Goal: Task Accomplishment & Management: Manage account settings

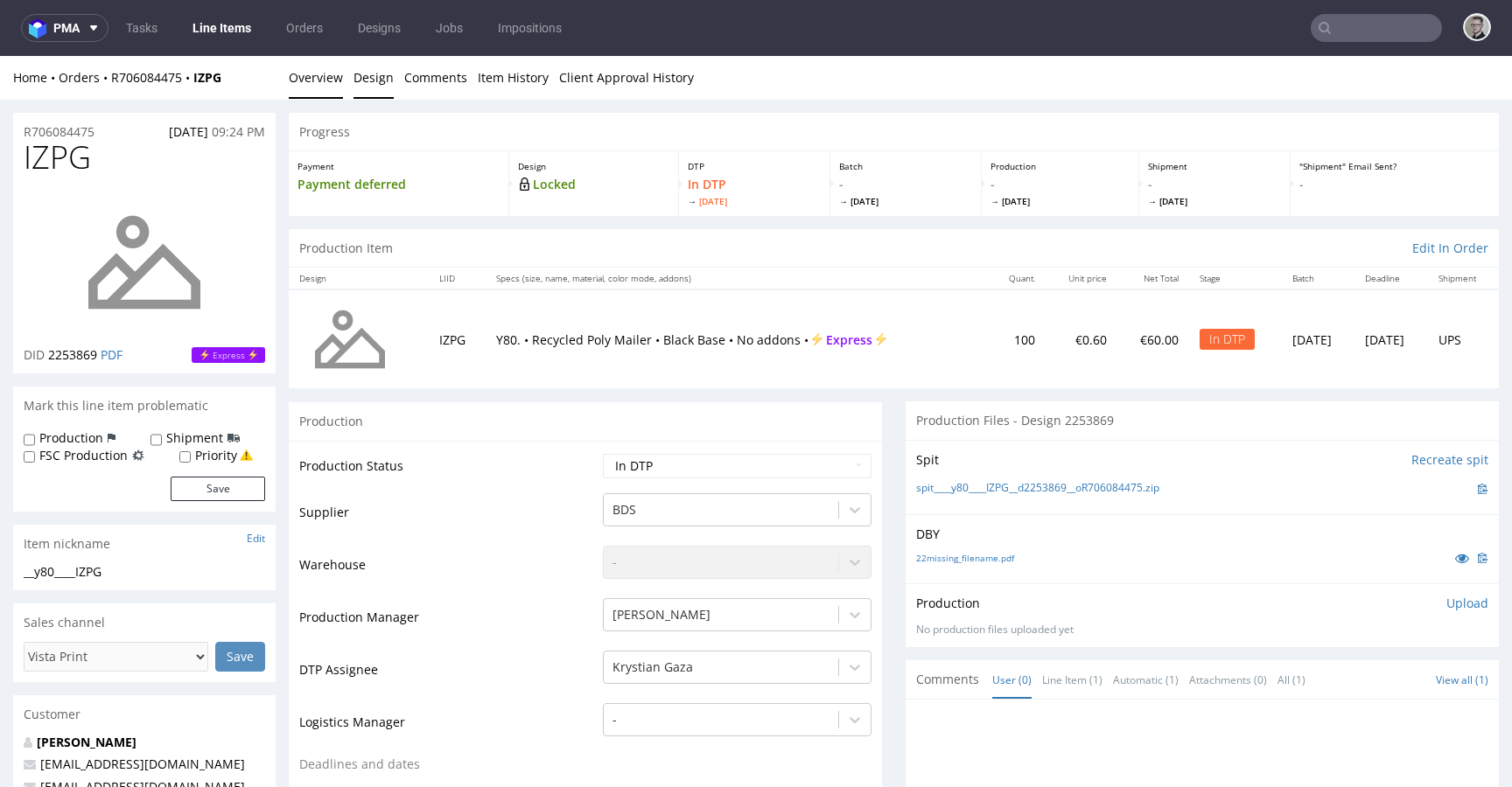
click at [372, 88] on link "Design" at bounding box center [374, 77] width 41 height 42
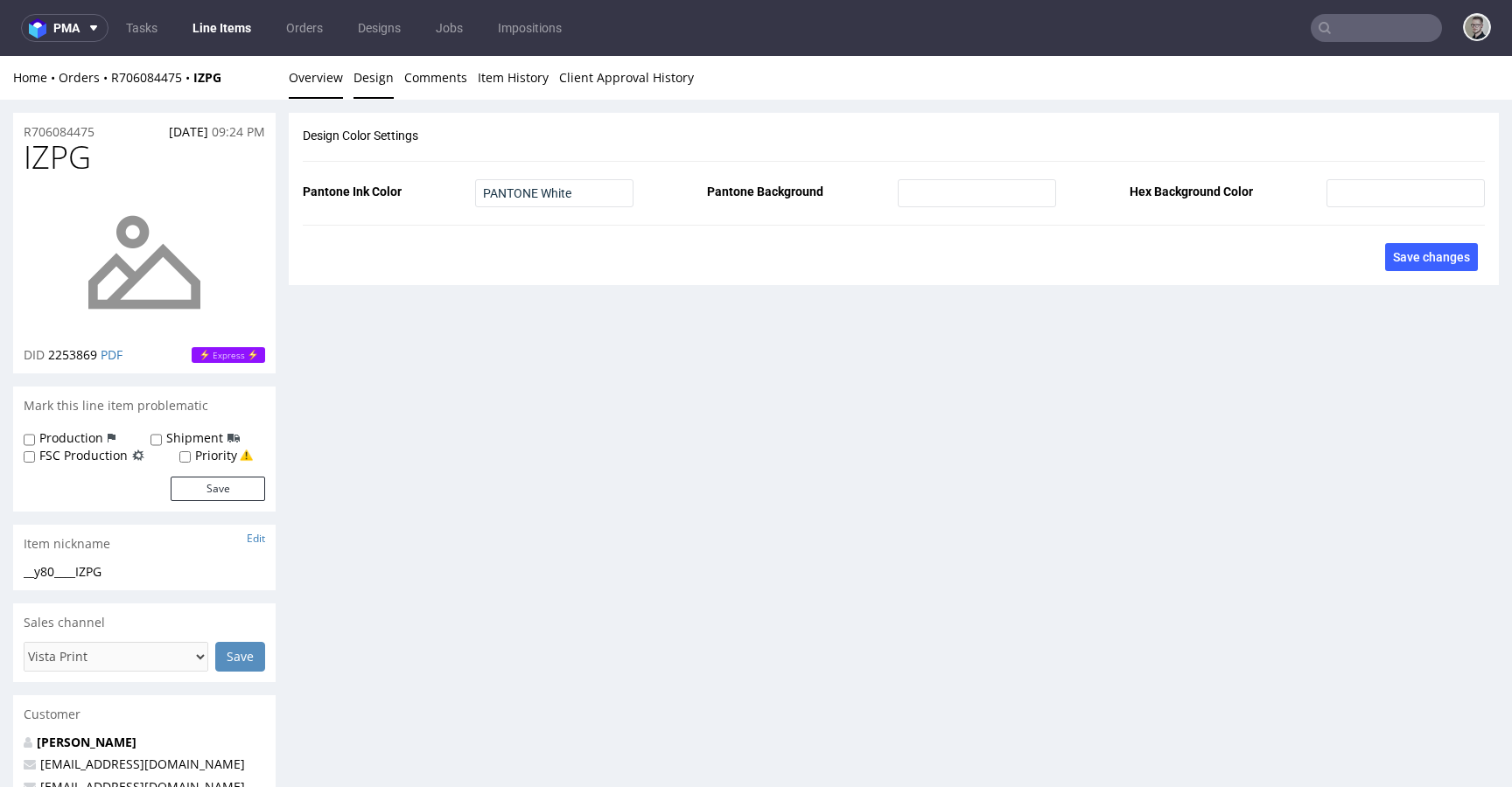
click at [325, 85] on link "Overview" at bounding box center [315, 77] width 54 height 42
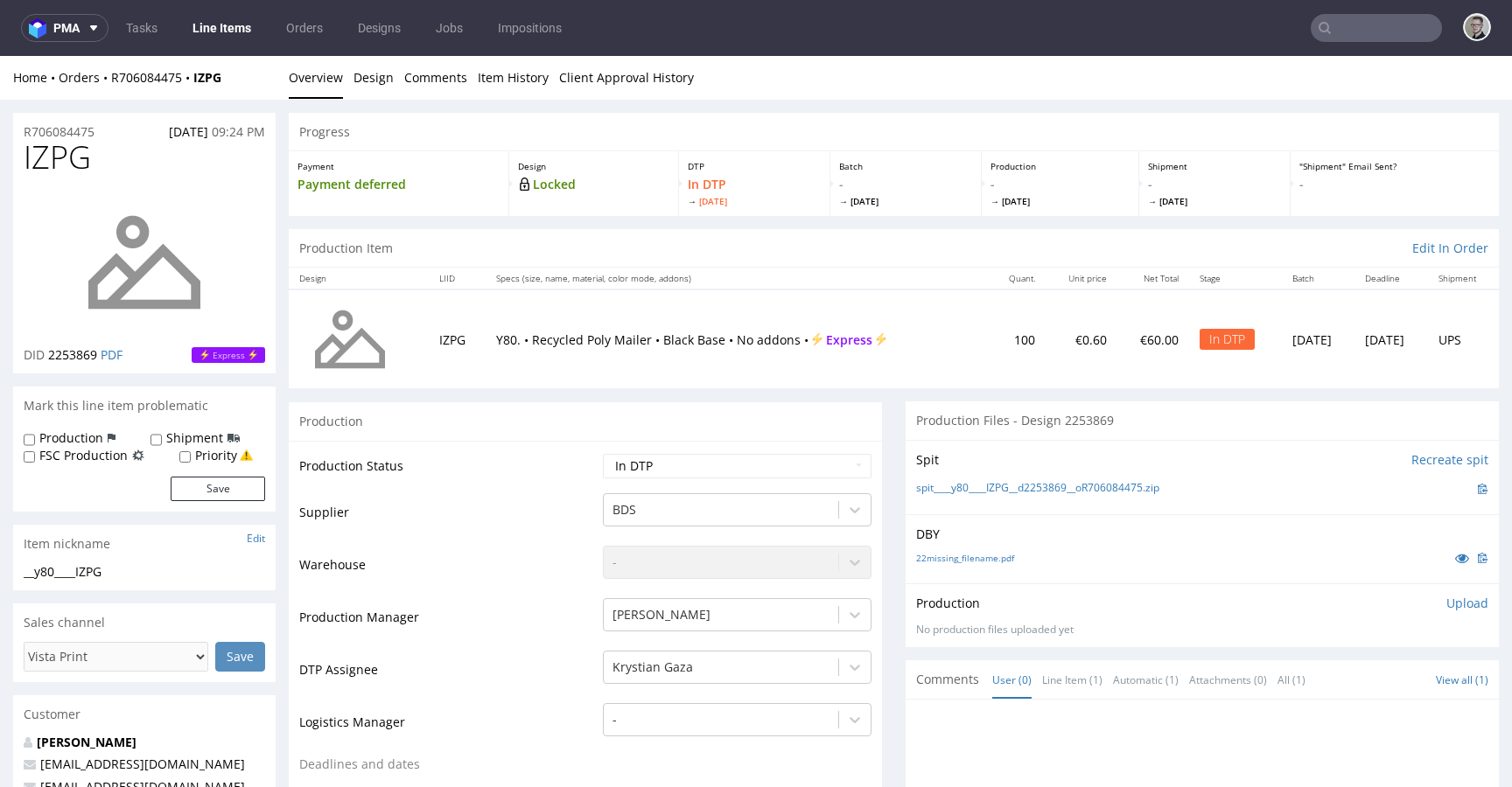
click at [93, 436] on label "Production" at bounding box center [72, 439] width 64 height 18
click at [35, 436] on input "Production" at bounding box center [29, 440] width 12 height 14
checkbox input "true"
click at [227, 488] on button "Save" at bounding box center [218, 489] width 95 height 25
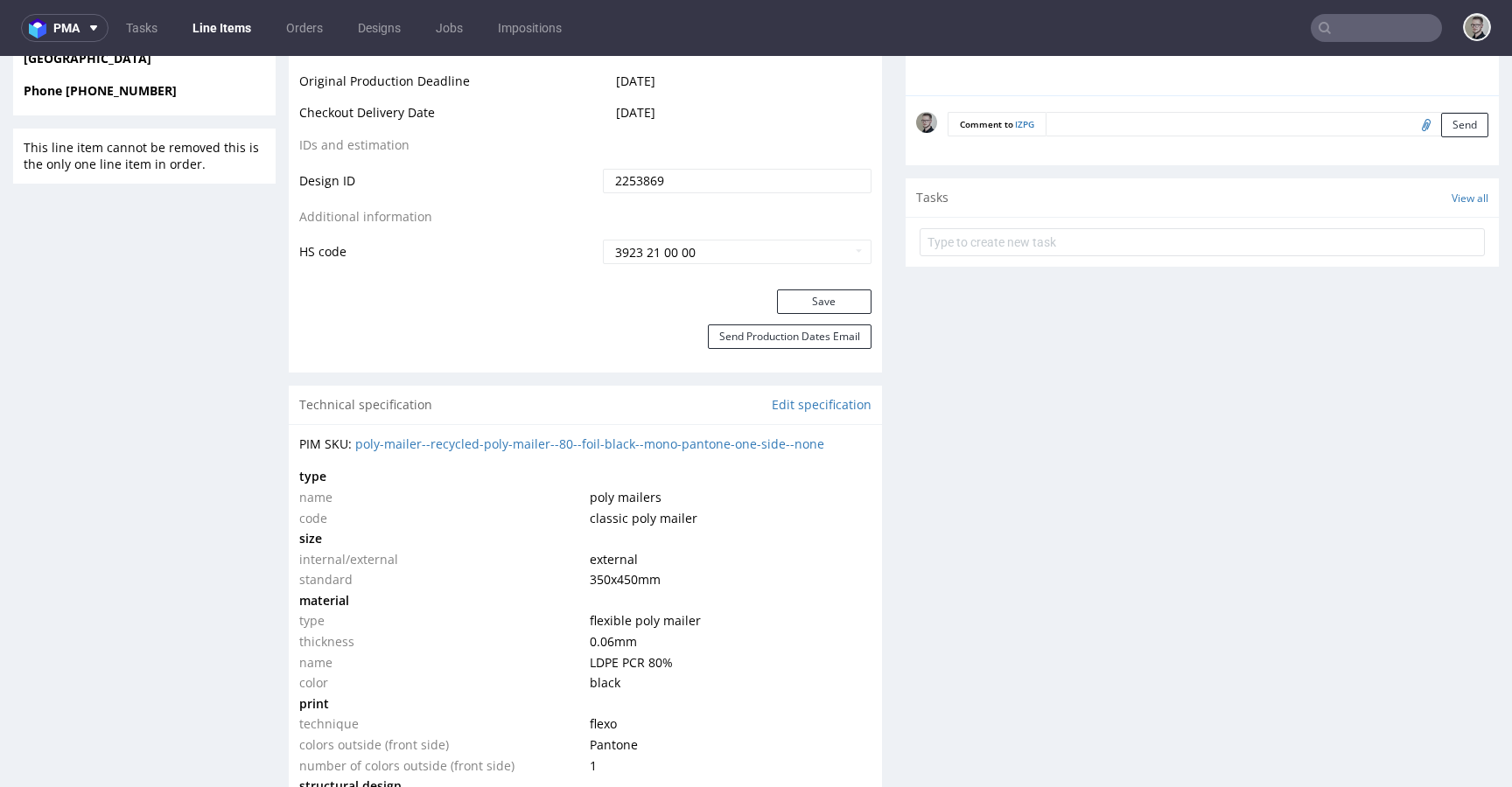
scroll to position [694, 0]
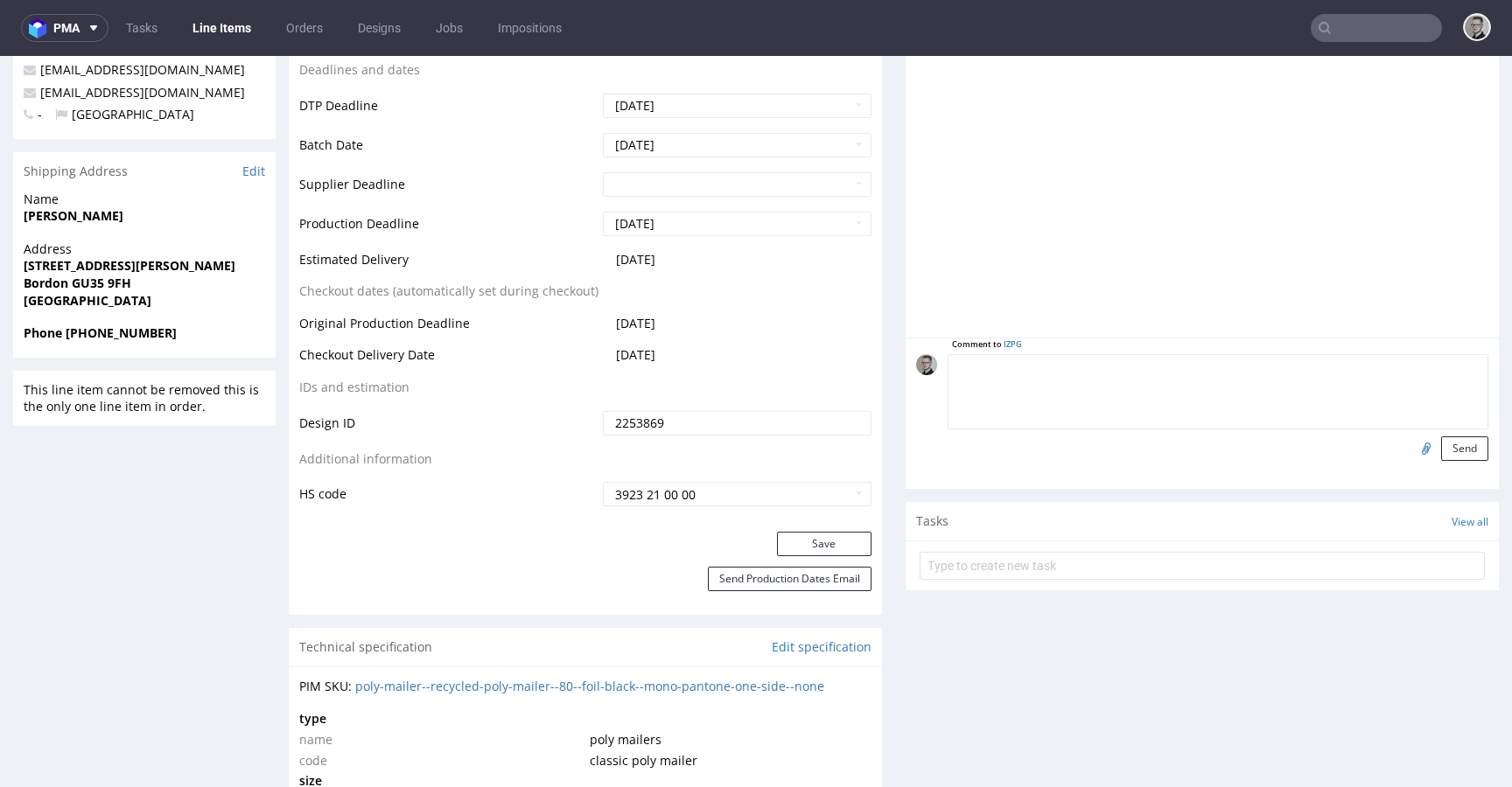
click at [1216, 370] on textarea at bounding box center [1217, 392] width 541 height 75
paste textarea "Print Color - Pantone White (set as 100% Magenta named Pantone White for design…"
type textarea "Print Color - Pantone White (set as 100% Magenta named Pantone White for design…"
click at [1446, 443] on button "Send" at bounding box center [1464, 449] width 47 height 25
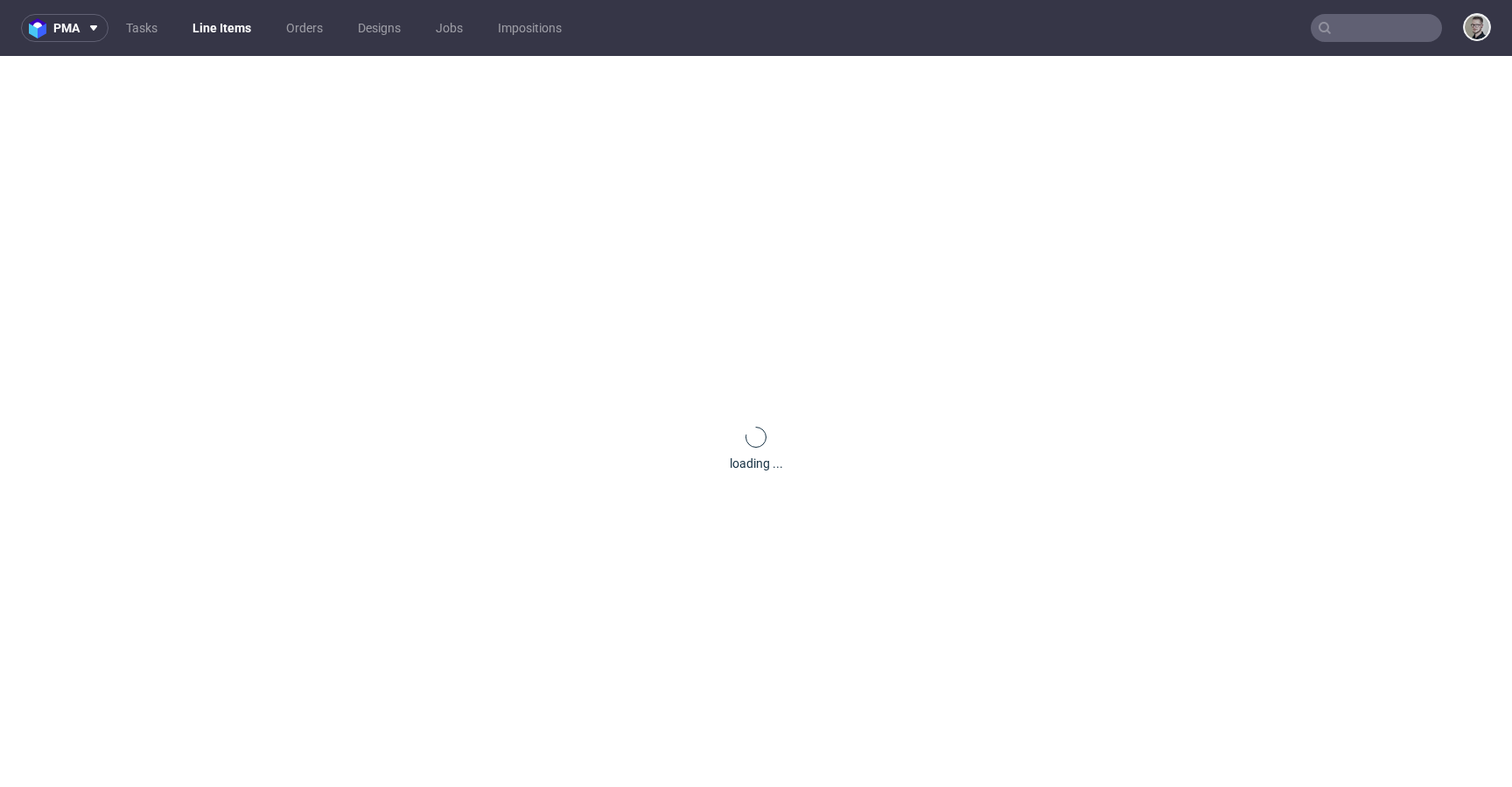
scroll to position [0, 0]
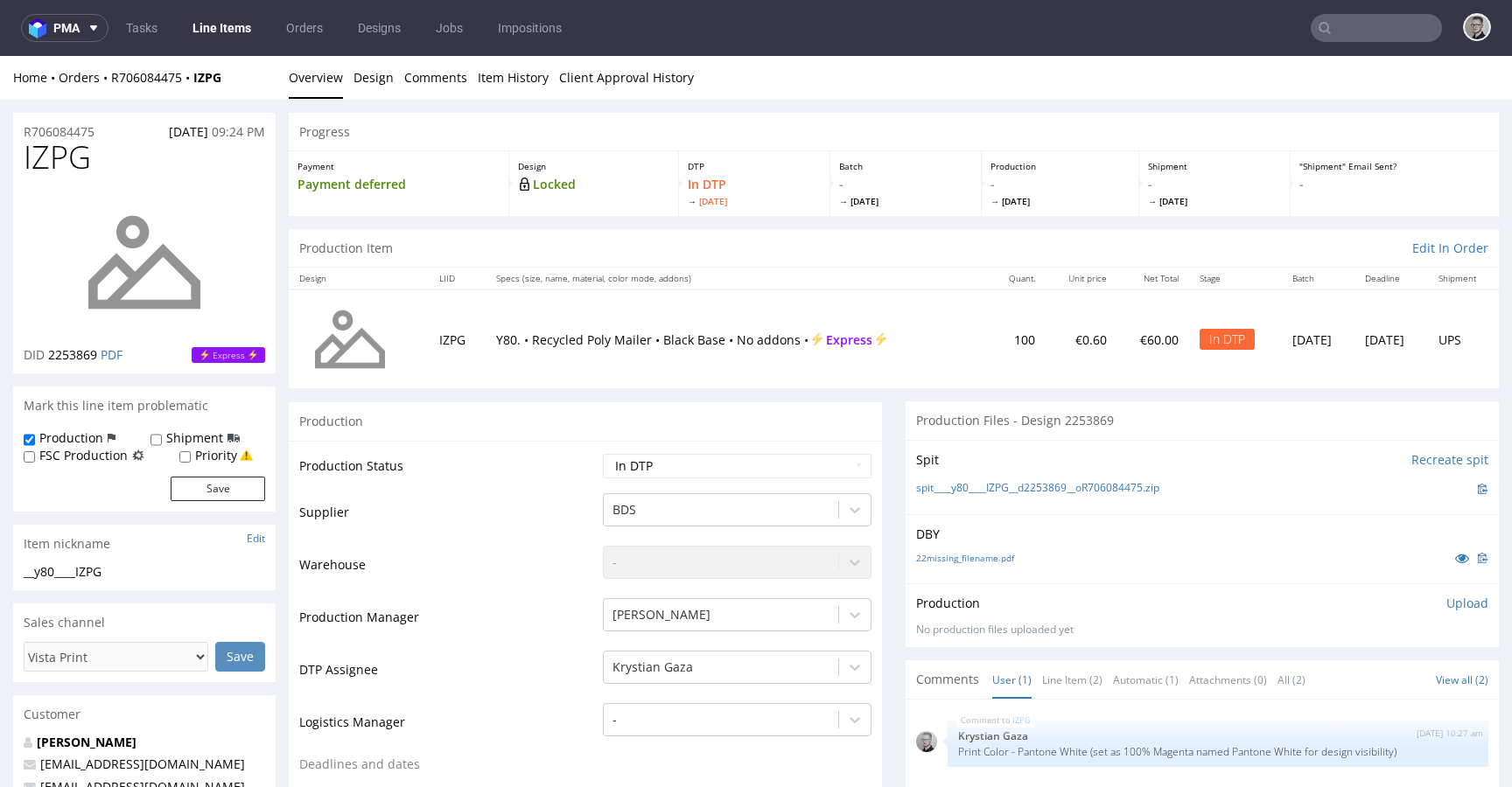
click at [959, 544] on div "DBY 22missing_filename.pdf" at bounding box center [1202, 549] width 594 height 69
click at [963, 556] on link "22missing_filename.pdf" at bounding box center [965, 558] width 98 height 12
click at [1073, 486] on link "spit____y80____IZPG__d2253869__oR706084475.zip" at bounding box center [1038, 488] width 243 height 15
click at [1450, 604] on p "Upload" at bounding box center [1467, 604] width 42 height 18
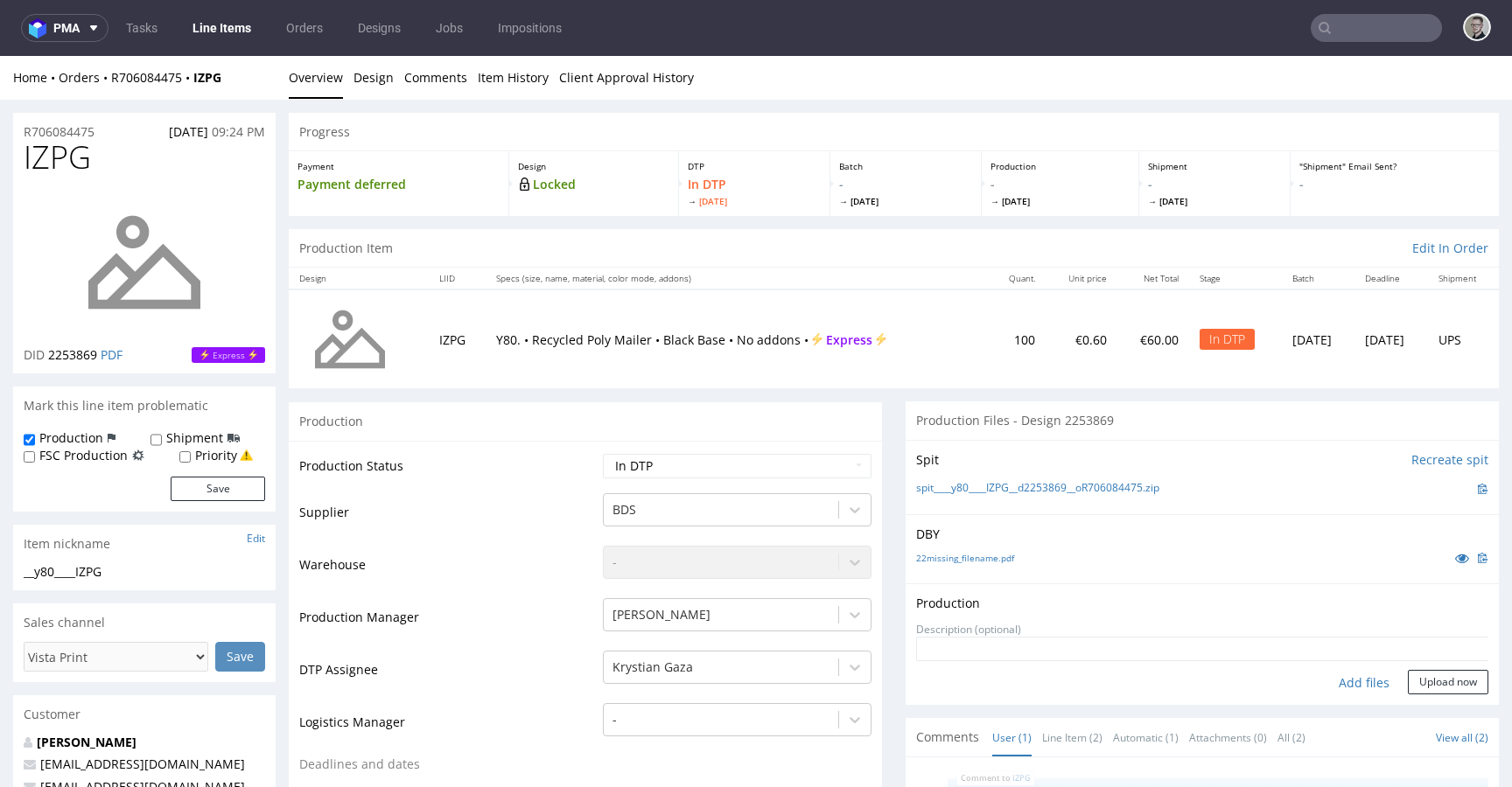
click at [1355, 681] on div "Add files" at bounding box center [1364, 684] width 88 height 27
type input "C:\fakepath\__y80____IZPG__d2253869__oR706084475__latest__outside.pdf"
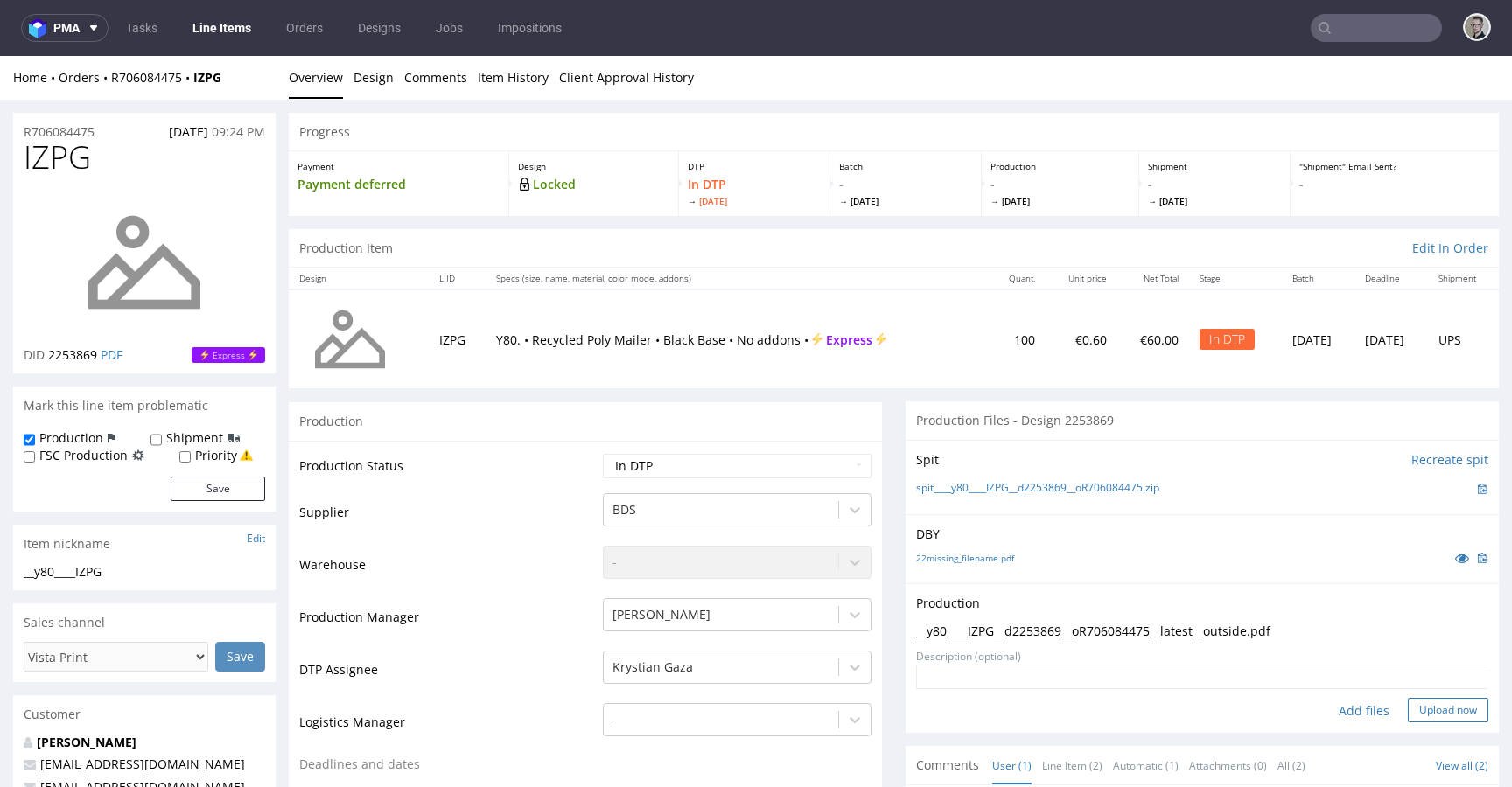
click at [1423, 711] on button "Upload now" at bounding box center [1448, 710] width 81 height 25
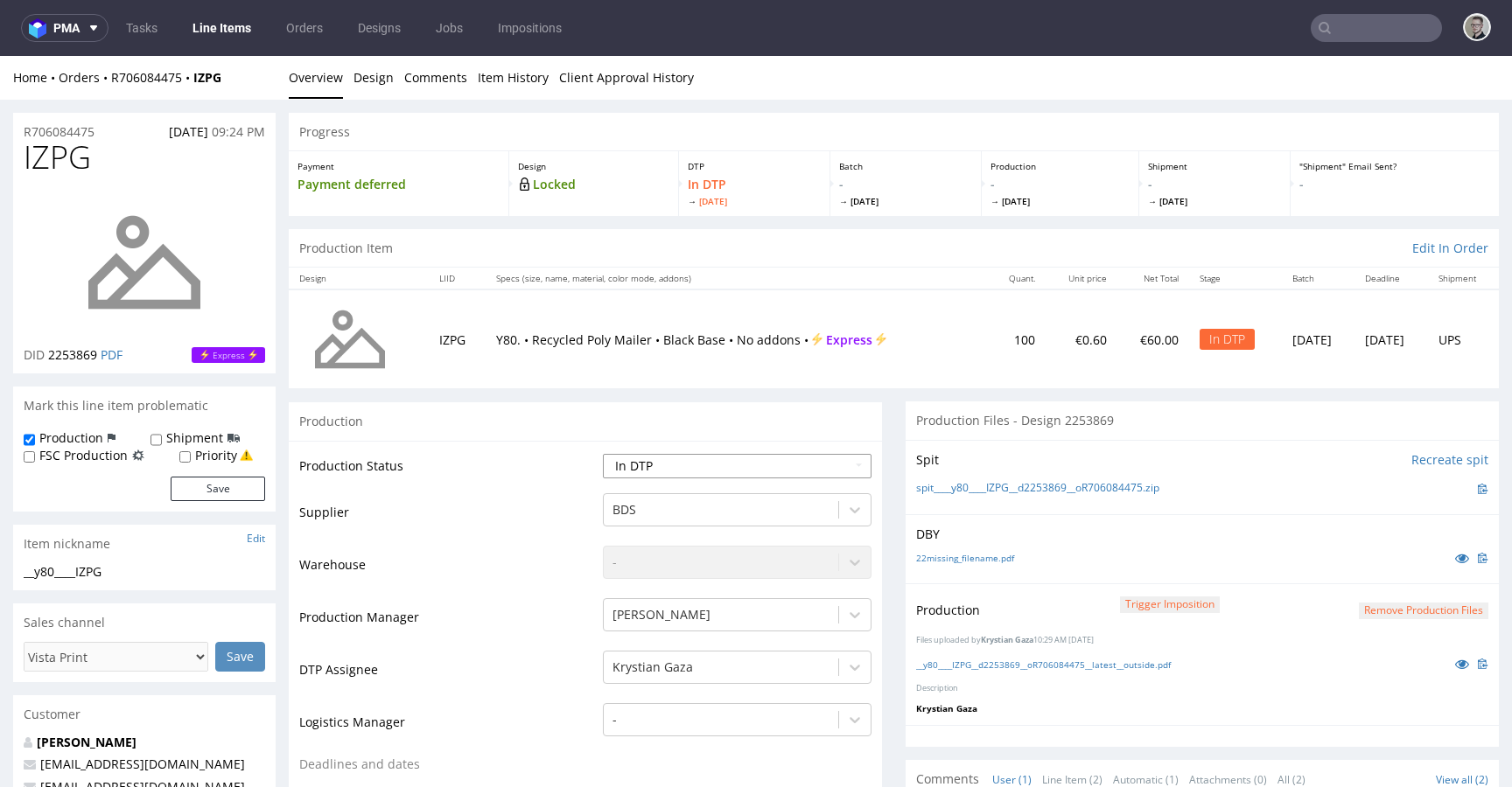
click at [815, 454] on select "Waiting for Artwork Waiting for Diecut Waiting for Mockup Waiting for DTP Waiti…" at bounding box center [738, 466] width 269 height 25
select select "dtp_production_ready"
click at [603, 454] on select "Waiting for Artwork Waiting for Diecut Waiting for Mockup Waiting for DTP Waiti…" at bounding box center [738, 466] width 269 height 25
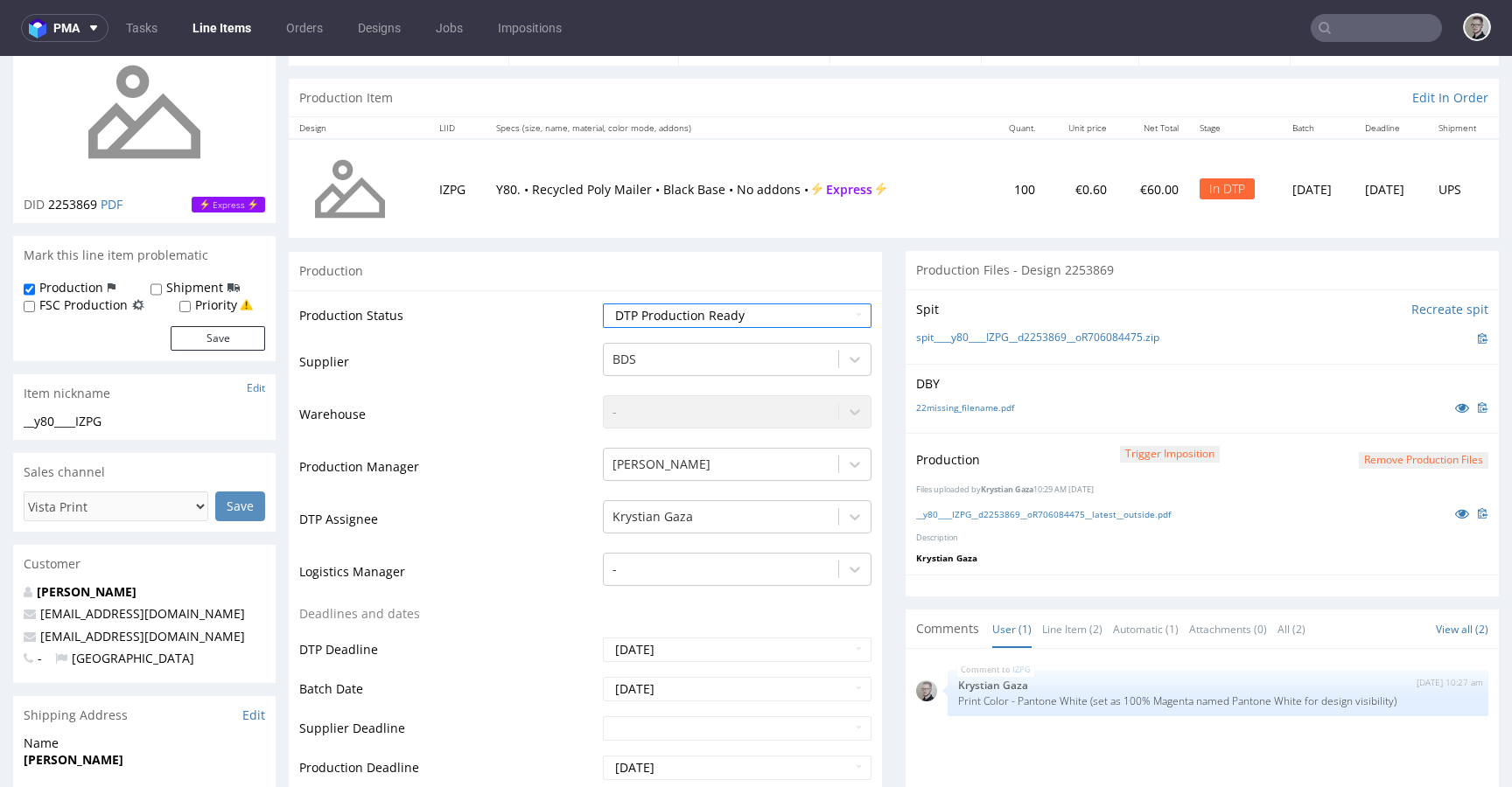
scroll to position [756, 0]
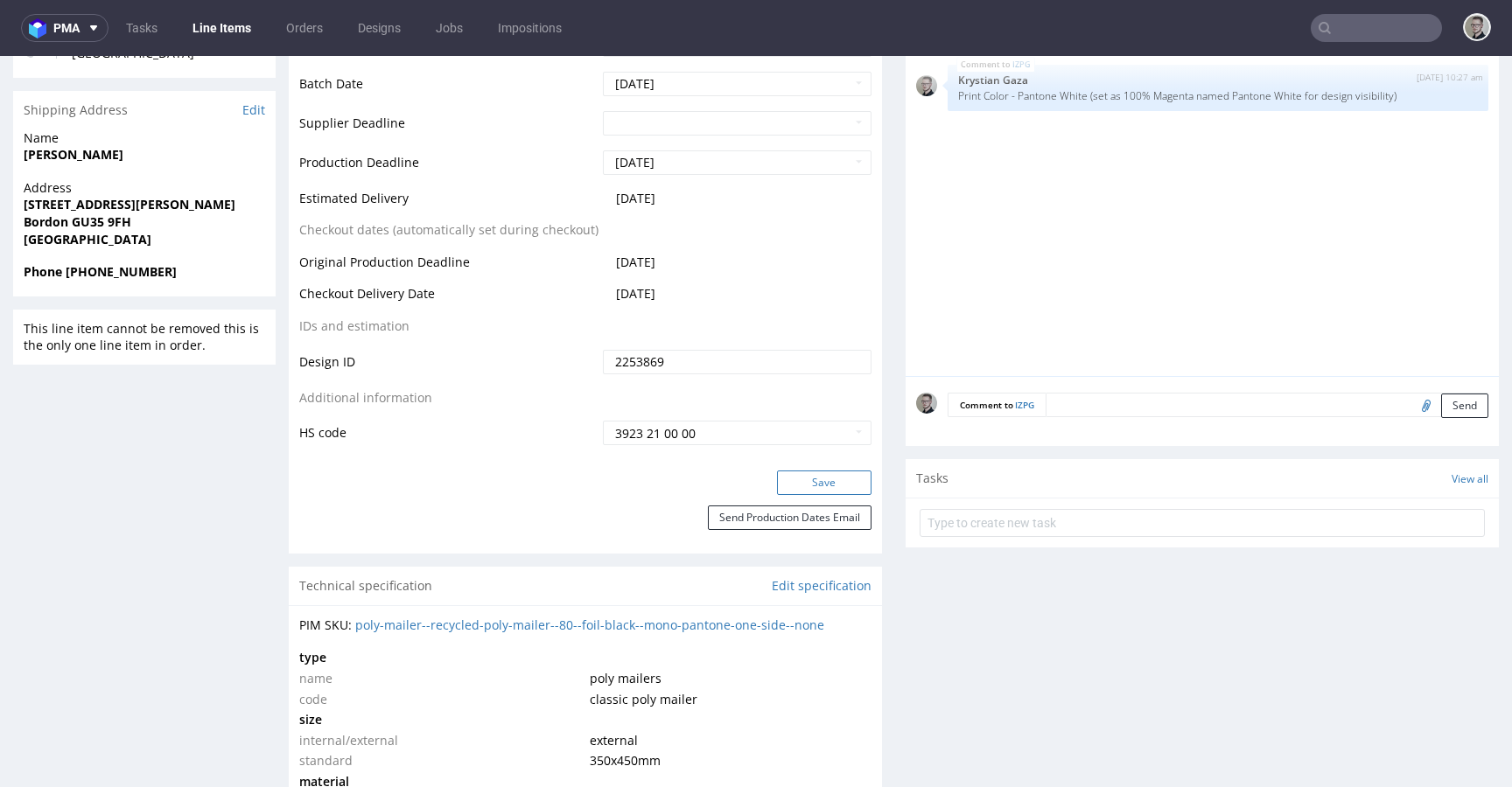
click at [834, 481] on button "Save" at bounding box center [824, 483] width 95 height 25
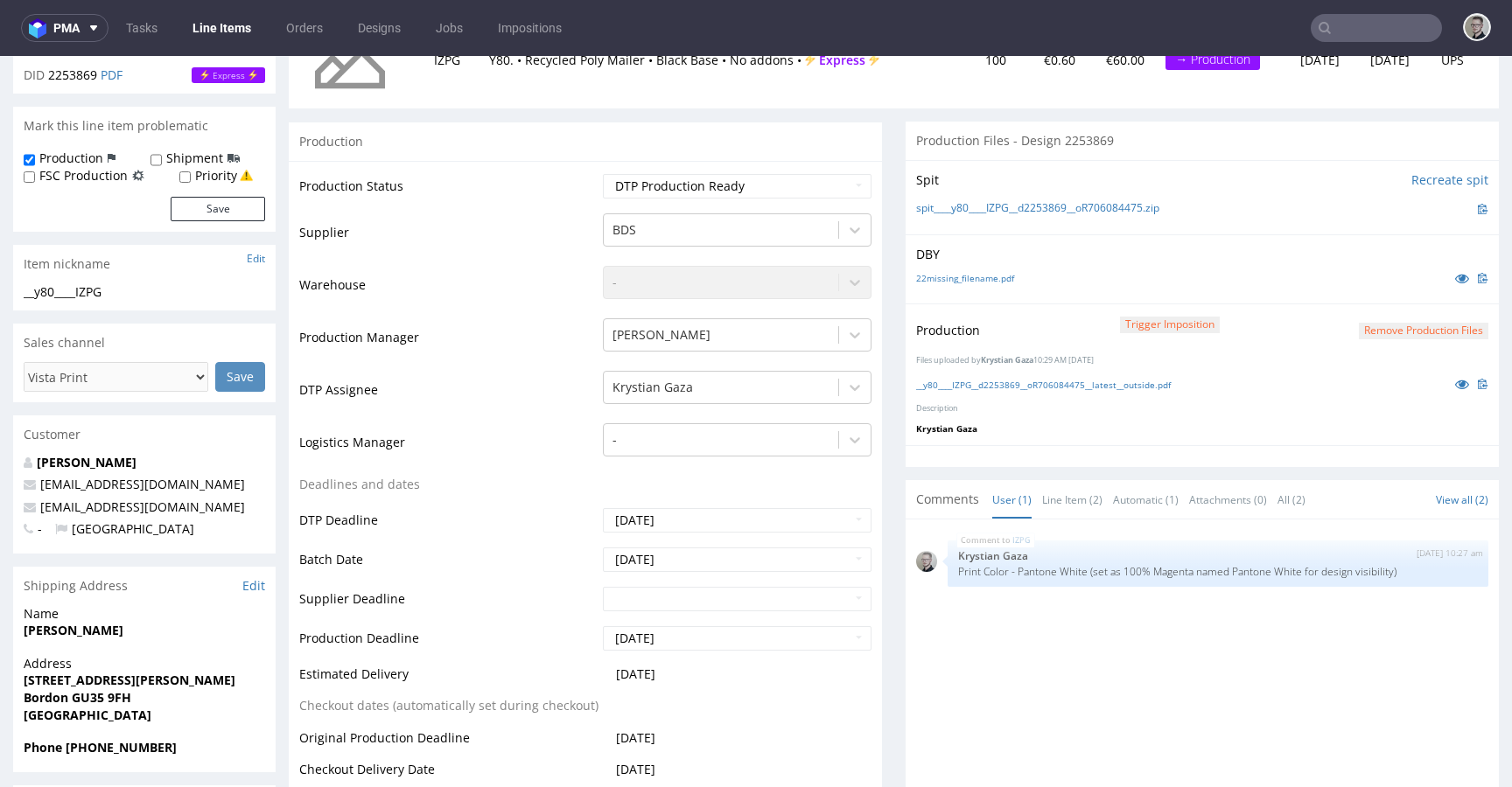
scroll to position [0, 0]
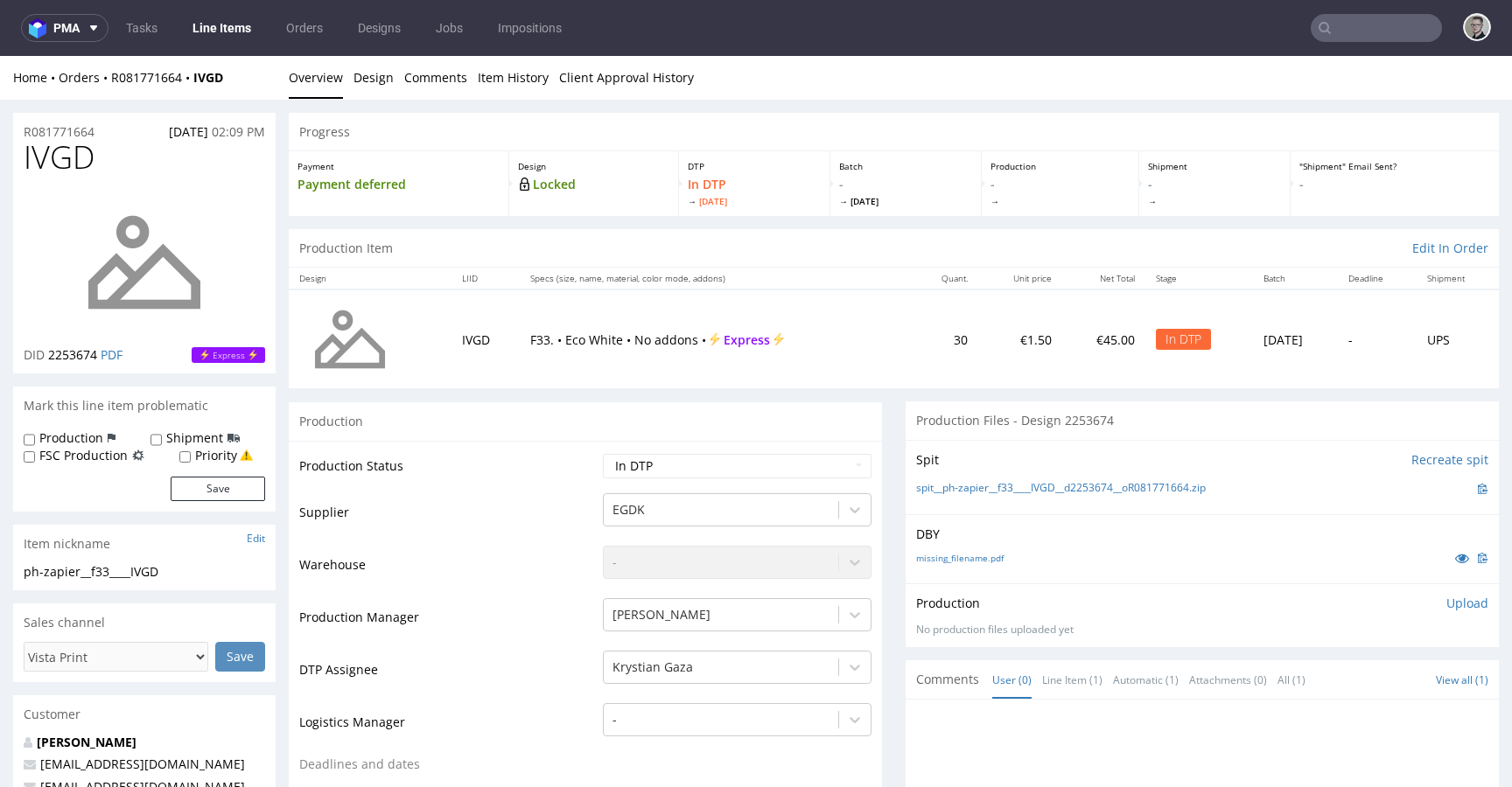
click at [994, 480] on div "spit__ph-zapier__f33____IVGD__d2253674__oR081771664.zip" at bounding box center [1202, 489] width 572 height 19
click at [994, 482] on link "spit__ph-zapier__f33____IVGD__d2253674__oR081771664.zip" at bounding box center [1061, 488] width 289 height 15
click at [964, 557] on link "missing_filename.pdf" at bounding box center [960, 558] width 88 height 12
click at [1447, 603] on p "Upload" at bounding box center [1467, 604] width 42 height 18
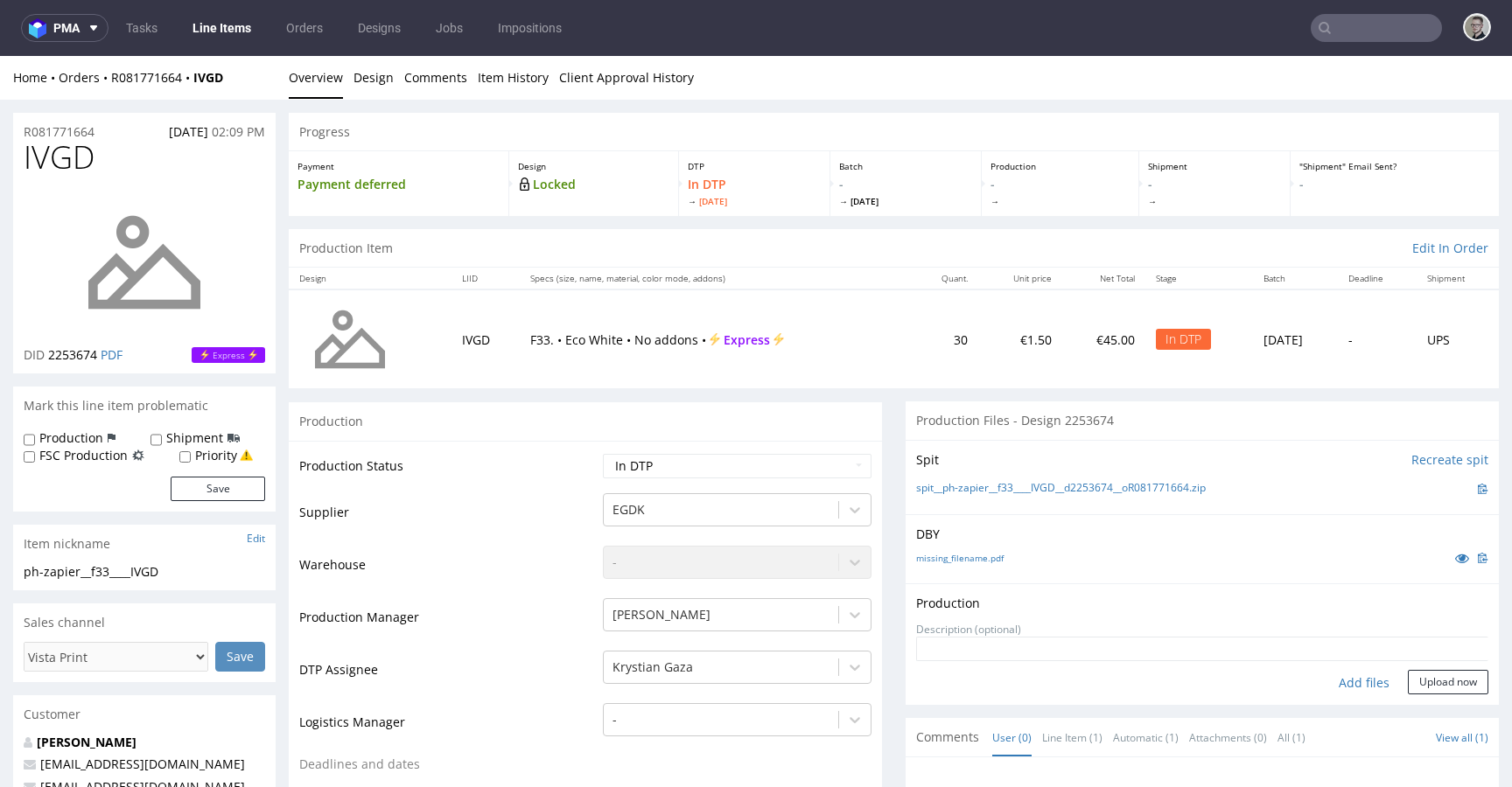
click at [1342, 688] on div "Add files" at bounding box center [1364, 684] width 88 height 27
type input "C:\fakepath\ph-zapier__f33____IVGD__d2253674__oR081771664__latest__inside.pdf"
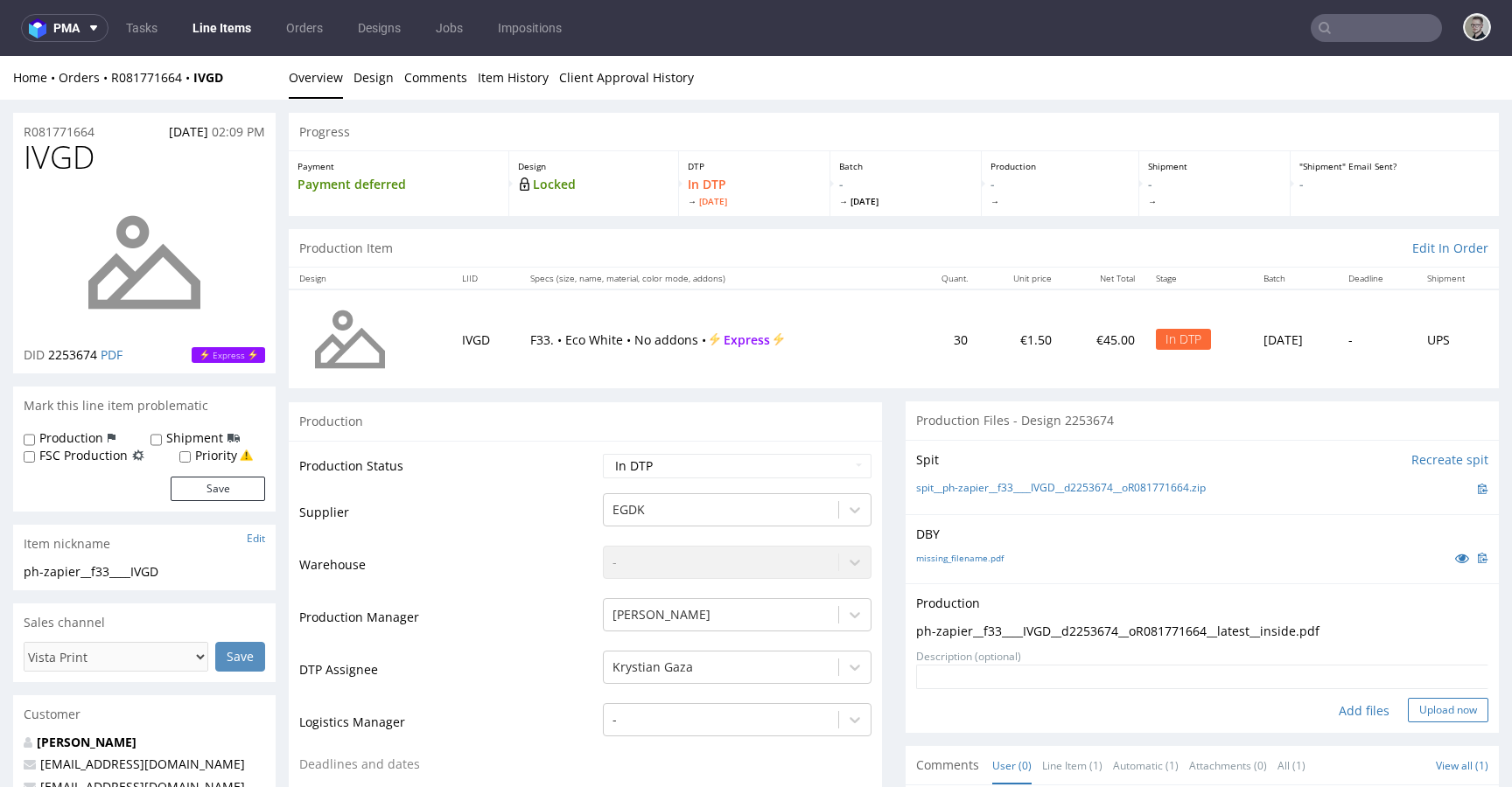
click at [1447, 710] on button "Upload now" at bounding box center [1448, 710] width 81 height 25
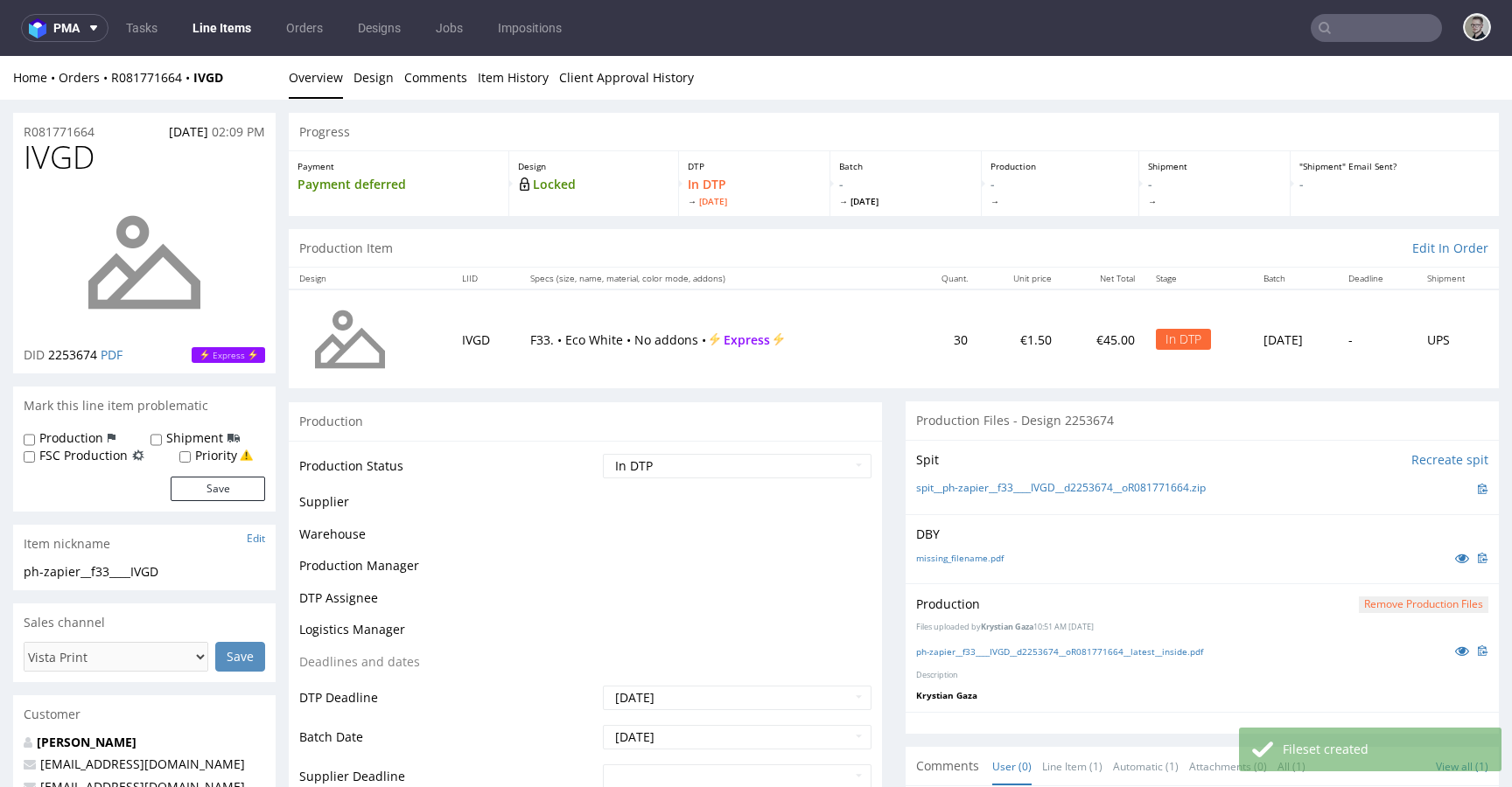
click at [84, 439] on label "Production" at bounding box center [72, 439] width 64 height 18
click at [35, 439] on input "Production" at bounding box center [29, 440] width 12 height 14
checkbox input "true"
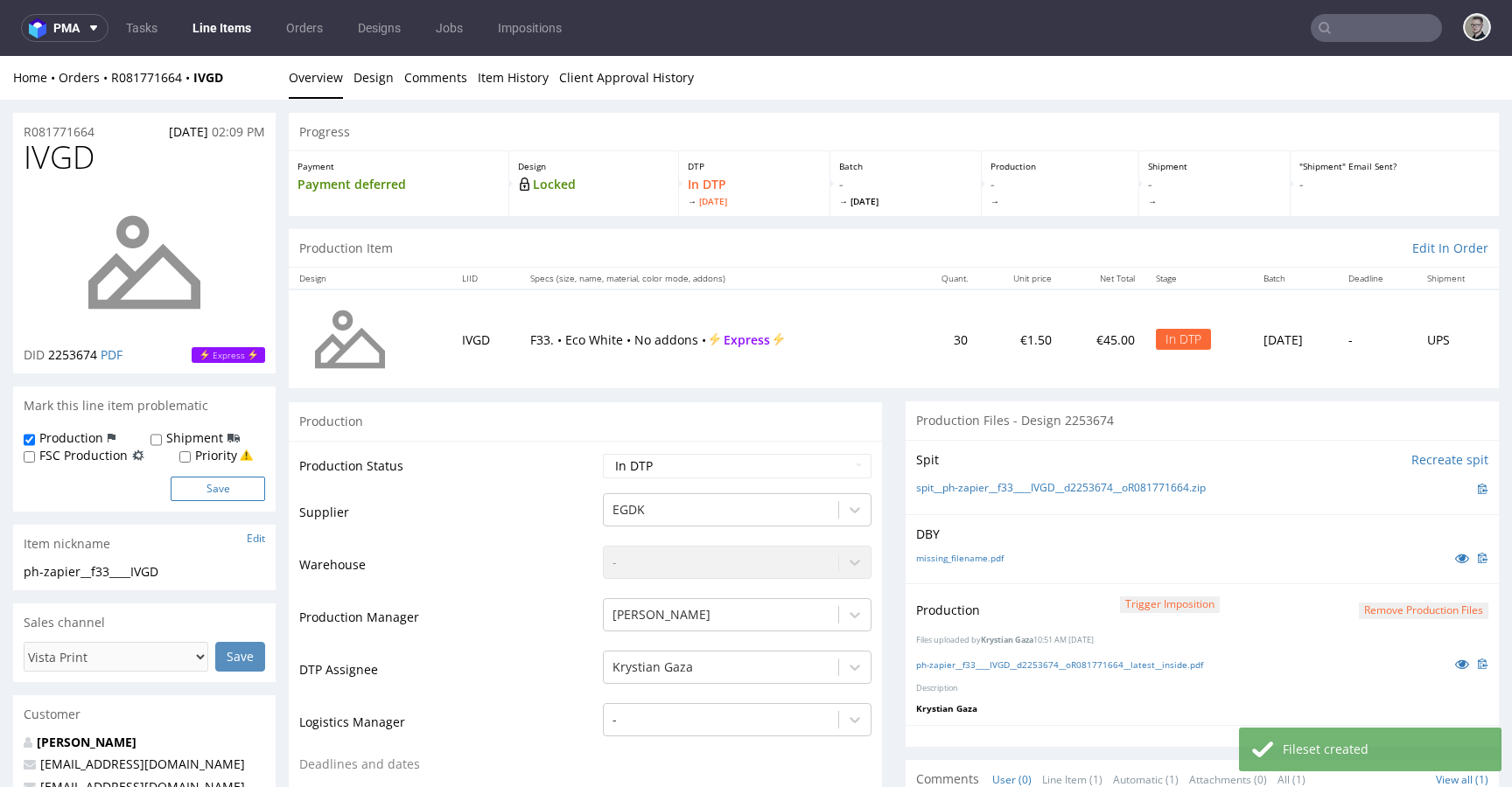
click at [209, 481] on button "Save" at bounding box center [218, 489] width 95 height 25
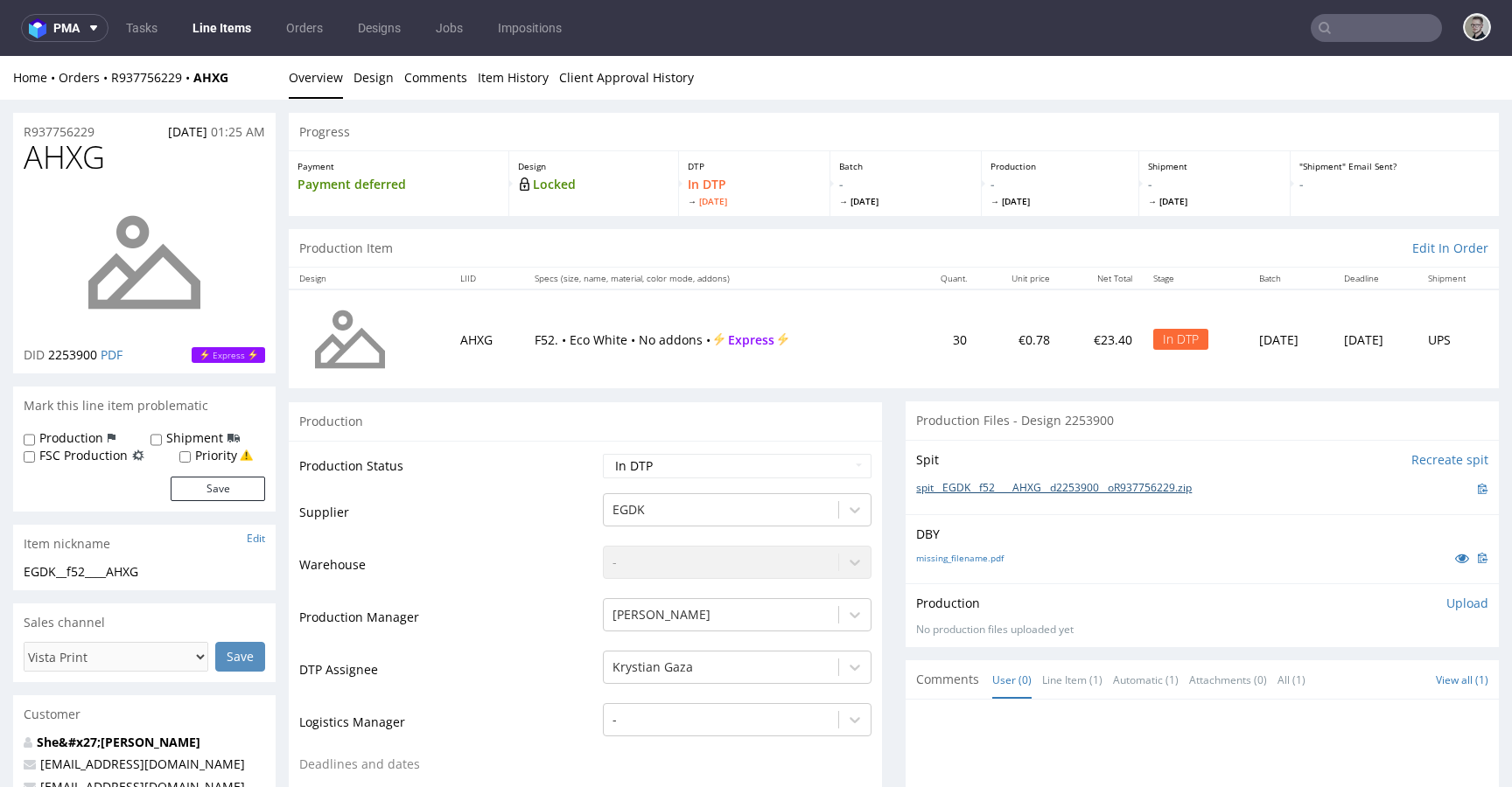
click at [1017, 494] on link "spit__EGDK__f52____AHXG__d2253900__oR937756229.zip" at bounding box center [1055, 488] width 276 height 15
click at [978, 556] on link "missing_filename.pdf" at bounding box center [960, 558] width 88 height 12
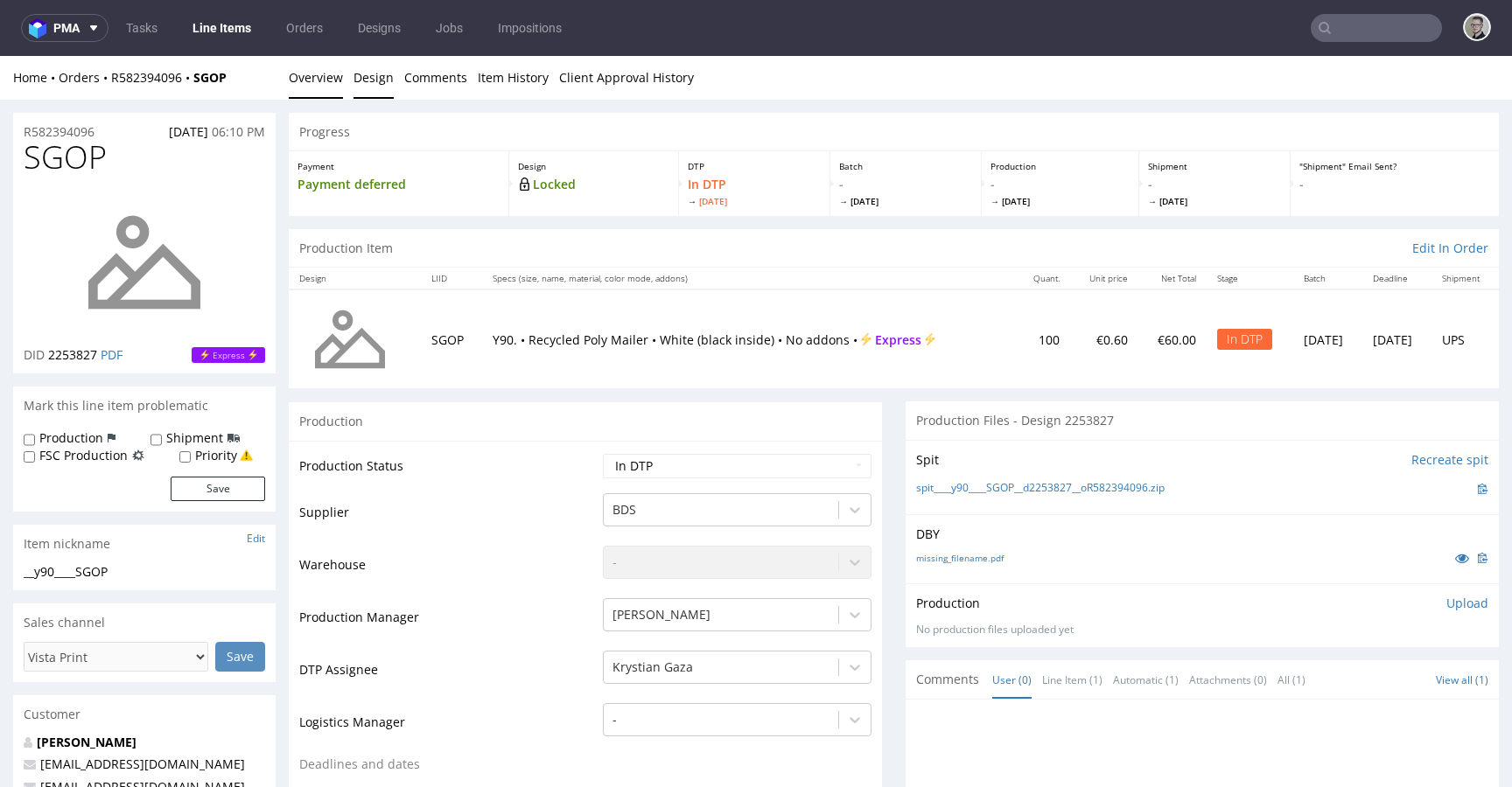
click at [373, 90] on link "Design" at bounding box center [374, 77] width 41 height 42
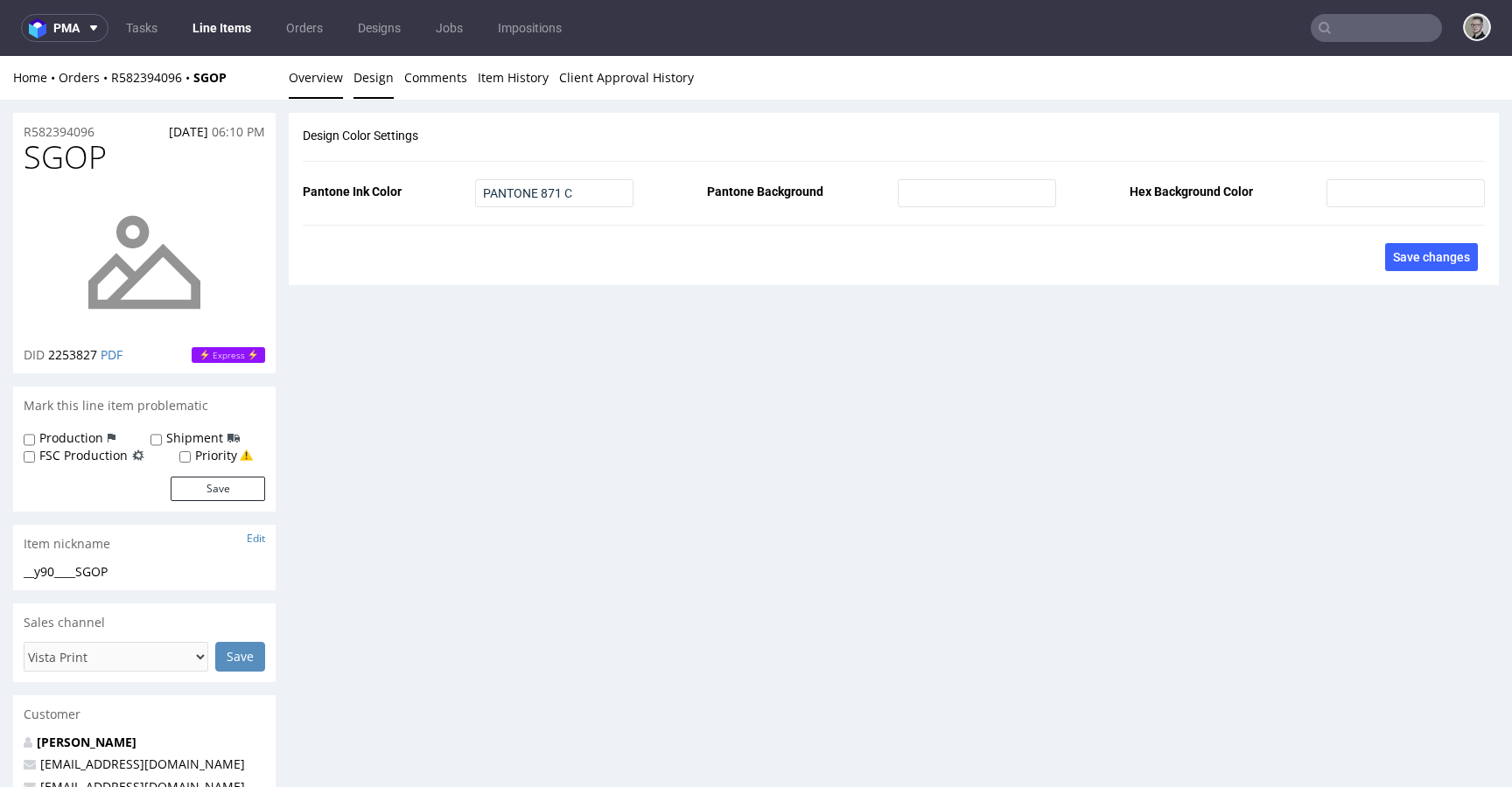
click at [323, 90] on link "Overview" at bounding box center [315, 77] width 54 height 42
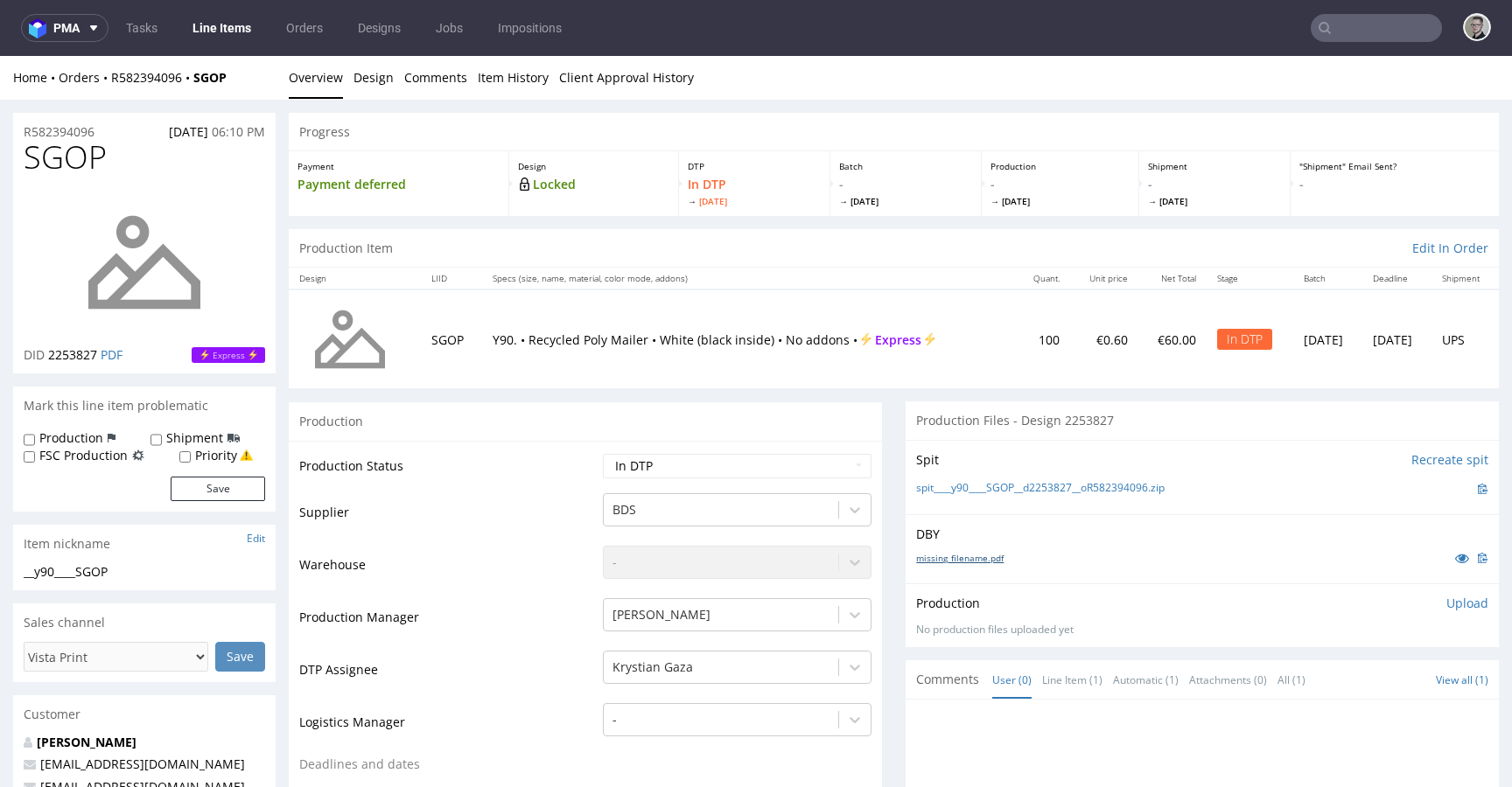
click at [963, 561] on link "missing_filename.pdf" at bounding box center [960, 558] width 88 height 12
click at [1056, 485] on link "spit____y90____SGOP__d2253827__oR582394096.zip" at bounding box center [1040, 488] width 249 height 15
click at [1447, 603] on p "Upload" at bounding box center [1467, 604] width 42 height 18
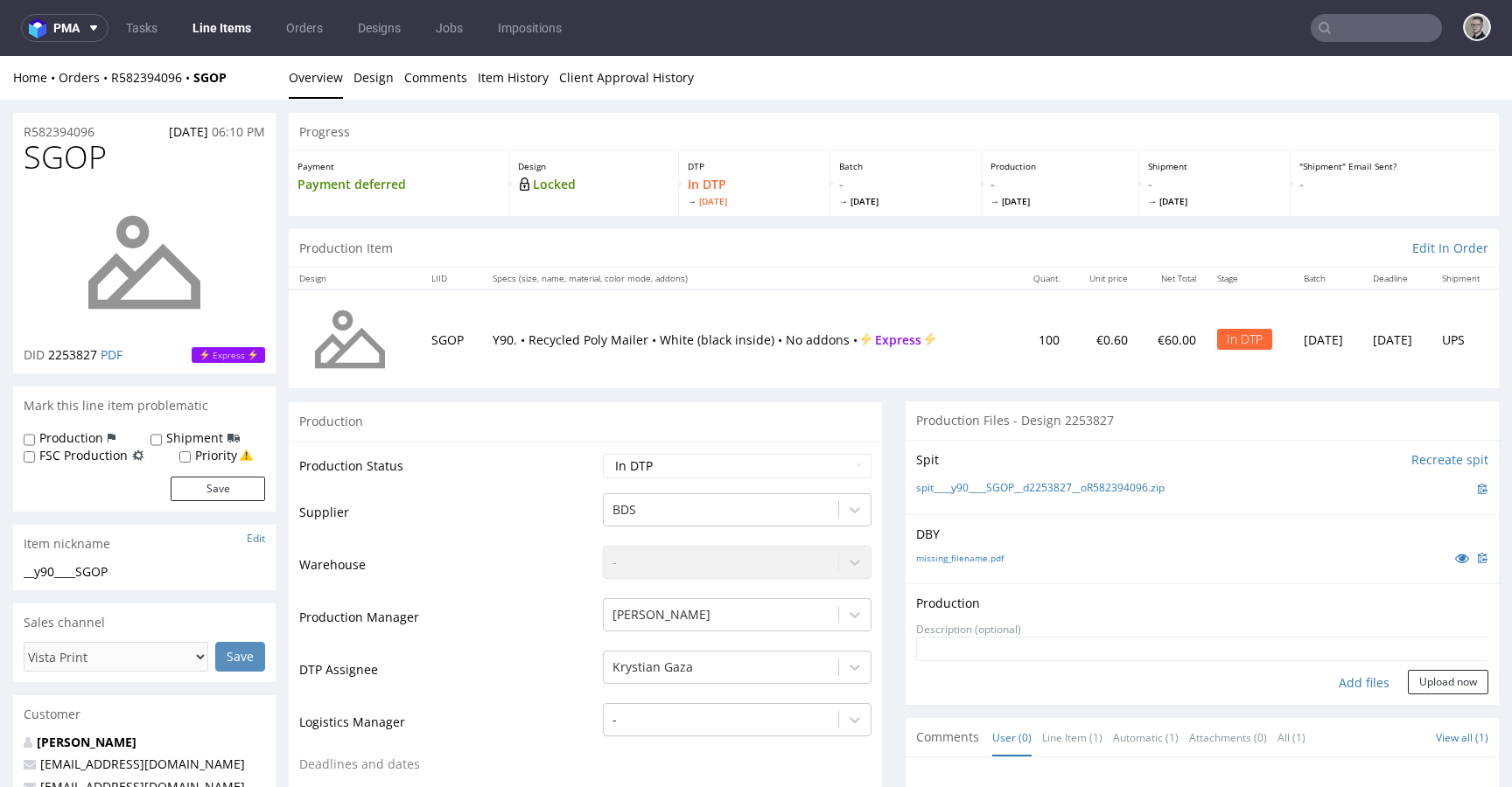
click at [1335, 683] on div "Add files" at bounding box center [1364, 684] width 88 height 27
type input "C:\fakepath\__y90____SGOP__d2253827__oR582394096__latest__outside.pdf"
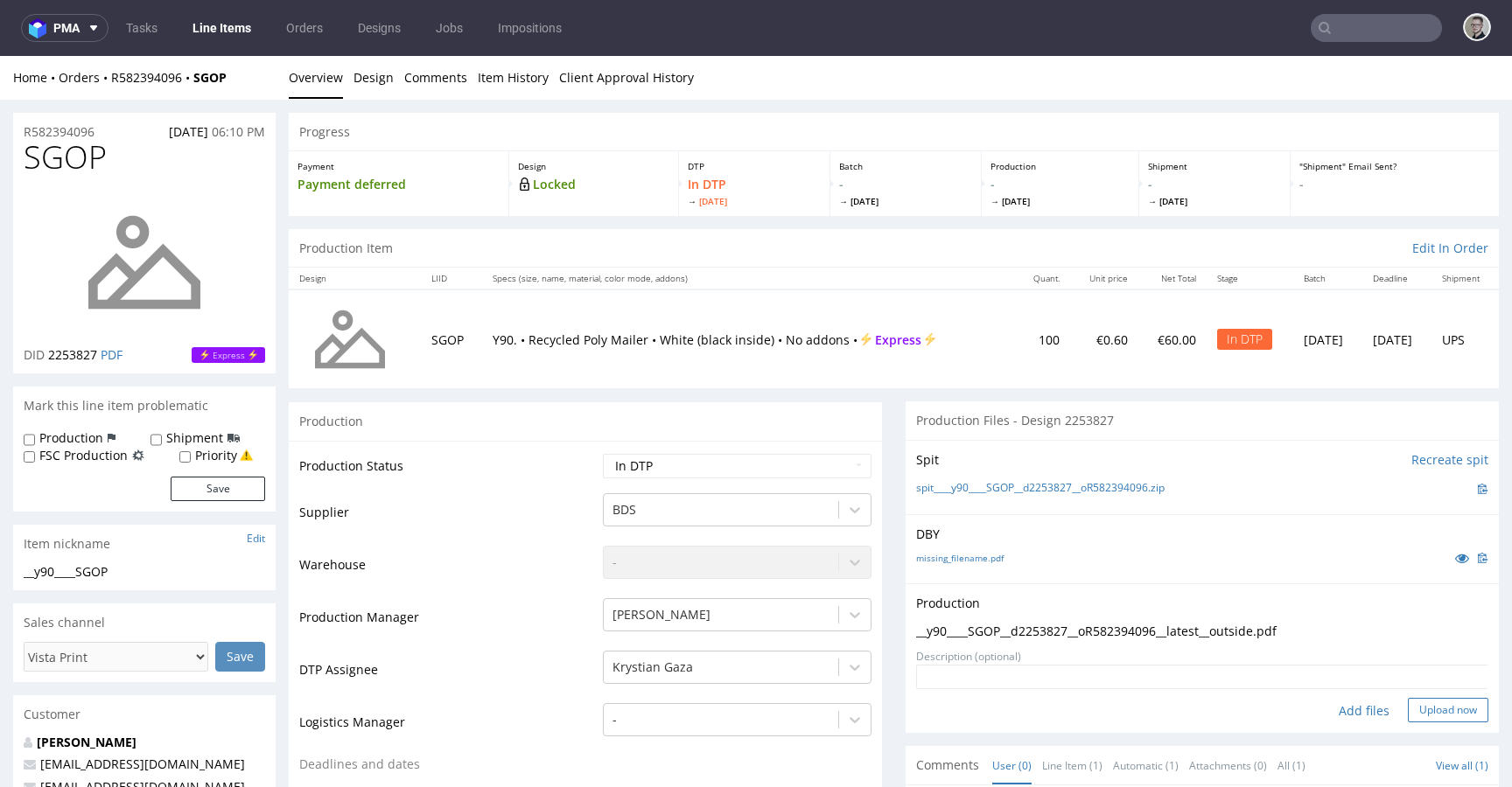
click at [1417, 703] on button "Upload now" at bounding box center [1448, 710] width 81 height 25
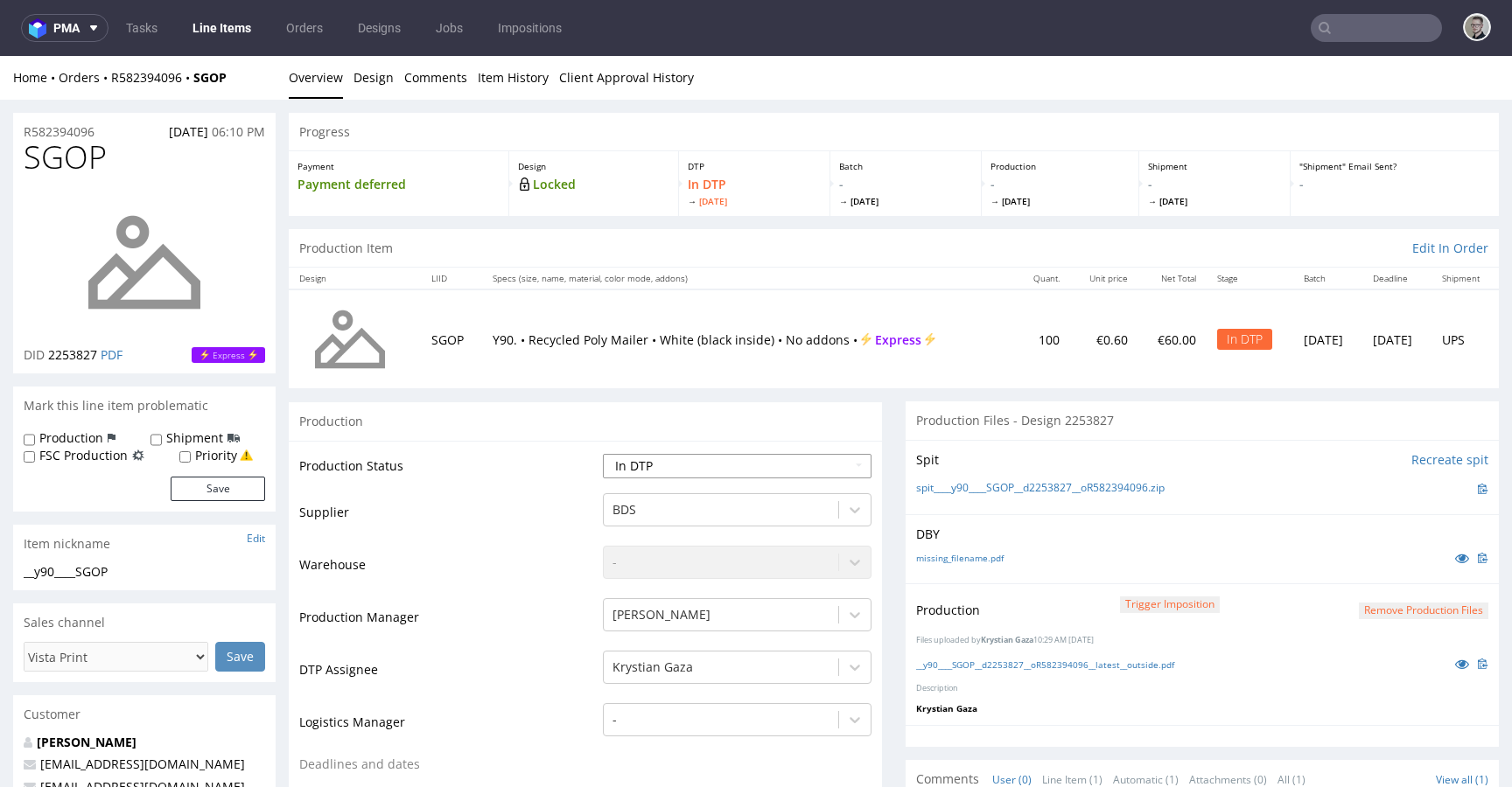
click at [752, 466] on select "Waiting for Artwork Waiting for Diecut Waiting for Mockup Waiting for DTP Waiti…" at bounding box center [738, 466] width 269 height 25
select select "dtp_production_ready"
click at [603, 454] on select "Waiting for Artwork Waiting for Diecut Waiting for Mockup Waiting for DTP Waiti…" at bounding box center [738, 466] width 269 height 25
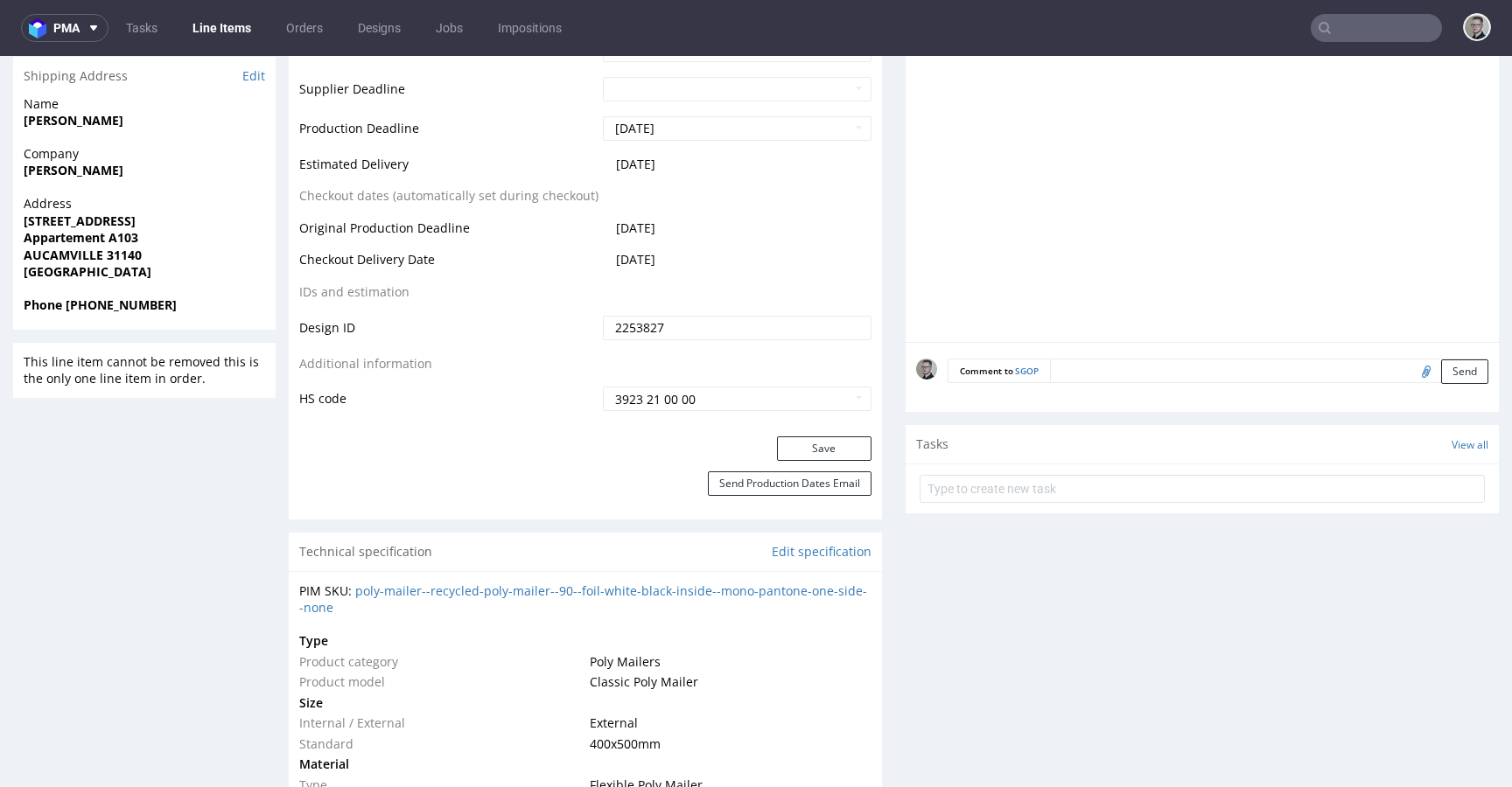
scroll to position [822, 0]
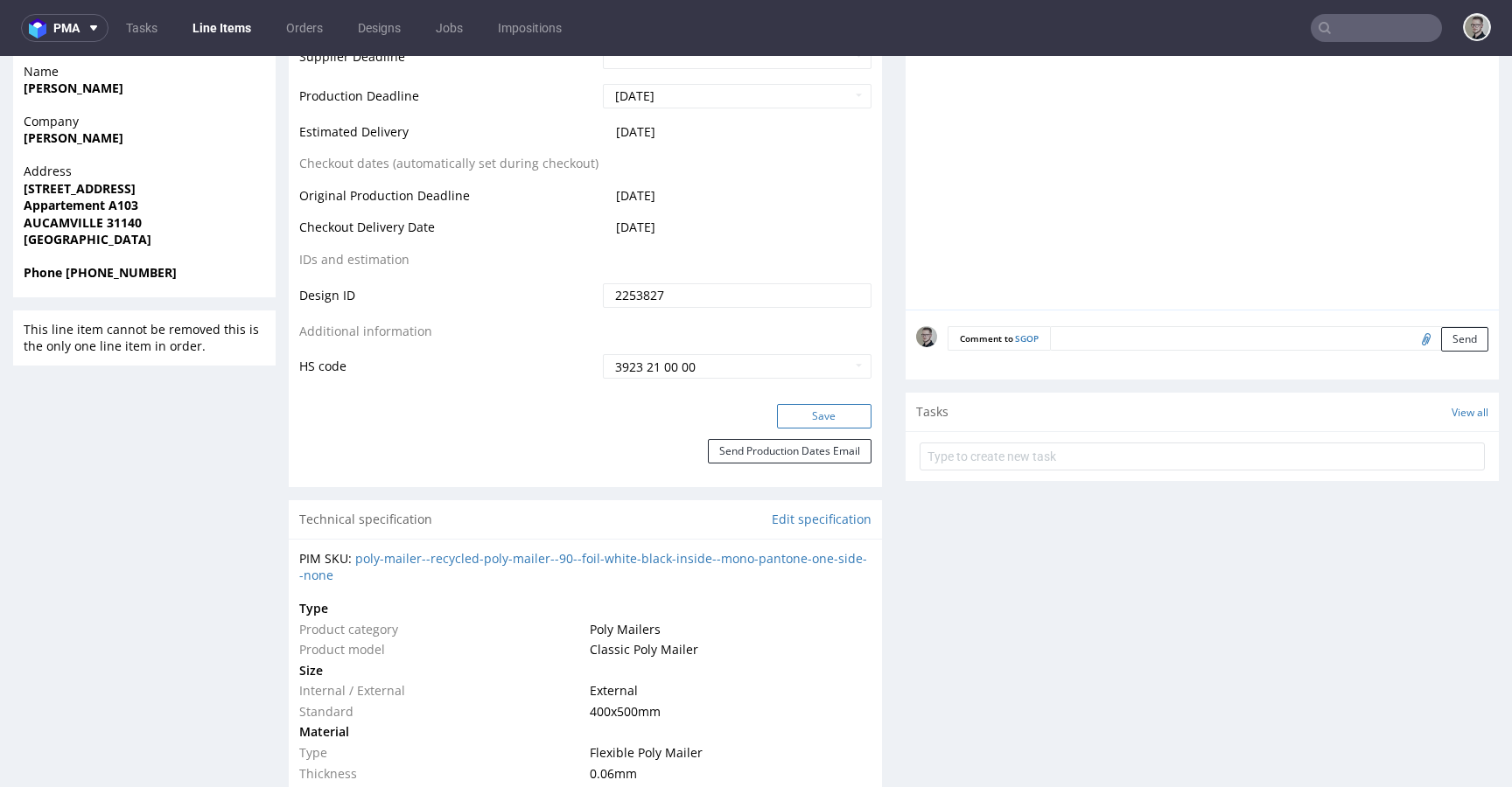
click at [837, 418] on button "Save" at bounding box center [824, 416] width 95 height 25
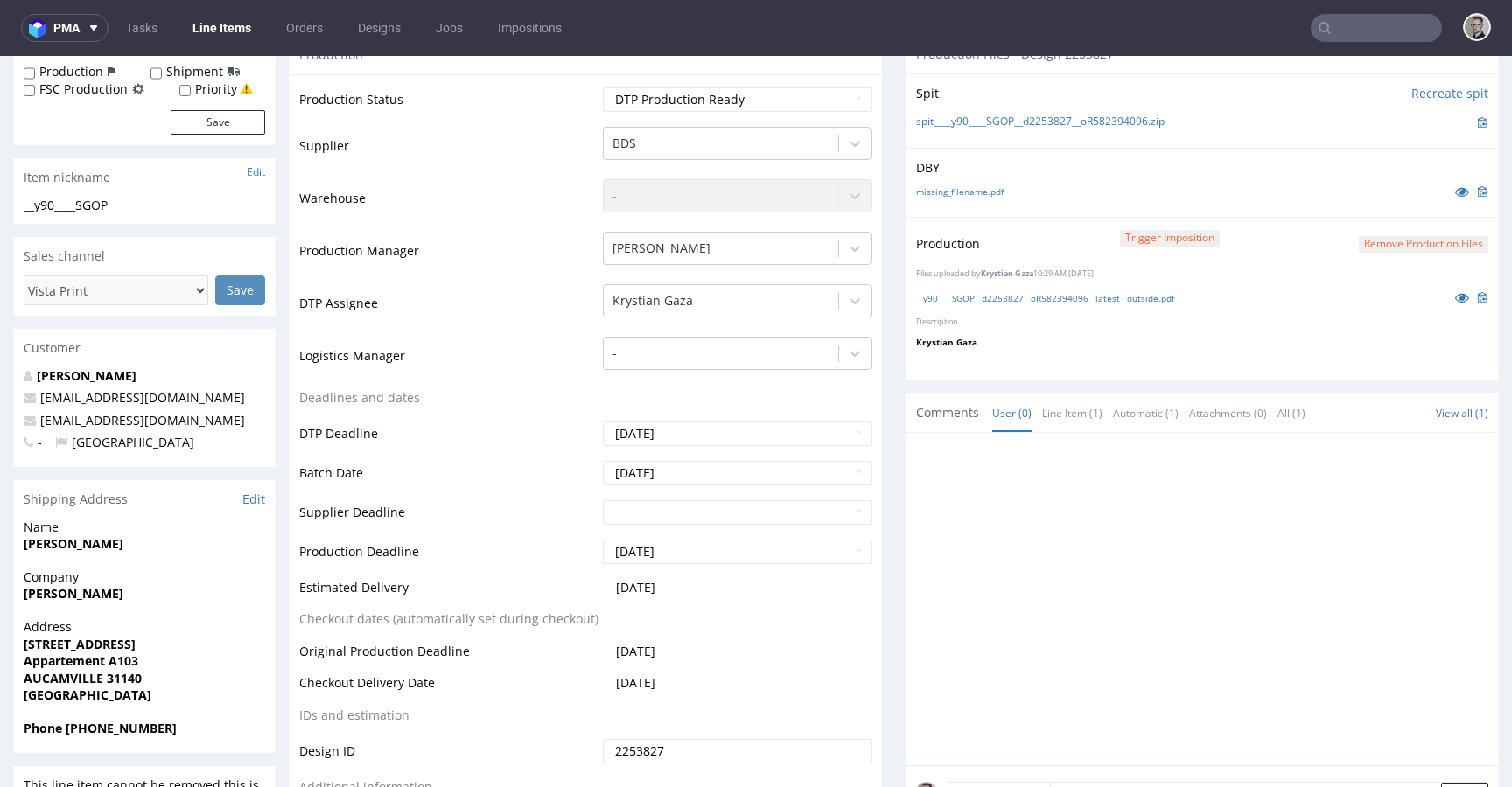
scroll to position [0, 0]
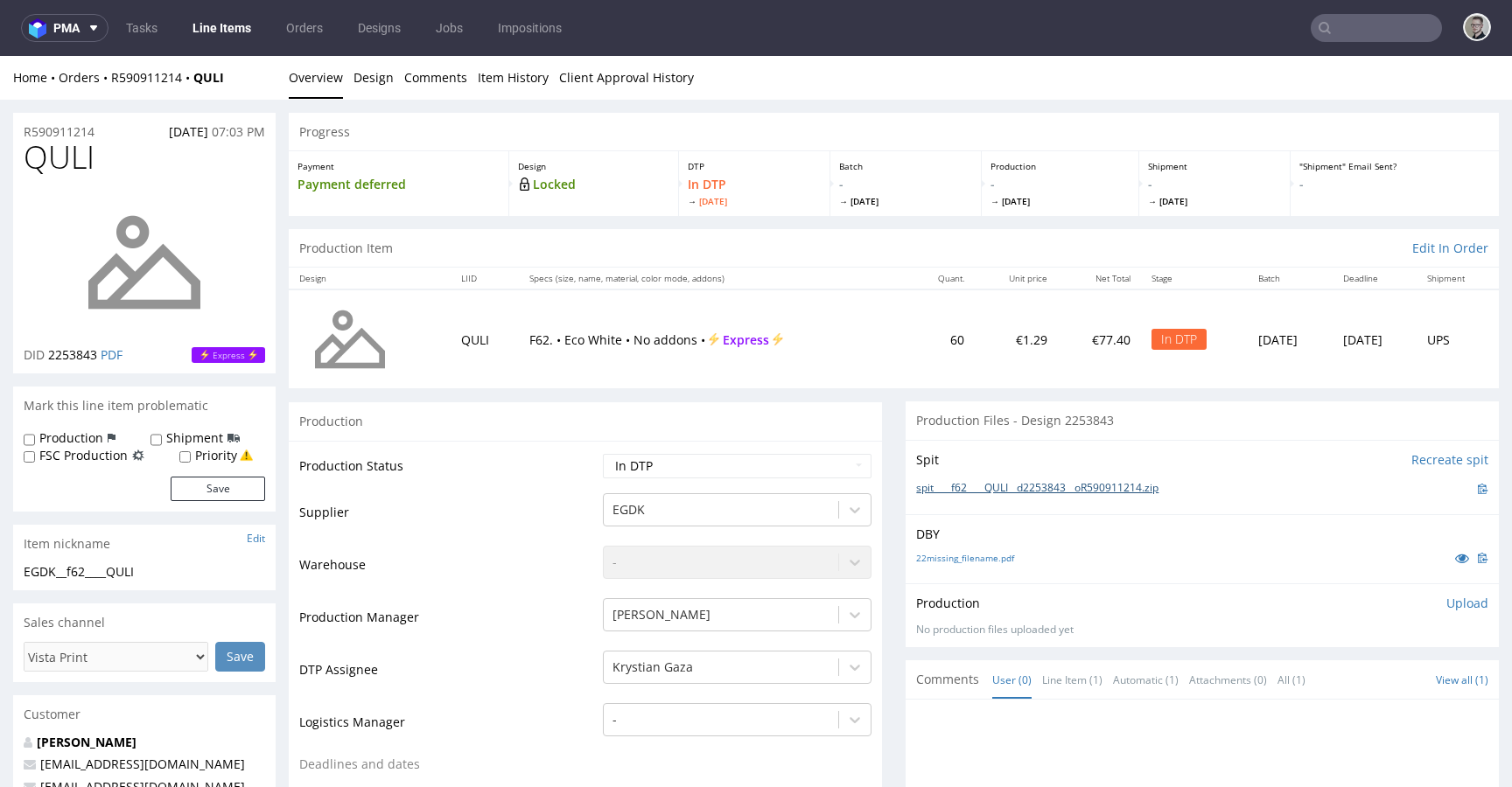
click at [1020, 492] on link "spit____f62____QULI__d2253843__oR590911214.zip" at bounding box center [1038, 488] width 242 height 15
click at [990, 562] on link "22missing_filename.pdf" at bounding box center [965, 558] width 98 height 12
click at [1009, 471] on div "Spit Recreate spit spit____f56____IMLT__d2253741__oR482317521.zip" at bounding box center [1202, 478] width 594 height 74
click at [1007, 496] on link "spit____f56____IMLT__d2253741__oR482317521.zip" at bounding box center [1038, 488] width 242 height 15
click at [984, 541] on p "DBY" at bounding box center [1202, 535] width 572 height 18
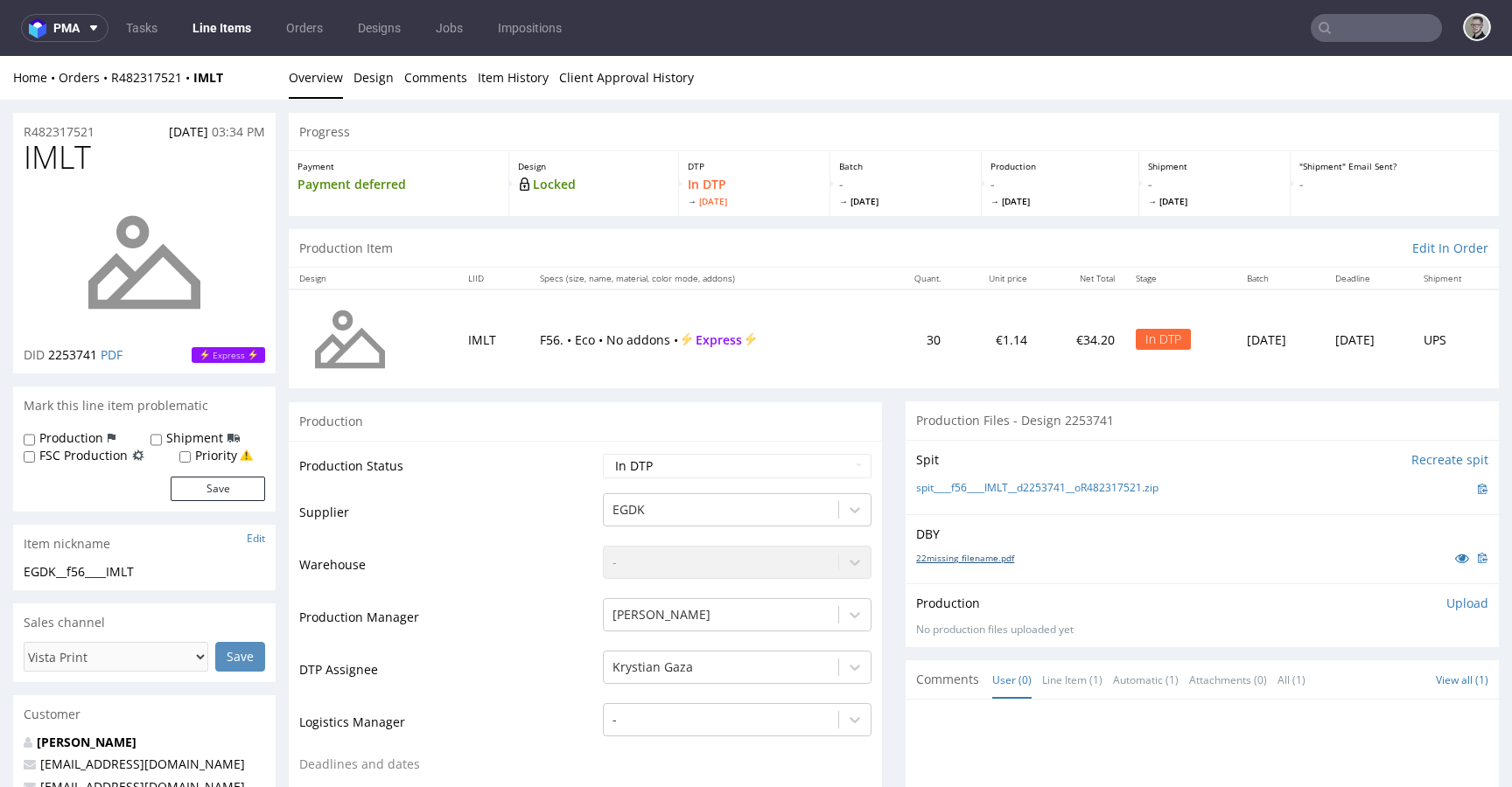
click at [985, 556] on link "22missing_filename.pdf" at bounding box center [965, 558] width 98 height 12
click at [1334, 600] on div "Production Upload" at bounding box center [1202, 604] width 572 height 18
click at [1449, 602] on p "Upload" at bounding box center [1467, 604] width 42 height 18
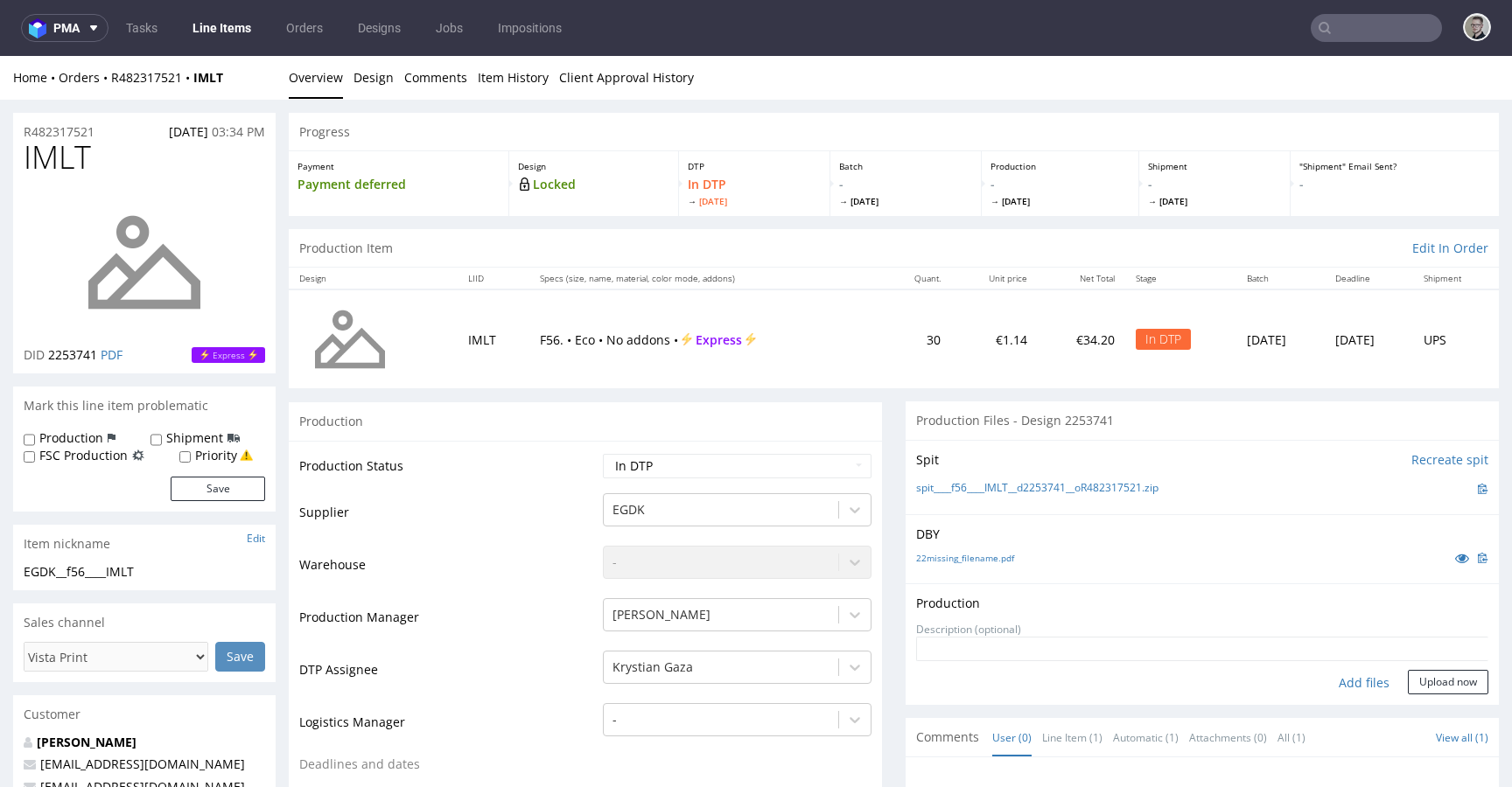
click at [1331, 678] on div "Add files" at bounding box center [1364, 684] width 88 height 27
type input "C:\fakepath\__f56____IMLT__d2253741__oR482317521__latest__outside.pdf"
click at [1440, 694] on button "Upload now" at bounding box center [1448, 683] width 81 height 25
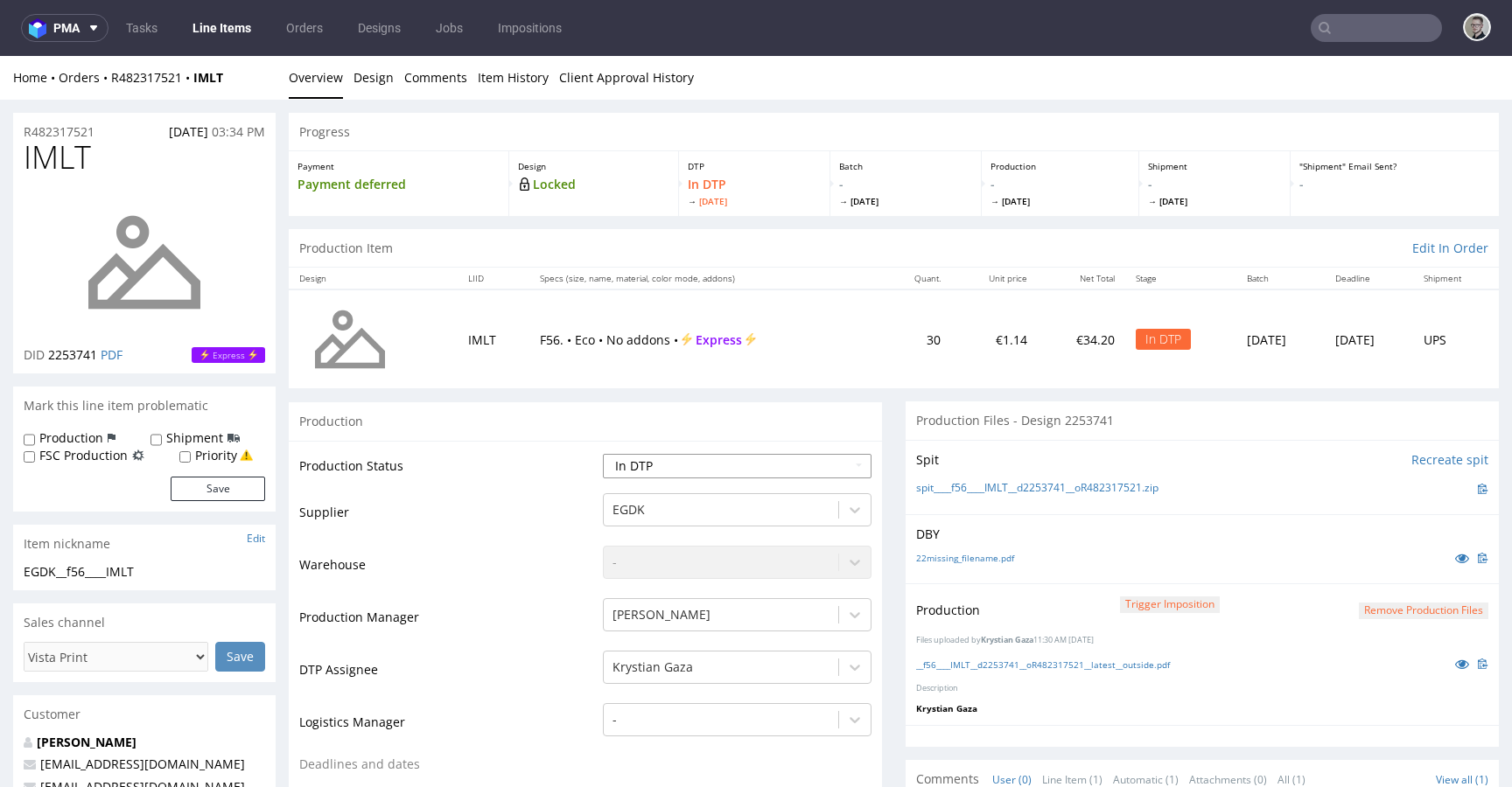
click at [714, 462] on select "Waiting for Artwork Waiting for Diecut Waiting for Mockup Waiting for DTP Waiti…" at bounding box center [738, 466] width 269 height 25
select select "dtp_production_ready"
click at [603, 454] on select "Waiting for Artwork Waiting for Diecut Waiting for Mockup Waiting for DTP Waiti…" at bounding box center [738, 466] width 269 height 25
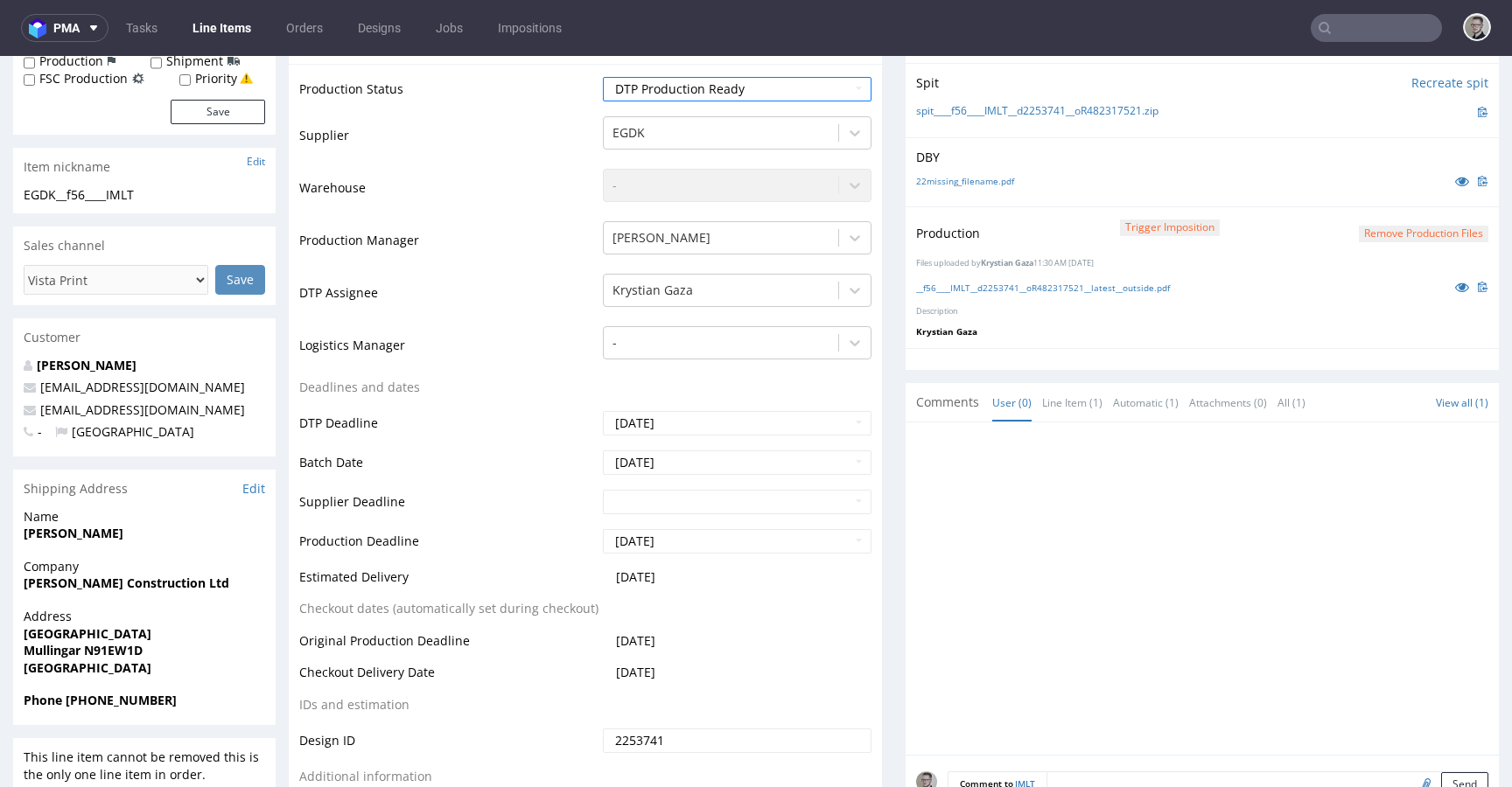
scroll to position [648, 0]
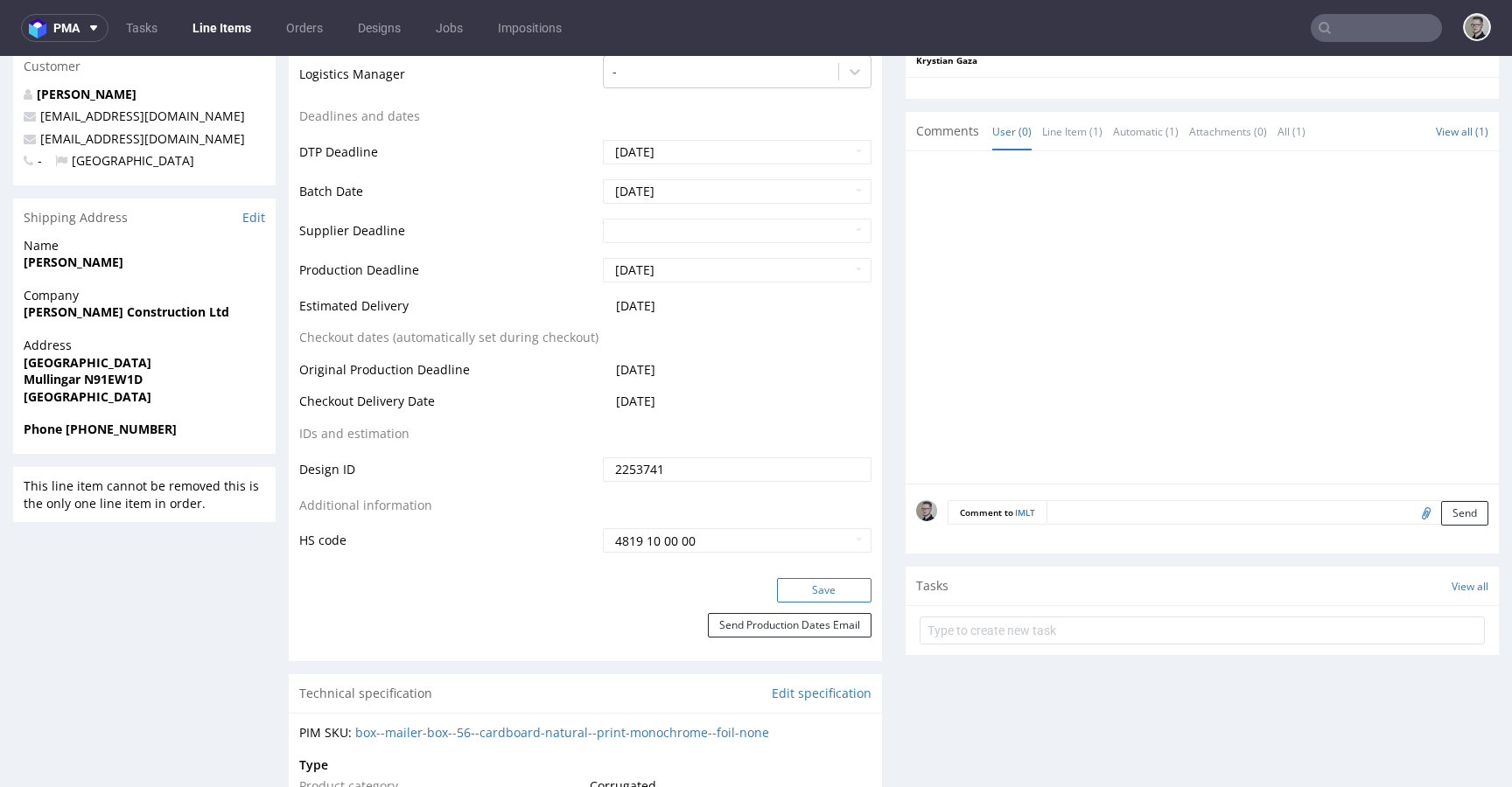
click at [805, 591] on button "Save" at bounding box center [824, 591] width 95 height 25
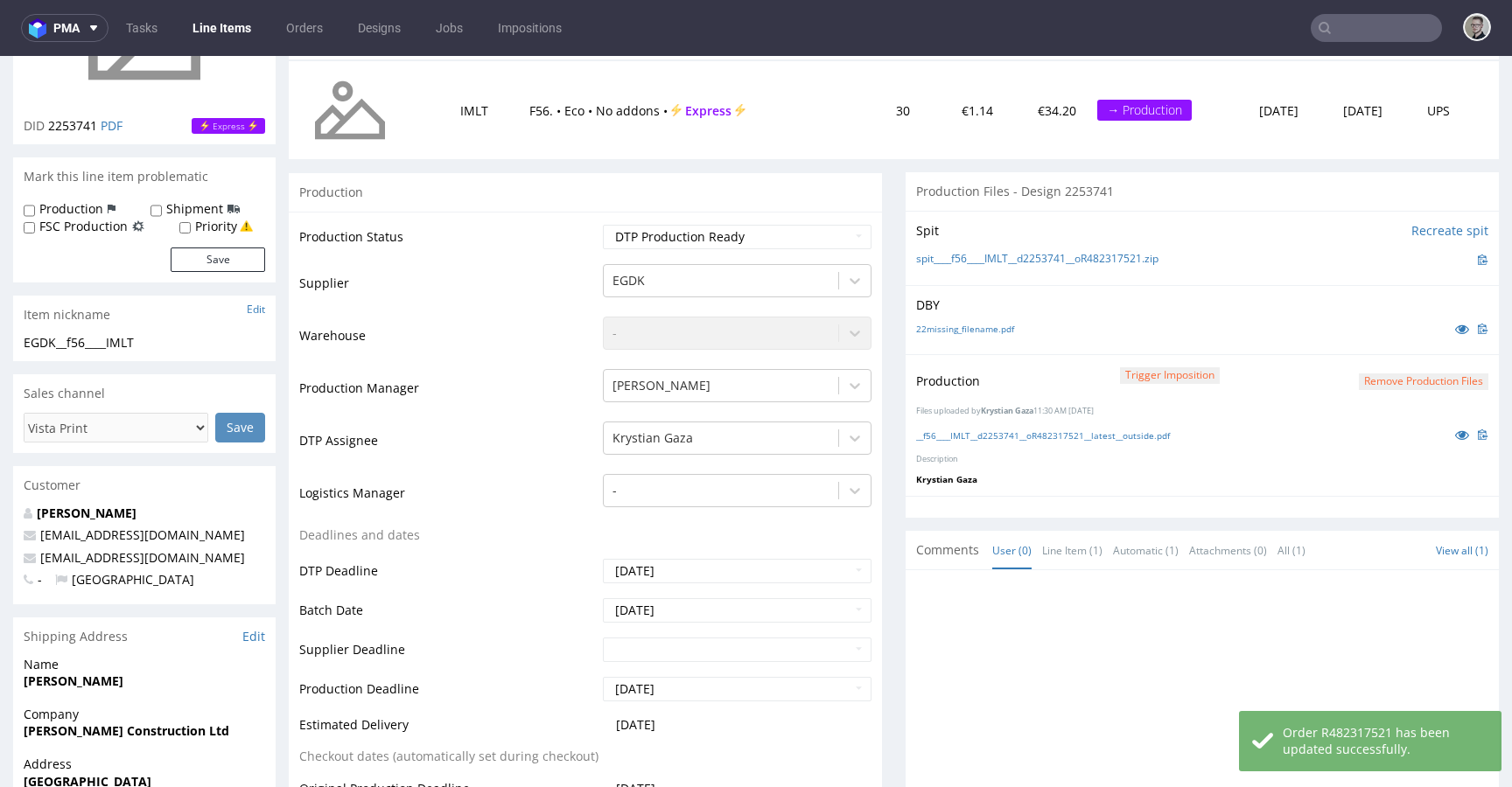
scroll to position [0, 0]
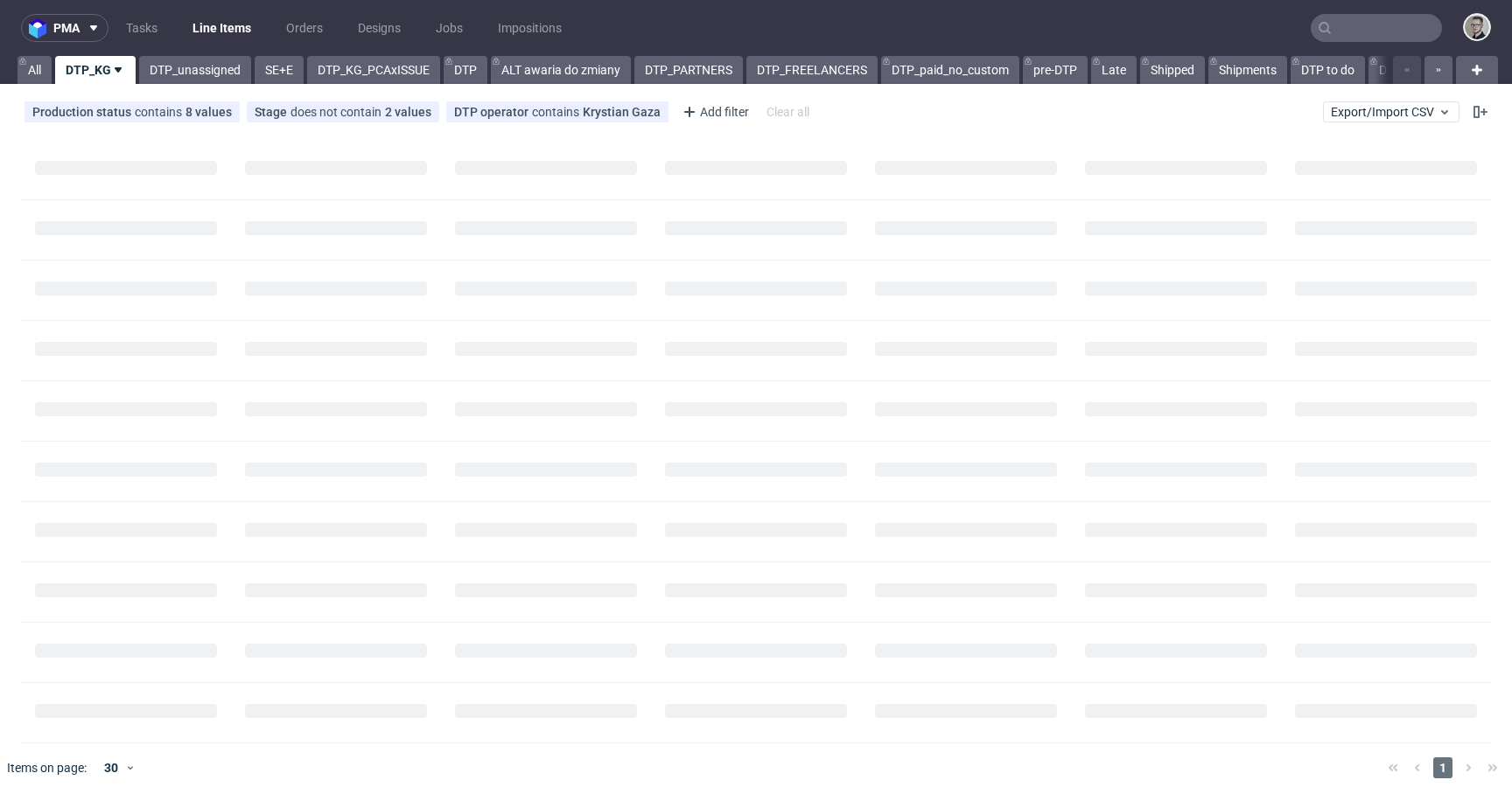
click at [1355, 30] on input "text" at bounding box center [1377, 28] width 131 height 28
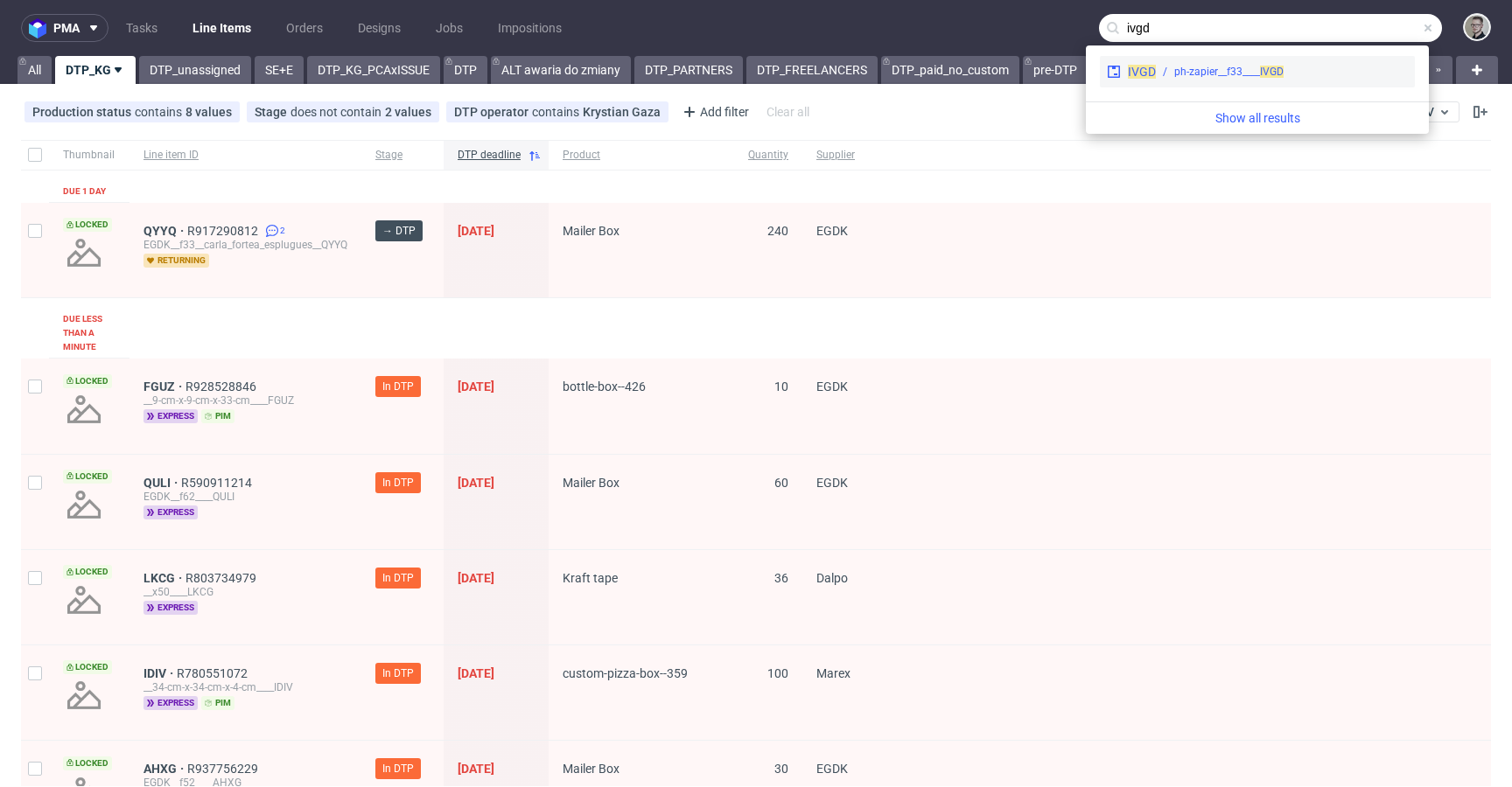
type input "ivgd"
click at [1302, 62] on div "IVGD ph-zapier__f33____ IVGD" at bounding box center [1258, 72] width 315 height 32
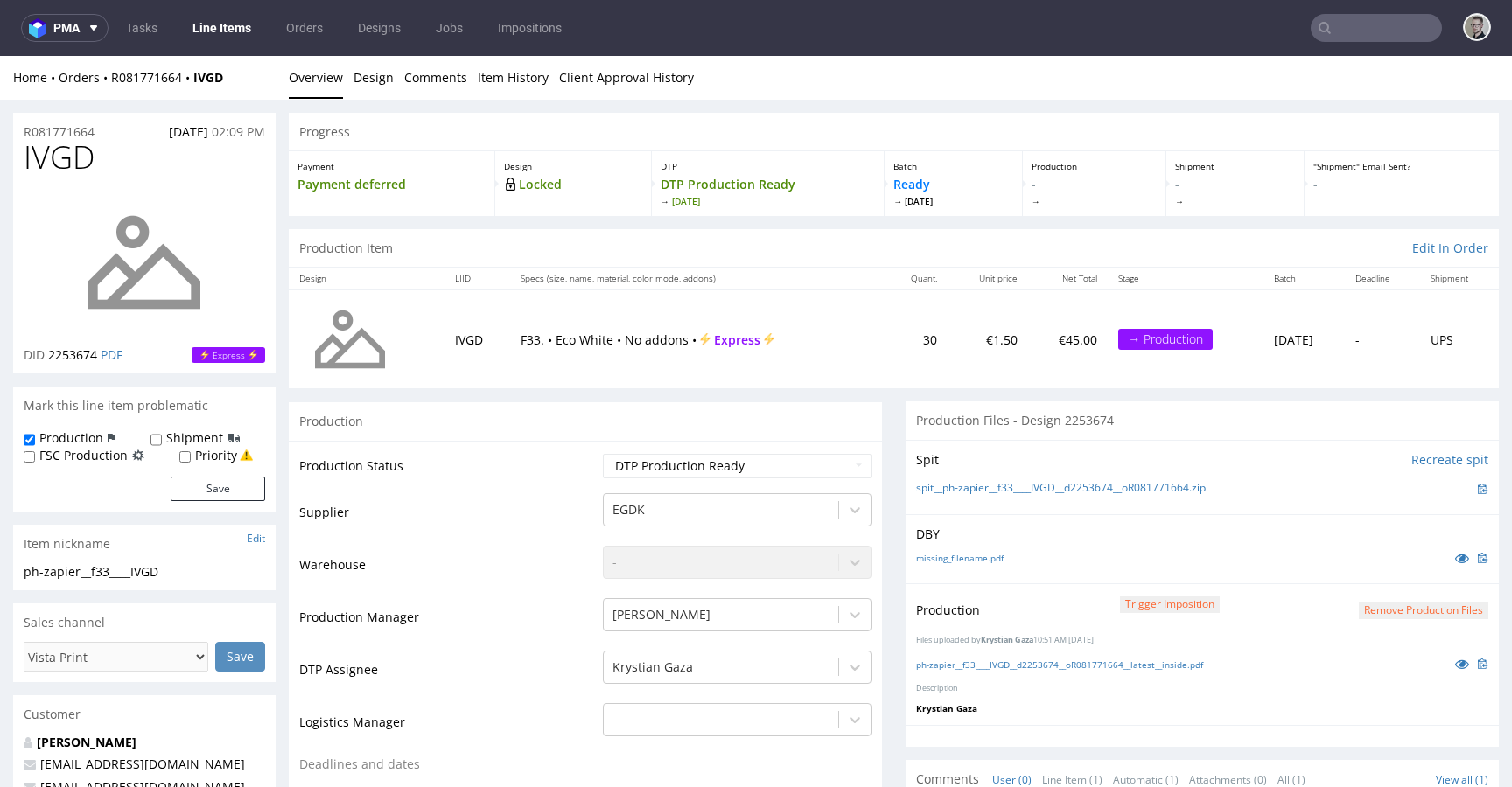
click at [1359, 610] on button "Remove production files" at bounding box center [1424, 611] width 129 height 17
click at [1361, 563] on link "Yes" at bounding box center [1370, 571] width 50 height 27
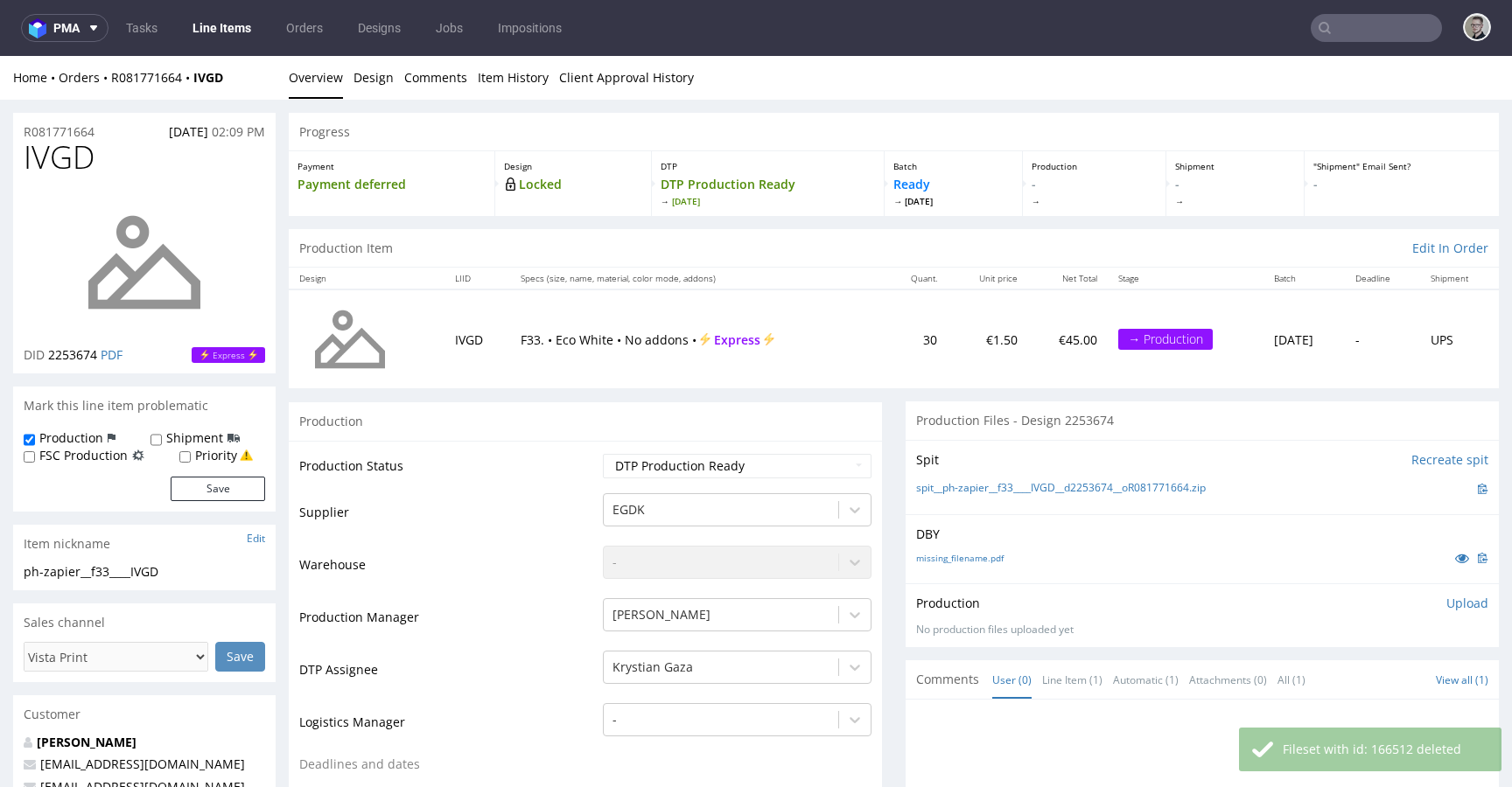
click at [1447, 599] on p "Upload" at bounding box center [1467, 604] width 42 height 18
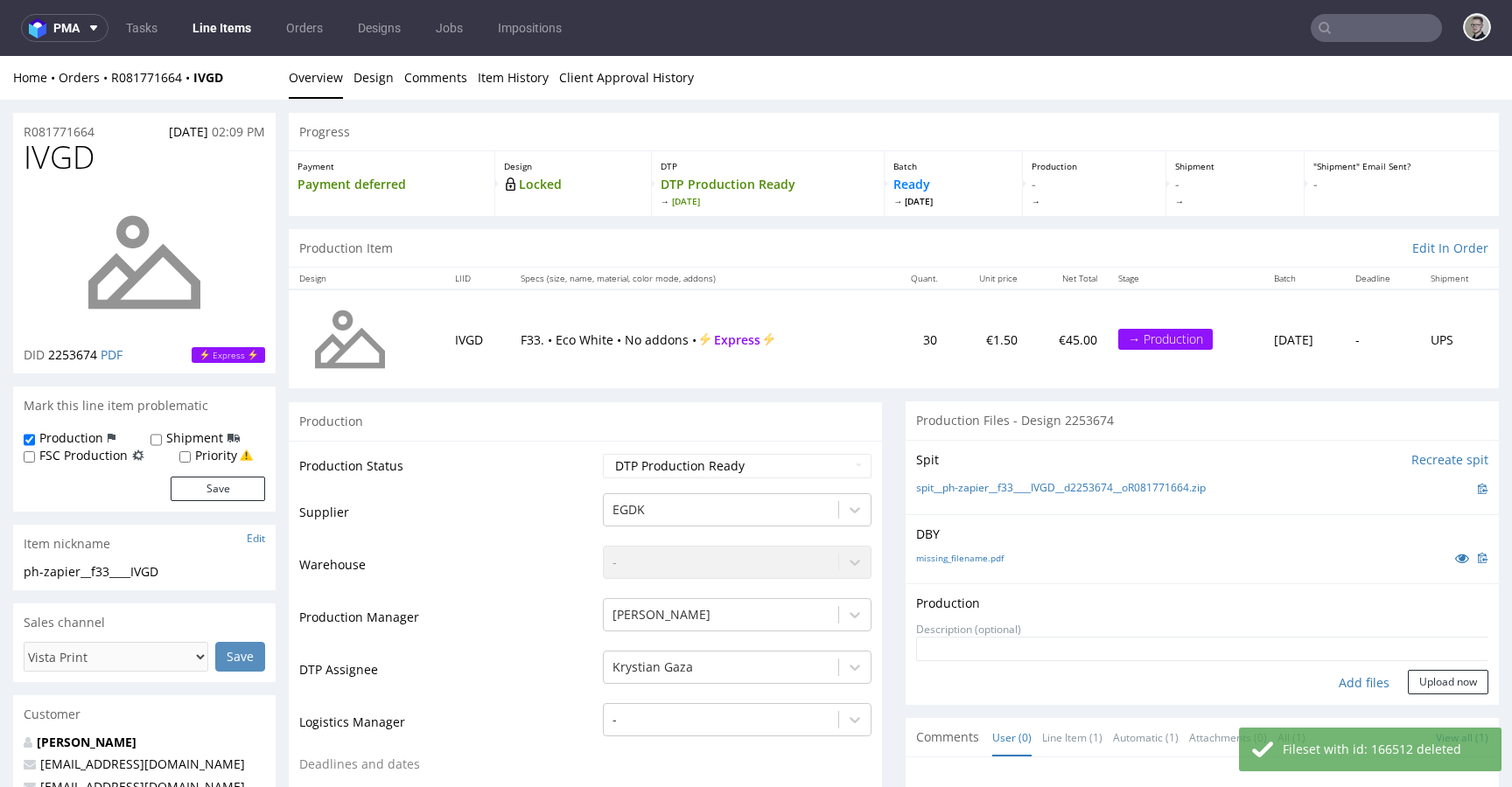
click at [1347, 681] on div "Add files" at bounding box center [1364, 684] width 88 height 27
type input "C:\fakepath\ph-zapier__f33____IVGD__d2253674__oR081771664__latest__inside.pdf"
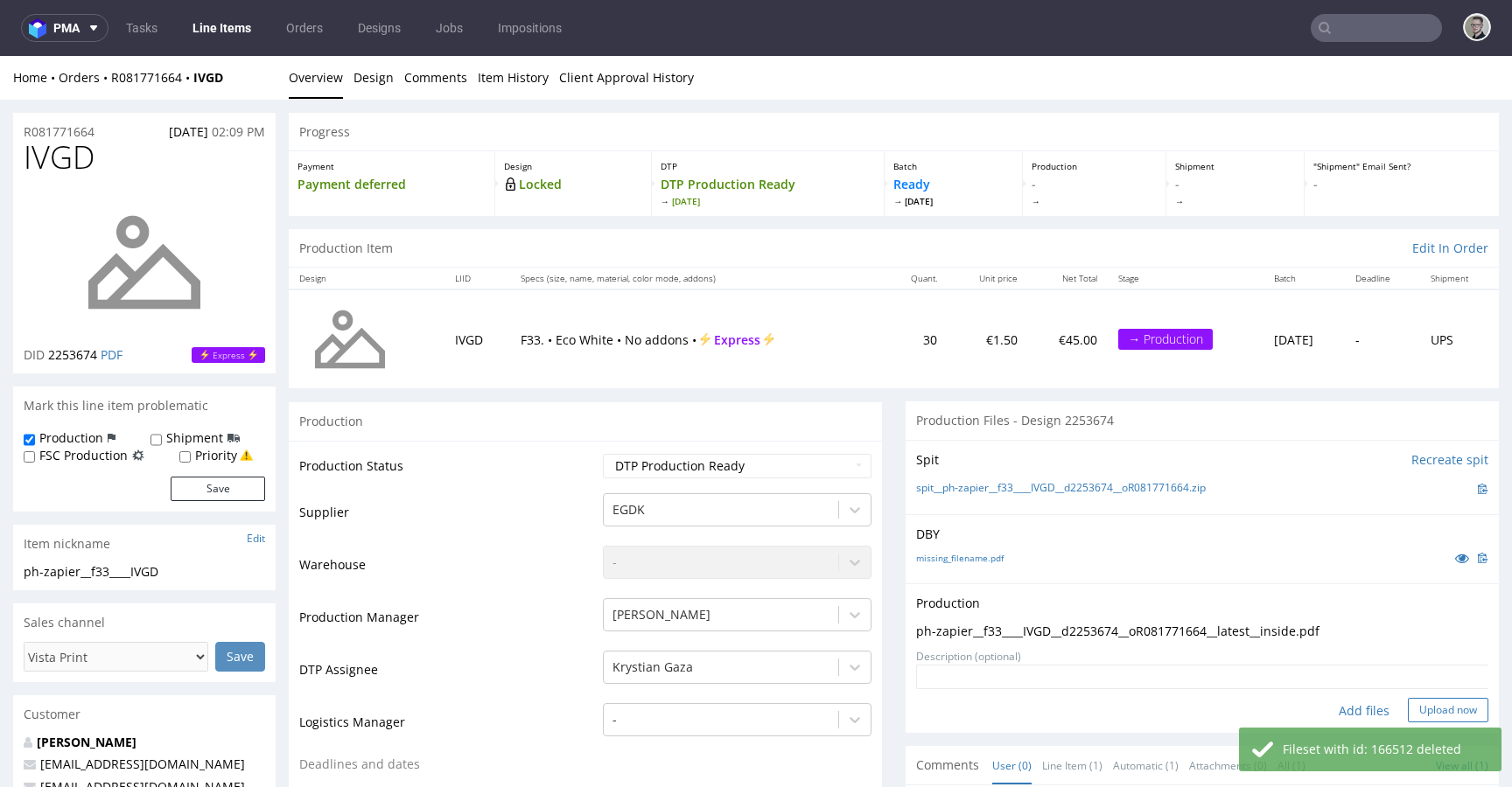
click at [1441, 712] on button "Upload now" at bounding box center [1448, 710] width 81 height 25
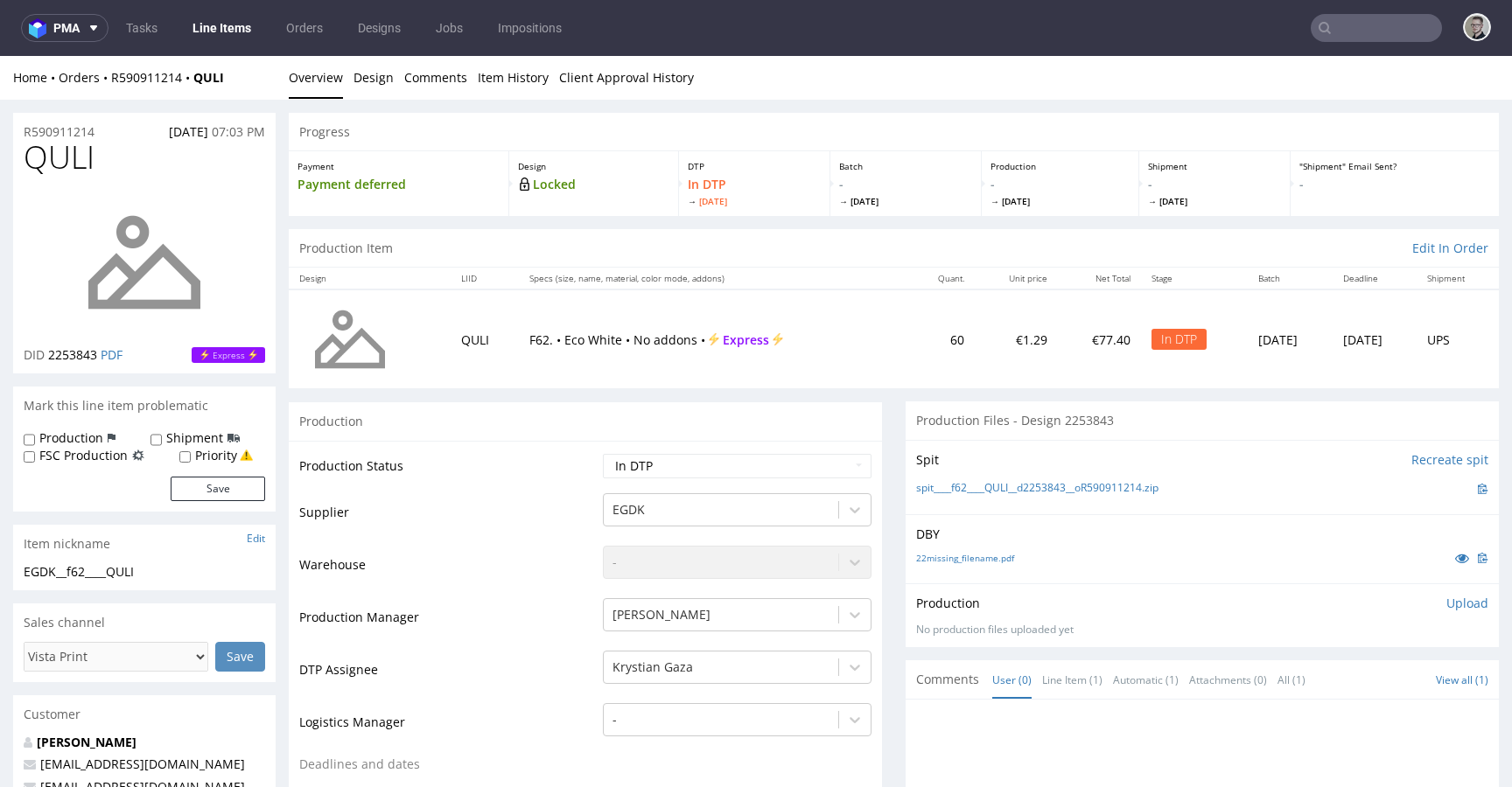
click at [1447, 609] on p "Upload" at bounding box center [1467, 604] width 42 height 18
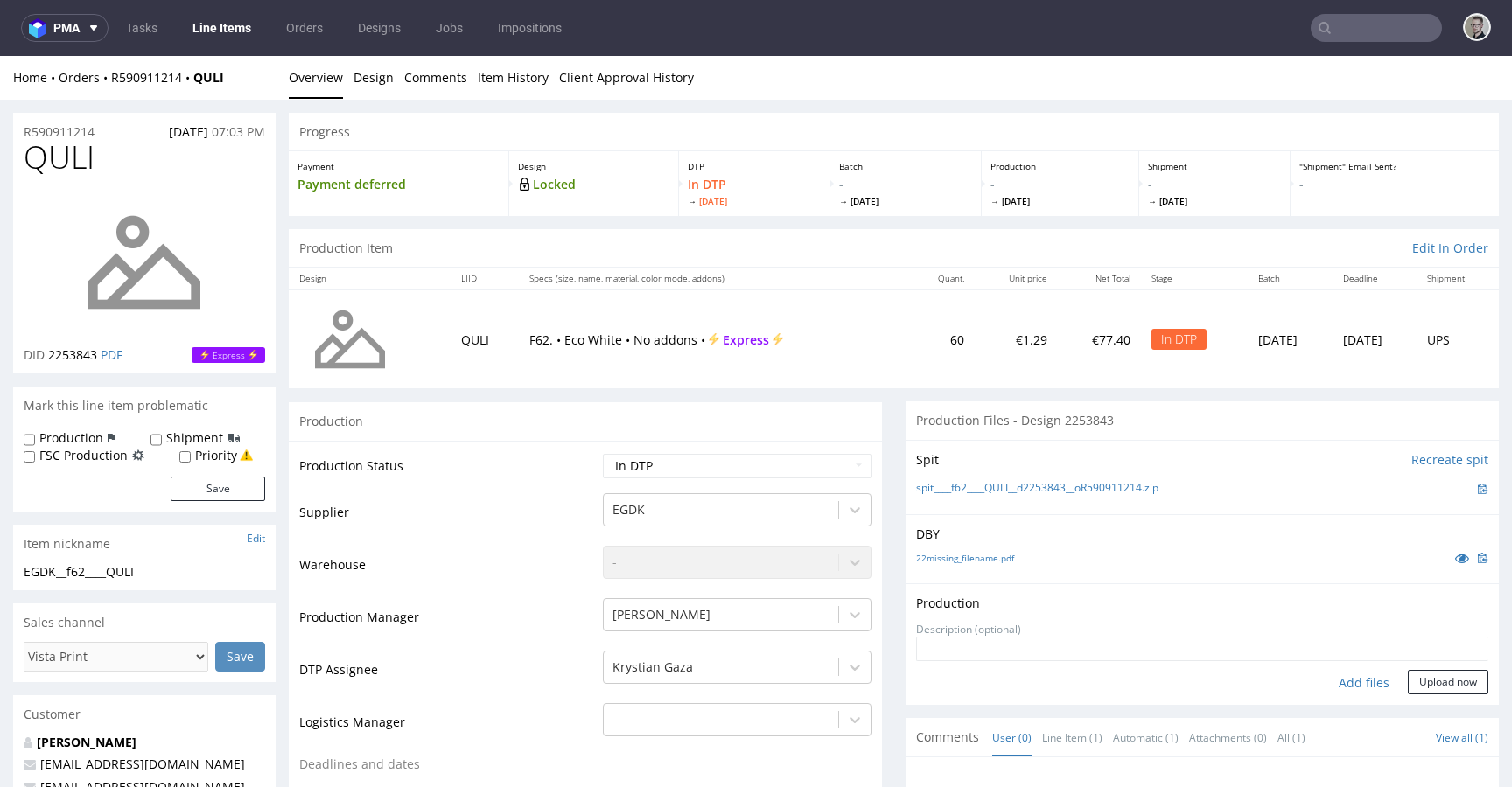
click at [1321, 684] on div "Add files" at bounding box center [1364, 684] width 88 height 27
type input "C:\fakepath\__f62____QULI__d2253843__oR590911214__latest__outside.pdf"
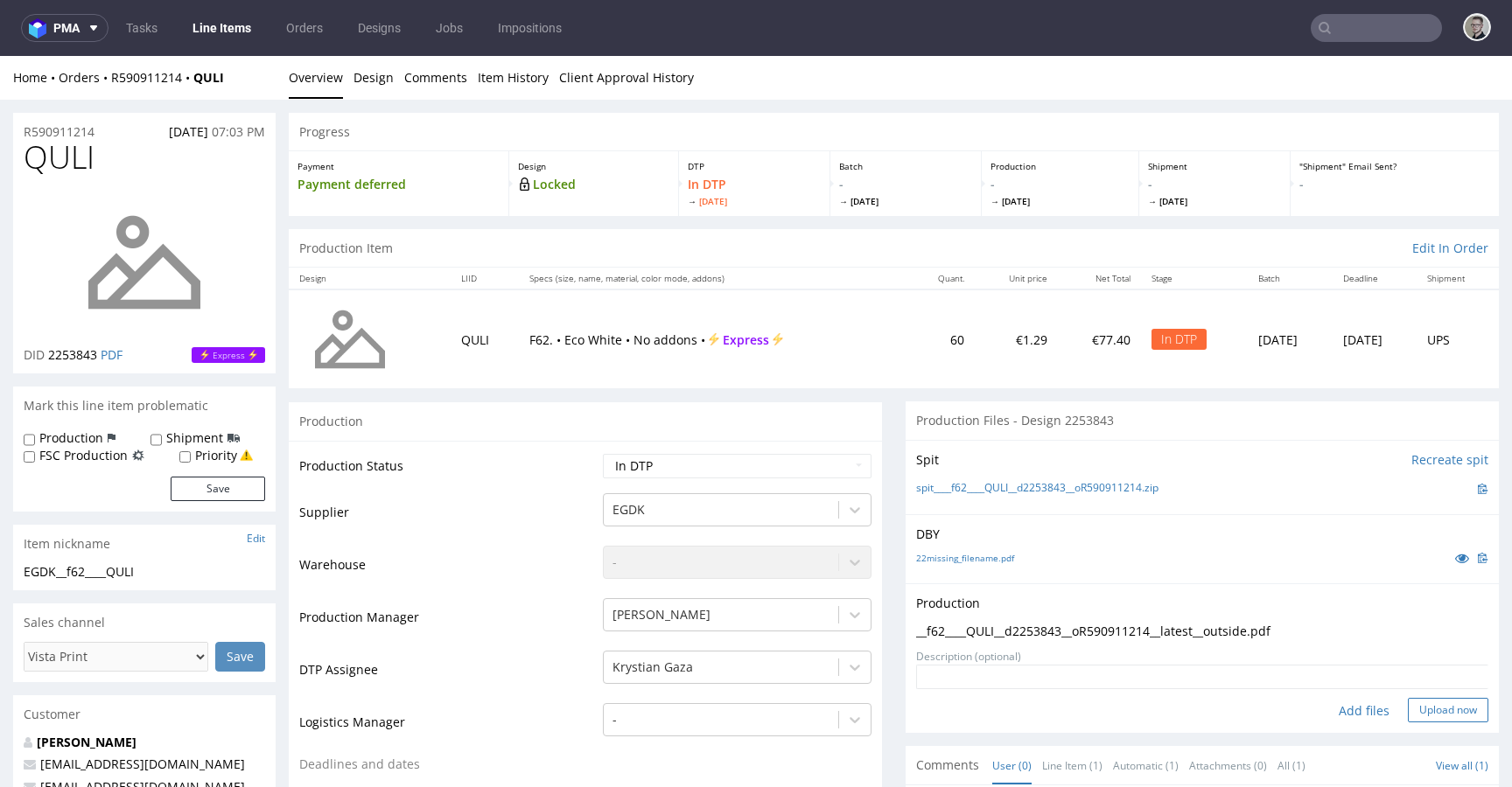
click at [1429, 702] on button "Upload now" at bounding box center [1448, 710] width 81 height 25
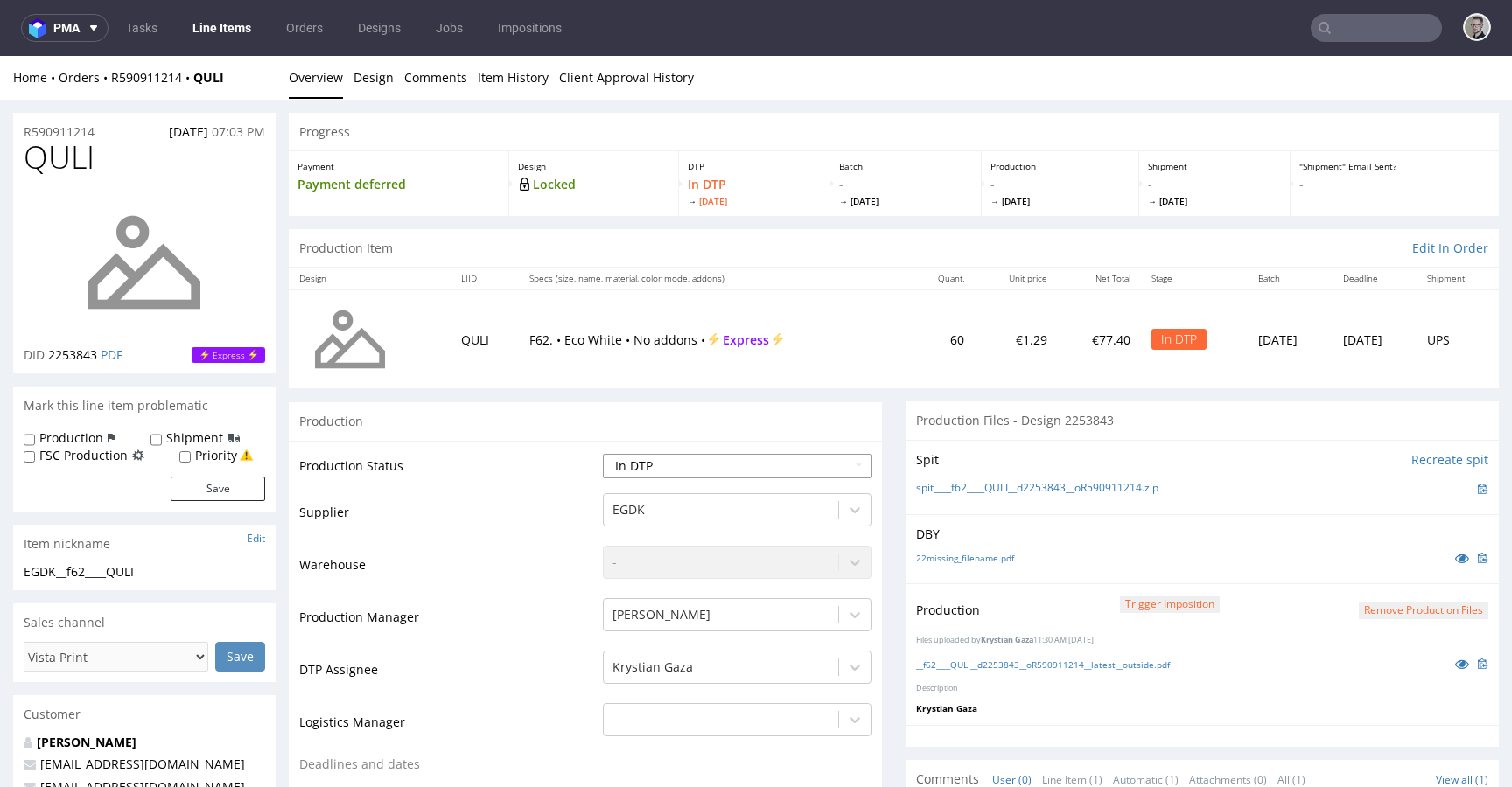
click at [653, 462] on select "Waiting for Artwork Waiting for Diecut Waiting for Mockup Waiting for DTP Waiti…" at bounding box center [738, 466] width 269 height 25
select select "dtp_production_ready"
click at [603, 454] on select "Waiting for Artwork Waiting for Diecut Waiting for Mockup Waiting for DTP Waiti…" at bounding box center [738, 466] width 269 height 25
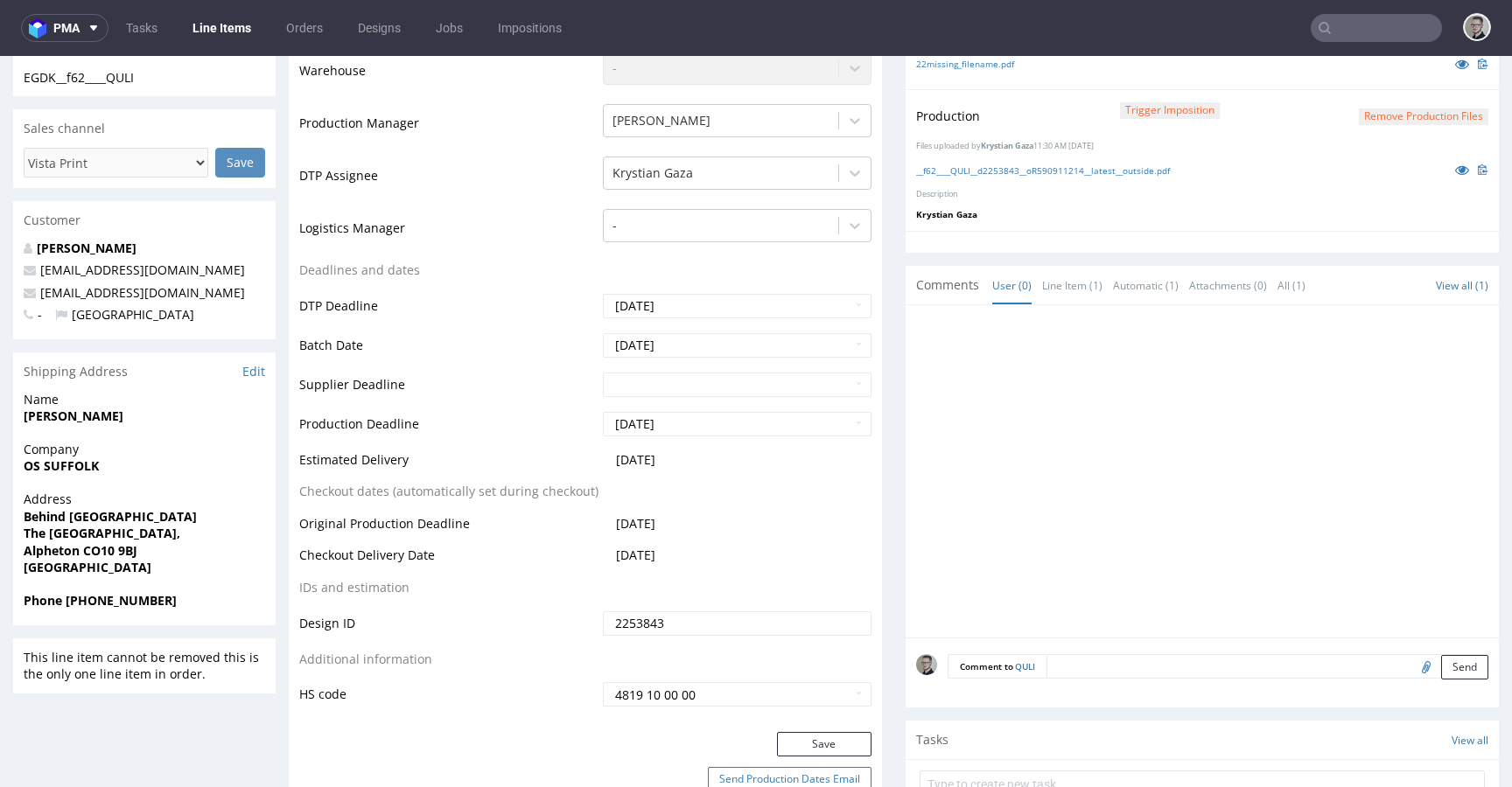
scroll to position [735, 0]
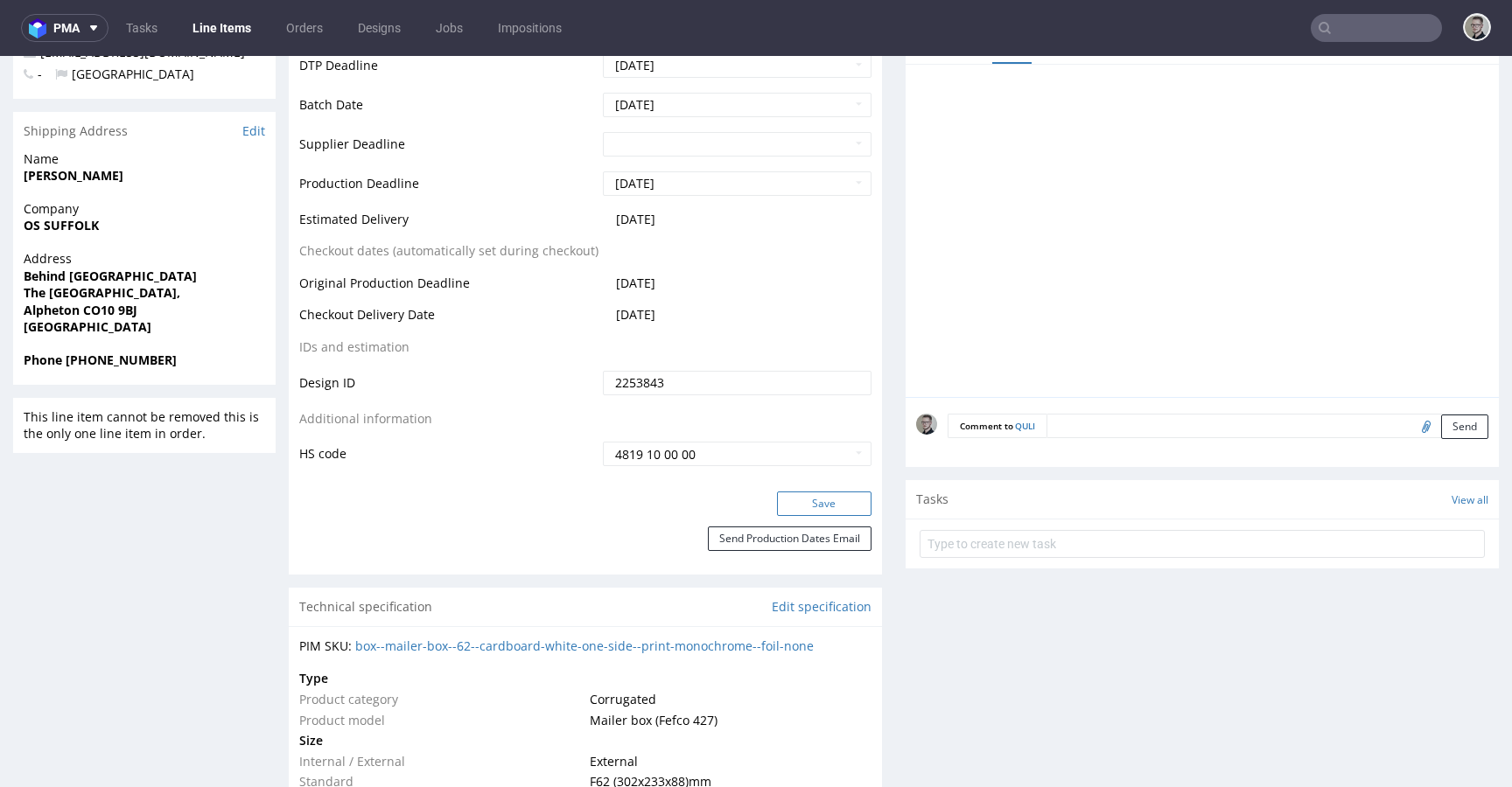
click at [837, 500] on button "Save" at bounding box center [824, 504] width 95 height 25
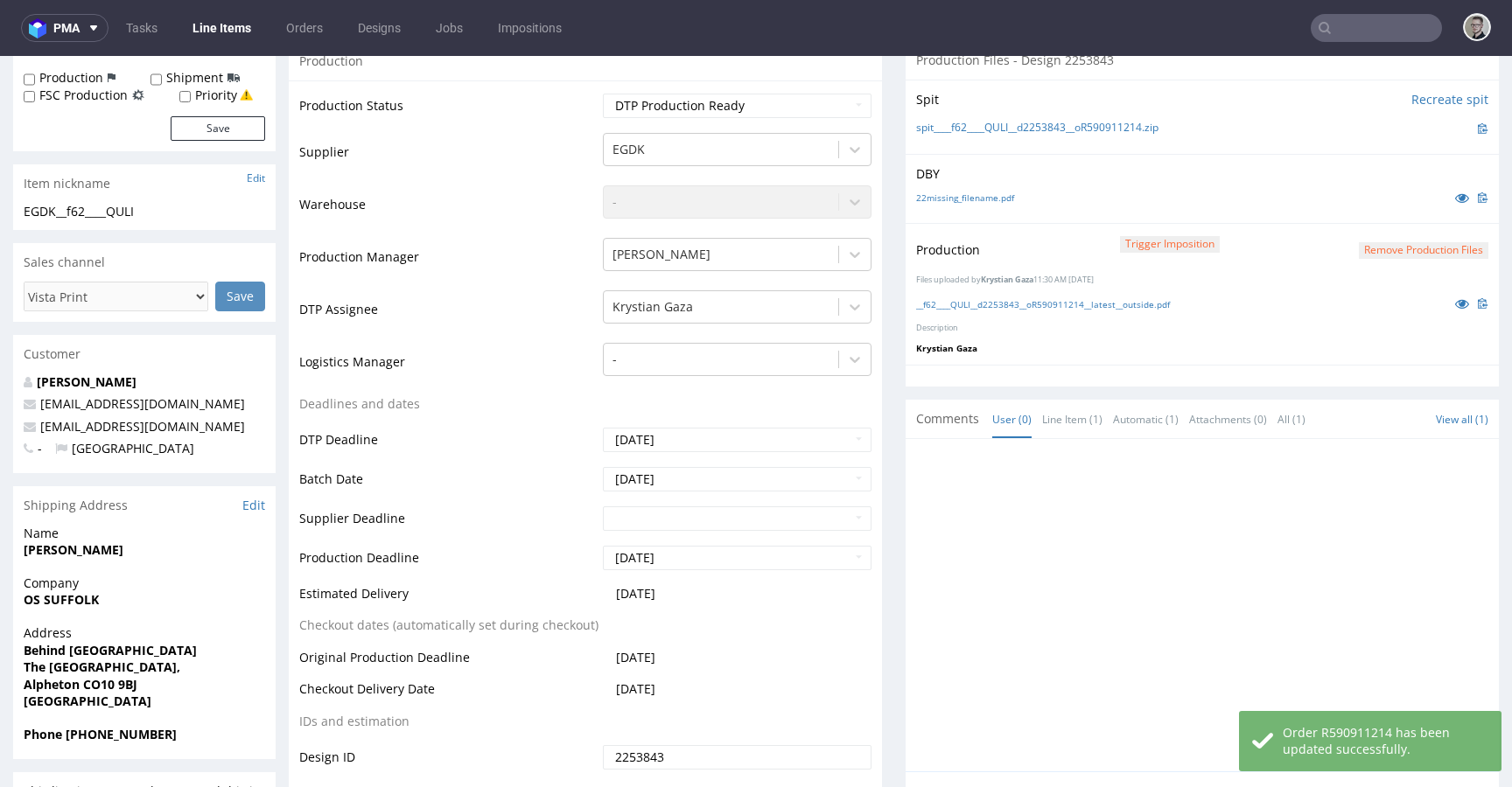
scroll to position [0, 0]
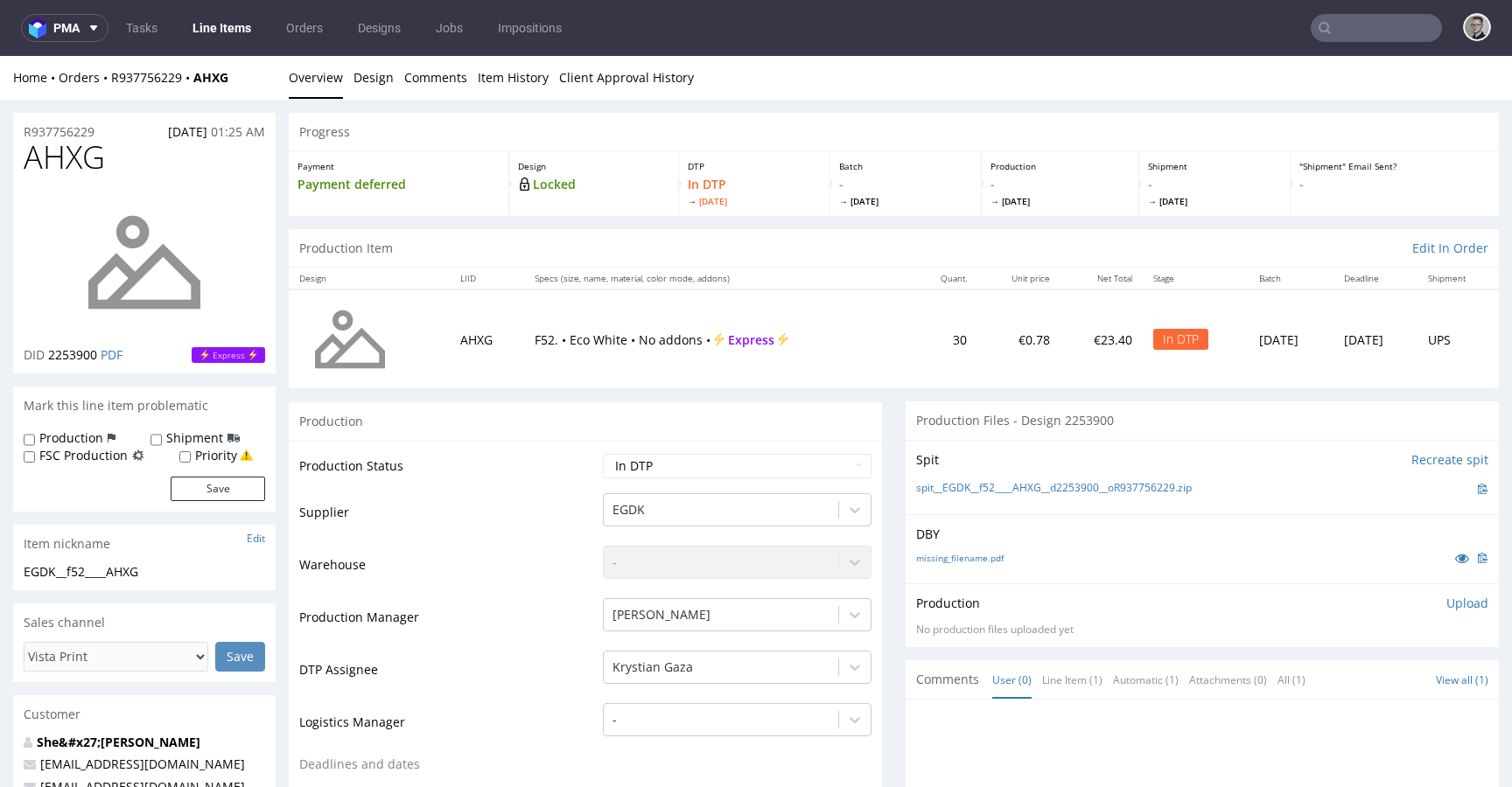
click at [1447, 604] on p "Upload" at bounding box center [1467, 604] width 42 height 18
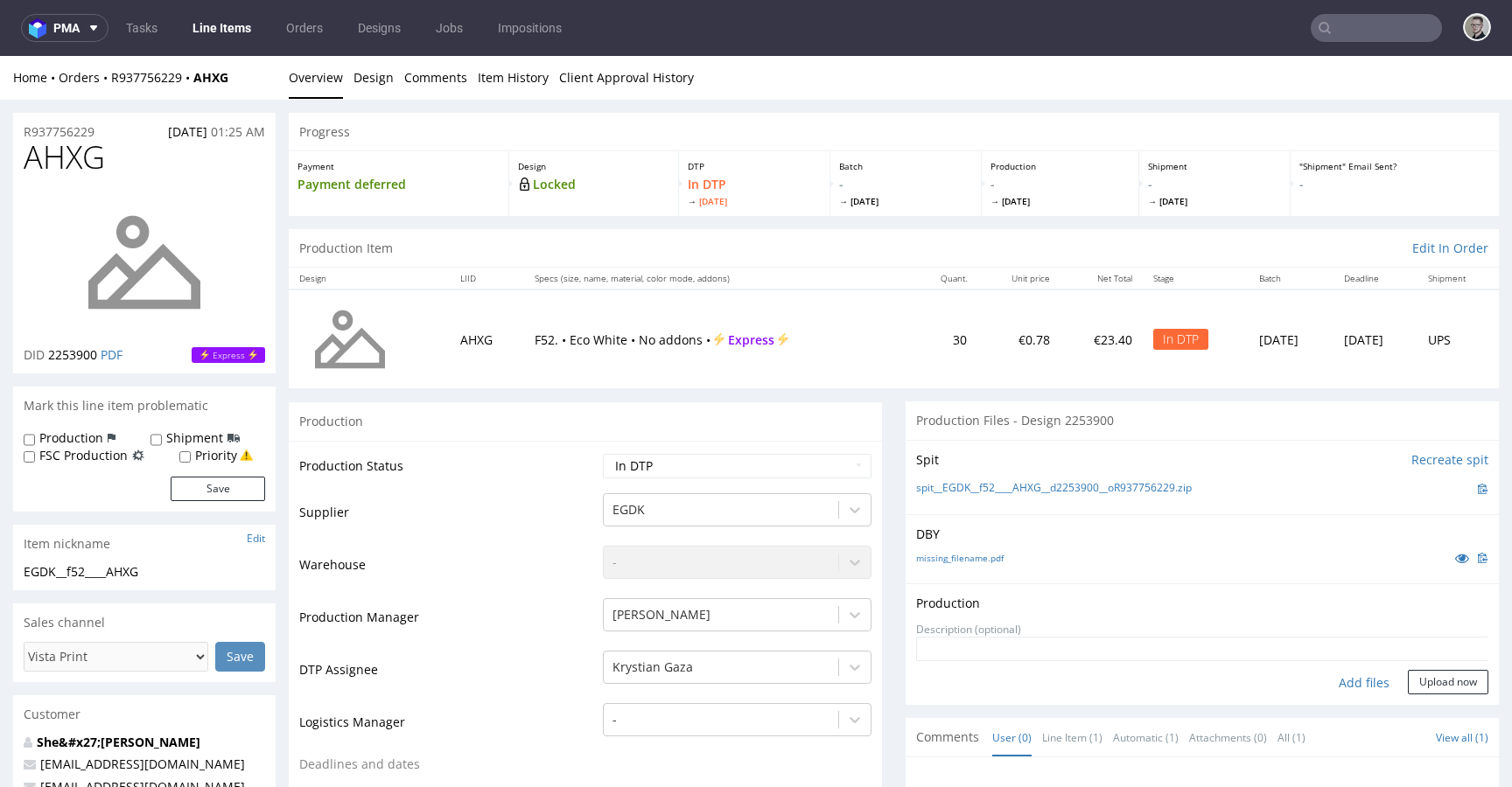
click at [1329, 676] on div "Add files" at bounding box center [1364, 684] width 88 height 27
type input "C:\fakepath\EGDK__f52____AHXG__d2253900__oR937756229__latest__outside.pdf"
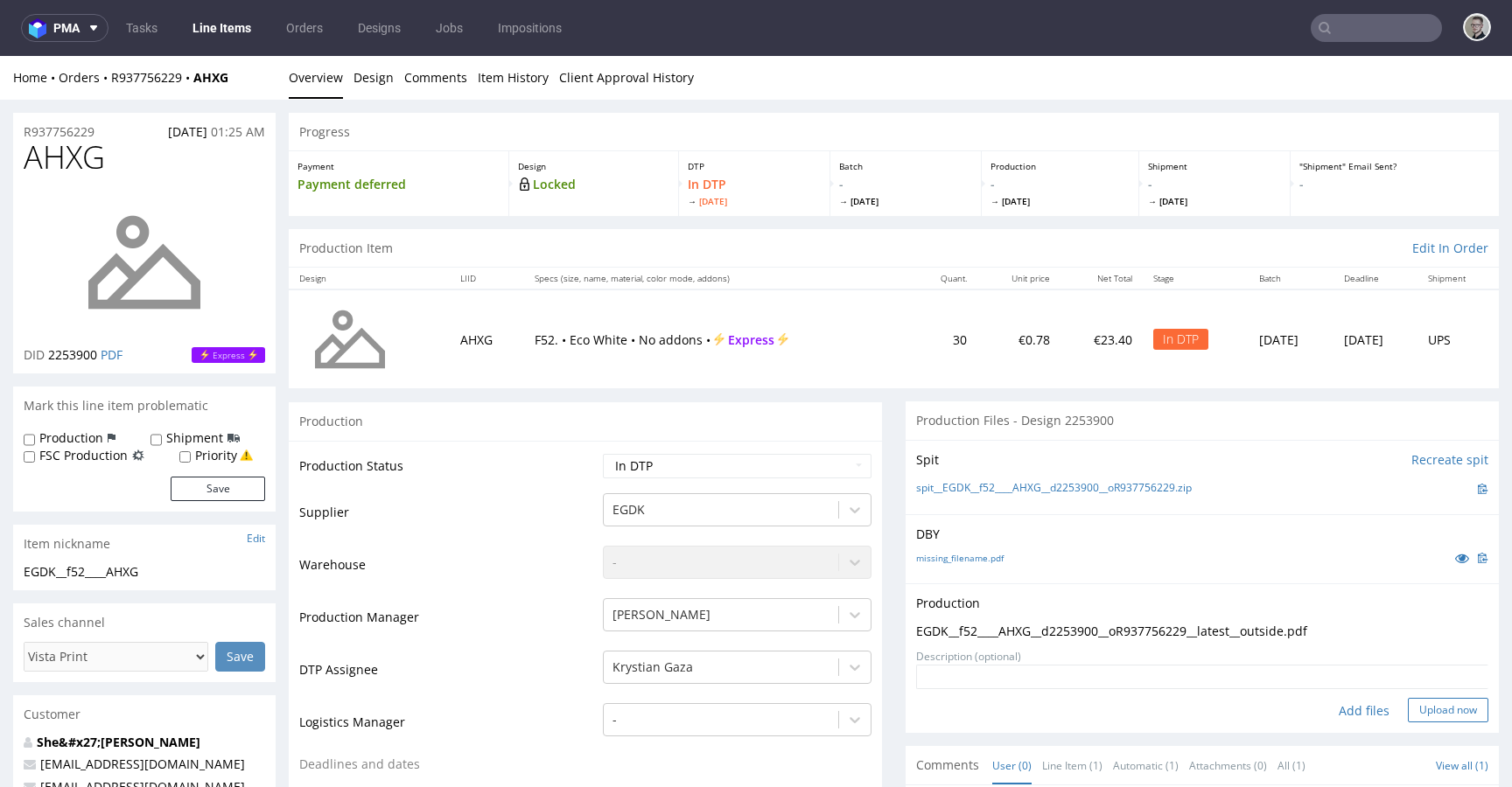
click at [1408, 703] on button "Upload now" at bounding box center [1448, 710] width 81 height 25
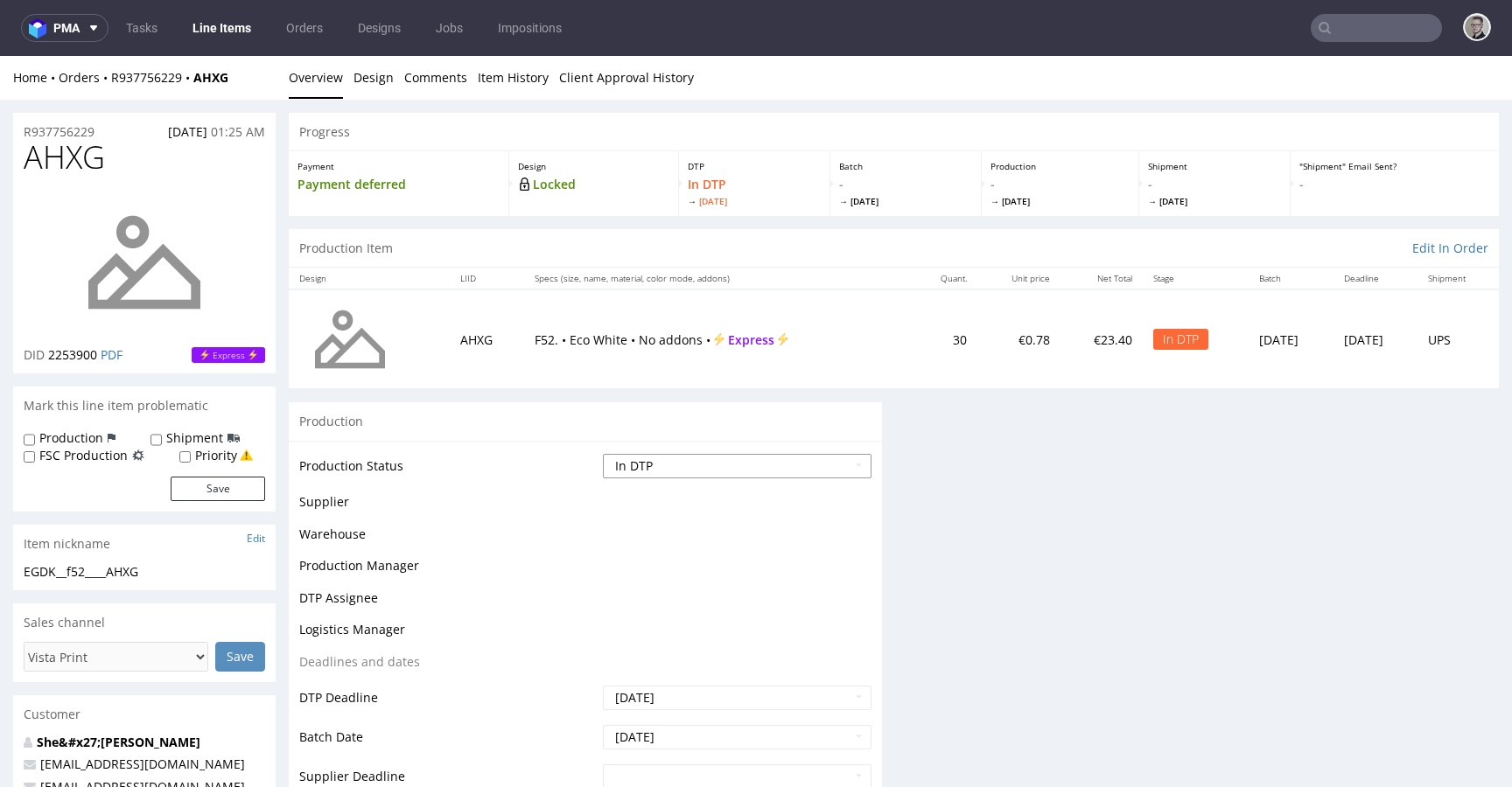
click at [702, 463] on select "Waiting for Artwork Waiting for Diecut Waiting for Mockup Waiting for DTP Waiti…" at bounding box center [738, 466] width 269 height 25
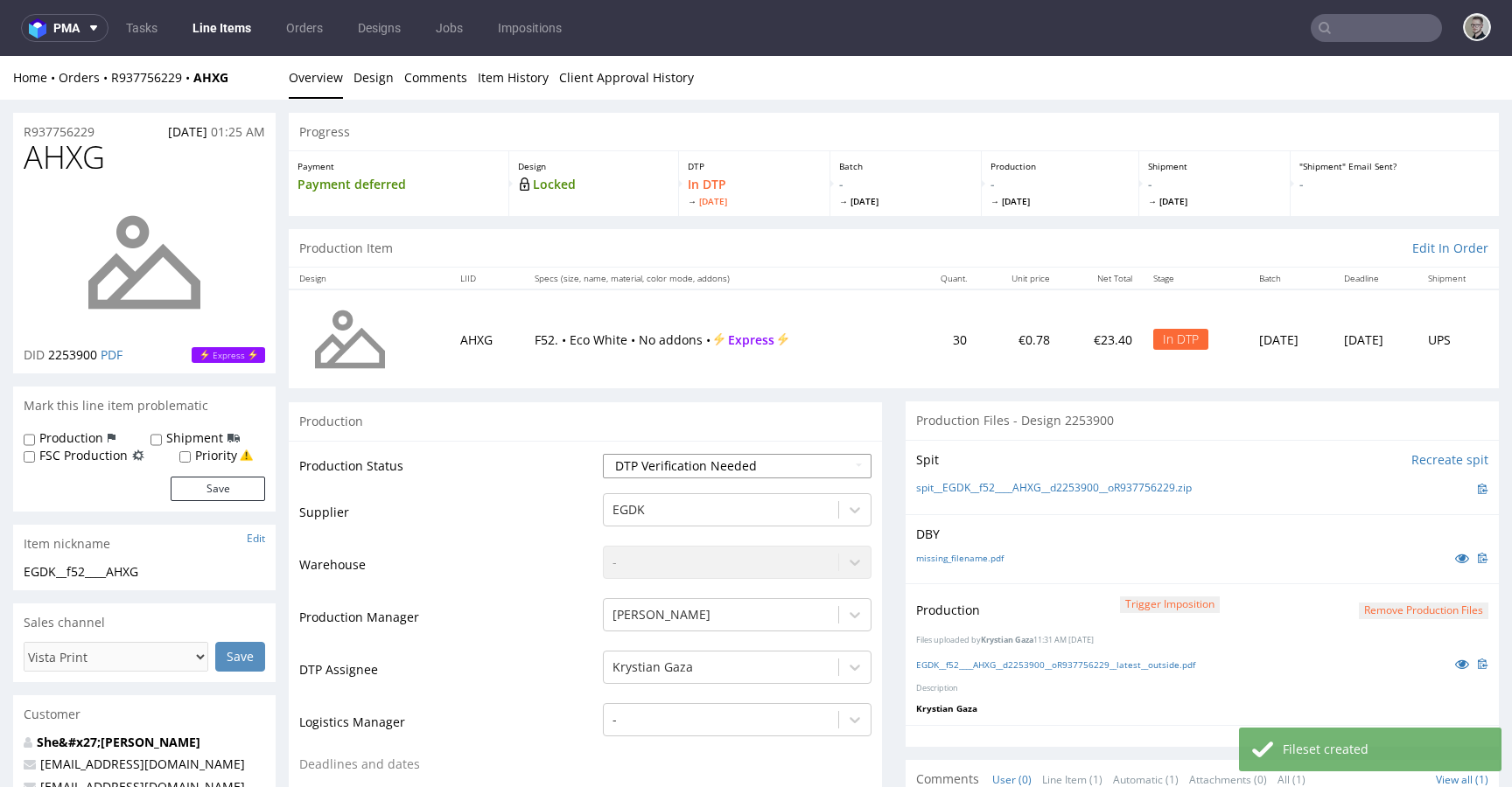
click at [603, 454] on select "Waiting for Artwork Waiting for Diecut Waiting for Mockup Waiting for DTP Waiti…" at bounding box center [738, 466] width 269 height 25
click at [751, 477] on select "Waiting for Artwork Waiting for Diecut Waiting for Mockup Waiting for DTP Waiti…" at bounding box center [738, 466] width 269 height 25
select select "dtp_production_ready"
click at [603, 454] on select "Waiting for Artwork Waiting for Diecut Waiting for Mockup Waiting for DTP Waiti…" at bounding box center [738, 466] width 269 height 25
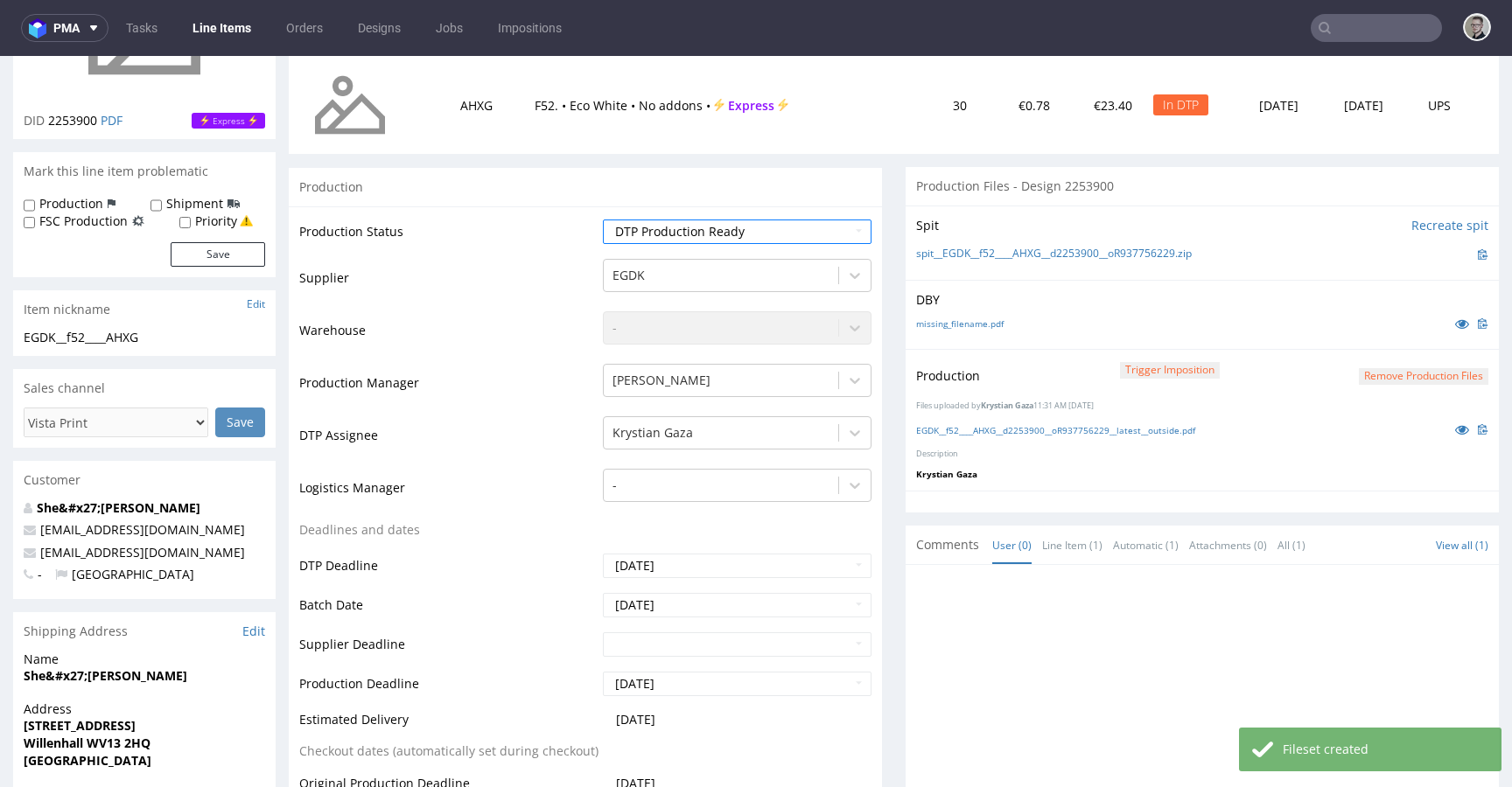
scroll to position [748, 0]
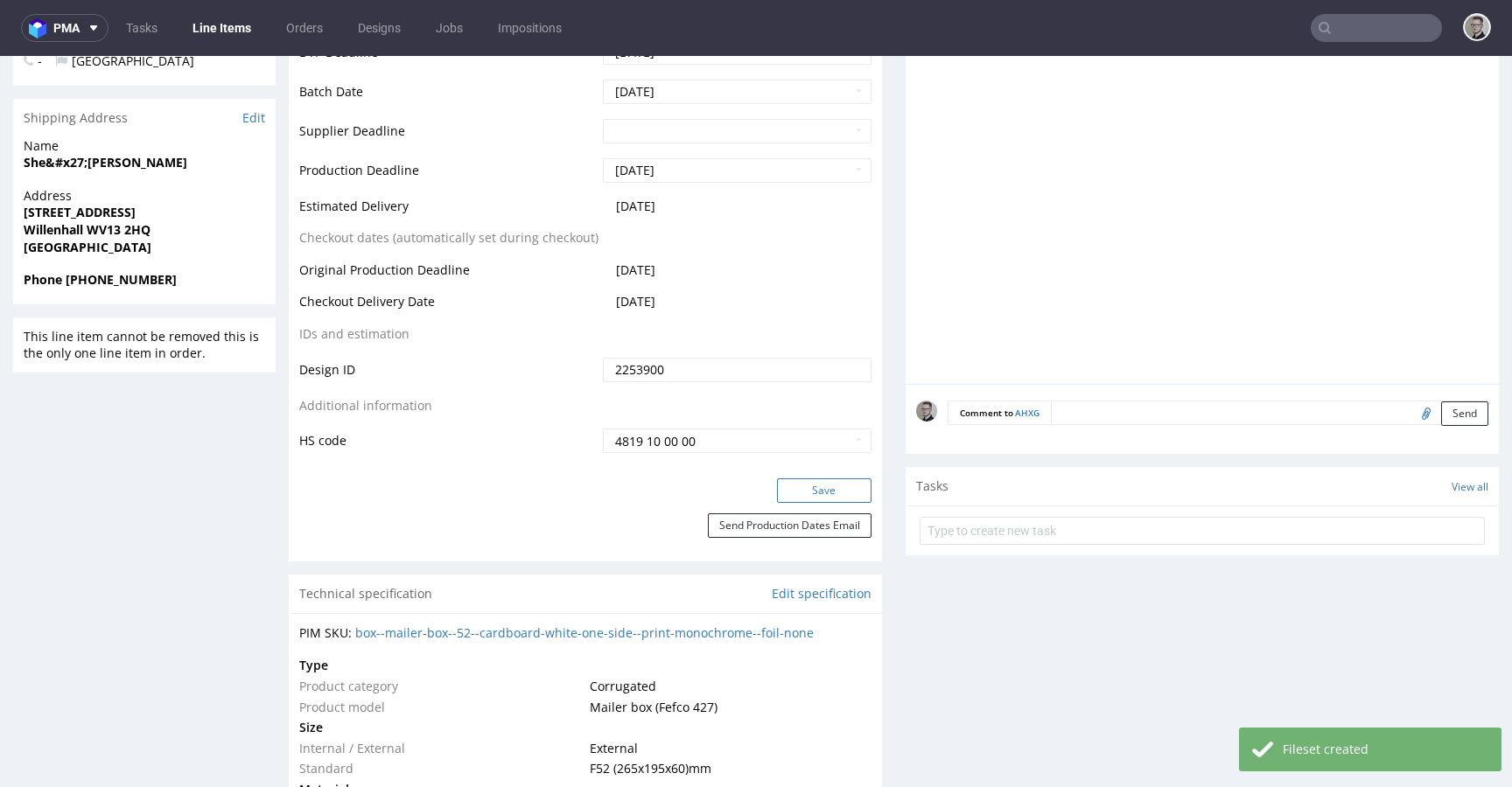
click at [817, 487] on button "Save" at bounding box center [824, 491] width 95 height 25
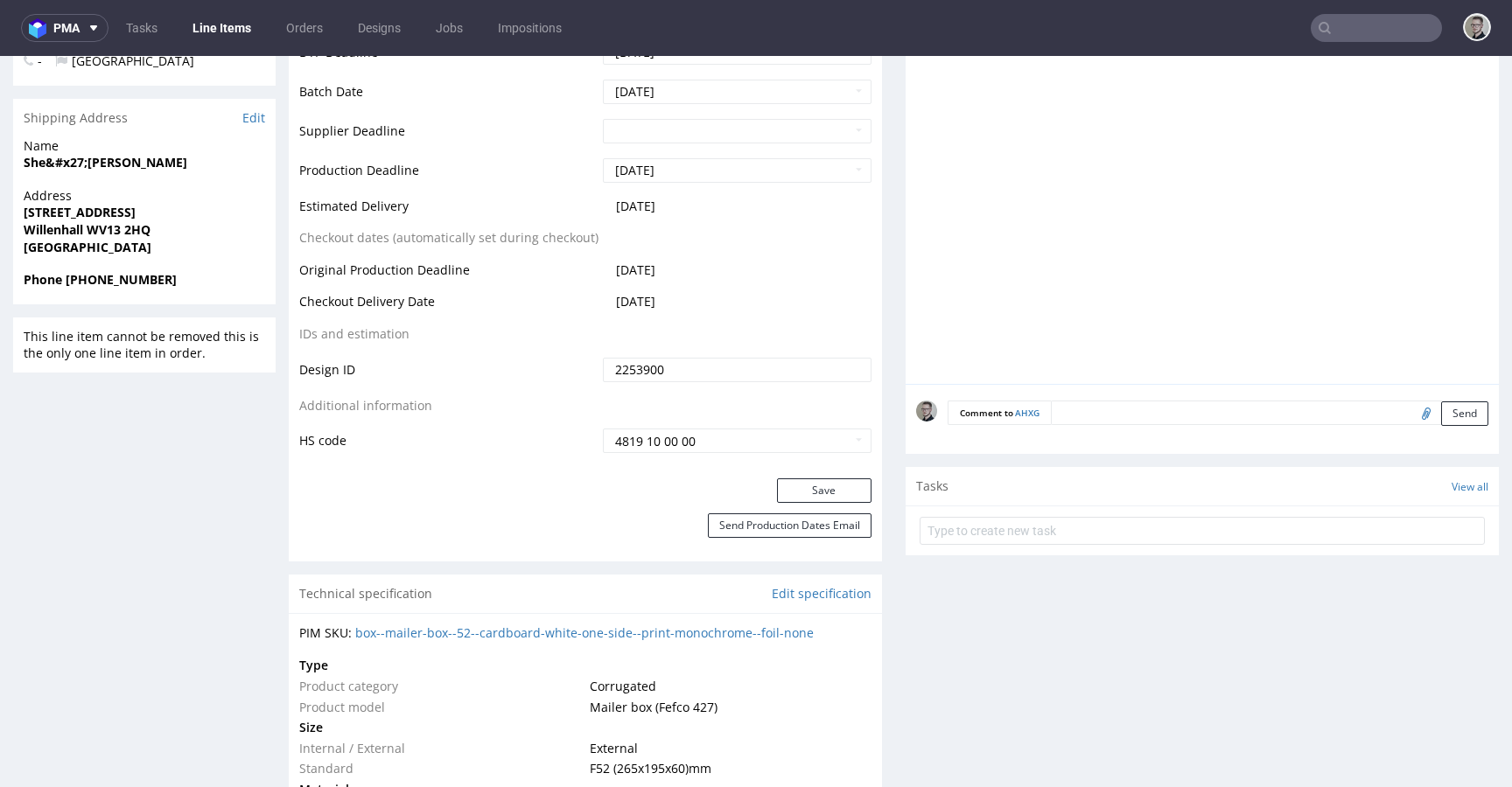
scroll to position [0, 0]
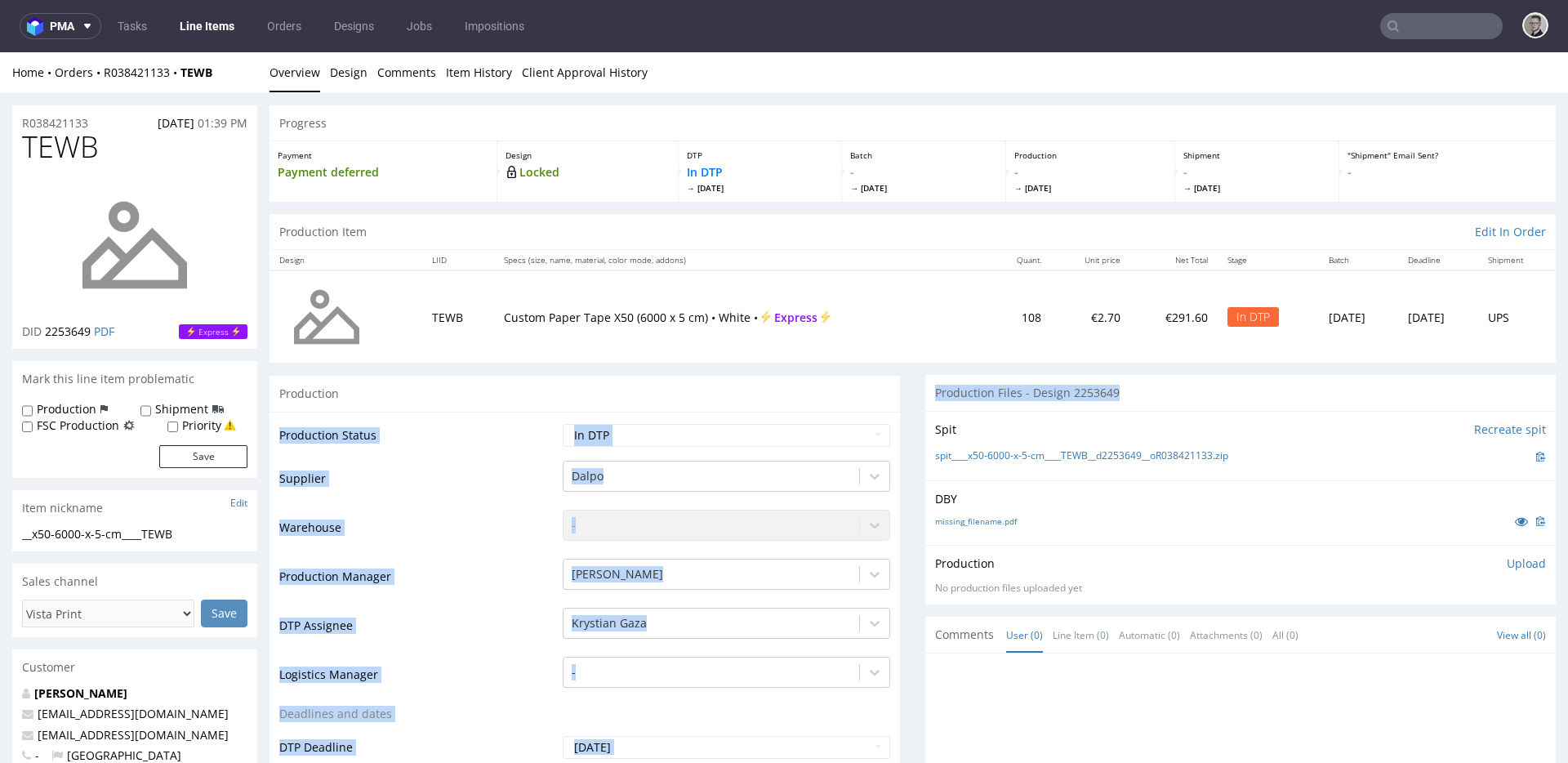
drag, startPoint x: 1107, startPoint y: 401, endPoint x: 771, endPoint y: 391, distance: 336.1
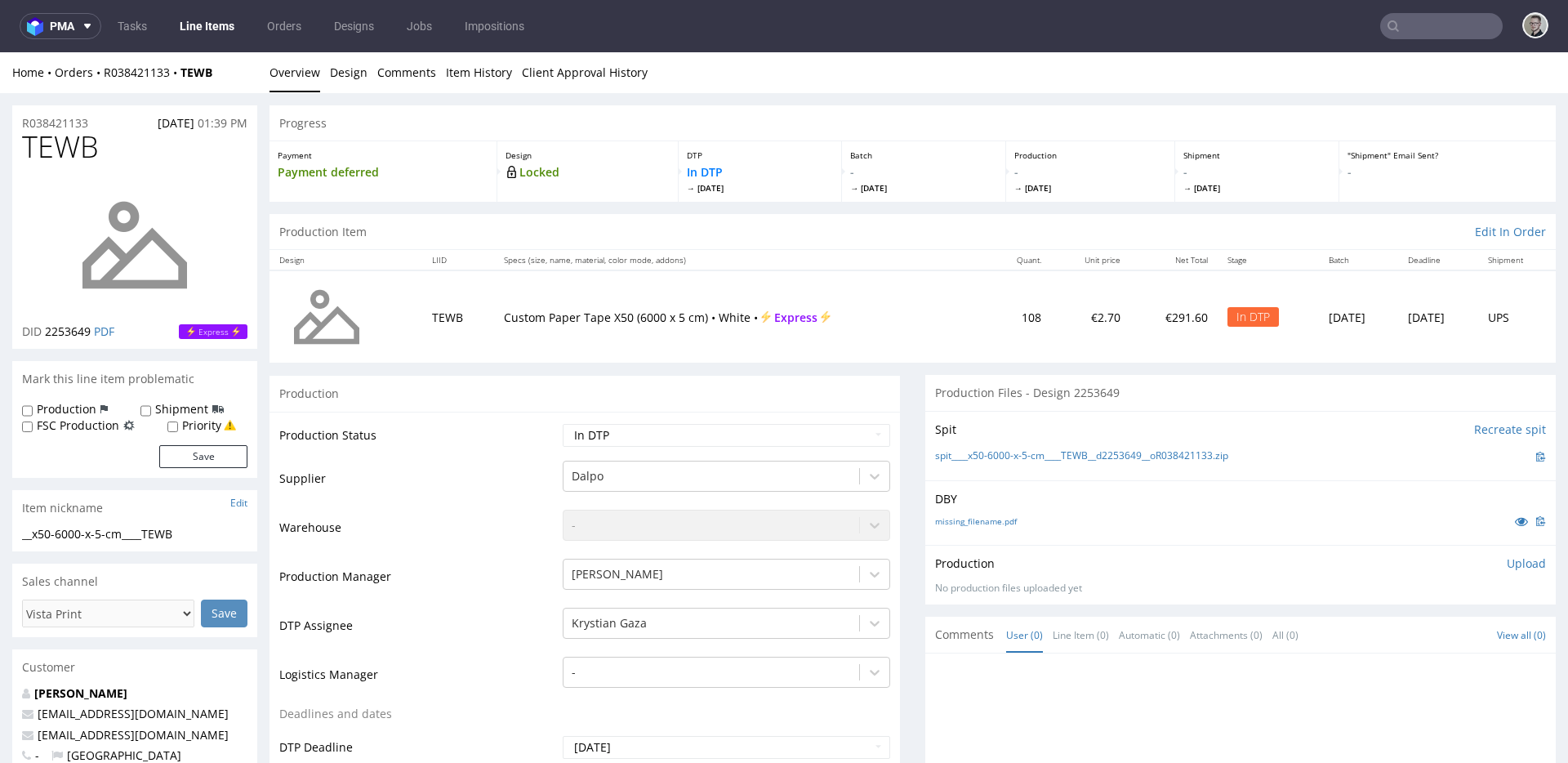
click at [929, 392] on div "Production Files - Design 2253649" at bounding box center [1241, 393] width 631 height 36
click at [884, 380] on div "Production" at bounding box center [585, 393] width 631 height 37
click at [350, 69] on link "Design" at bounding box center [349, 72] width 38 height 40
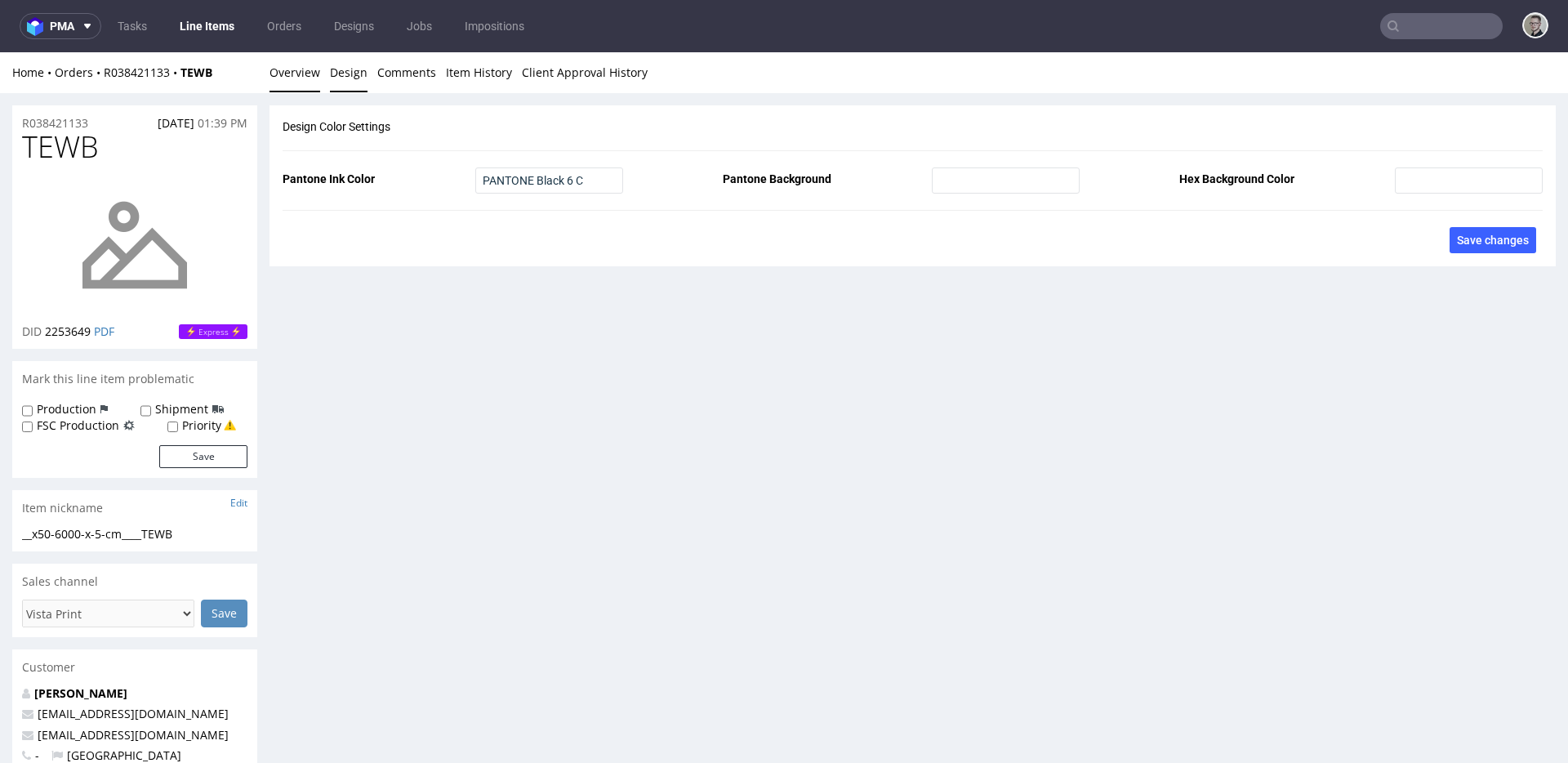
click at [310, 77] on link "Overview" at bounding box center [294, 72] width 50 height 40
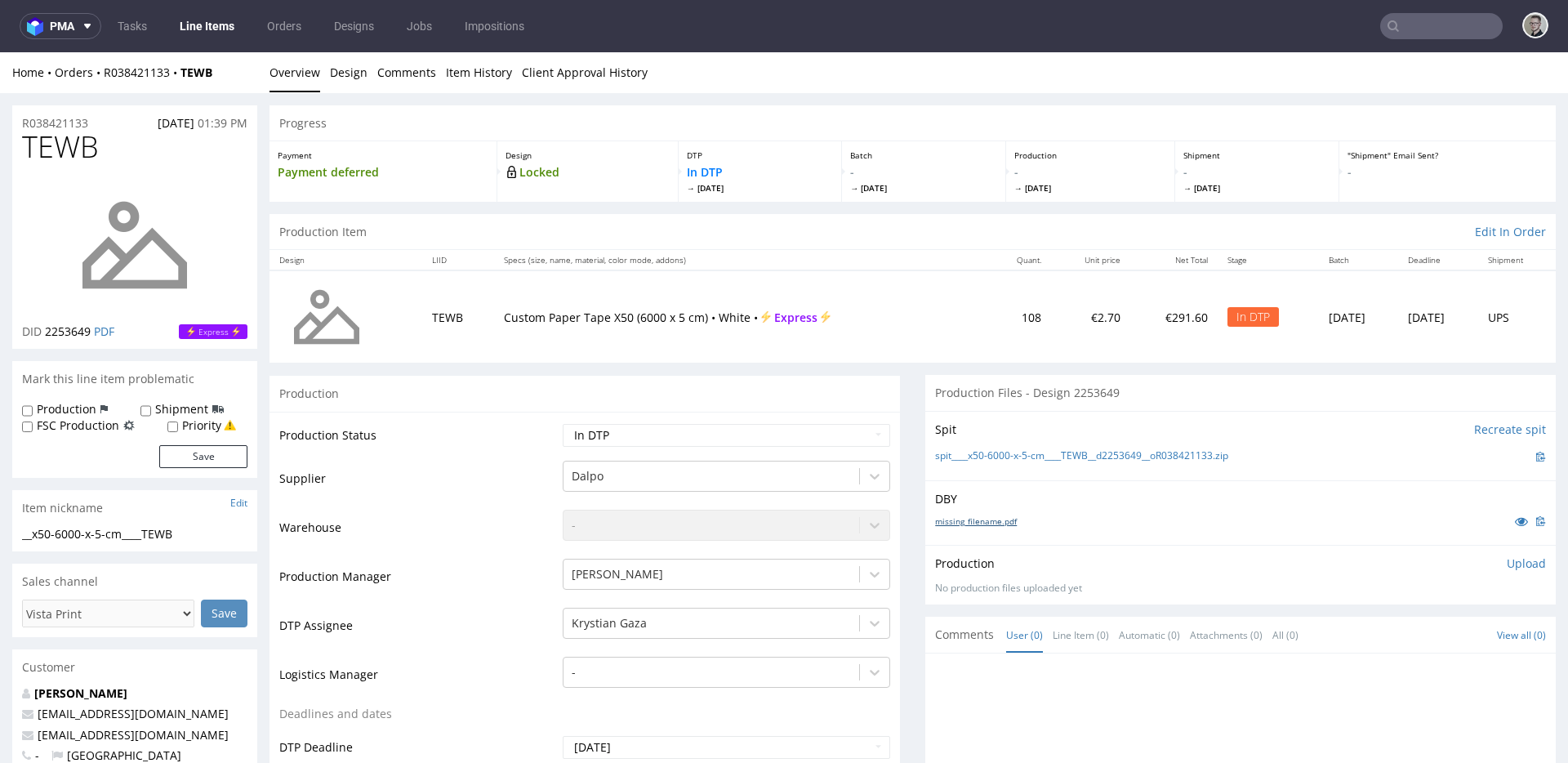
click at [964, 519] on link "missing_filename.pdf" at bounding box center [976, 521] width 82 height 12
click at [1055, 465] on div "spit____x50-6000-x-5-cm____TEWB__d2253649__oR038421133.zip" at bounding box center [1241, 457] width 611 height 18
click at [1062, 457] on link "spit____x50-6000-x-5-cm____TEWB__d2253649__oR038421133.zip" at bounding box center [1082, 456] width 293 height 14
click at [1410, 568] on p "Upload" at bounding box center [1526, 564] width 39 height 17
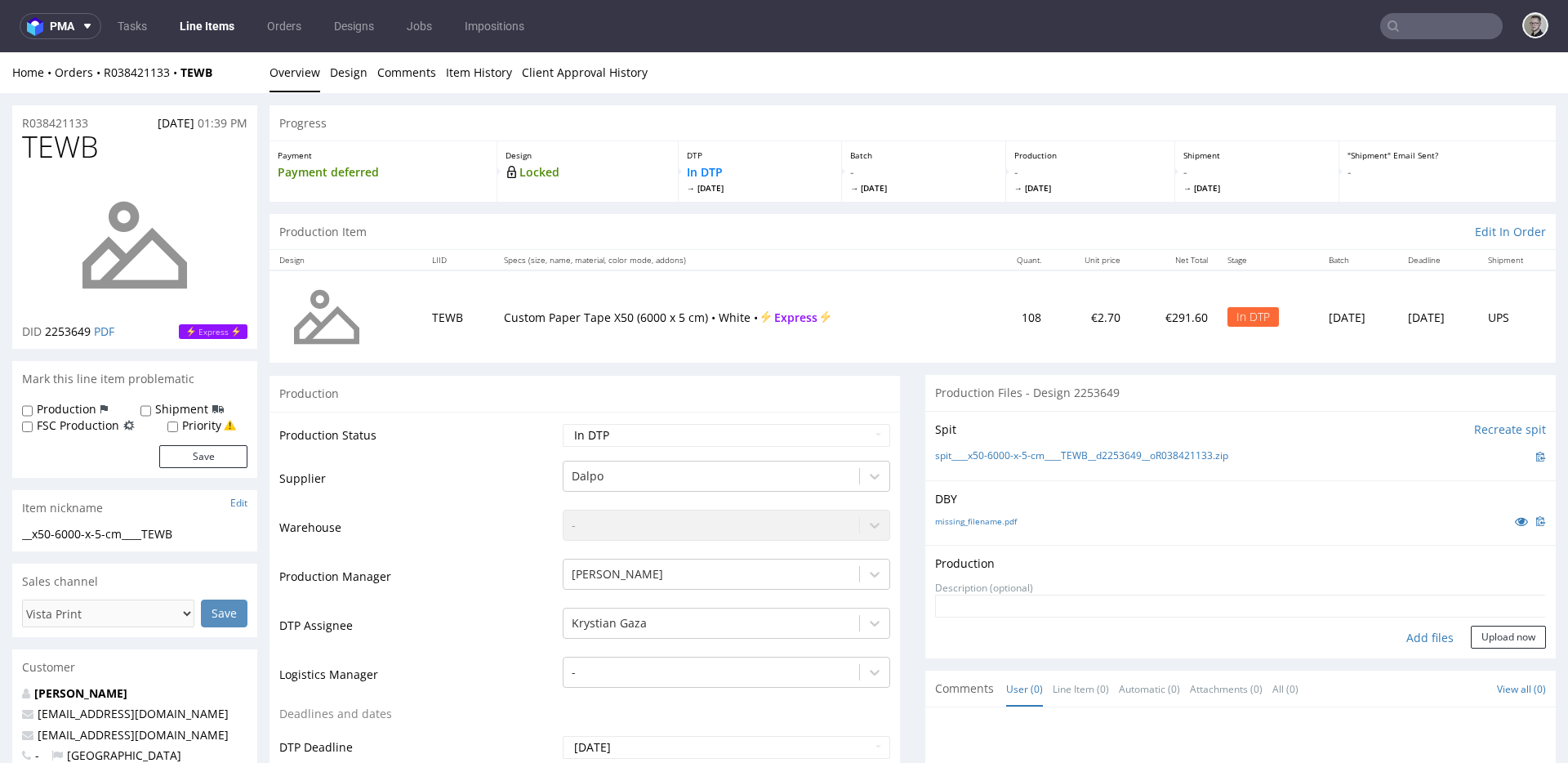
click at [1409, 643] on div "Add files" at bounding box center [1430, 638] width 82 height 25
type input "C:\fakepath\__x50-6000-x-5-cm____TEWB__d2253649__oR038421133__latest__outside.p…"
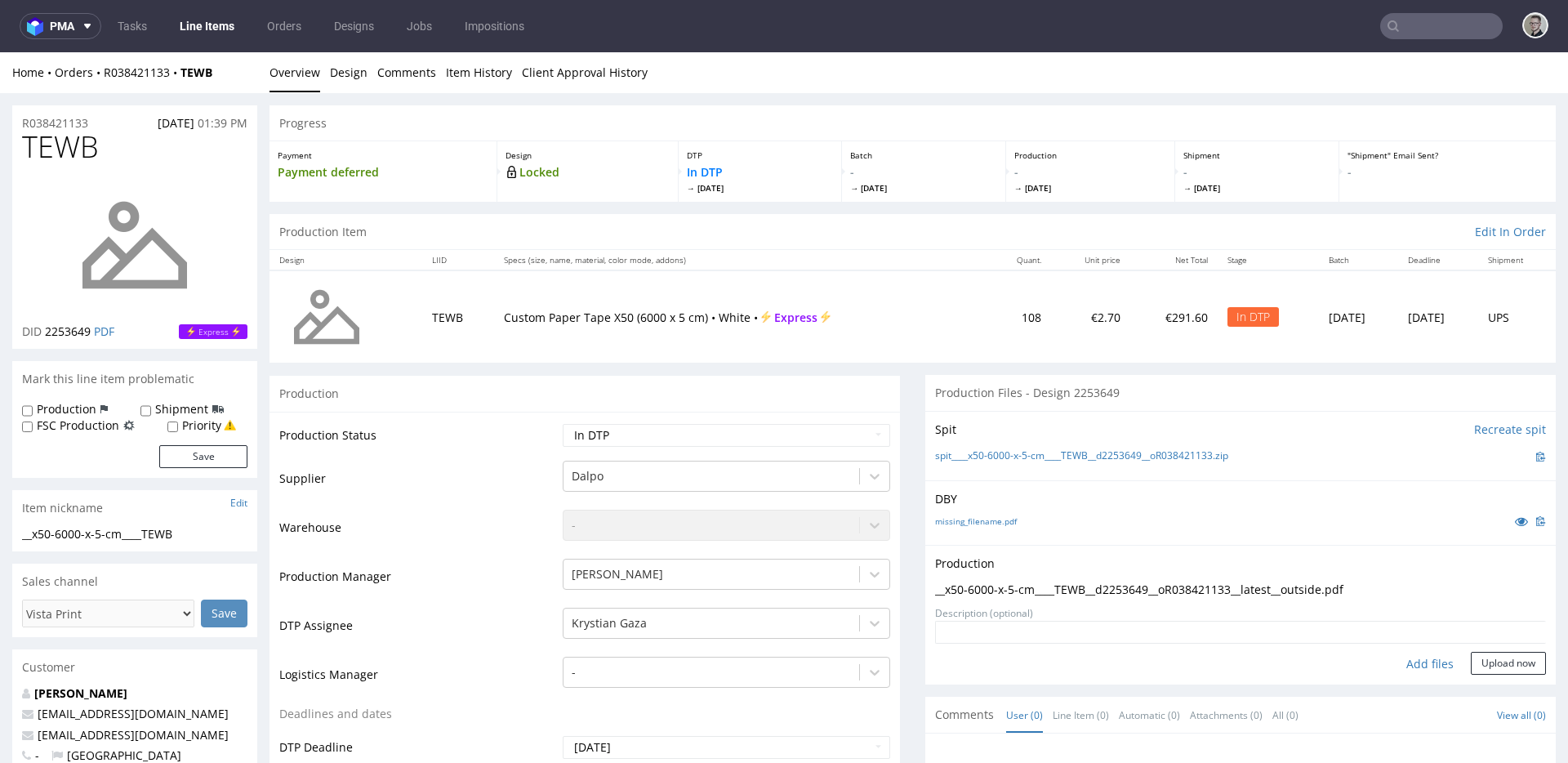
click at [1410, 649] on form "Add files Upload now" at bounding box center [1241, 647] width 611 height 54
click at [1410, 655] on button "Upload now" at bounding box center [1509, 663] width 75 height 23
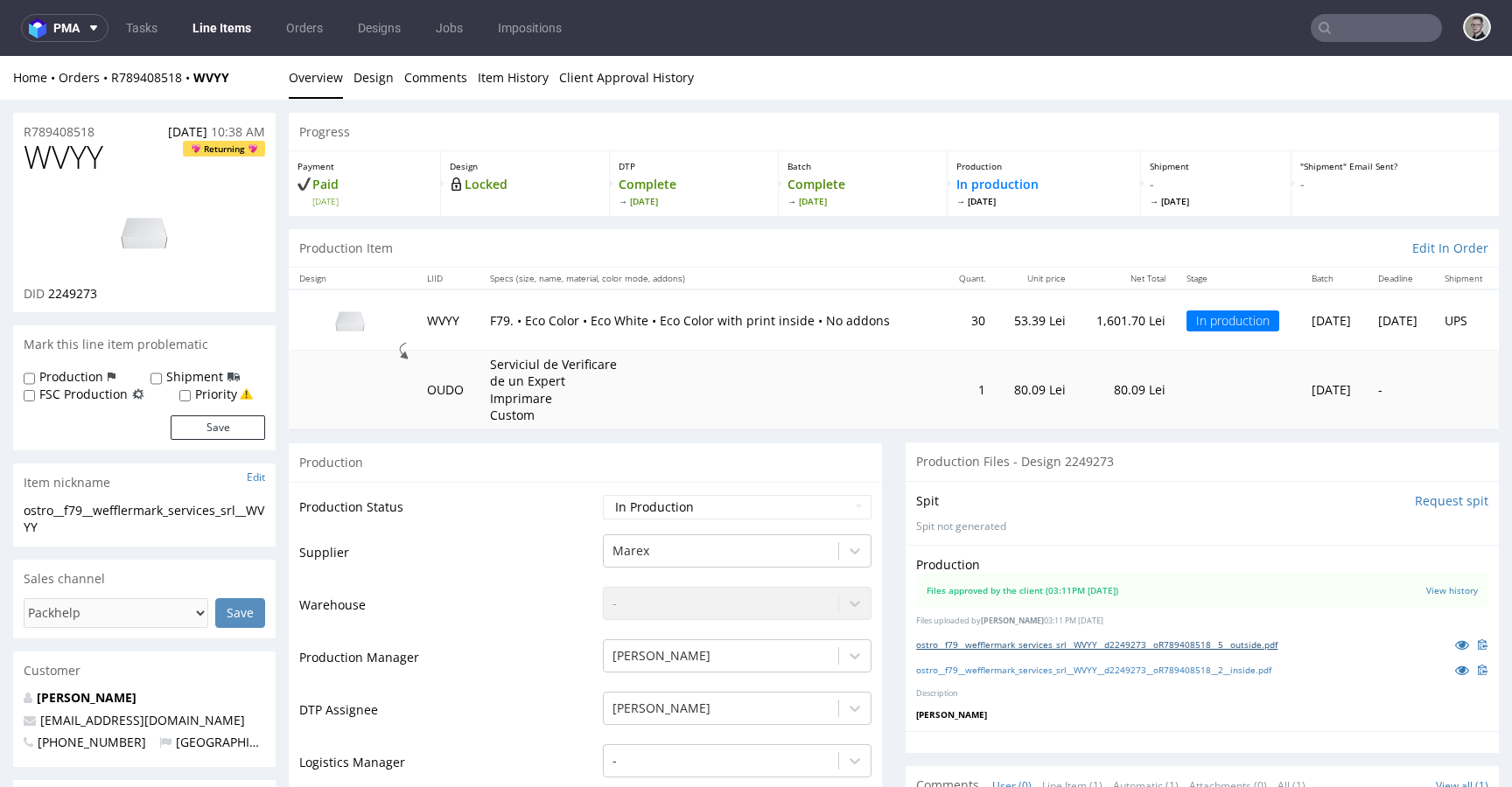
click at [1142, 645] on link "ostro__f79__wefflermark_services_srl__WVYY__d2249273__oR789408518__5__outside.p…" at bounding box center [1097, 645] width 362 height 12
click at [1083, 533] on p "Spit not generated" at bounding box center [1202, 527] width 572 height 15
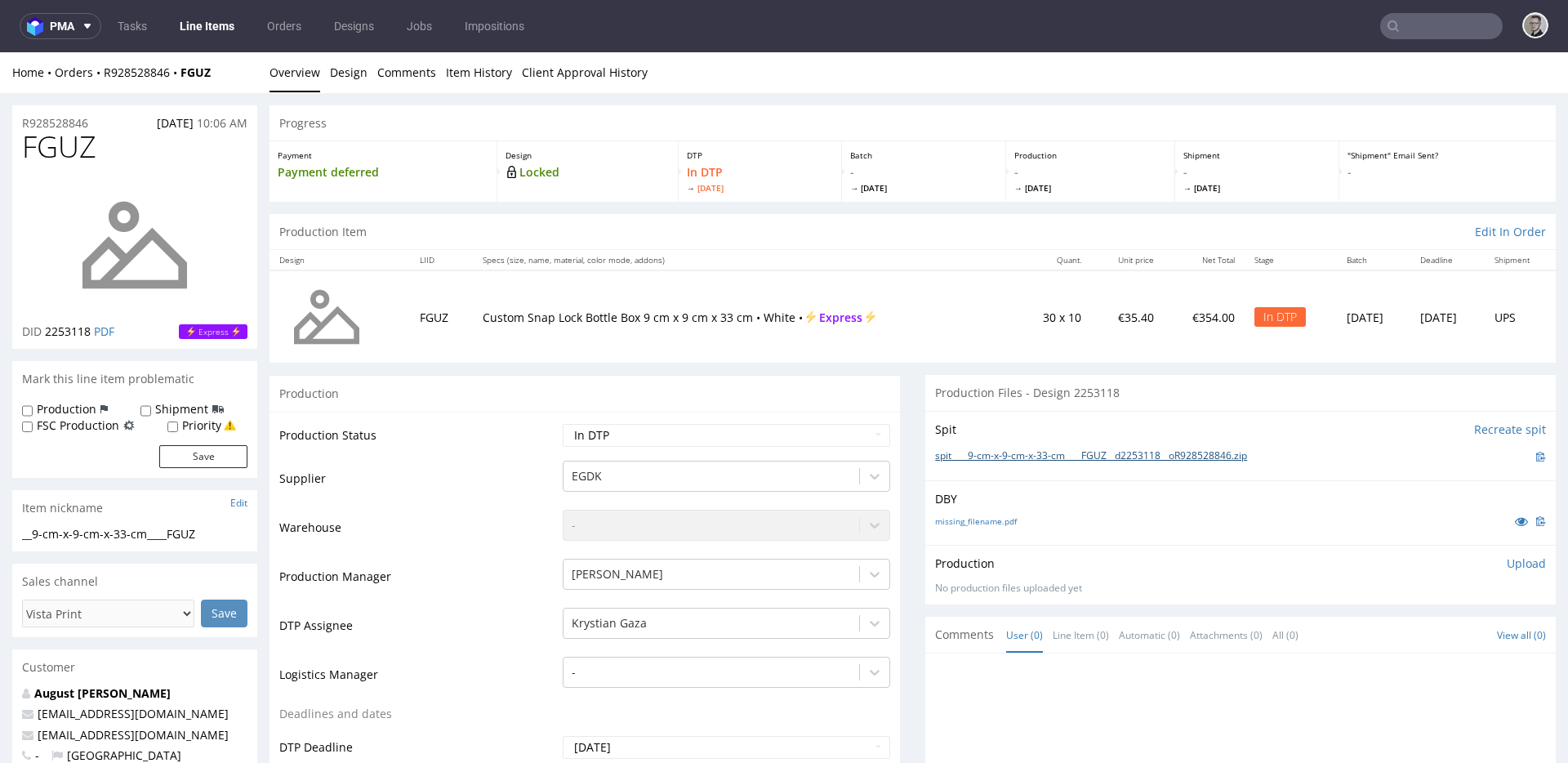
click at [998, 461] on link "spit____9-cm-x-9-cm-x-33-cm____FGUZ__d2253118__oR928528846.zip" at bounding box center [1092, 456] width 312 height 14
click at [982, 519] on link "missing_filename.pdf" at bounding box center [976, 521] width 82 height 12
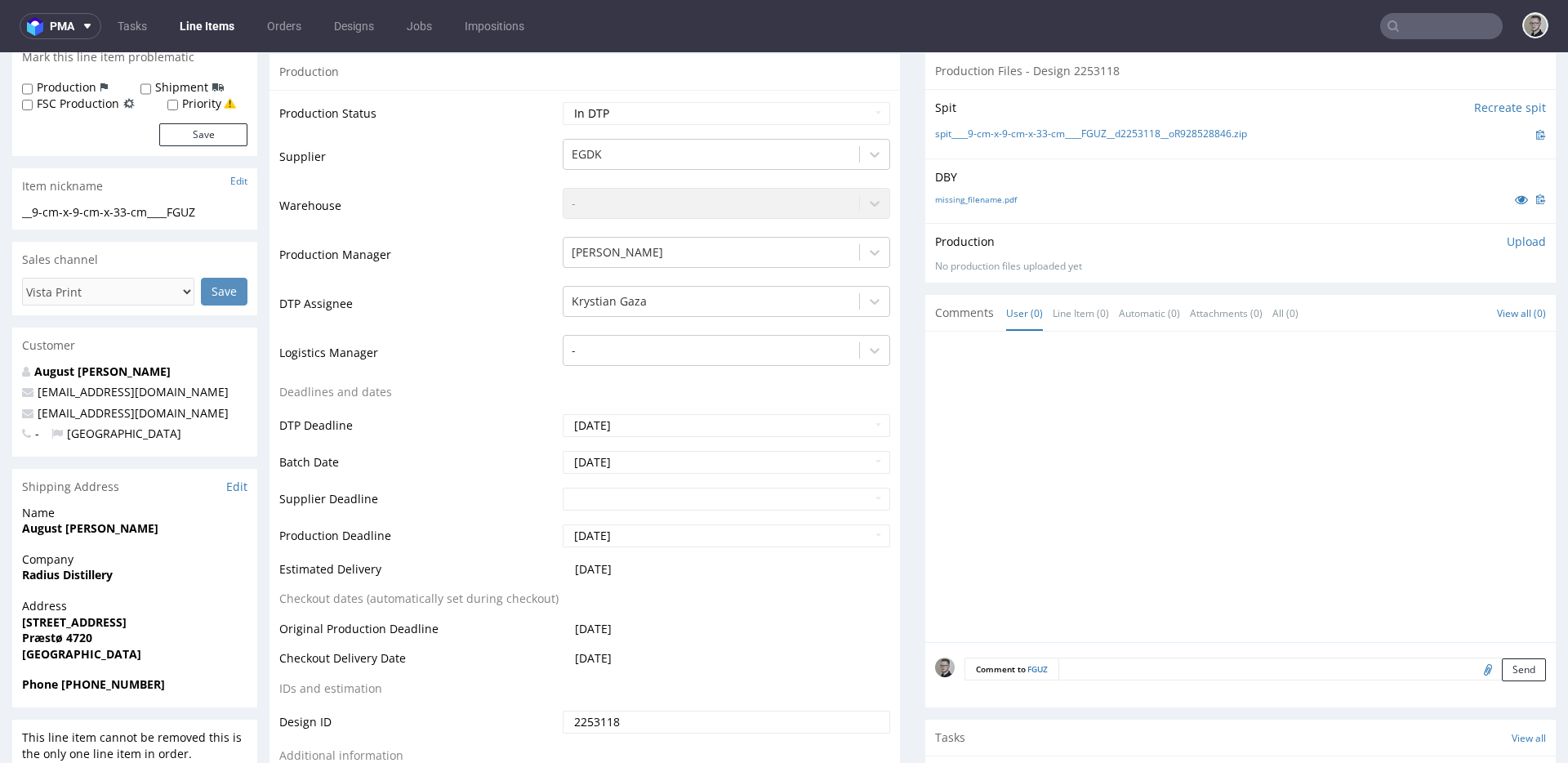
scroll to position [338, 0]
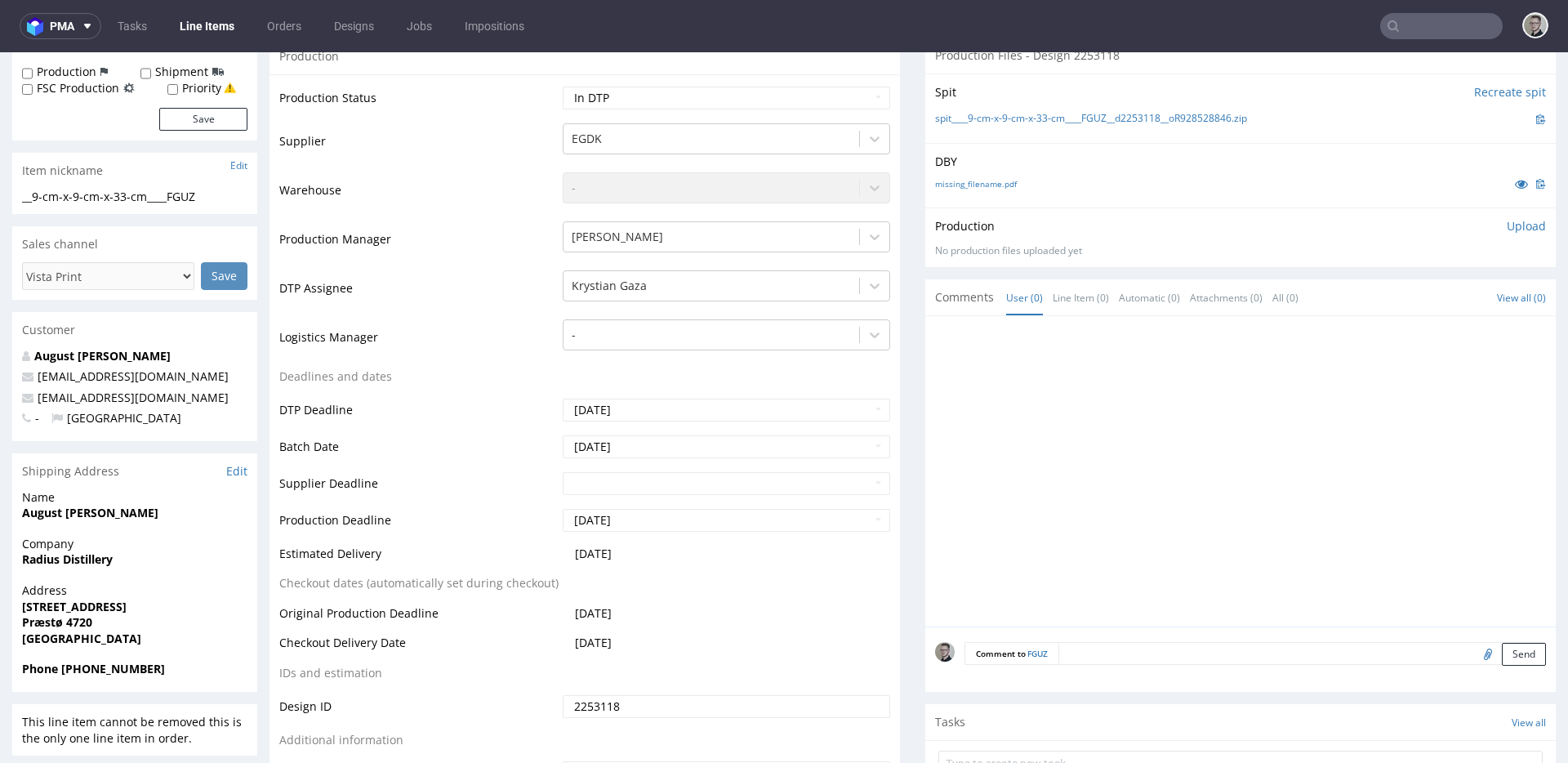
click at [1338, 654] on textarea at bounding box center [1302, 654] width 488 height 23
paste textarea "ISSUE: Texts in the design are smaller than minimal 2mm height and some white l…"
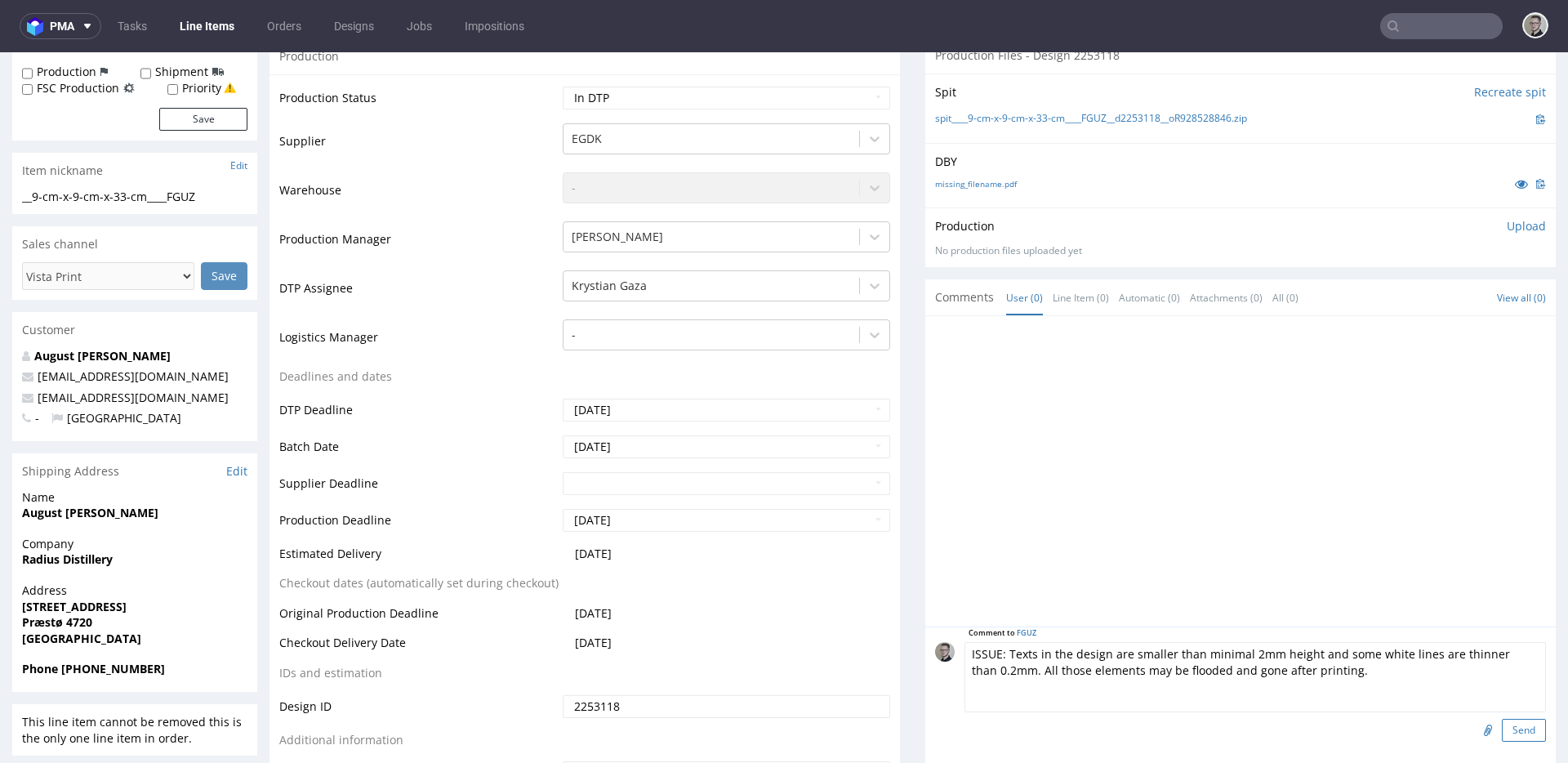
type textarea "ISSUE: Texts in the design are smaller than minimal 2mm height and some white l…"
click at [1502, 722] on button "Send" at bounding box center [1523, 731] width 44 height 23
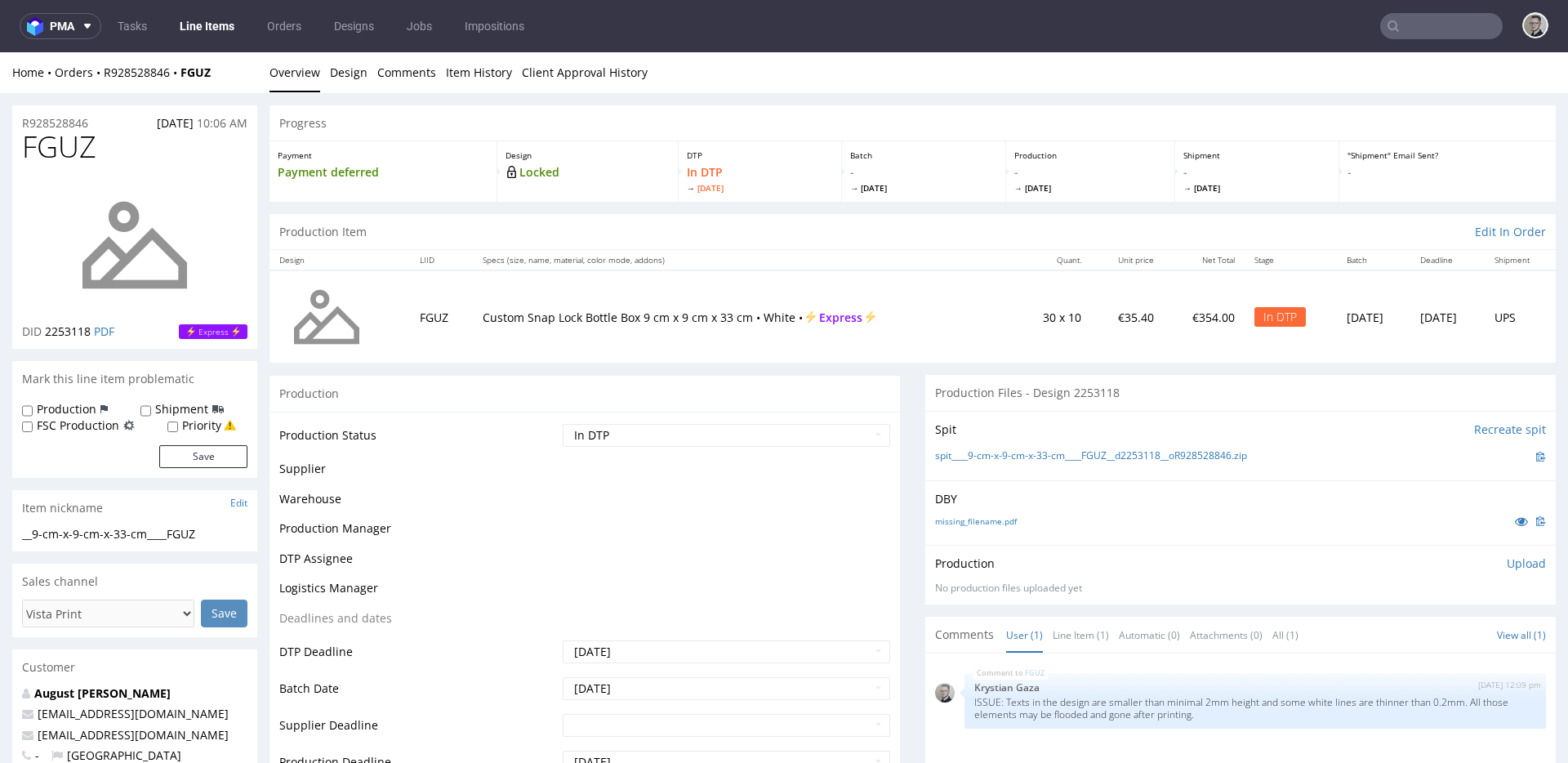
scroll to position [0, 0]
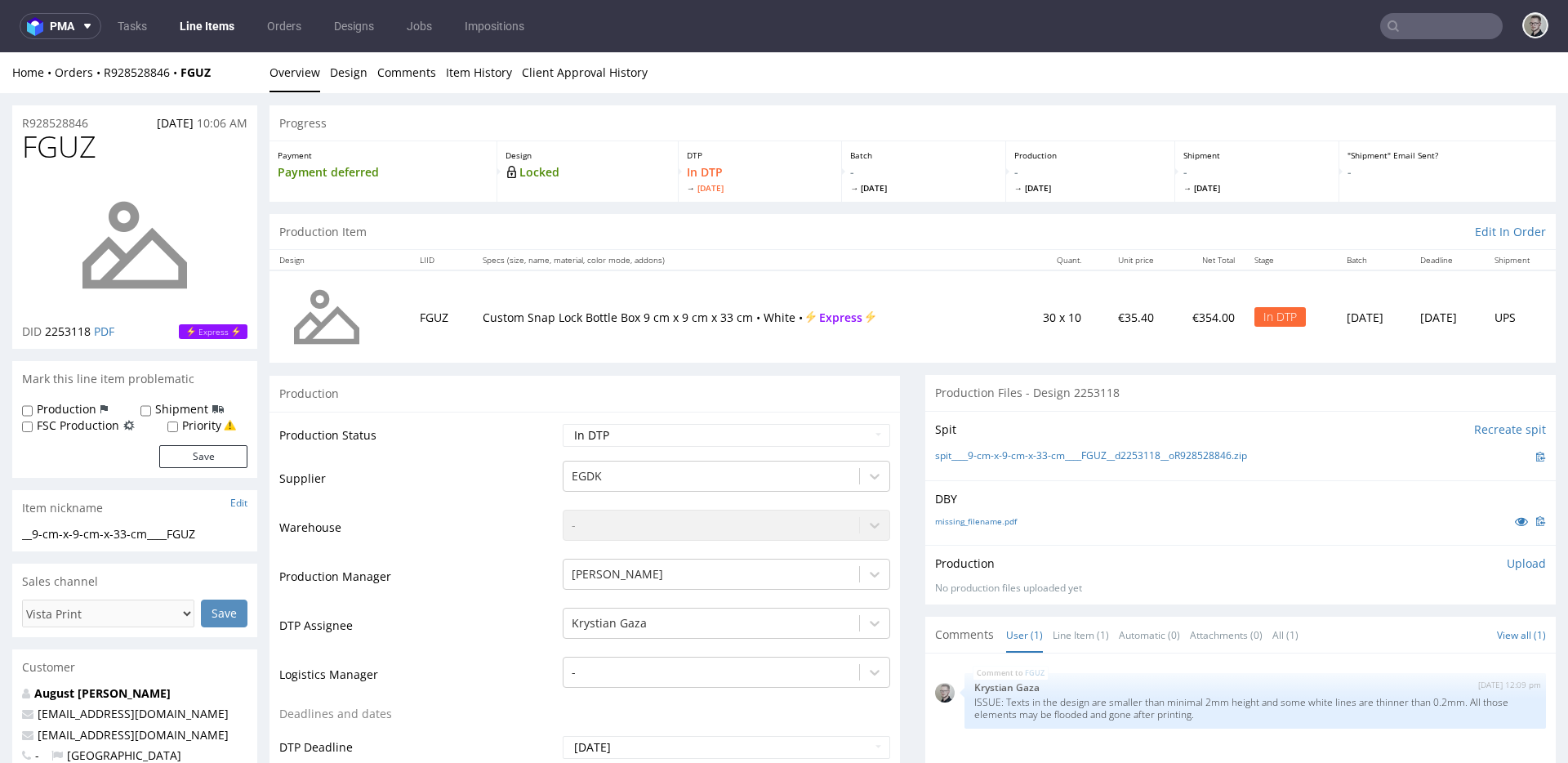
click at [1507, 567] on p "Upload" at bounding box center [1526, 564] width 39 height 17
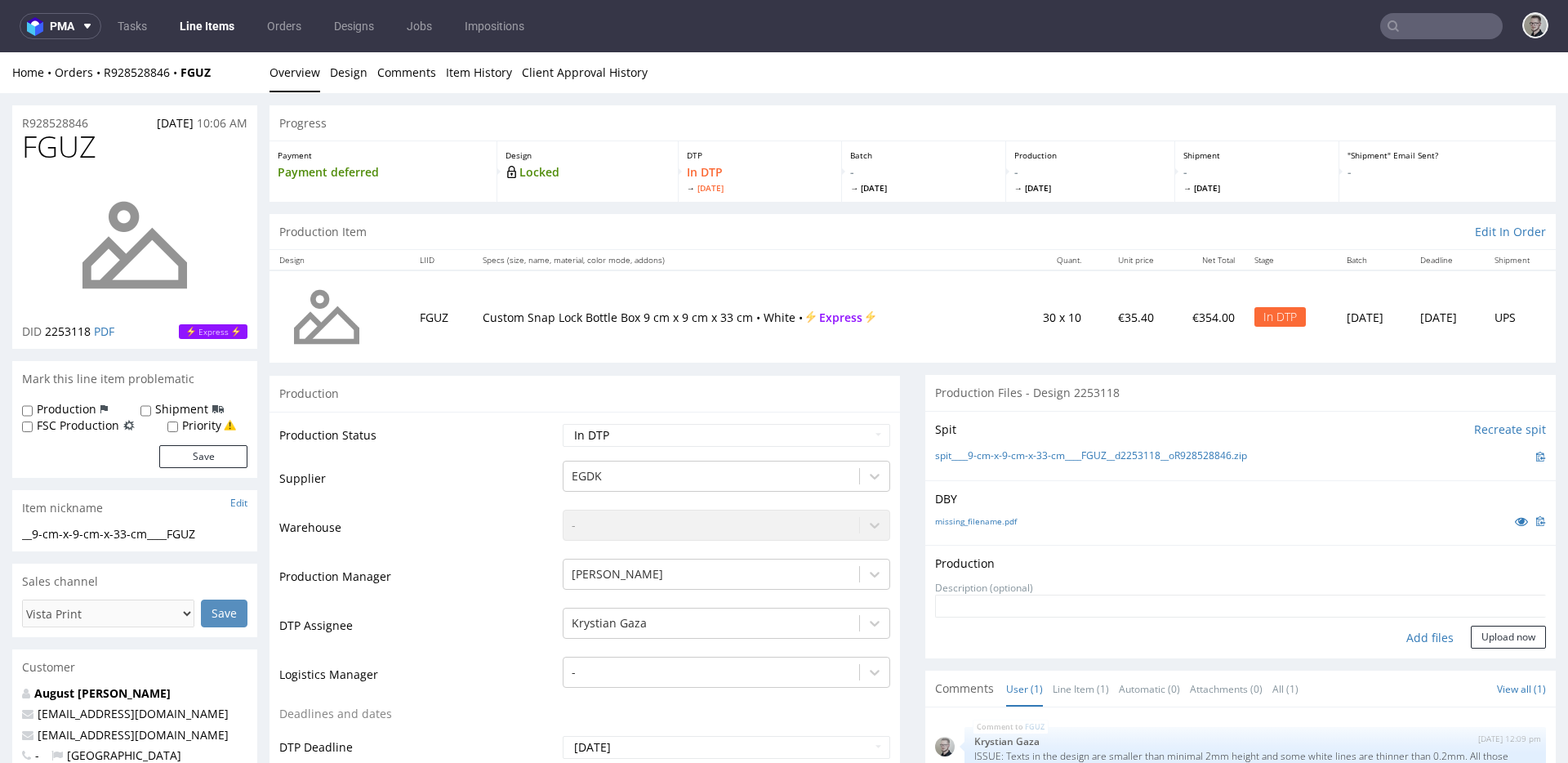
click at [1412, 638] on div "Add files" at bounding box center [1430, 638] width 82 height 25
type input "C:\fakepath\__9-cm-x-9-cm-x-33-cm____FGUZ__d2253118__oR928528846__latest__outsi…"
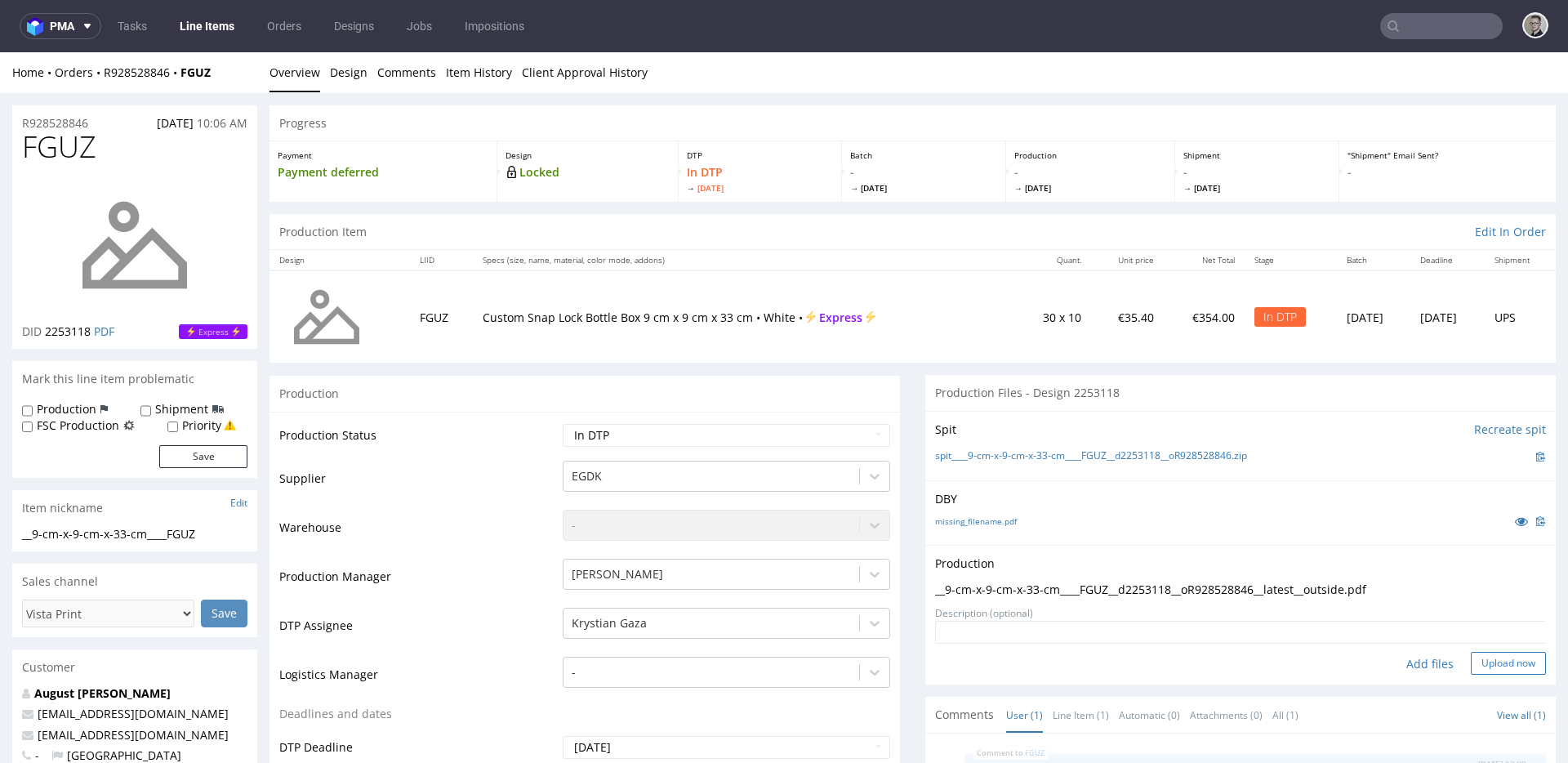
click at [1482, 656] on button "Upload now" at bounding box center [1509, 663] width 75 height 23
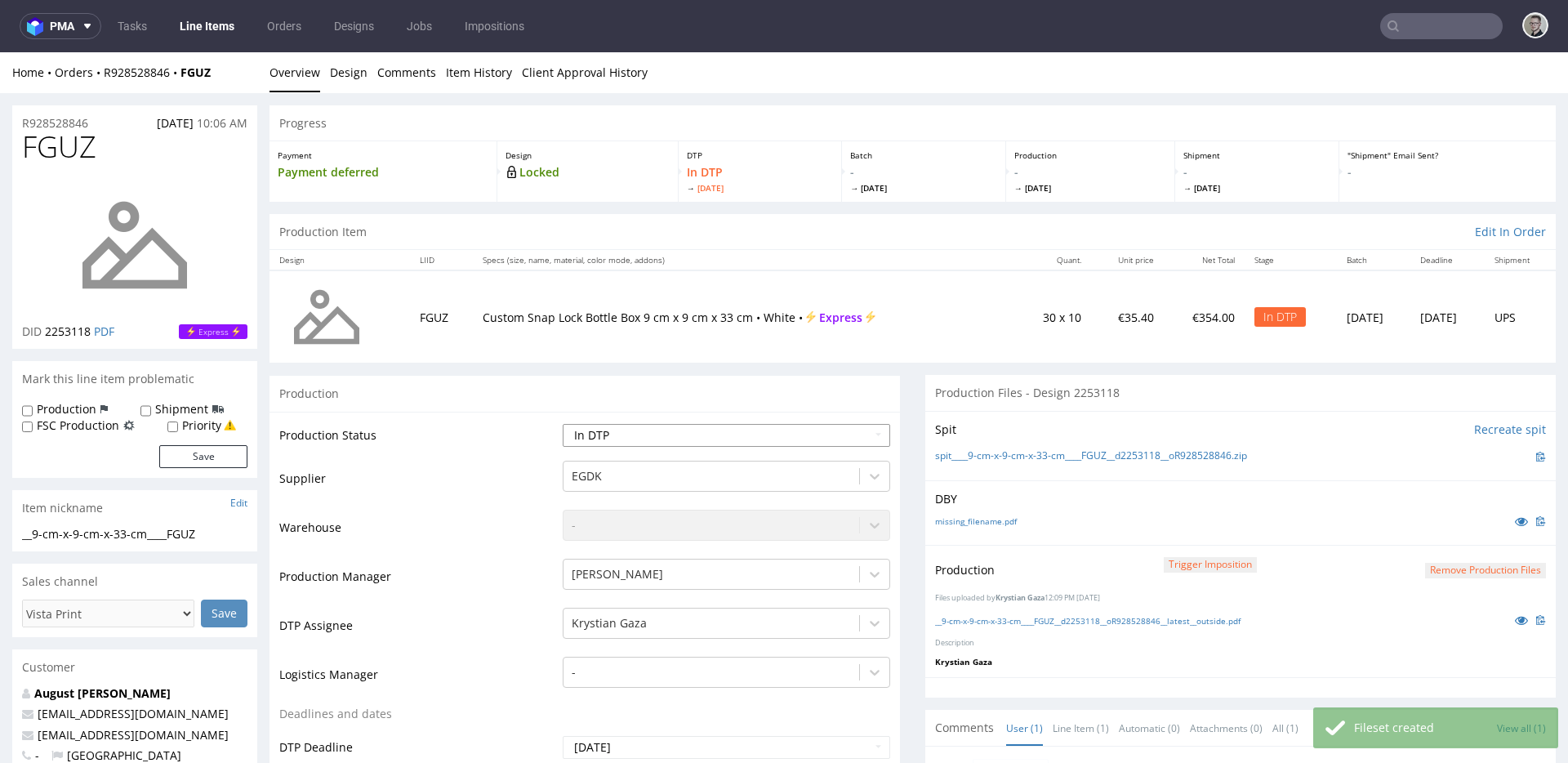
click at [667, 440] on select "Waiting for Artwork Waiting for Diecut Waiting for Mockup Waiting for DTP Waiti…" at bounding box center [727, 435] width 328 height 23
select select "dtp_production_ready"
click at [563, 424] on select "Waiting for Artwork Waiting for Diecut Waiting for Mockup Waiting for DTP Waiti…" at bounding box center [727, 435] width 328 height 23
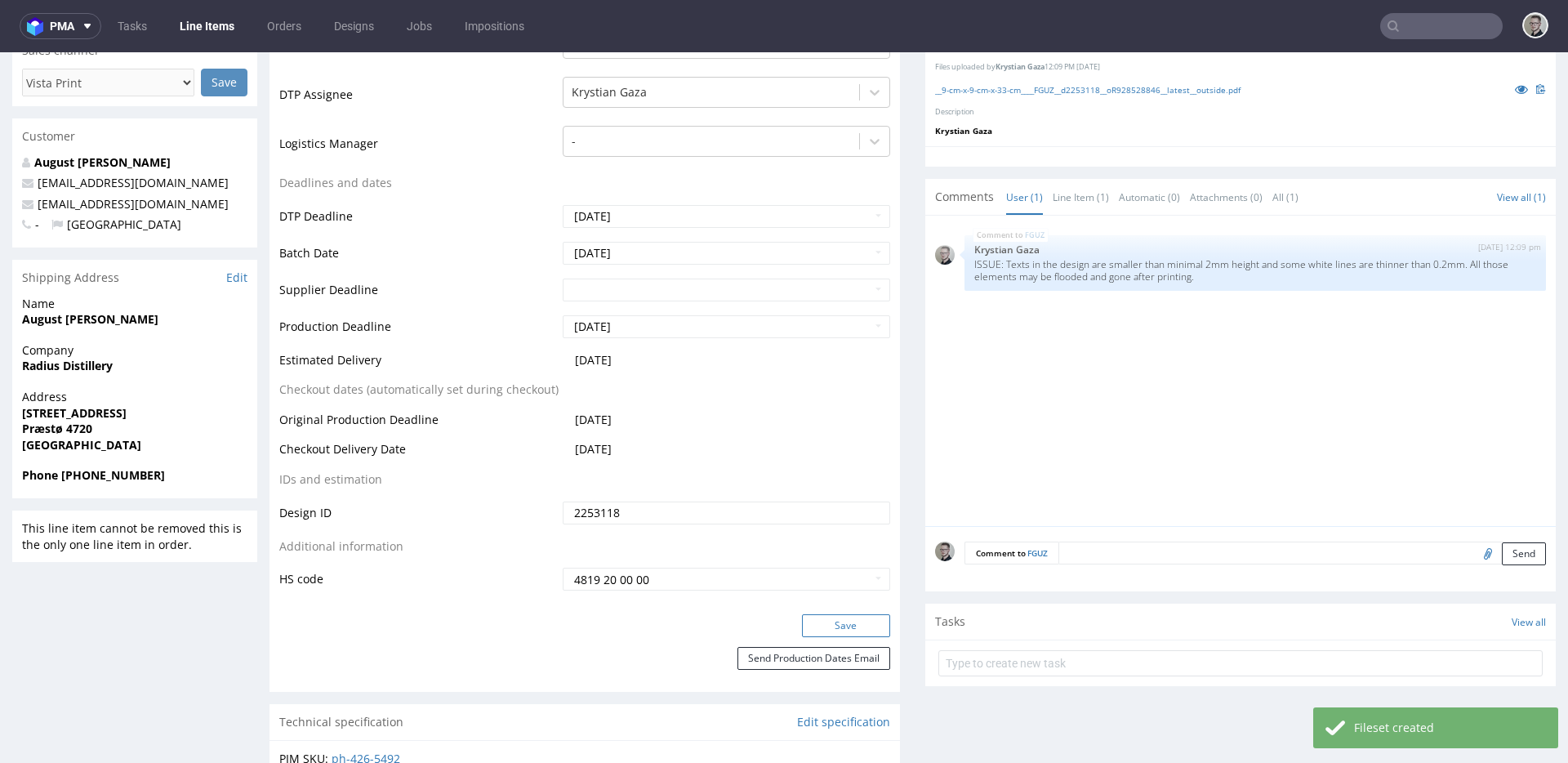
click at [827, 624] on button "Save" at bounding box center [846, 626] width 88 height 23
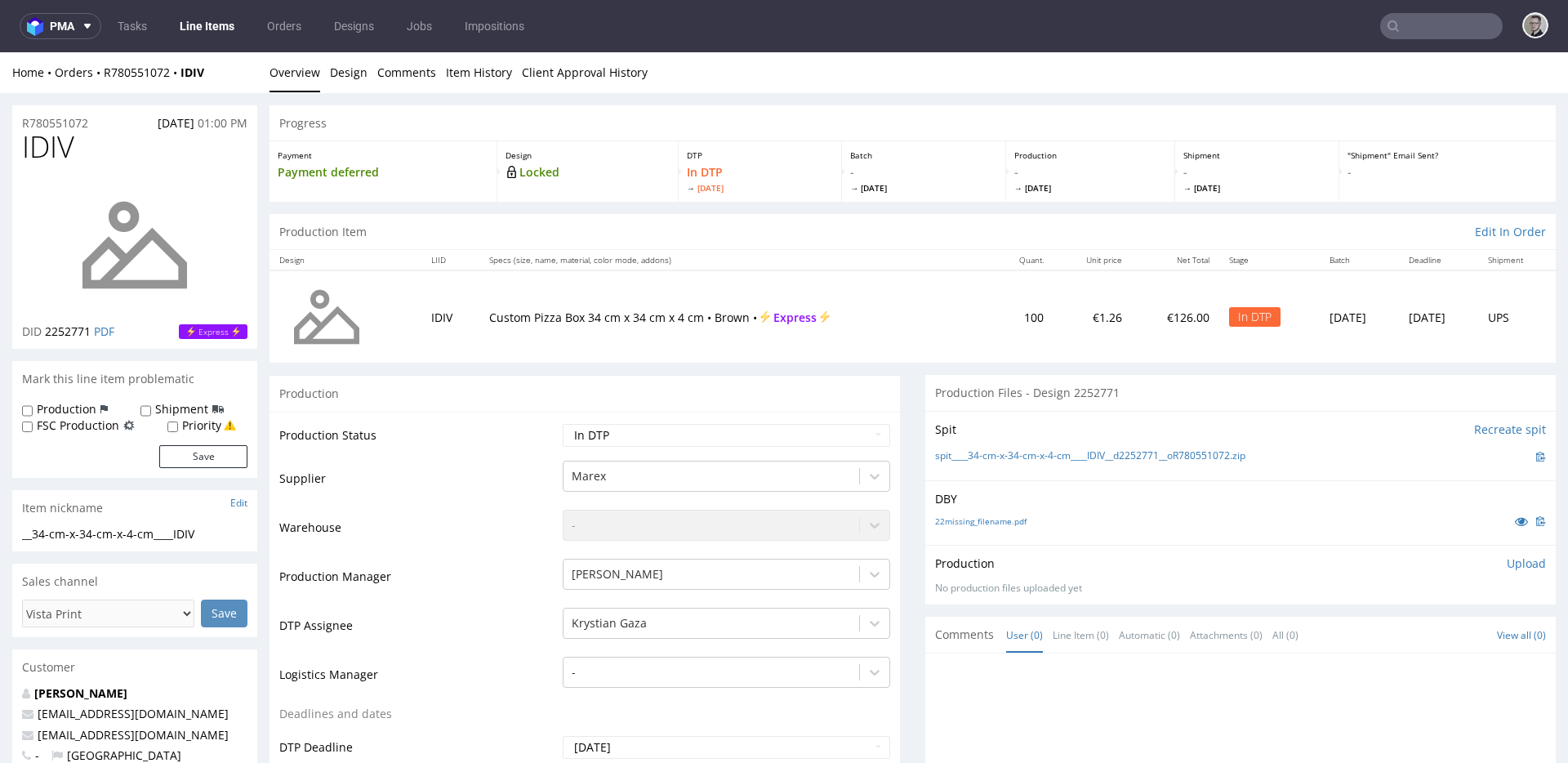
click at [872, 390] on div "Production" at bounding box center [585, 393] width 631 height 37
click at [991, 500] on p "DBY" at bounding box center [1241, 500] width 611 height 17
click at [992, 522] on link "22missing_filename.pdf" at bounding box center [981, 521] width 92 height 12
drag, startPoint x: 997, startPoint y: 448, endPoint x: 1004, endPoint y: 458, distance: 12.2
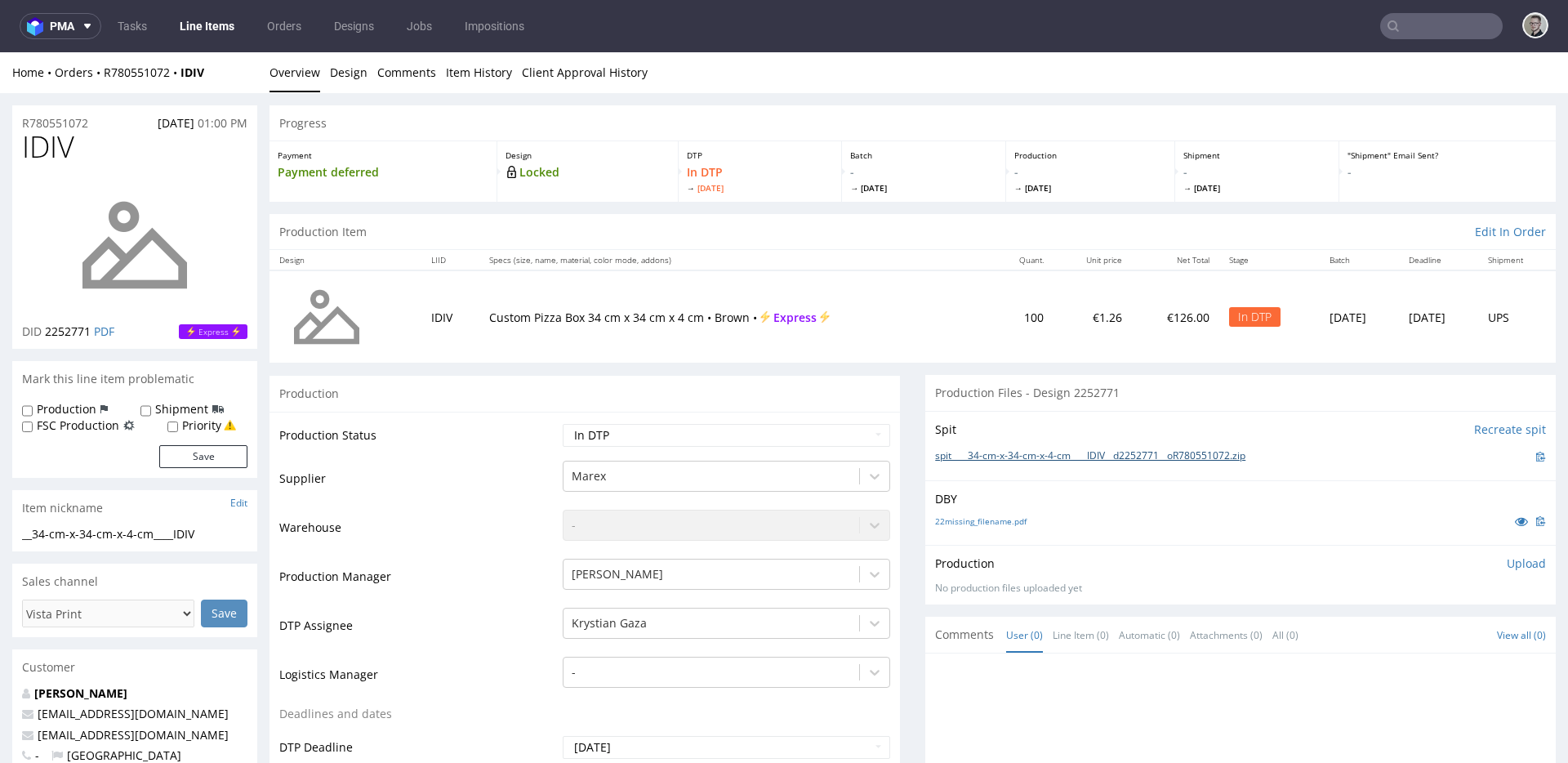
click at [997, 448] on div "spit____34-cm-x-34-cm-x-4-cm____IDIV__d2252771__oR780551072.zip" at bounding box center [1241, 457] width 611 height 18
click at [1006, 461] on link "spit____34-cm-x-34-cm-x-4-cm____IDIV__d2252771__oR780551072.zip" at bounding box center [1091, 456] width 310 height 14
click at [1507, 562] on p "Upload" at bounding box center [1526, 564] width 39 height 17
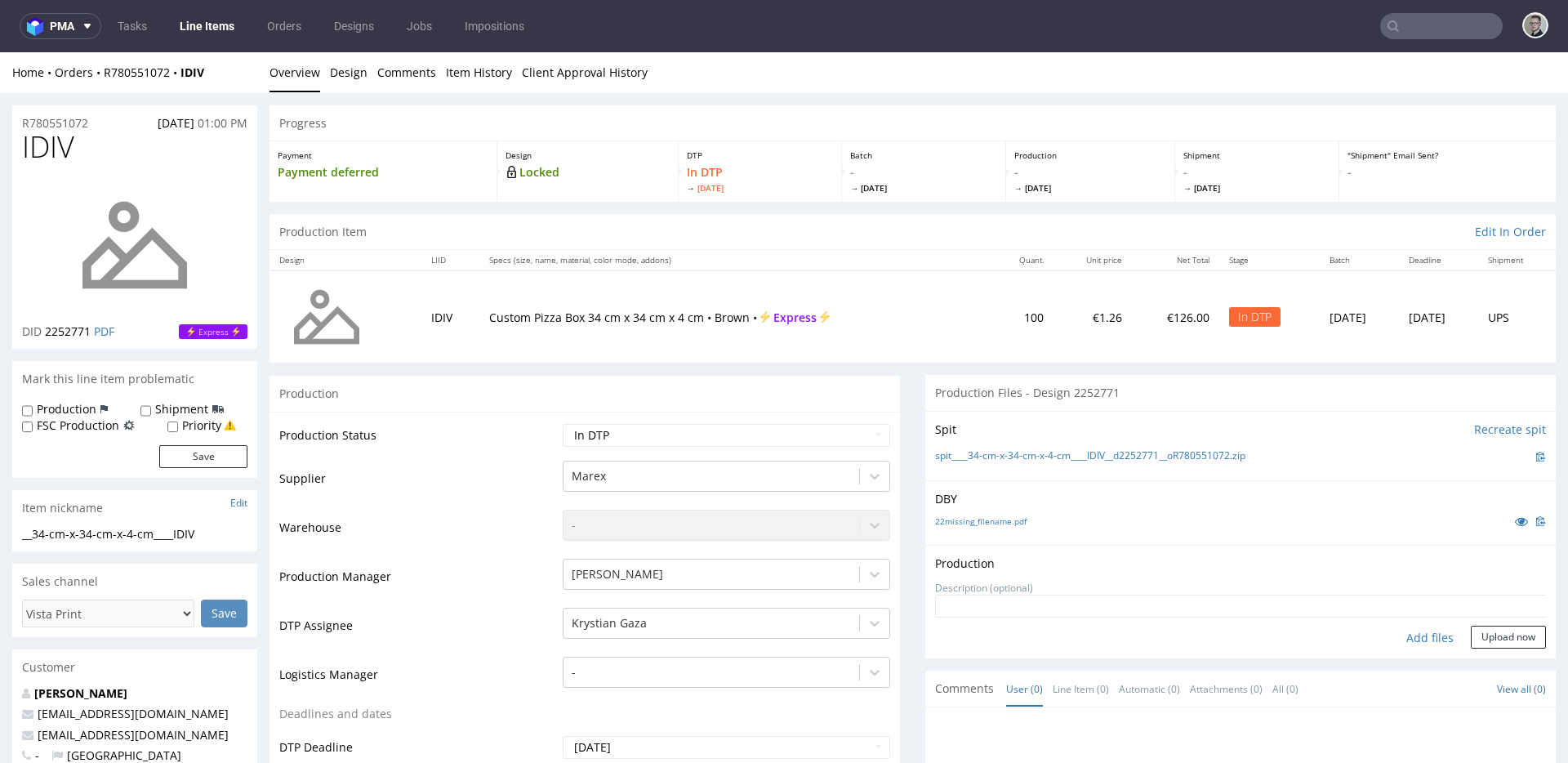
click at [1418, 643] on div "Add files" at bounding box center [1430, 638] width 82 height 25
type input "C:\fakepath\__34-cm-x-34-cm-x-4-cm____IDIV__d2252771__oR780551072__latest__outs…"
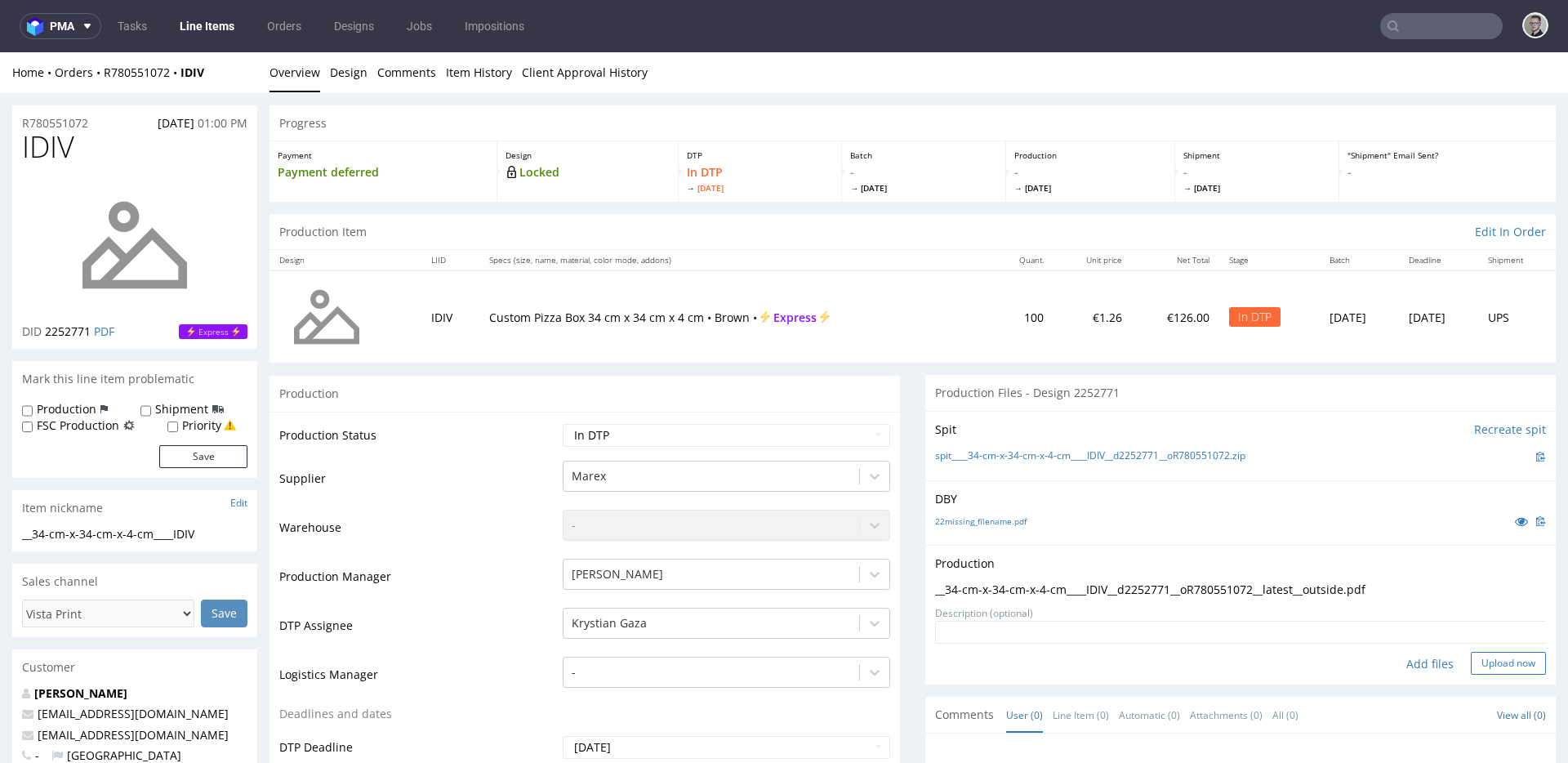
click at [1471, 668] on button "Upload now" at bounding box center [1509, 663] width 75 height 23
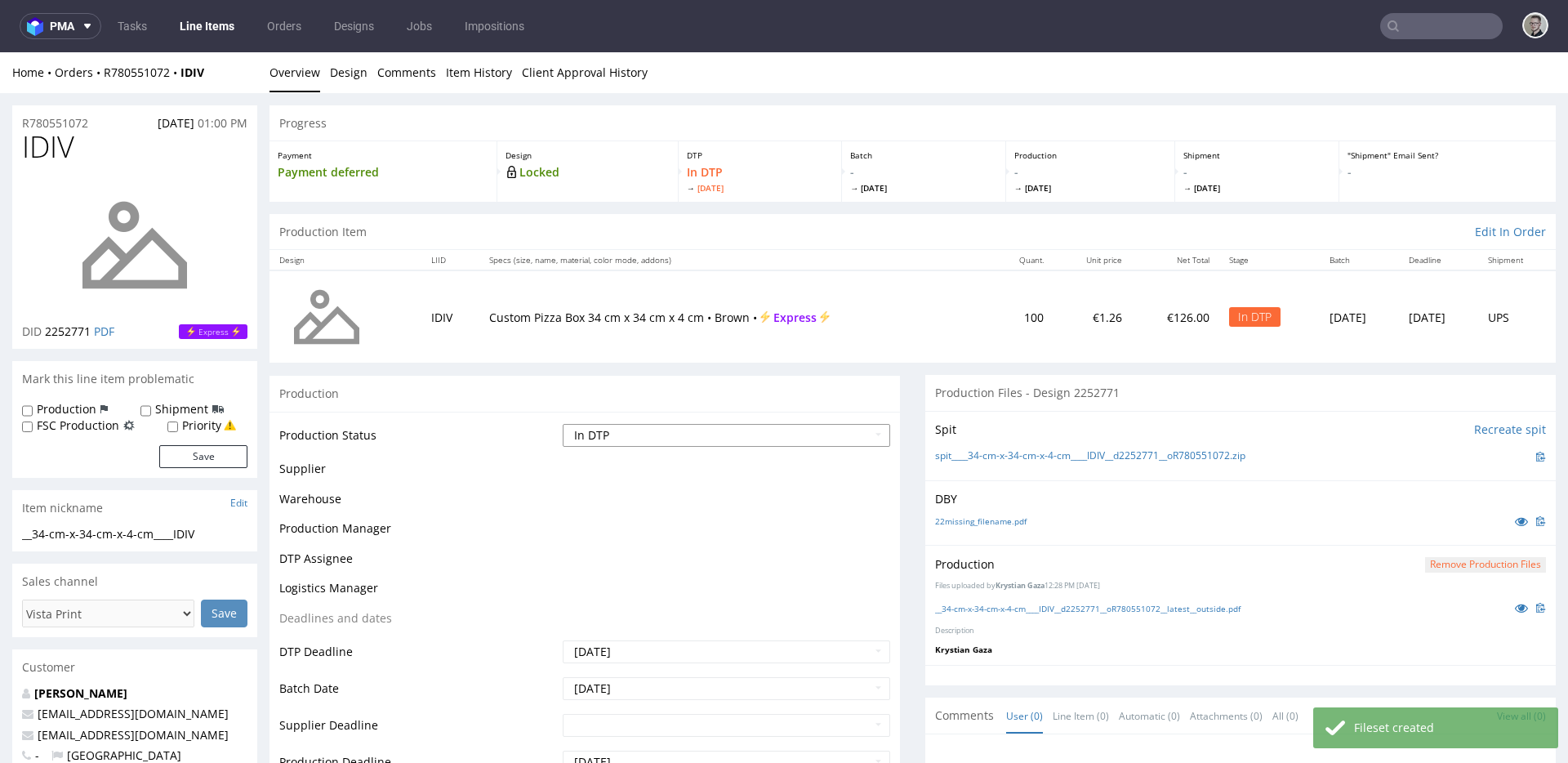
click at [685, 425] on select "Waiting for Artwork Waiting for Diecut Waiting for Mockup Waiting for DTP Waiti…" at bounding box center [727, 435] width 328 height 23
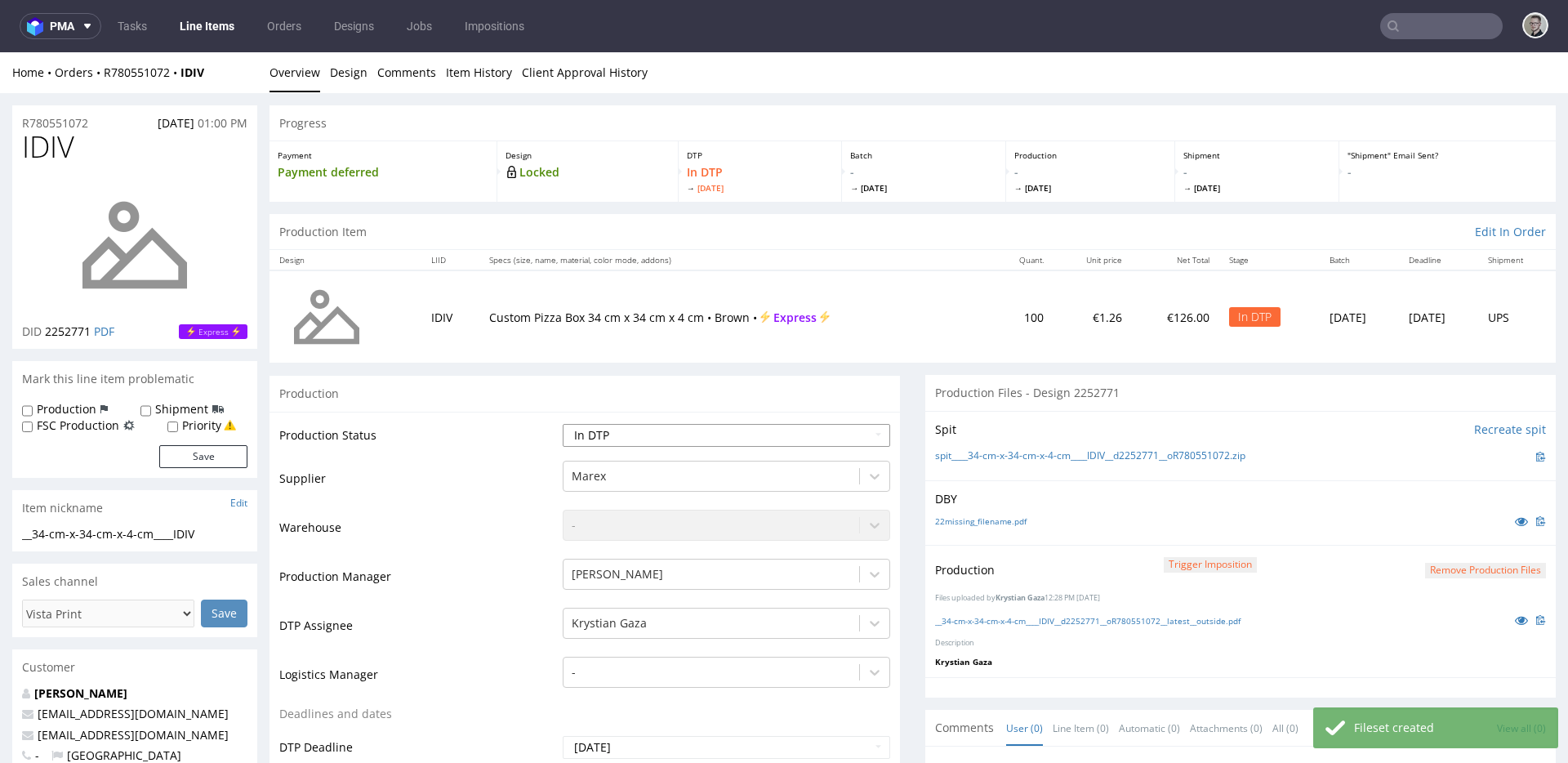
select select "dtp_production_ready"
click at [563, 424] on select "Waiting for Artwork Waiting for Diecut Waiting for Mockup Waiting for DTP Waiti…" at bounding box center [727, 435] width 328 height 23
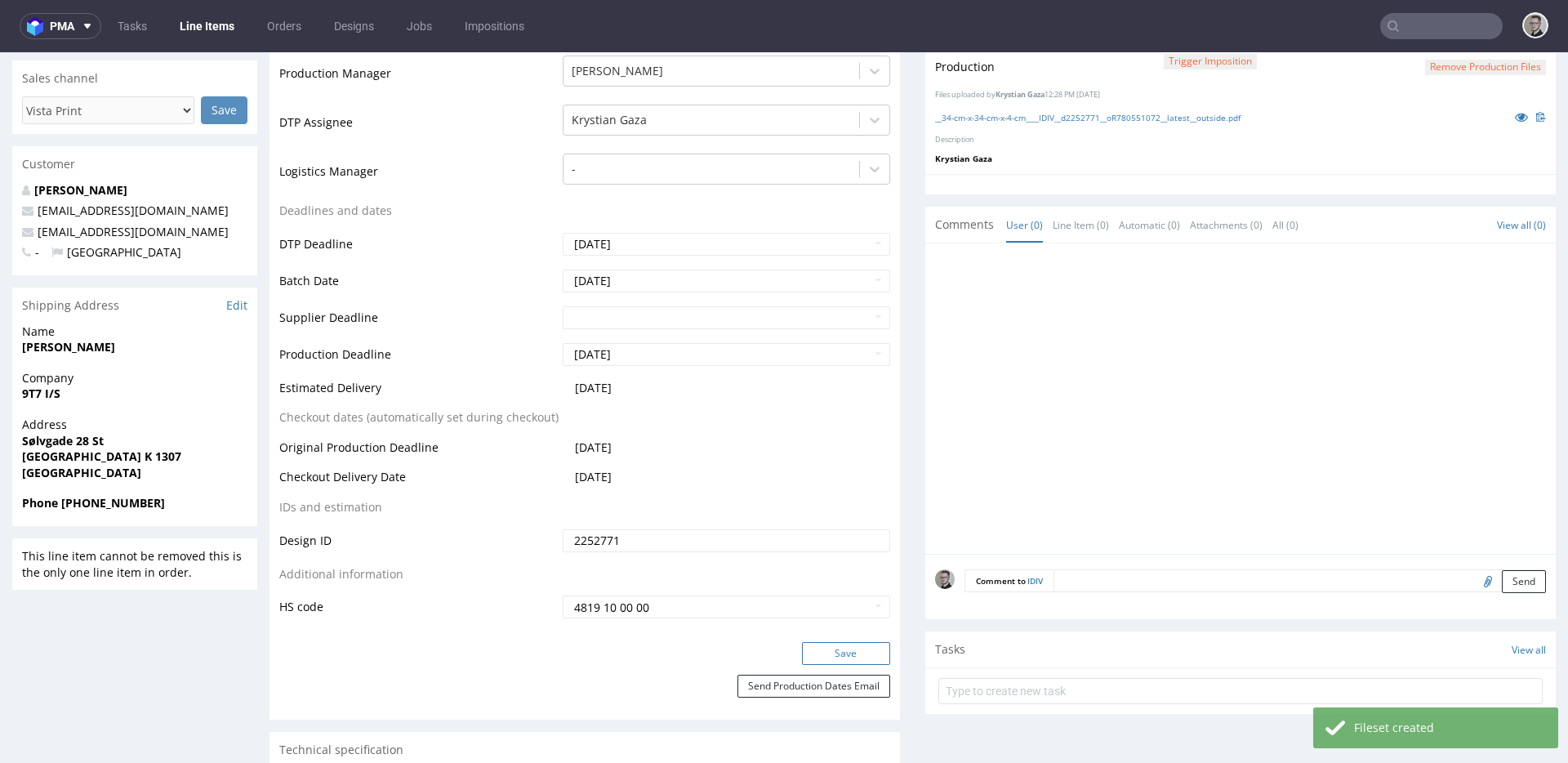
click at [831, 653] on button "Save" at bounding box center [846, 654] width 88 height 23
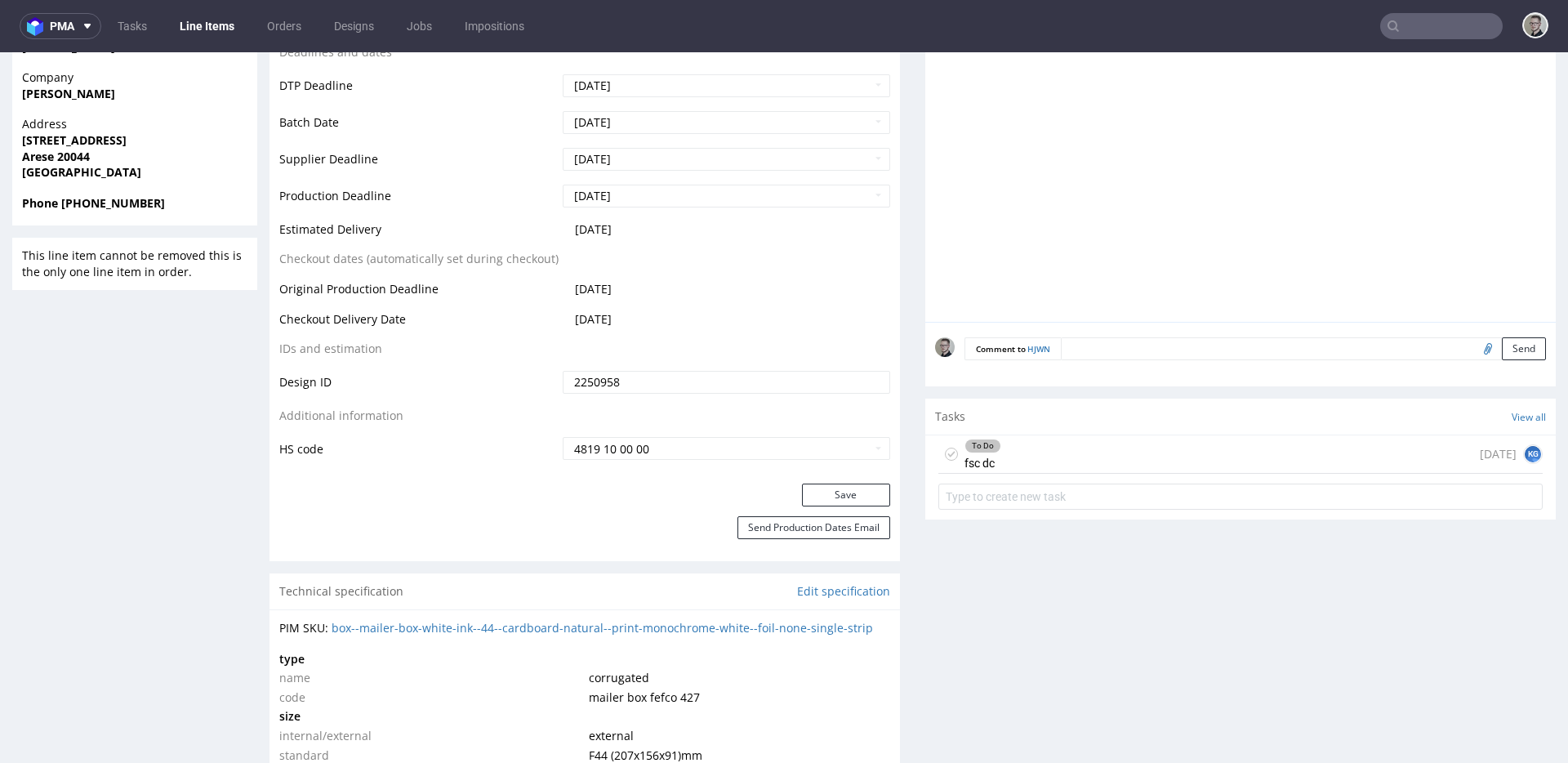
scroll to position [946, 0]
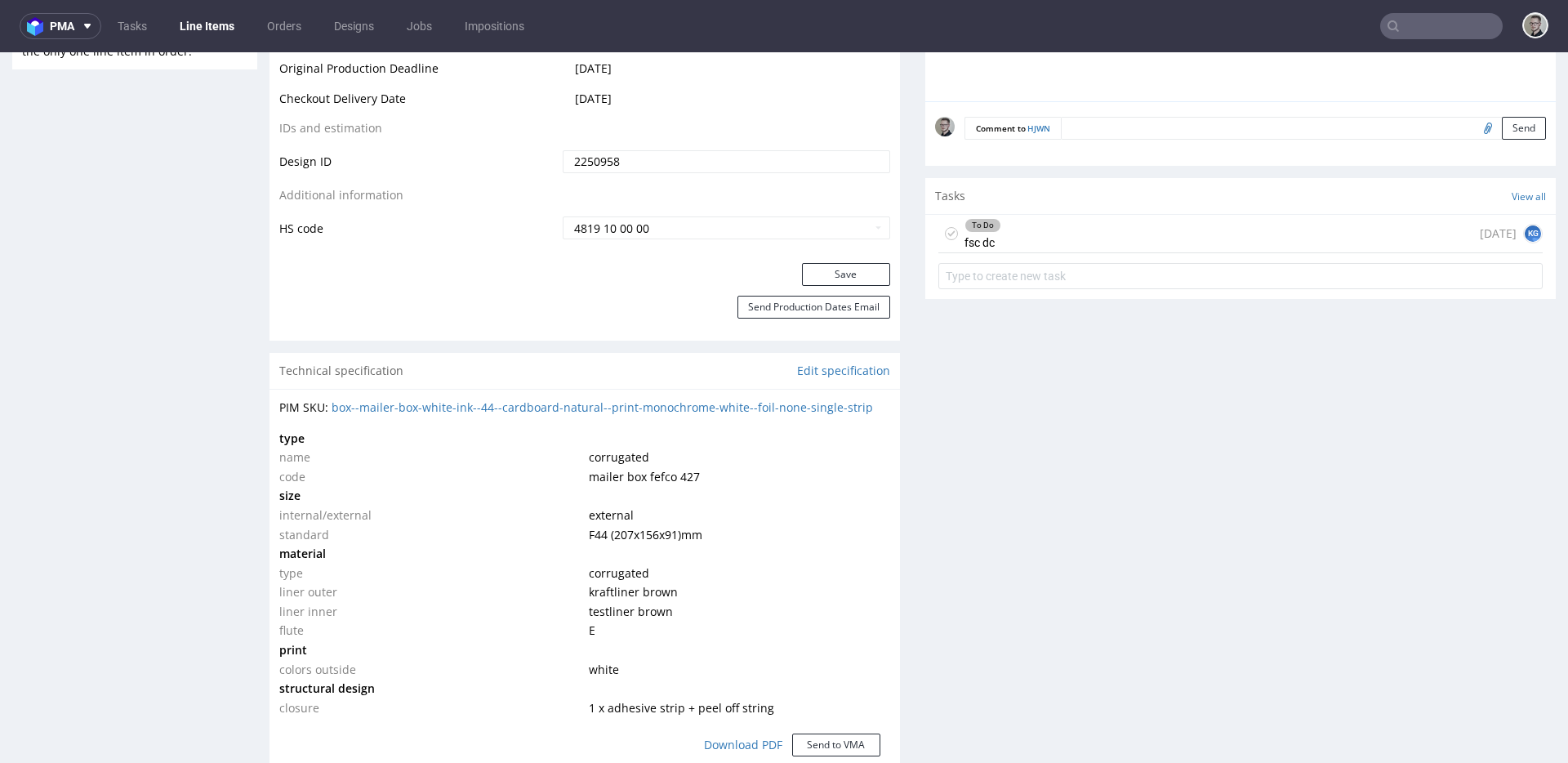
click at [1208, 239] on div "To Do fsc dc [DATE] KG" at bounding box center [1241, 234] width 604 height 38
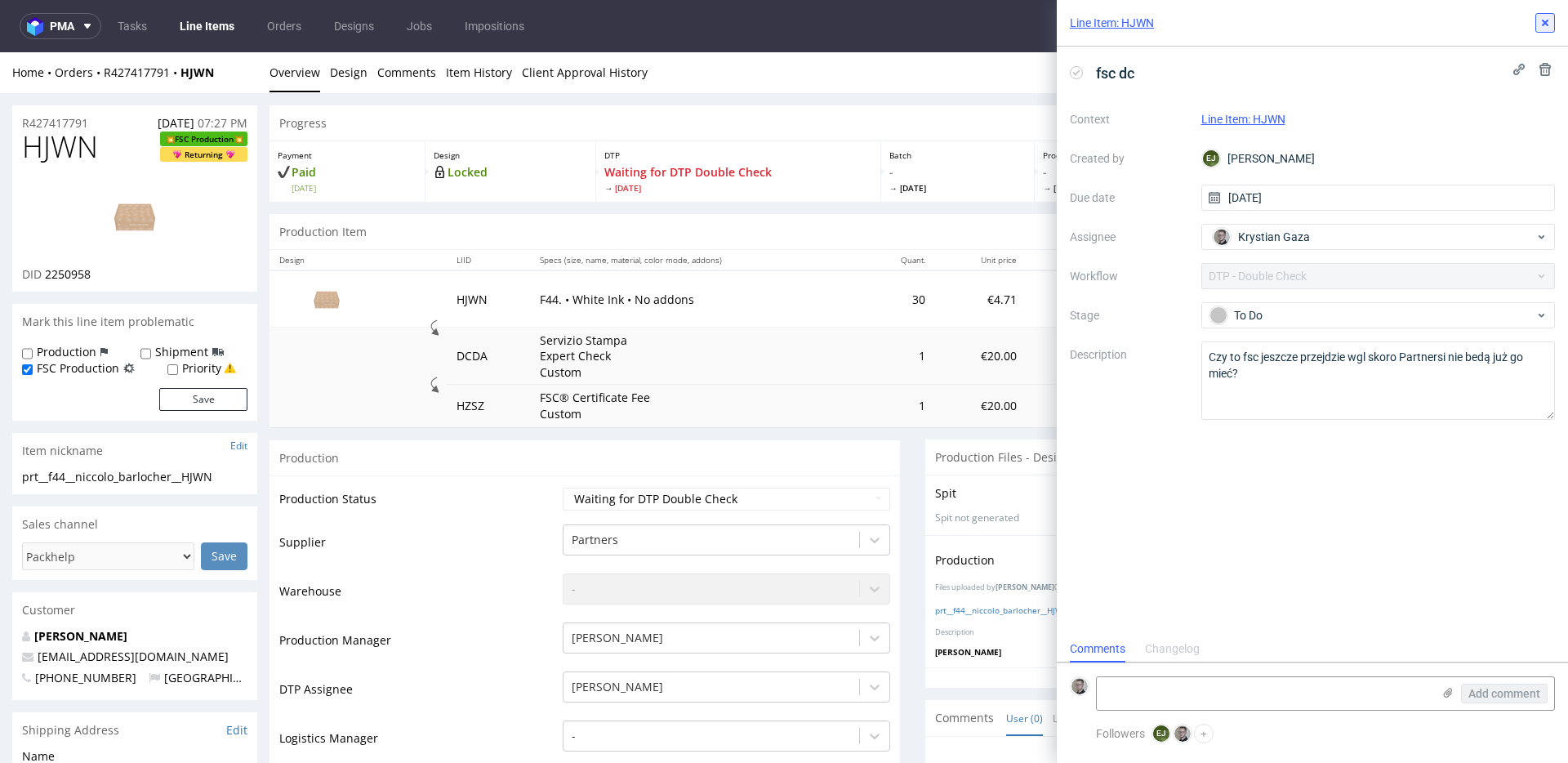
click at [1550, 21] on icon at bounding box center [1546, 23] width 13 height 13
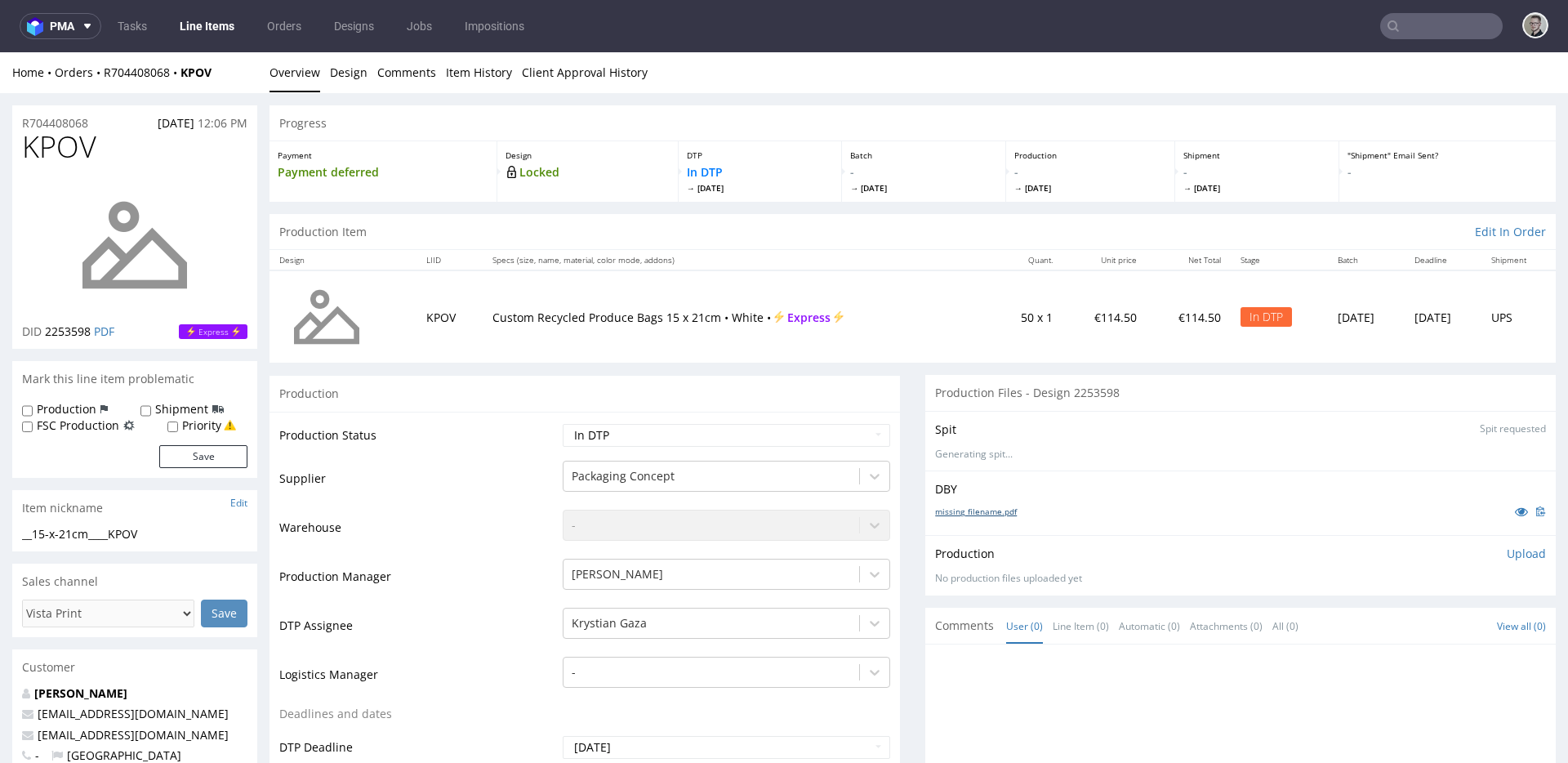
click at [988, 509] on link "missing_filename.pdf" at bounding box center [976, 511] width 82 height 12
click at [60, 529] on div "__15-x-21cm____KPOV" at bounding box center [135, 534] width 225 height 17
click at [59, 529] on div "__15-x-21cm____KPOV" at bounding box center [135, 534] width 225 height 17
copy div "__15-x-21cm____KPOV Update"
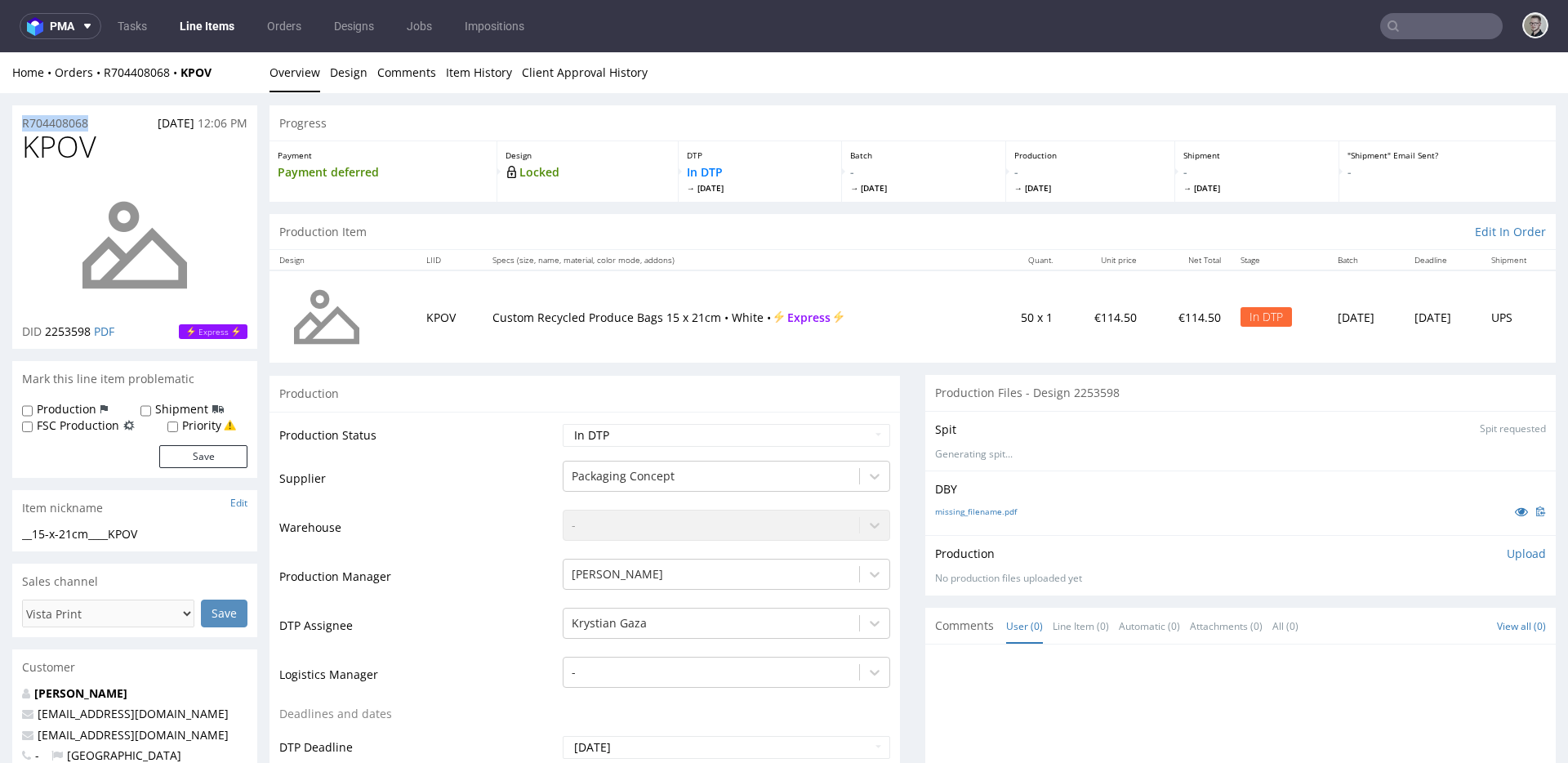
drag, startPoint x: 105, startPoint y: 122, endPoint x: 0, endPoint y: 116, distance: 105.2
copy p "R704408068"
click at [1511, 547] on p "Upload" at bounding box center [1526, 554] width 39 height 17
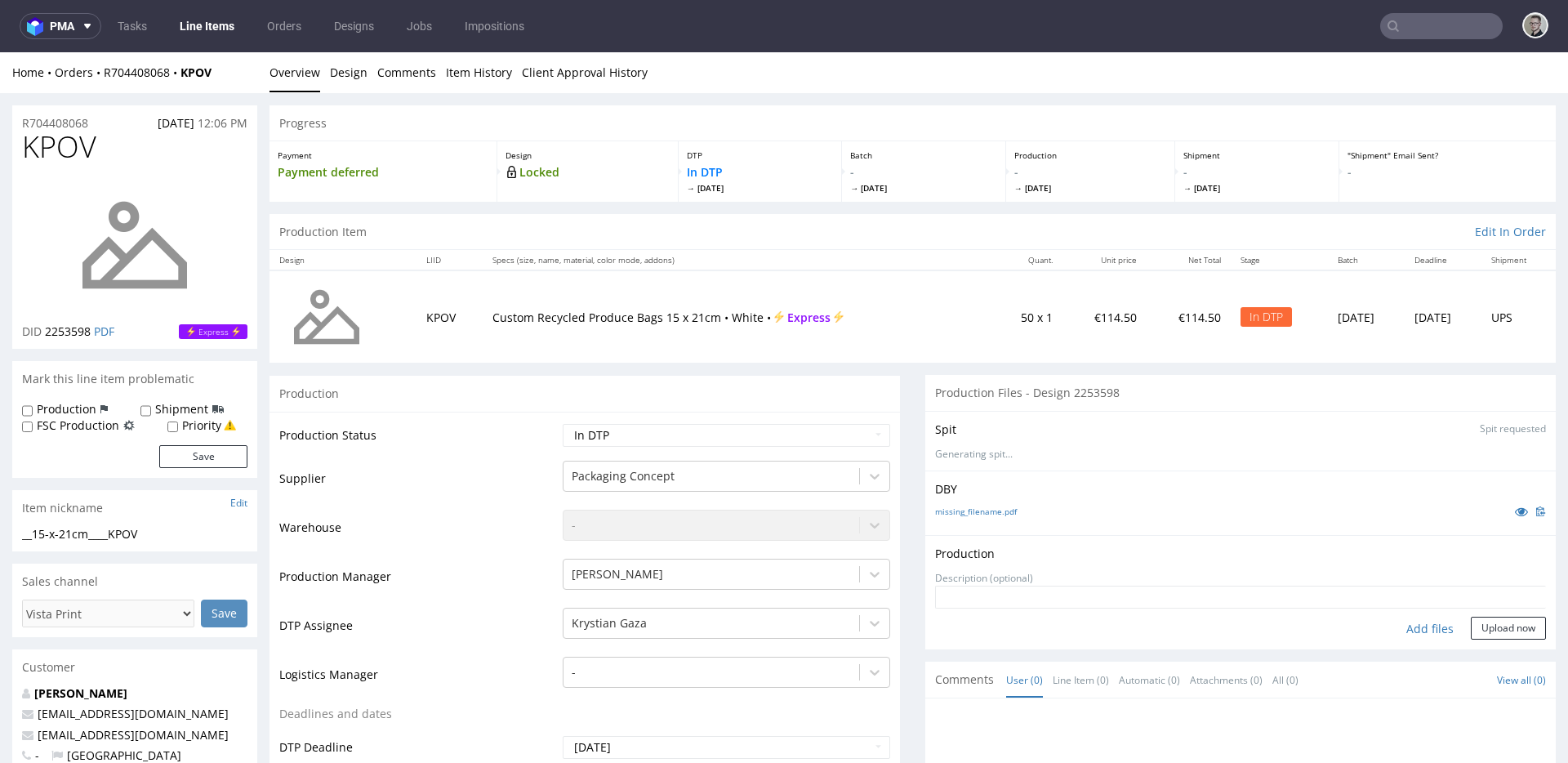
click at [1391, 631] on div "Add files" at bounding box center [1430, 629] width 82 height 25
type input "C:\fakepath\__15-x-21cm____KPOV__d2253598__oR704408068__outside.pdf"
click at [1489, 640] on button "Upload now" at bounding box center [1509, 628] width 75 height 23
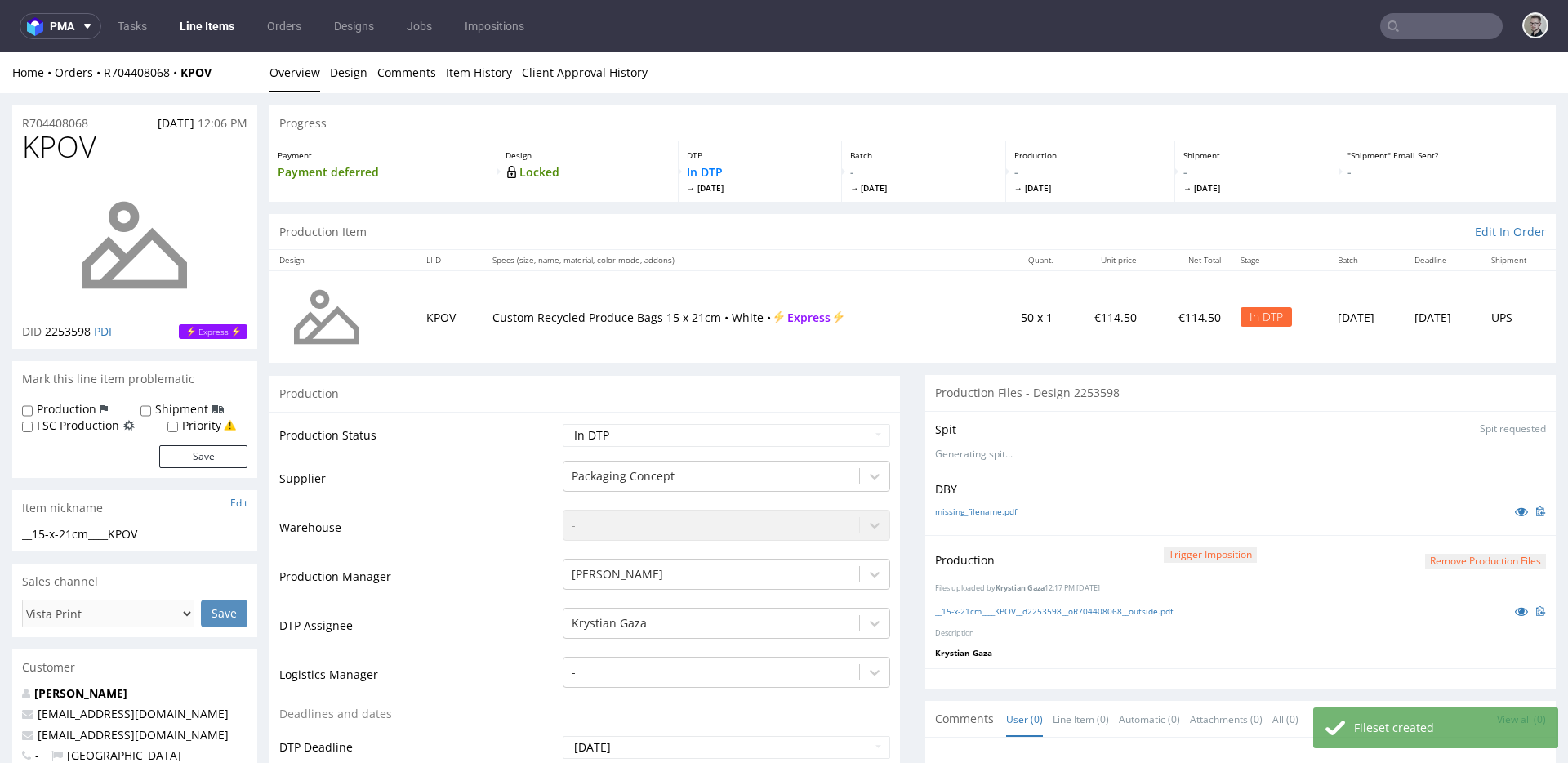
click at [595, 459] on td "Packaging Concept" at bounding box center [725, 483] width 332 height 49
click at [613, 437] on select "Waiting for Artwork Waiting for Diecut Waiting for Mockup Waiting for DTP Waiti…" at bounding box center [727, 435] width 328 height 23
select select "dtp_production_ready"
click at [563, 424] on select "Waiting for Artwork Waiting for Diecut Waiting for Mockup Waiting for DTP Waiti…" at bounding box center [727, 435] width 328 height 23
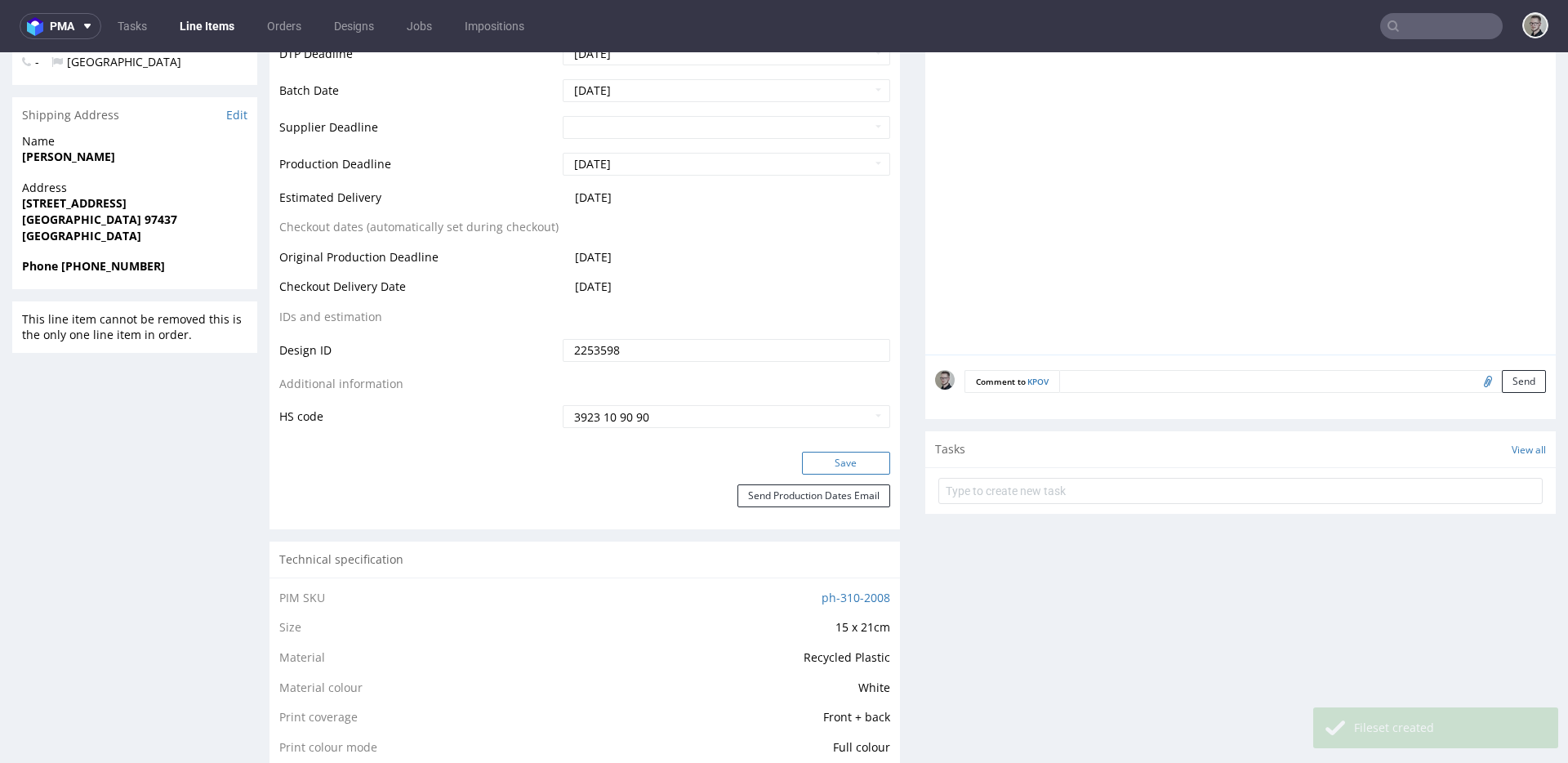
click at [842, 457] on button "Save" at bounding box center [846, 463] width 88 height 23
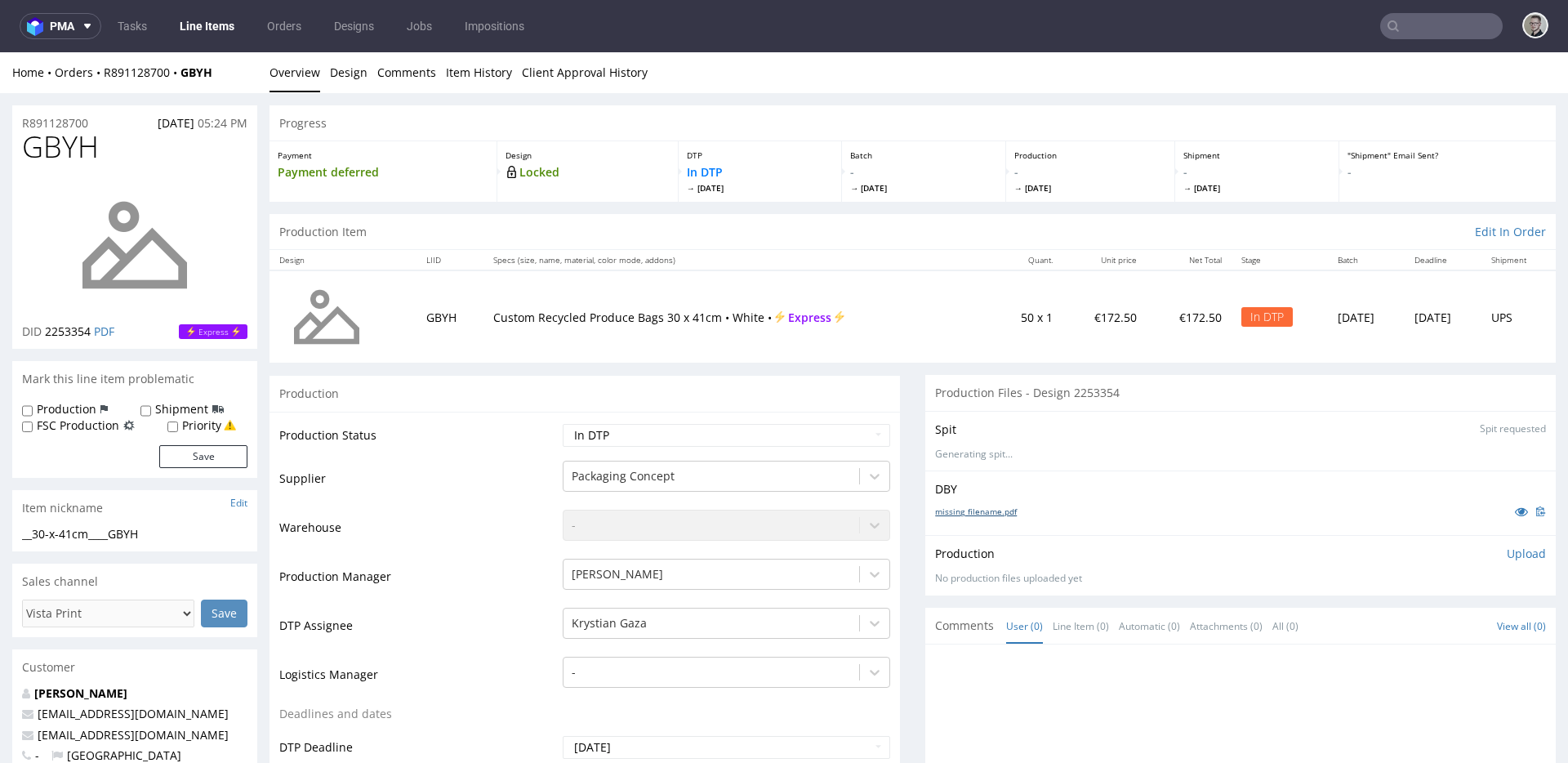
click at [946, 509] on link "missing_filename.pdf" at bounding box center [976, 511] width 82 height 12
click at [104, 531] on div "__30-x-41cm____GBYH" at bounding box center [135, 534] width 225 height 17
copy div "__30-x-41cm____GBYH Update"
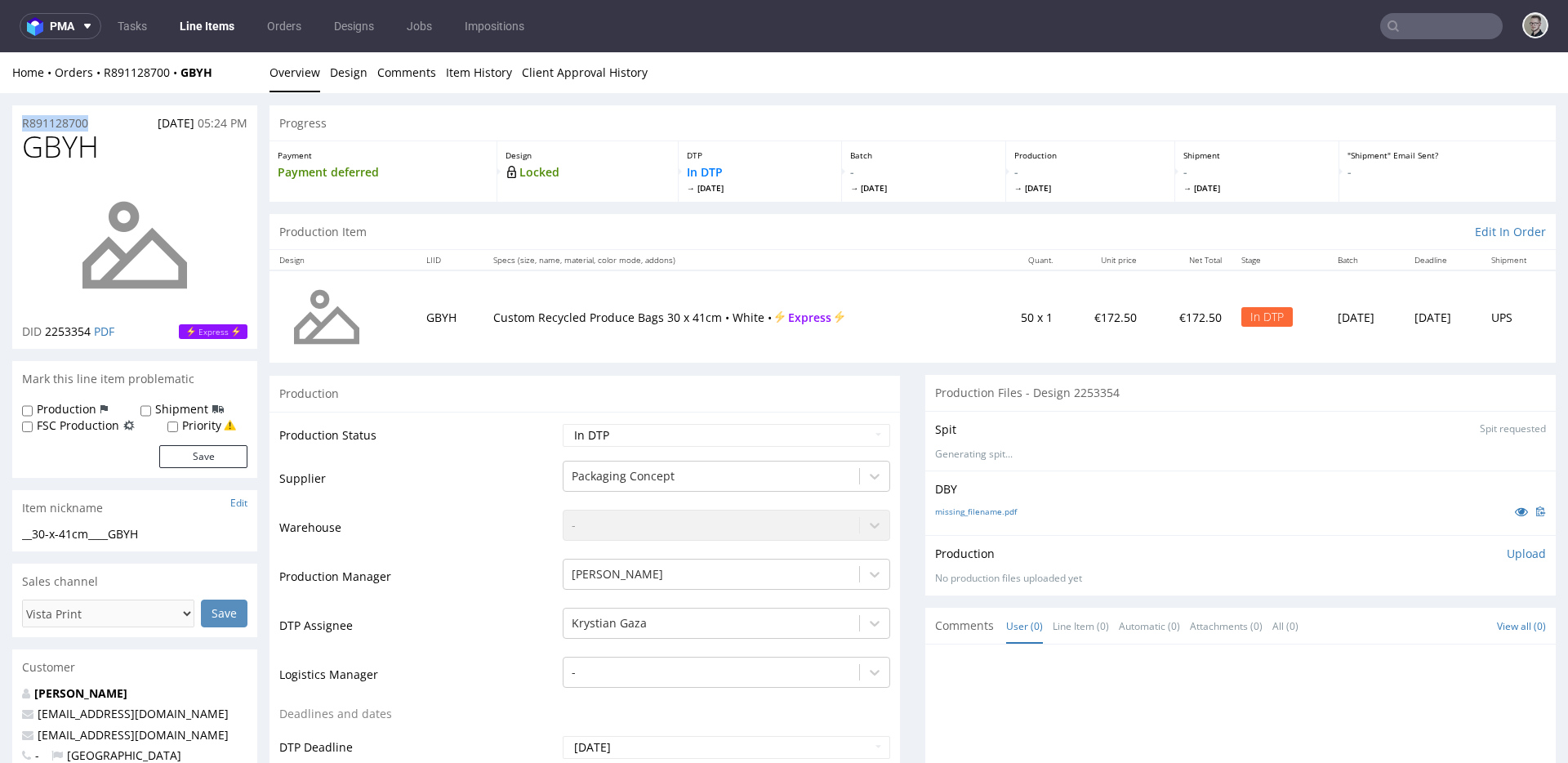
drag, startPoint x: 100, startPoint y: 117, endPoint x: 0, endPoint y: 121, distance: 100.1
copy p "R891128700"
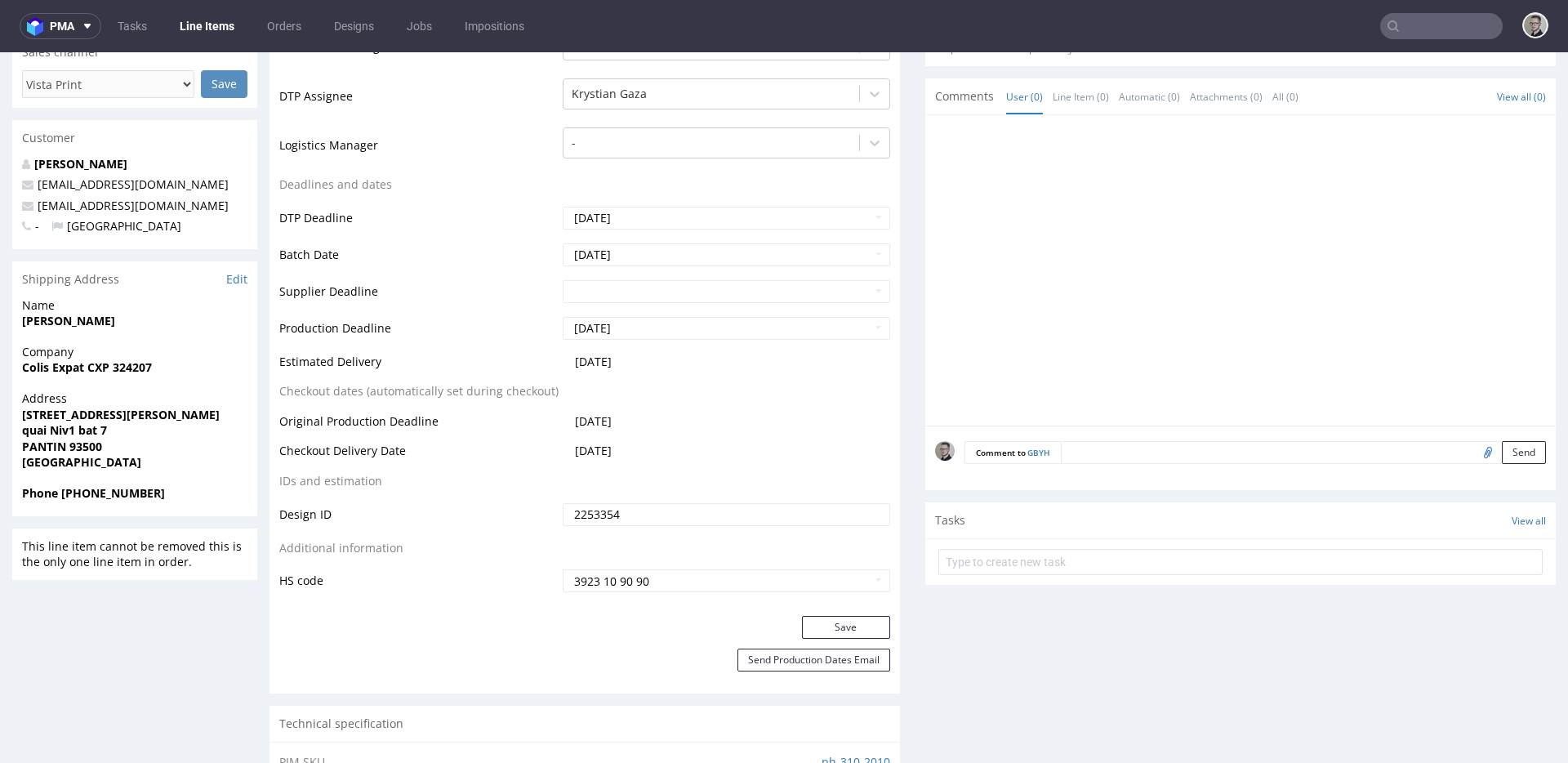
click at [1187, 451] on textarea at bounding box center [1304, 453] width 486 height 23
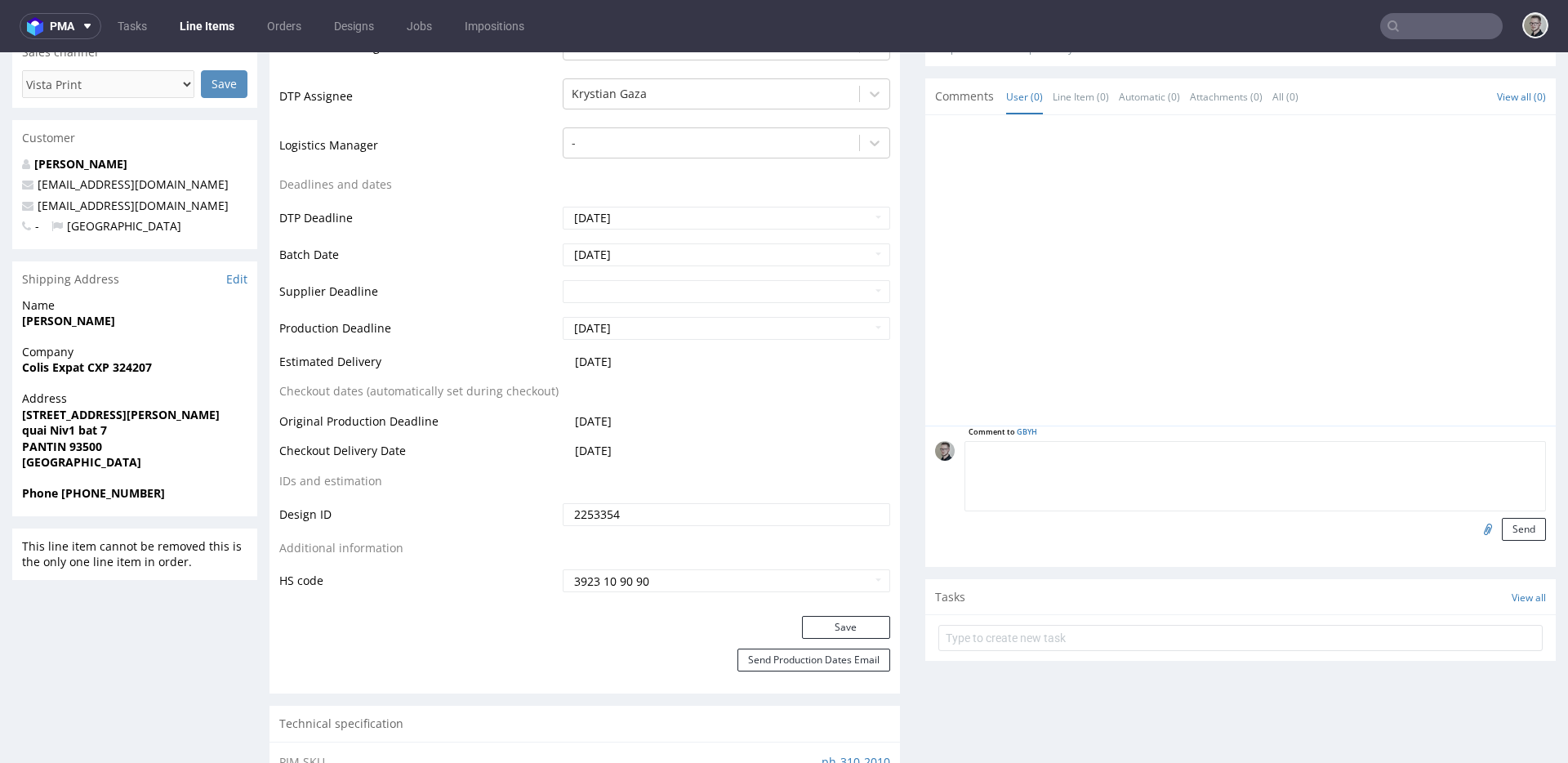
paste textarea "ISSUE: Texts in the design are smaller than minimal 2mm height and some white l…"
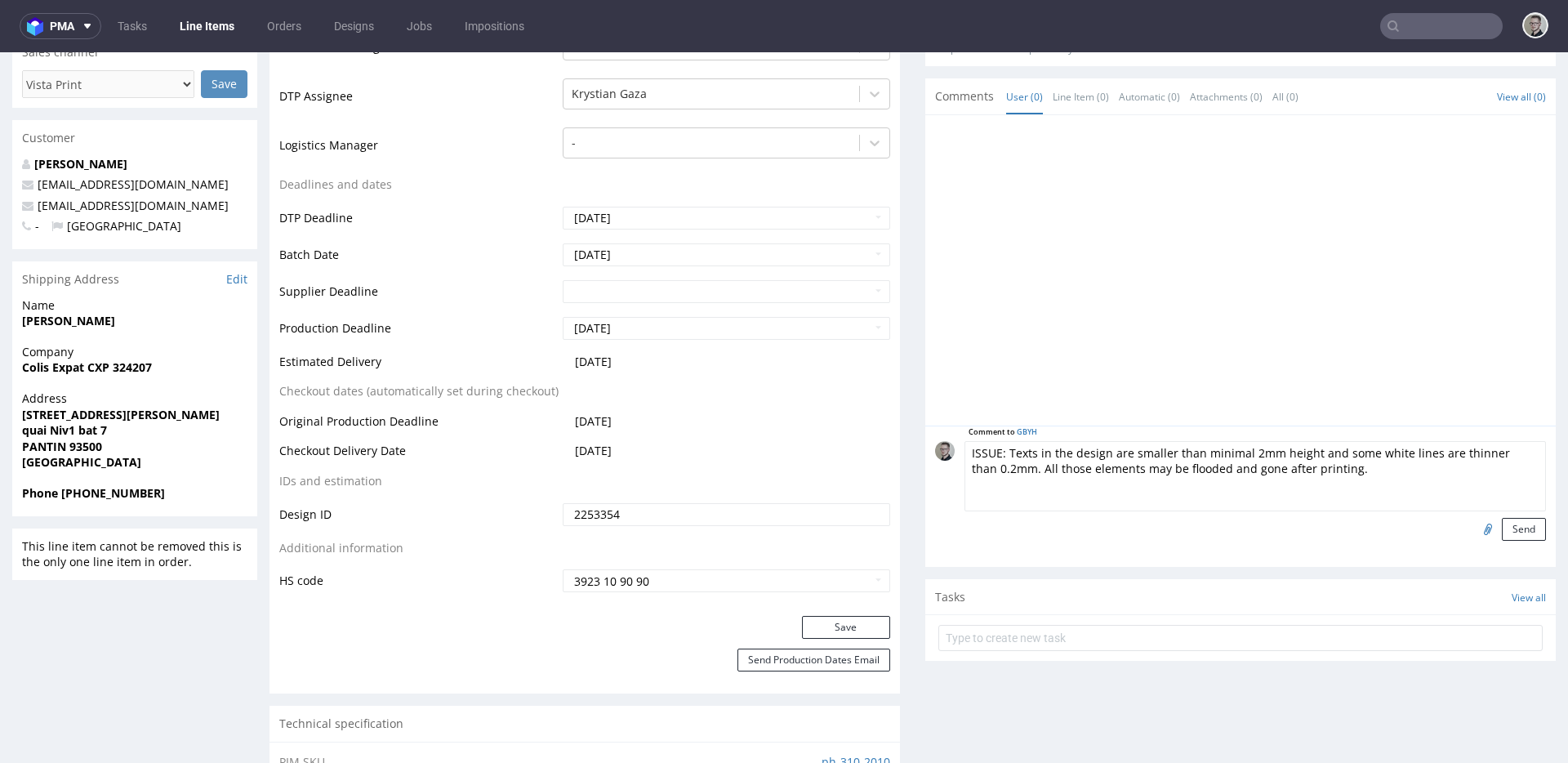
scroll to position [64, 0]
type textarea "ISSUE: Texts in the design are smaller than minimal 2mm height and some white l…"
click at [1502, 526] on button "Send" at bounding box center [1523, 529] width 44 height 23
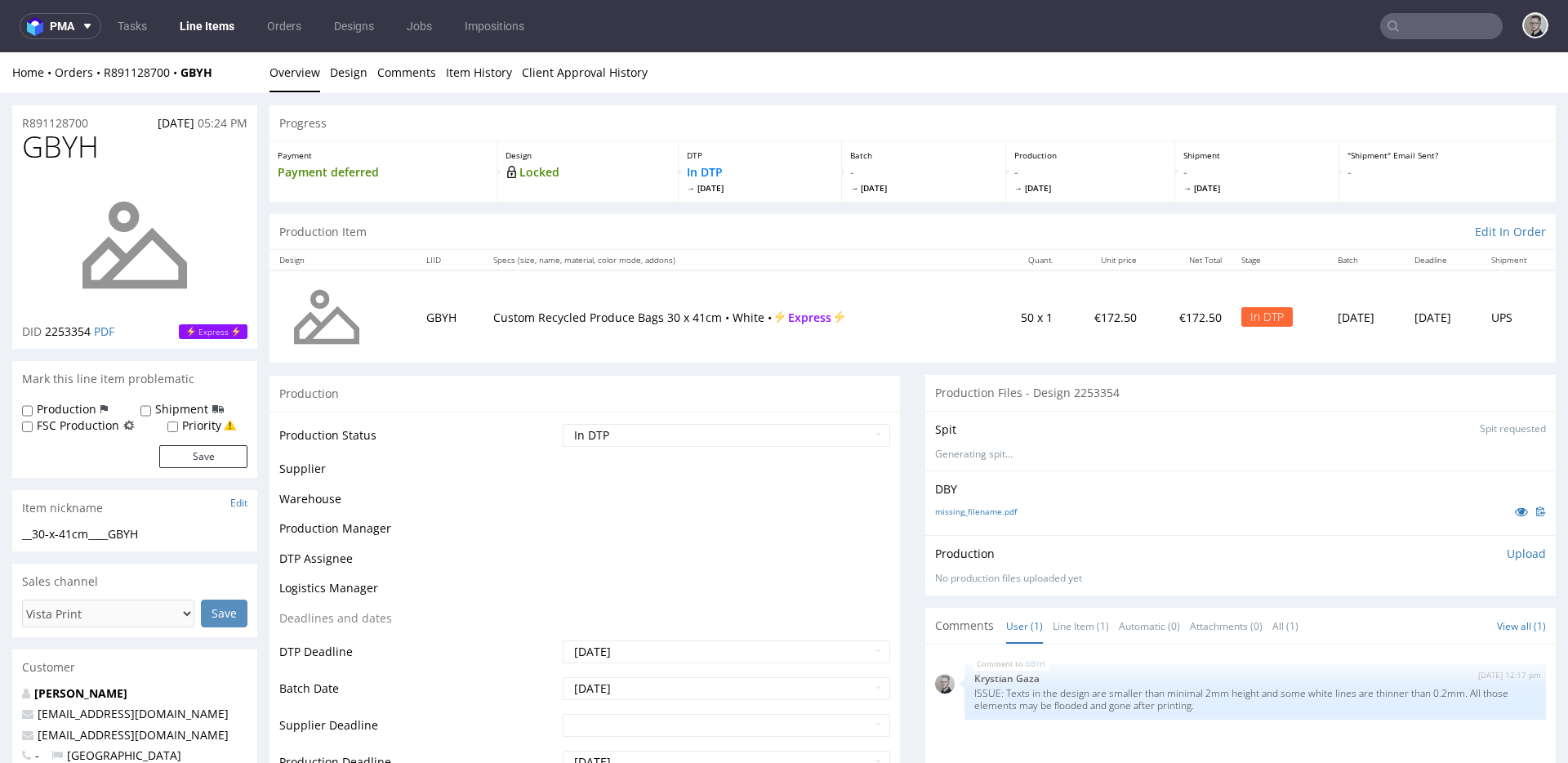
scroll to position [0, 0]
click at [1513, 557] on p "Upload" at bounding box center [1526, 554] width 39 height 17
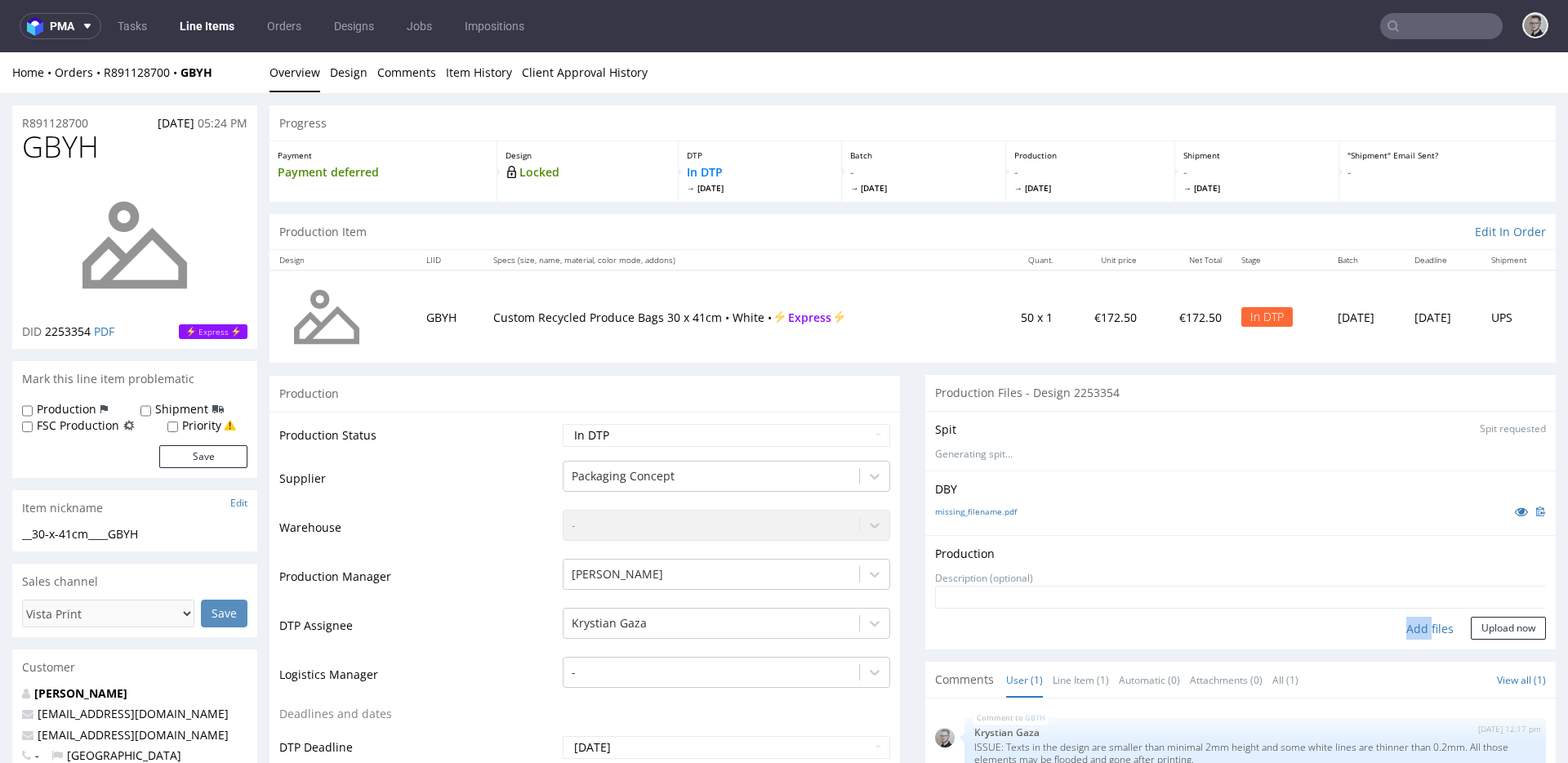
click at [1405, 618] on form "Add files Upload now" at bounding box center [1241, 612] width 611 height 54
click at [1407, 625] on div "Add files" at bounding box center [1430, 629] width 82 height 25
type input "C:\fakepath\__30-x-41cm____GBYH__d2253354__oR891128700__outside.pdf"
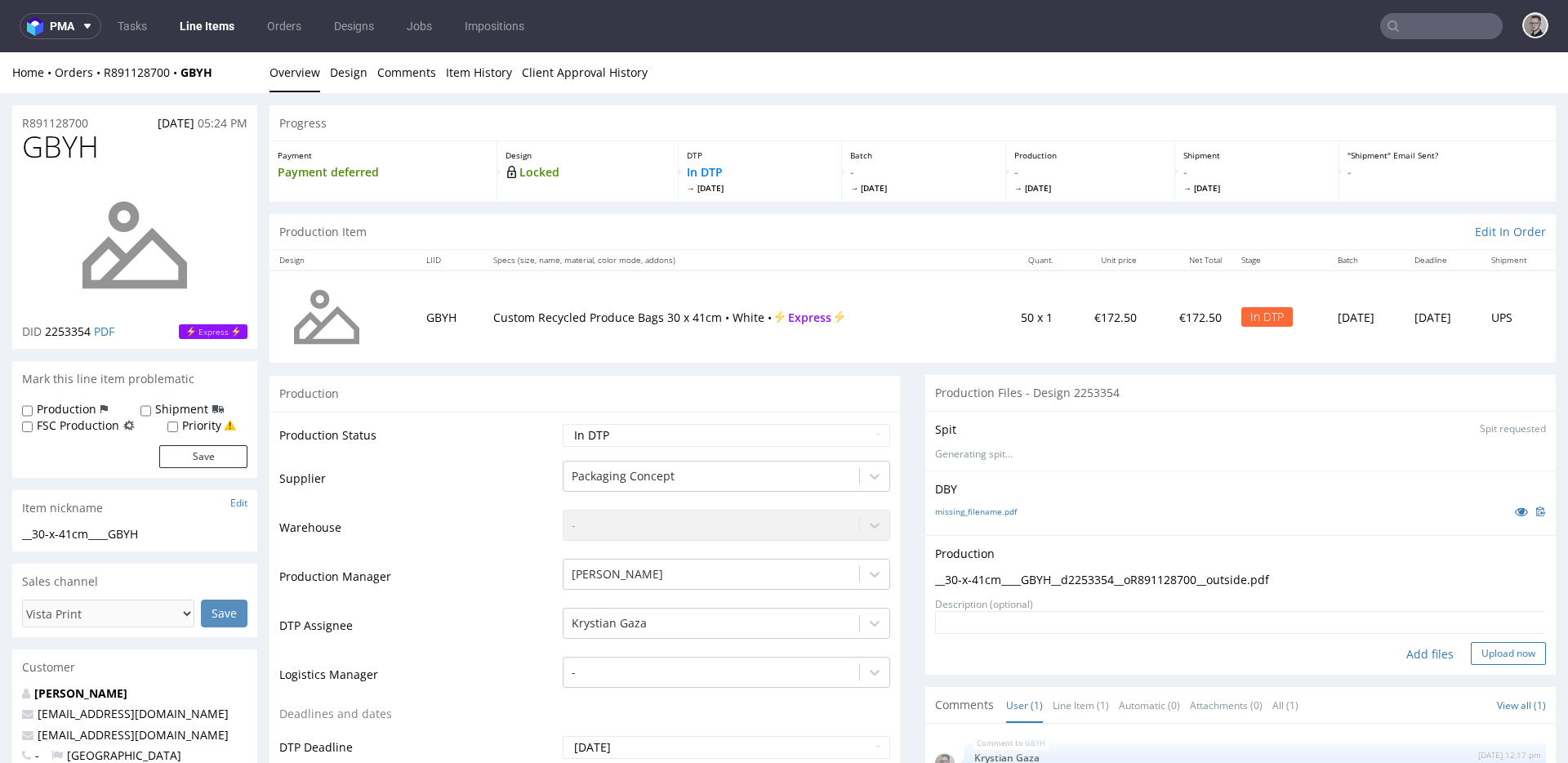
click at [1470, 642] on div "Add files Upload now" at bounding box center [1241, 654] width 611 height 23
click at [1505, 660] on button "Upload now" at bounding box center [1509, 654] width 75 height 23
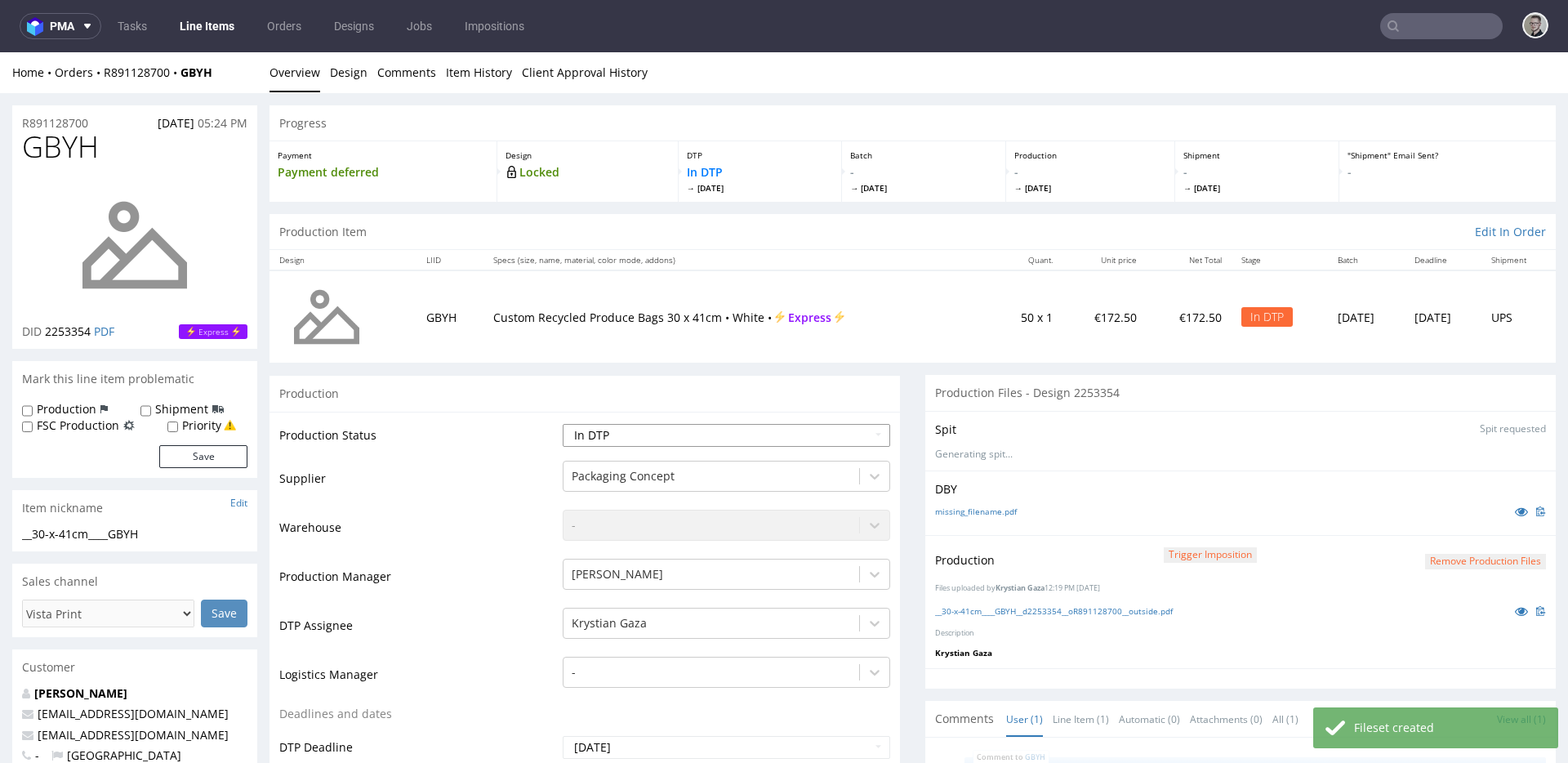
click at [748, 434] on select "Waiting for Artwork Waiting for Diecut Waiting for Mockup Waiting for DTP Waiti…" at bounding box center [727, 435] width 328 height 23
select select "dtp_production_ready"
click at [563, 424] on select "Waiting for Artwork Waiting for Diecut Waiting for Mockup Waiting for DTP Waiti…" at bounding box center [727, 435] width 328 height 23
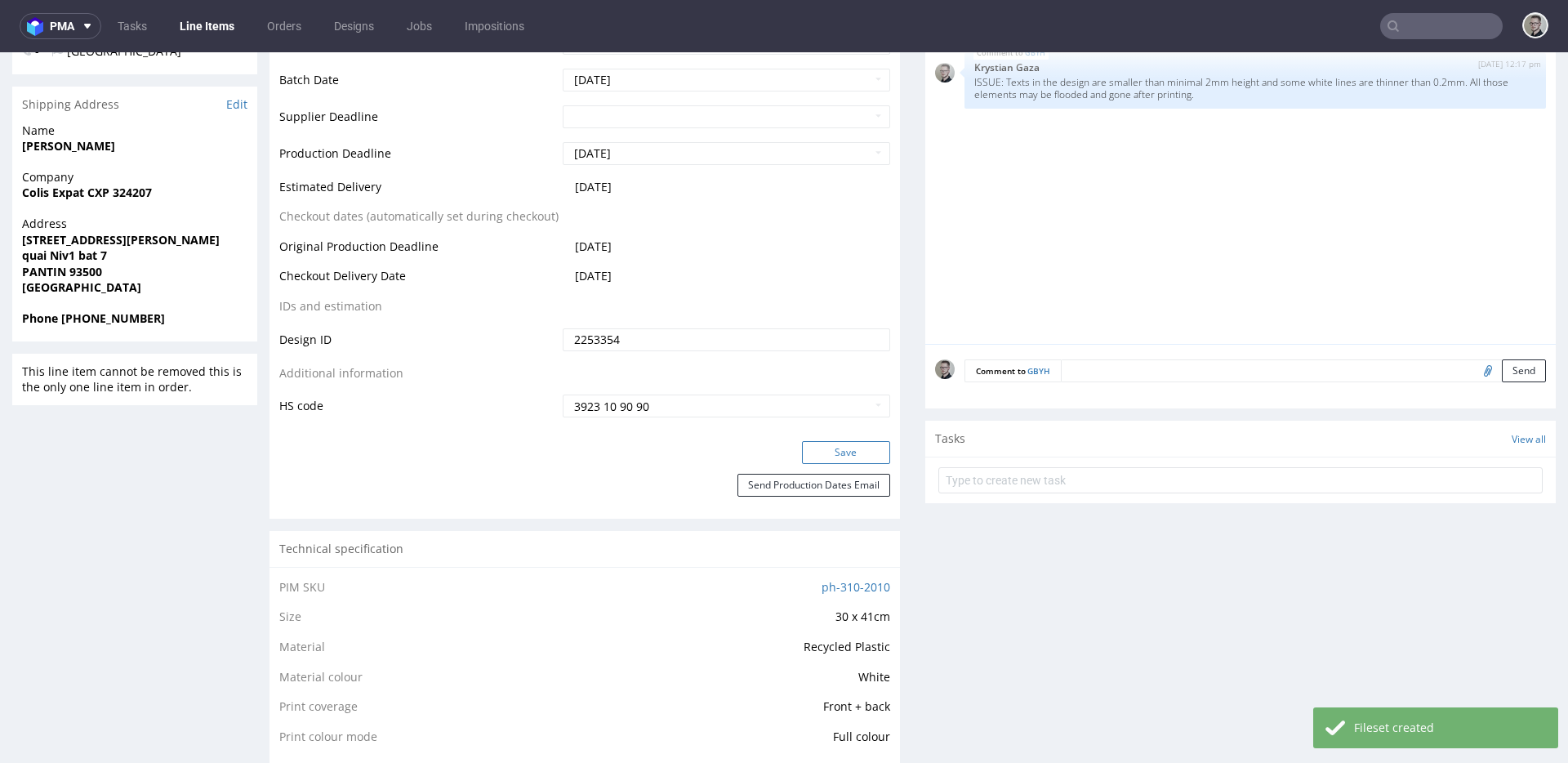
click at [833, 462] on button "Save" at bounding box center [846, 453] width 88 height 23
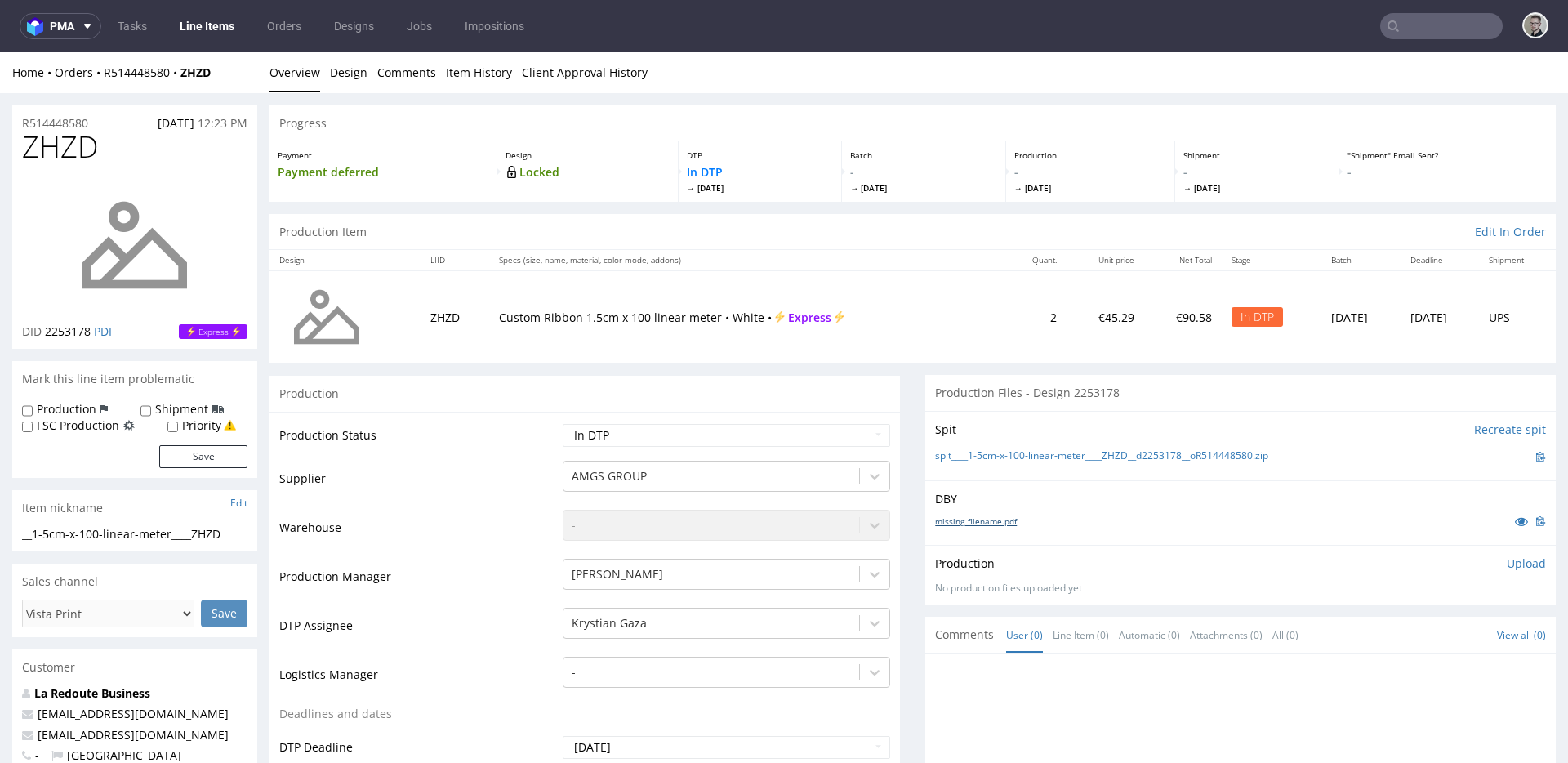
click at [986, 520] on link "missing_filename.pdf" at bounding box center [976, 521] width 82 height 12
click at [1030, 459] on link "spit____1-5cm-x-100-linear-meter____ZHZD__d2253178__oR514448580.zip" at bounding box center [1102, 456] width 334 height 14
click at [1508, 562] on p "Upload" at bounding box center [1526, 564] width 39 height 17
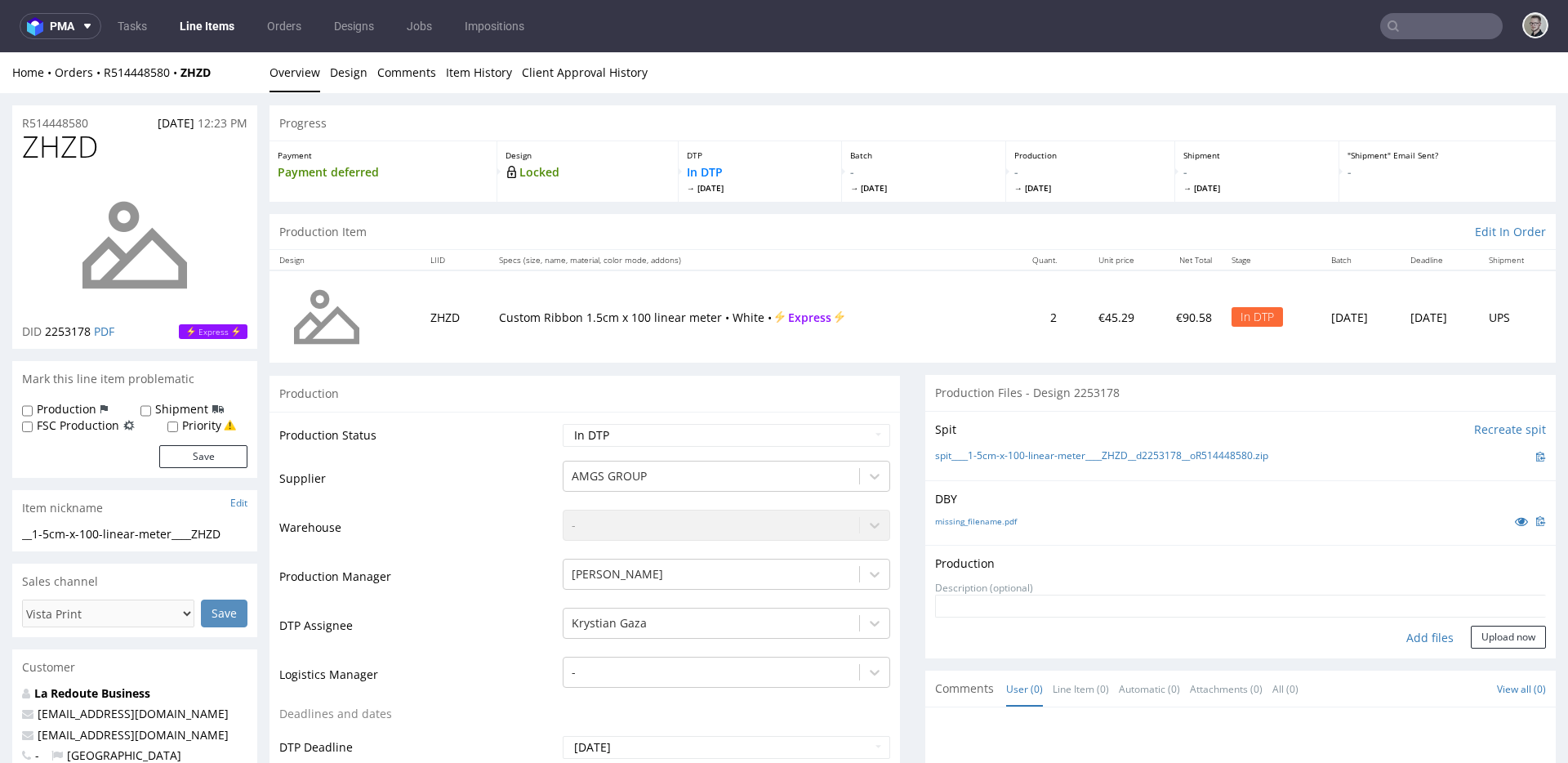
click at [1405, 633] on div "Add files" at bounding box center [1430, 638] width 82 height 25
type input "C:\fakepath\__1-5cm-x-100-linear-meter____ZHZD__d2253178__oR514448580__latest__…"
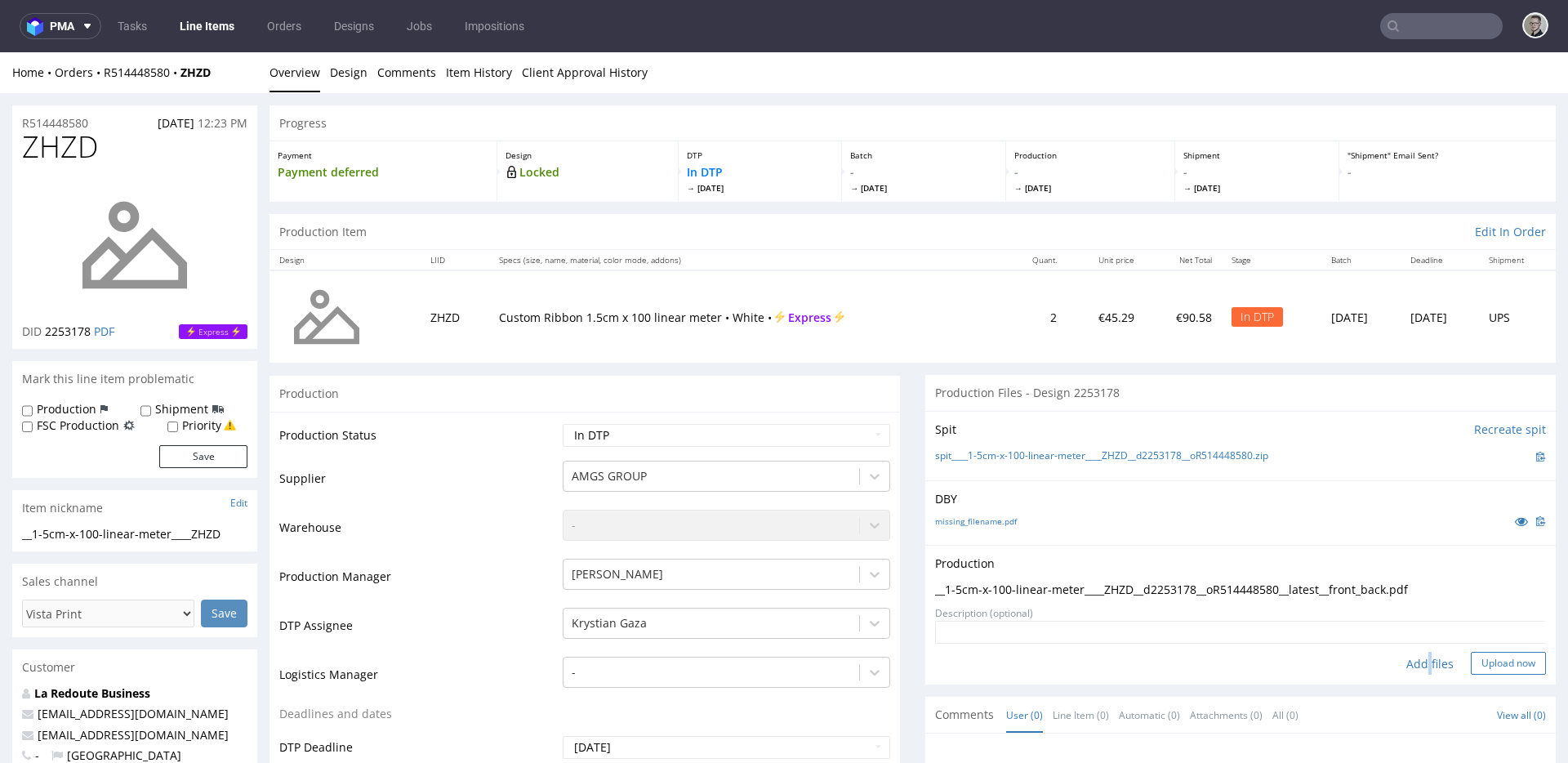
click at [1471, 668] on button "Upload now" at bounding box center [1509, 663] width 75 height 23
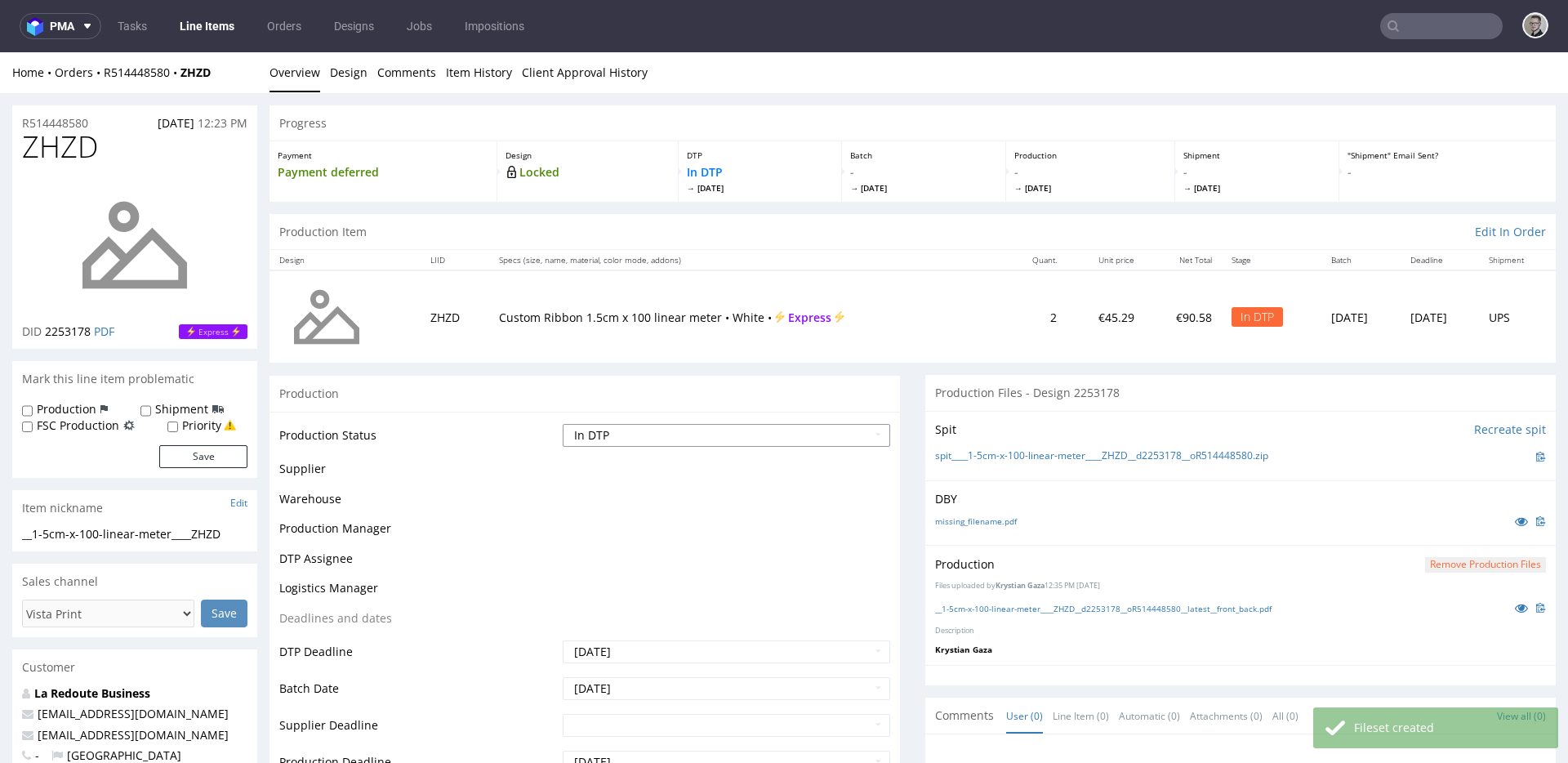
click at [669, 431] on select "Waiting for Artwork Waiting for Diecut Waiting for Mockup Waiting for DTP Waiti…" at bounding box center [727, 435] width 328 height 23
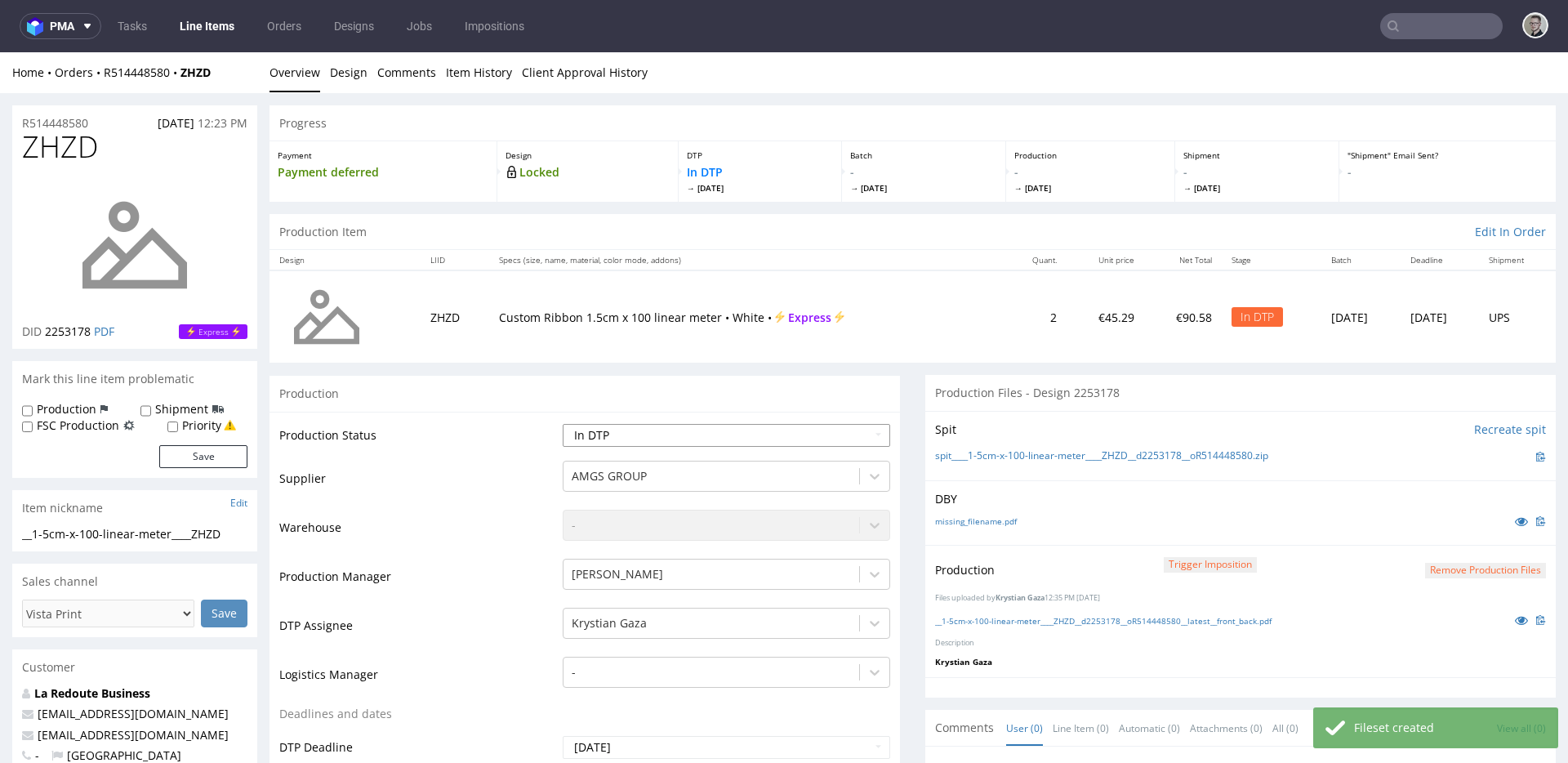
select select "dtp_production_ready"
click at [563, 424] on select "Waiting for Artwork Waiting for Diecut Waiting for Mockup Waiting for DTP Waiti…" at bounding box center [727, 435] width 328 height 23
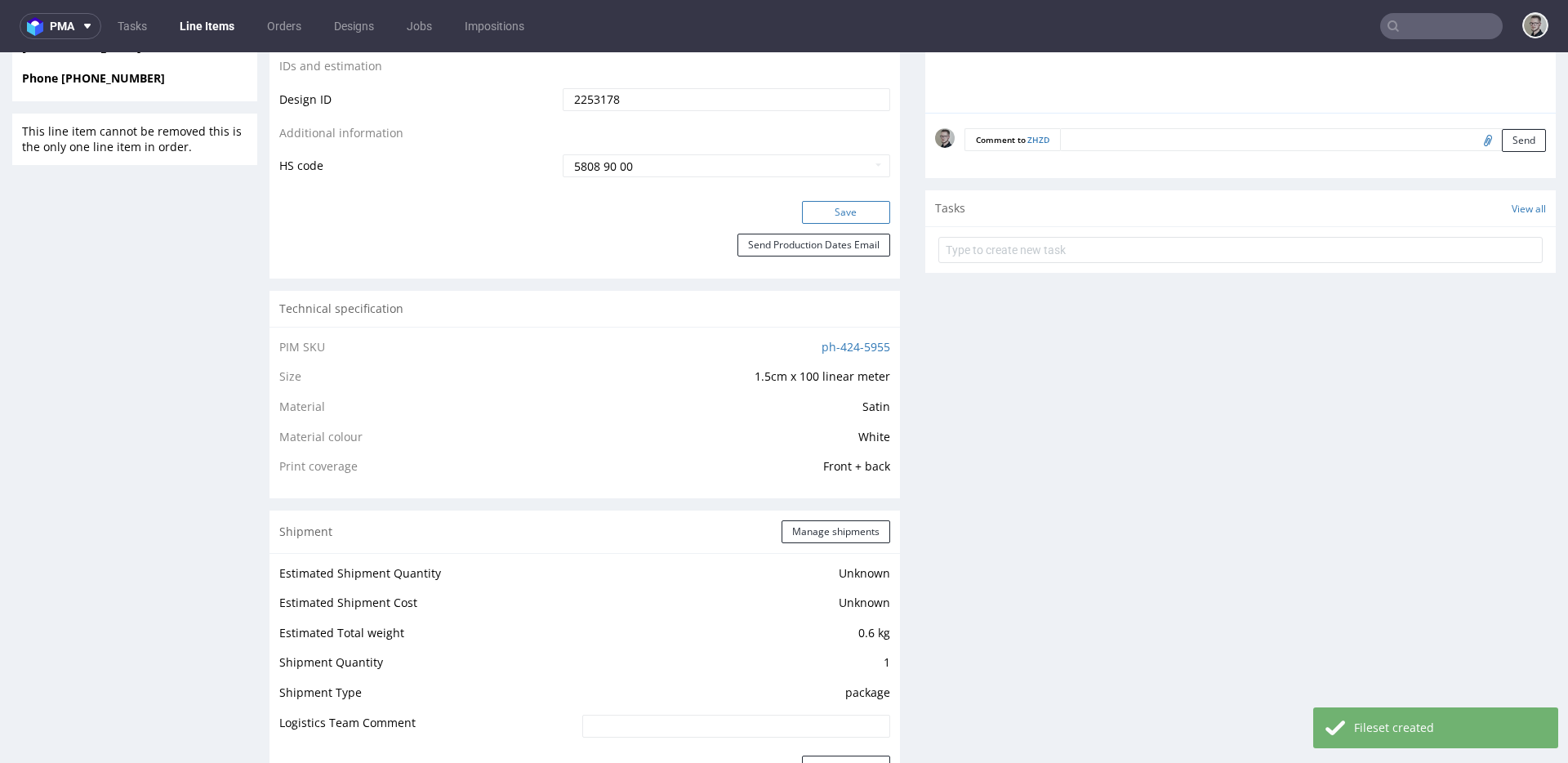
click at [835, 211] on button "Save" at bounding box center [846, 212] width 88 height 23
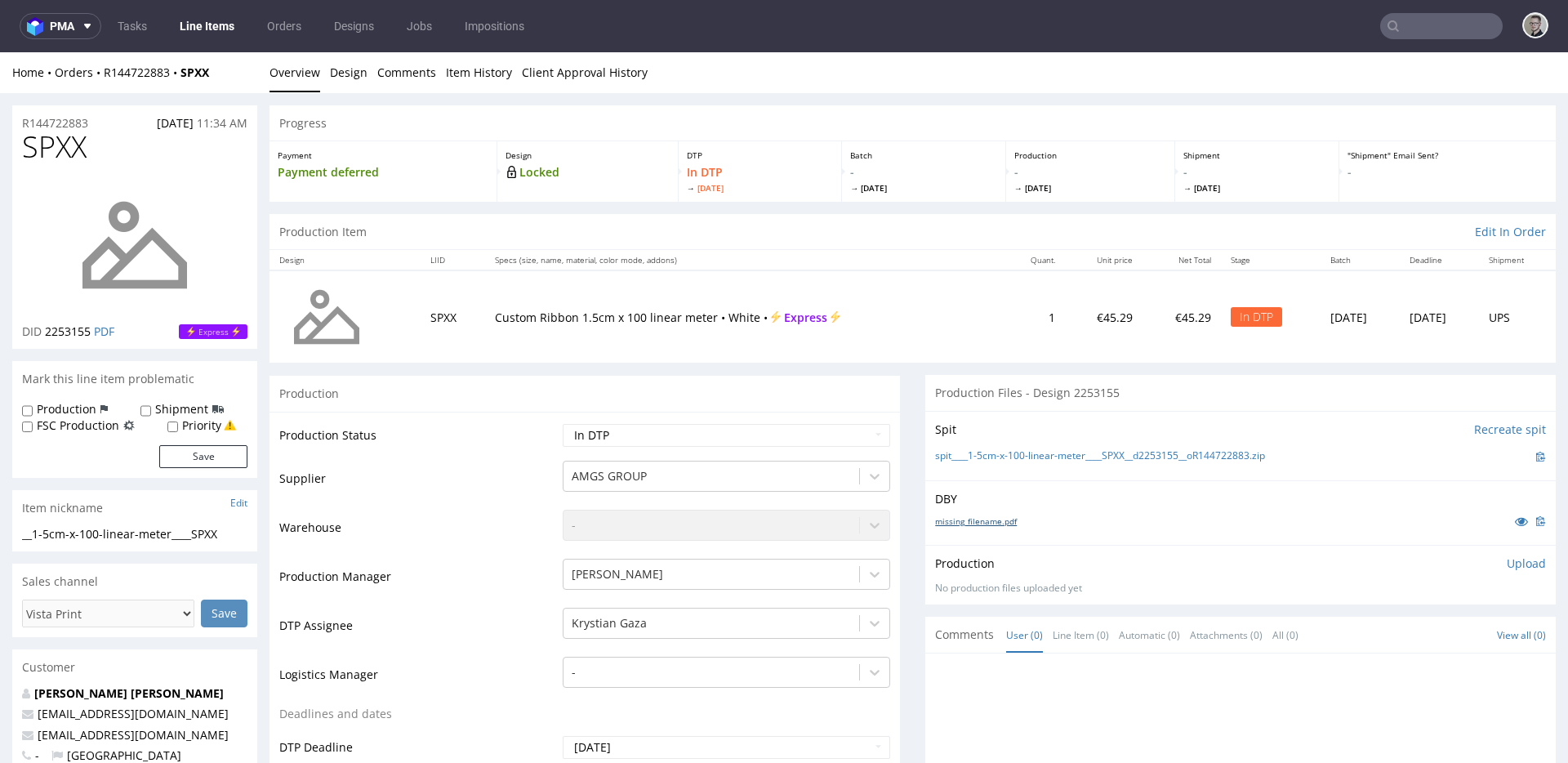
click at [972, 526] on link "missing_filename.pdf" at bounding box center [976, 521] width 82 height 12
click at [1057, 453] on link "spit____1-5cm-x-100-linear-meter____SPXX__d2253155__oR144722883.zip" at bounding box center [1101, 456] width 330 height 14
click at [1518, 563] on p "Upload" at bounding box center [1526, 564] width 39 height 17
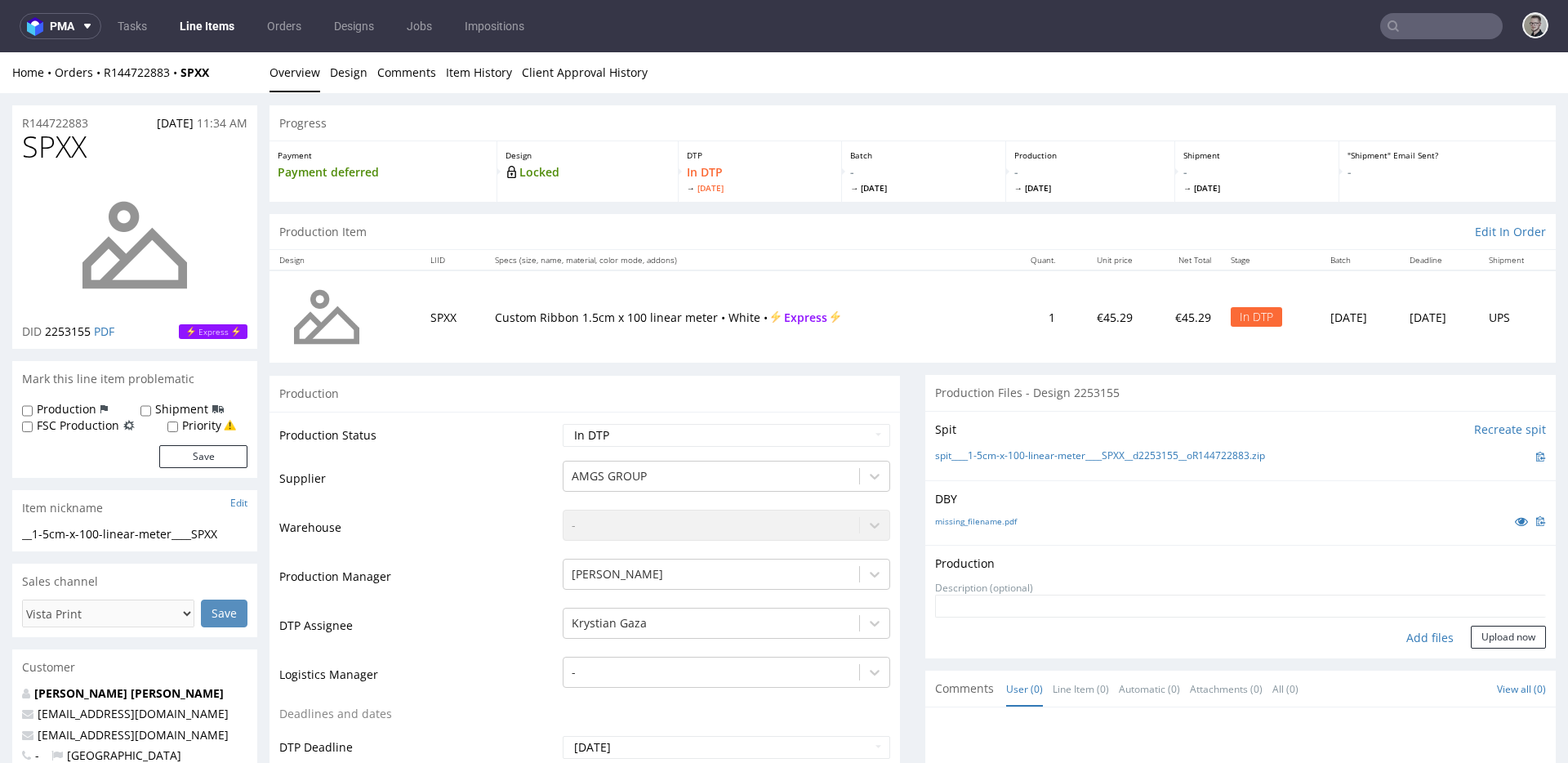
click at [1409, 642] on div "Add files" at bounding box center [1430, 638] width 82 height 25
type input "C:\fakepath\__1-5cm-x-100-linear-meter____SPXX__d2253155__oR144722883__latest__…"
click at [1505, 648] on button "Upload now" at bounding box center [1509, 637] width 75 height 23
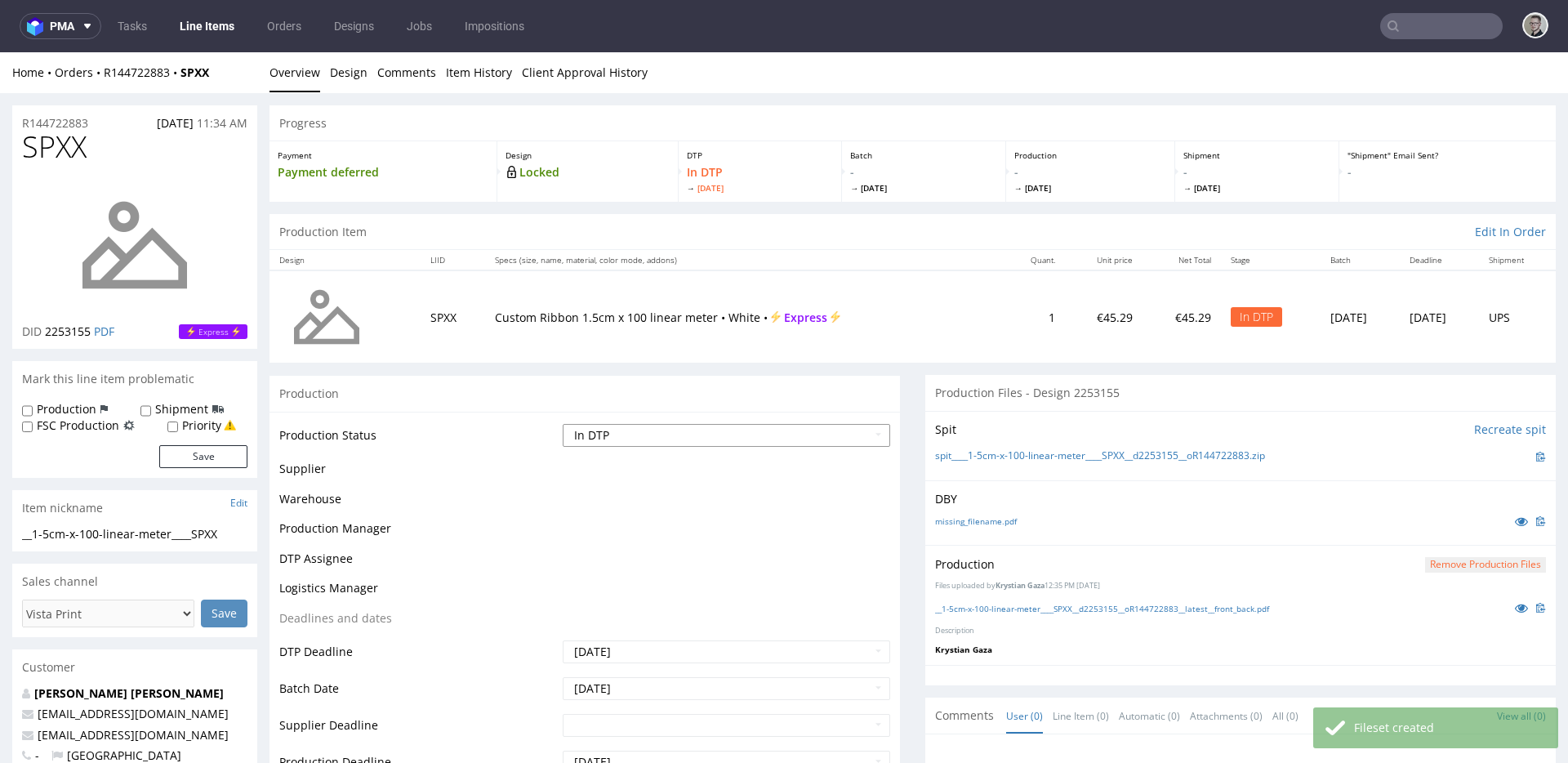
click at [683, 426] on select "Waiting for Artwork Waiting for Diecut Waiting for Mockup Waiting for DTP Waiti…" at bounding box center [727, 435] width 328 height 23
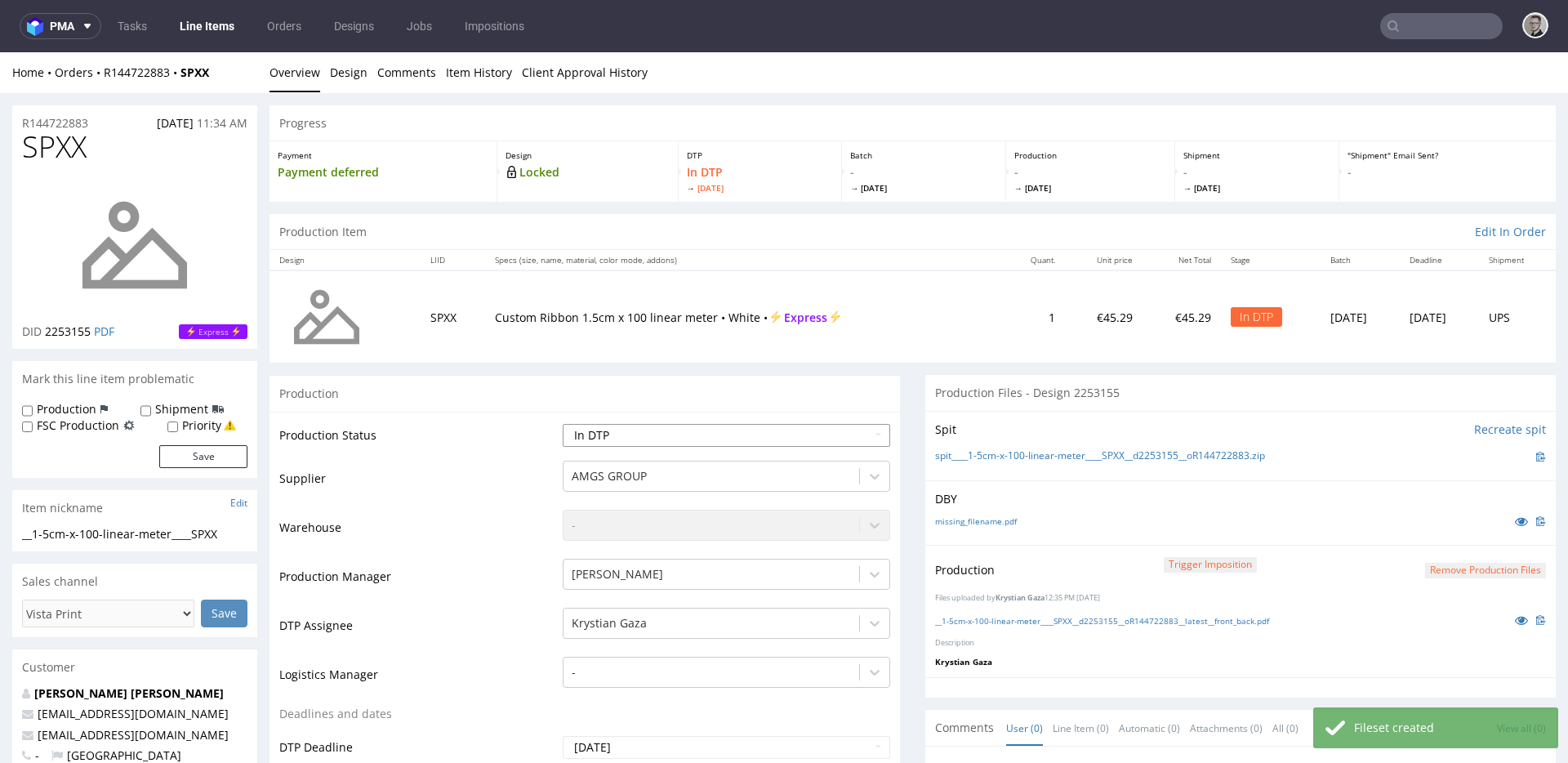
select select "dtp_production_ready"
click at [563, 424] on select "Waiting for Artwork Waiting for Diecut Waiting for Mockup Waiting for DTP Waiti…" at bounding box center [727, 435] width 328 height 23
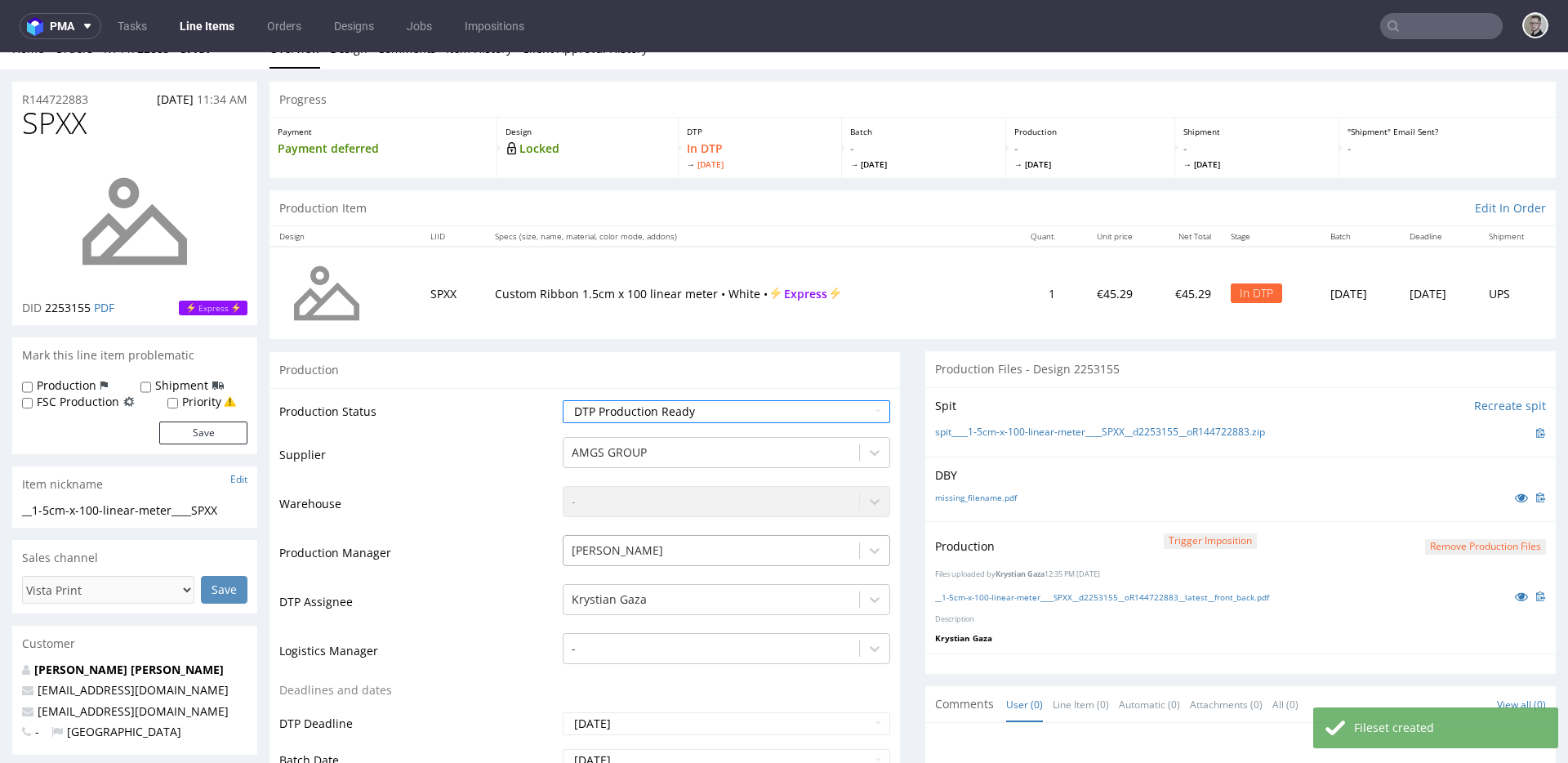
scroll to position [516, 0]
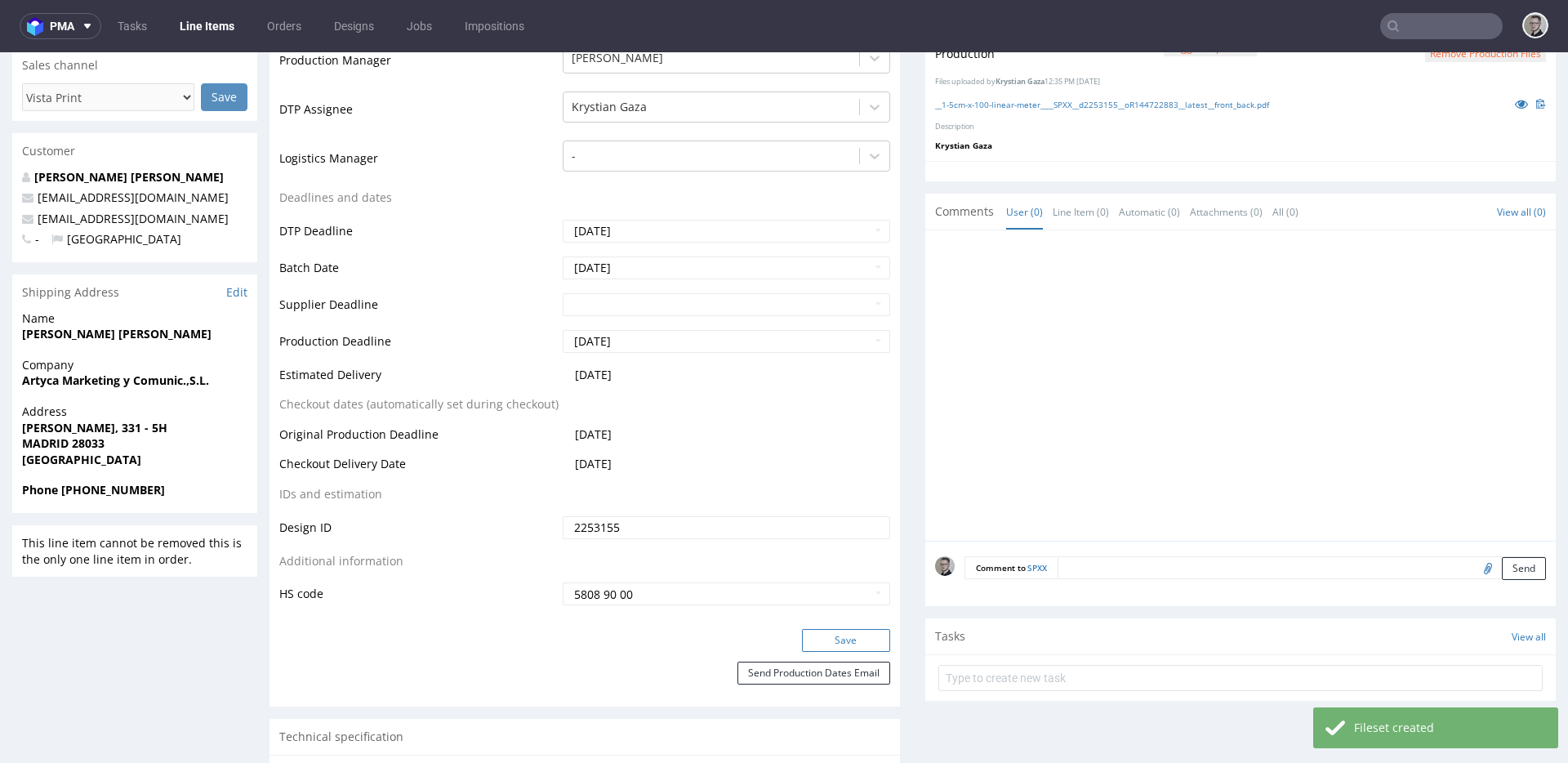
click at [842, 641] on button "Save" at bounding box center [846, 641] width 88 height 23
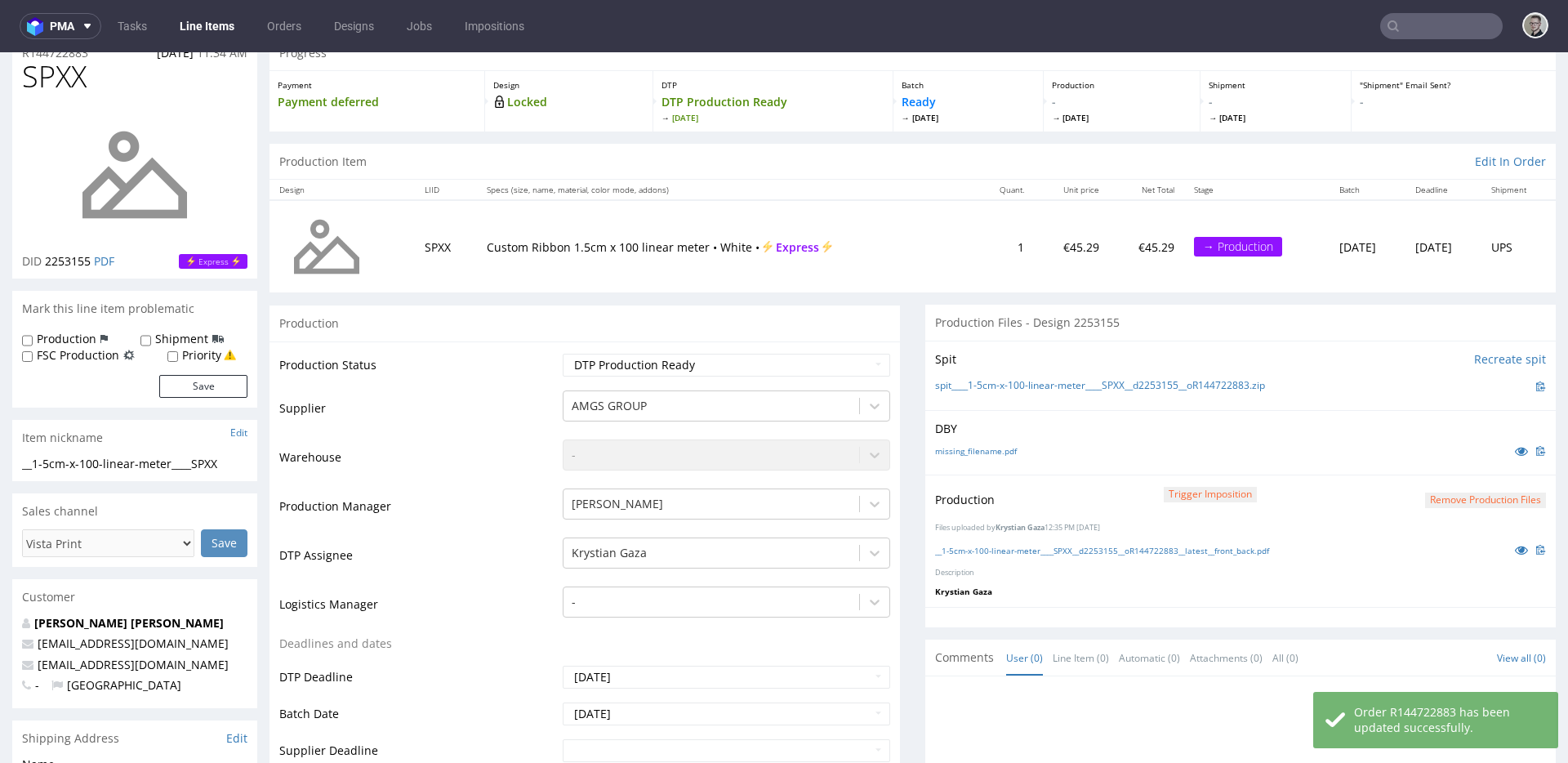
scroll to position [0, 0]
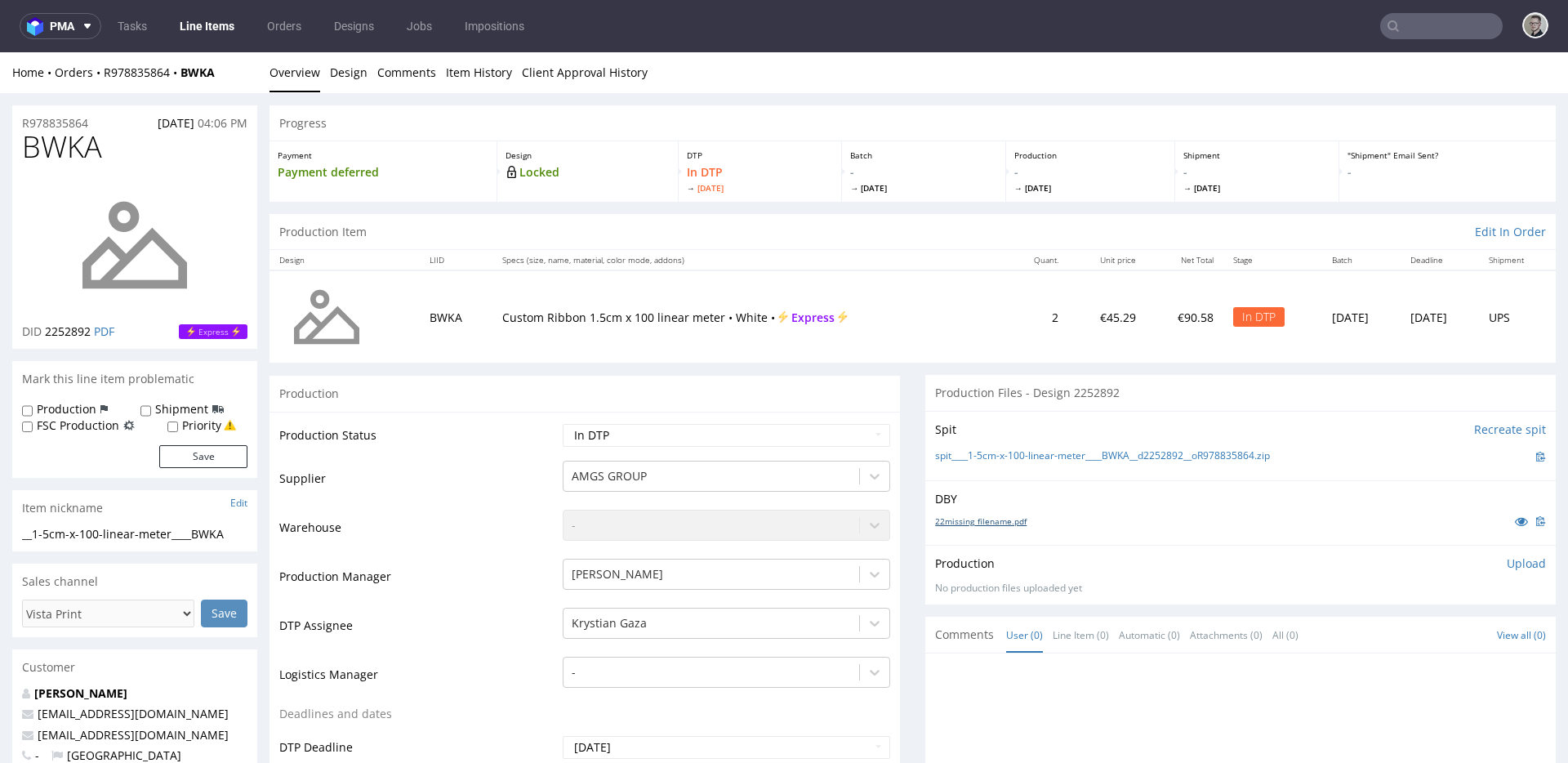
click at [998, 517] on link "22missing_filename.pdf" at bounding box center [981, 521] width 92 height 12
click at [1106, 458] on link "spit____1-5cm-x-100-linear-meter____BWKA__d2252892__oR978835864.zip" at bounding box center [1103, 456] width 335 height 14
click at [1507, 562] on p "Upload" at bounding box center [1526, 564] width 39 height 17
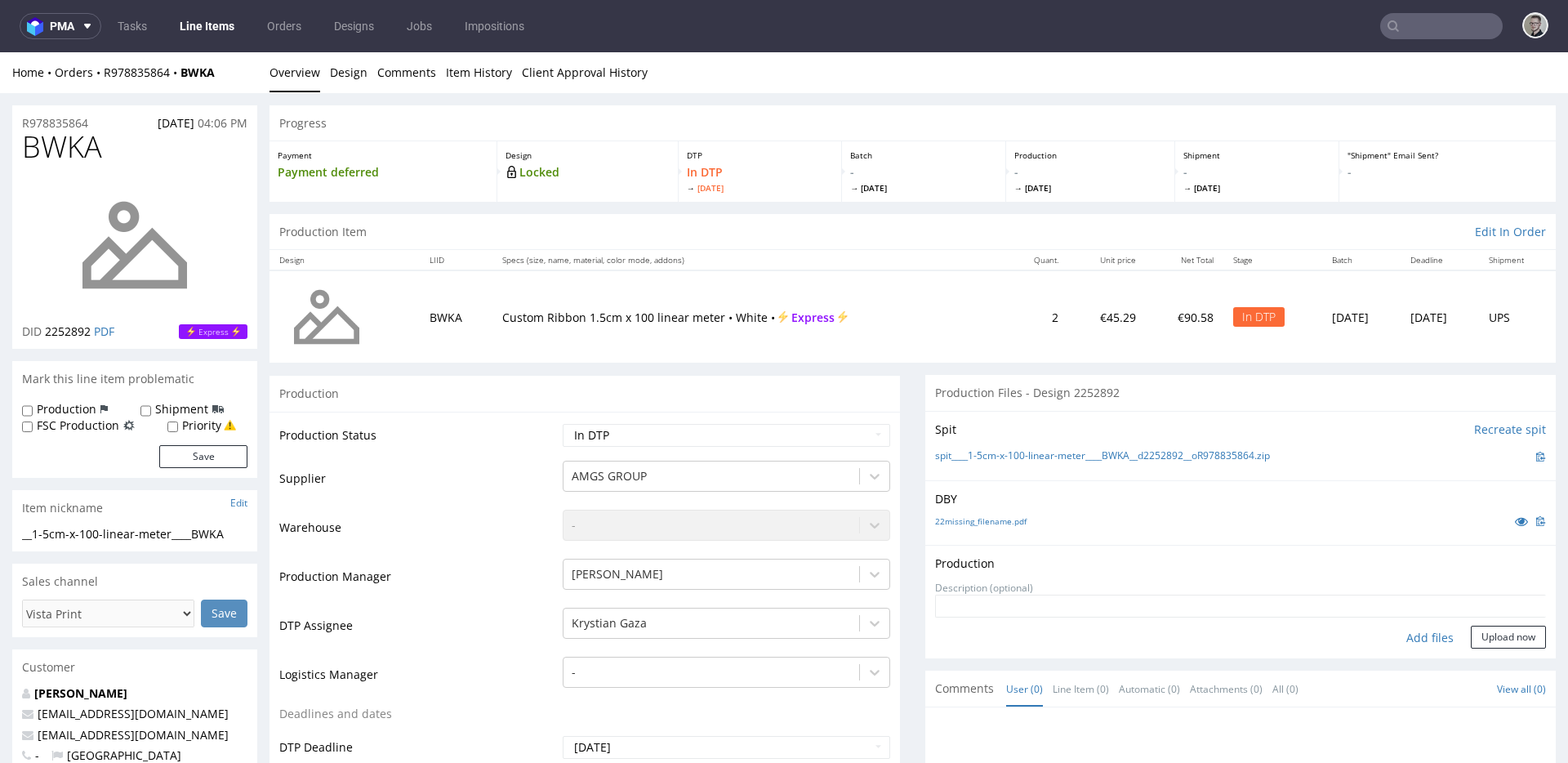
click at [1414, 638] on div "Add files" at bounding box center [1430, 638] width 82 height 25
type input "C:\fakepath\__1-5cm-x-100-linear-meter____BWKA__d2252892__oR978835864__latest__…"
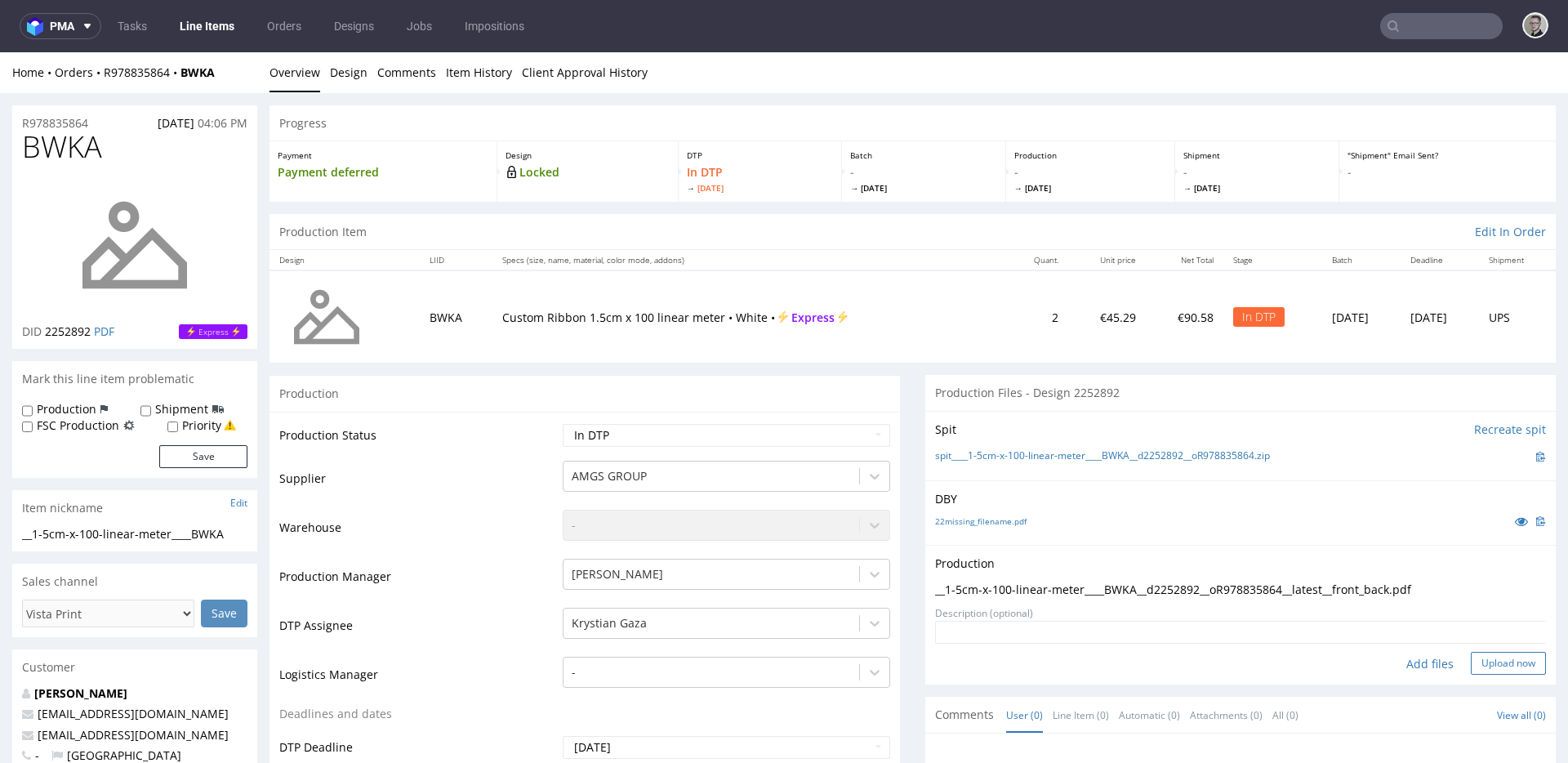
click at [1481, 659] on button "Upload now" at bounding box center [1509, 663] width 75 height 23
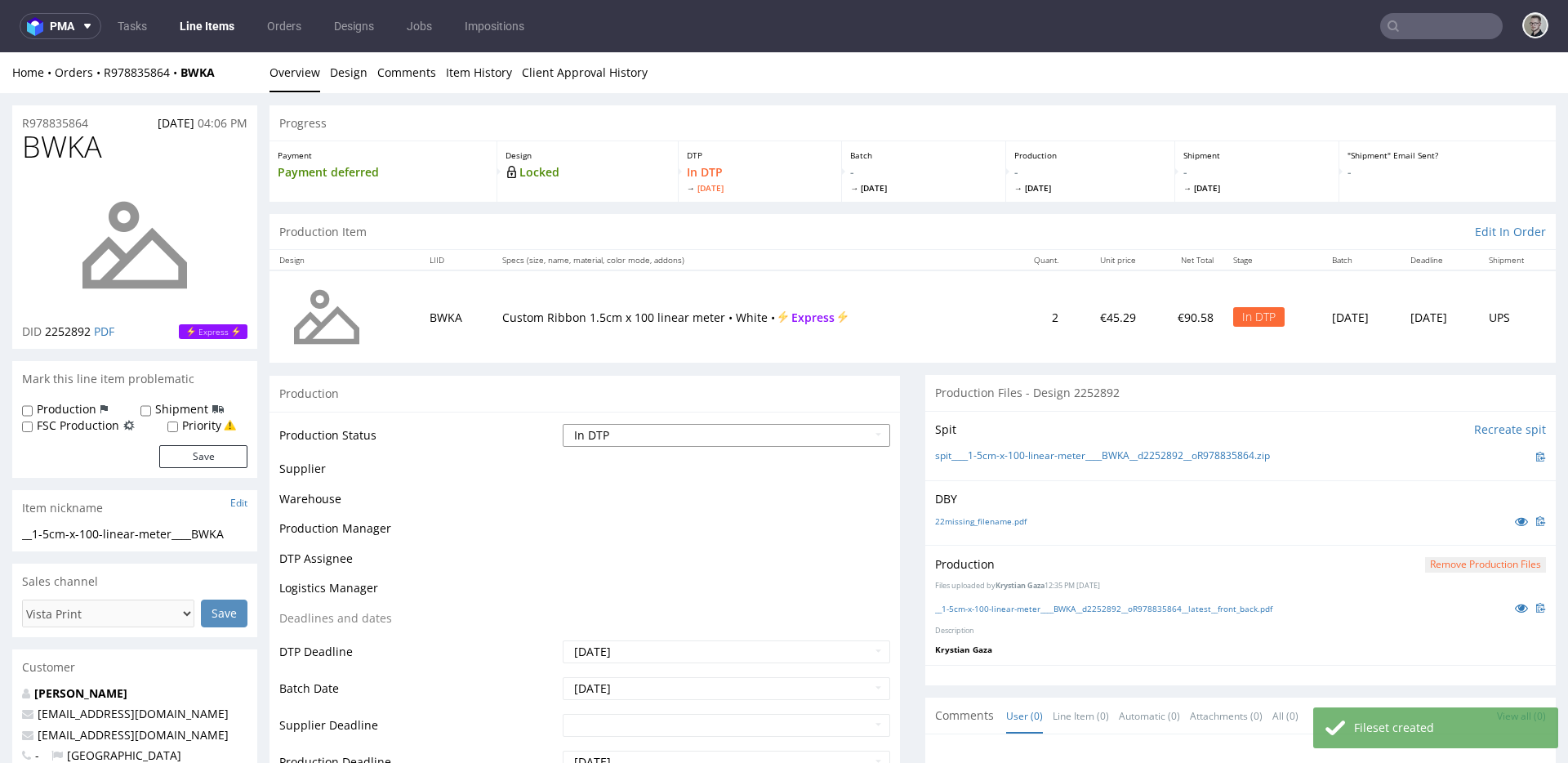
click at [749, 434] on select "Waiting for Artwork Waiting for Diecut Waiting for Mockup Waiting for DTP Waiti…" at bounding box center [727, 435] width 328 height 23
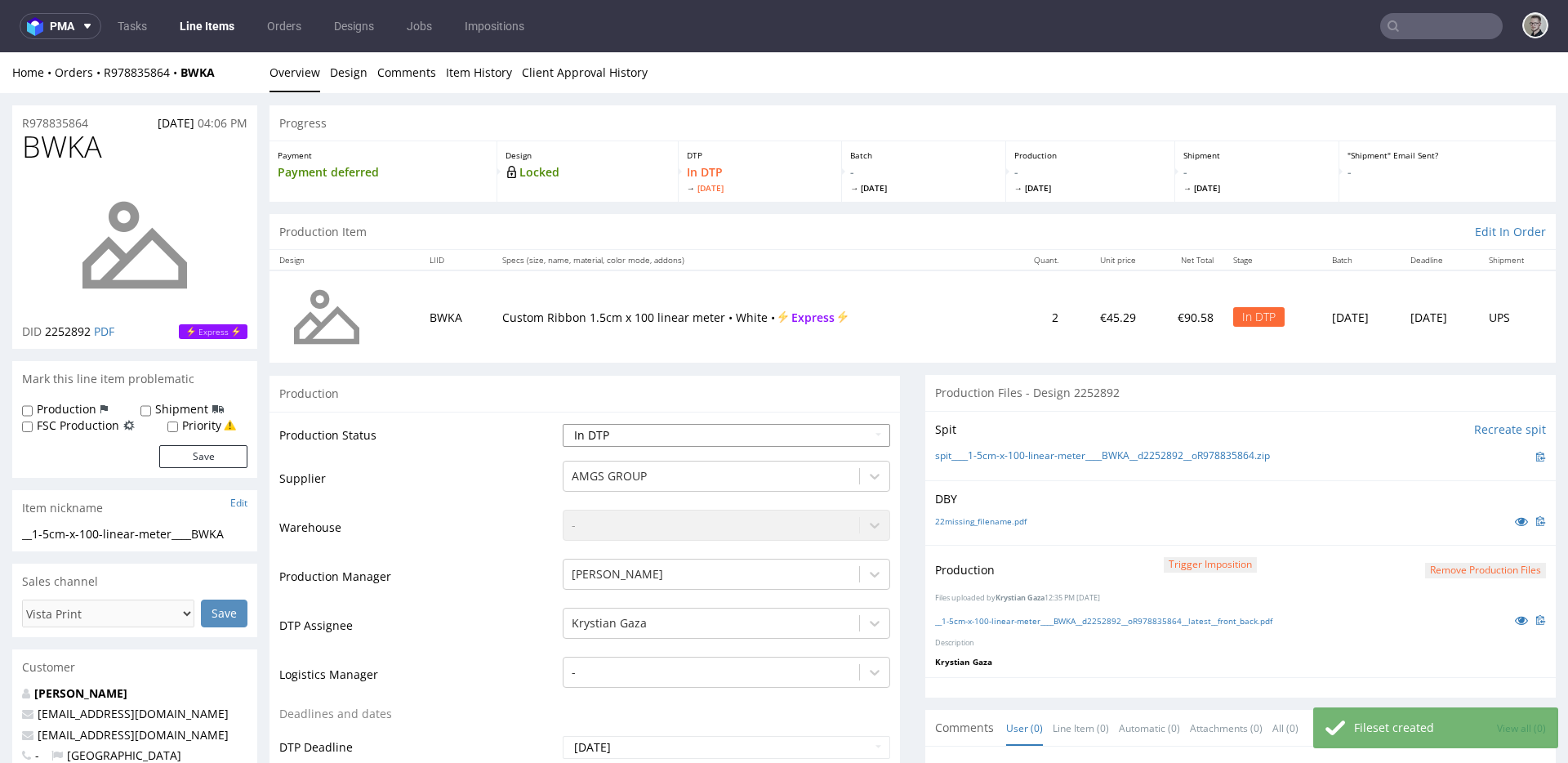
select select "dtp_production_ready"
click at [563, 424] on select "Waiting for Artwork Waiting for Diecut Waiting for Mockup Waiting for DTP Waiti…" at bounding box center [727, 435] width 328 height 23
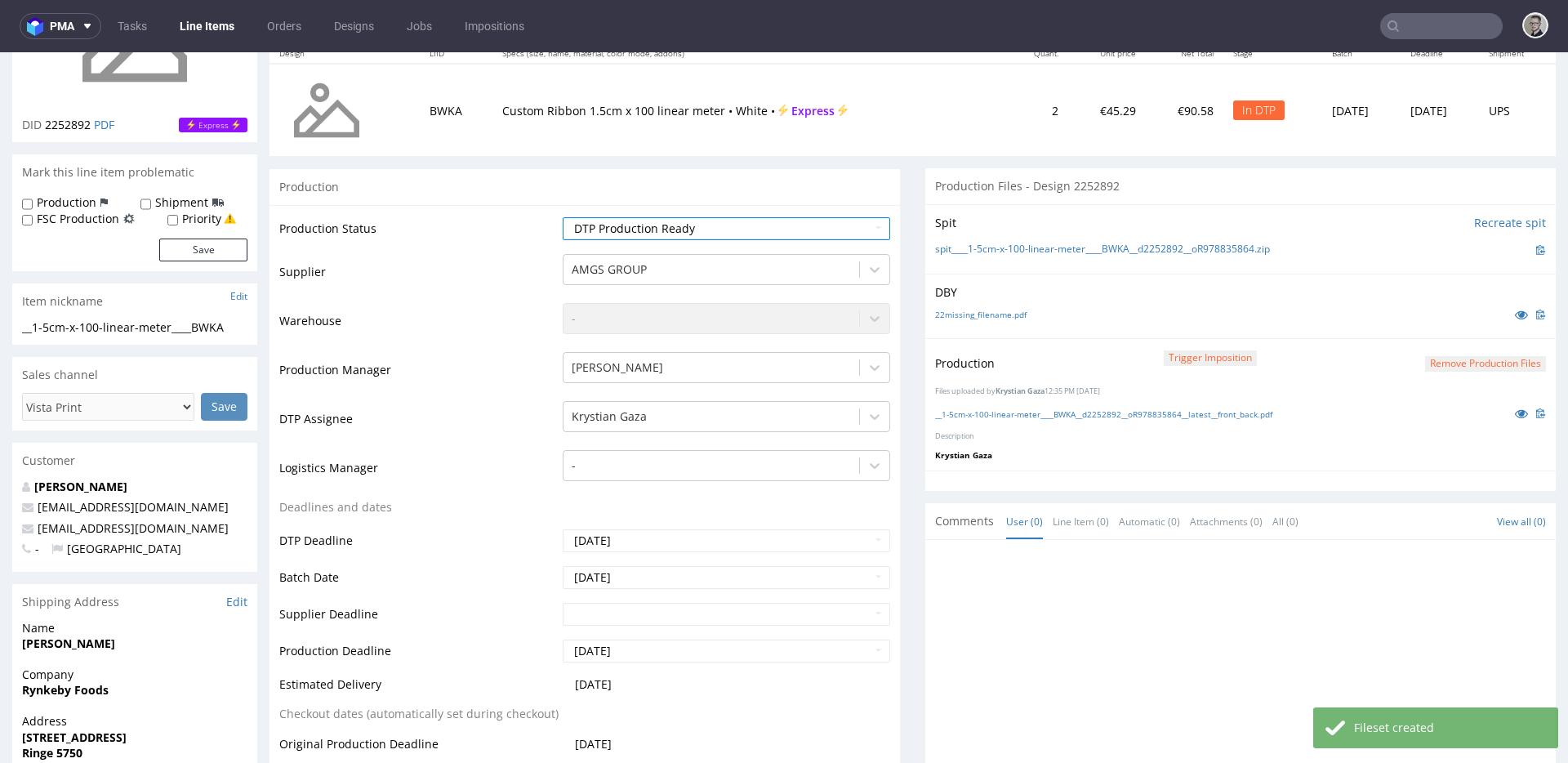
scroll to position [751, 0]
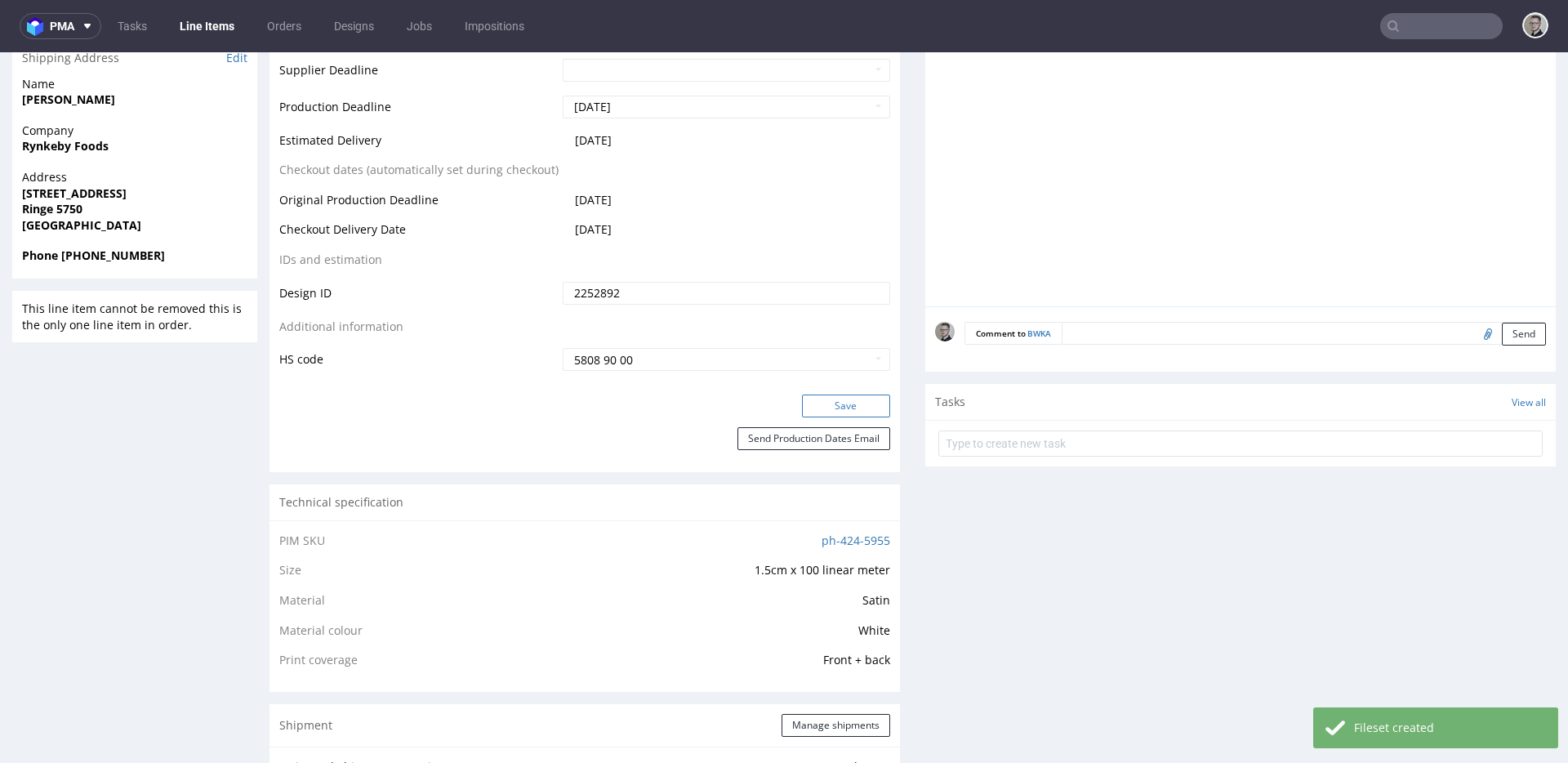
click at [823, 403] on button "Save" at bounding box center [846, 406] width 88 height 23
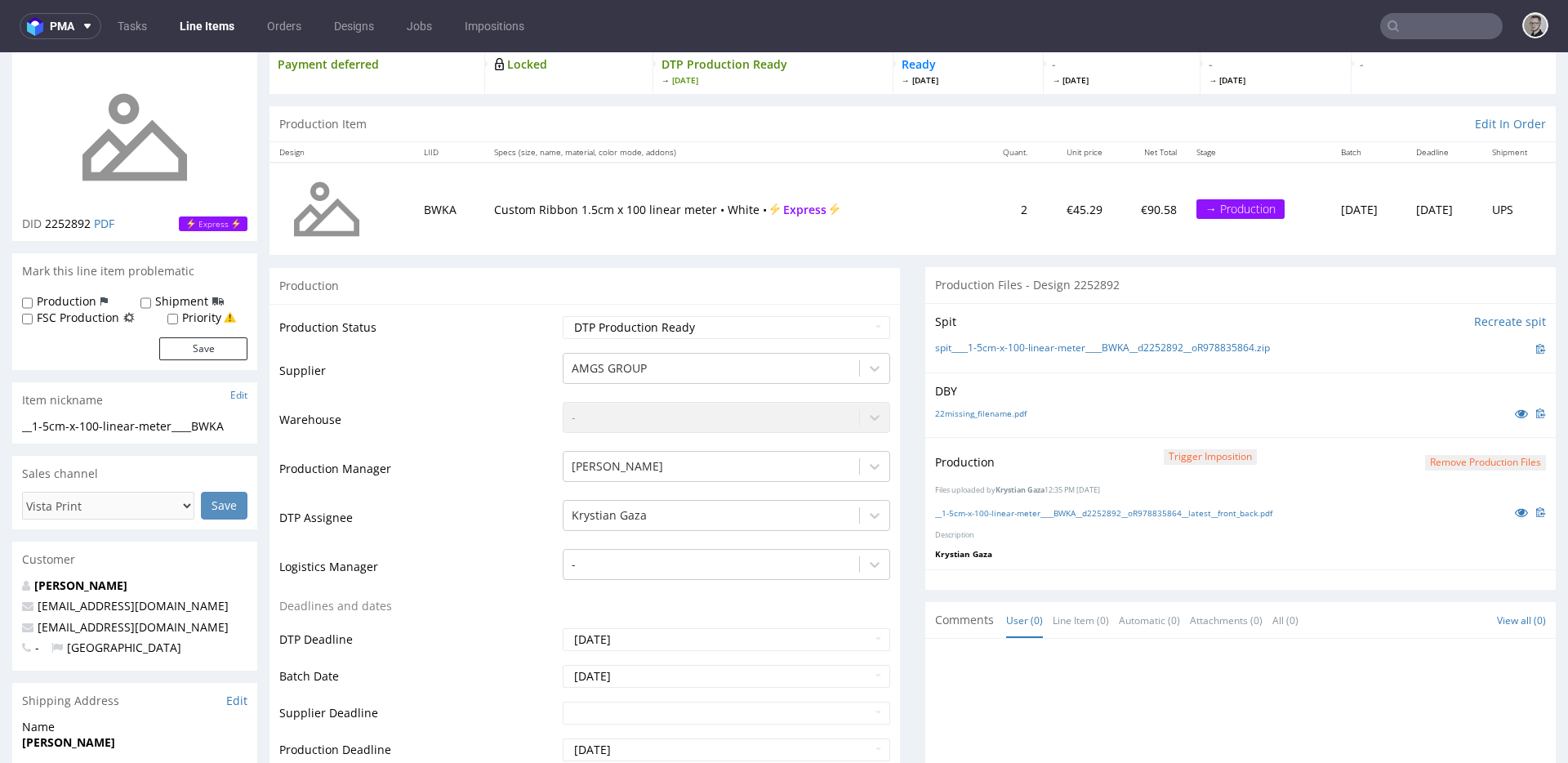
scroll to position [0, 0]
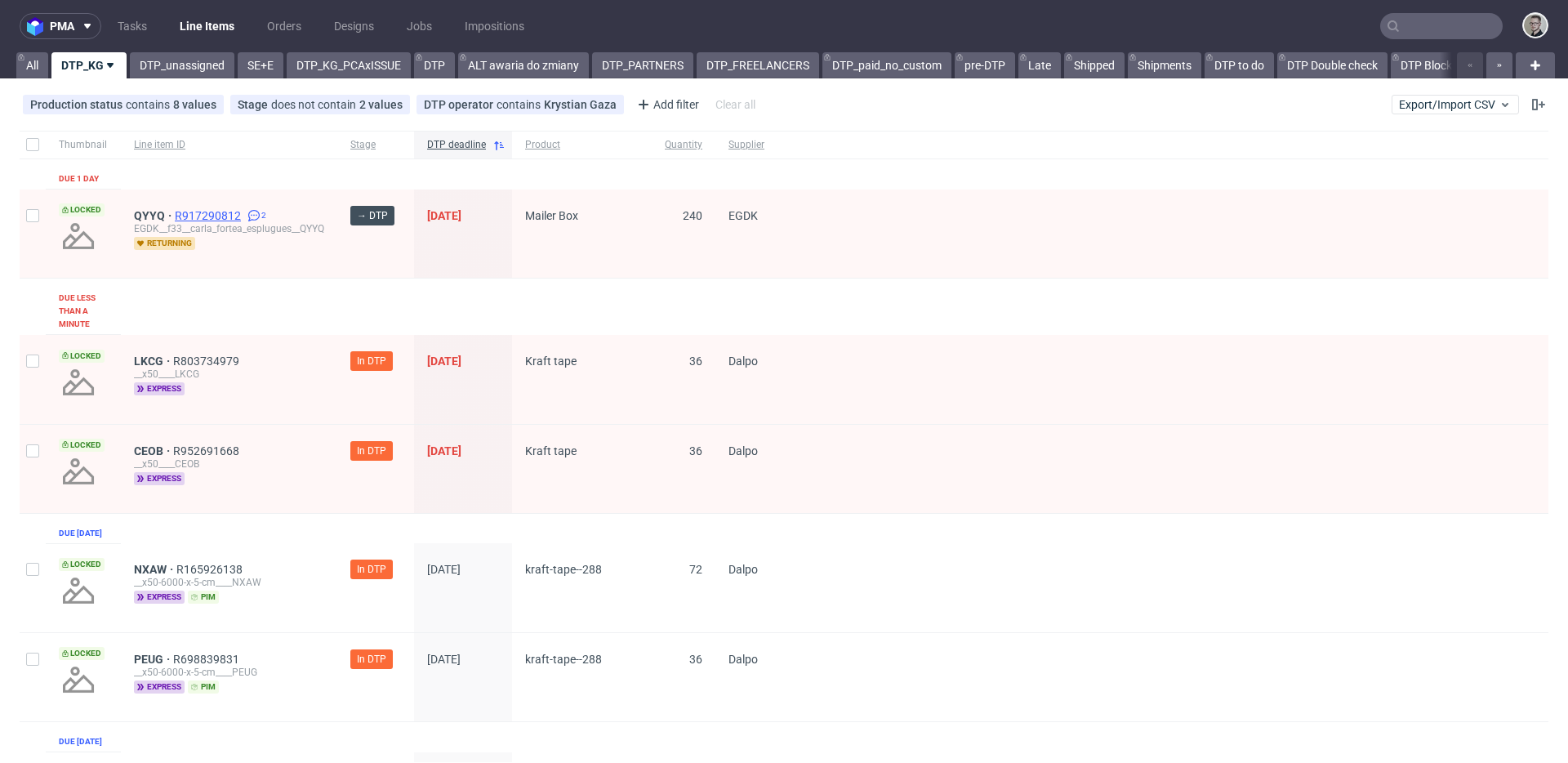
click at [203, 212] on span "R917290812" at bounding box center [210, 216] width 69 height 13
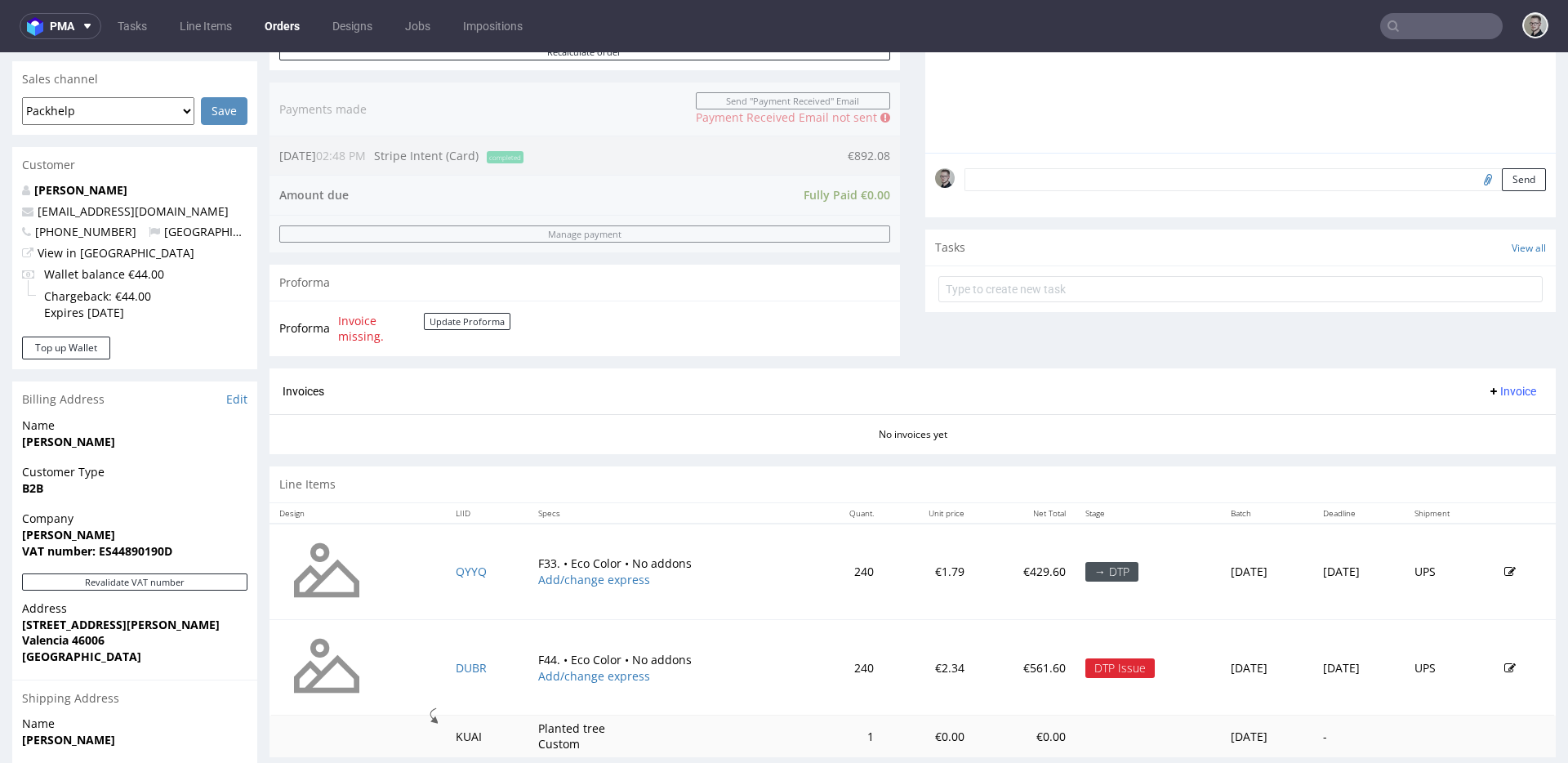
scroll to position [544, 0]
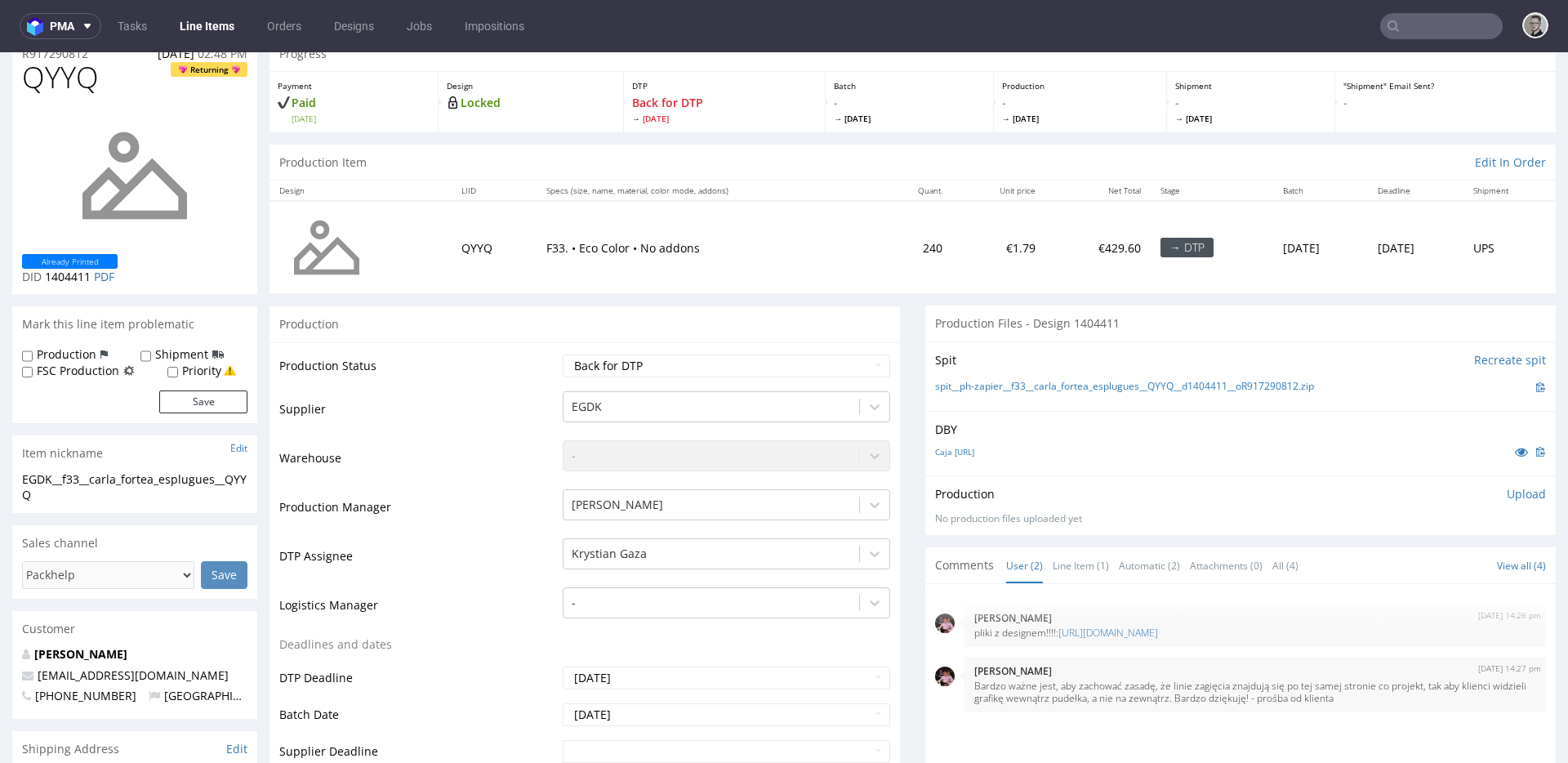
scroll to position [790, 0]
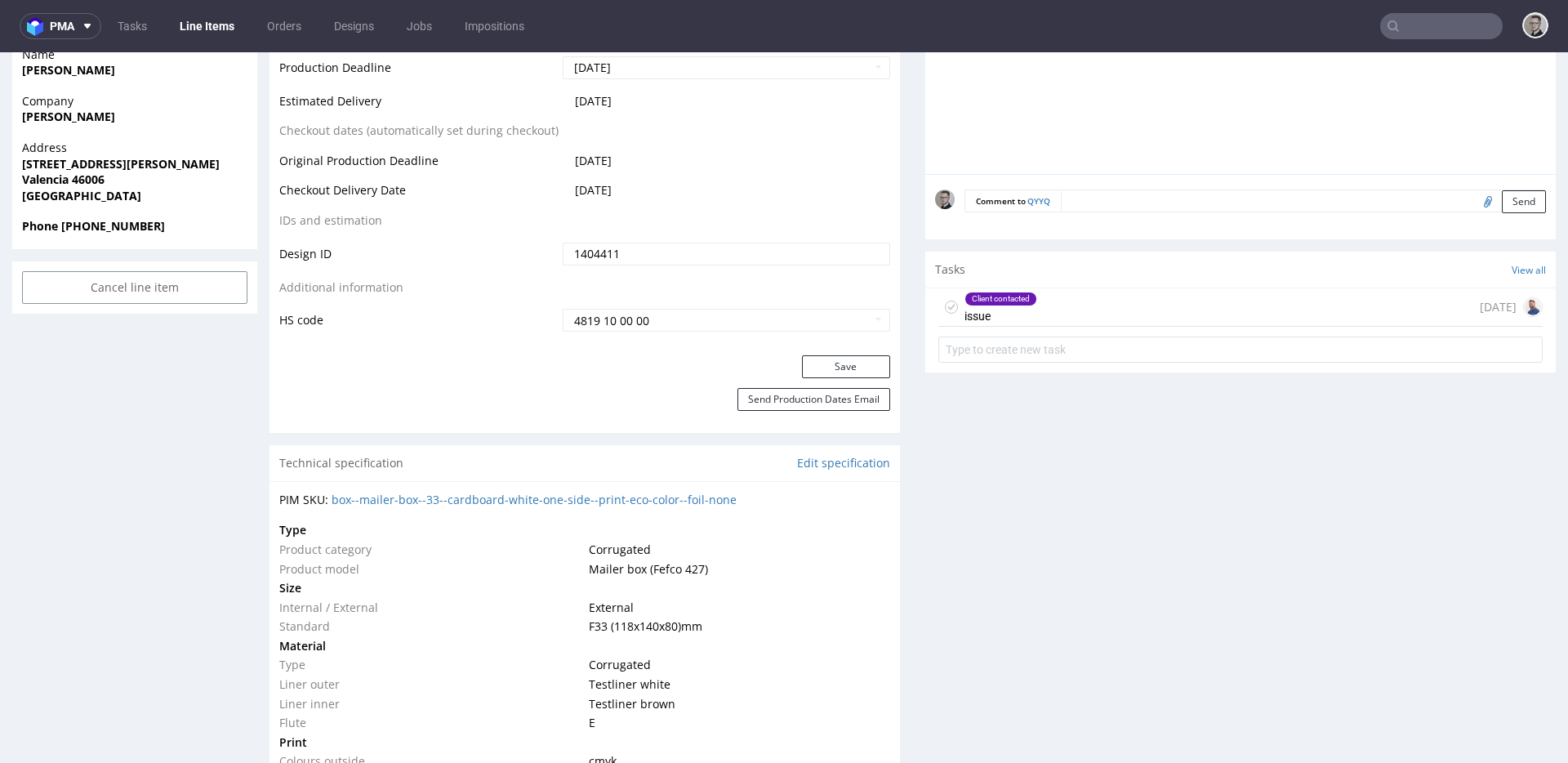
click at [1038, 293] on div "Client contacted issue 1 day ago" at bounding box center [1241, 307] width 604 height 38
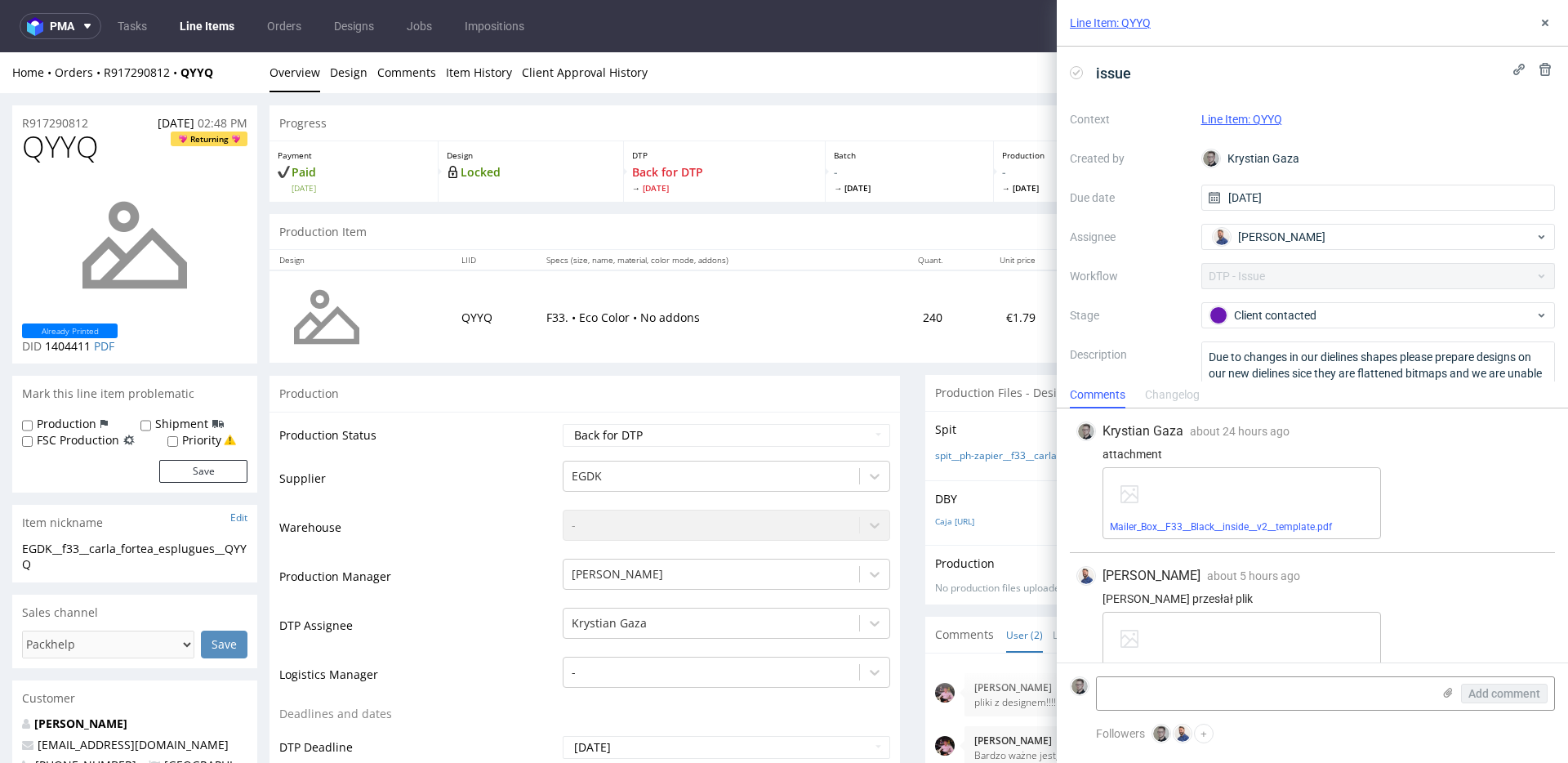
scroll to position [35, 0]
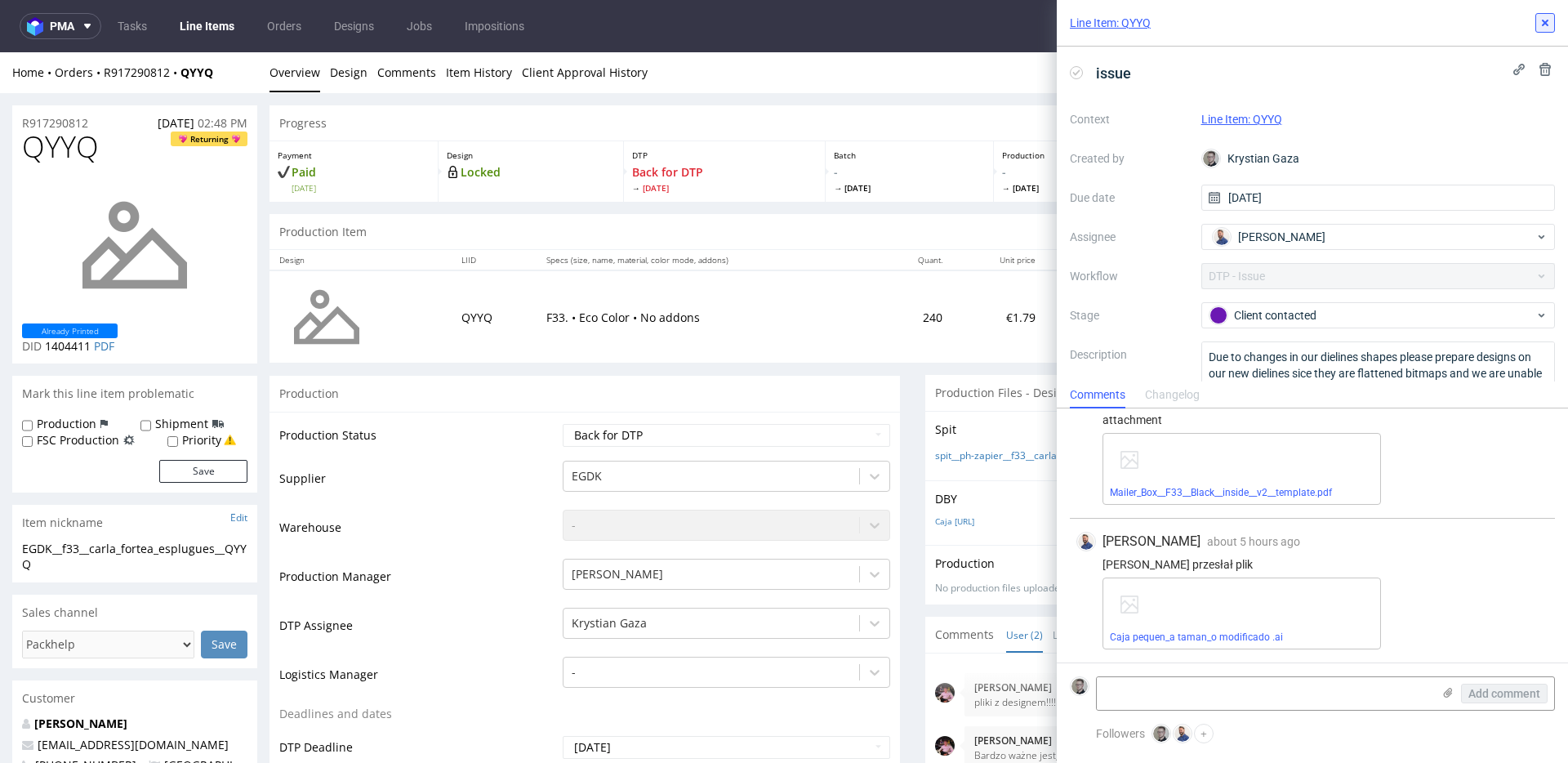
click at [1542, 22] on icon at bounding box center [1546, 23] width 13 height 13
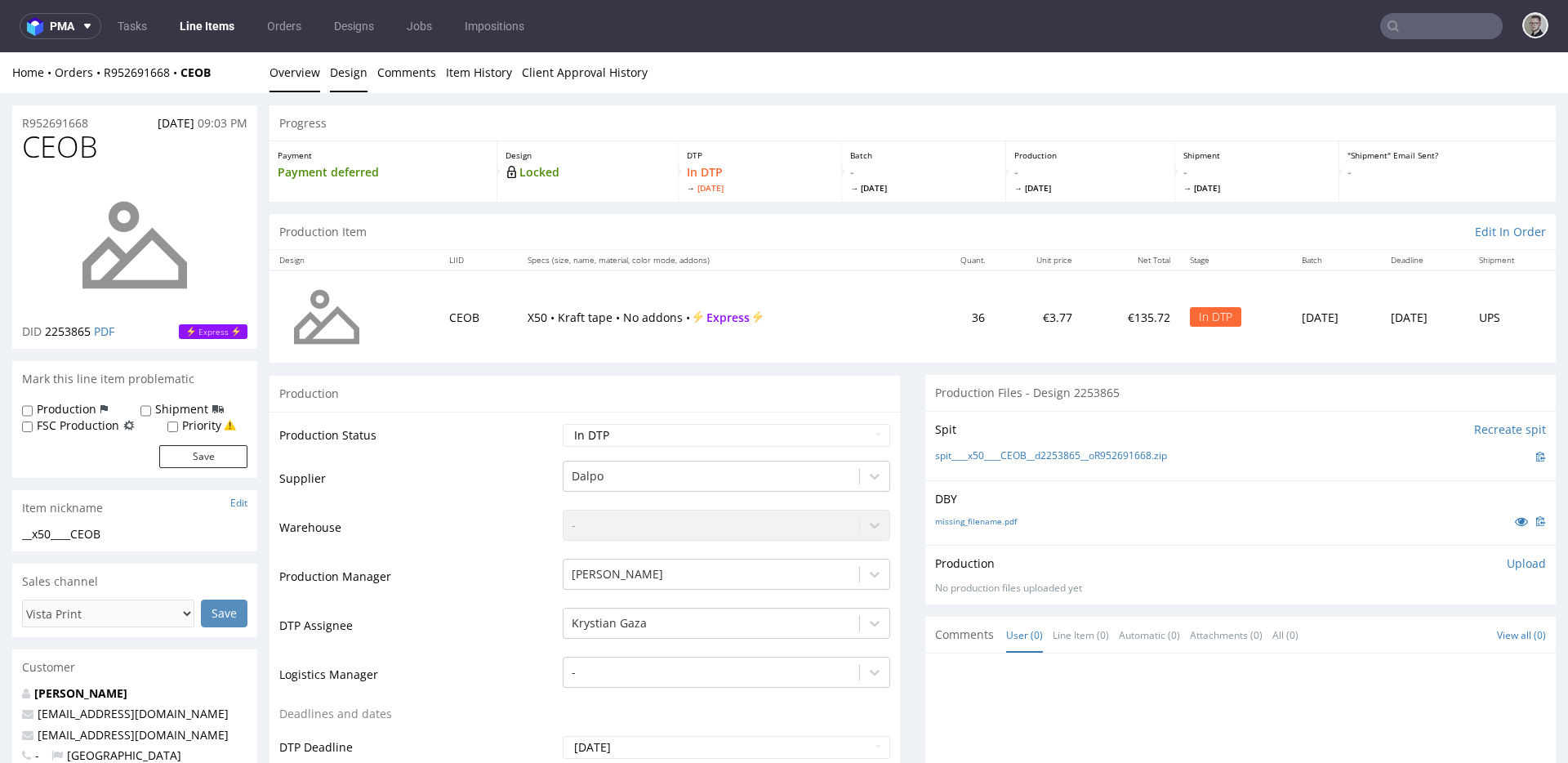
click at [353, 81] on link "Design" at bounding box center [349, 72] width 38 height 40
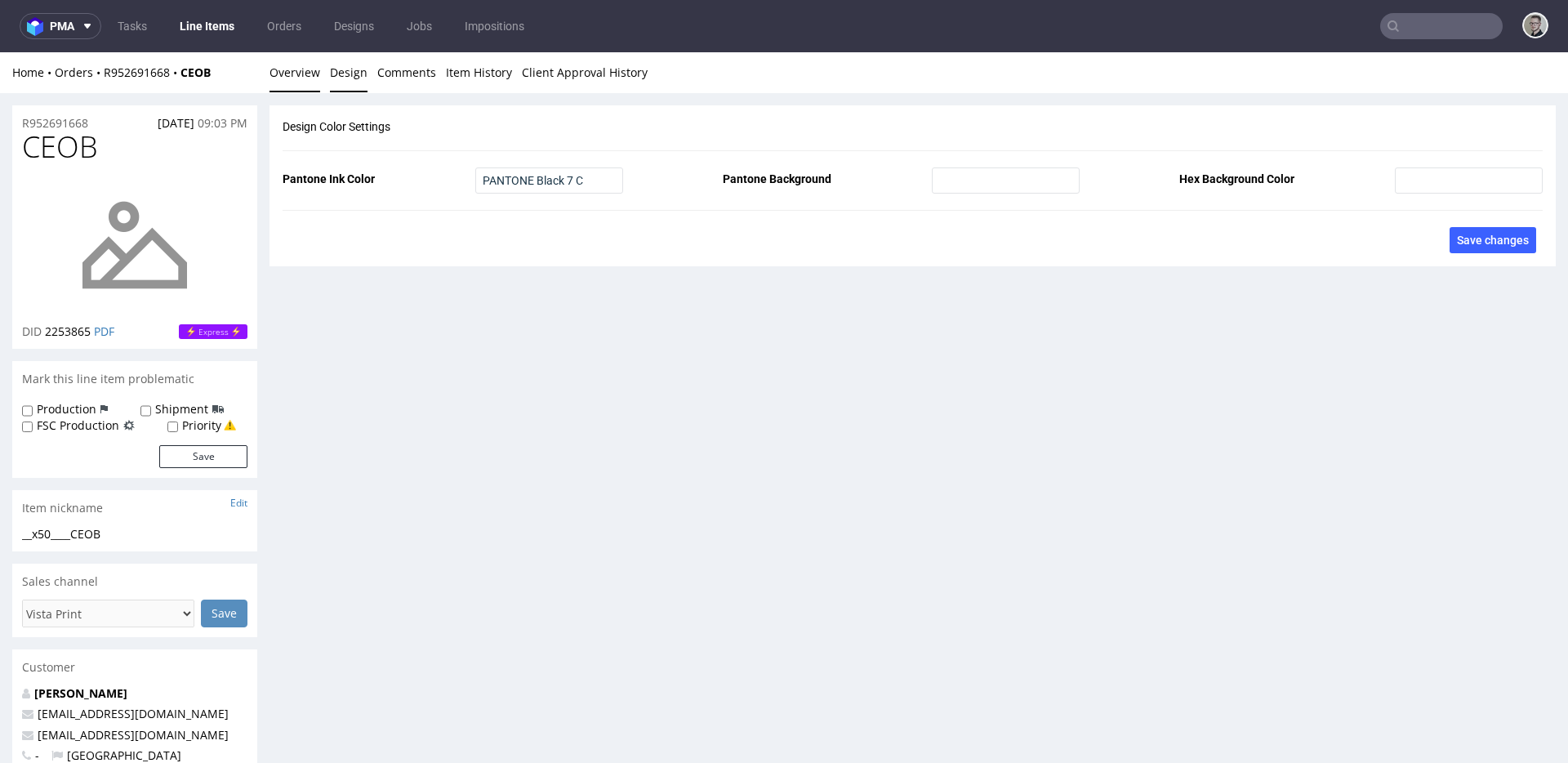
click at [289, 77] on link "Overview" at bounding box center [294, 72] width 50 height 40
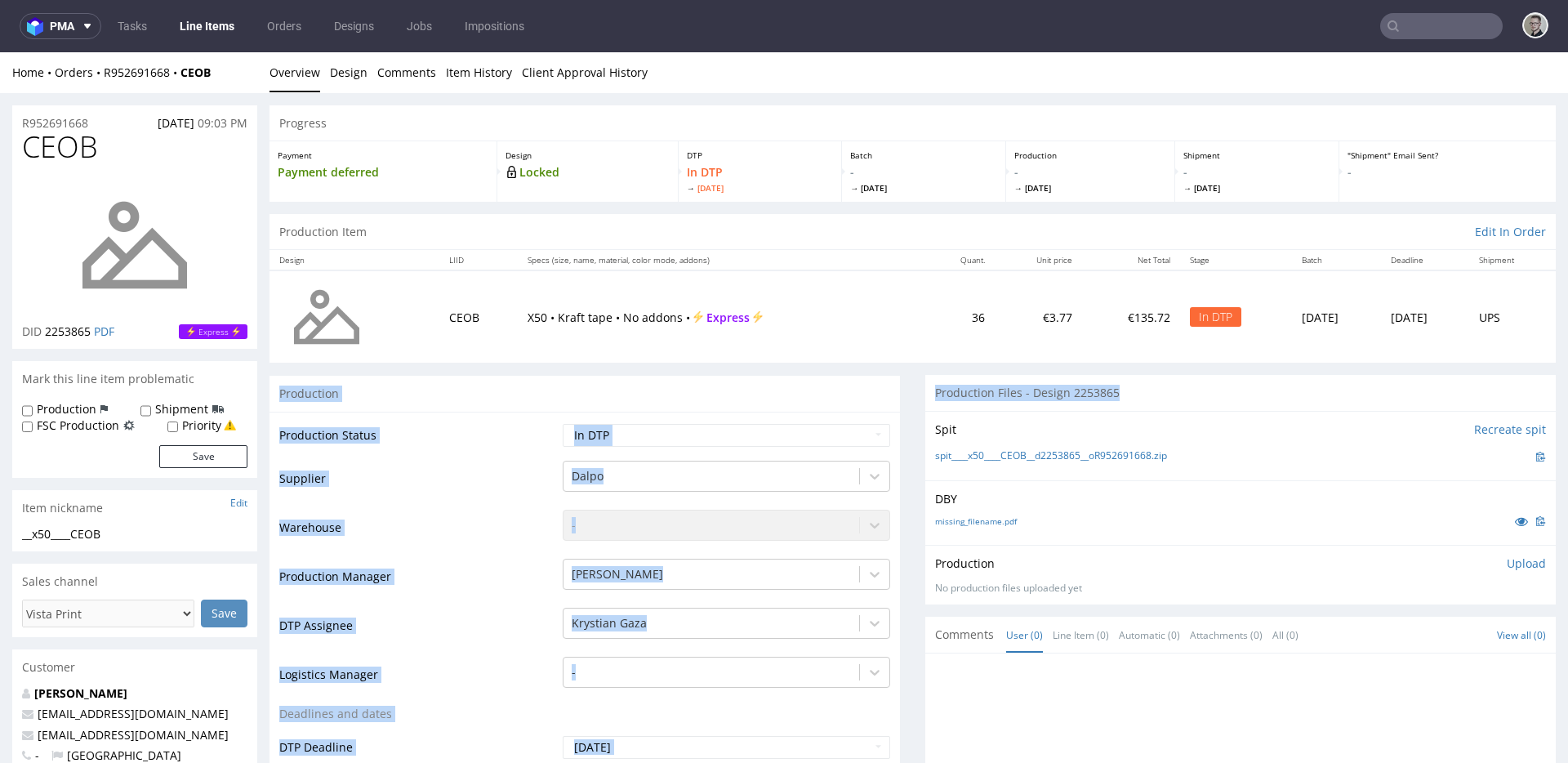
drag, startPoint x: 929, startPoint y: 373, endPoint x: 722, endPoint y: 384, distance: 207.3
click at [1205, 394] on div "Production Files - Design 2253865" at bounding box center [1241, 393] width 631 height 36
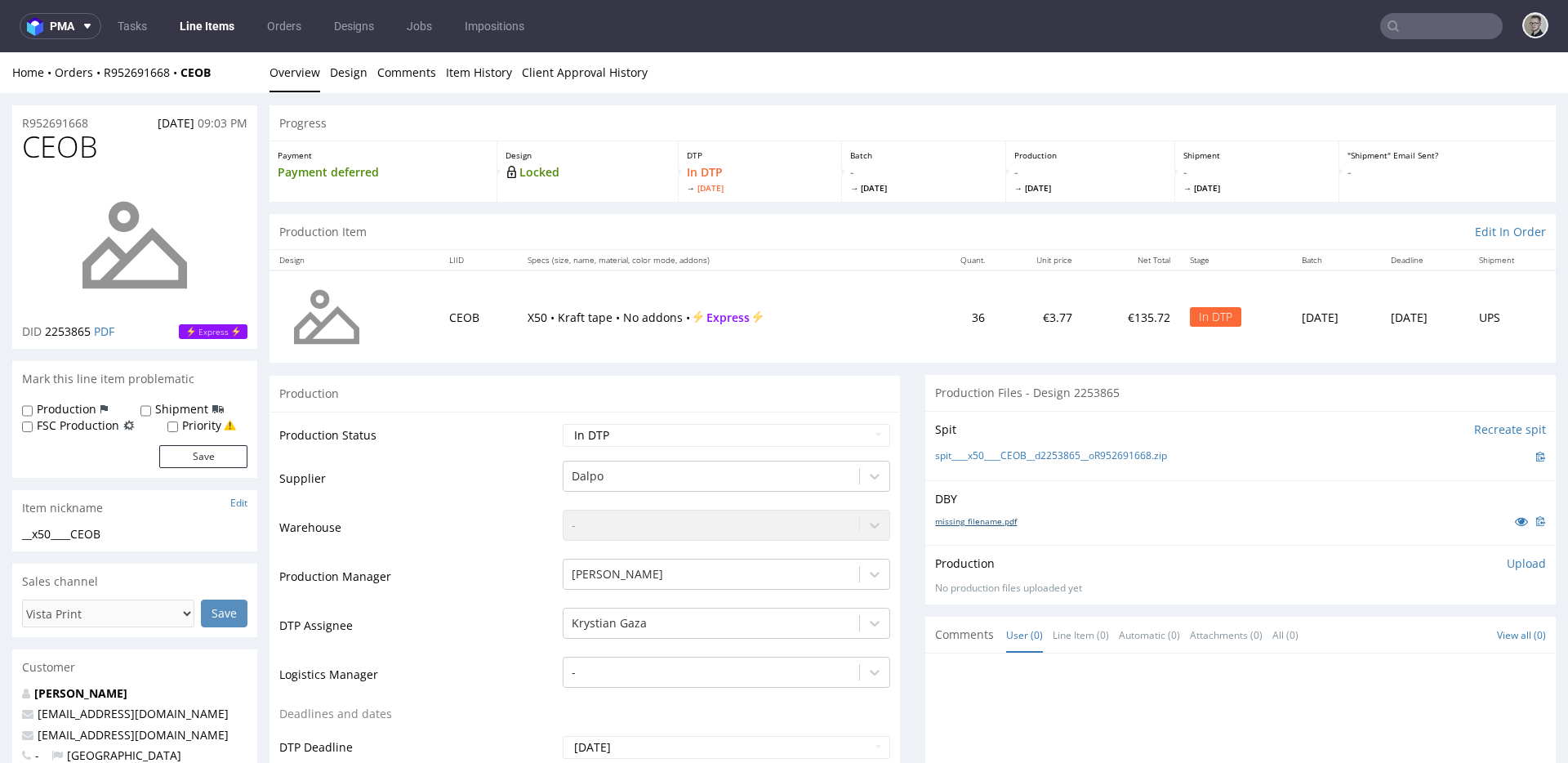
click at [977, 519] on link "missing_filename.pdf" at bounding box center [976, 521] width 82 height 12
click at [1027, 459] on link "spit____x50____CEOB__d2253865__oR952691668.zip" at bounding box center [1051, 456] width 232 height 14
drag, startPoint x: 1495, startPoint y: 554, endPoint x: 1495, endPoint y: 562, distance: 8.0
click at [1495, 554] on div "Production Upload No production files uploaded yet Description (optional) Add f…" at bounding box center [1241, 575] width 631 height 59
click at [1507, 564] on p "Upload" at bounding box center [1526, 564] width 39 height 17
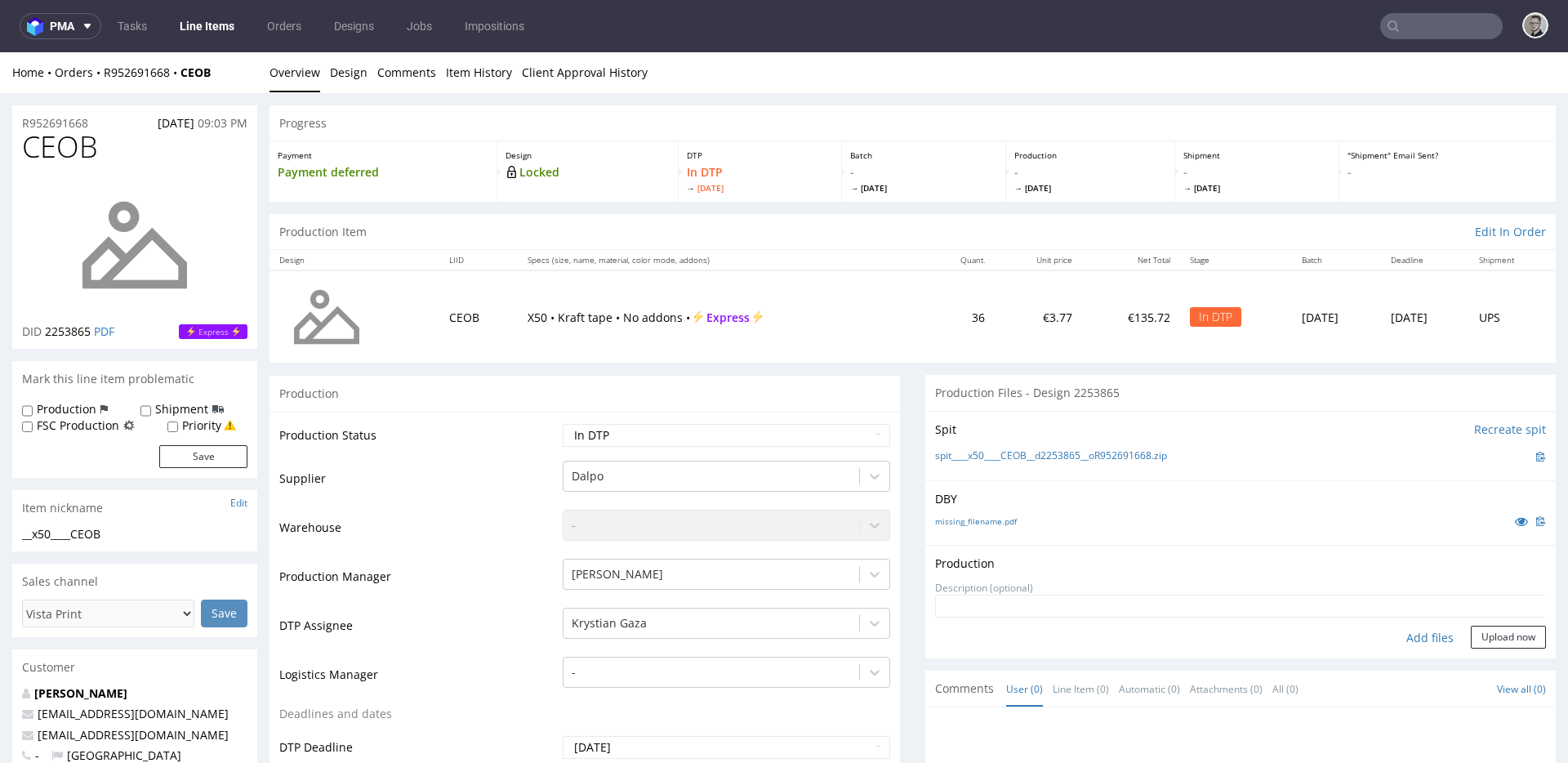
click at [1414, 634] on div "Add files" at bounding box center [1430, 638] width 82 height 25
type input "C:\fakepath\__x50____CEOB__d2253865__oR952691668__latest__outside.pdf"
click at [1488, 662] on button "Upload now" at bounding box center [1509, 663] width 75 height 23
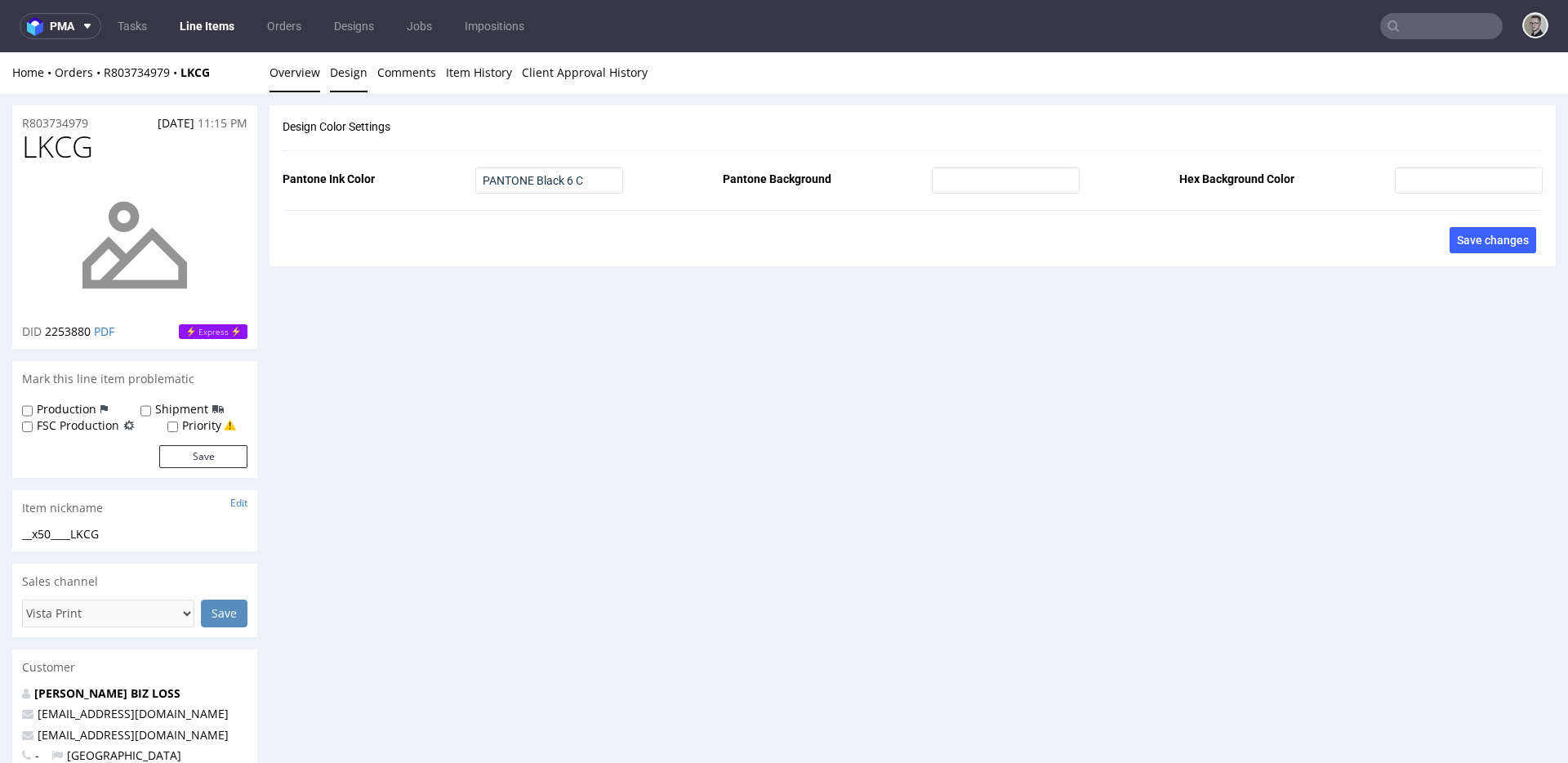
click at [304, 82] on link "Overview" at bounding box center [294, 72] width 50 height 40
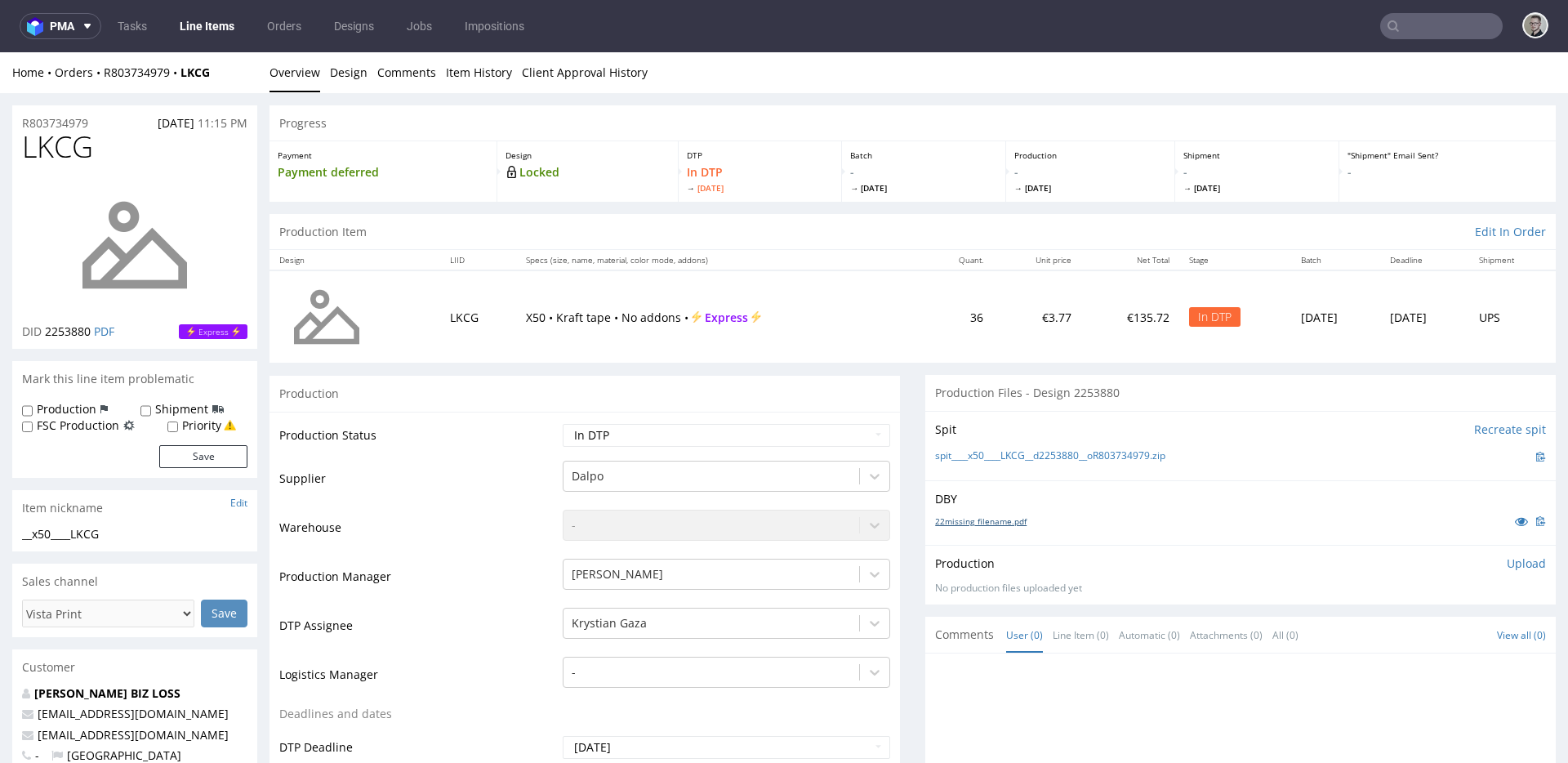
click at [997, 521] on link "22missing_filename.pdf" at bounding box center [981, 521] width 92 height 12
click at [1057, 458] on link "spit____x50____LKCG__d2253880__oR803734979.zip" at bounding box center [1050, 456] width 230 height 14
click at [1507, 556] on p "Upload" at bounding box center [1526, 564] width 39 height 17
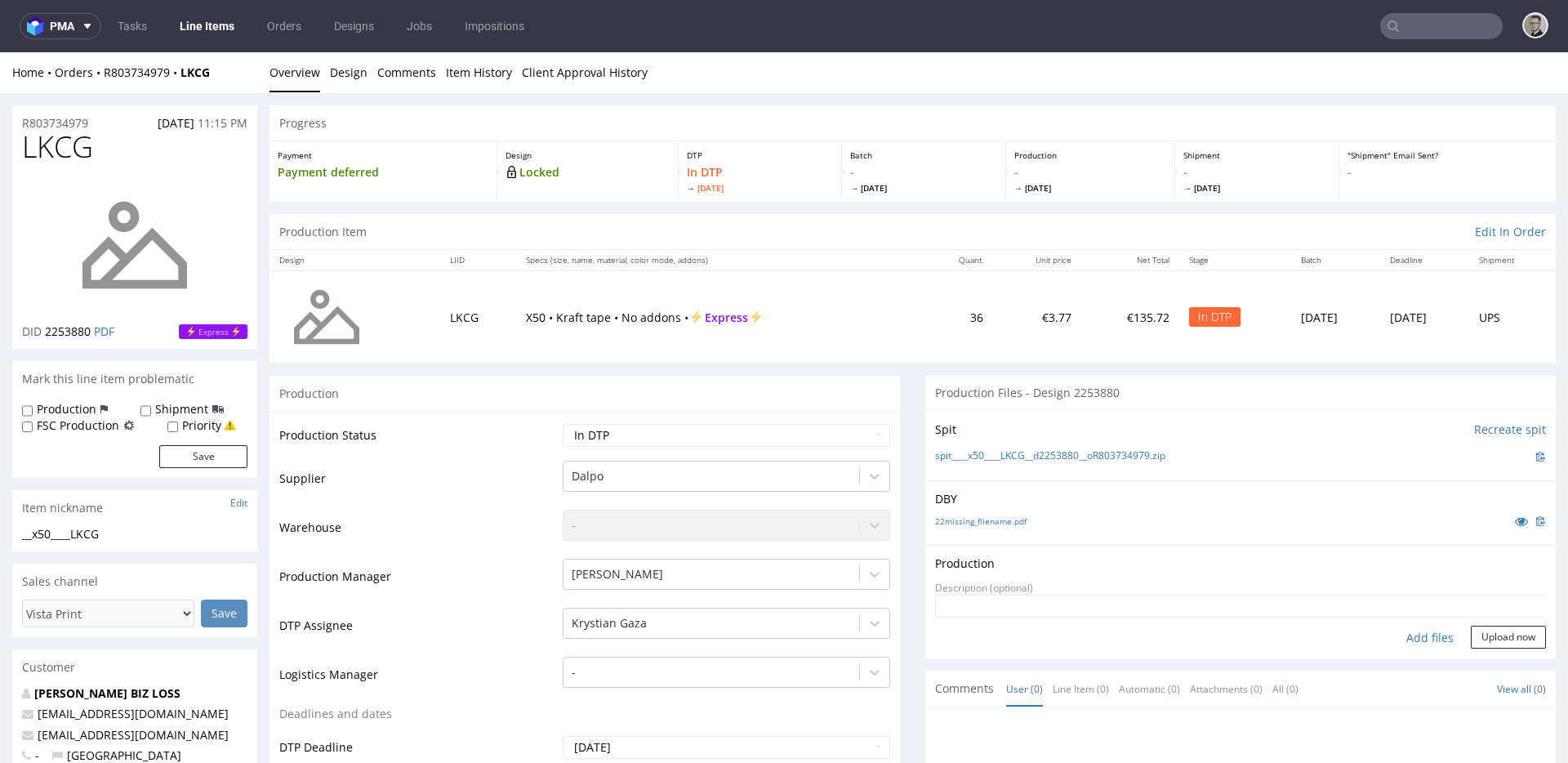
click at [1398, 640] on div "Add files" at bounding box center [1430, 638] width 82 height 25
type input "C:\fakepath\__x50____LKCG__d2253880__oR803734979__latest__outside.pdf"
click at [1509, 652] on button "Upload now" at bounding box center [1509, 663] width 75 height 23
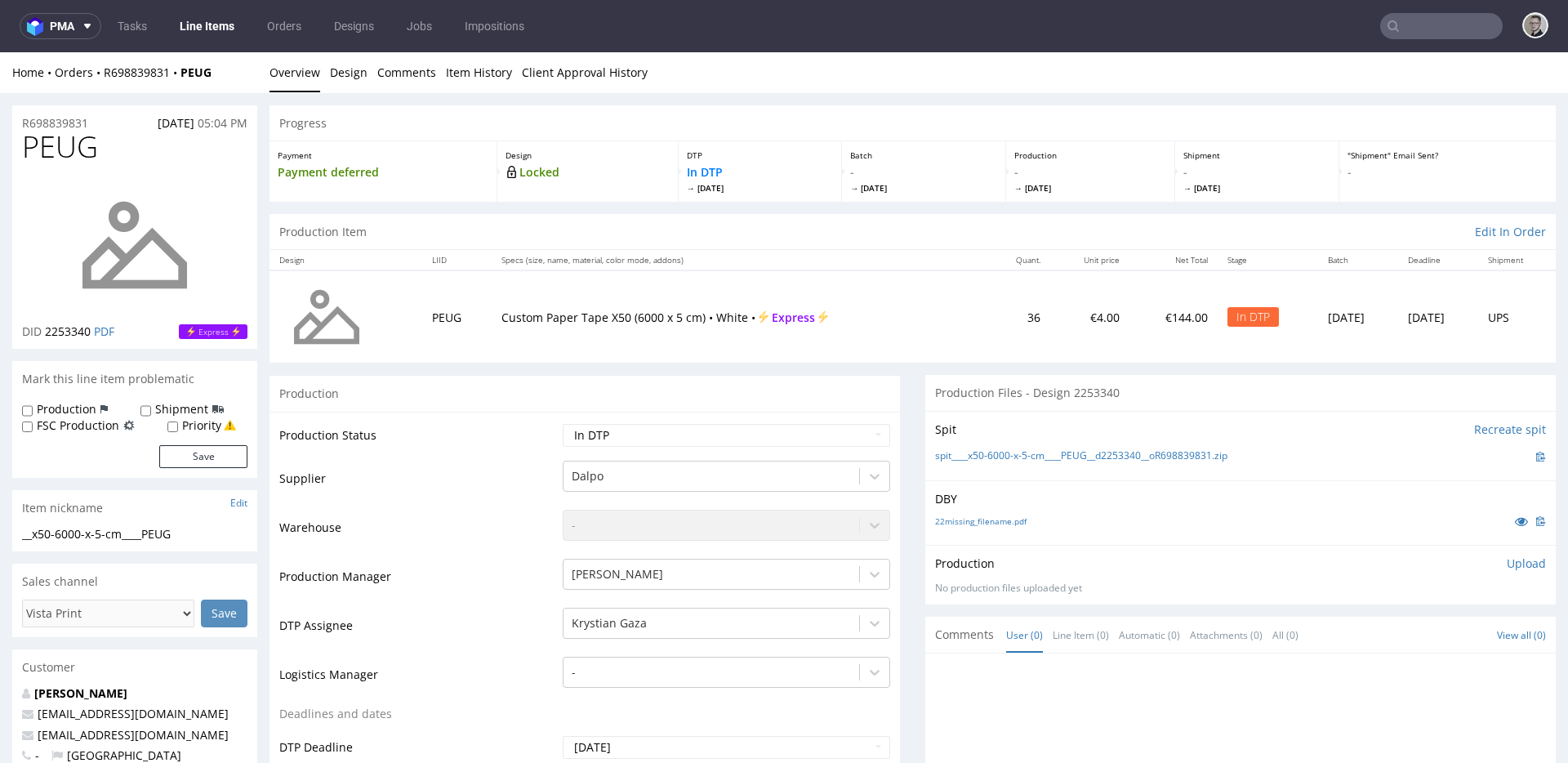
click at [353, 78] on link "Design" at bounding box center [349, 72] width 38 height 40
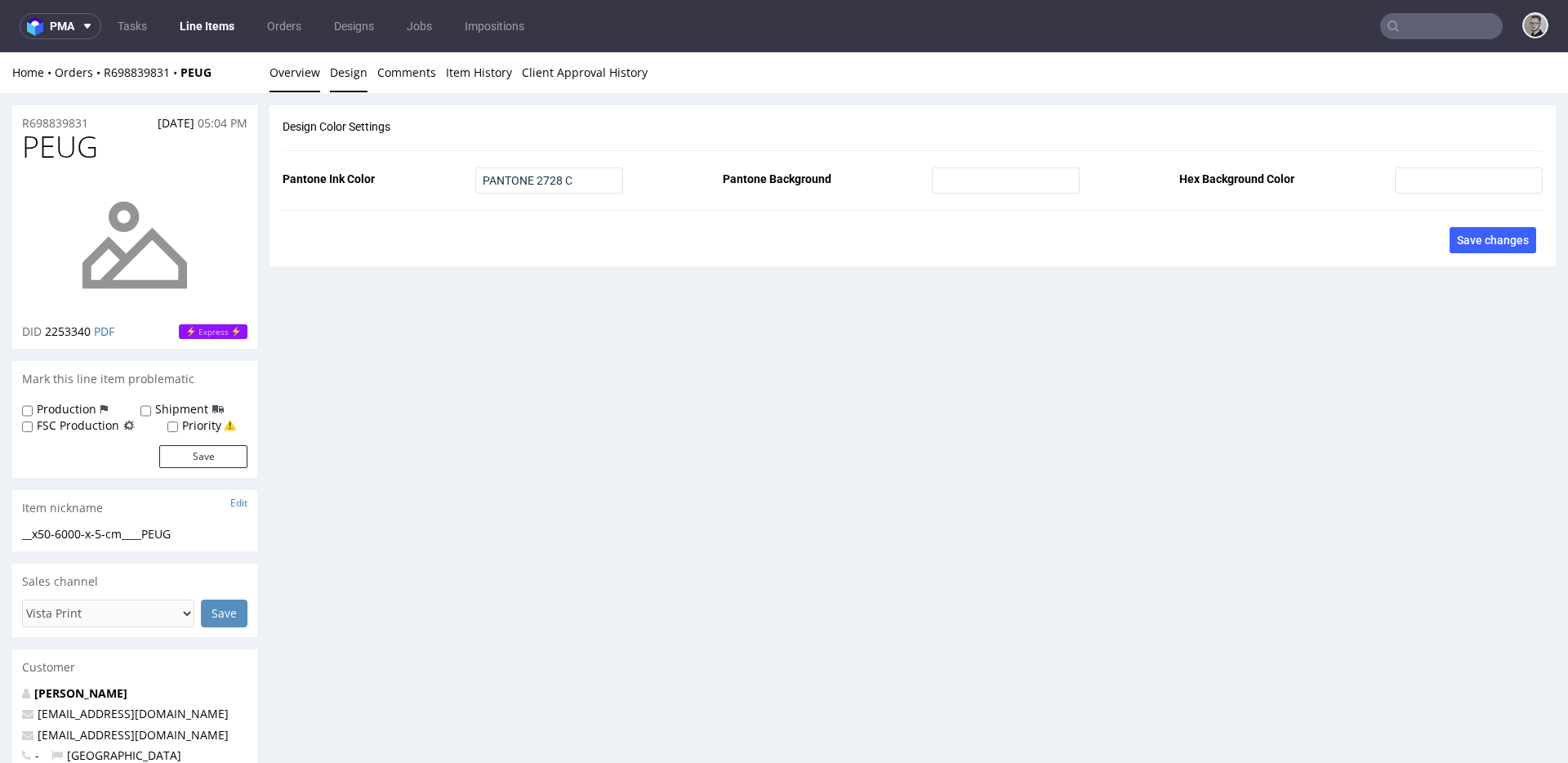
click at [296, 83] on link "Overview" at bounding box center [294, 72] width 50 height 40
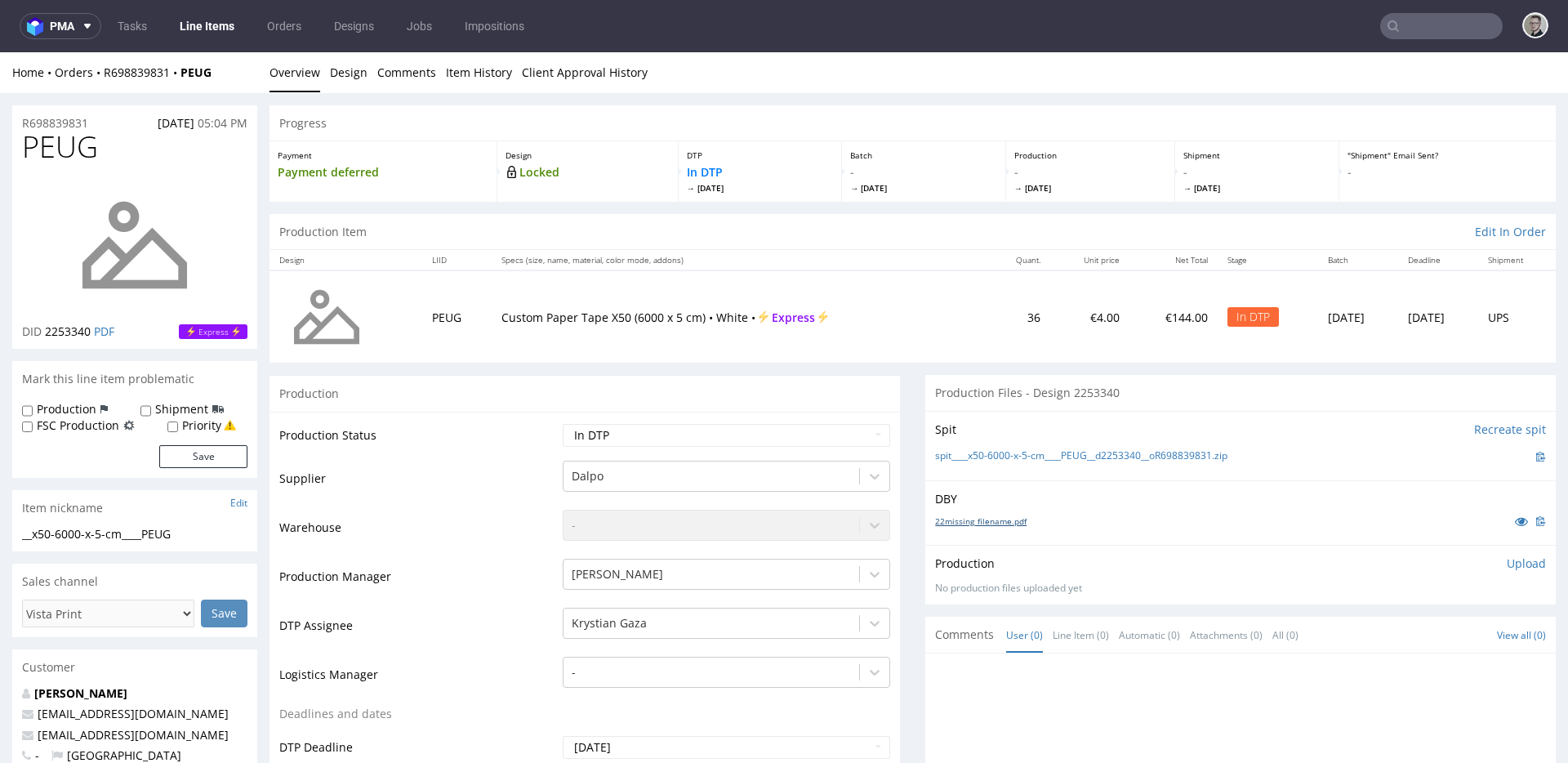
click at [973, 522] on link "22missing_filename.pdf" at bounding box center [981, 521] width 92 height 12
click at [1047, 456] on link "spit____x50-6000-x-5-cm____PEUG__d2253340__oR698839831.zip" at bounding box center [1082, 456] width 292 height 14
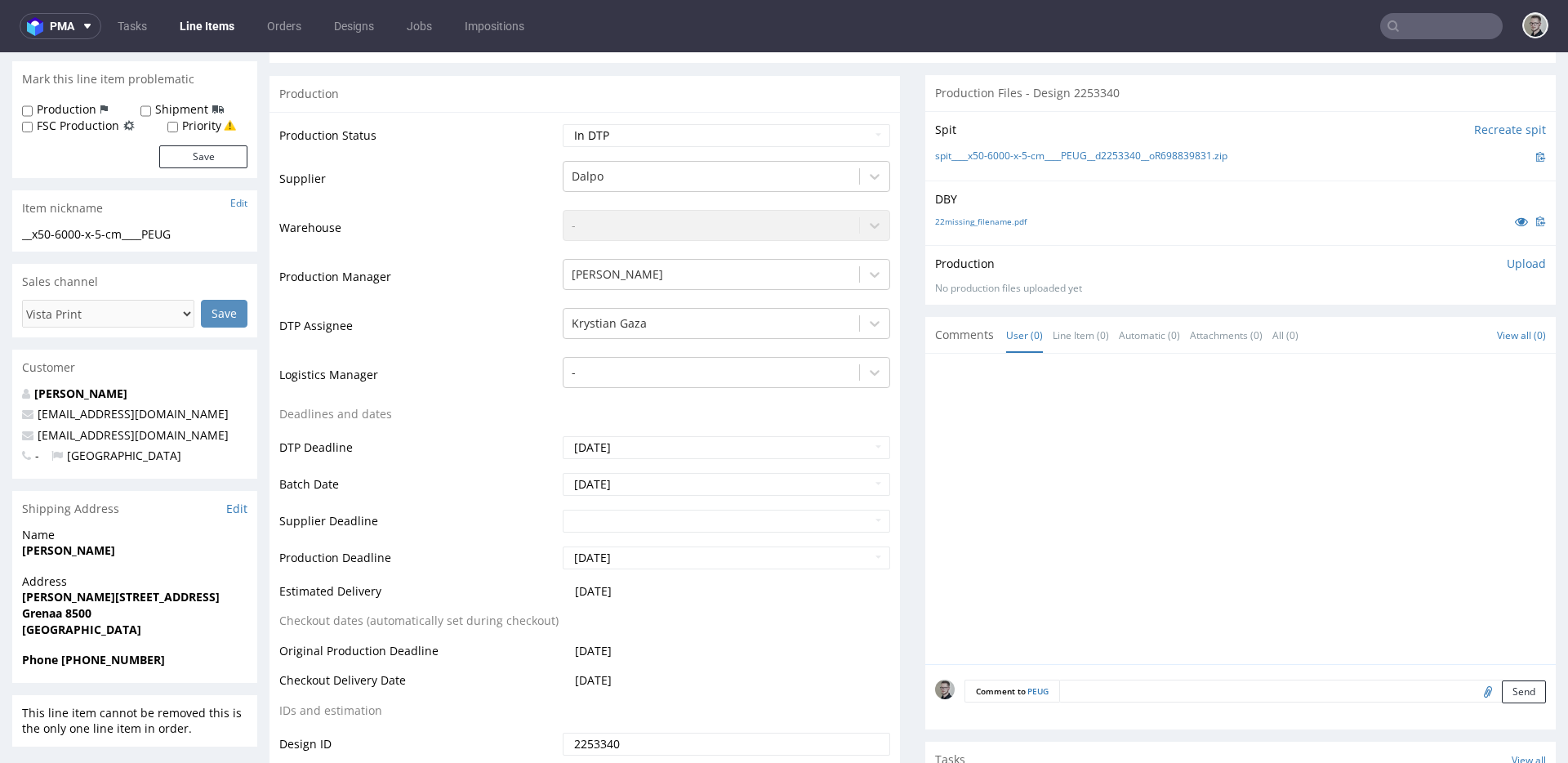
scroll to position [545, 0]
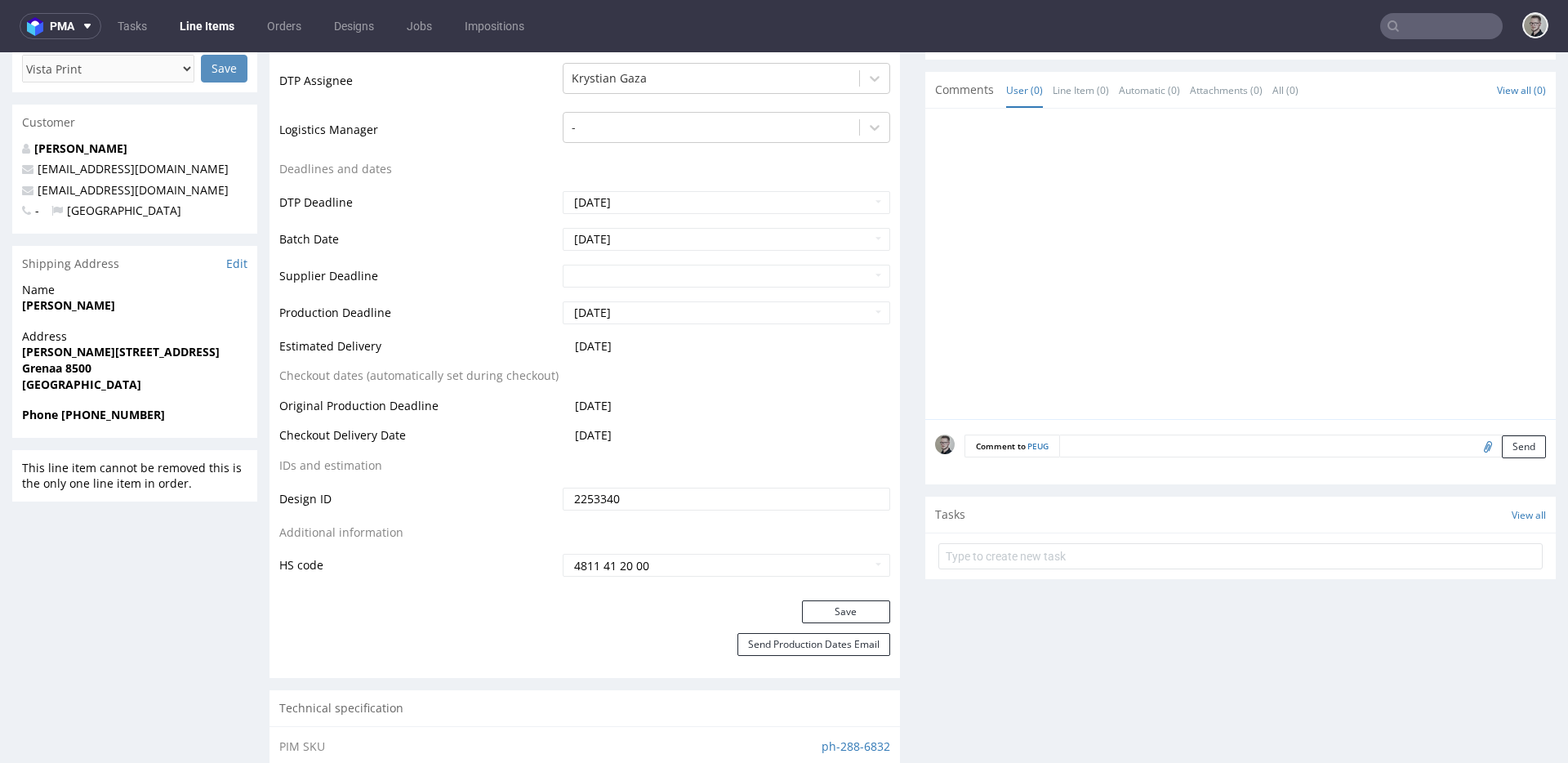
click at [1367, 436] on textarea at bounding box center [1303, 446] width 487 height 23
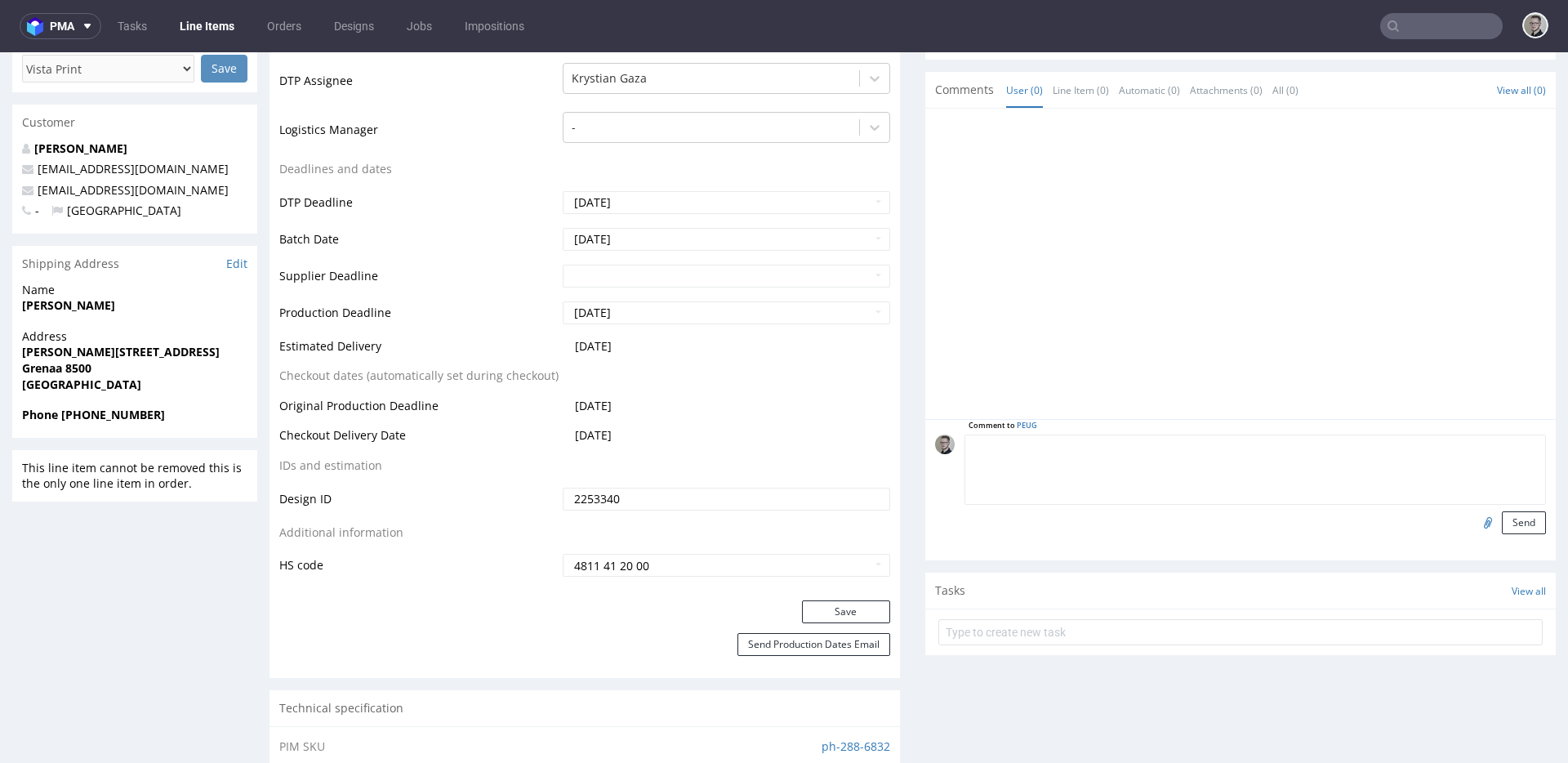
paste textarea "ISSUE: Texts in the design are smaller than minimal 2mm height and some white l…"
type textarea "ISSUE: Texts in the design are smaller than minimal 2mm height and some white l…"
click at [1502, 514] on button "Send" at bounding box center [1523, 523] width 44 height 23
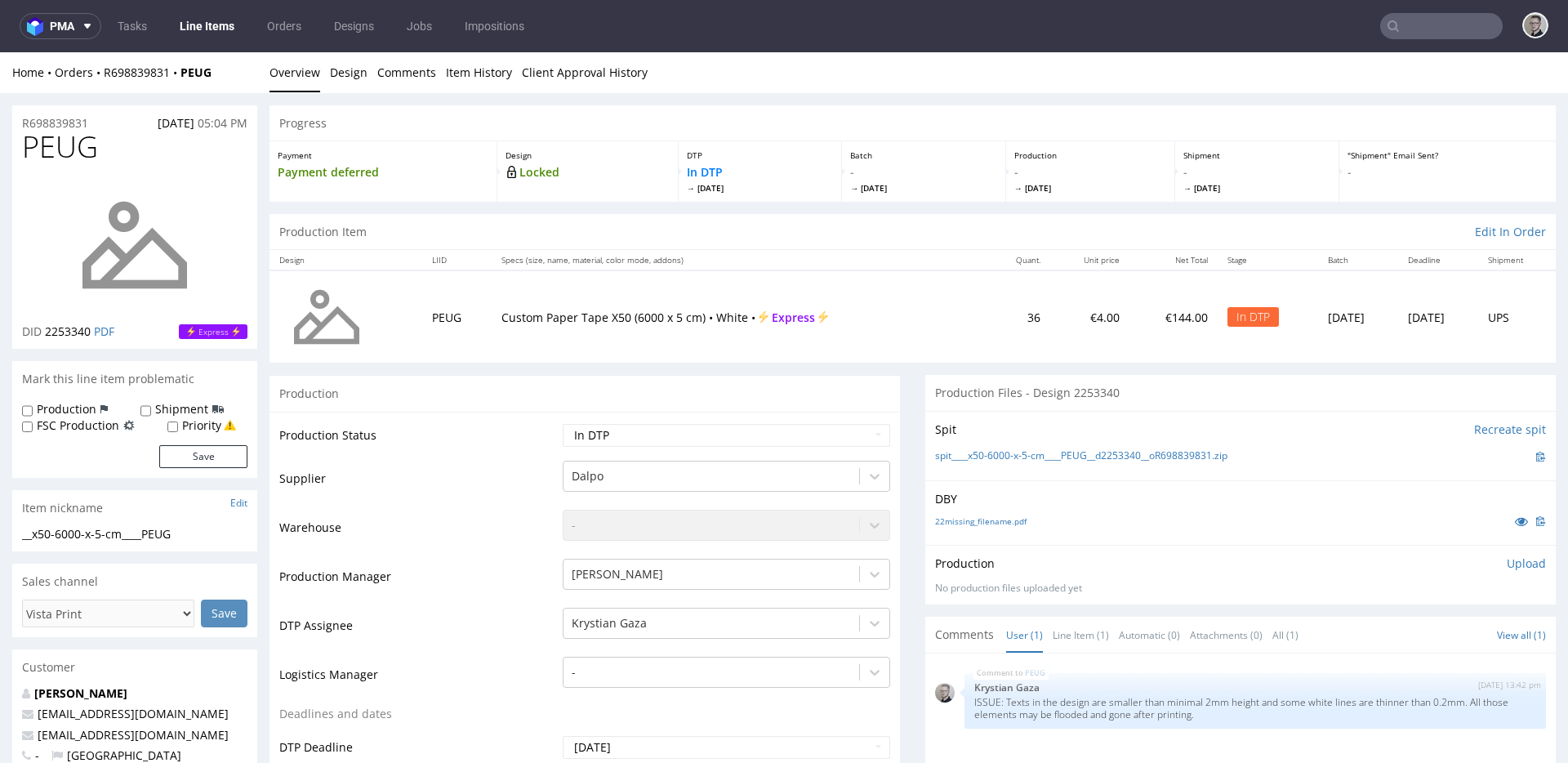
scroll to position [0, 0]
click at [1507, 562] on p "Upload" at bounding box center [1526, 564] width 39 height 17
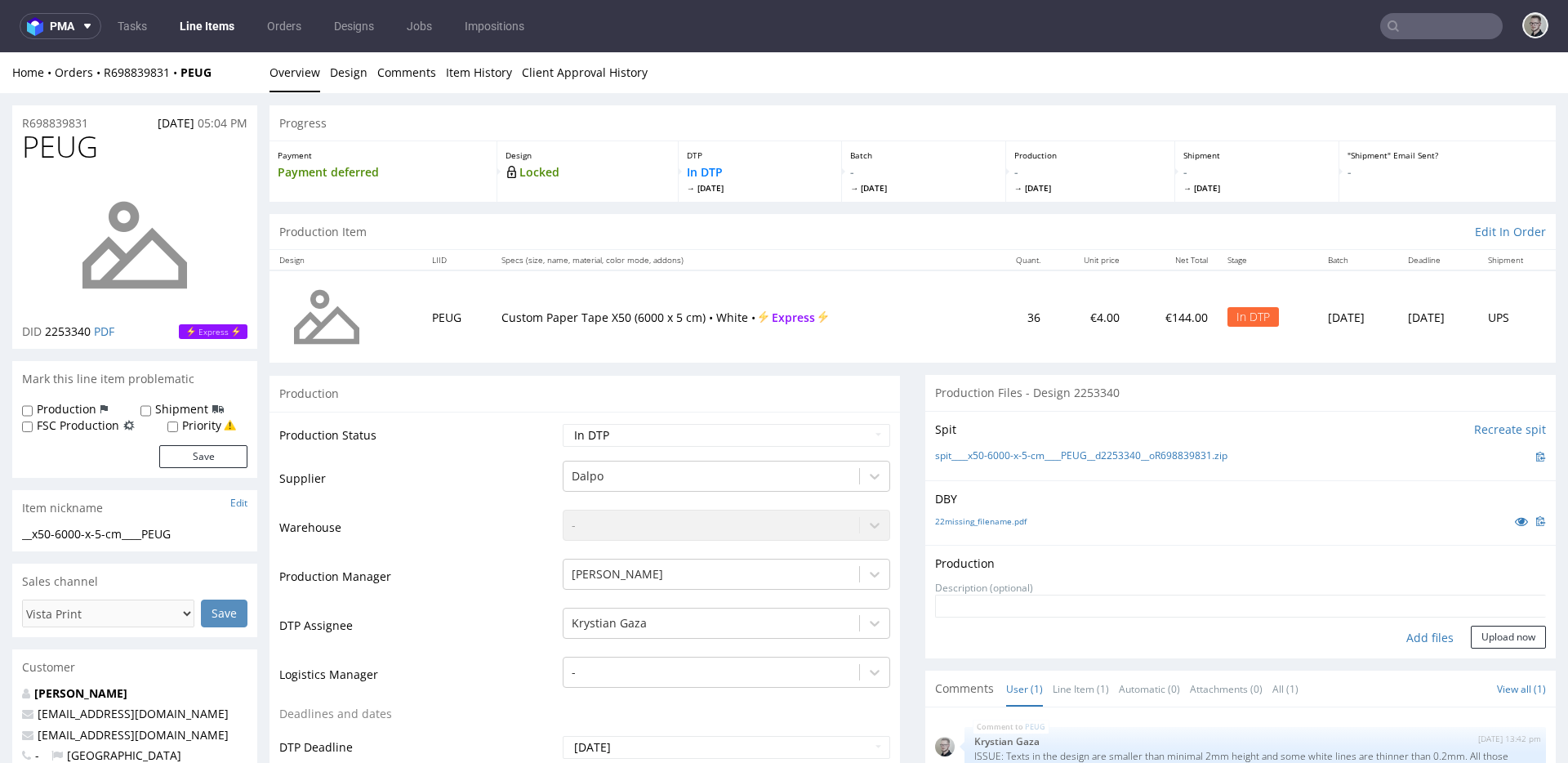
click at [1419, 636] on div "Add files" at bounding box center [1430, 638] width 82 height 25
type input "C:\fakepath\__x50-6000-x-5-cm____PEUG__d2253340__oR698839831__latest__outside.p…"
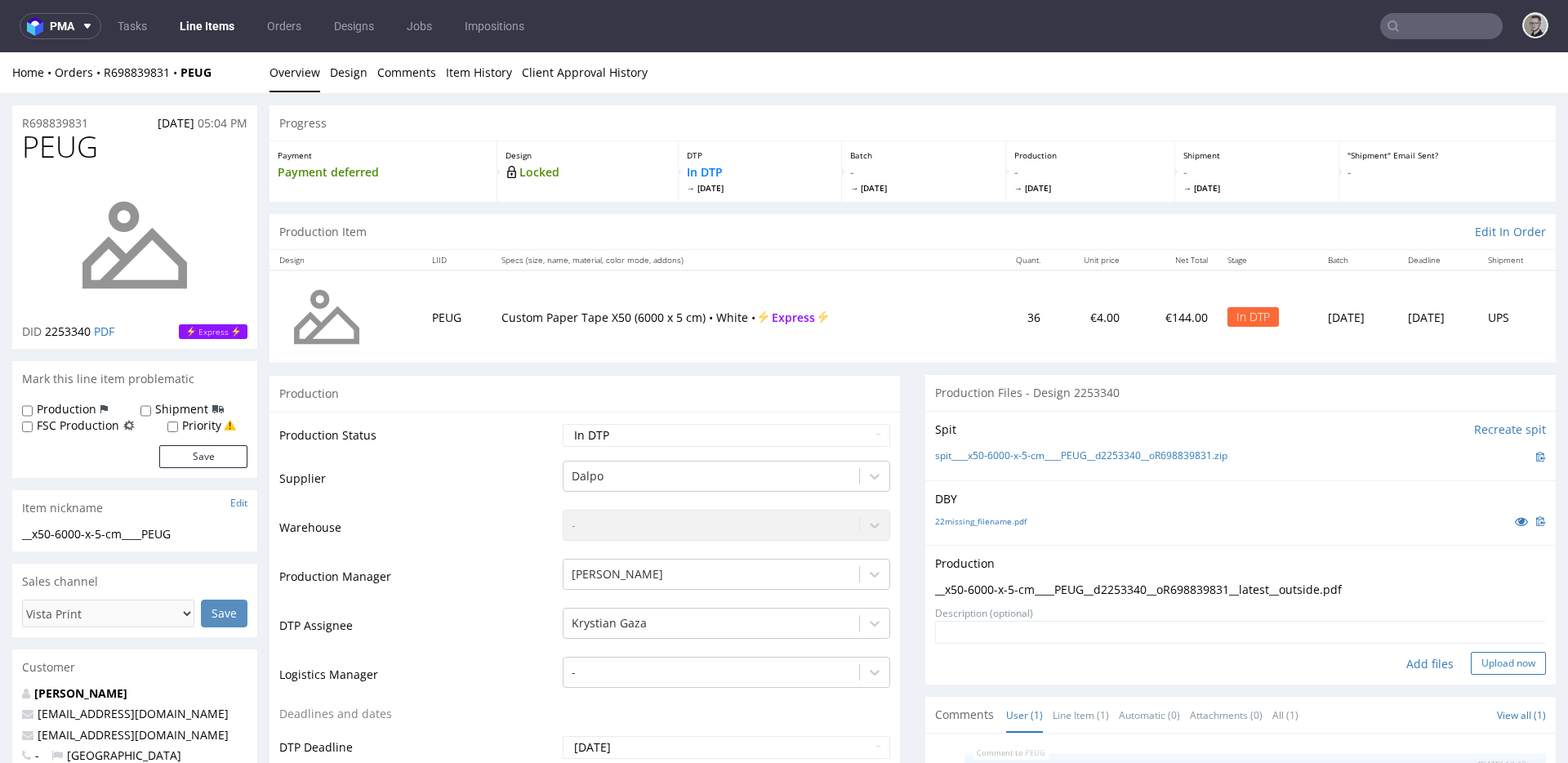
click at [1514, 662] on button "Upload now" at bounding box center [1509, 663] width 75 height 23
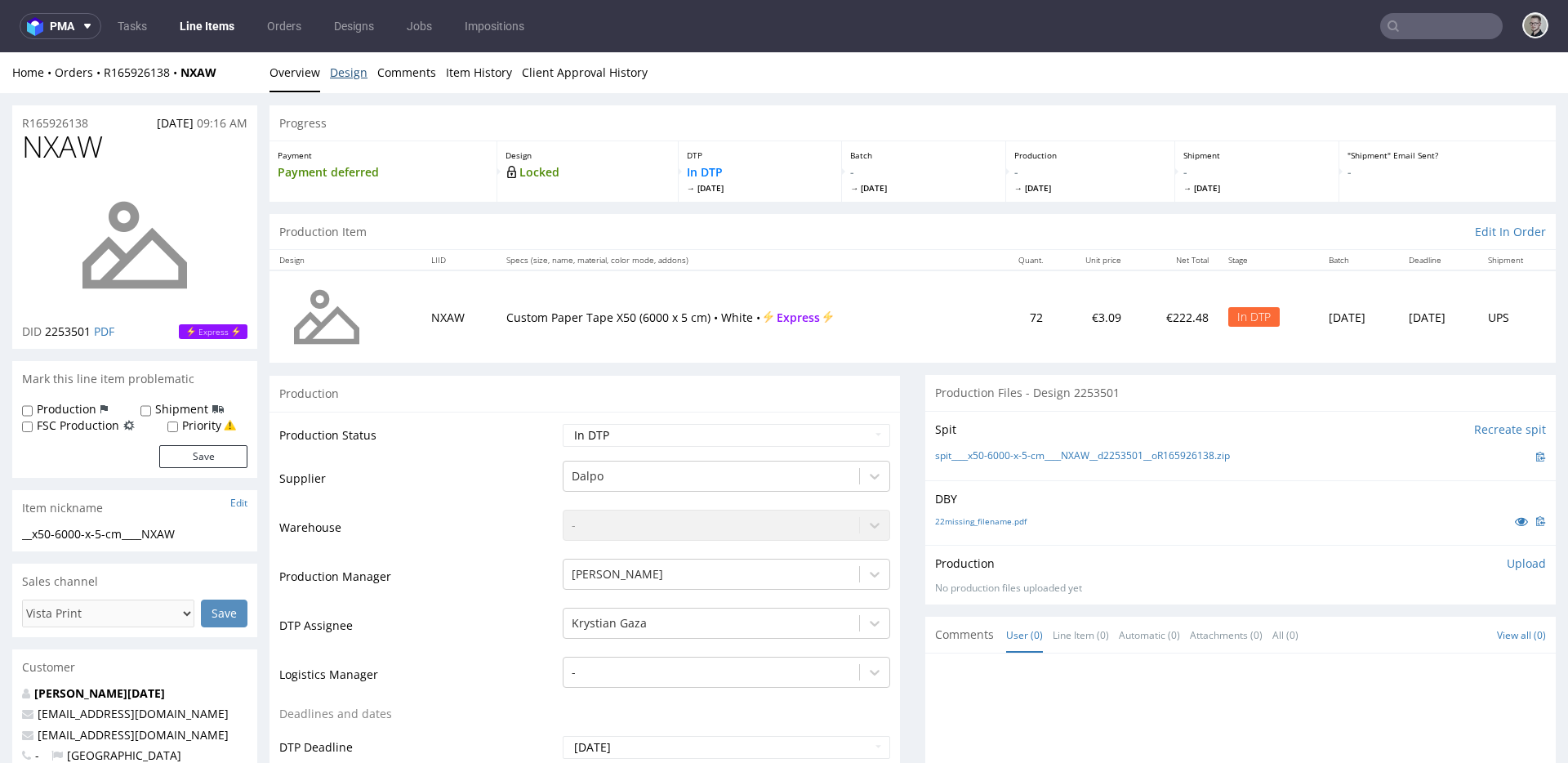
click at [353, 74] on link "Design" at bounding box center [349, 72] width 38 height 40
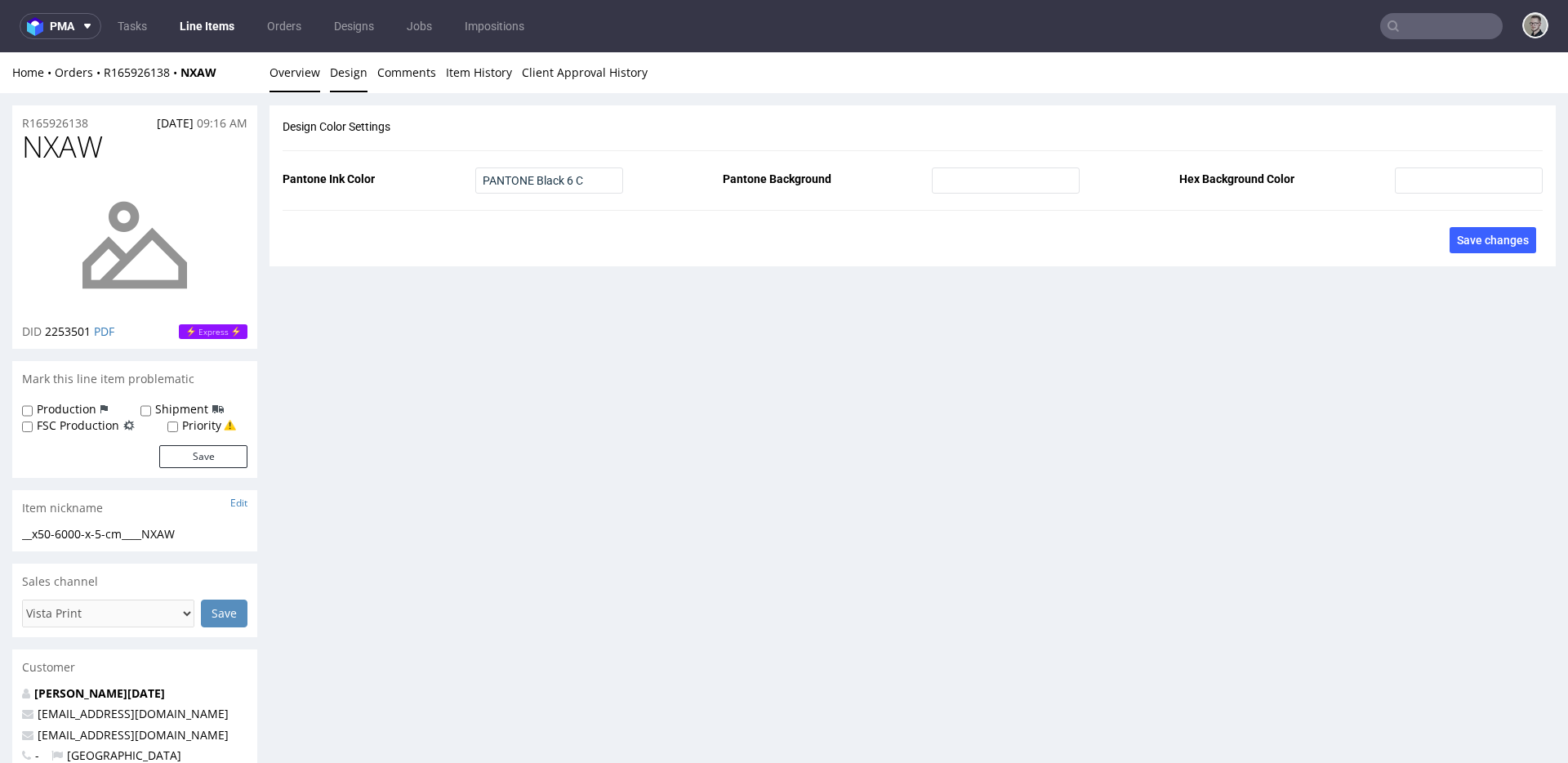
click at [301, 78] on link "Overview" at bounding box center [294, 72] width 50 height 40
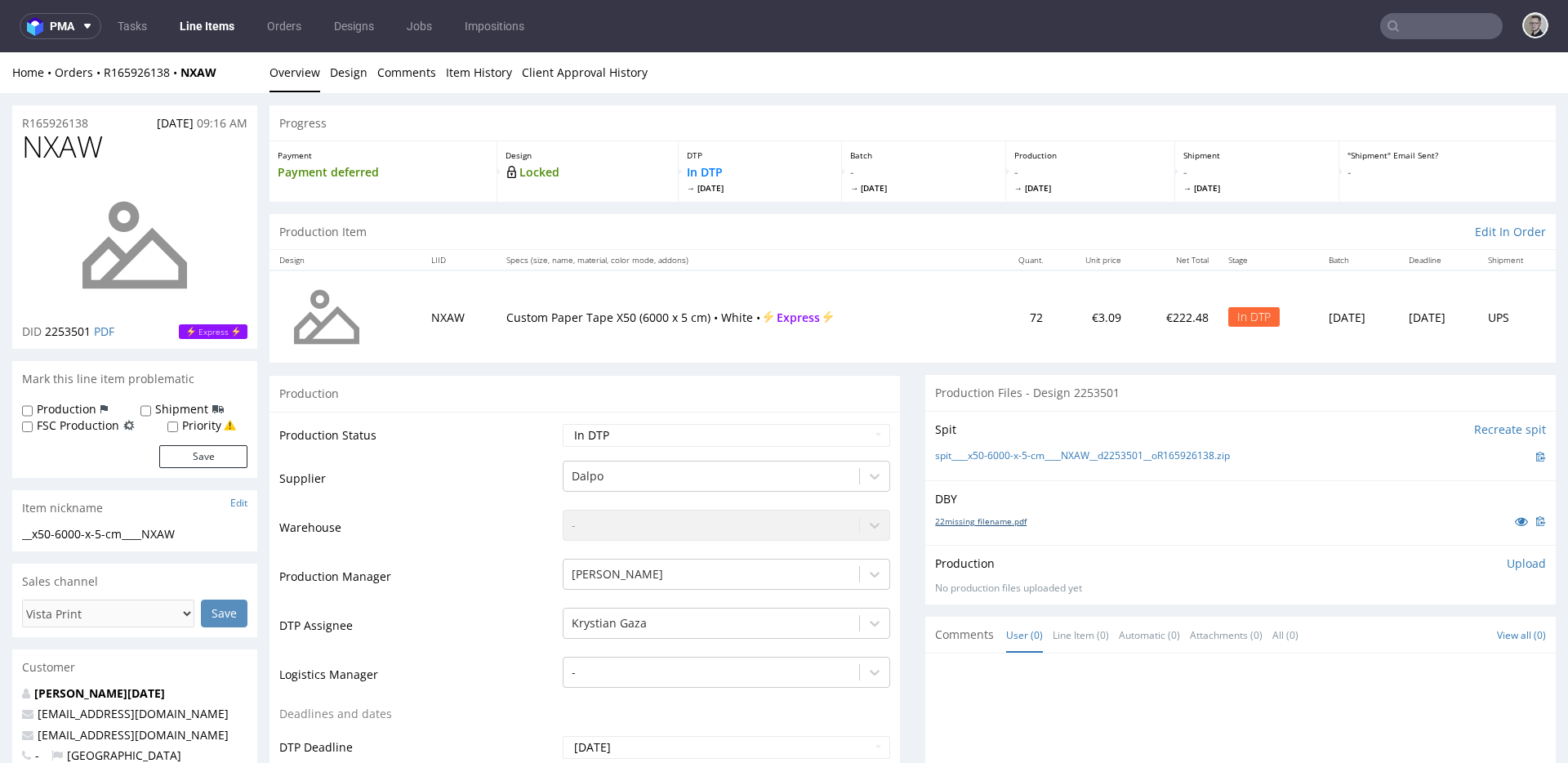
click at [964, 525] on link "22missing_filename.pdf" at bounding box center [981, 521] width 92 height 12
click at [1030, 459] on link "spit____x50-6000-x-5-cm____NXAW__d2253501__oR165926138.zip" at bounding box center [1082, 456] width 295 height 14
click at [1509, 560] on p "Upload" at bounding box center [1526, 564] width 39 height 17
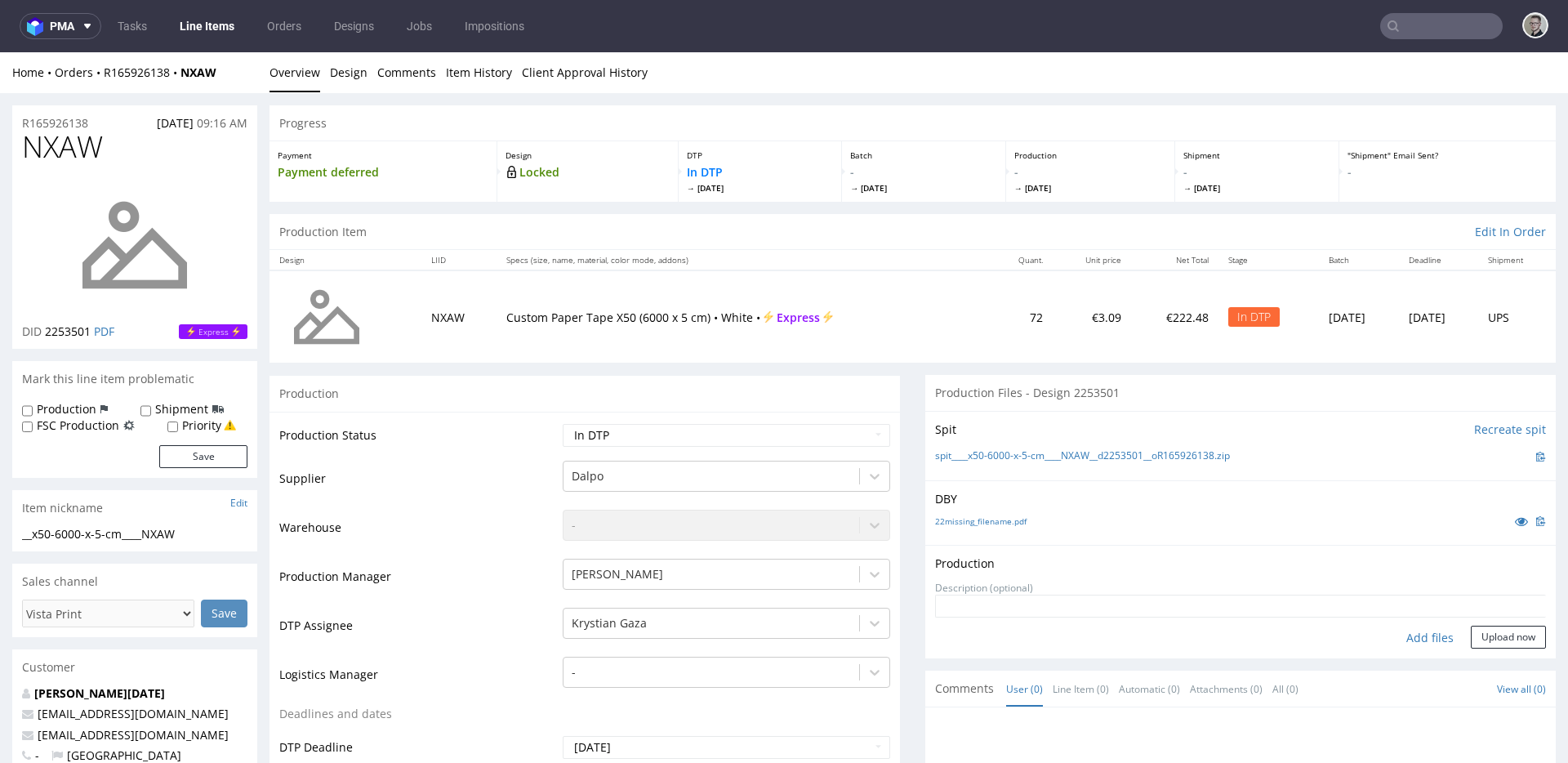
click at [1390, 640] on div "Add files" at bounding box center [1430, 638] width 82 height 25
type input "C:\fakepath\__x50-6000-x-5-cm____NXAW__d2253501__oR165926138__latest__outside.p…"
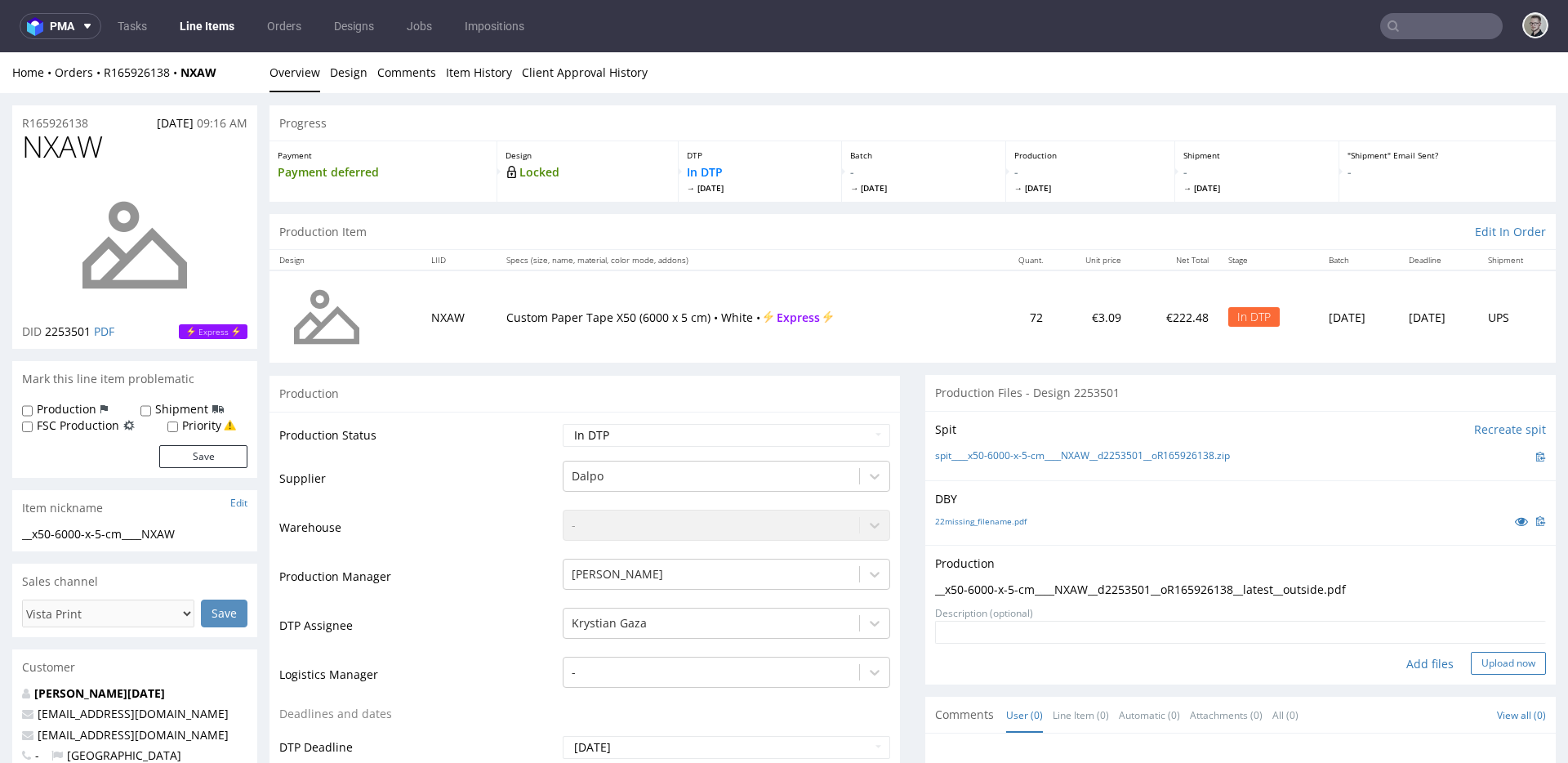
click at [1518, 657] on button "Upload now" at bounding box center [1509, 663] width 75 height 23
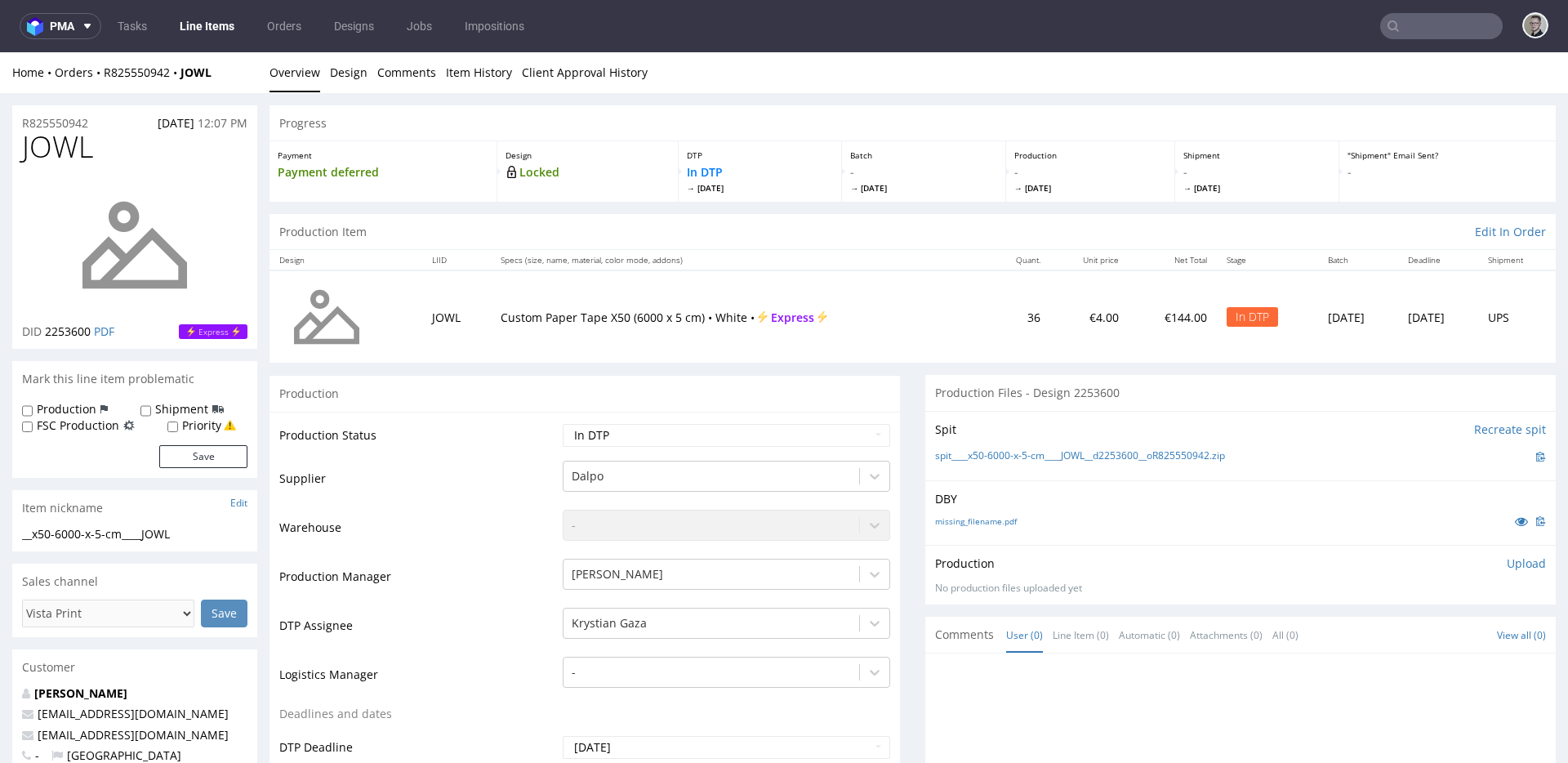
click at [350, 73] on link "Design" at bounding box center [349, 72] width 38 height 40
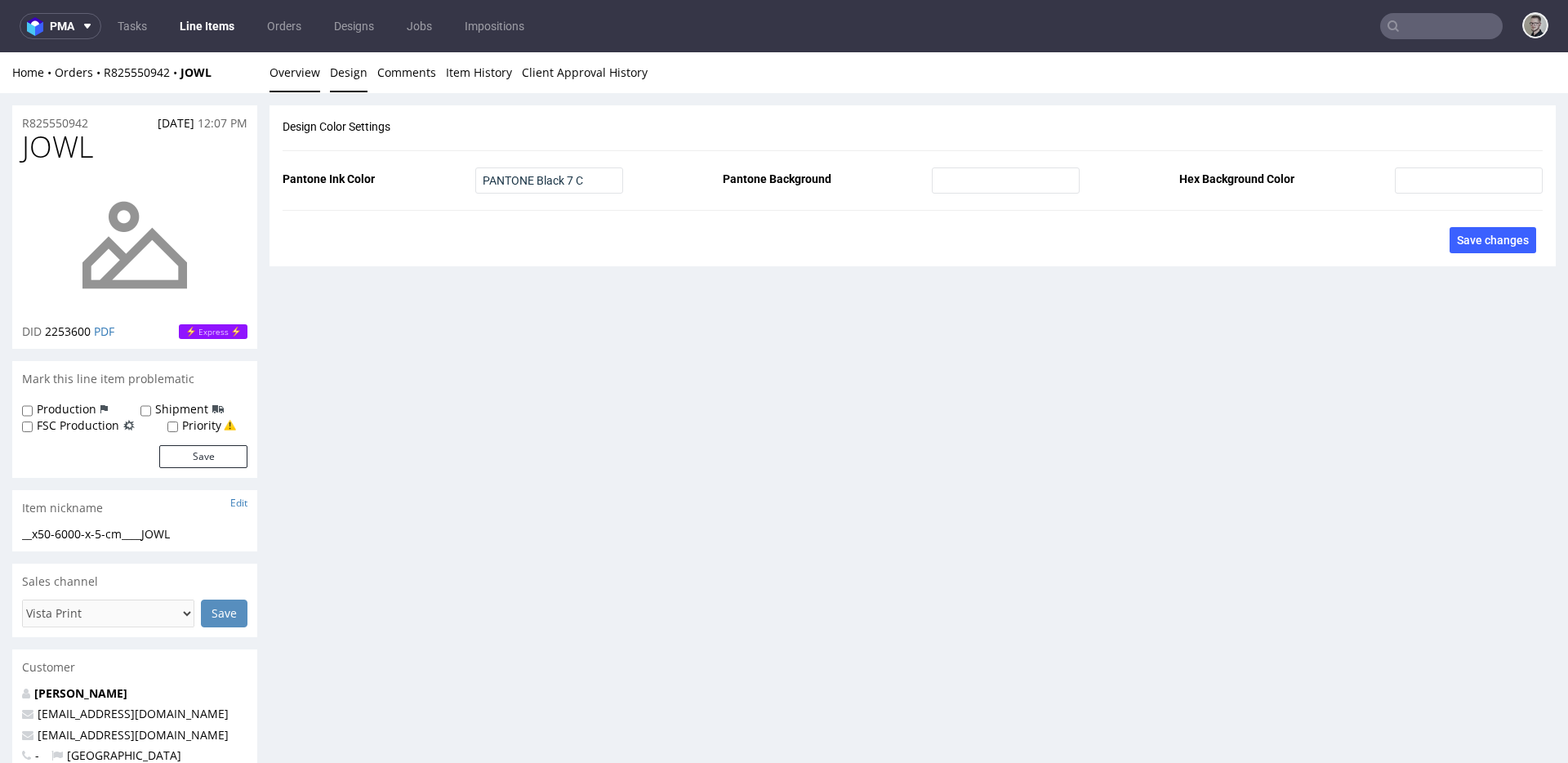
click at [299, 81] on link "Overview" at bounding box center [294, 72] width 50 height 40
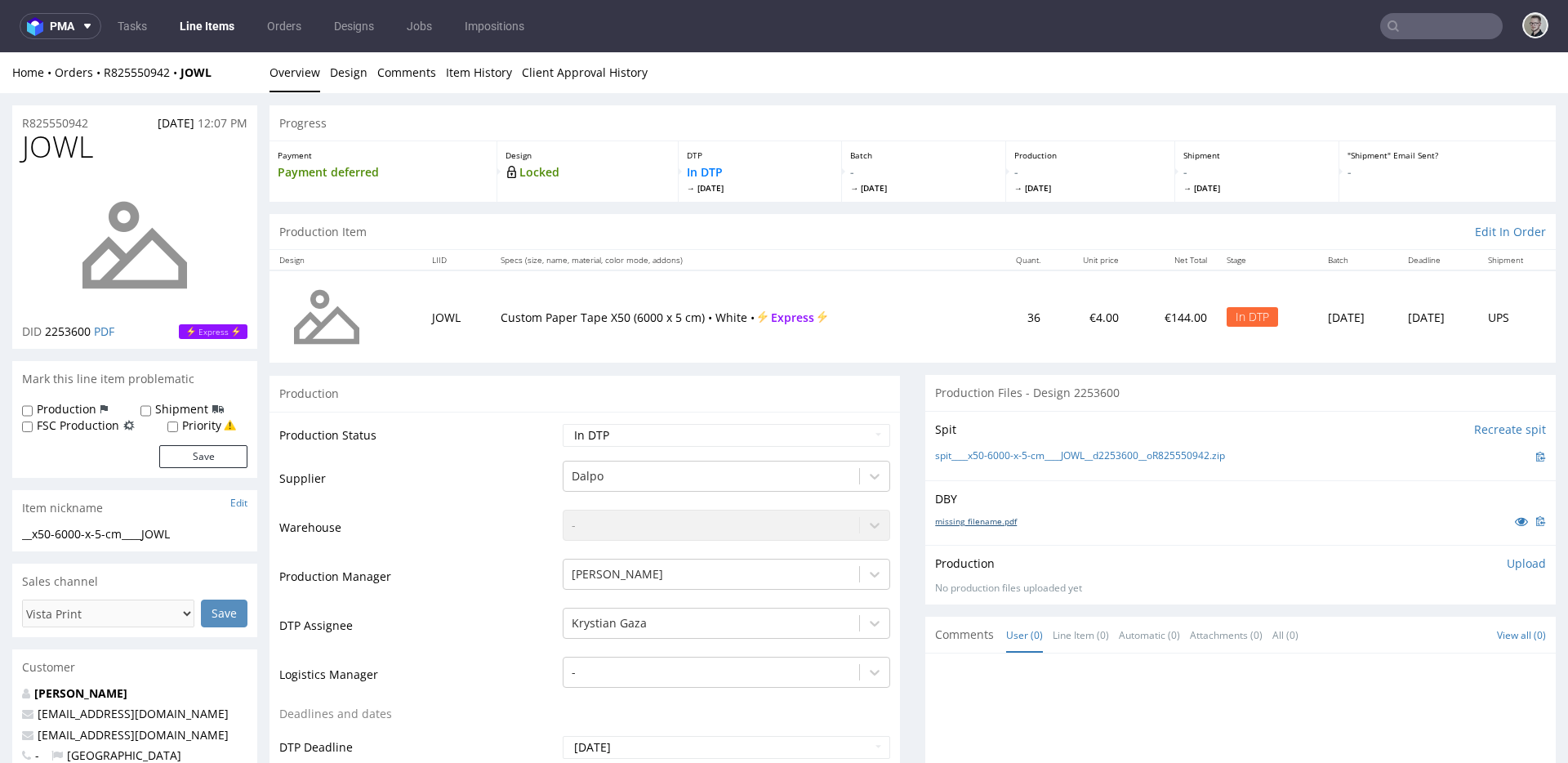
click at [975, 519] on link "missing_filename.pdf" at bounding box center [976, 521] width 82 height 12
click at [1044, 457] on link "spit____x50-6000-x-5-cm____JOWL__d2253600__oR825550942.zip" at bounding box center [1080, 456] width 290 height 14
drag, startPoint x: 1495, startPoint y: 564, endPoint x: 1486, endPoint y: 566, distance: 9.2
click at [1507, 564] on p "Upload" at bounding box center [1526, 564] width 39 height 17
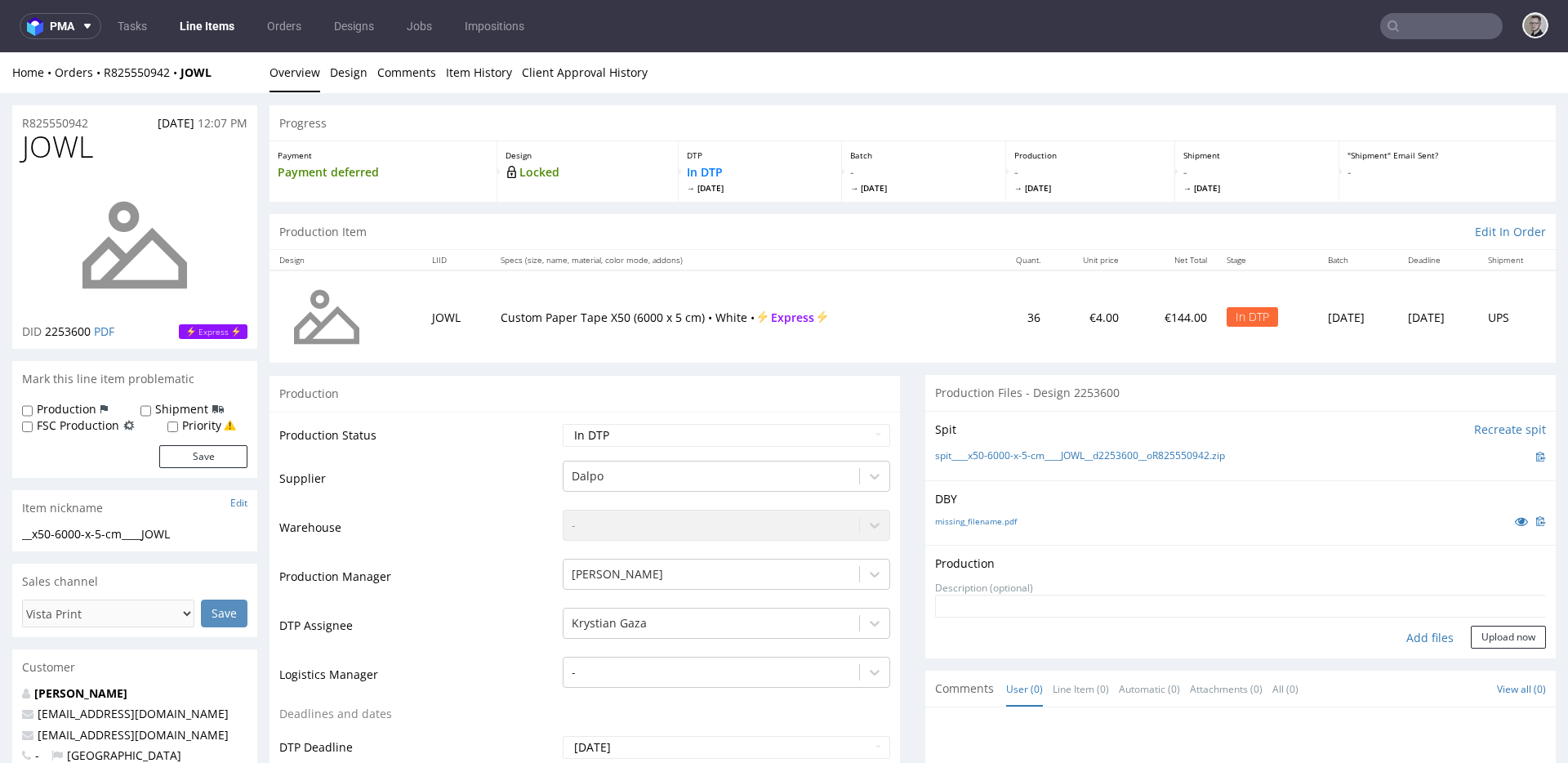
click at [1404, 642] on div "Add files" at bounding box center [1430, 638] width 82 height 25
type input "C:\fakepath\__x50-6000-x-5-cm____JOWL__d2253600__oR825550942__latest__outside.p…"
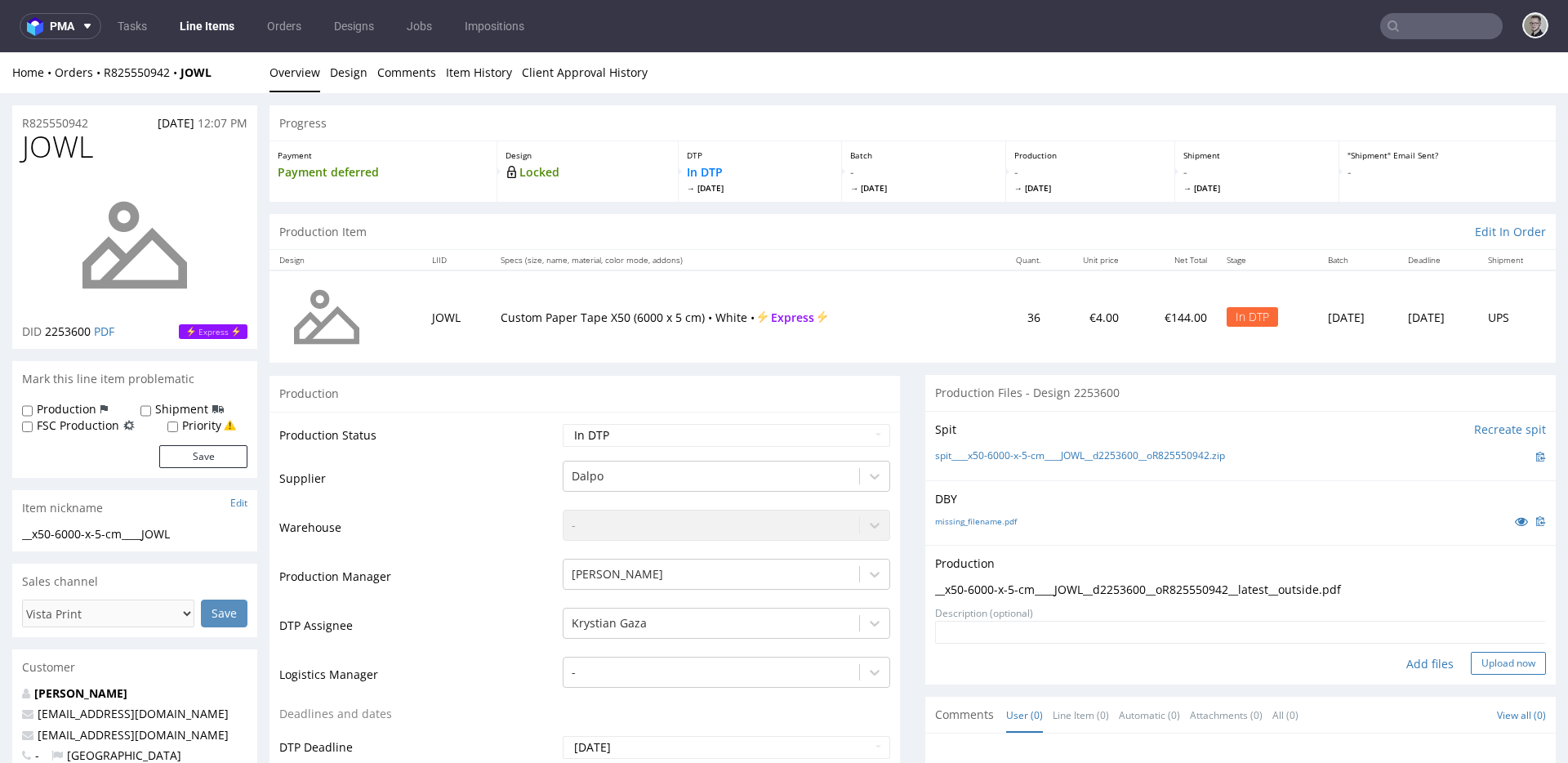
click at [1504, 660] on button "Upload now" at bounding box center [1509, 663] width 75 height 23
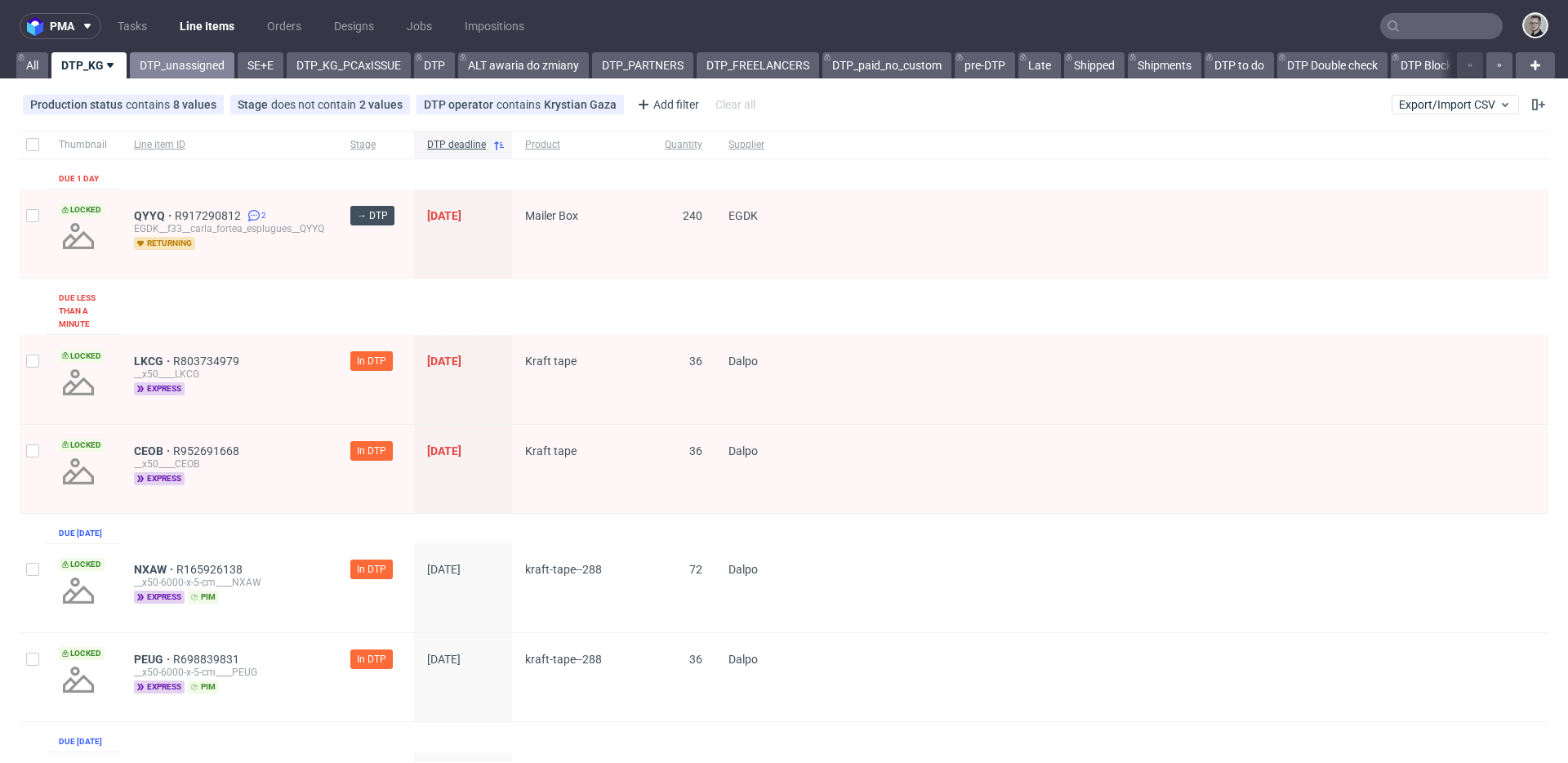
click at [181, 59] on link "DTP_unassigned" at bounding box center [182, 65] width 105 height 26
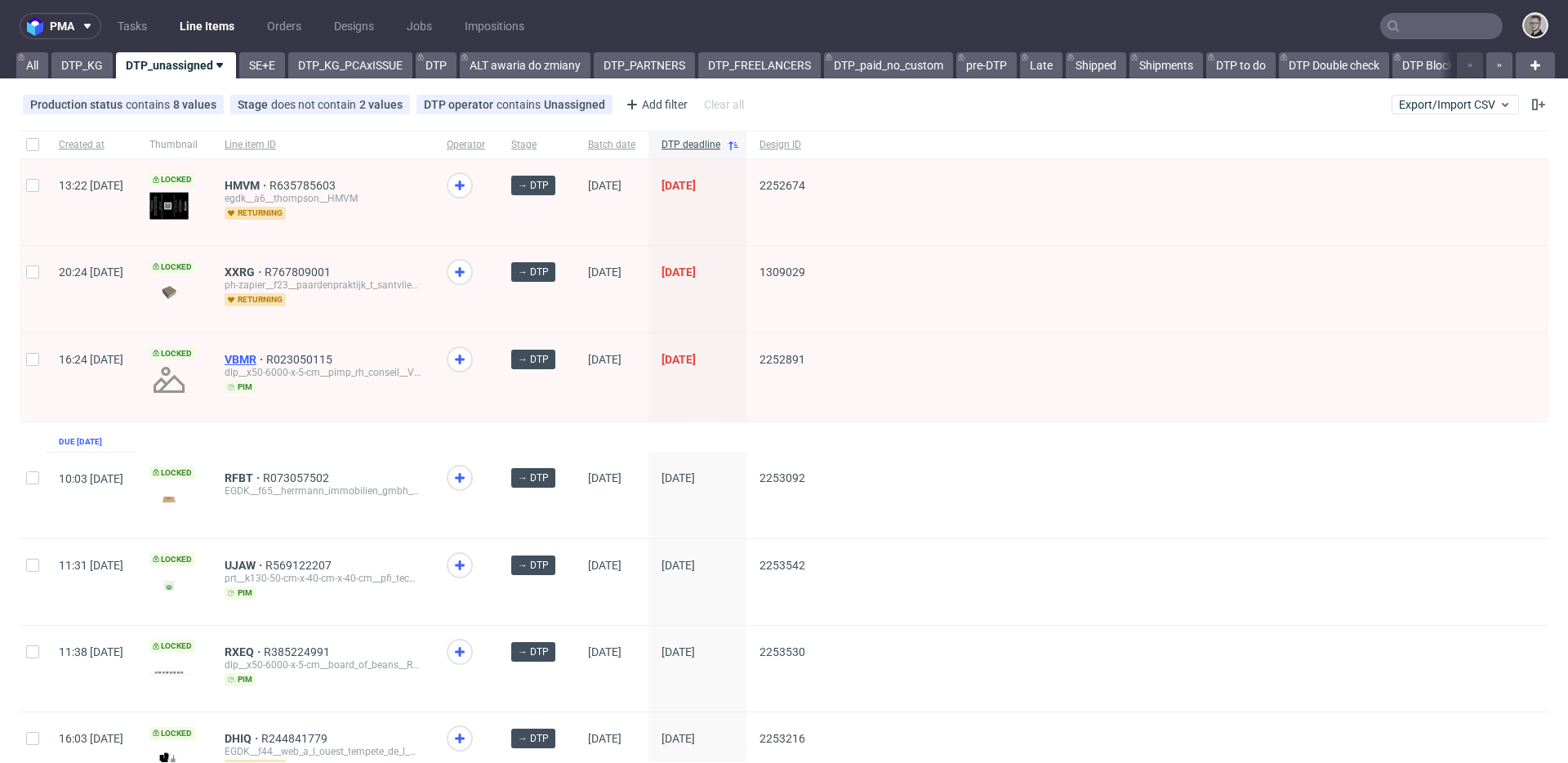
click at [267, 353] on span "VBMR" at bounding box center [245, 359] width 41 height 13
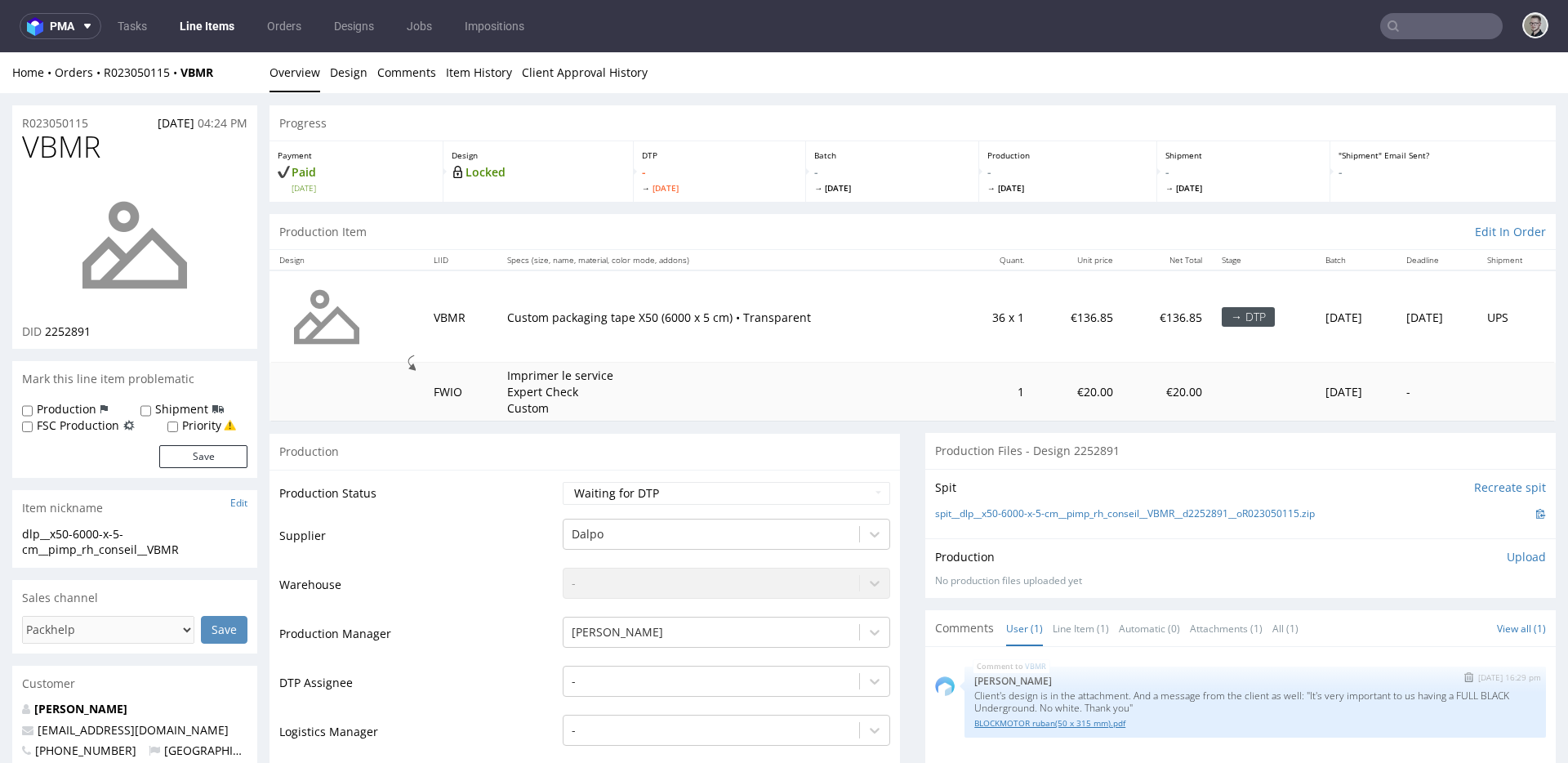
click at [1032, 723] on link "BLOCKMOTOR ruban(50 x 315 mm).pdf" at bounding box center [1255, 723] width 562 height 12
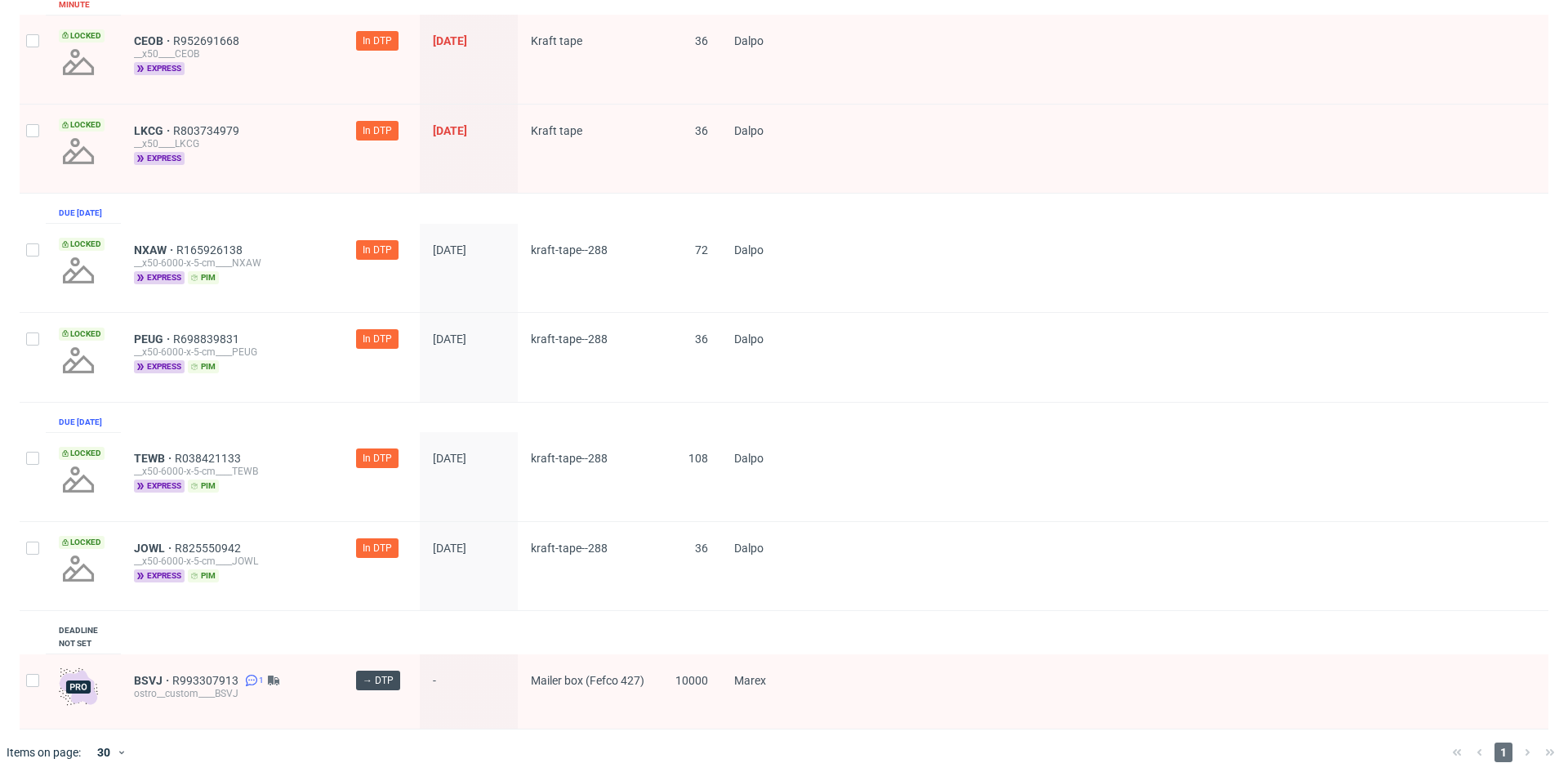
scroll to position [486, 0]
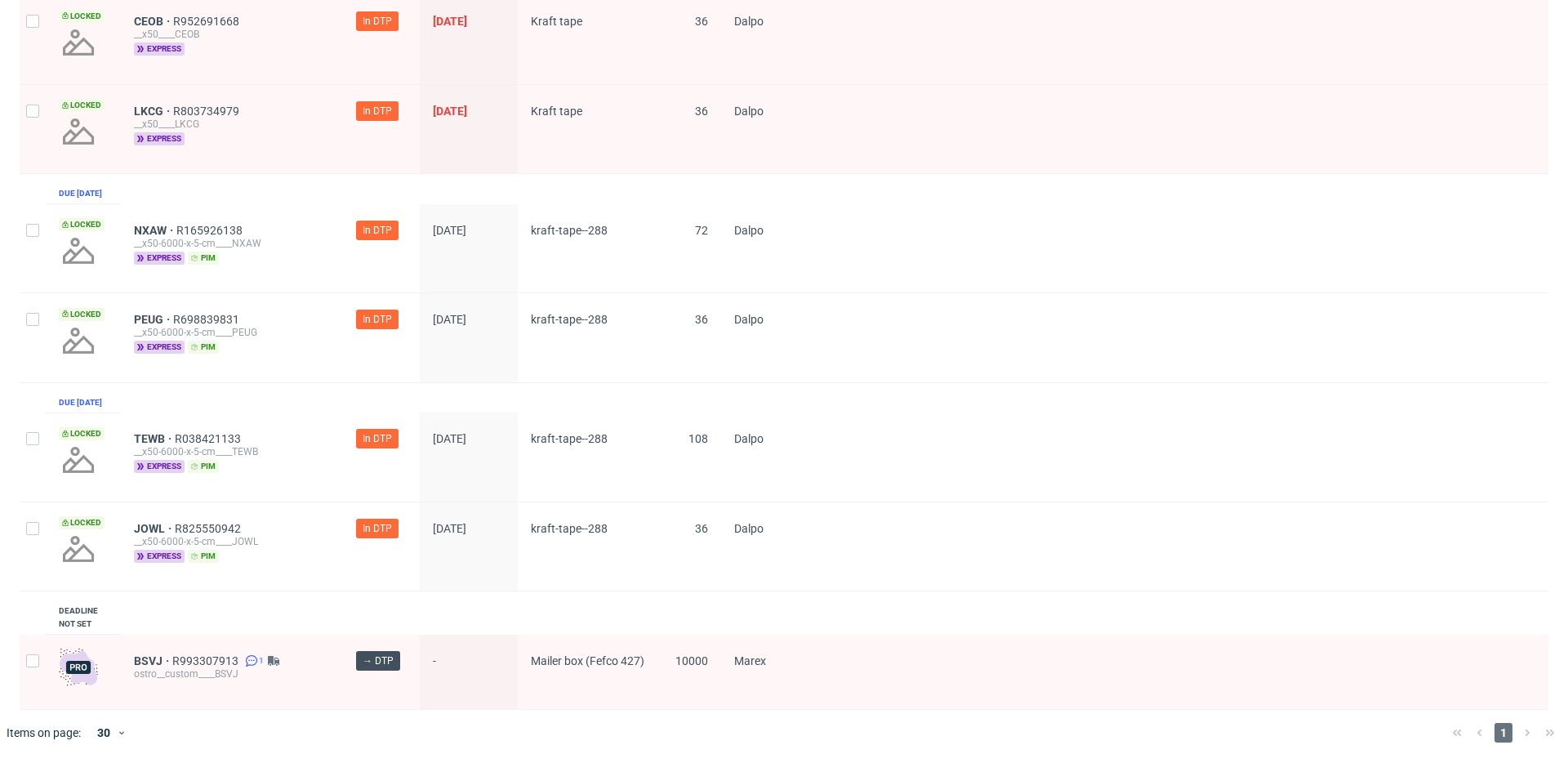
drag, startPoint x: 41, startPoint y: 529, endPoint x: 21, endPoint y: 462, distance: 69.9
click at [41, 529] on div at bounding box center [33, 546] width 26 height 88
checkbox input "true"
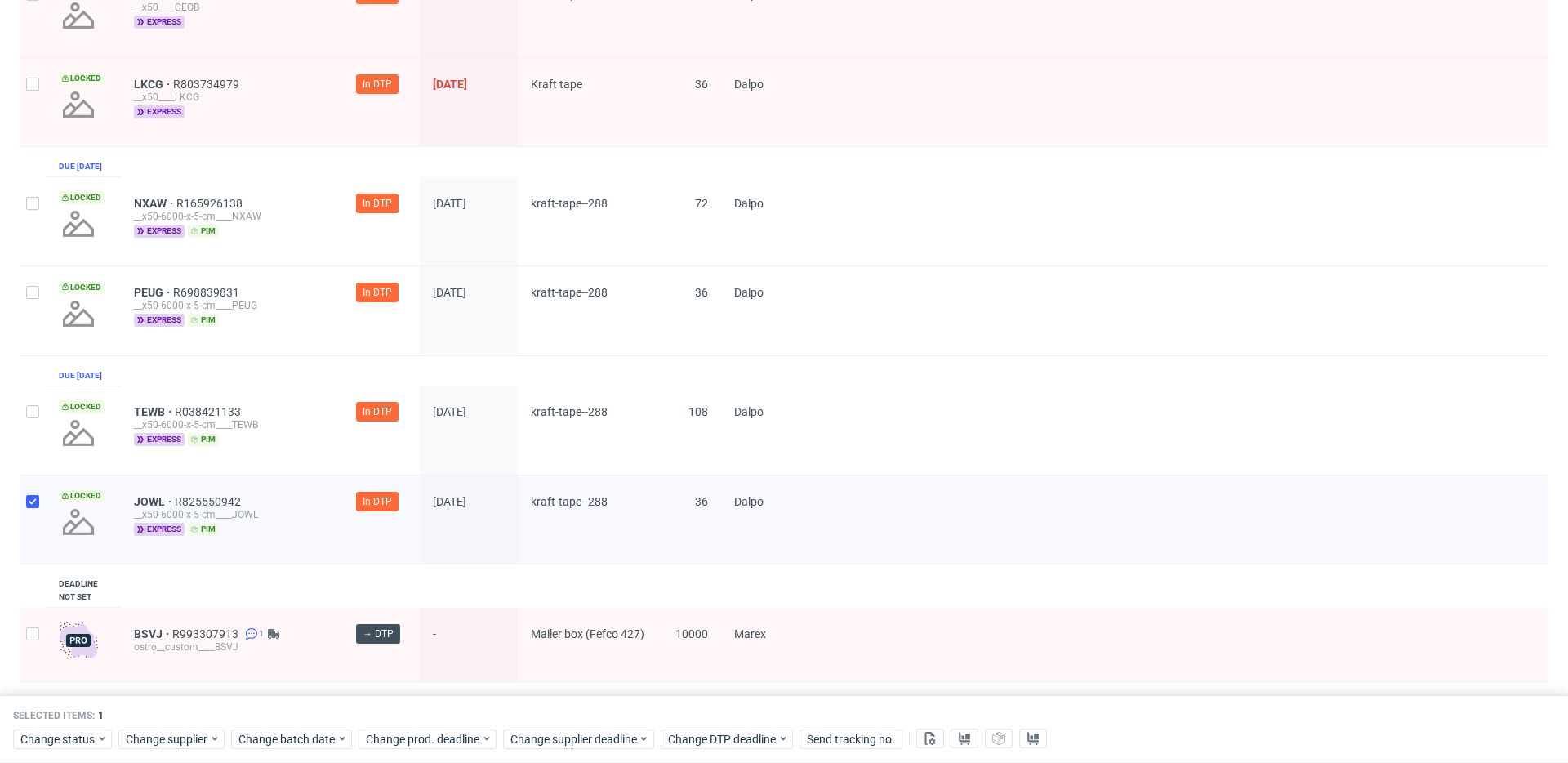
drag, startPoint x: 21, startPoint y: 457, endPoint x: 27, endPoint y: 448, distance: 10.8
click at [21, 457] on div at bounding box center [33, 430] width 26 height 89
checkbox input "true"
click at [37, 322] on div at bounding box center [33, 310] width 26 height 88
checkbox input "true"
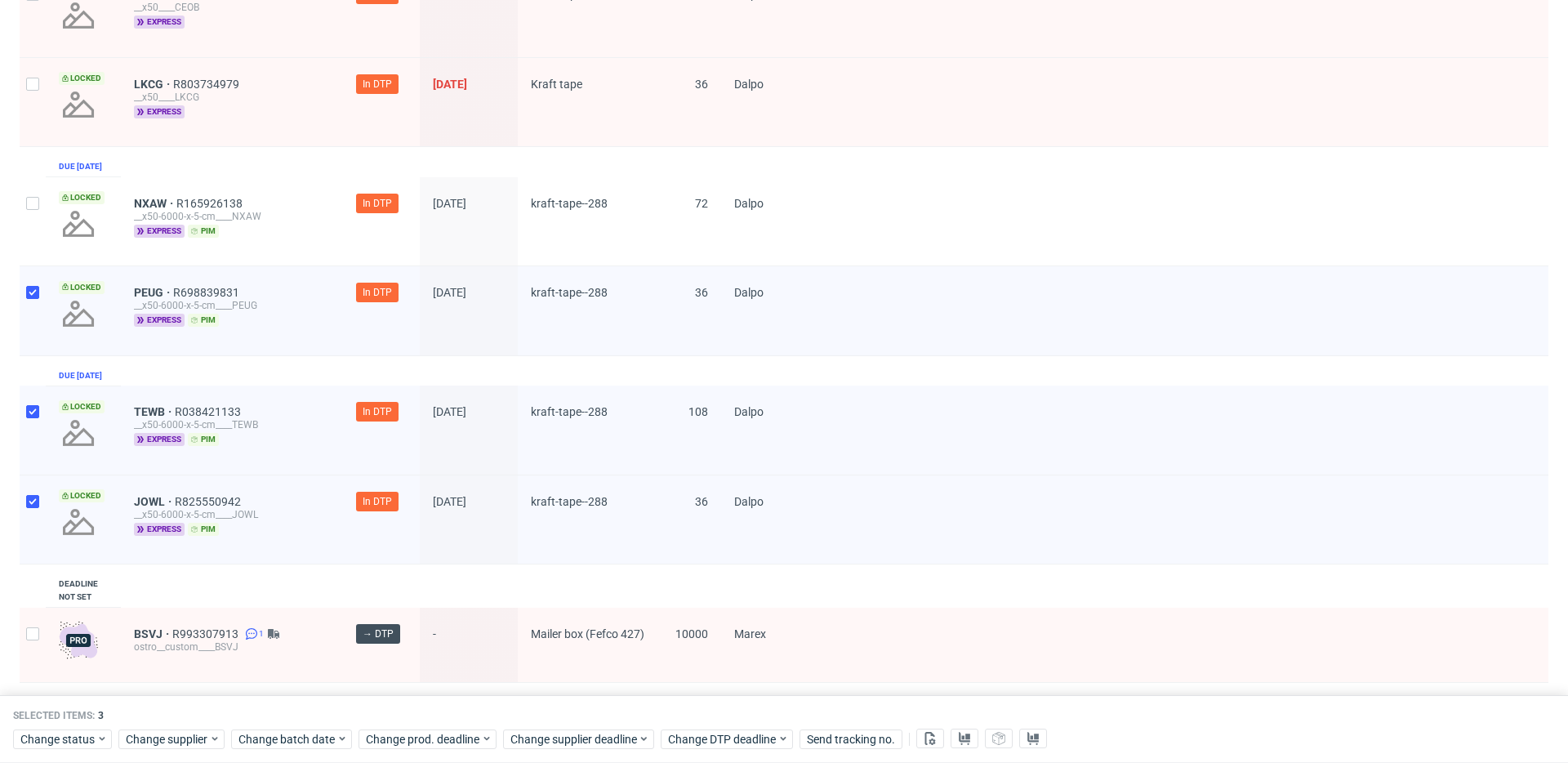
click at [45, 235] on div at bounding box center [33, 222] width 26 height 89
checkbox input "true"
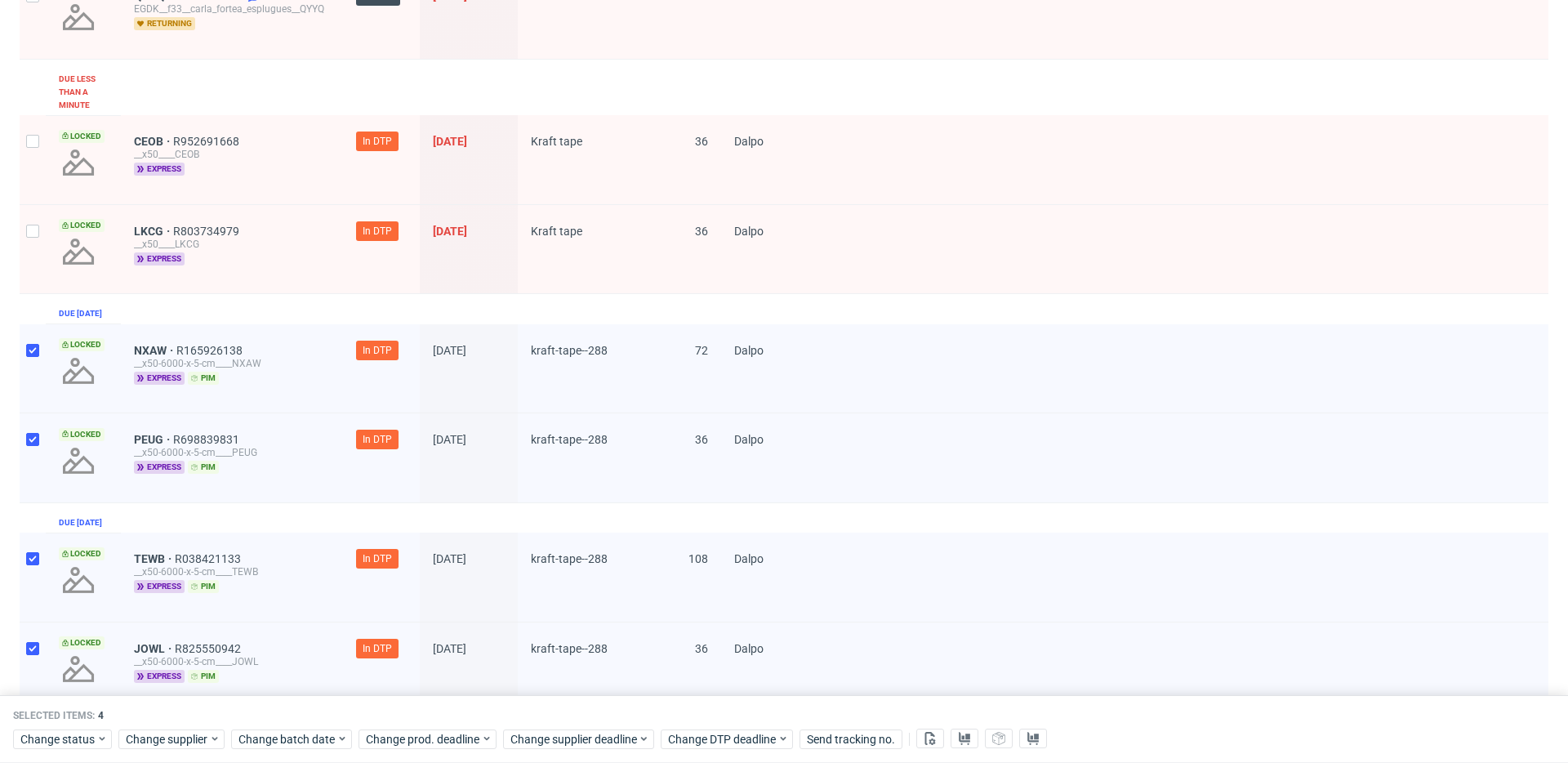
click at [41, 228] on div at bounding box center [33, 249] width 26 height 88
checkbox input "true"
click at [45, 176] on div "Locked" at bounding box center [83, 159] width 75 height 88
click at [28, 153] on div at bounding box center [33, 159] width 26 height 89
checkbox input "true"
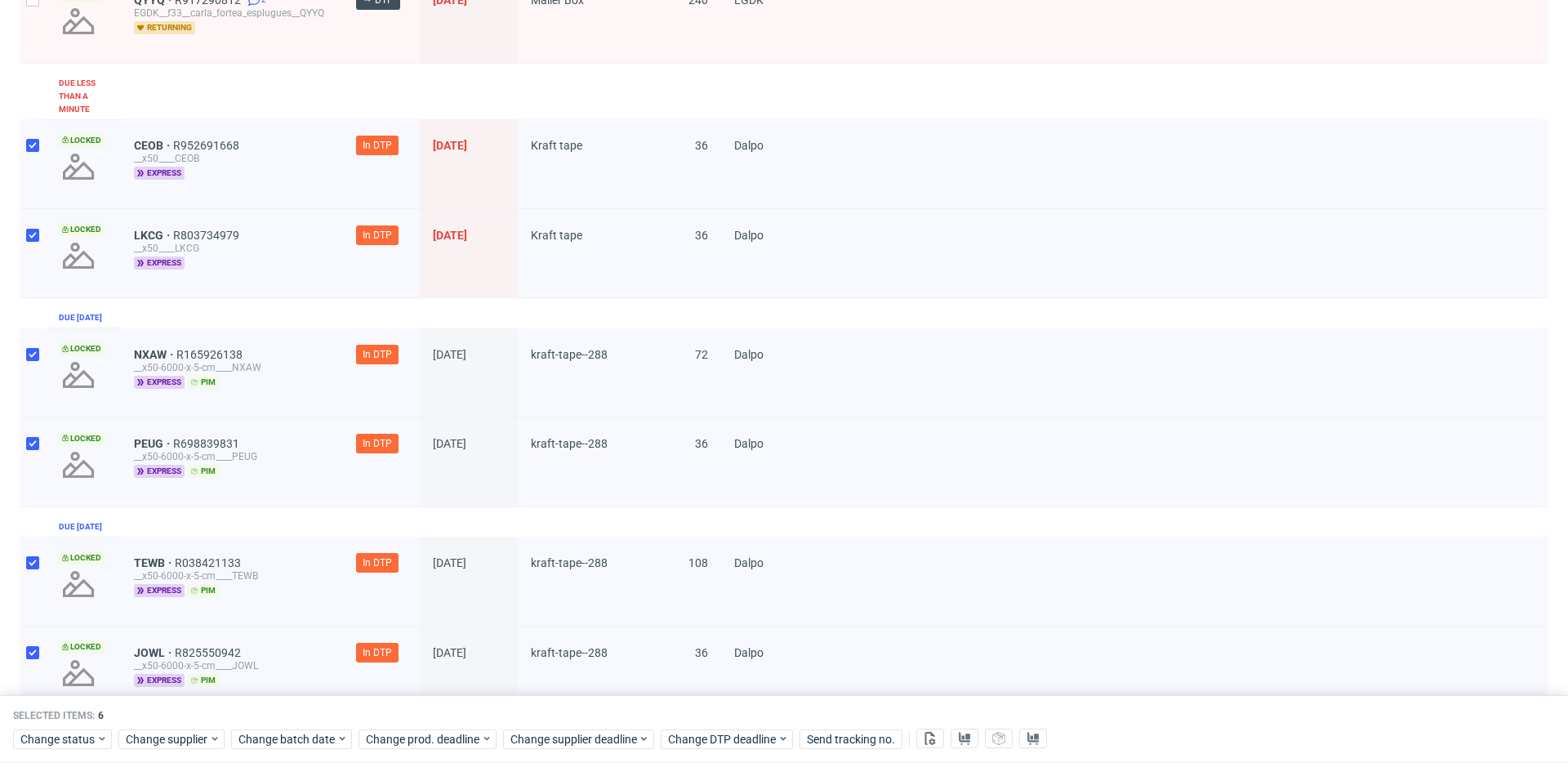
scroll to position [553, 0]
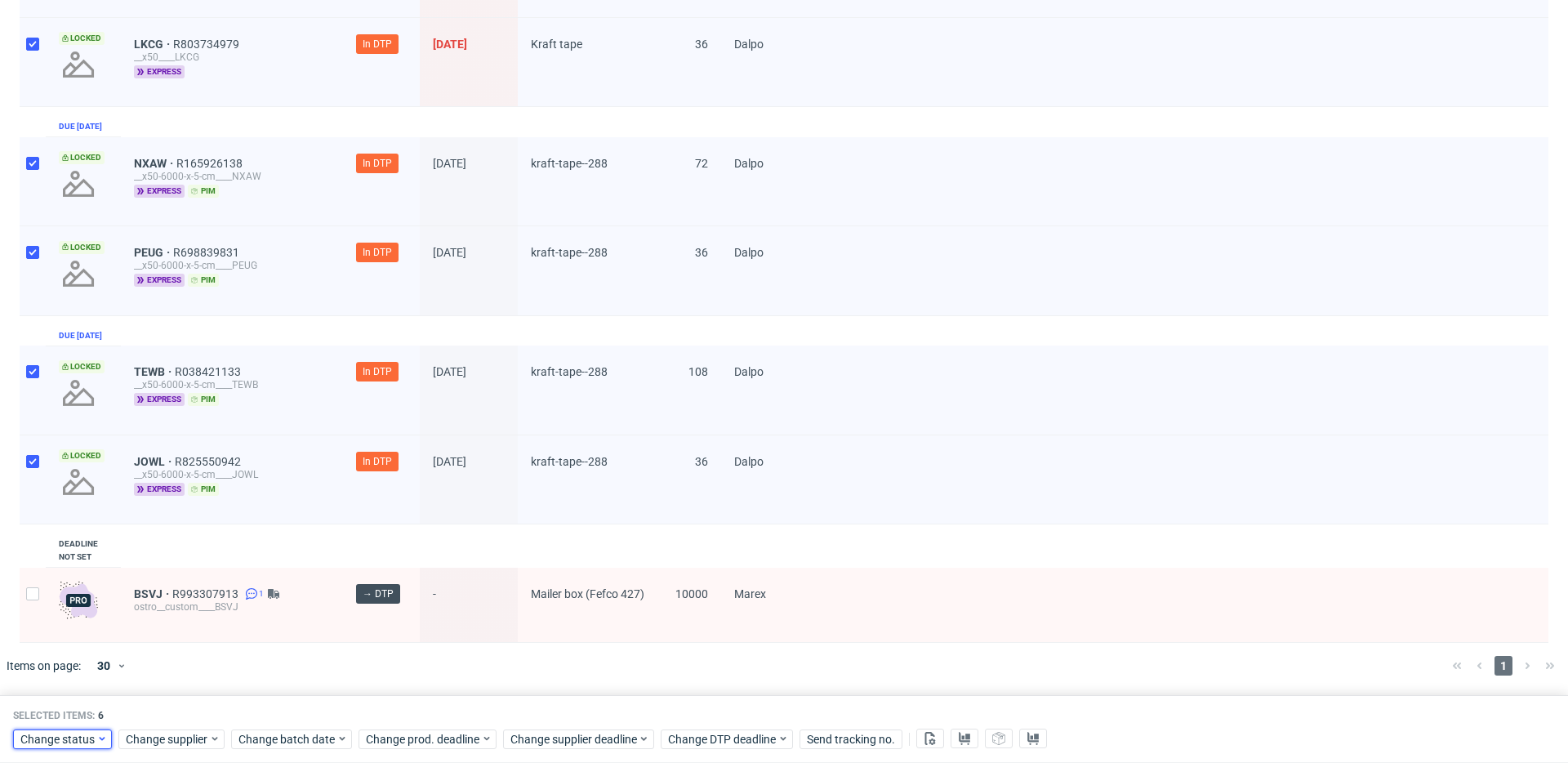
click at [97, 732] on icon at bounding box center [102, 738] width 12 height 13
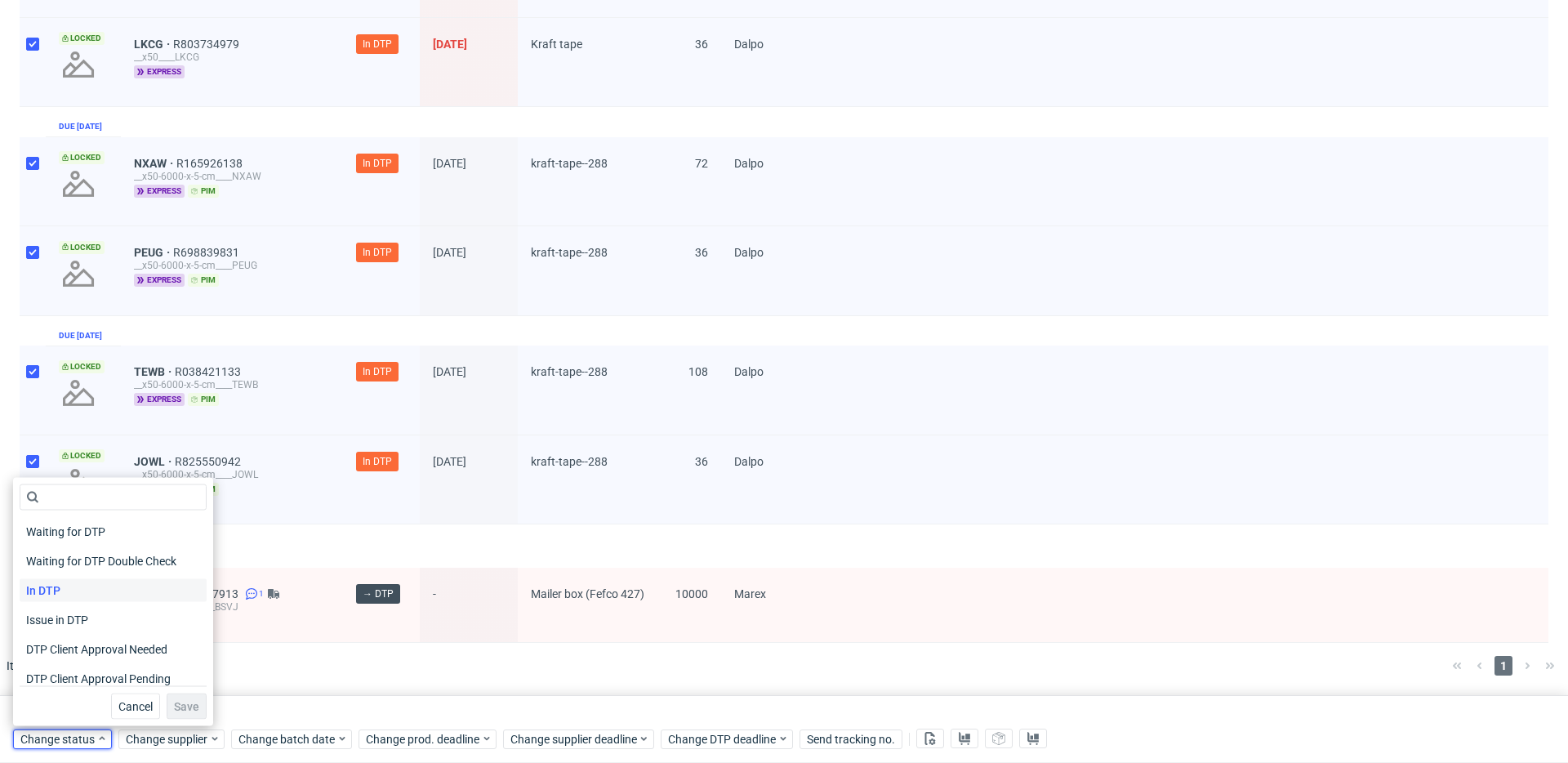
click at [78, 582] on div "In DTP" at bounding box center [113, 590] width 187 height 23
click at [132, 583] on span "DTP Production Ready" at bounding box center [84, 589] width 130 height 23
click at [185, 705] on span "Save" at bounding box center [187, 707] width 26 height 12
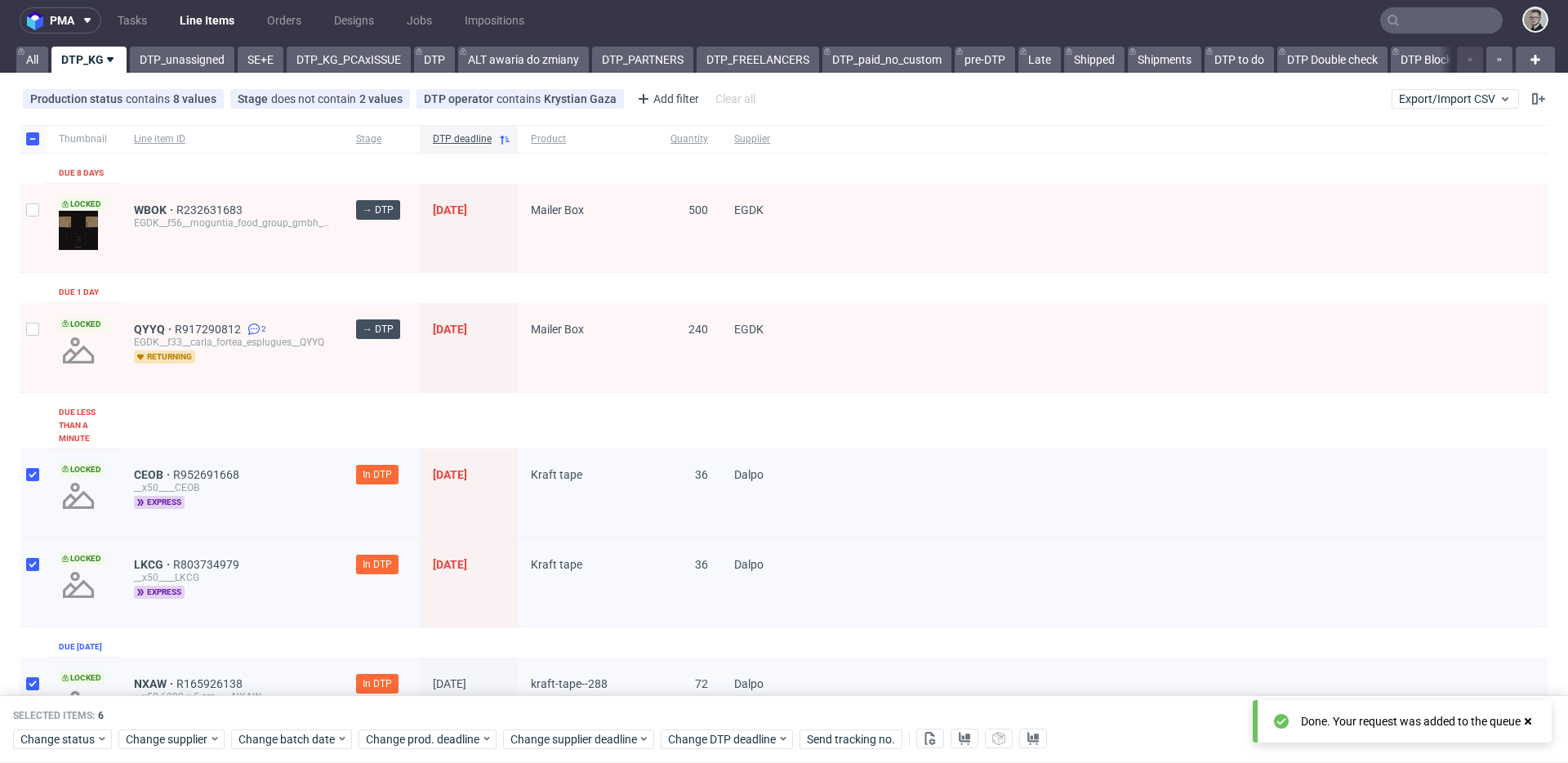
scroll to position [0, 0]
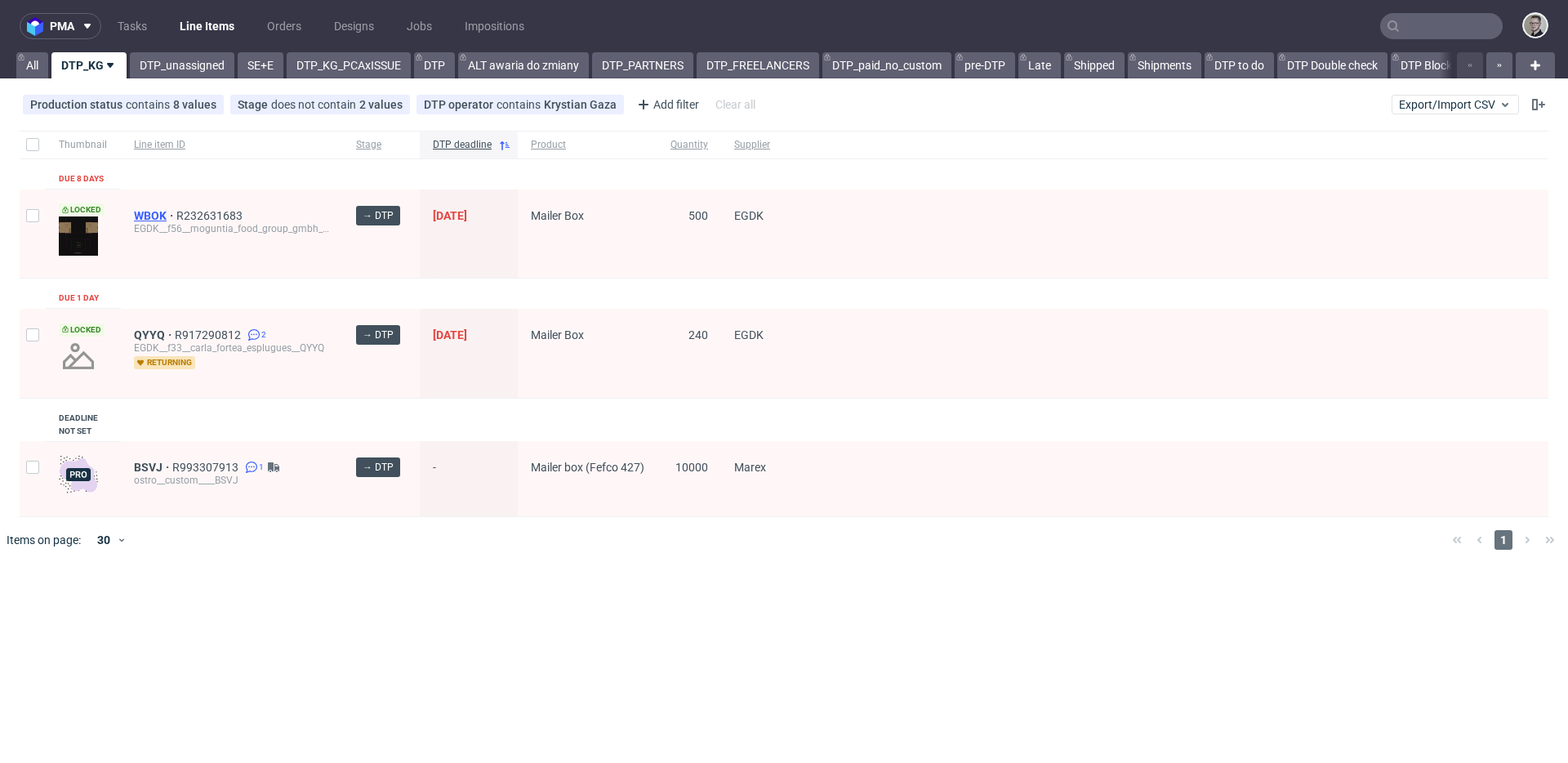
click at [155, 220] on span "WBOK" at bounding box center [154, 216] width 42 height 13
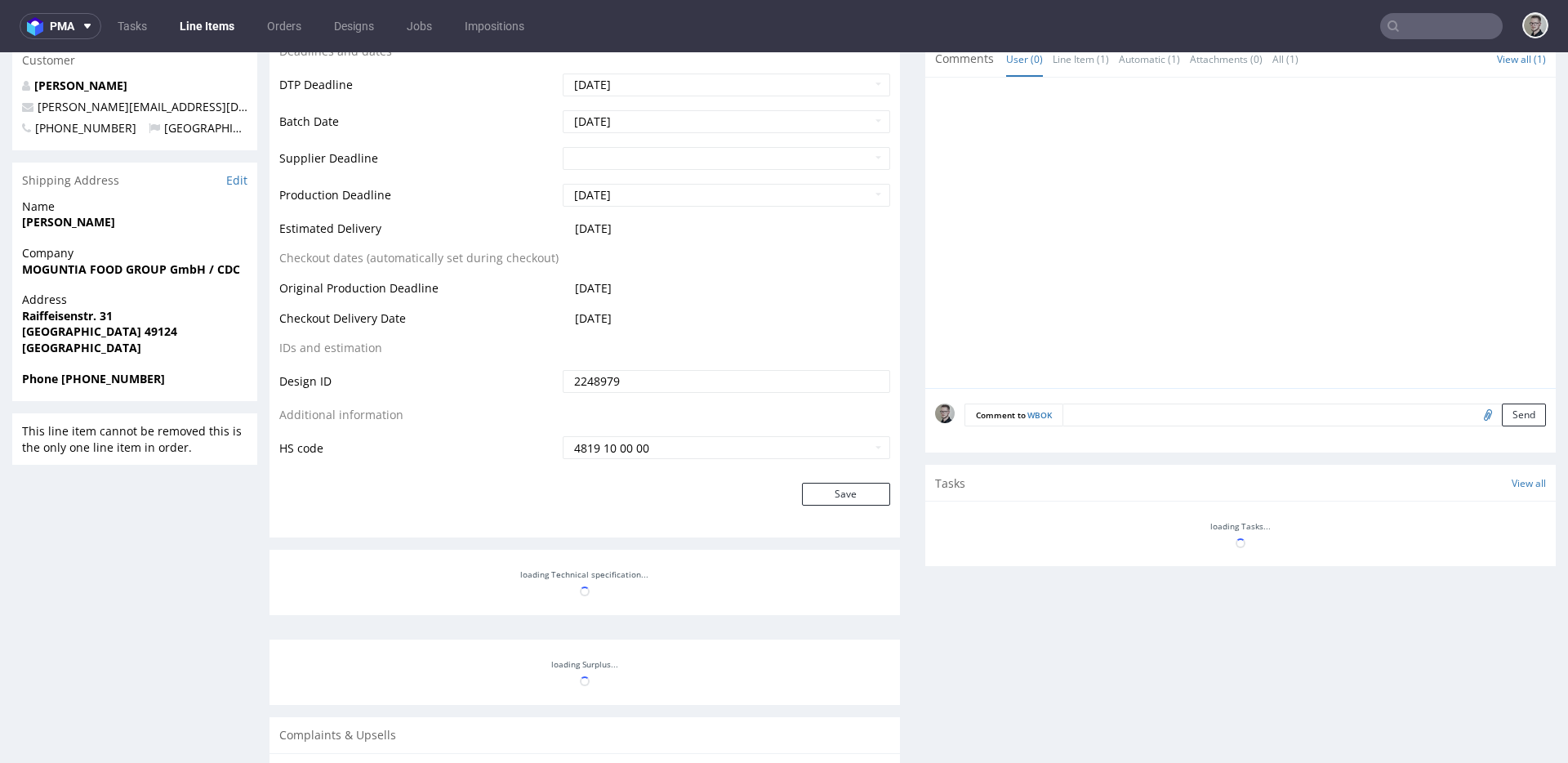
scroll to position [675, 0]
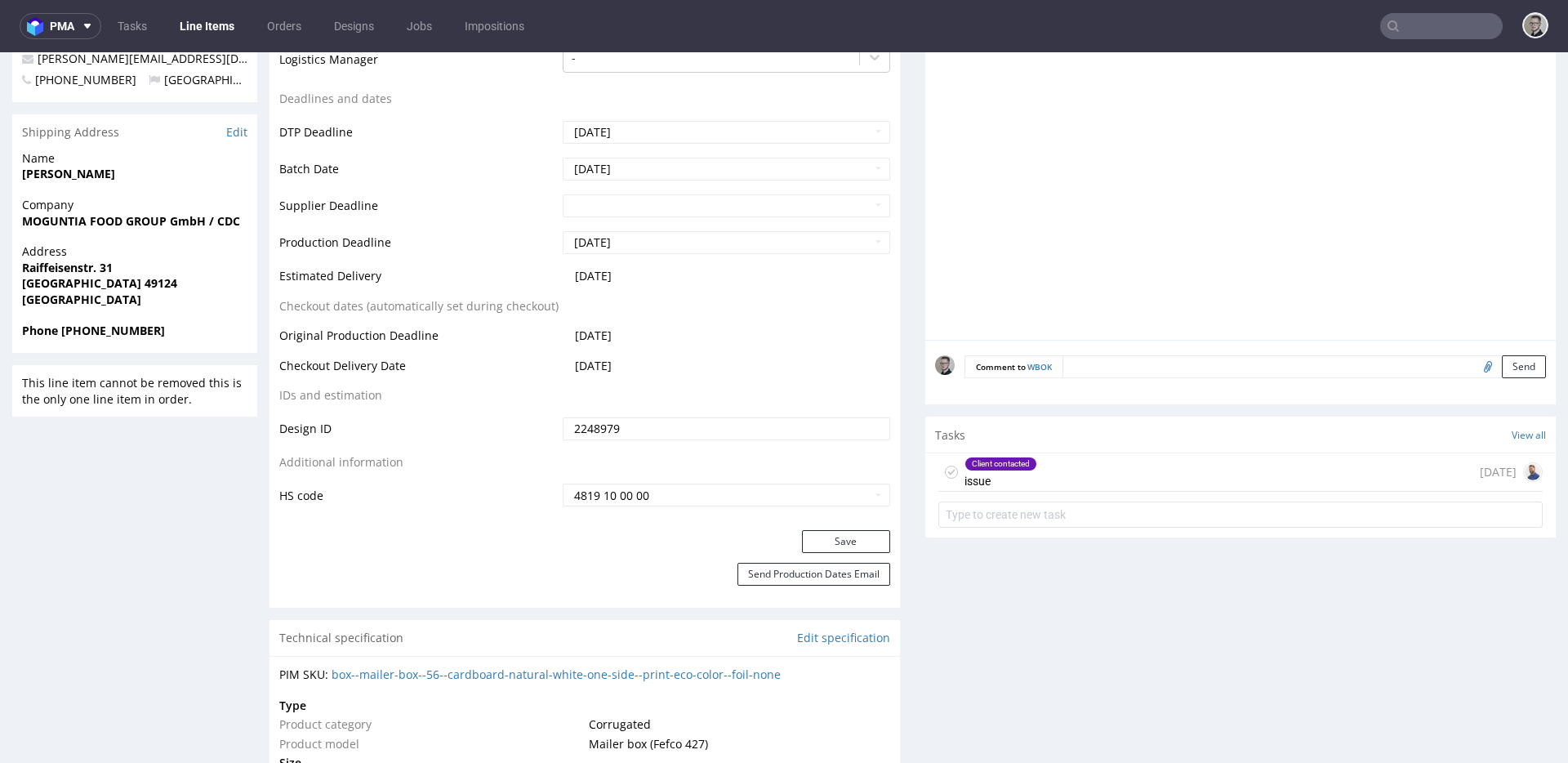
click at [1112, 487] on div "Client contacted issue 6 days ago" at bounding box center [1241, 472] width 604 height 38
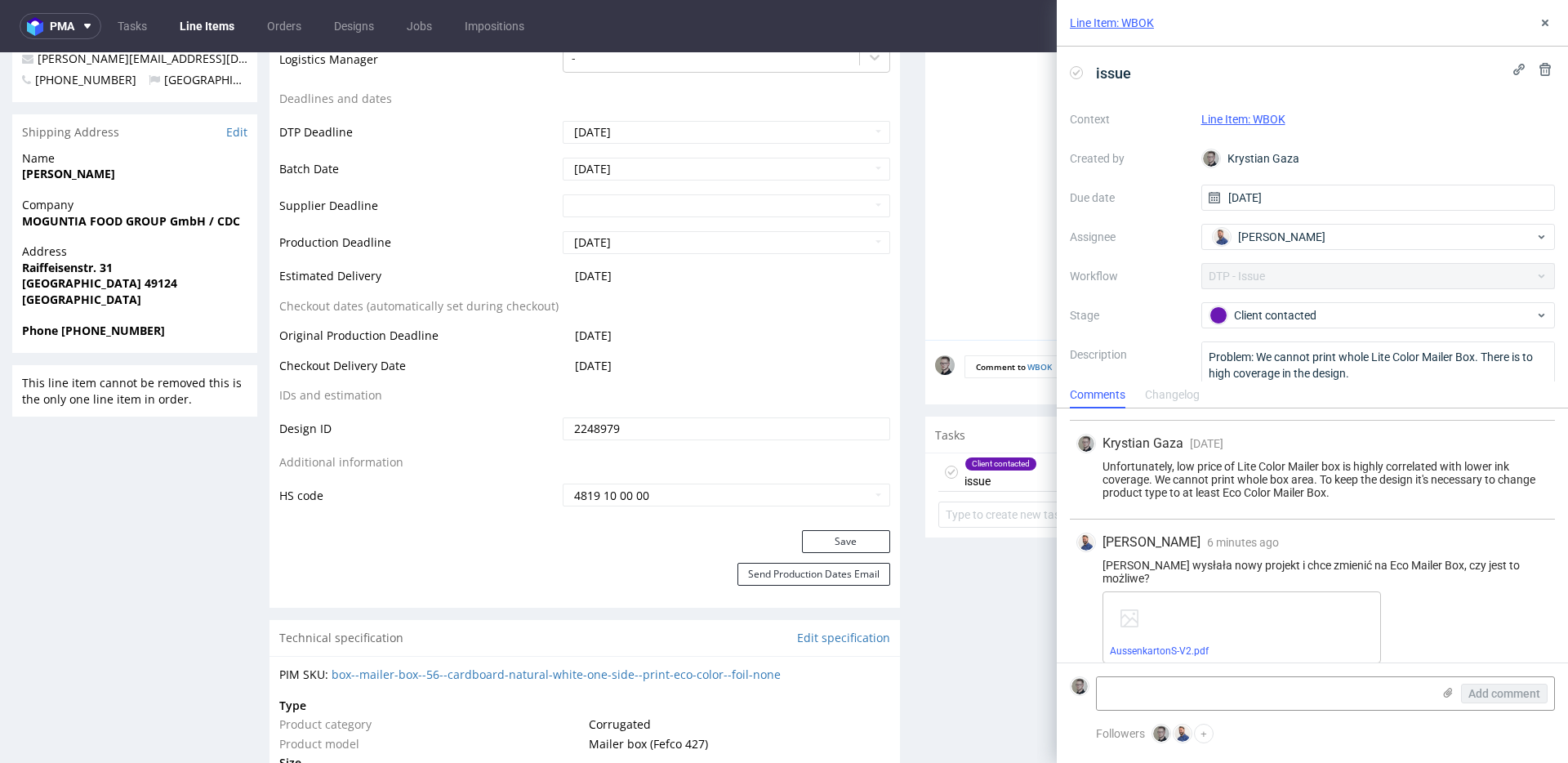
scroll to position [311, 0]
click at [1172, 645] on link "AussenkartonS-V2.pdf" at bounding box center [1159, 651] width 99 height 12
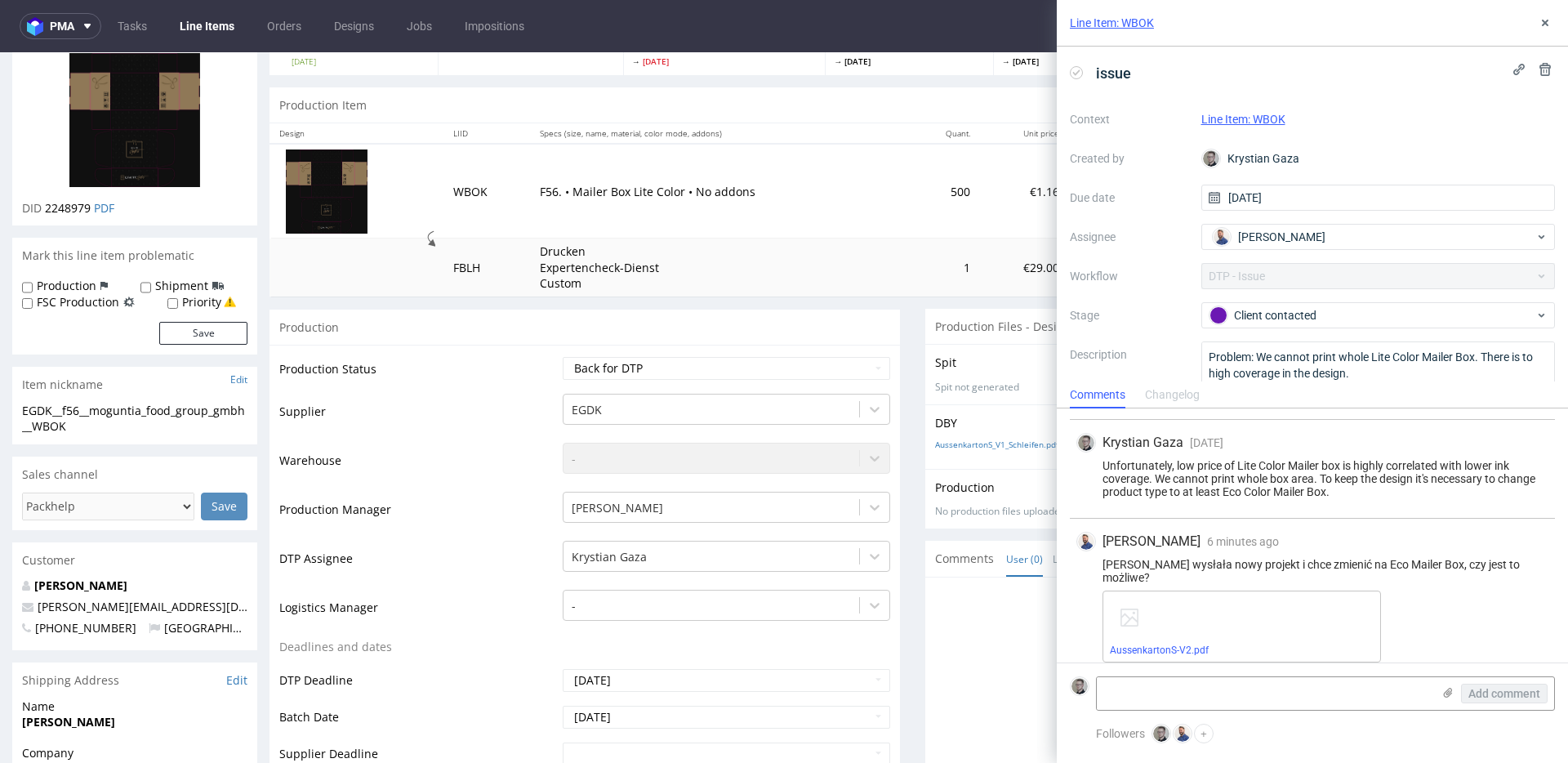
scroll to position [0, 0]
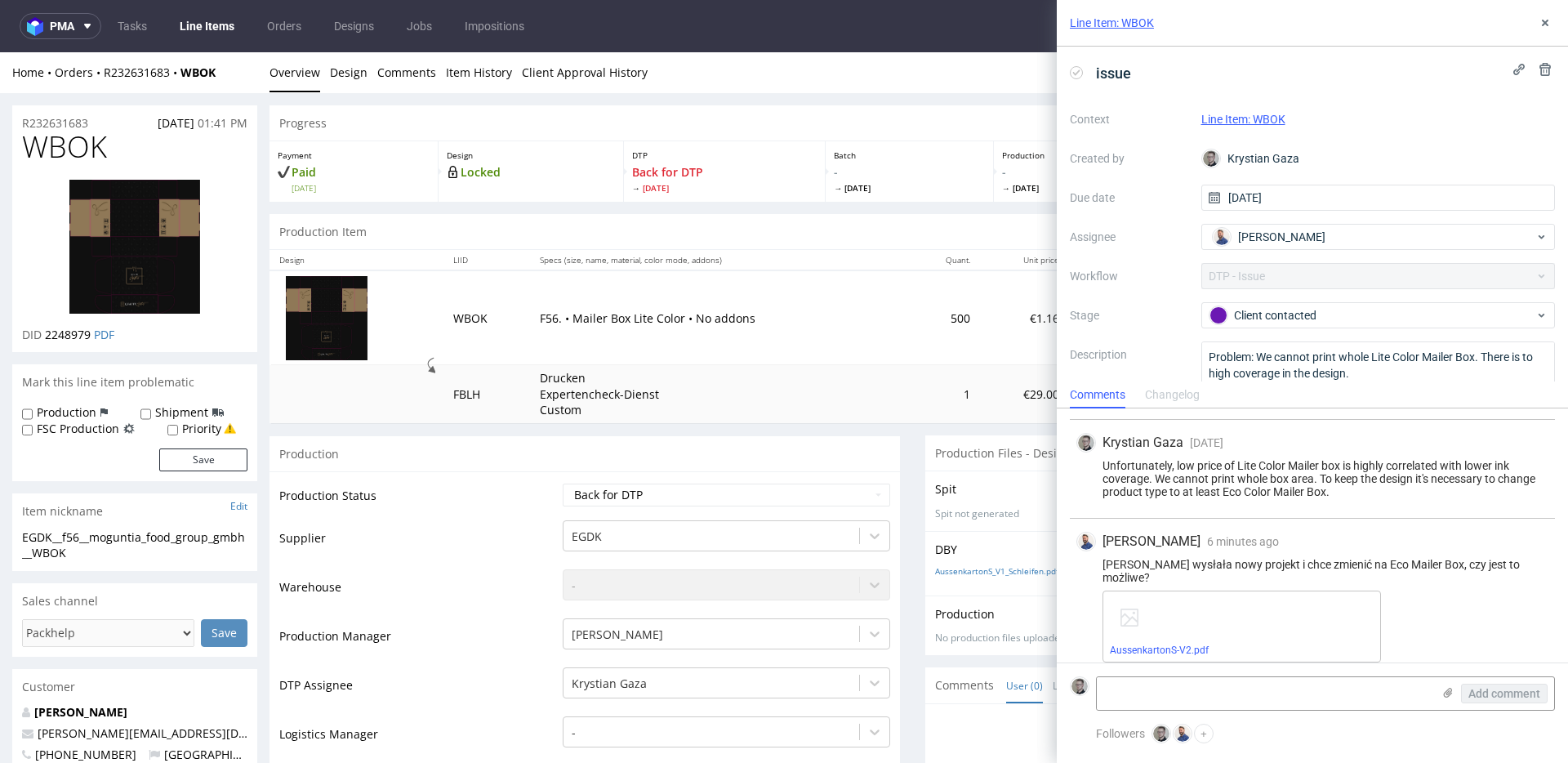
click at [1436, 567] on div "Klientka wysłała nowy projekt i chce zmienić na Eco Mailer Box, czy jest to moż…" at bounding box center [1313, 571] width 472 height 26
click at [1547, 21] on use at bounding box center [1546, 23] width 7 height 7
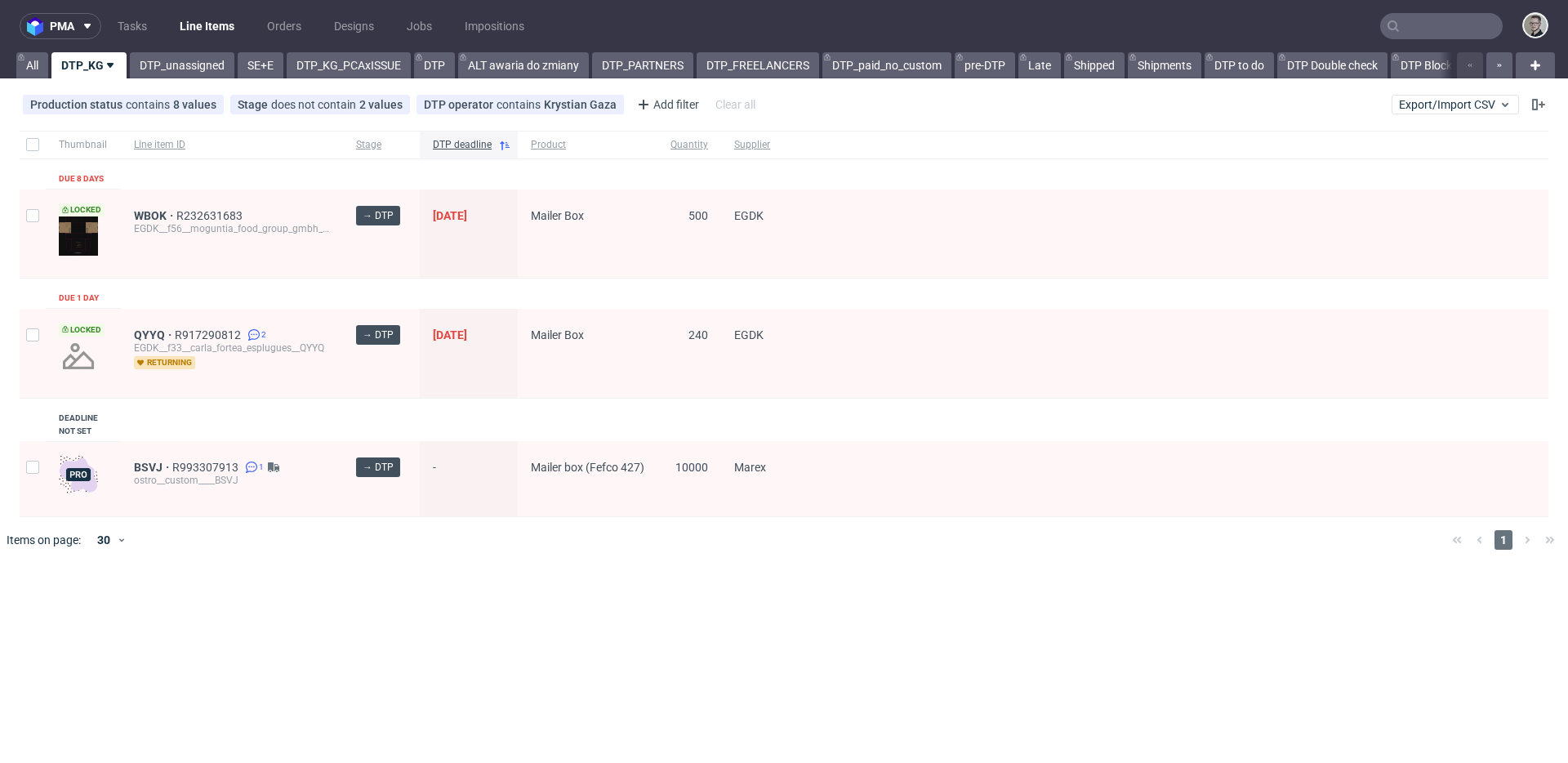
click at [204, 394] on div "QYYQ R917290812 2 EGDK__f33__carla_fortea_esplugues__QYYQ returning" at bounding box center [231, 353] width 222 height 89
click at [143, 462] on span "BSVJ" at bounding box center [153, 467] width 38 height 13
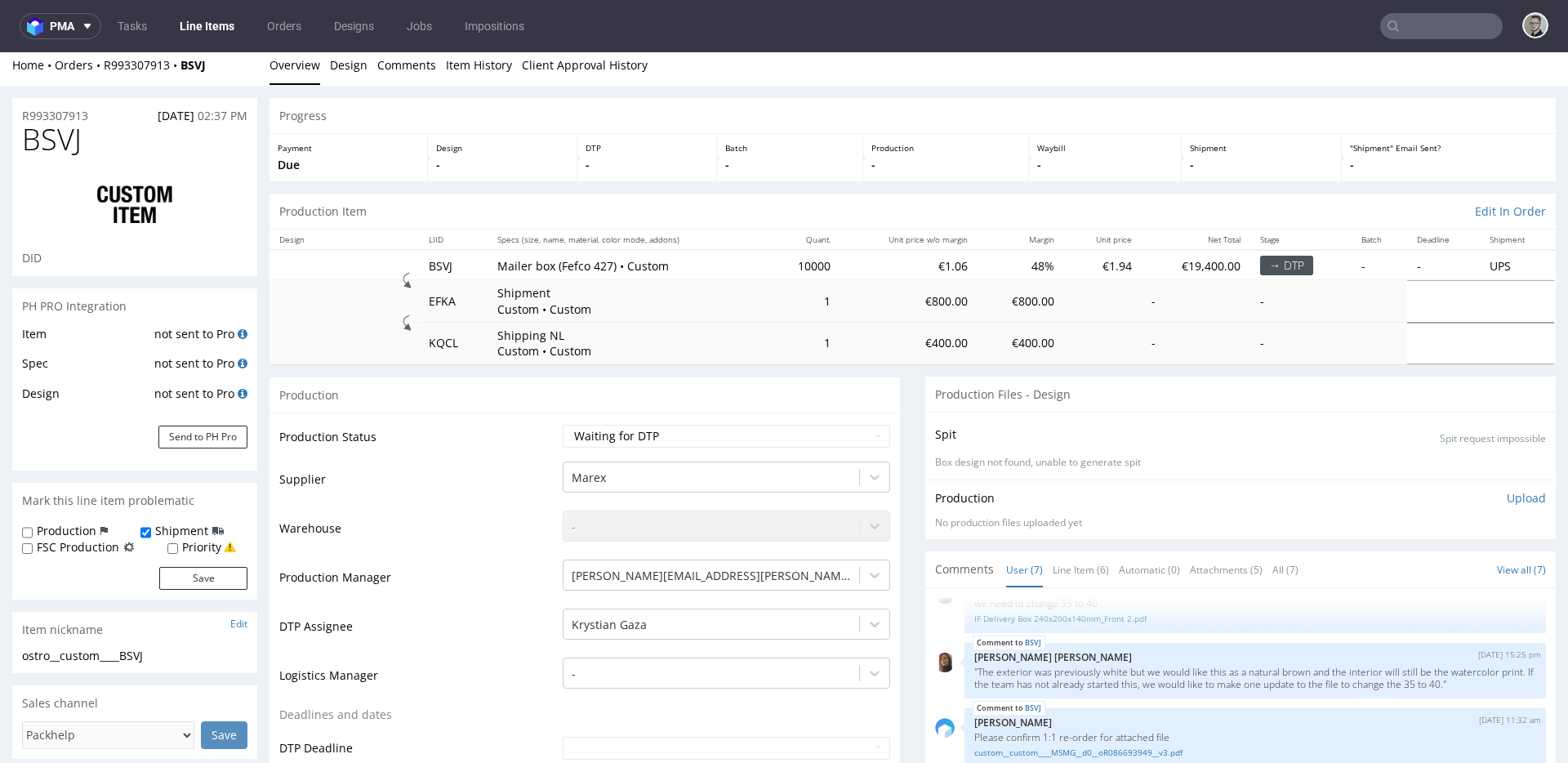
scroll to position [272, 0]
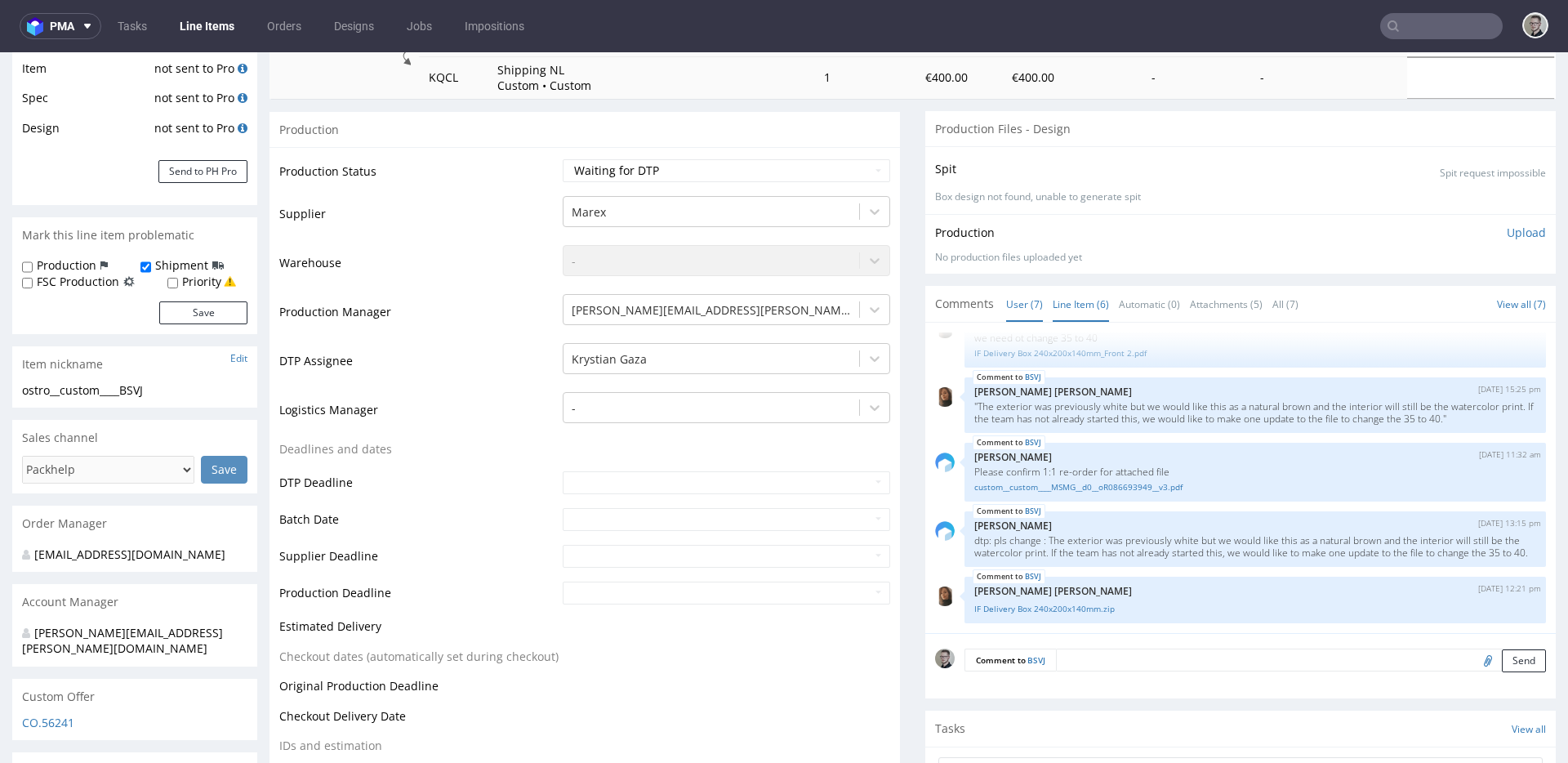
click at [1081, 307] on link "Line Item (6)" at bounding box center [1081, 304] width 56 height 36
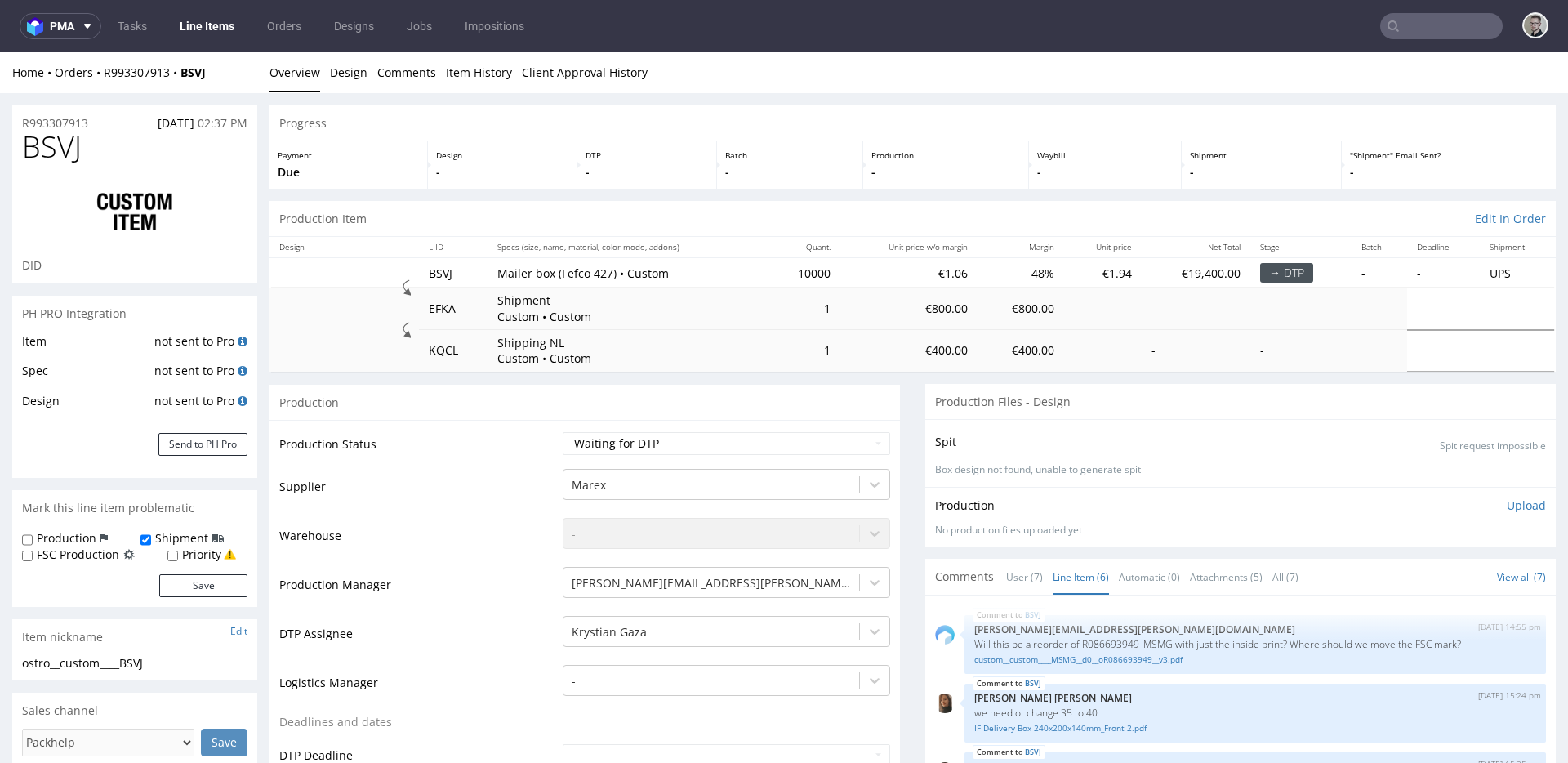
scroll to position [322, 0]
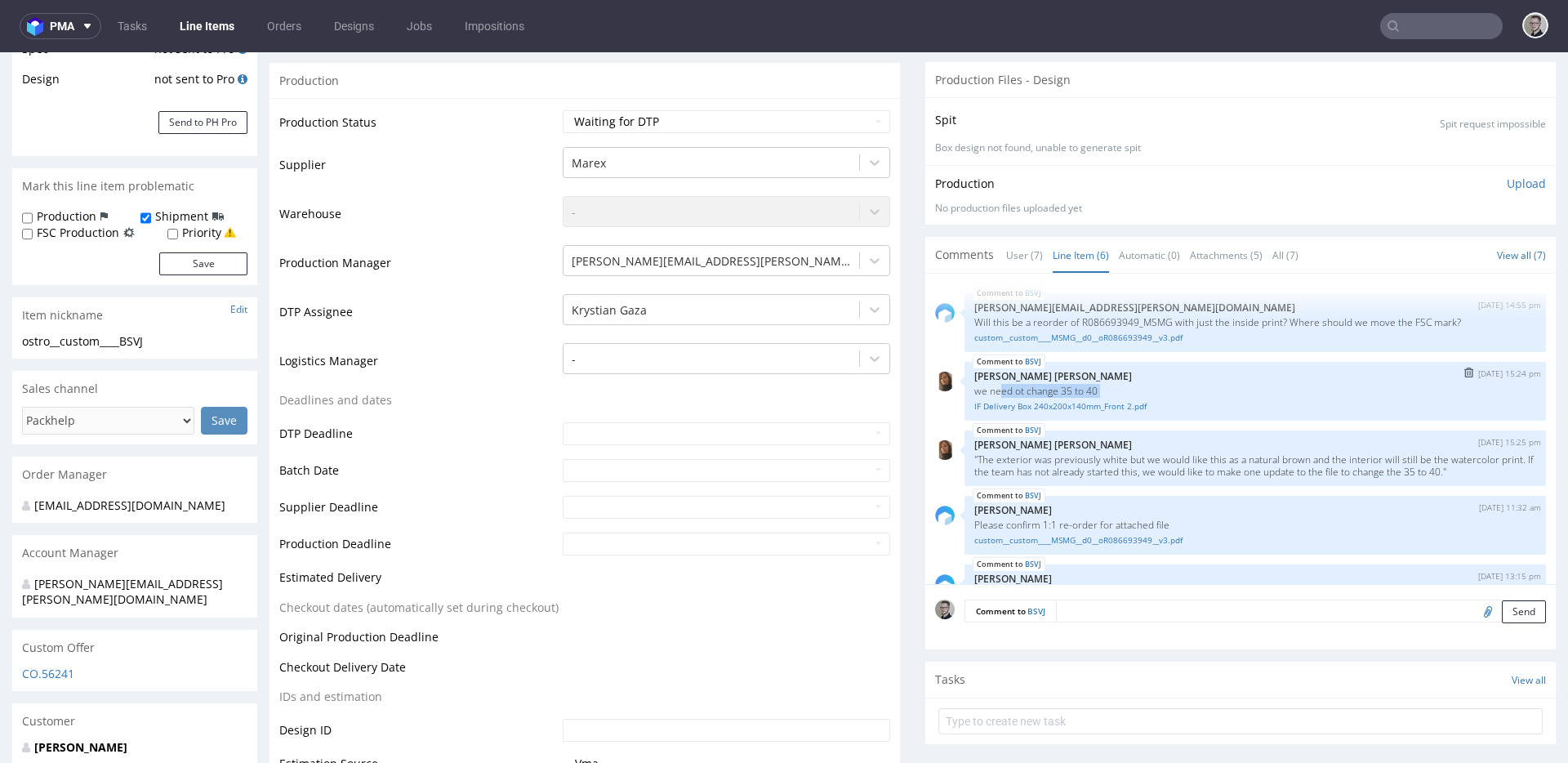
drag, startPoint x: 988, startPoint y: 389, endPoint x: 1214, endPoint y: 399, distance: 226.2
click at [1214, 399] on div "BSVJ 13th Aug 25 | 15:24 pm Angelina Marć we need ot change 35 to 40 IF Deliver…" at bounding box center [1255, 391] width 581 height 59
click at [1175, 388] on p "we need ot change 35 to 40" at bounding box center [1255, 391] width 562 height 12
click at [1095, 405] on link "IF Delivery Box 240x200x140mm_Front 2.pdf" at bounding box center [1255, 406] width 562 height 12
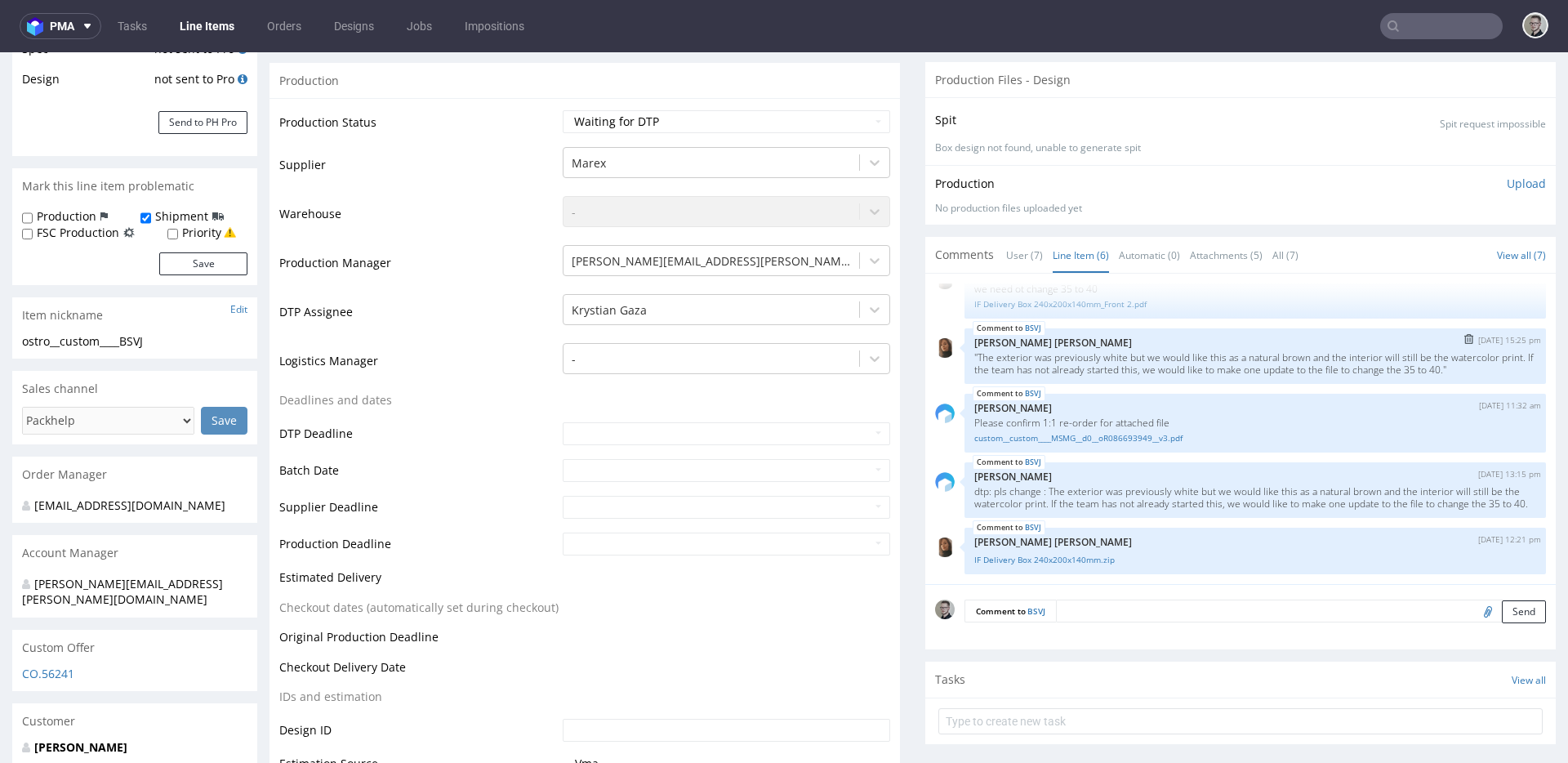
scroll to position [114, 0]
click at [1086, 432] on link "custom__custom____MSMG__d0__oR086693949__v3.pdf" at bounding box center [1255, 438] width 562 height 12
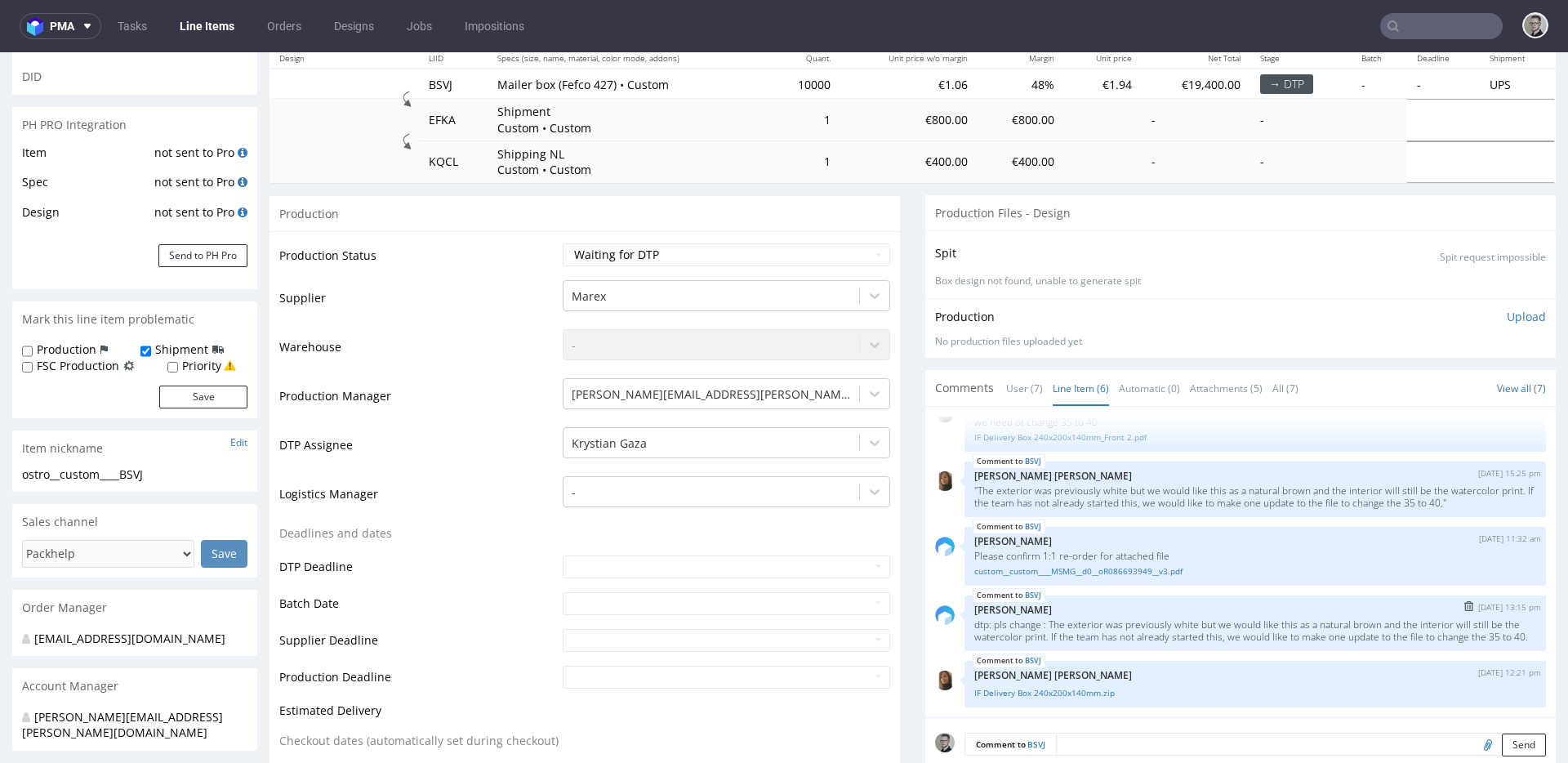
scroll to position [178, 0]
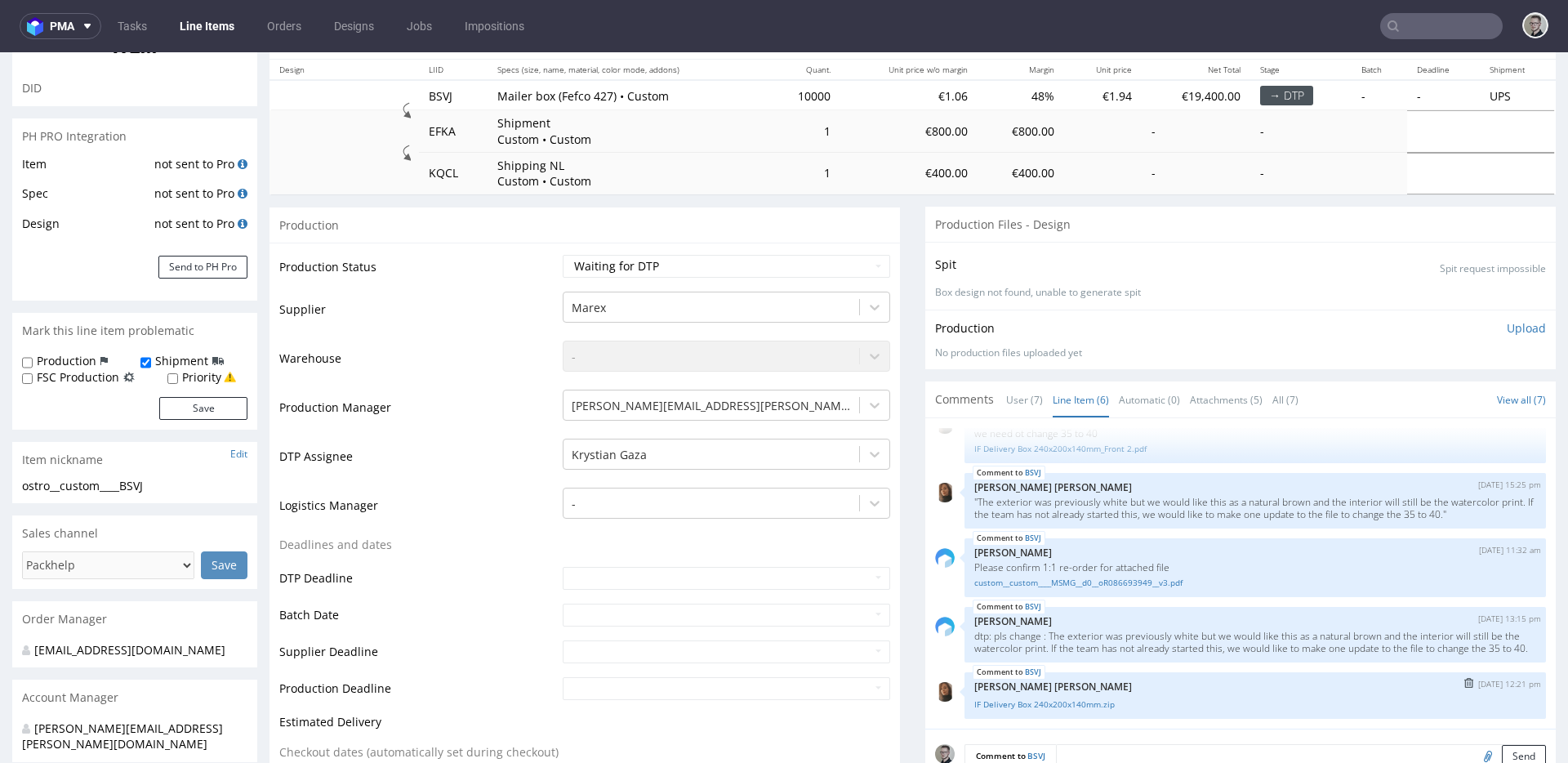
click at [1057, 697] on div "IF Delivery Box 240x200x140mm.zip" at bounding box center [1255, 703] width 562 height 16
click at [1064, 700] on link "IF Delivery Box 240x200x140mm.zip" at bounding box center [1255, 704] width 562 height 12
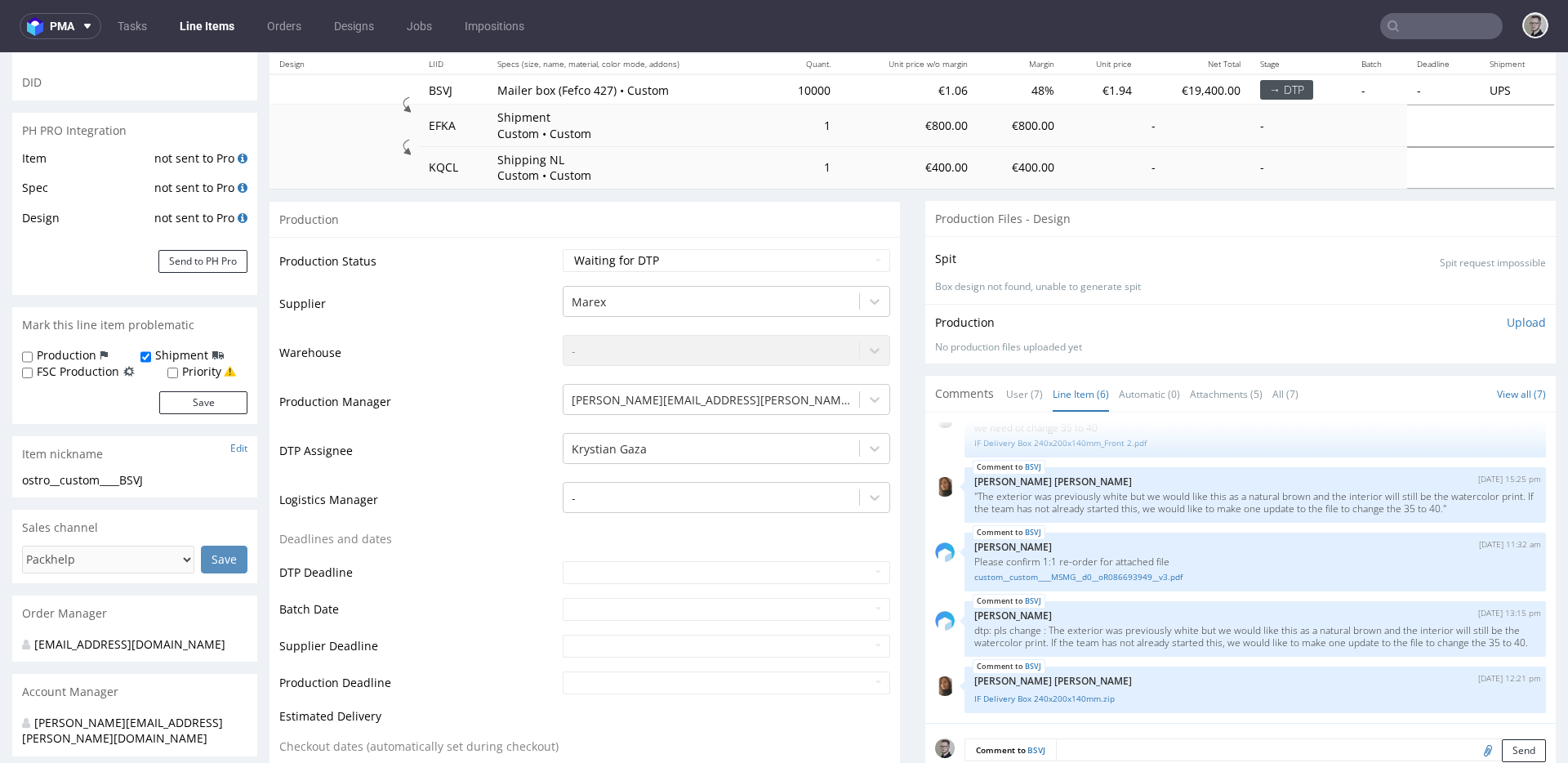
scroll to position [0, 0]
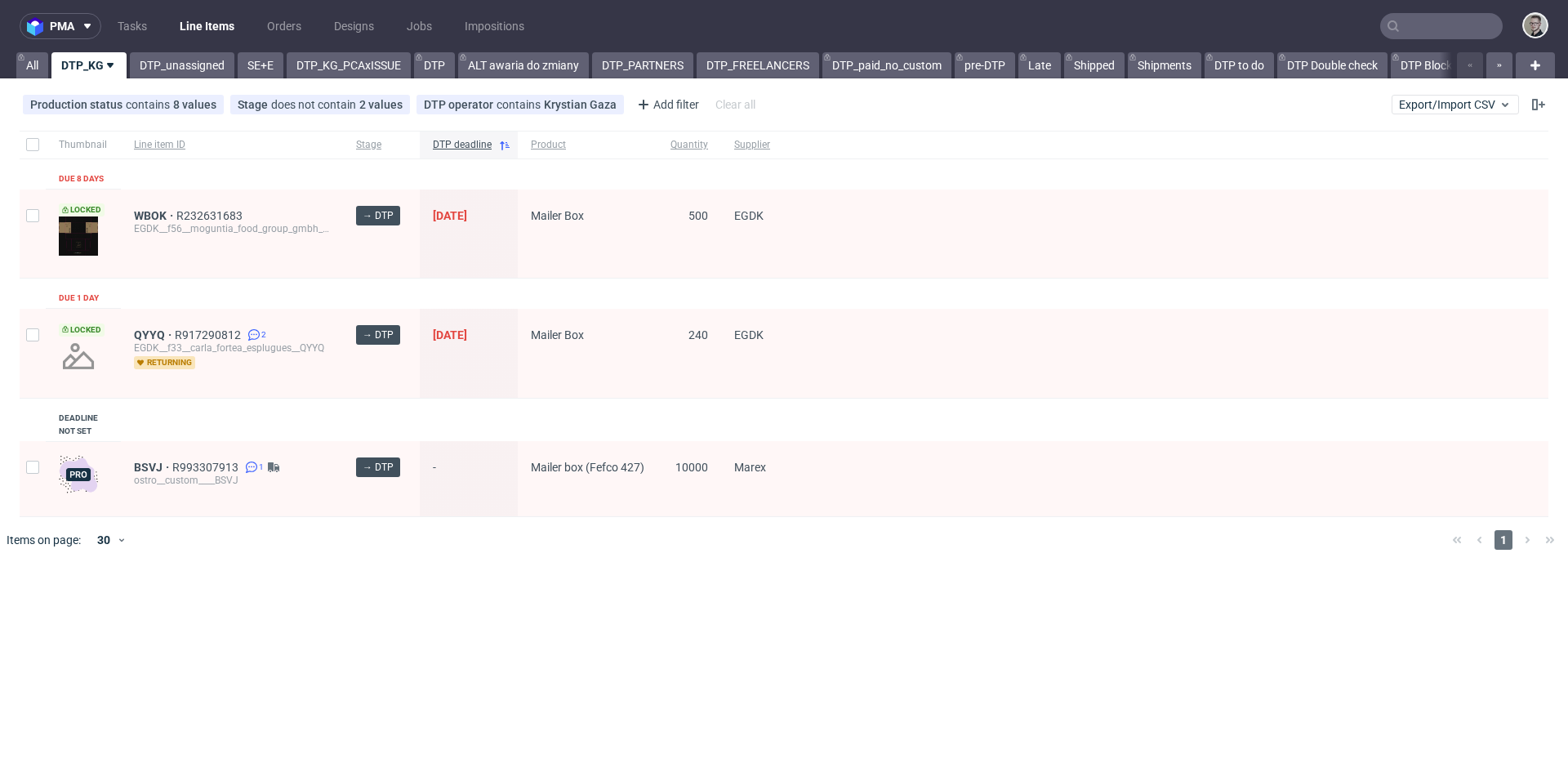
click at [167, 297] on div "Thumbnail Line item ID Stage DTP deadline Product Quantity Supplier Due 8 days …" at bounding box center [784, 324] width 1529 height 386
click at [141, 21] on link "Tasks" at bounding box center [132, 26] width 49 height 26
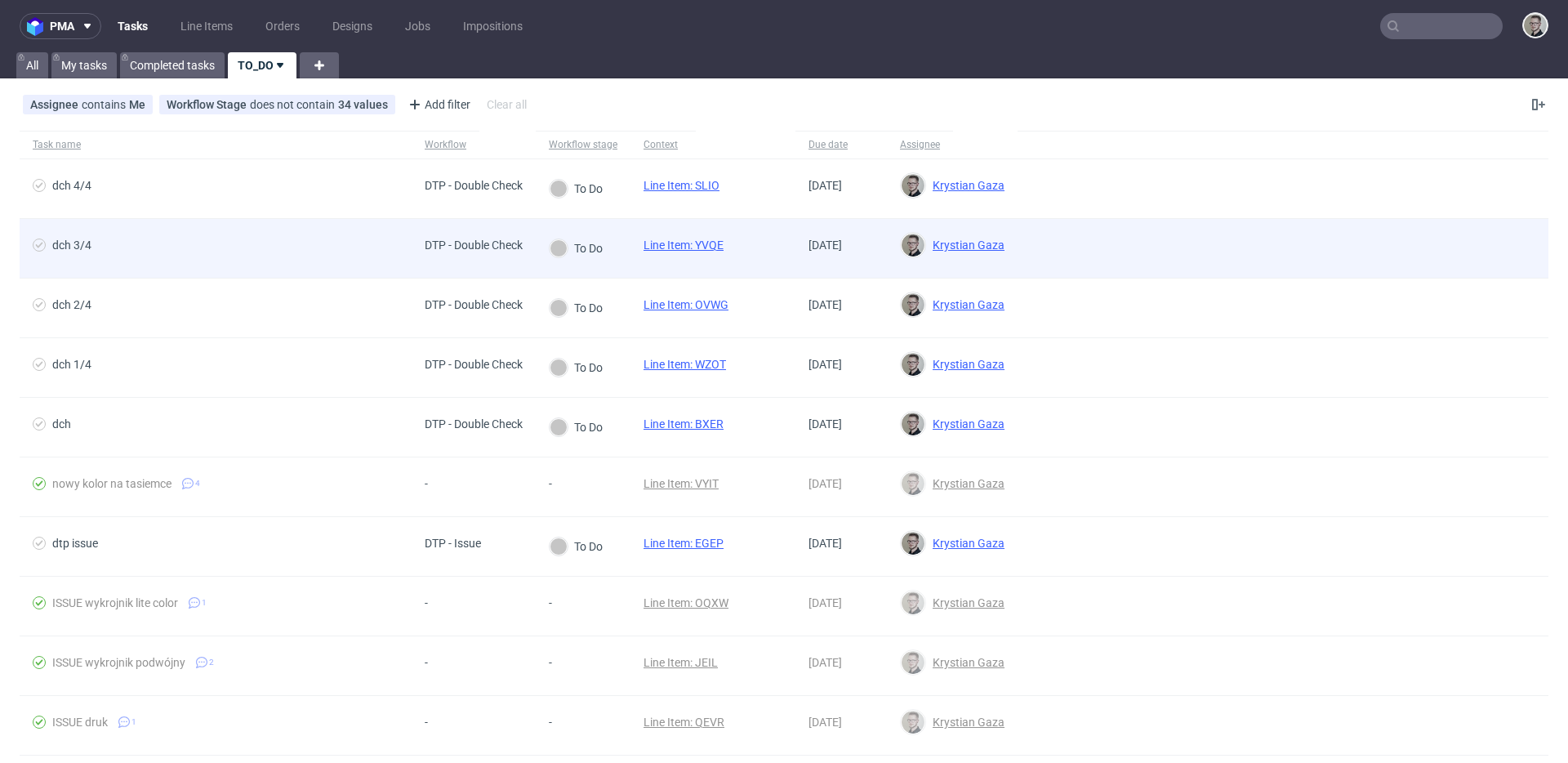
drag, startPoint x: 717, startPoint y: 244, endPoint x: 719, endPoint y: 230, distance: 14.1
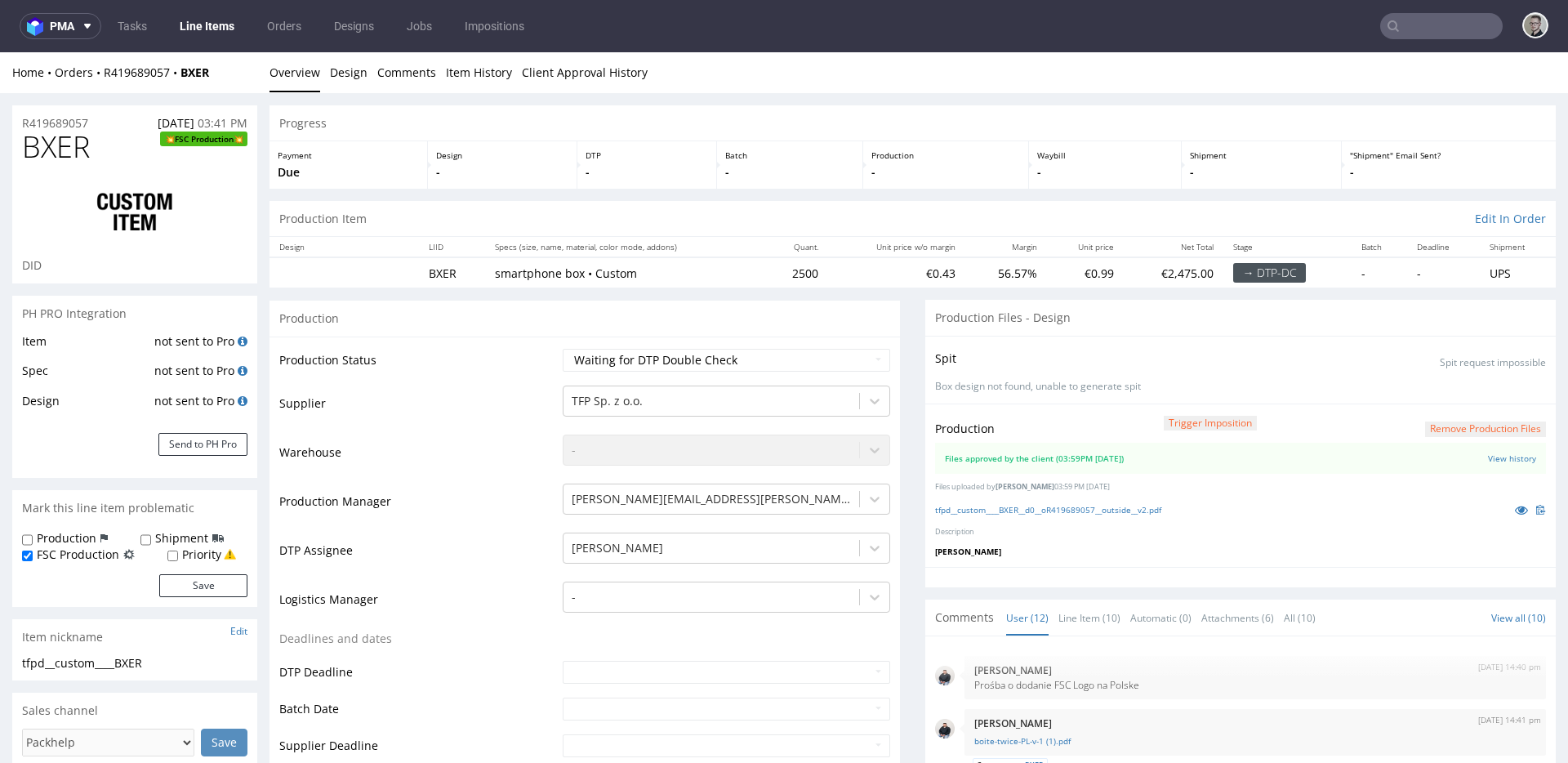
scroll to position [452, 0]
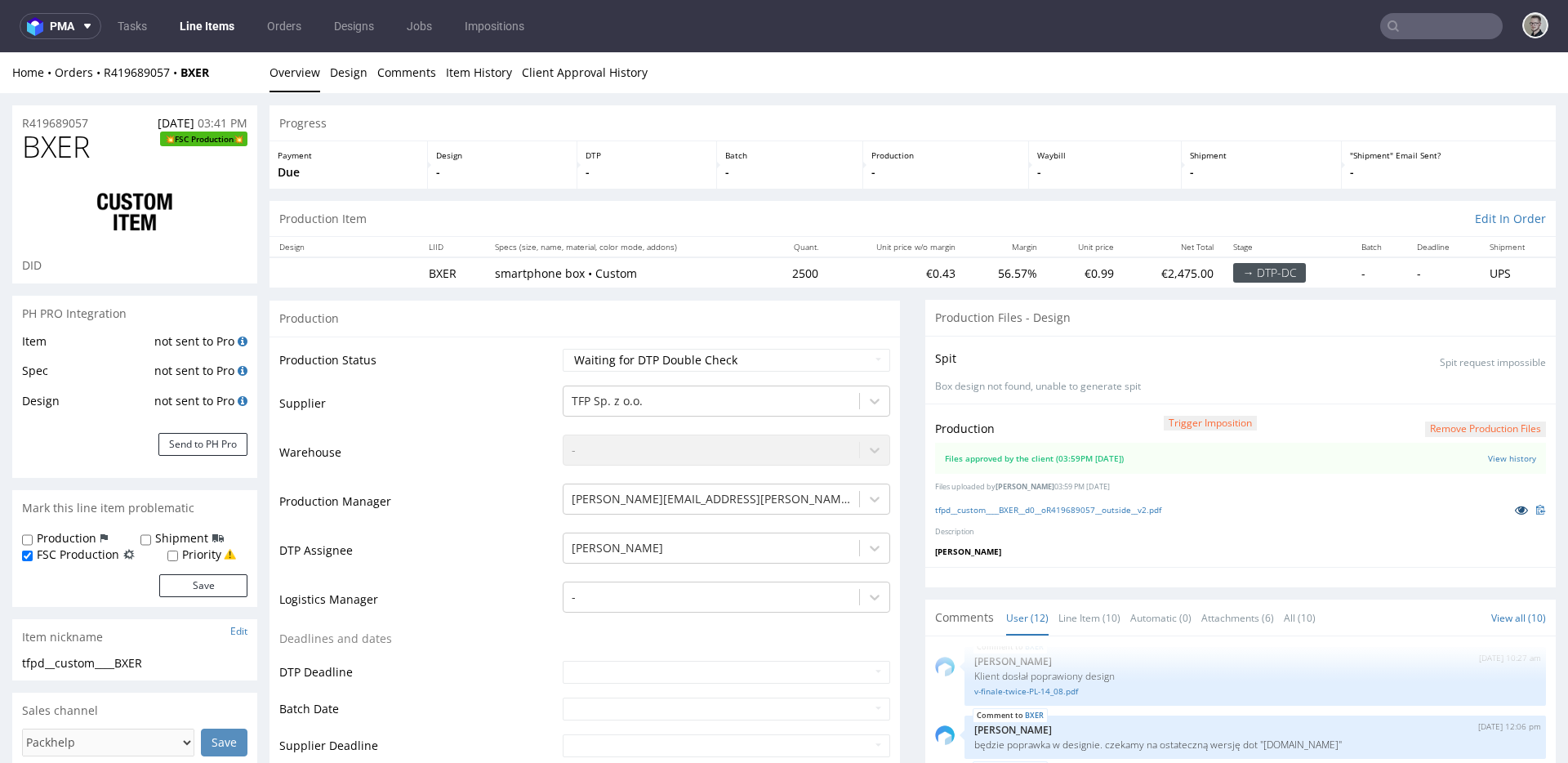
click at [1515, 509] on icon at bounding box center [1522, 509] width 13 height 12
click at [744, 358] on select "Waiting for Artwork Waiting for Diecut Waiting for Mockup Waiting for DTP Waiti…" at bounding box center [727, 360] width 328 height 23
select select "dtp_production_ready"
click at [563, 348] on select "Waiting for Artwork Waiting for Diecut Waiting for Mockup Waiting for DTP Waiti…" at bounding box center [727, 360] width 328 height 23
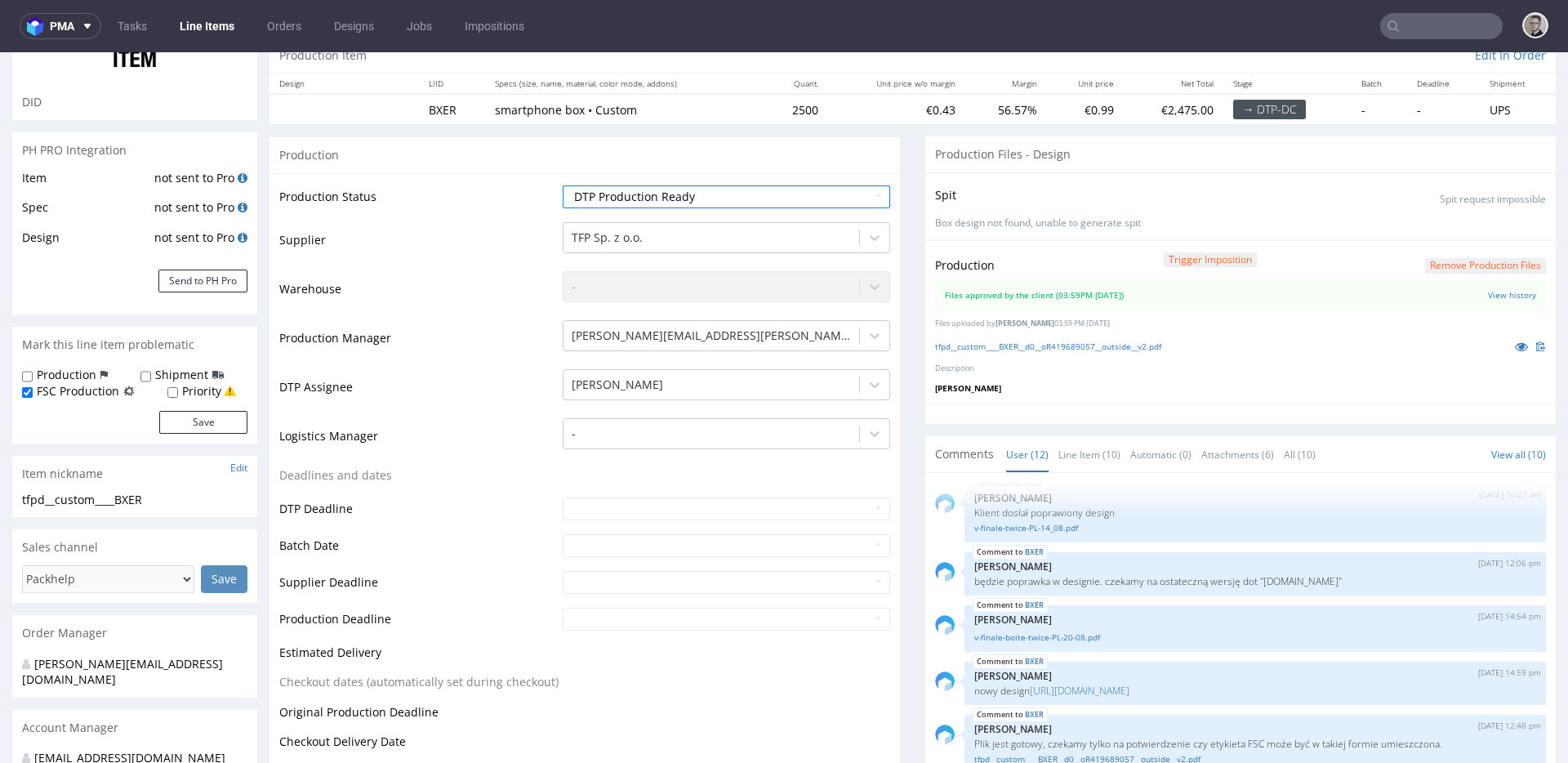
scroll to position [471, 0]
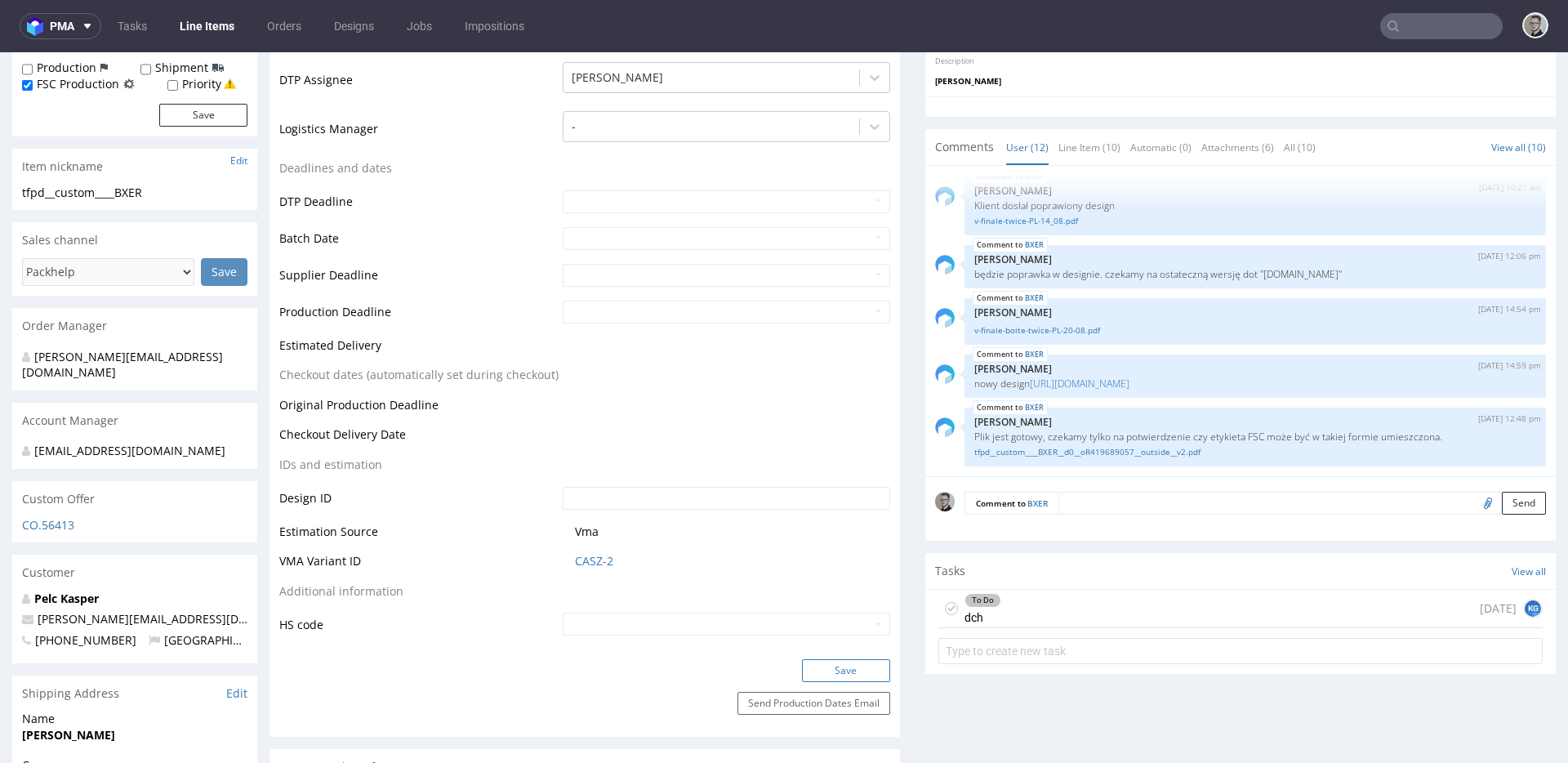
click at [844, 668] on button "Save" at bounding box center [846, 671] width 88 height 23
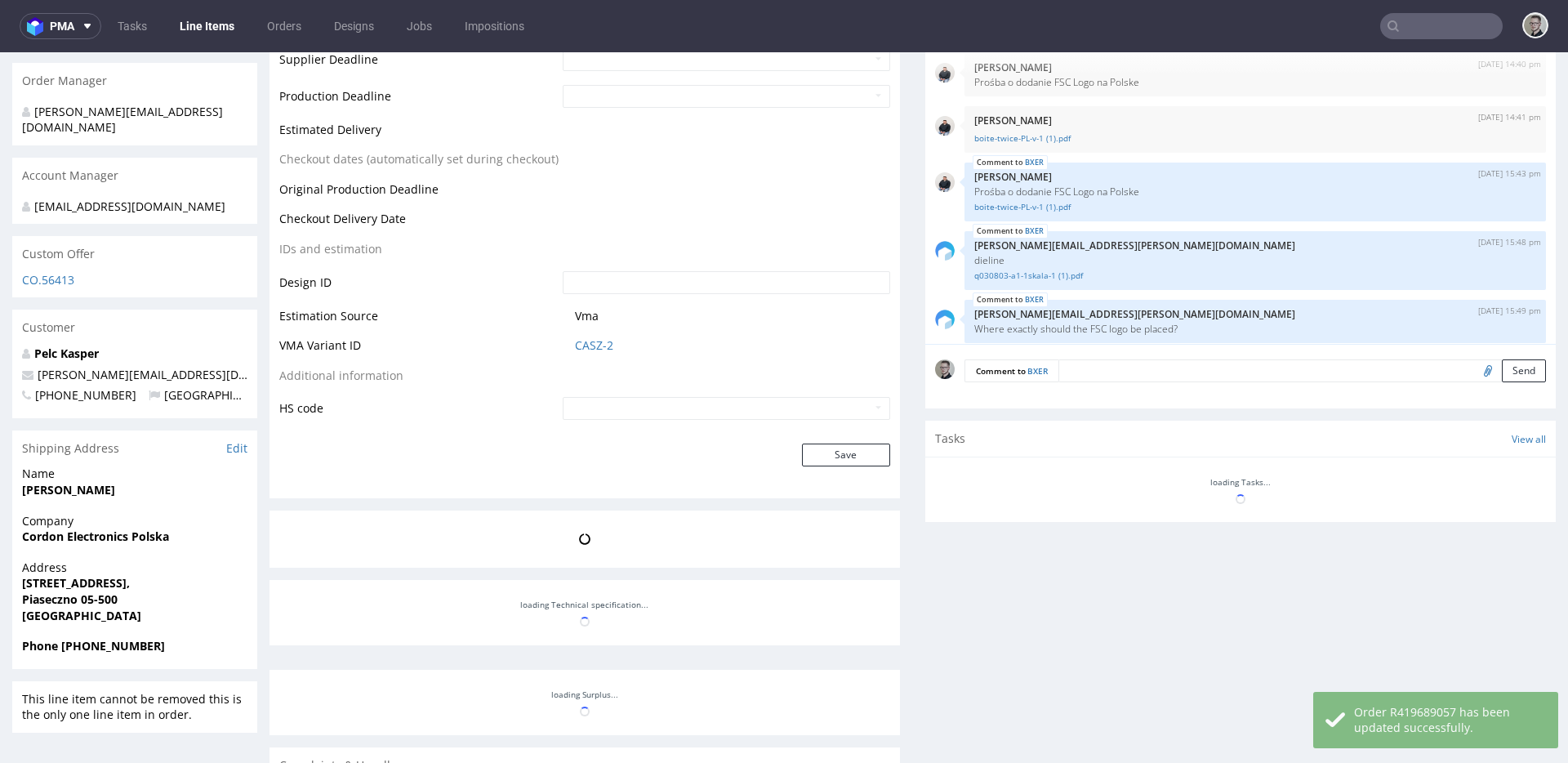
scroll to position [452, 0]
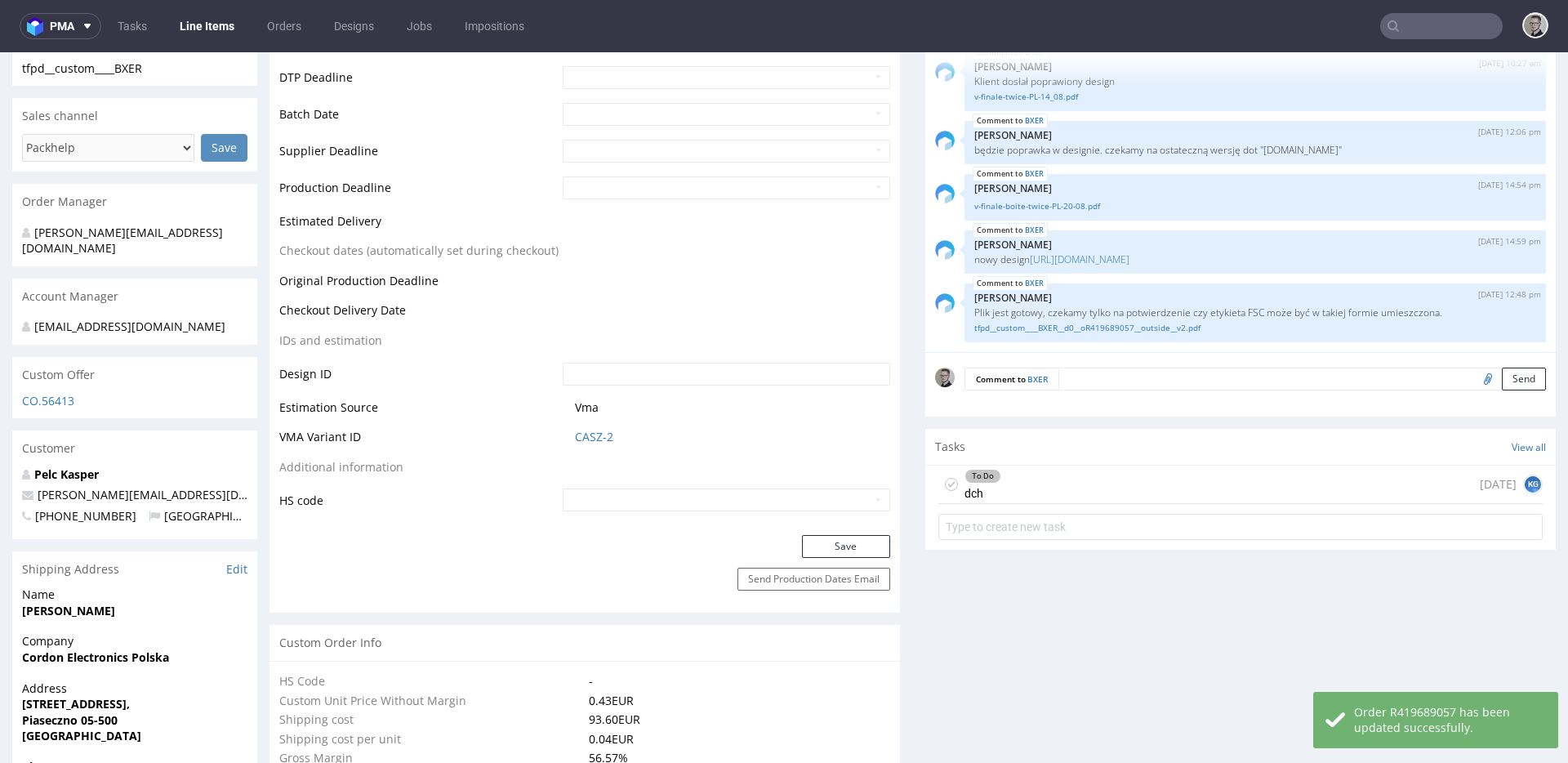
click at [945, 480] on icon at bounding box center [952, 485] width 13 height 13
click at [1097, 489] on div "To Do dch 1 day ago KG" at bounding box center [1241, 485] width 604 height 38
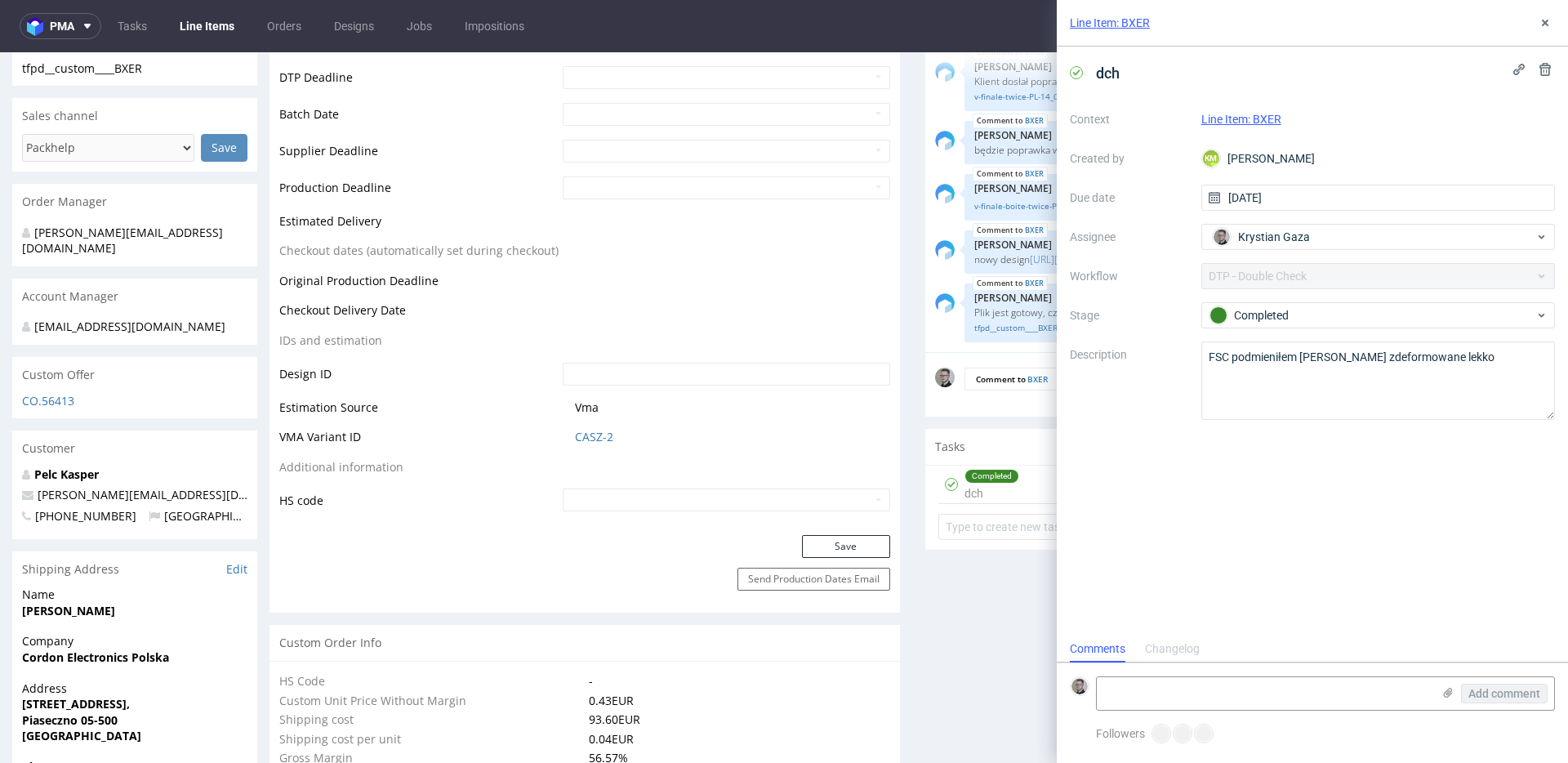
scroll to position [13, 0]
click at [1550, 26] on icon at bounding box center [1546, 23] width 13 height 13
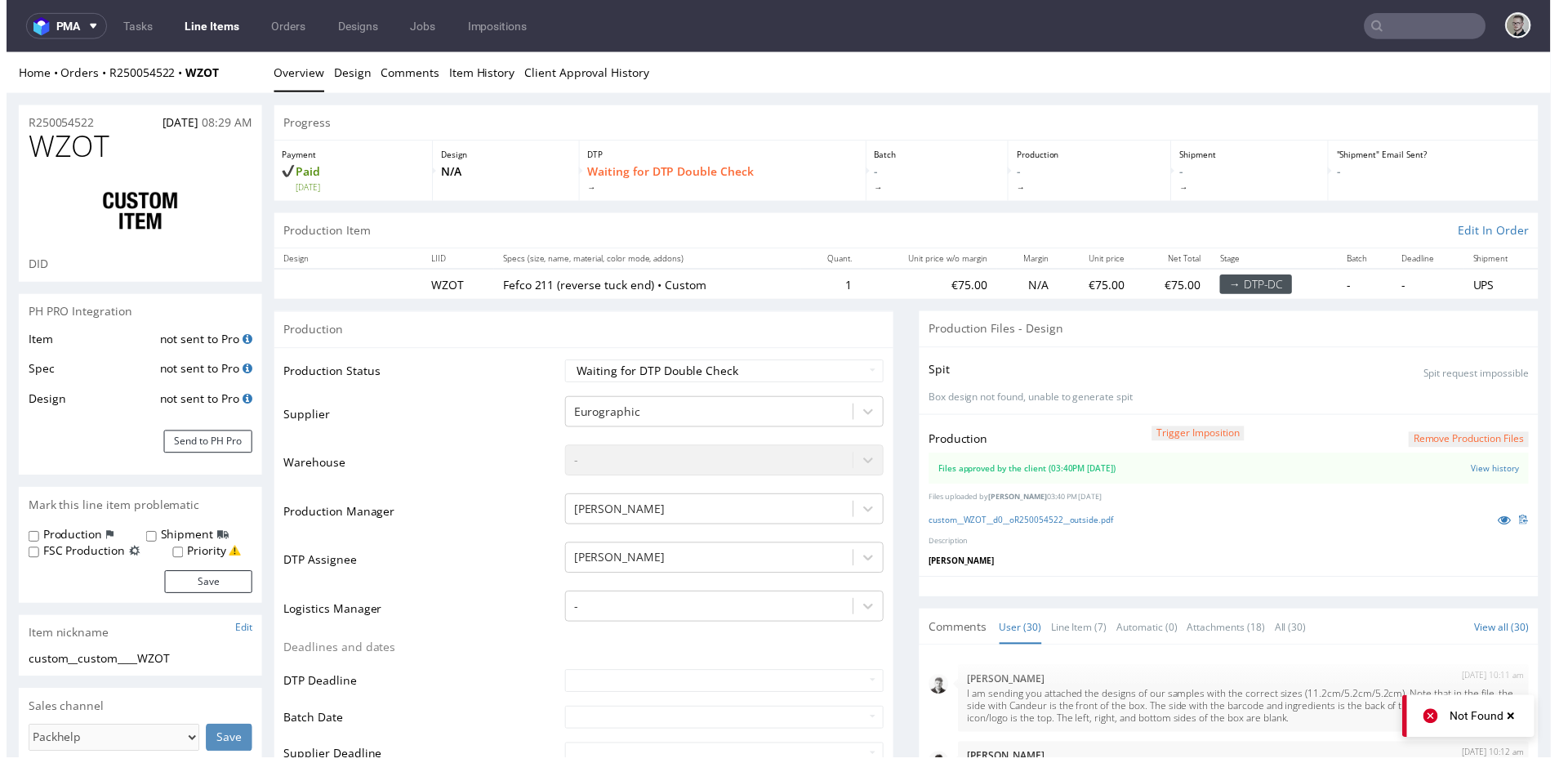
scroll to position [1728, 0]
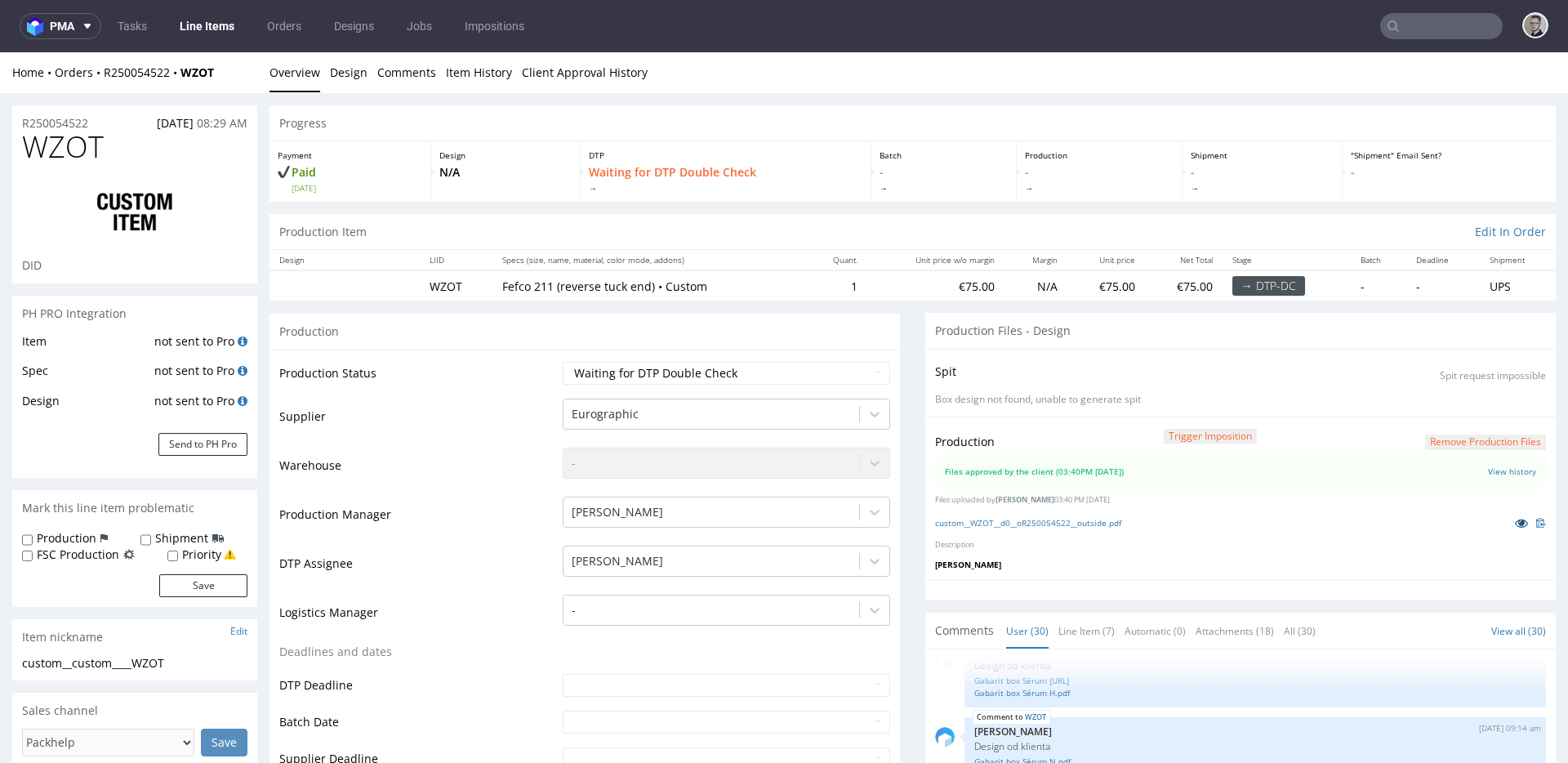
click at [1515, 522] on icon at bounding box center [1522, 523] width 13 height 12
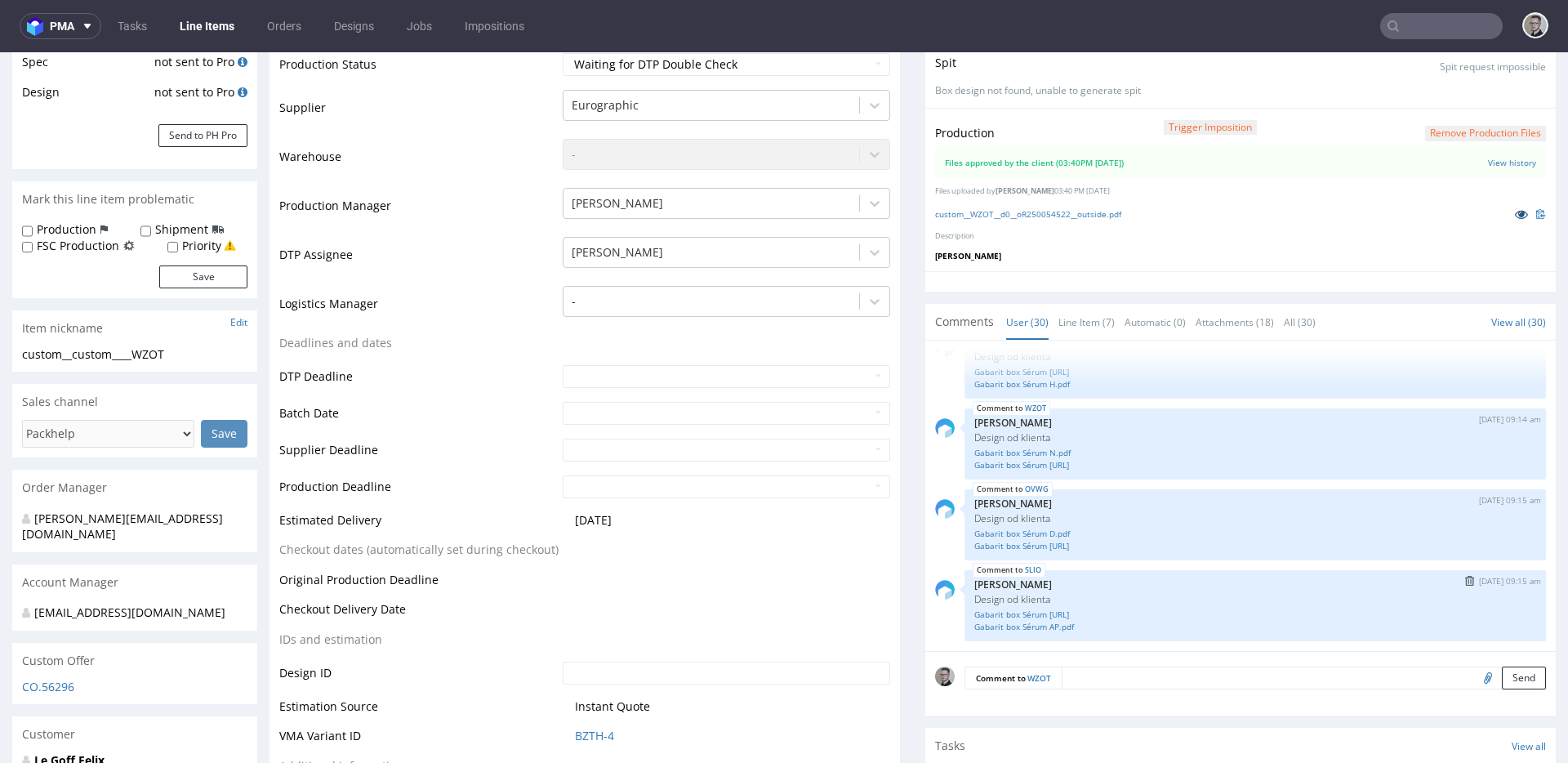
scroll to position [310, 0]
click at [1053, 625] on link "Gabarit box Sérum AP.pdf" at bounding box center [1255, 626] width 562 height 12
click at [1052, 532] on link "Gabarit box Sérum D.pdf" at bounding box center [1255, 533] width 562 height 12
click at [1049, 452] on link "Gabarit box Sérum N.pdf" at bounding box center [1255, 452] width 562 height 12
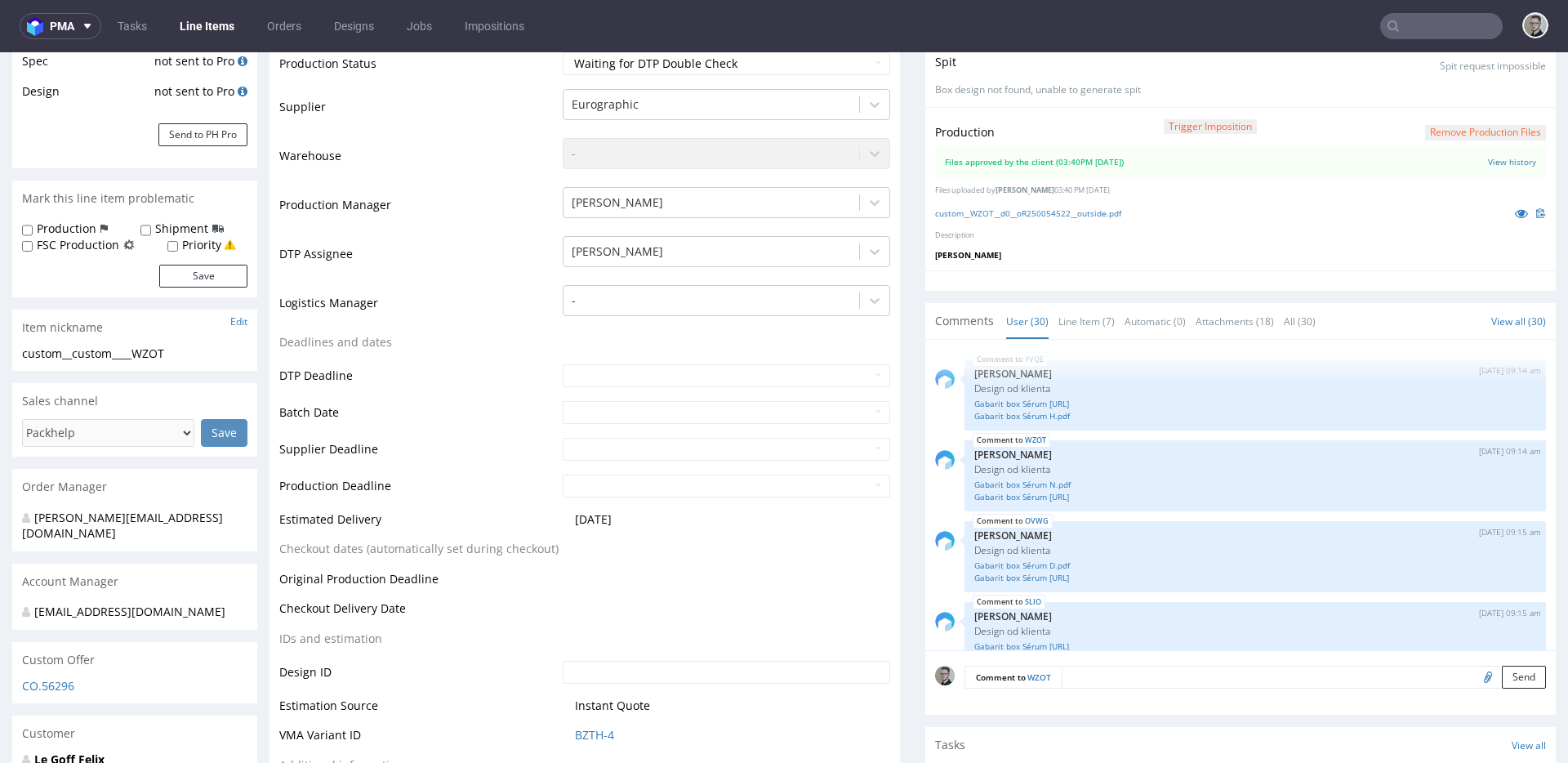
scroll to position [1665, 0]
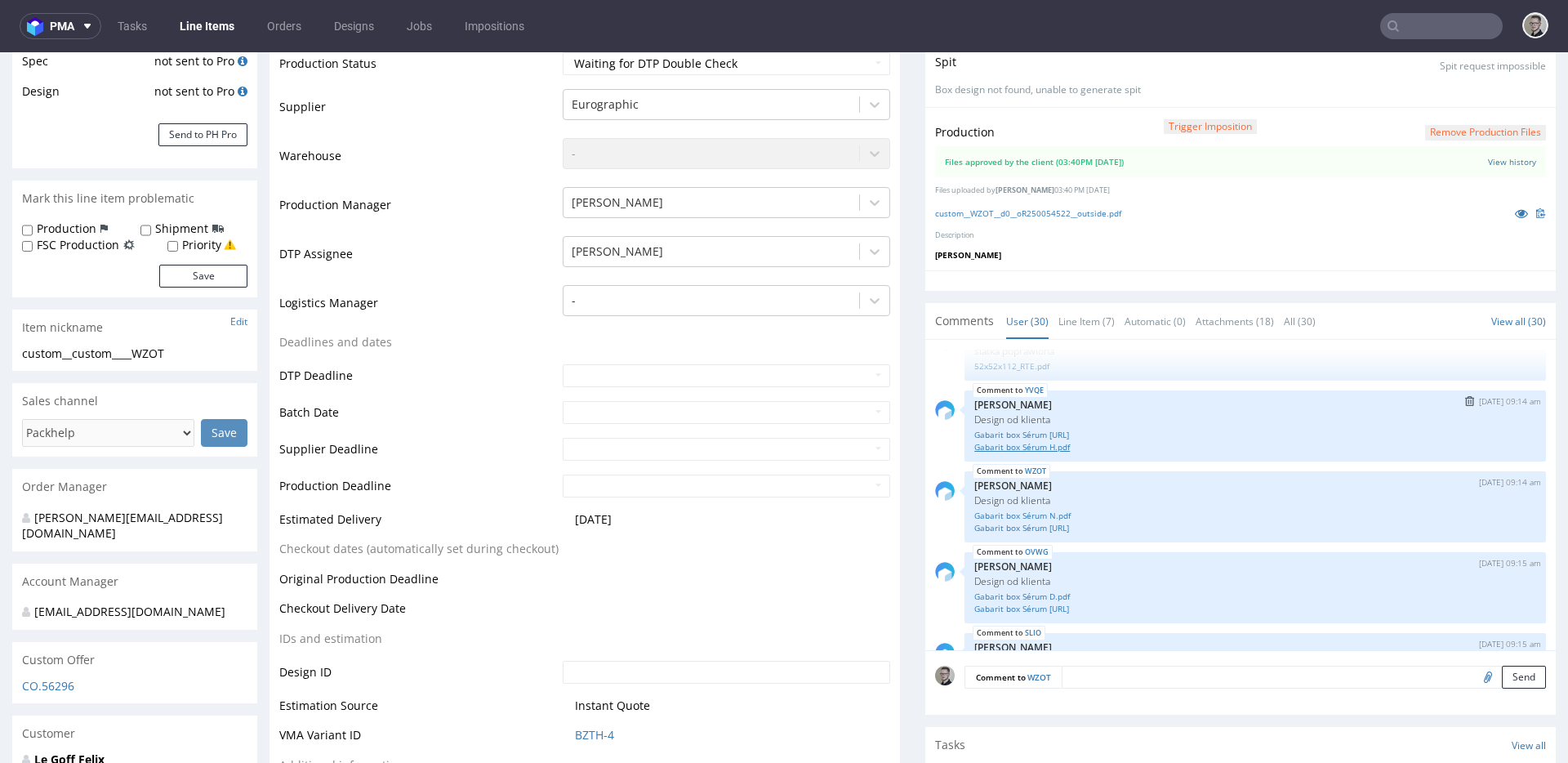
click at [1055, 443] on link "Gabarit box Sérum H.pdf" at bounding box center [1255, 447] width 562 height 12
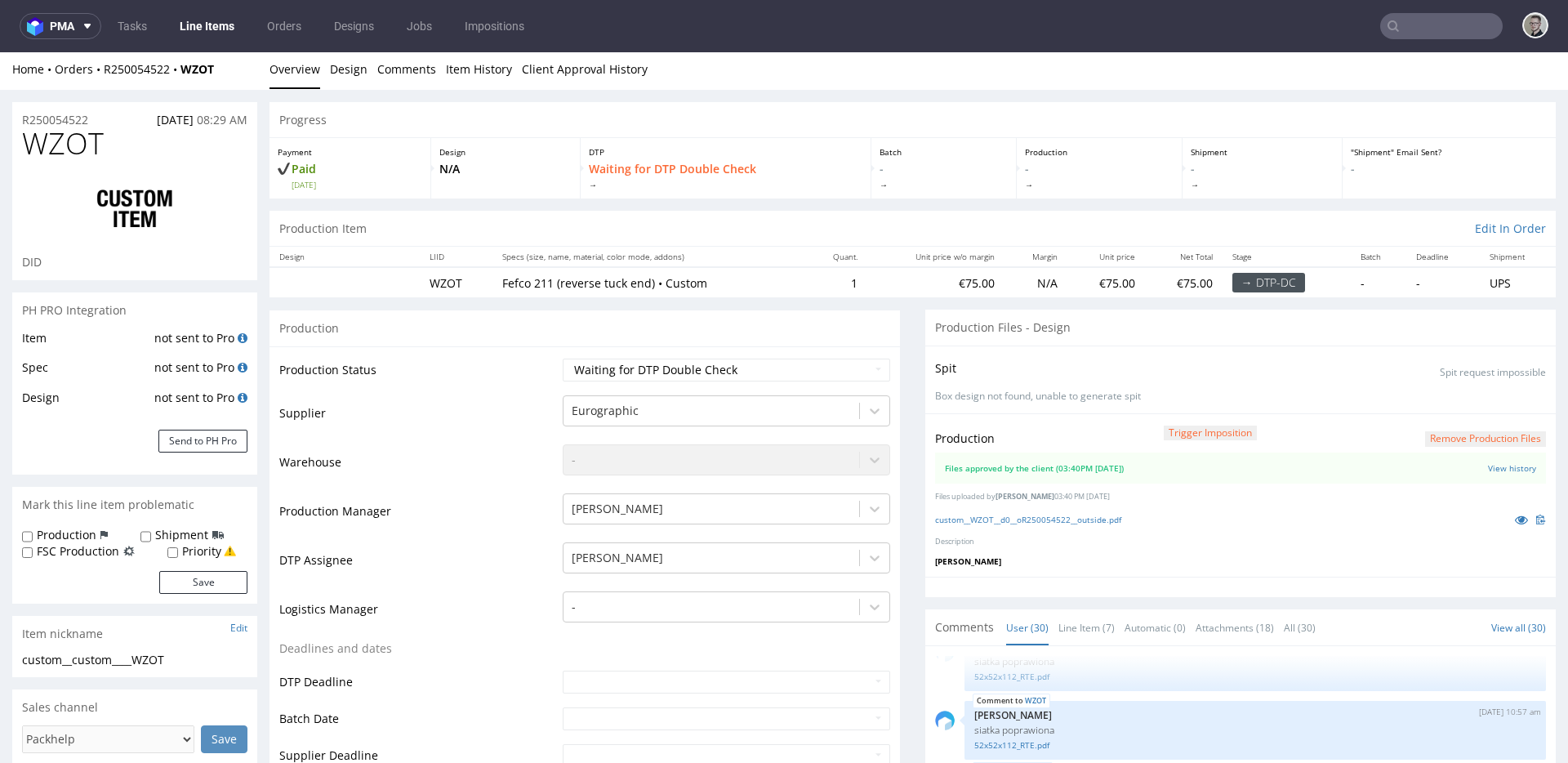
scroll to position [0, 0]
click at [732, 377] on select "Waiting for Artwork Waiting for Diecut Waiting for Mockup Waiting for DTP Waiti…" at bounding box center [727, 373] width 328 height 23
select select "dtp_production_ready"
click at [563, 362] on select "Waiting for Artwork Waiting for Diecut Waiting for Mockup Waiting for DTP Waiti…" at bounding box center [727, 373] width 328 height 23
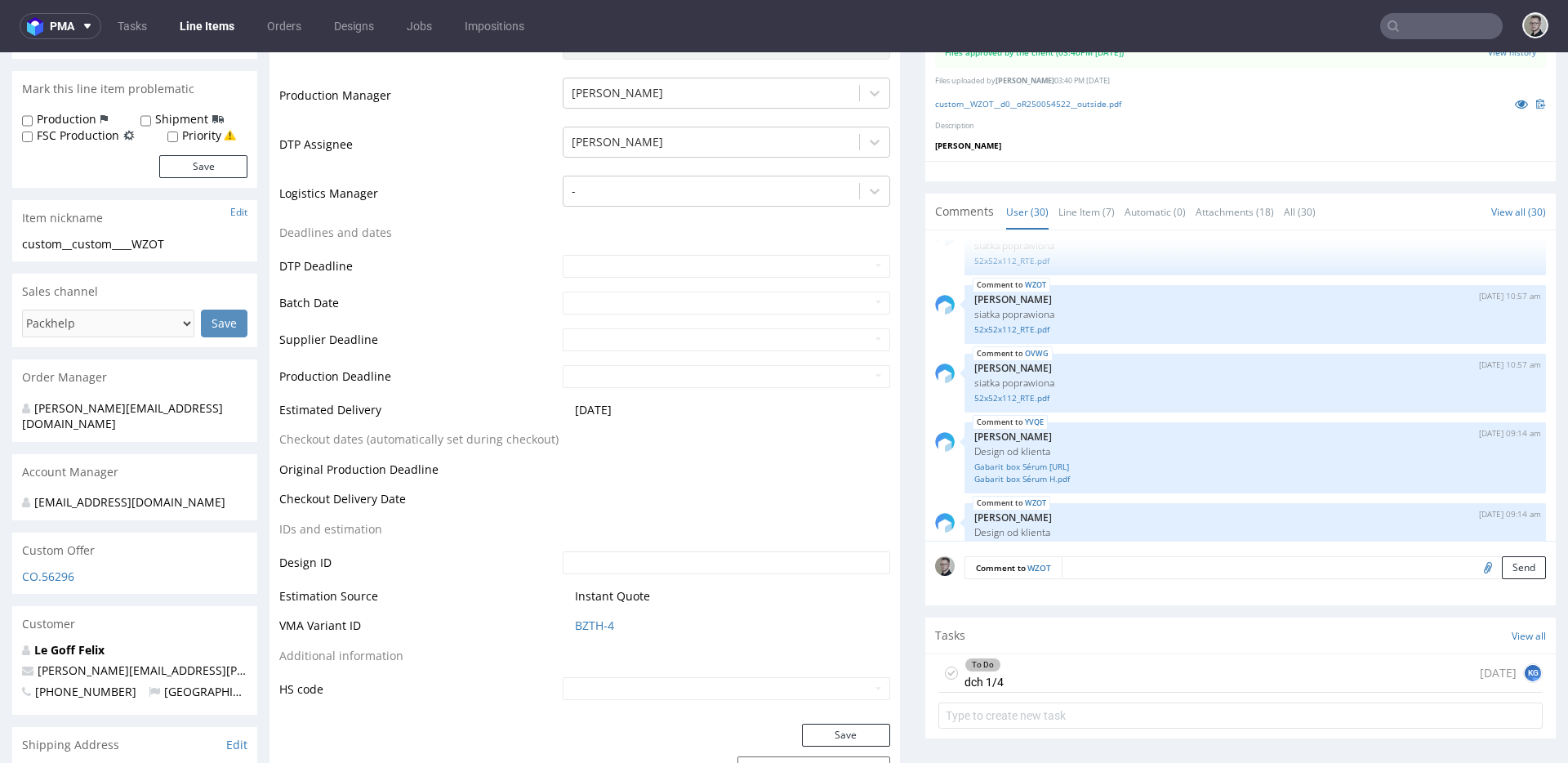
scroll to position [428, 0]
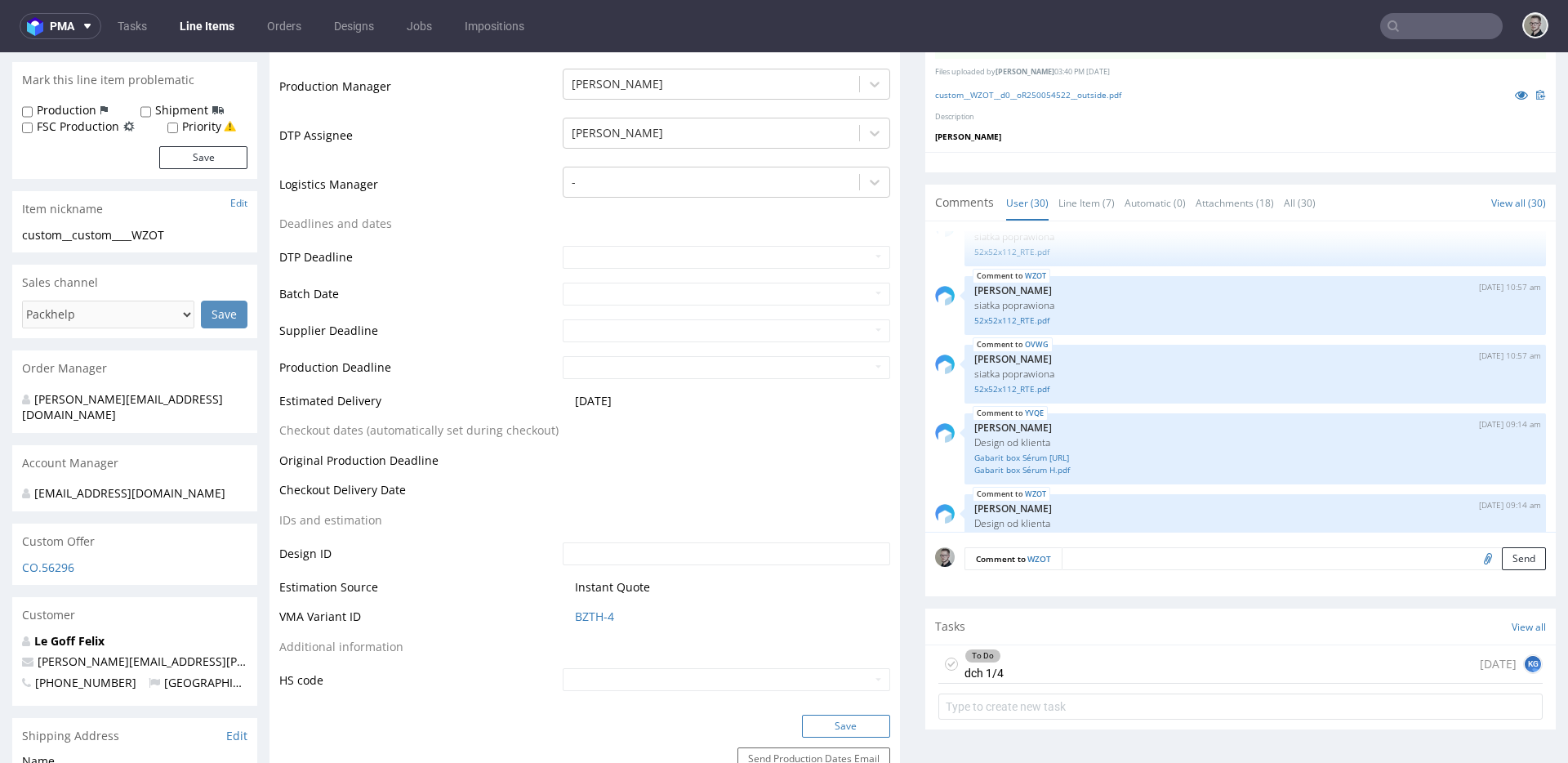
click at [858, 720] on button "Save" at bounding box center [846, 727] width 88 height 23
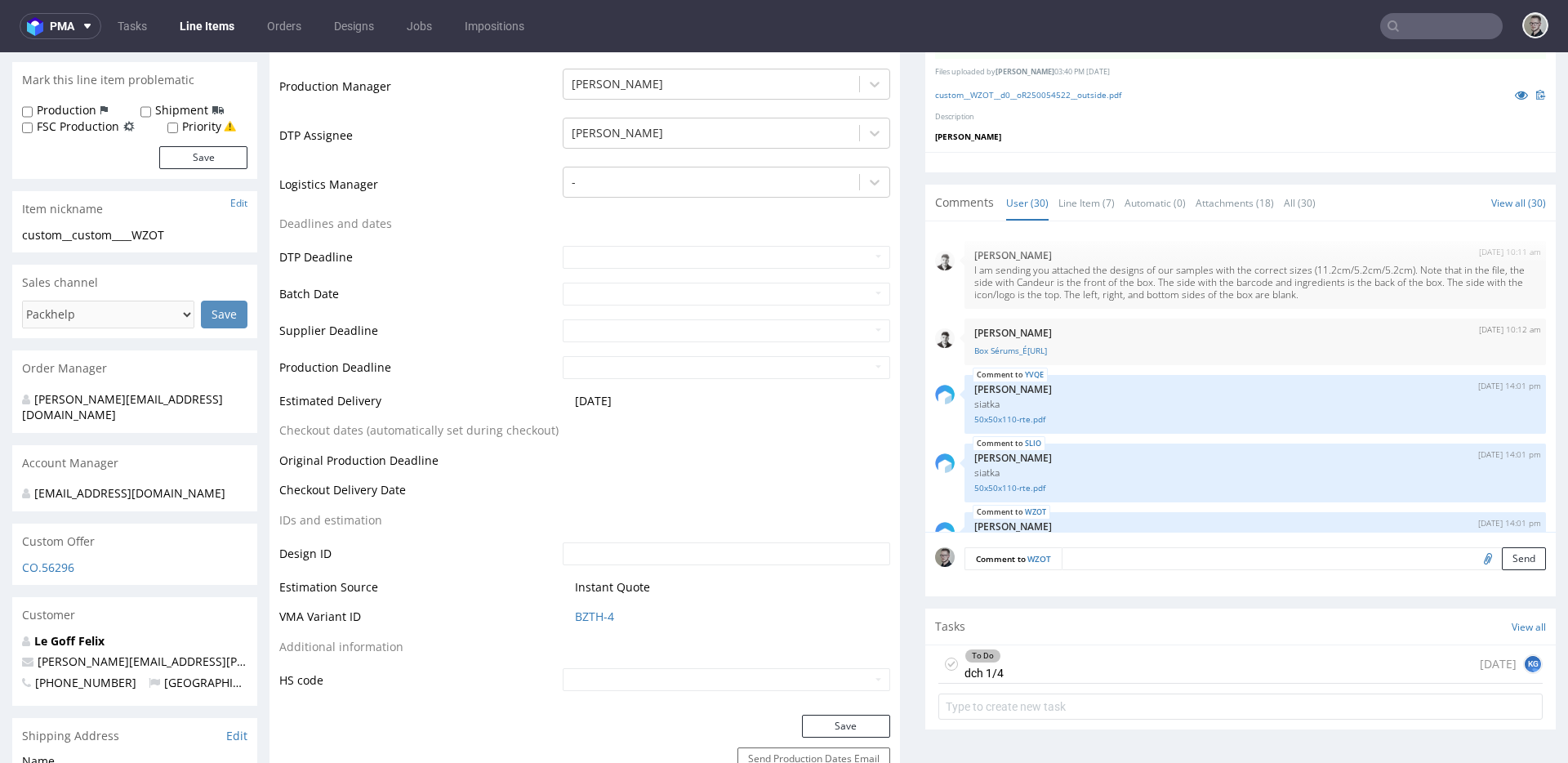
scroll to position [1728, 0]
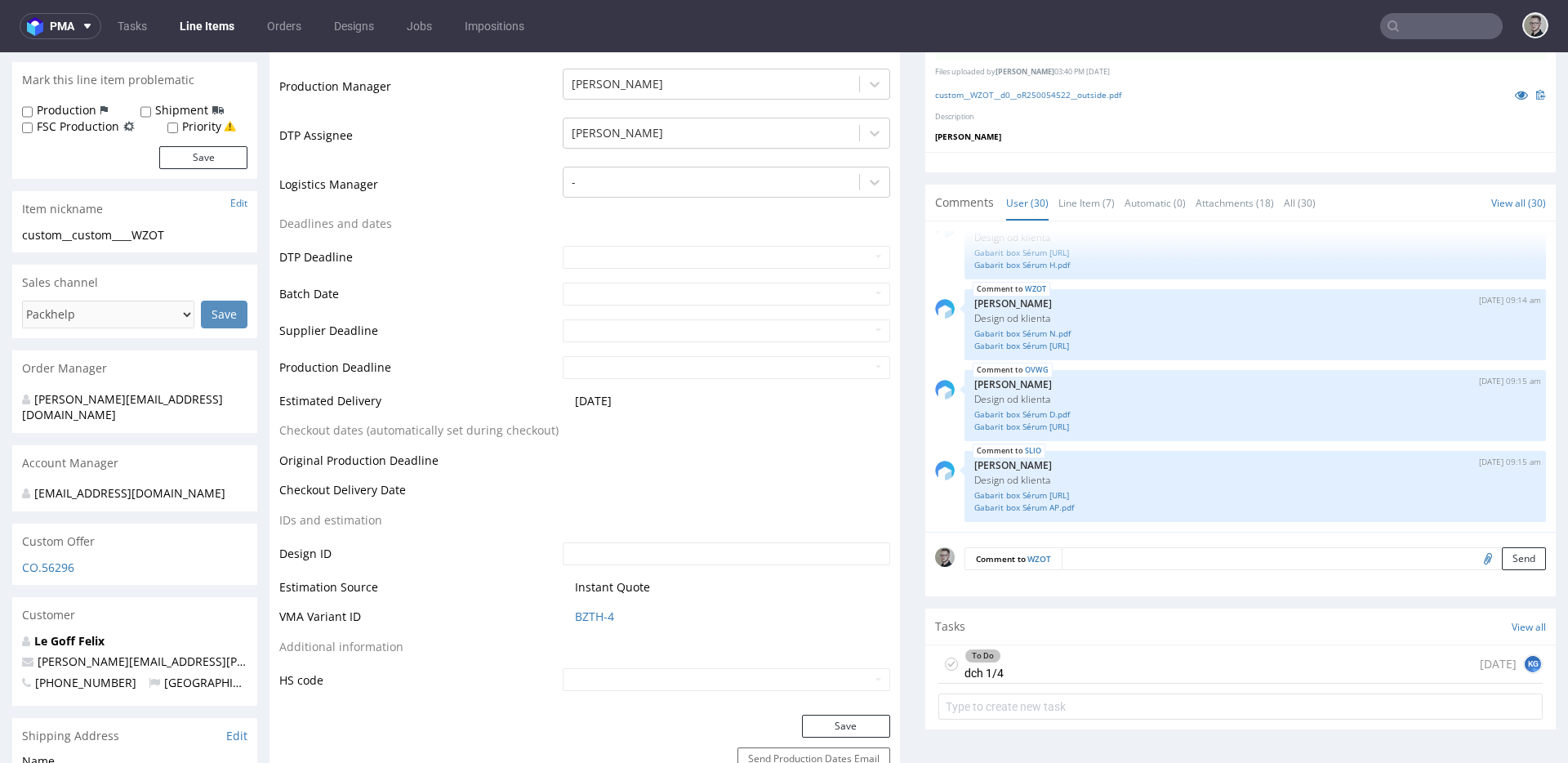
click at [945, 657] on icon at bounding box center [952, 664] width 13 height 13
click at [1040, 659] on div "Completed dch 1/4 1 day ago KG" at bounding box center [1241, 665] width 604 height 38
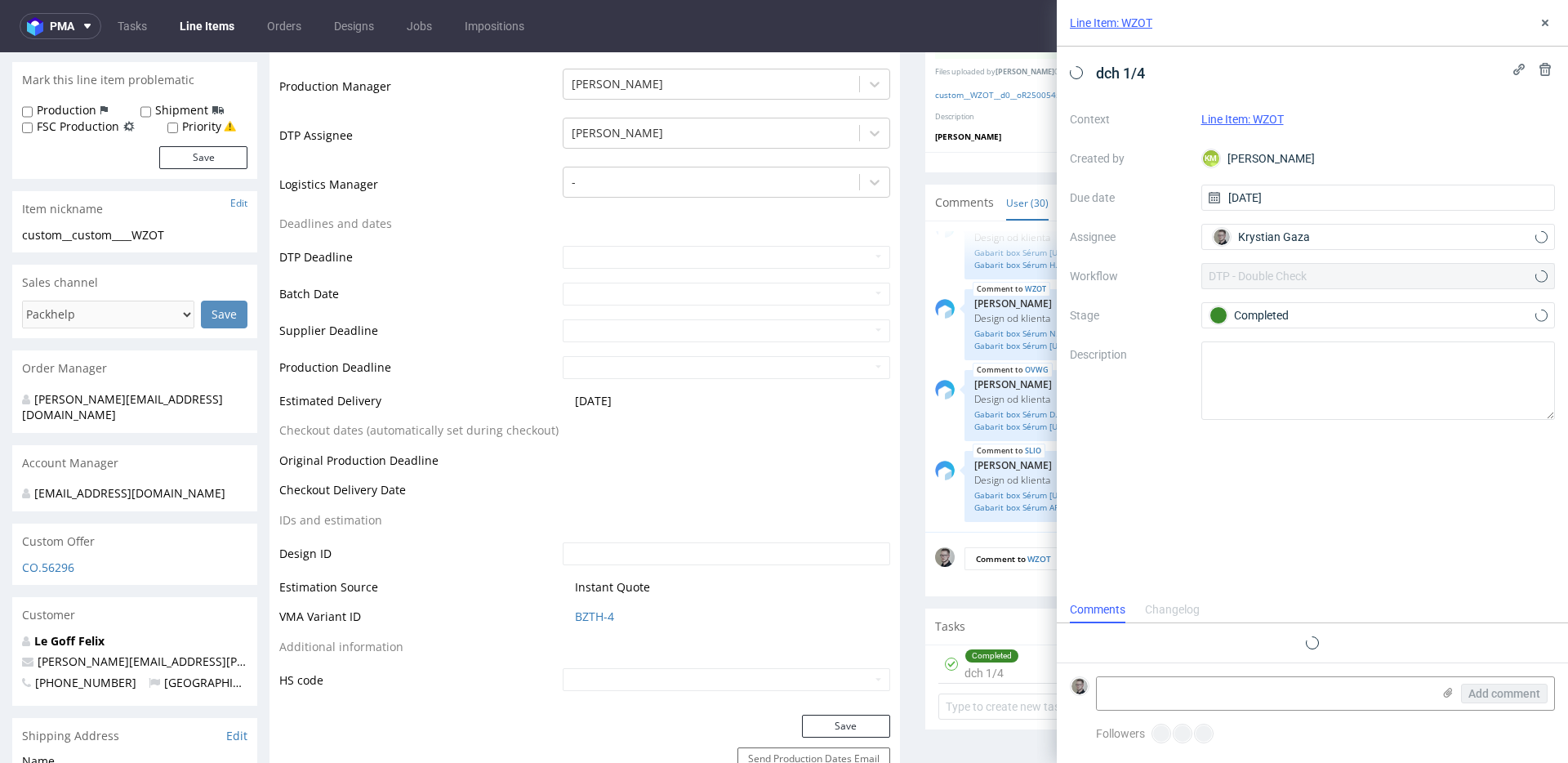
scroll to position [13, 0]
drag, startPoint x: 1551, startPoint y: 21, endPoint x: 1490, endPoint y: 17, distance: 61.1
click at [1551, 21] on icon at bounding box center [1546, 23] width 13 height 13
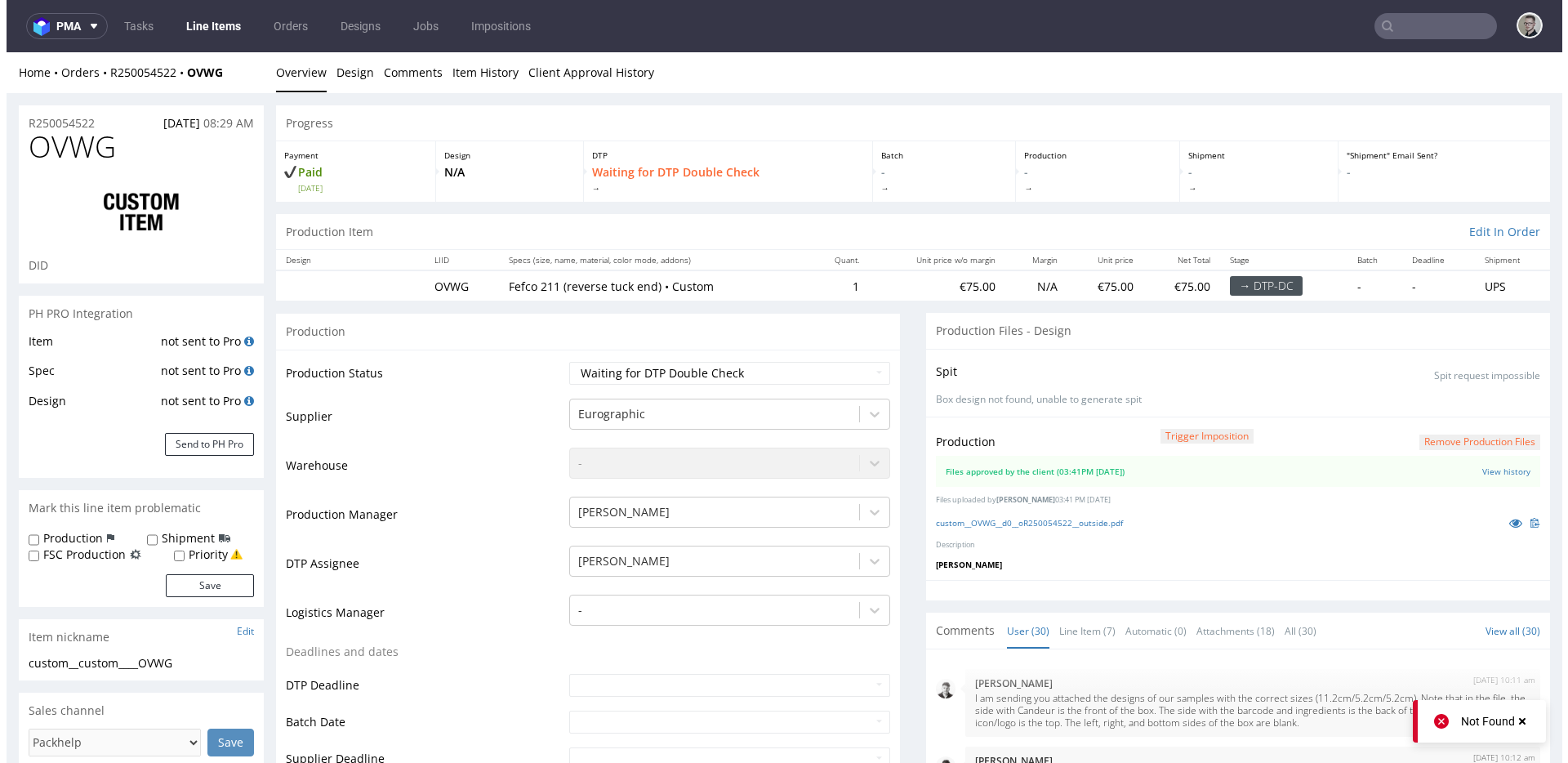
scroll to position [1728, 0]
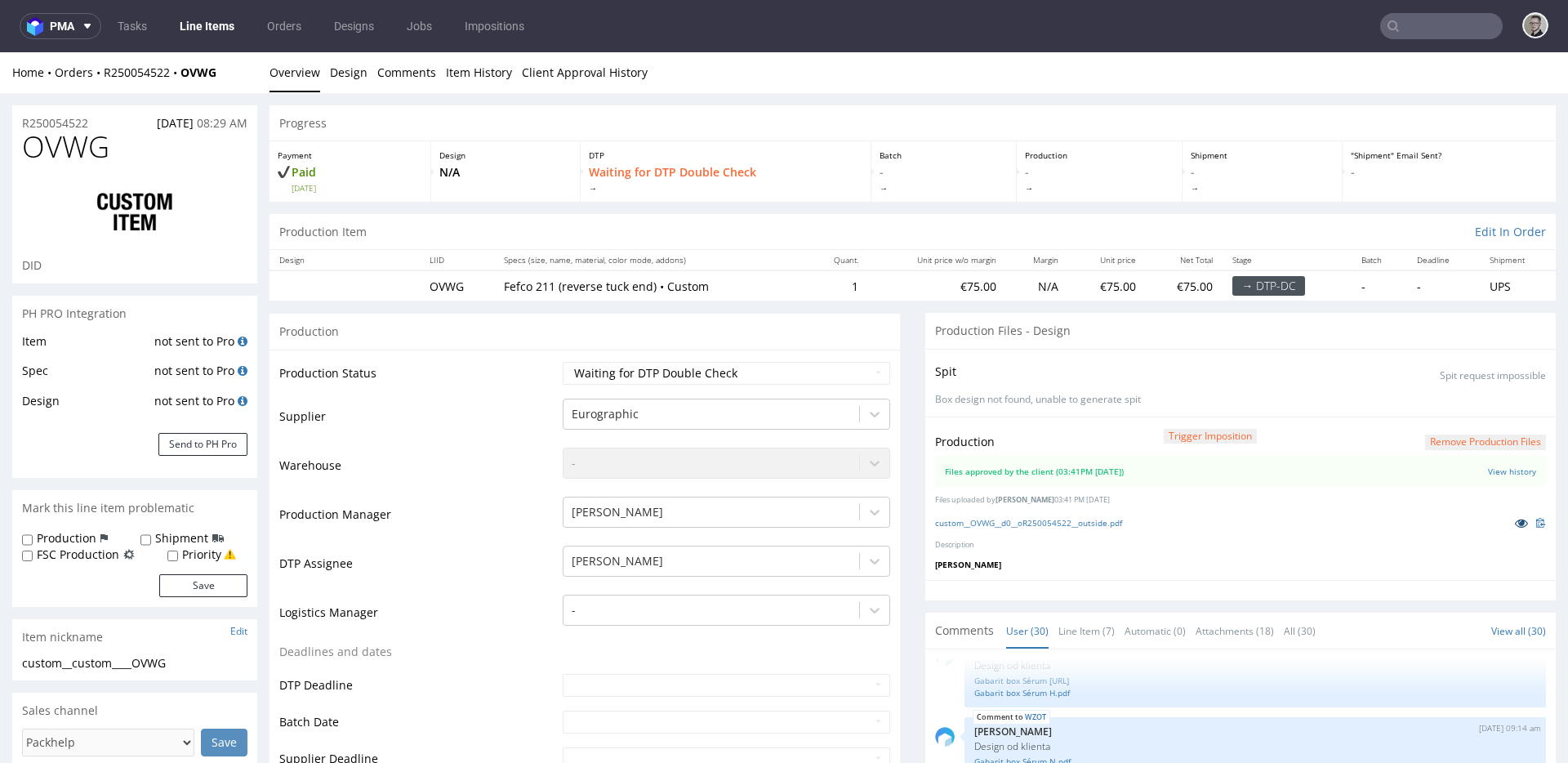
click at [1515, 517] on icon at bounding box center [1522, 523] width 13 height 12
click at [679, 373] on select "Waiting for Artwork Waiting for Diecut Waiting for Mockup Waiting for DTP Waiti…" at bounding box center [727, 373] width 328 height 23
select select "dtp_production_ready"
click at [563, 362] on select "Waiting for Artwork Waiting for Diecut Waiting for Mockup Waiting for DTP Waiti…" at bounding box center [727, 373] width 328 height 23
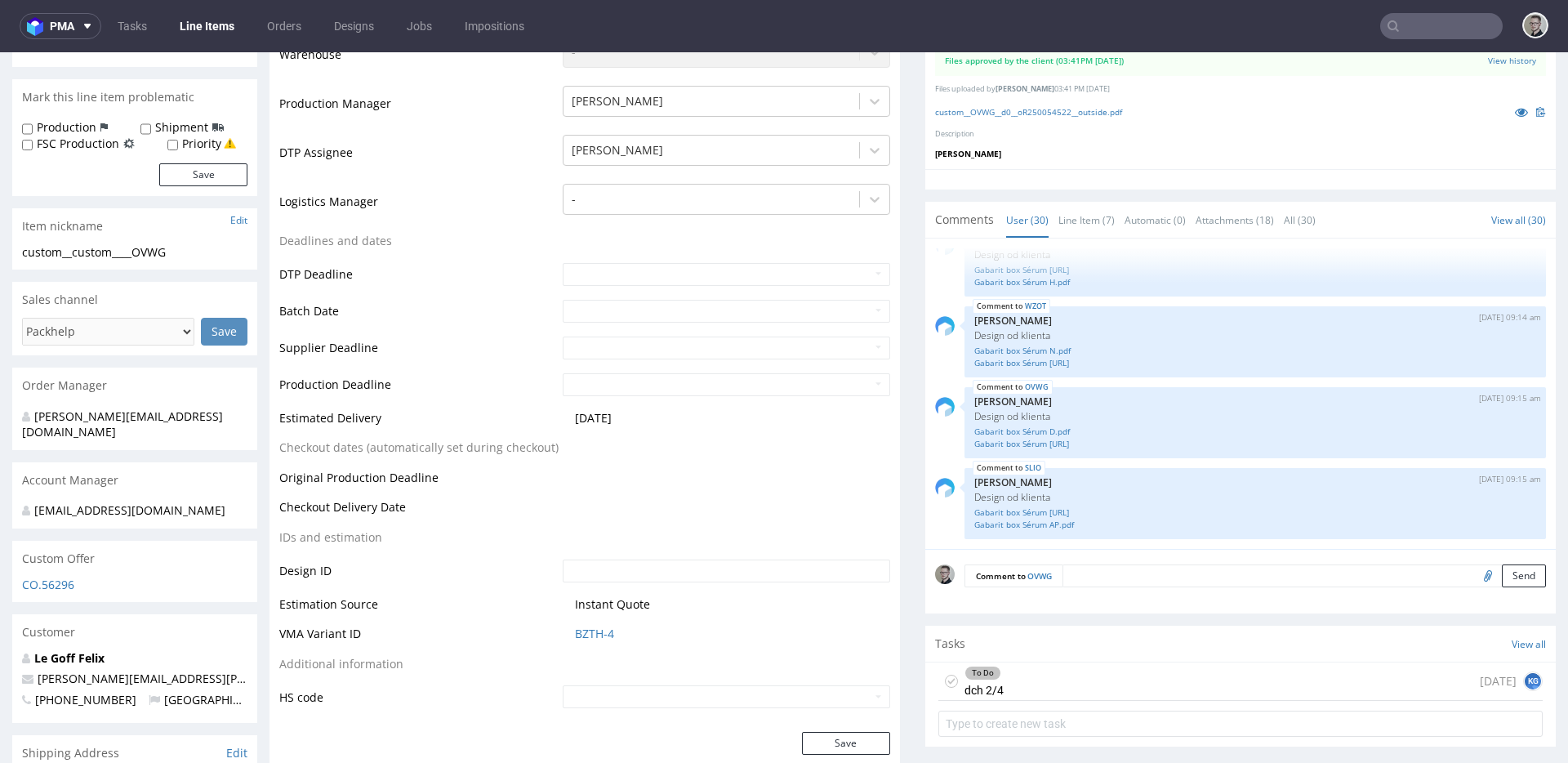
scroll to position [940, 0]
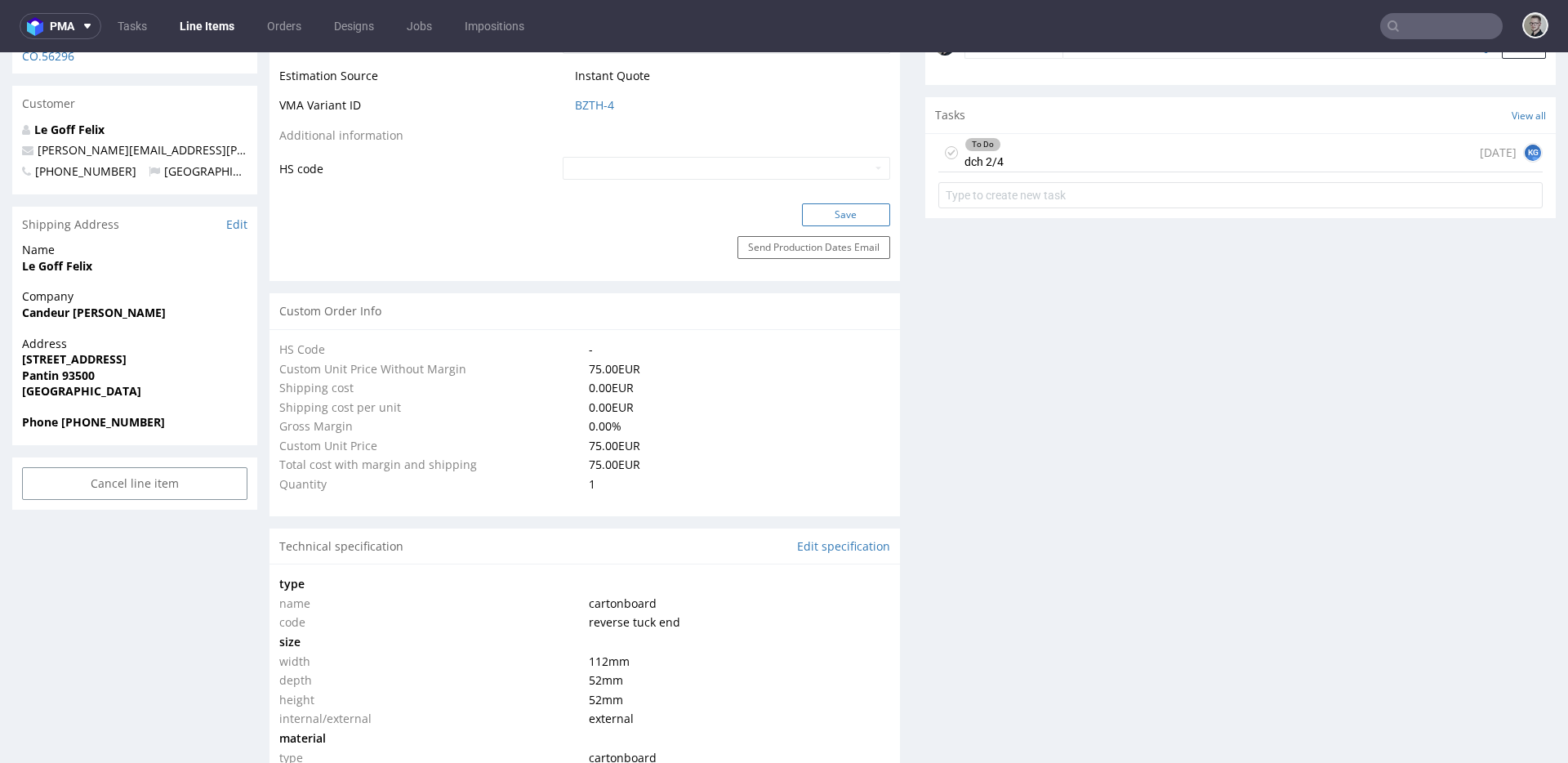
click at [865, 216] on button "Save" at bounding box center [846, 215] width 88 height 23
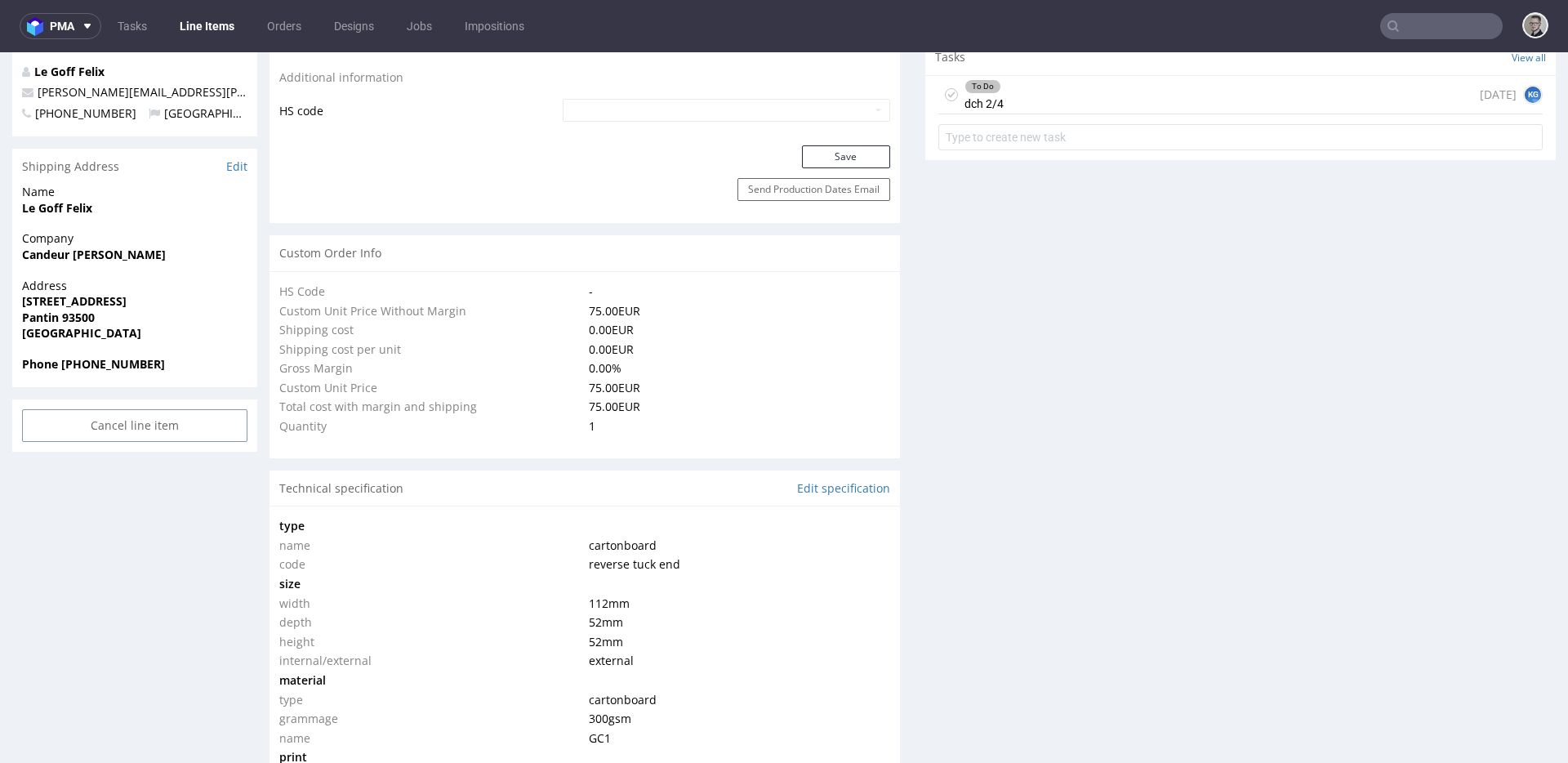
scroll to position [933, 0]
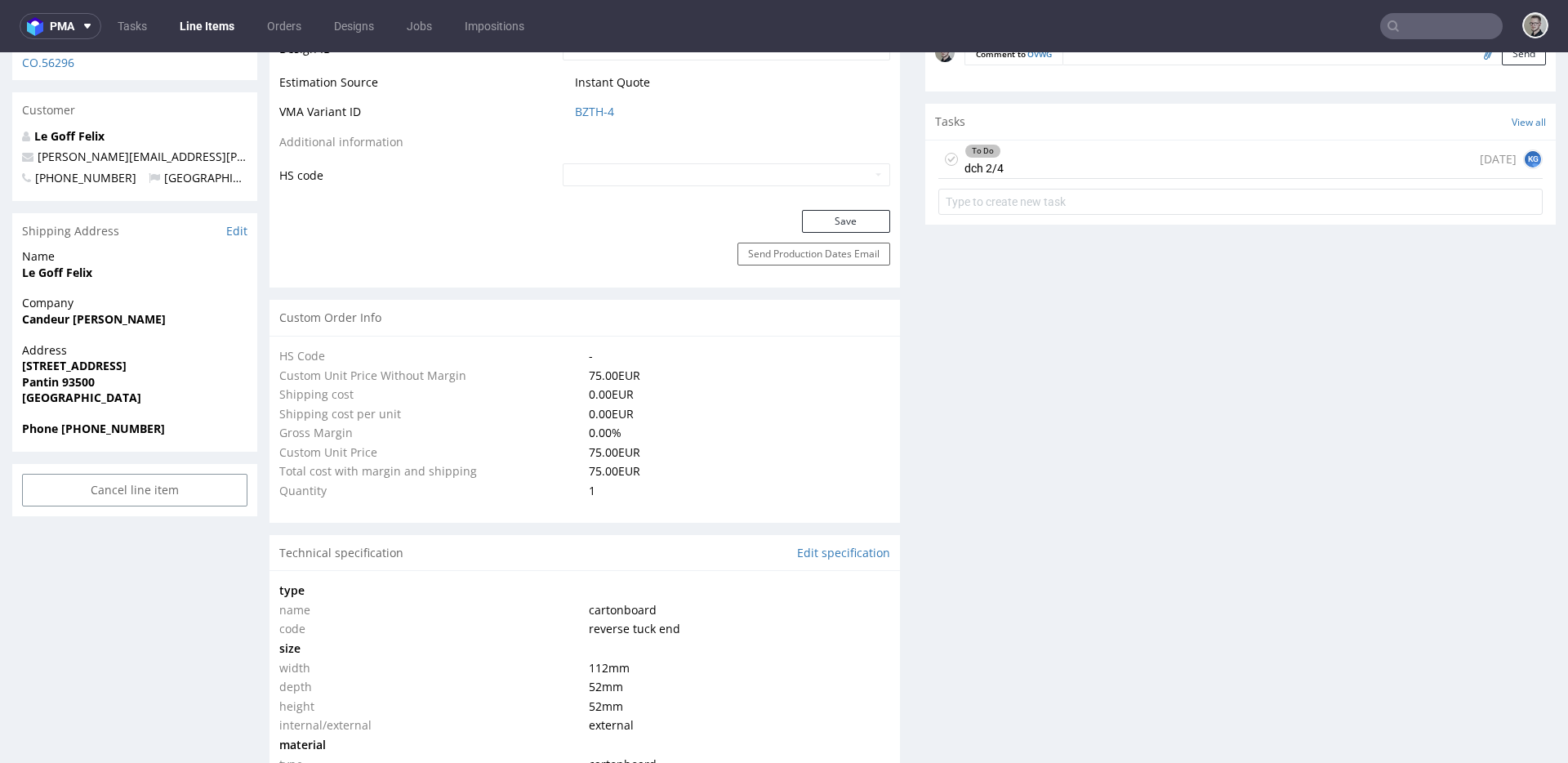
drag, startPoint x: 939, startPoint y: 155, endPoint x: 867, endPoint y: 52, distance: 125.7
click at [945, 155] on icon at bounding box center [952, 159] width 13 height 13
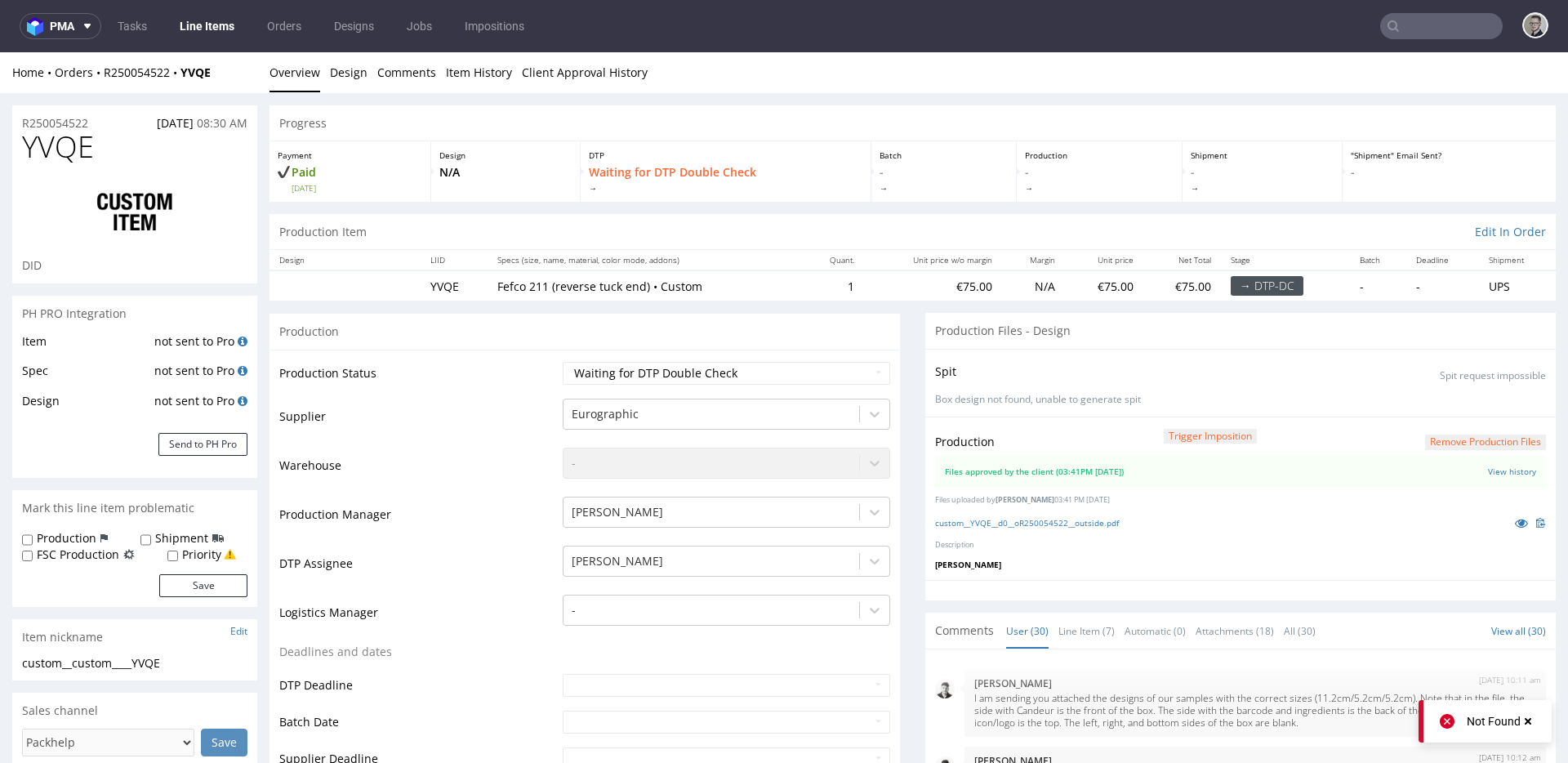
scroll to position [1728, 0]
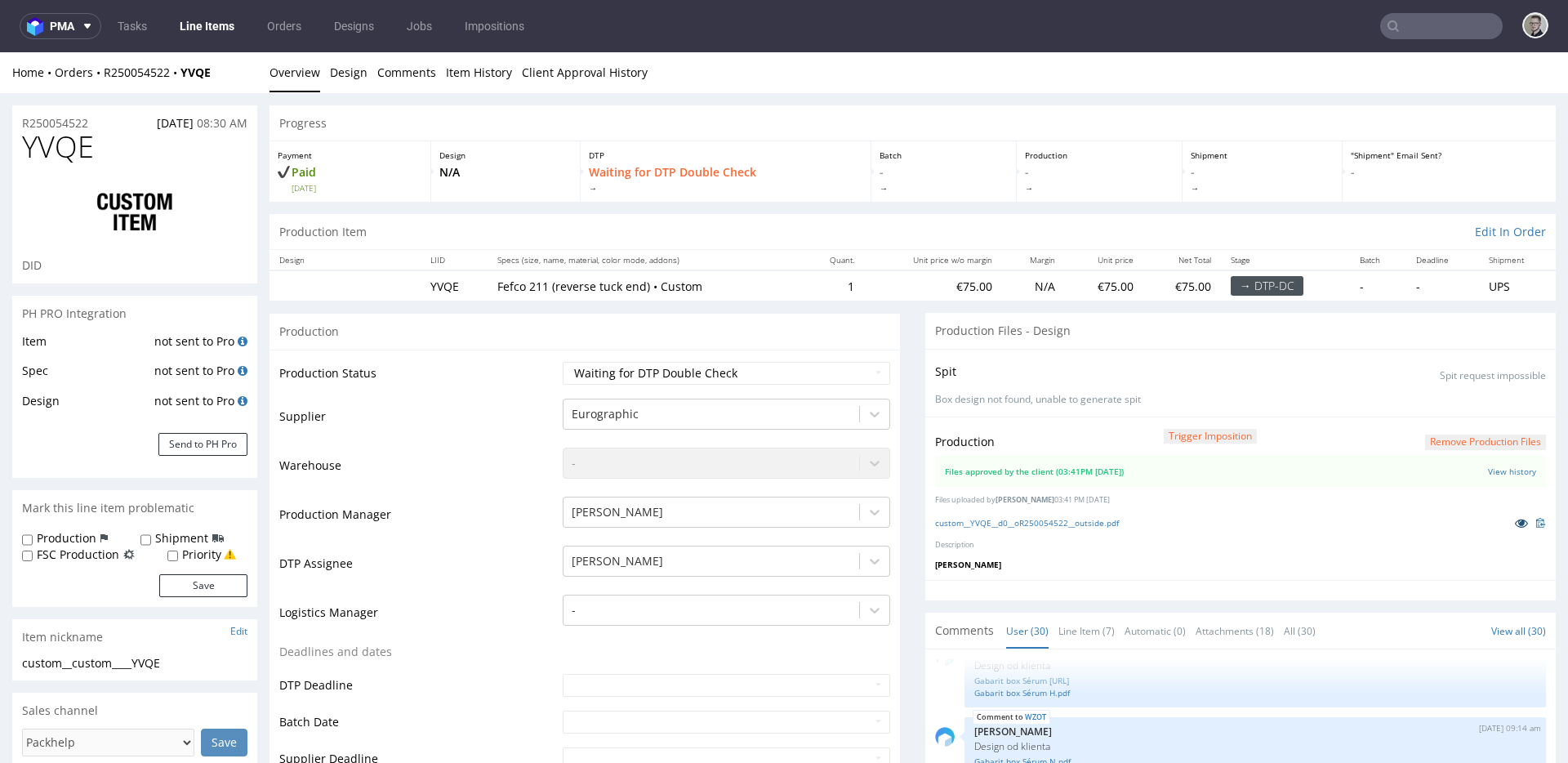
click at [1515, 519] on icon at bounding box center [1522, 523] width 13 height 12
click at [655, 382] on select "Waiting for Artwork Waiting for Diecut Waiting for Mockup Waiting for DTP Waiti…" at bounding box center [727, 373] width 328 height 23
select select "dtp_production_ready"
click at [563, 362] on select "Waiting for Artwork Waiting for Diecut Waiting for Mockup Waiting for DTP Waiti…" at bounding box center [727, 373] width 328 height 23
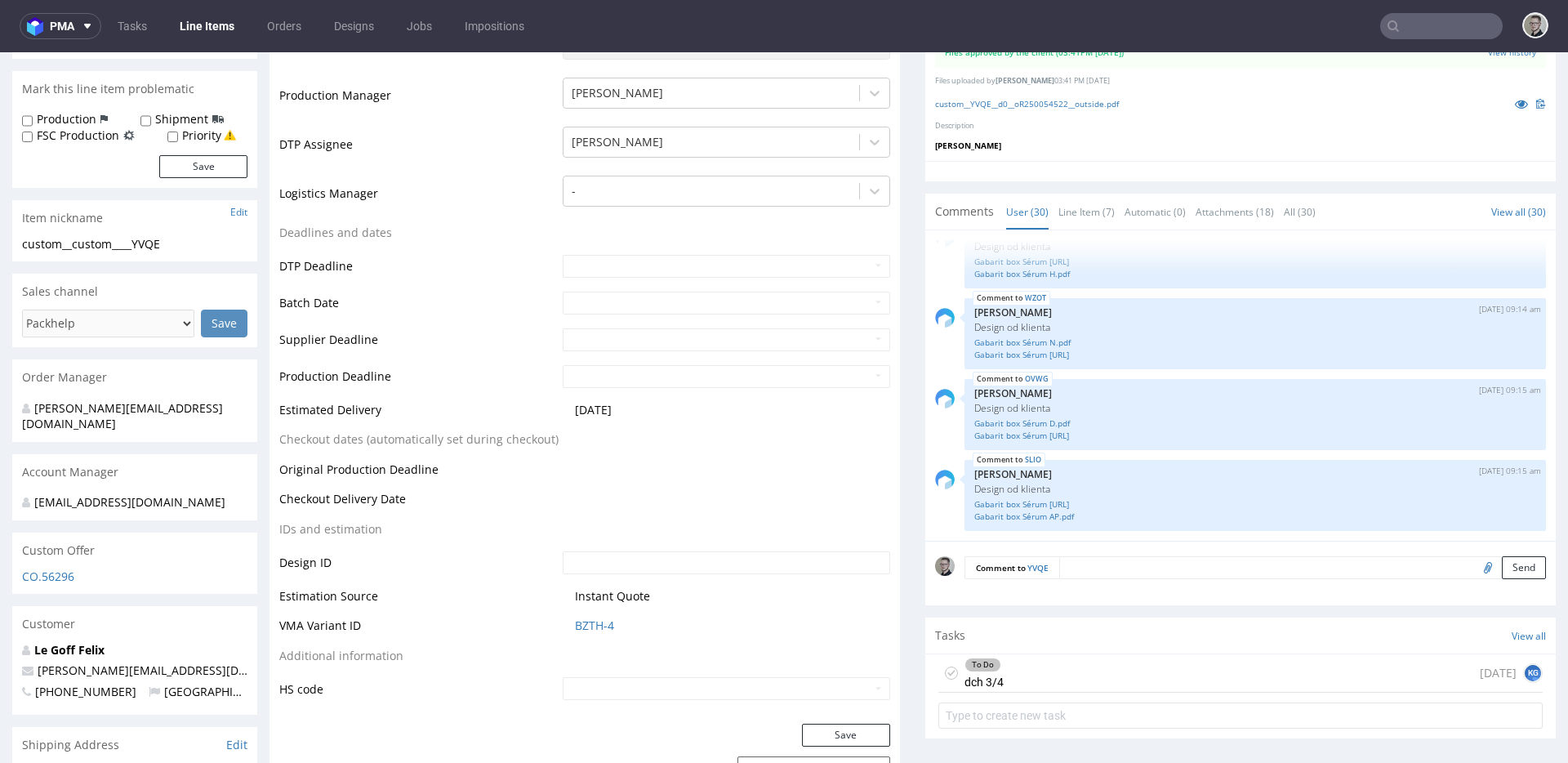
scroll to position [553, 0]
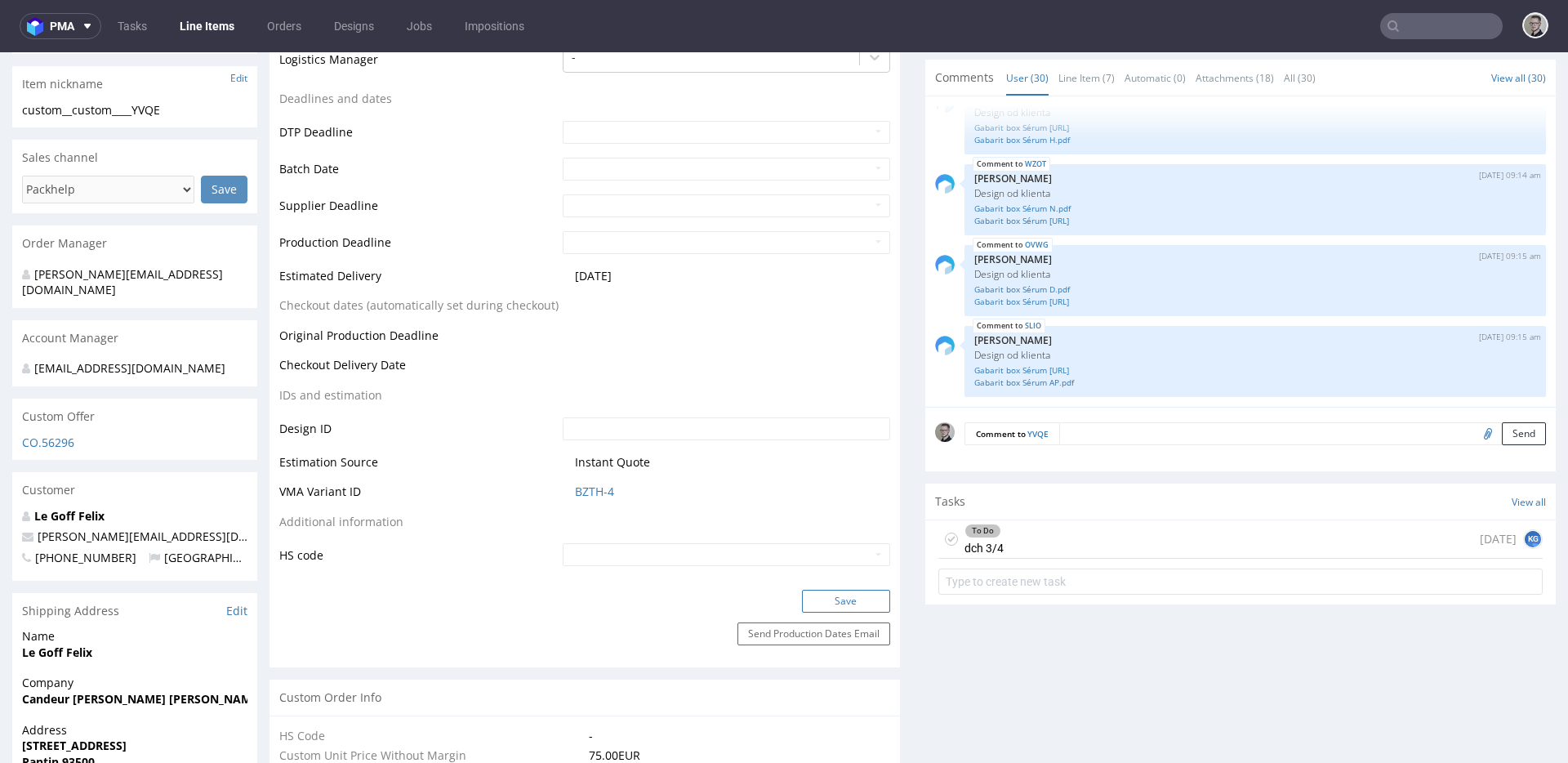
click at [841, 597] on button "Save" at bounding box center [846, 601] width 88 height 23
click at [945, 540] on icon at bounding box center [952, 539] width 13 height 13
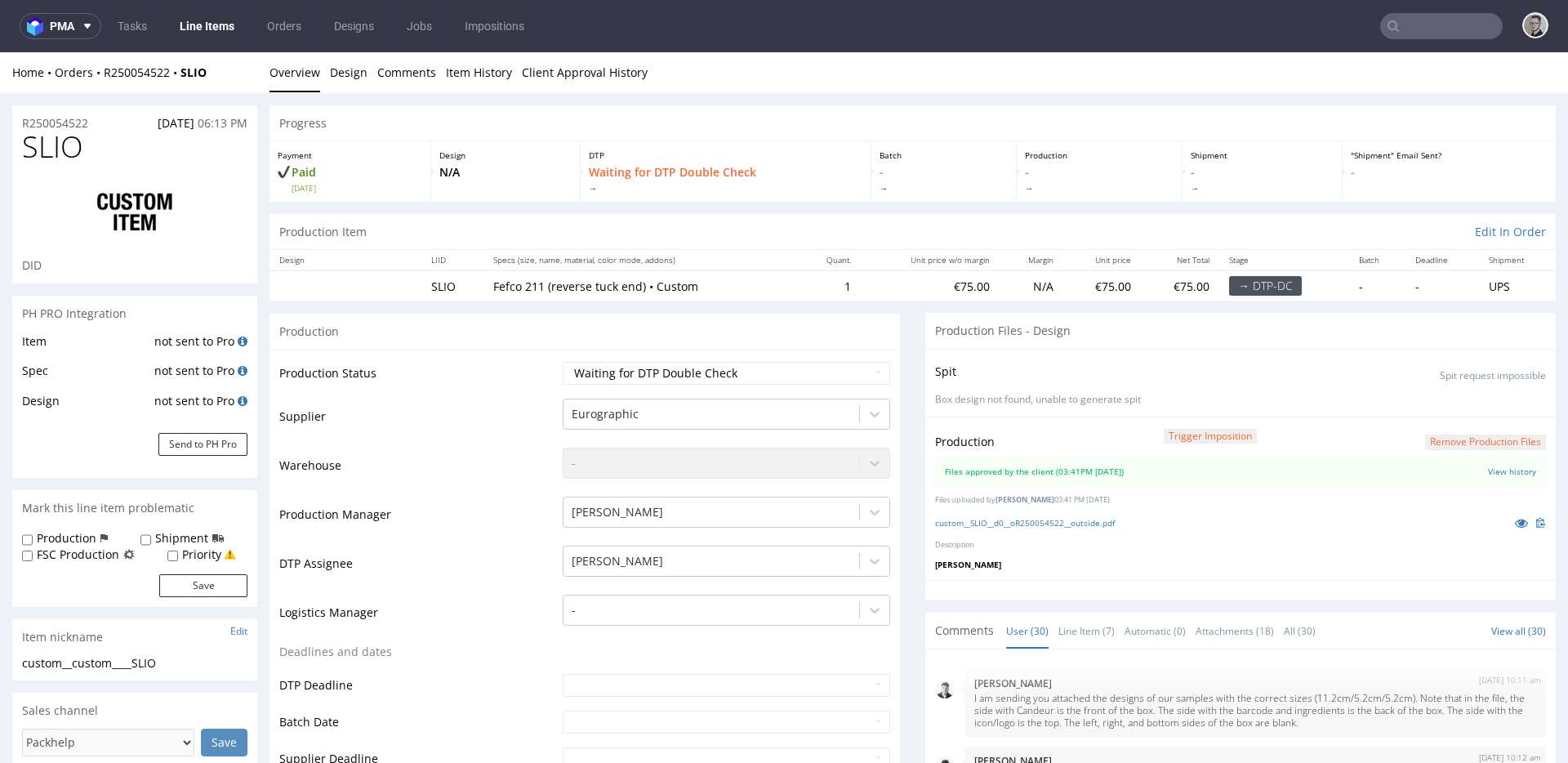
scroll to position [1728, 0]
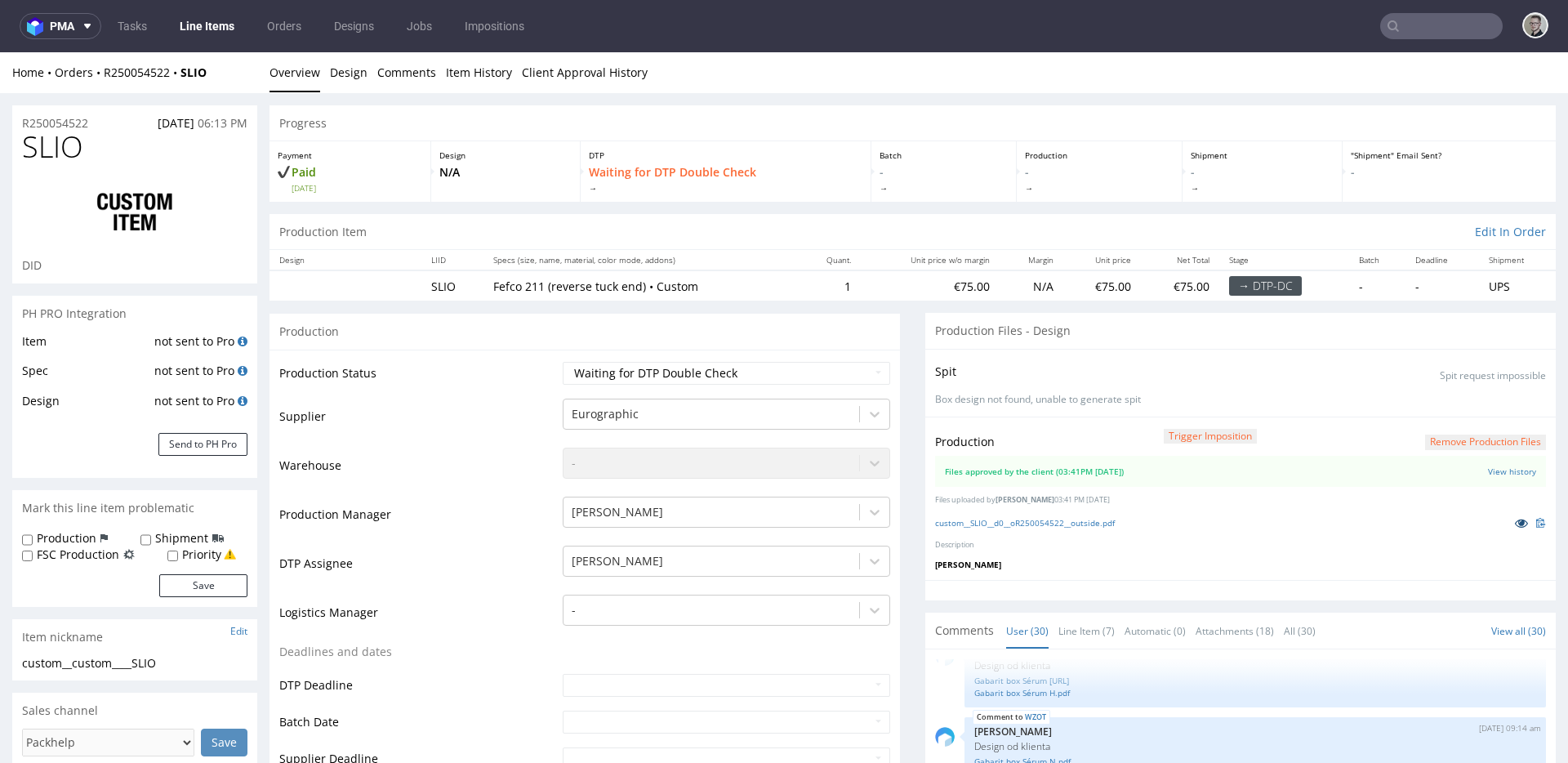
click at [1515, 523] on icon at bounding box center [1522, 523] width 13 height 12
click at [615, 373] on select "Waiting for Artwork Waiting for Diecut Waiting for Mockup Waiting for DTP Waiti…" at bounding box center [727, 373] width 328 height 23
select select "dtp_production_ready"
click at [563, 362] on select "Waiting for Artwork Waiting for Diecut Waiting for Mockup Waiting for DTP Waiti…" at bounding box center [727, 373] width 328 height 23
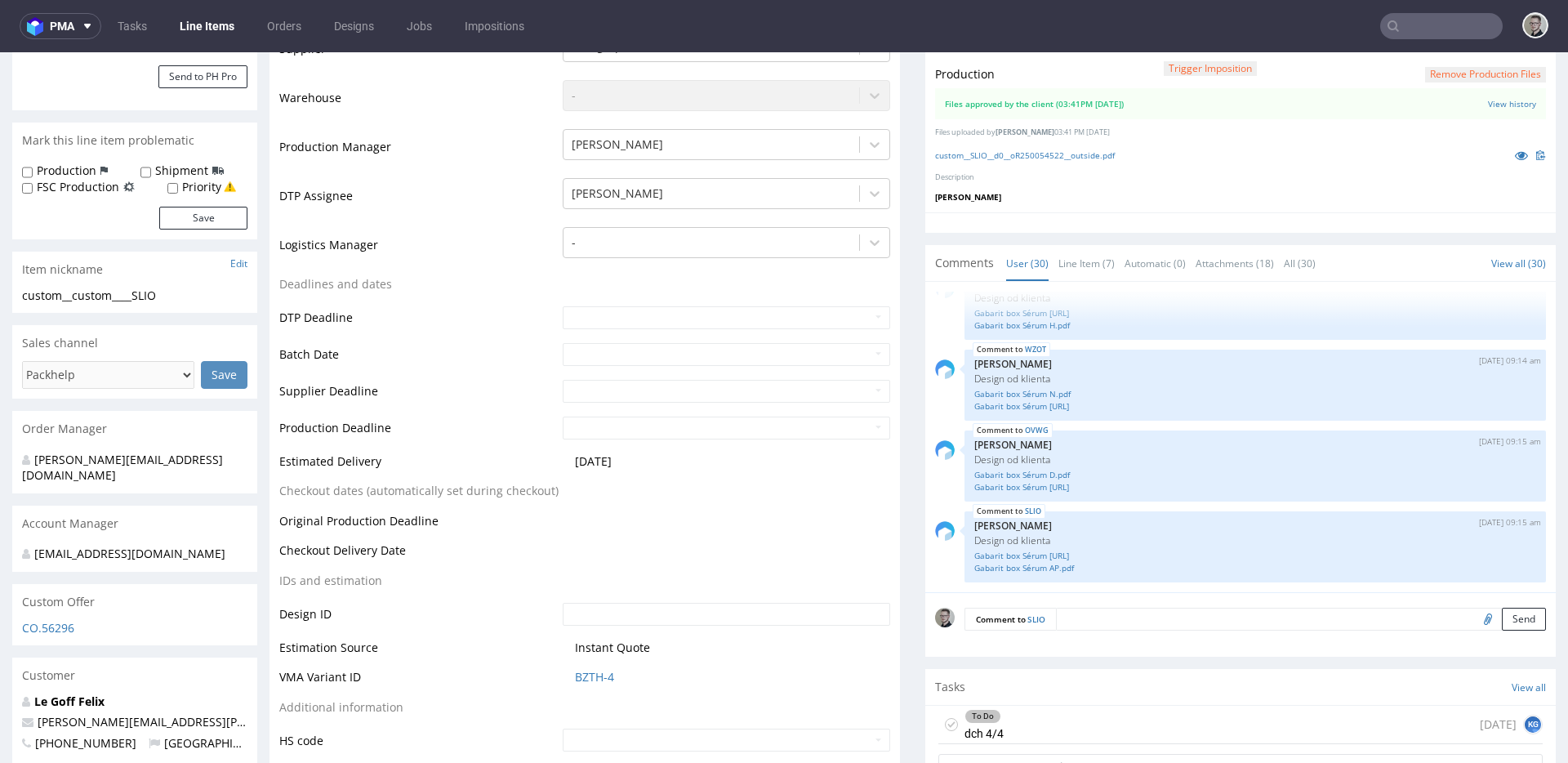
scroll to position [495, 0]
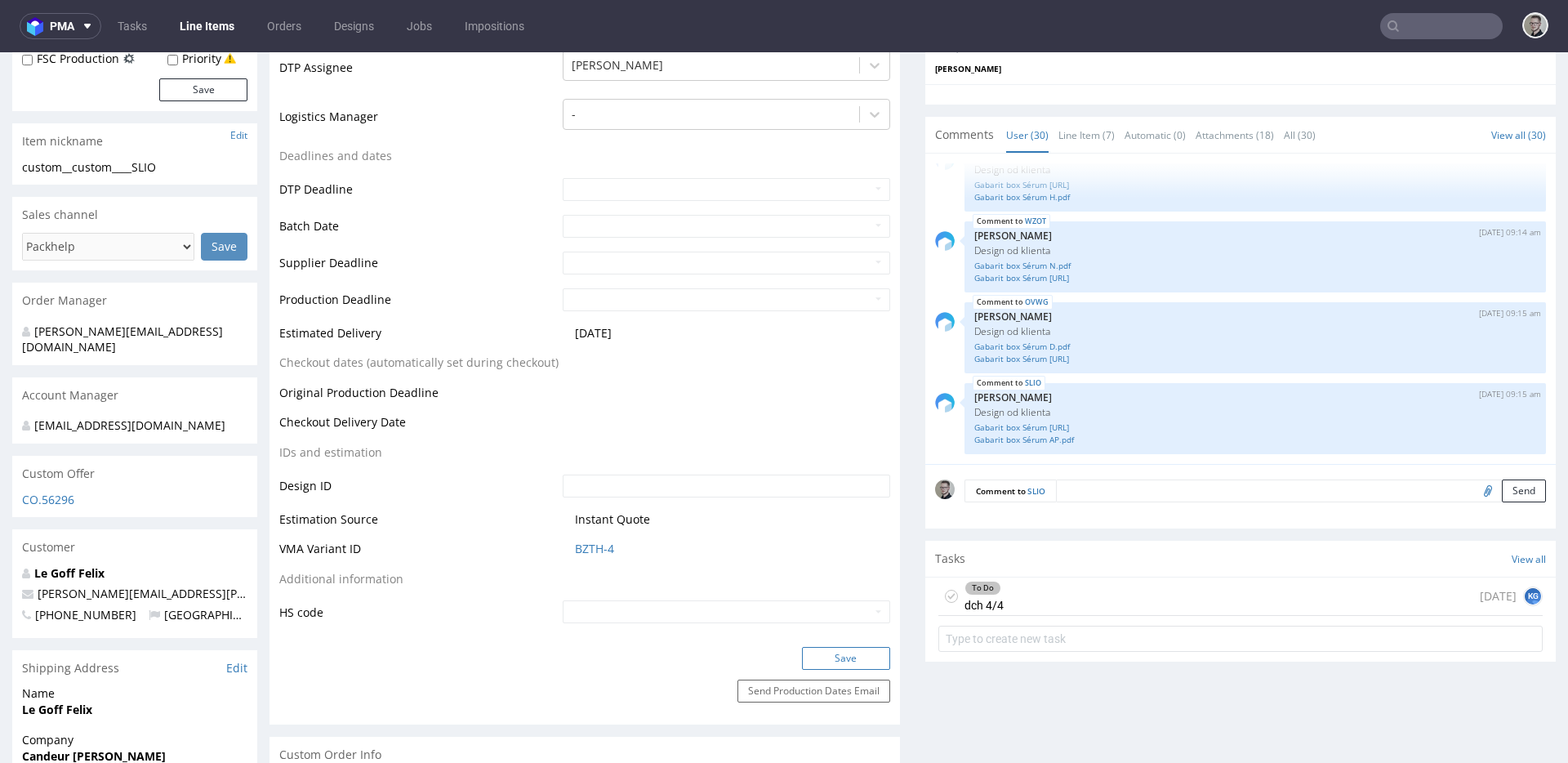
click at [832, 661] on button "Save" at bounding box center [846, 659] width 88 height 23
drag, startPoint x: 937, startPoint y: 594, endPoint x: 940, endPoint y: 579, distance: 15.3
click at [945, 594] on icon at bounding box center [952, 596] width 13 height 13
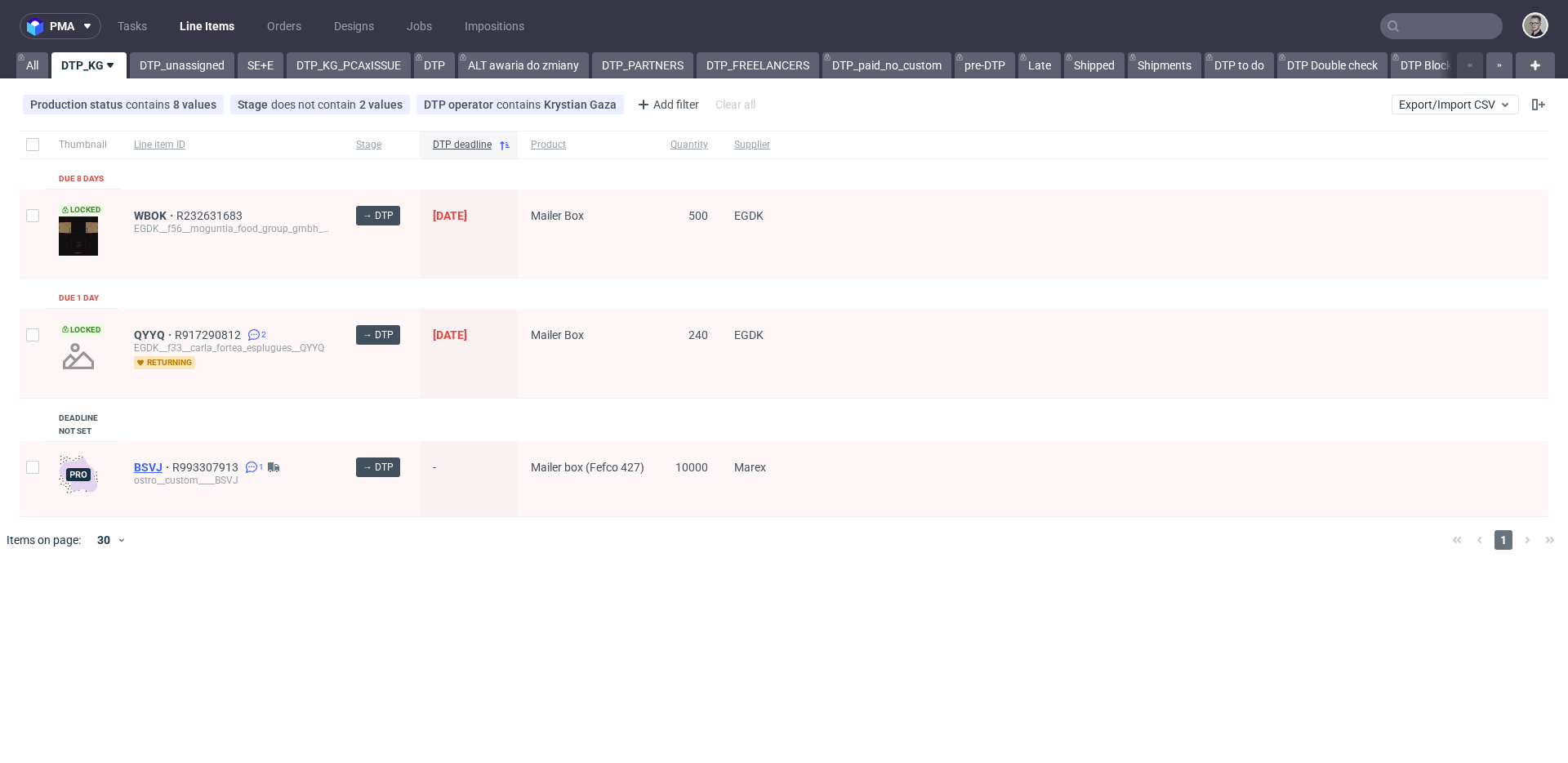
click at [155, 467] on span "BSVJ" at bounding box center [153, 467] width 38 height 13
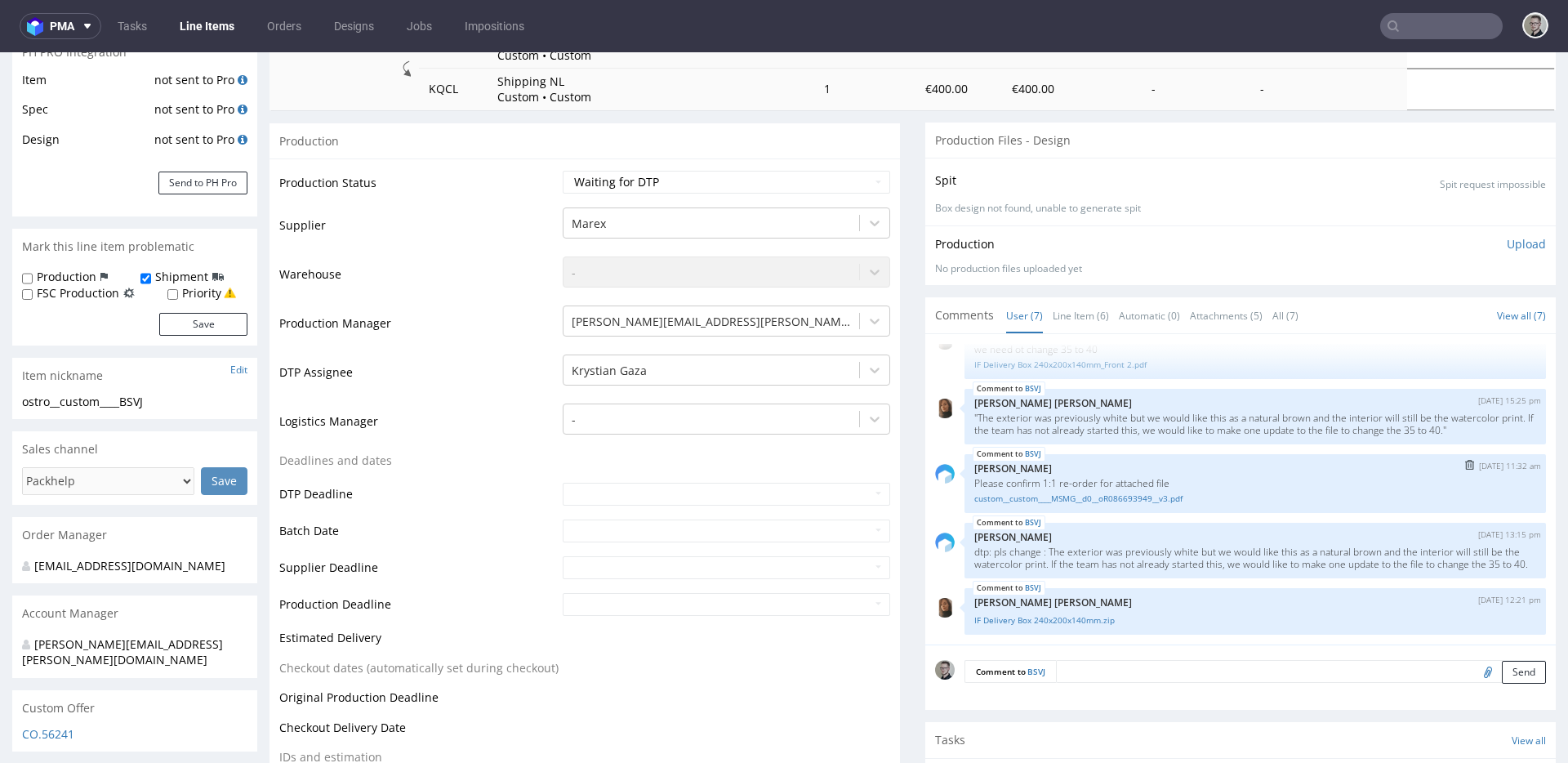
scroll to position [339, 0]
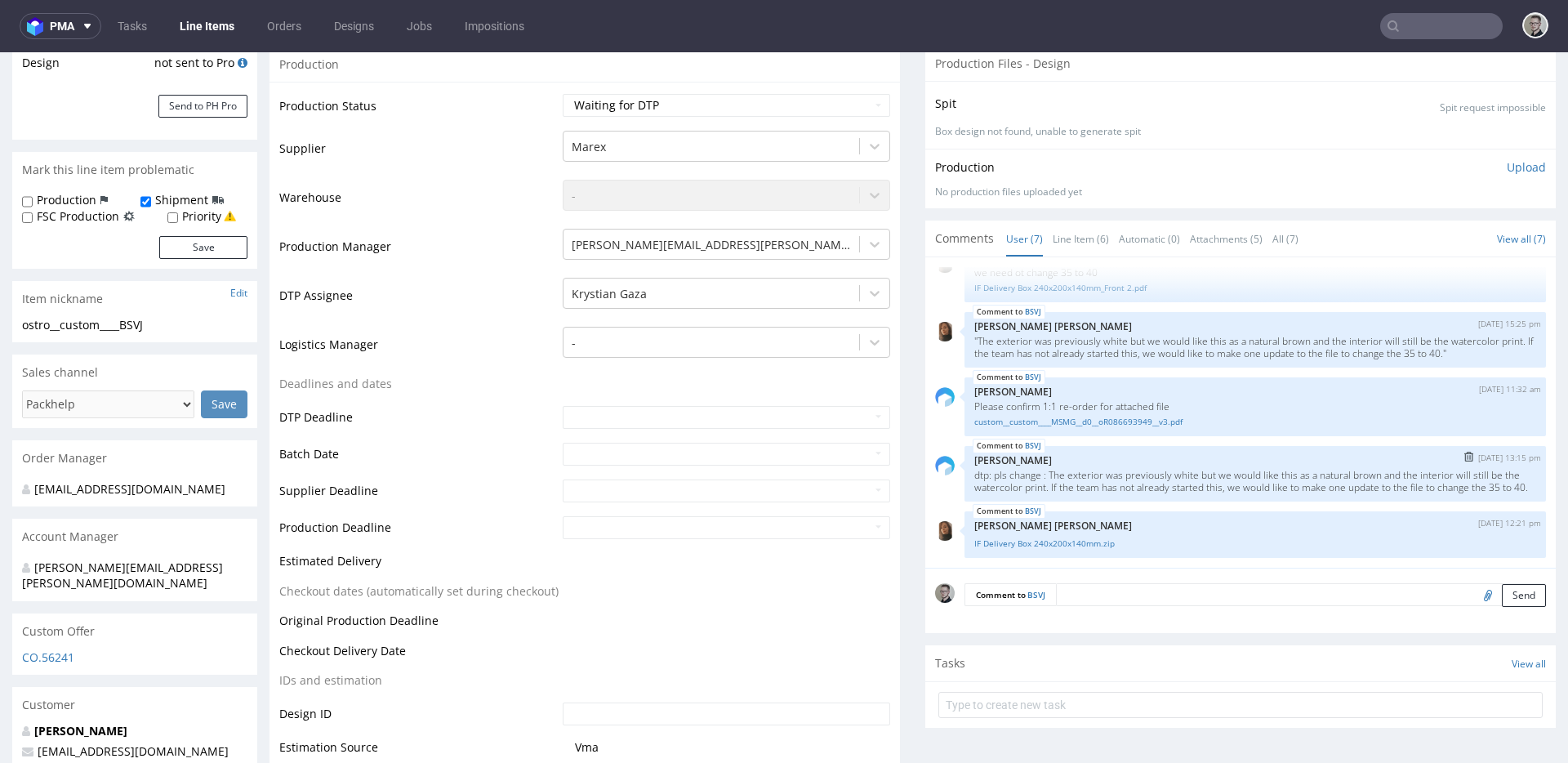
click at [1104, 469] on p "dtp: pls change : The exterior was previously white but we would like this as a…" at bounding box center [1255, 481] width 562 height 25
click at [1083, 488] on p "dtp: pls change : The exterior was previously white but we would like this as a…" at bounding box center [1255, 481] width 562 height 25
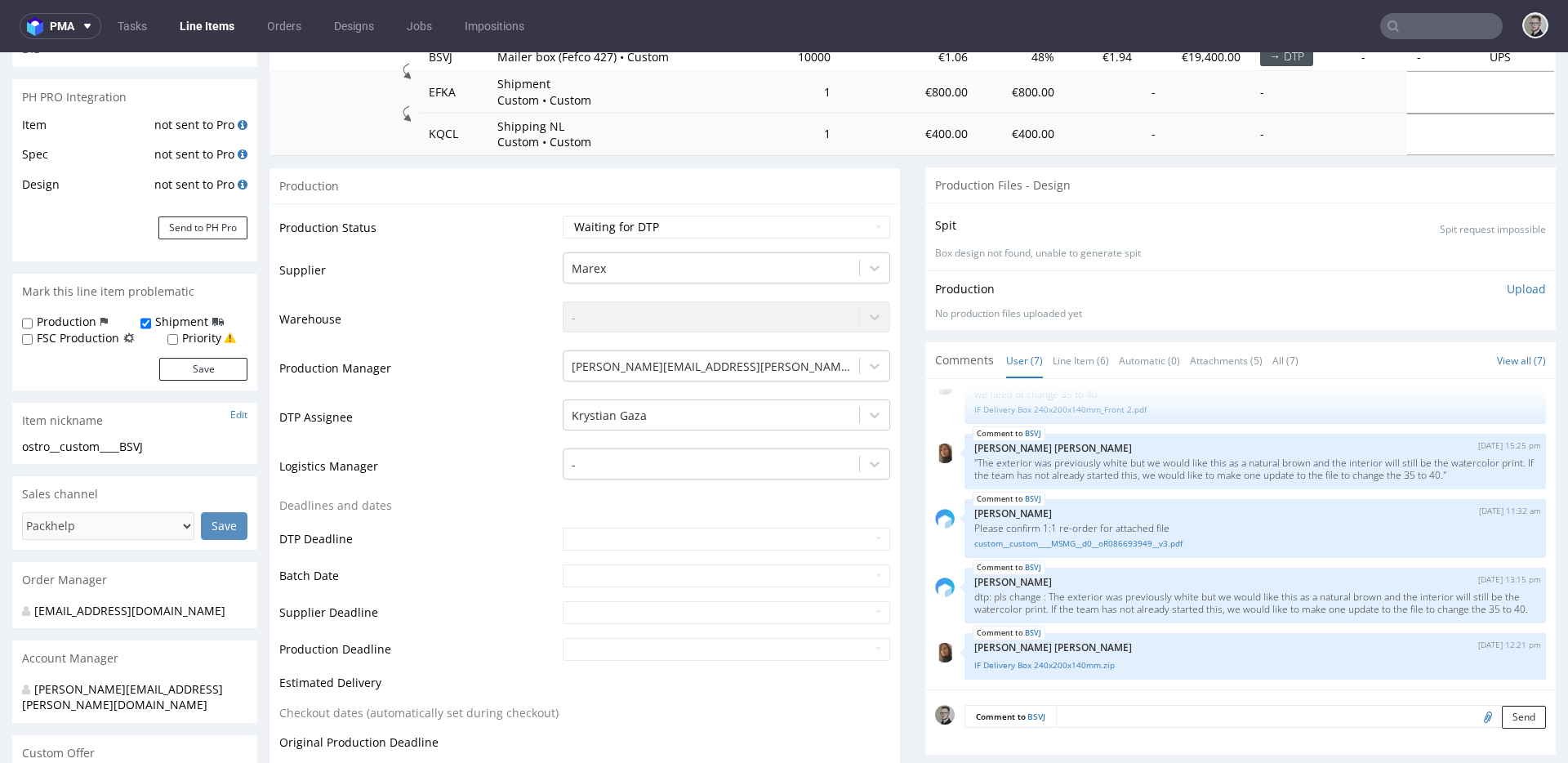
scroll to position [0, 0]
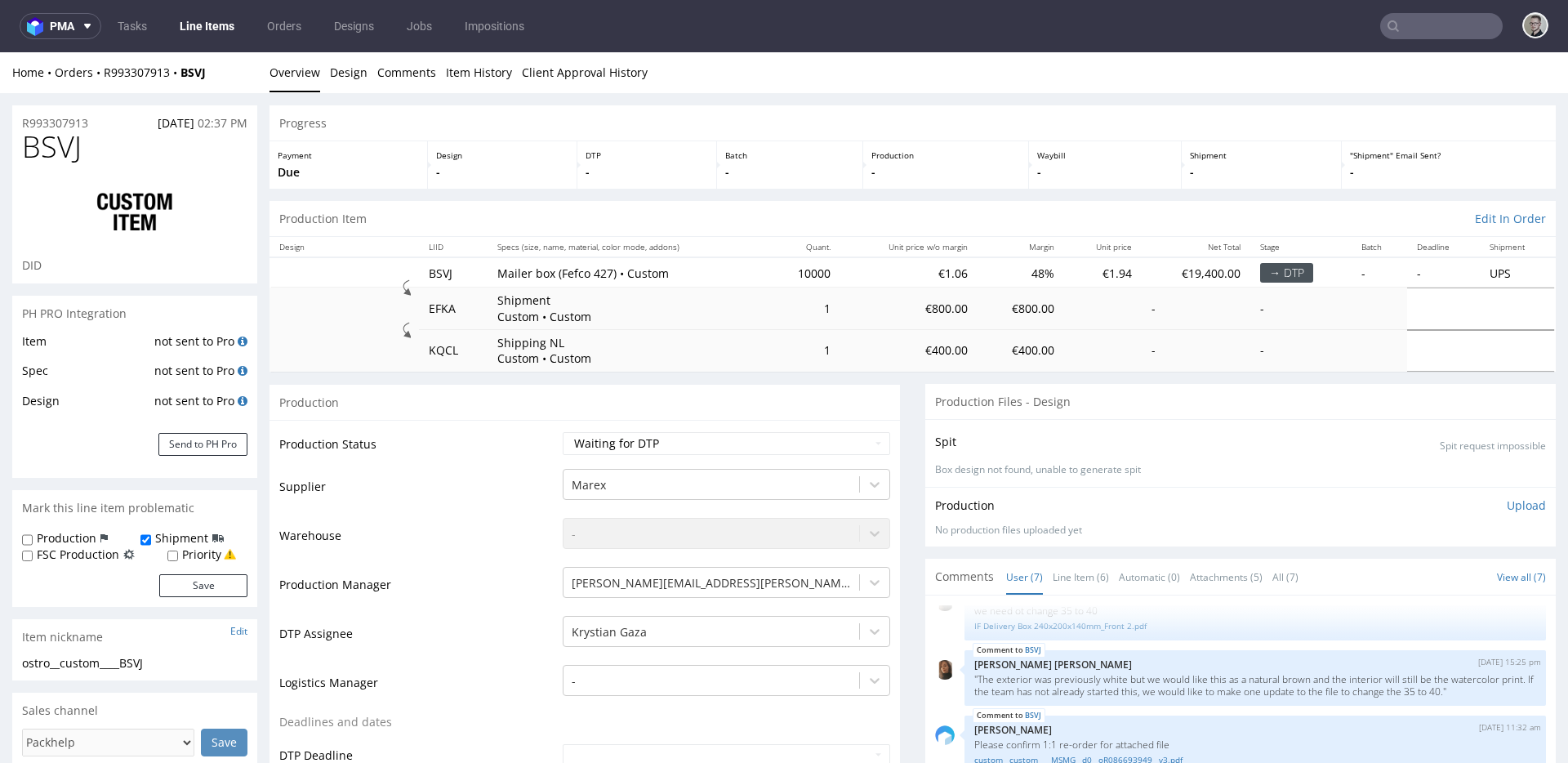
click at [98, 663] on div "ostro__custom____BSVJ" at bounding box center [135, 663] width 225 height 17
copy div "ostro__custom____BSVJ"
drag, startPoint x: 26, startPoint y: 118, endPoint x: 0, endPoint y: 118, distance: 26.0
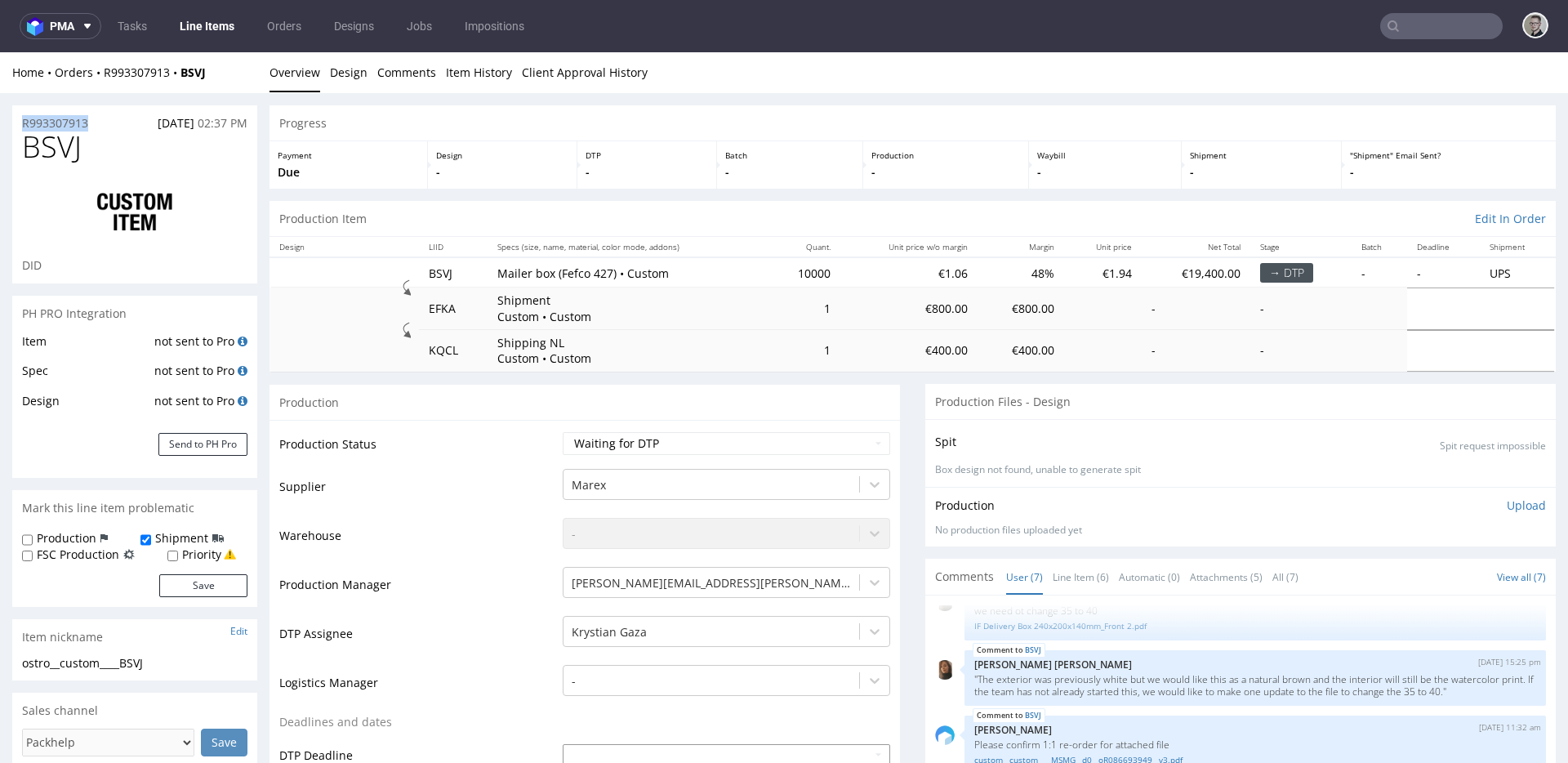
copy p "R993307913"
click at [78, 151] on span "BSVJ" at bounding box center [52, 147] width 59 height 33
copy span "BSVJ"
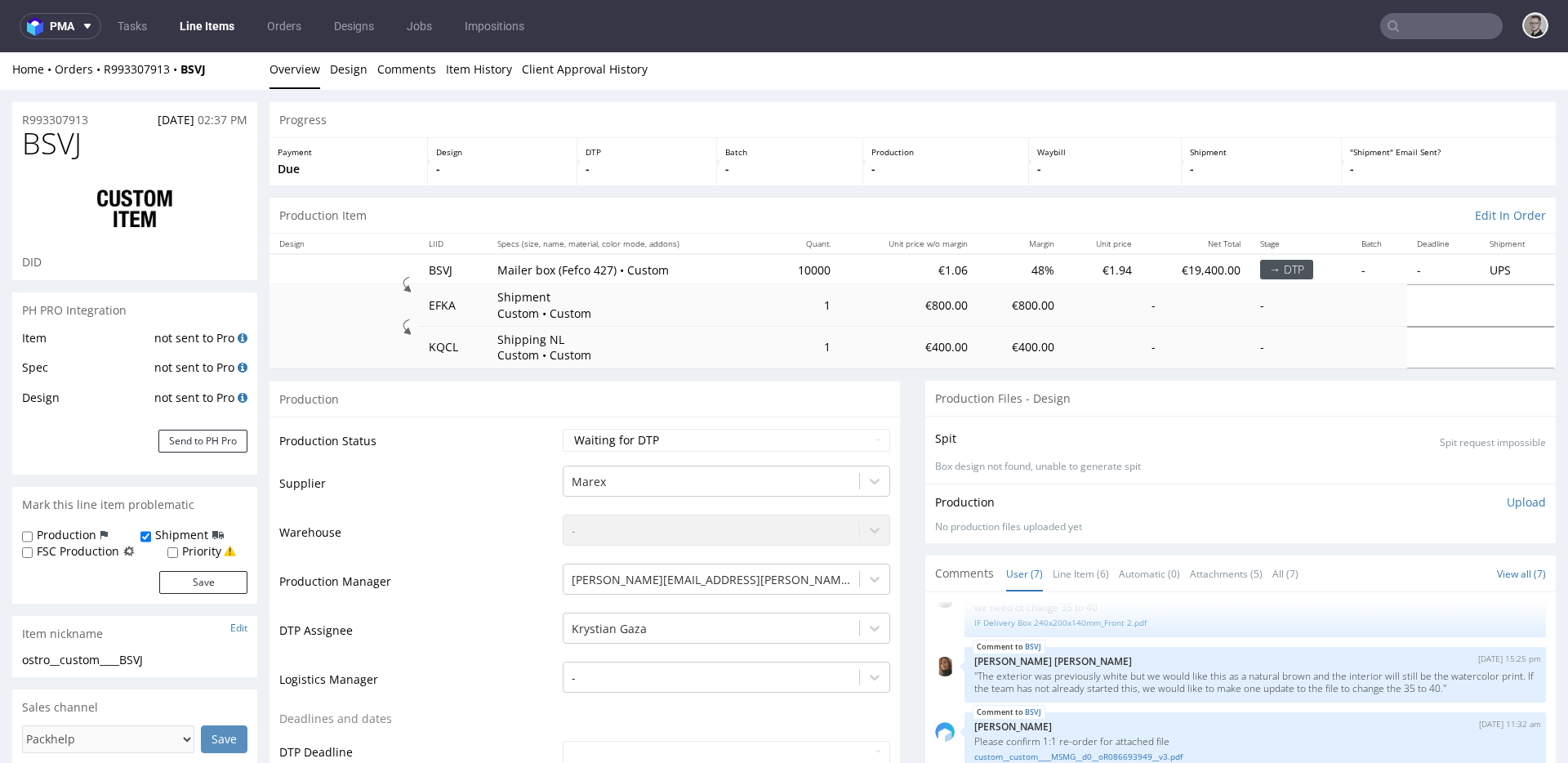
click at [87, 553] on label "FSC Production" at bounding box center [78, 552] width 83 height 17
click at [33, 553] on input "FSC Production" at bounding box center [27, 553] width 11 height 13
checkbox input "true"
click at [181, 582] on button "Save" at bounding box center [203, 583] width 88 height 23
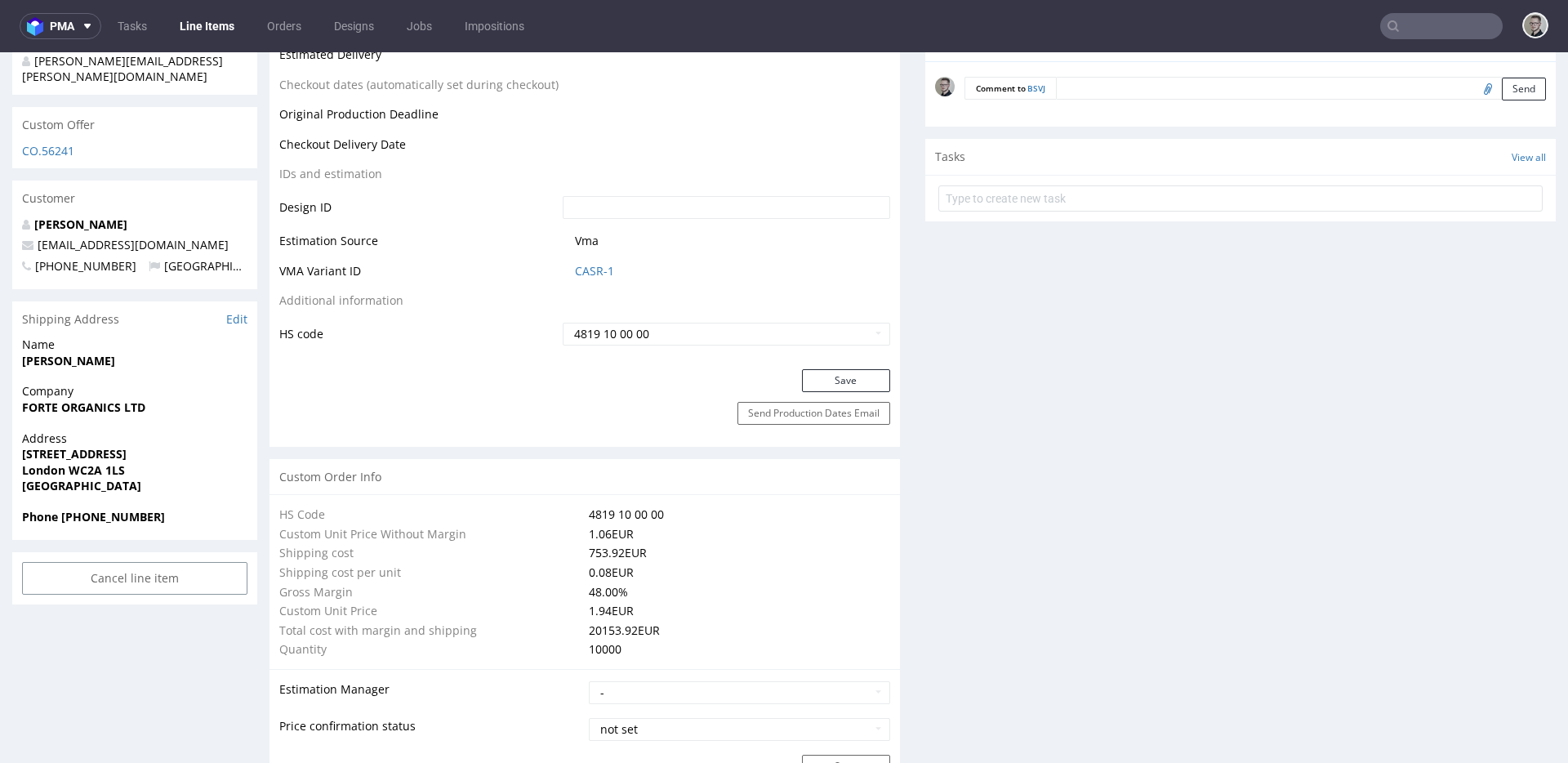
scroll to position [0, 0]
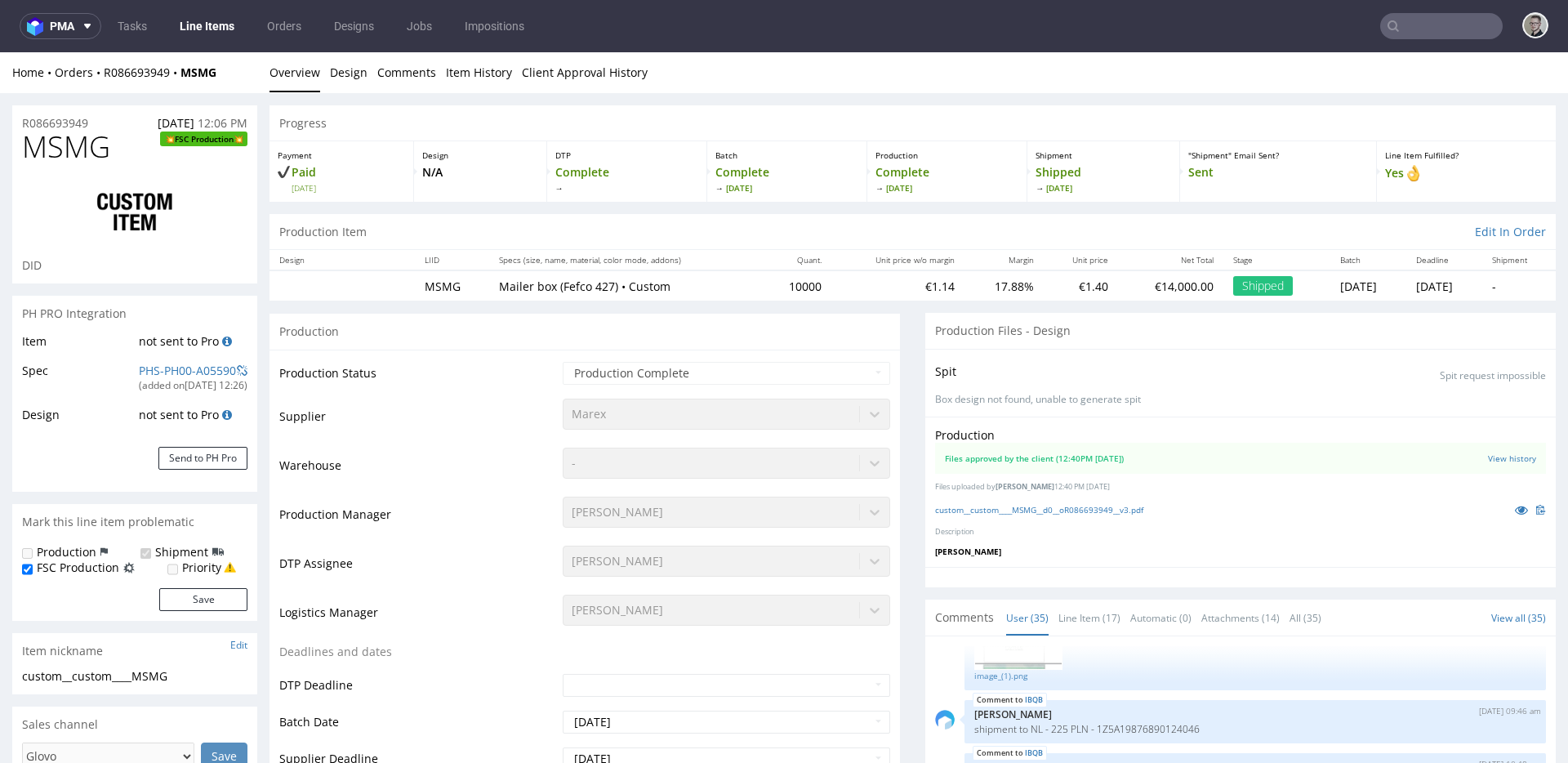
scroll to position [2337, 0]
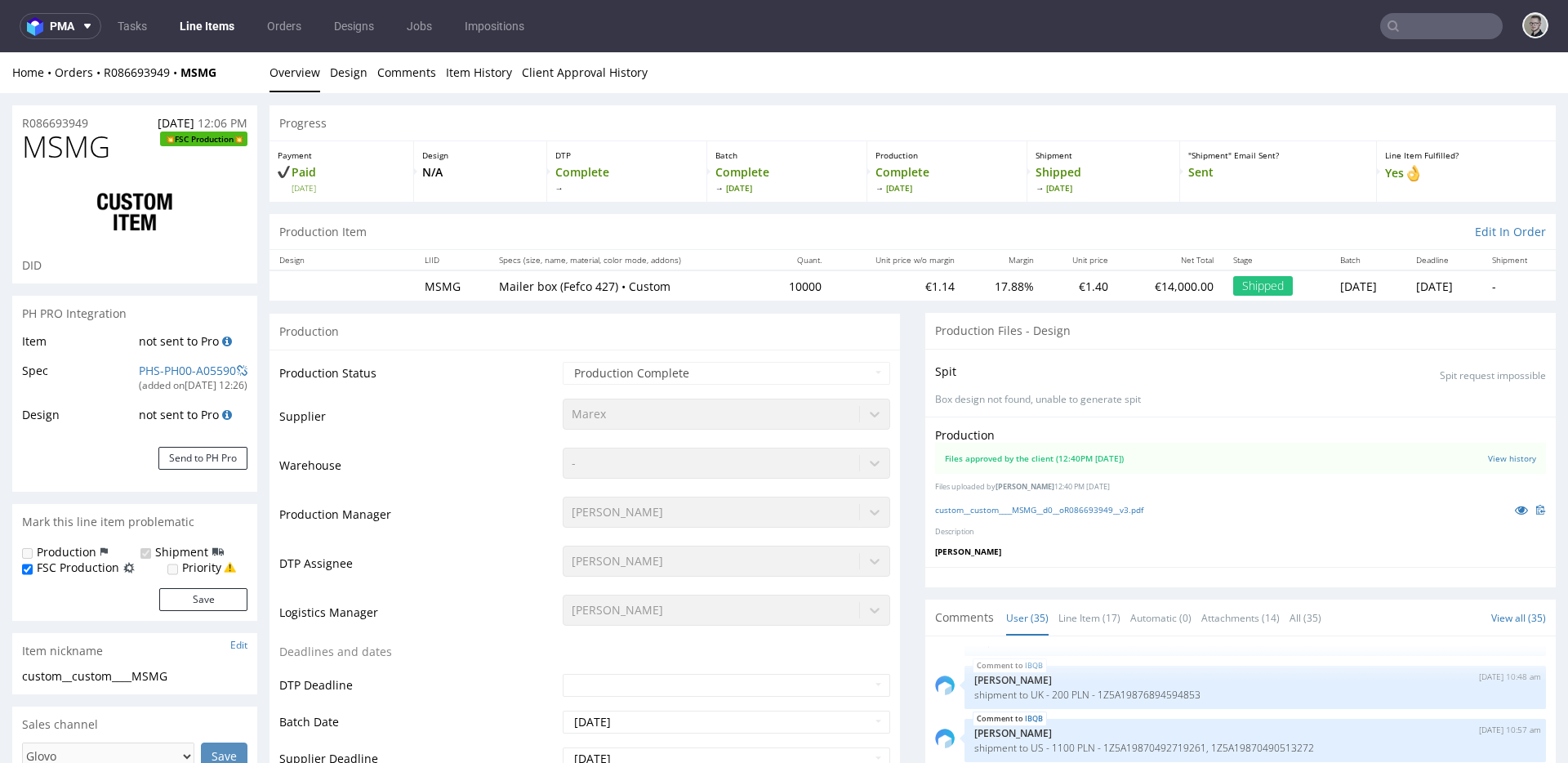
select select "in_progress"
click at [1080, 513] on link "custom__custom____MSMG__d0__oR086693949__v3.pdf" at bounding box center [1040, 509] width 208 height 12
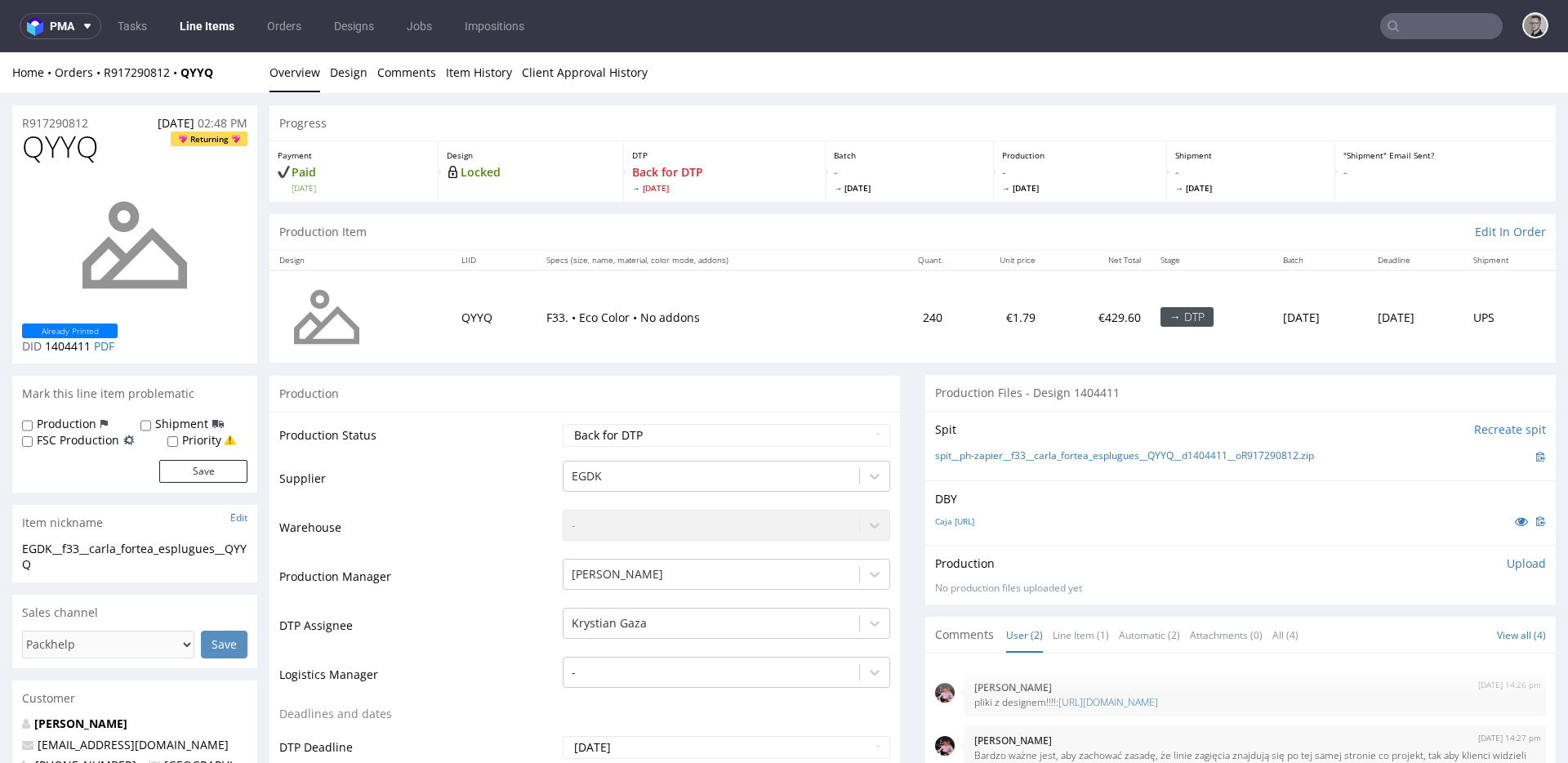
click at [1128, 523] on div "Caja pequeña.ai" at bounding box center [1241, 521] width 611 height 18
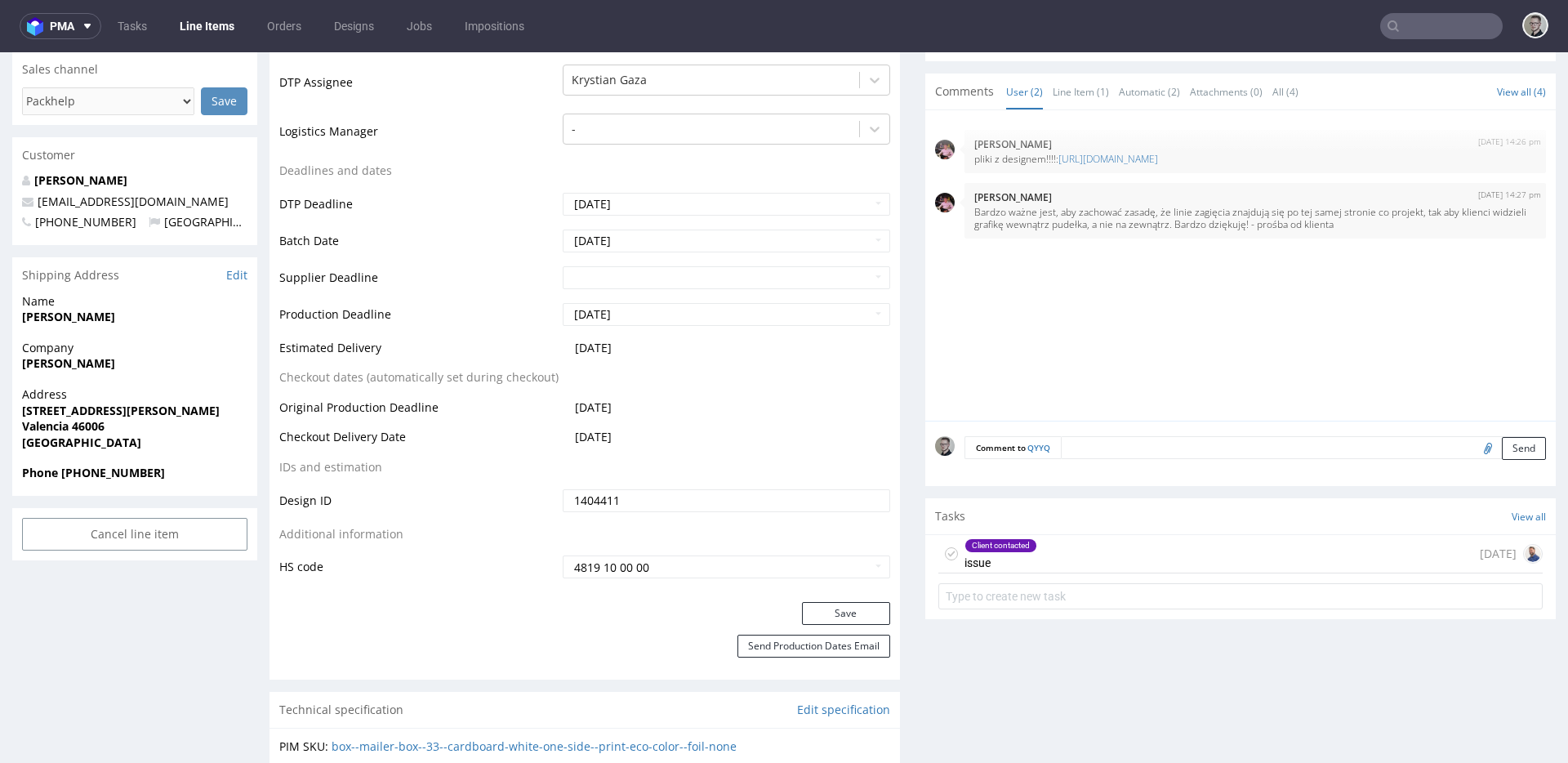
scroll to position [623, 0]
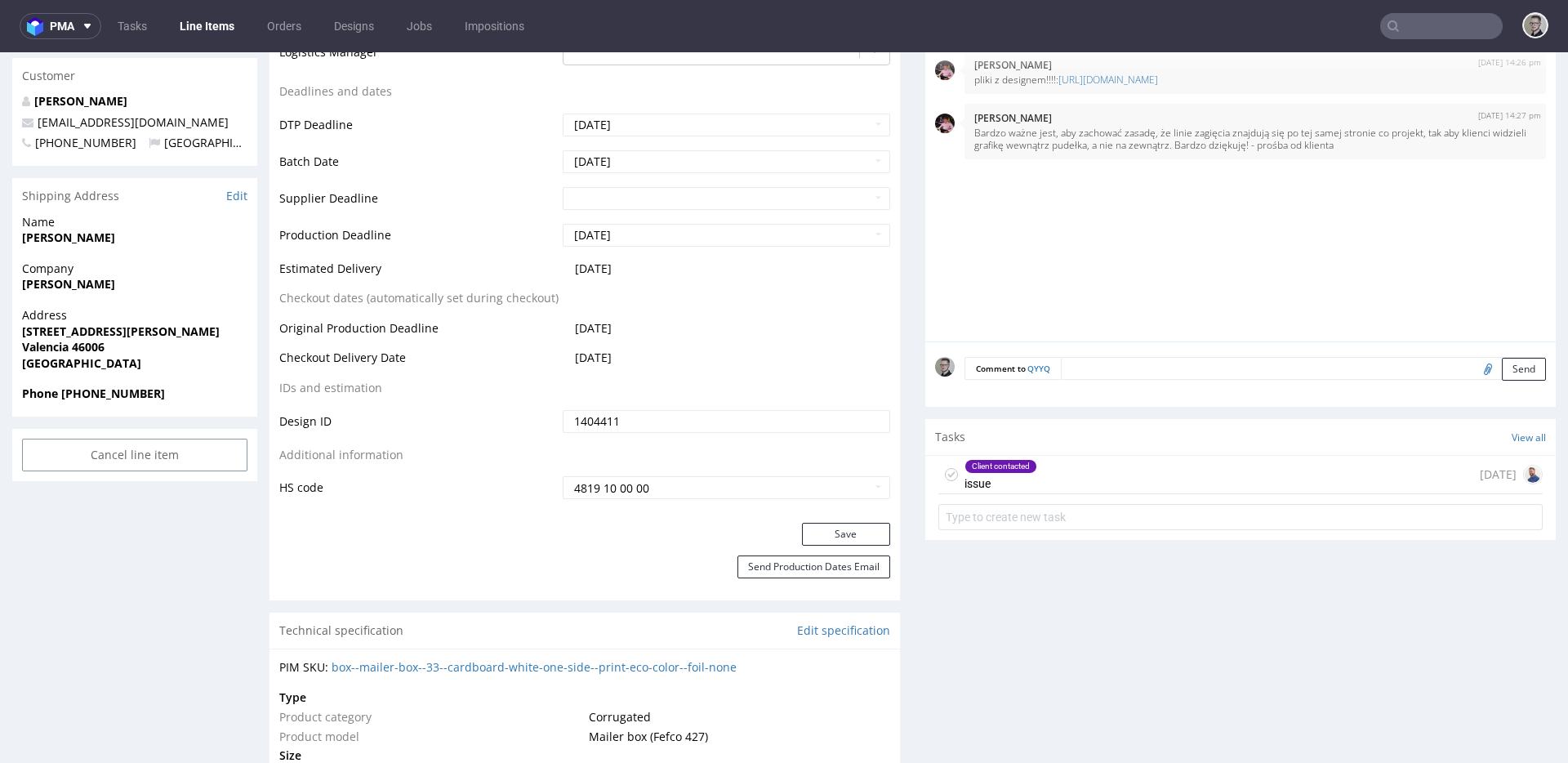
click at [1016, 488] on div "Client contacted issue" at bounding box center [1001, 475] width 73 height 38
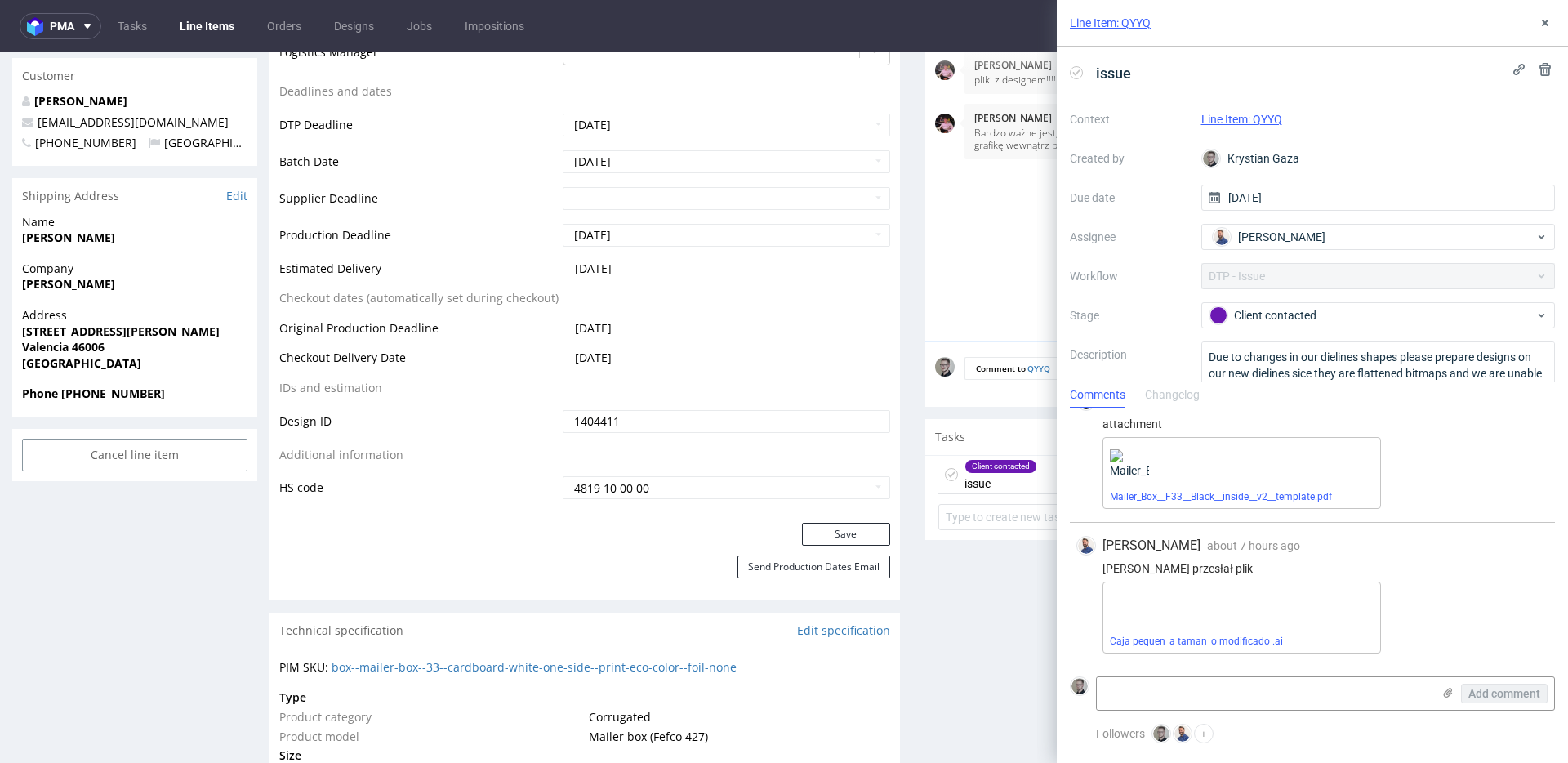
scroll to position [35, 0]
click at [1222, 491] on link "Mailer_Box__F33__Black__inside__v2__template.pdf" at bounding box center [1220, 493] width 222 height 12
click at [1213, 635] on link "Caja pequen_a taman_o modificado .ai" at bounding box center [1196, 637] width 173 height 12
click at [1542, 24] on icon at bounding box center [1546, 23] width 13 height 13
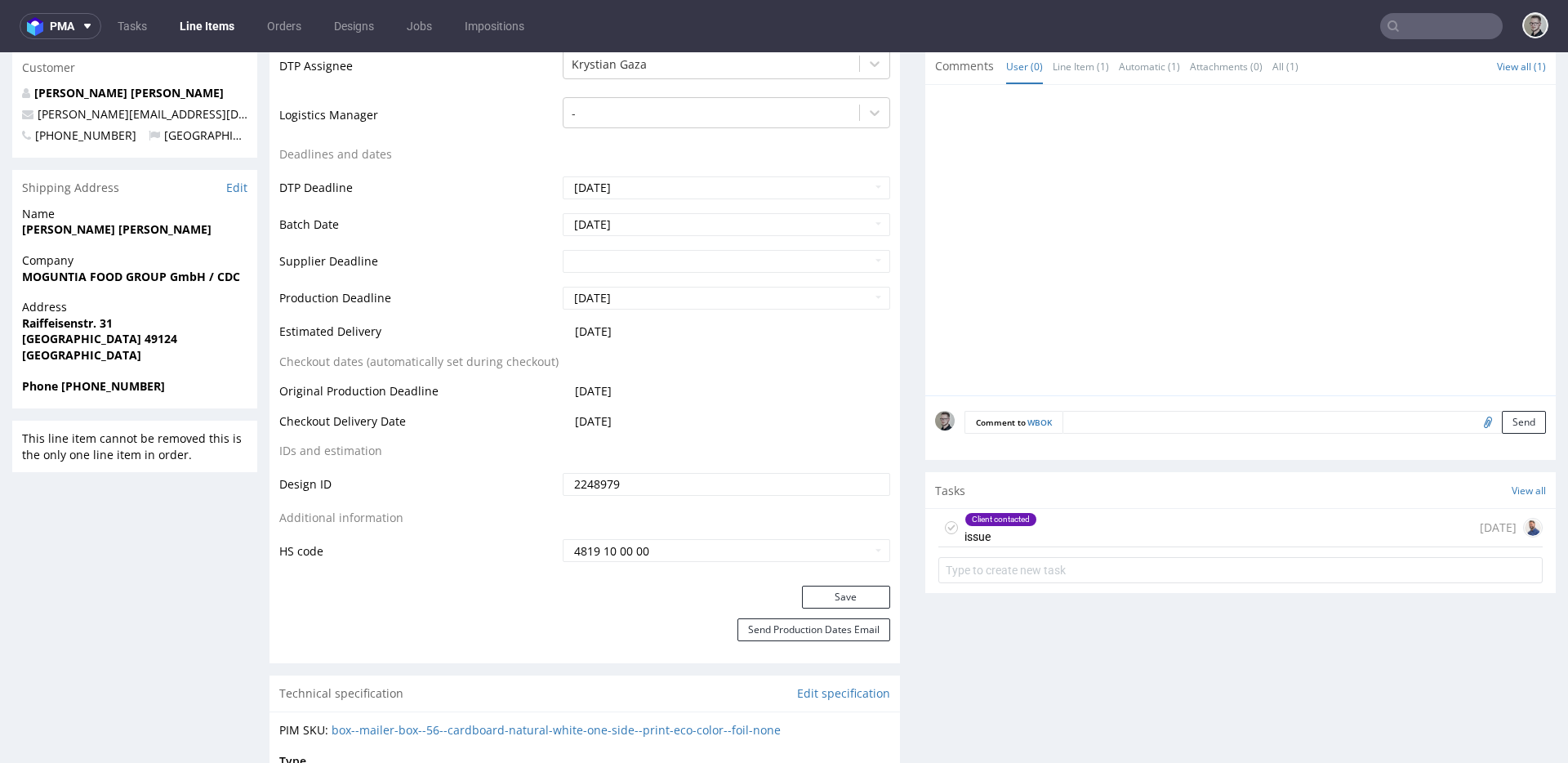
scroll to position [808, 0]
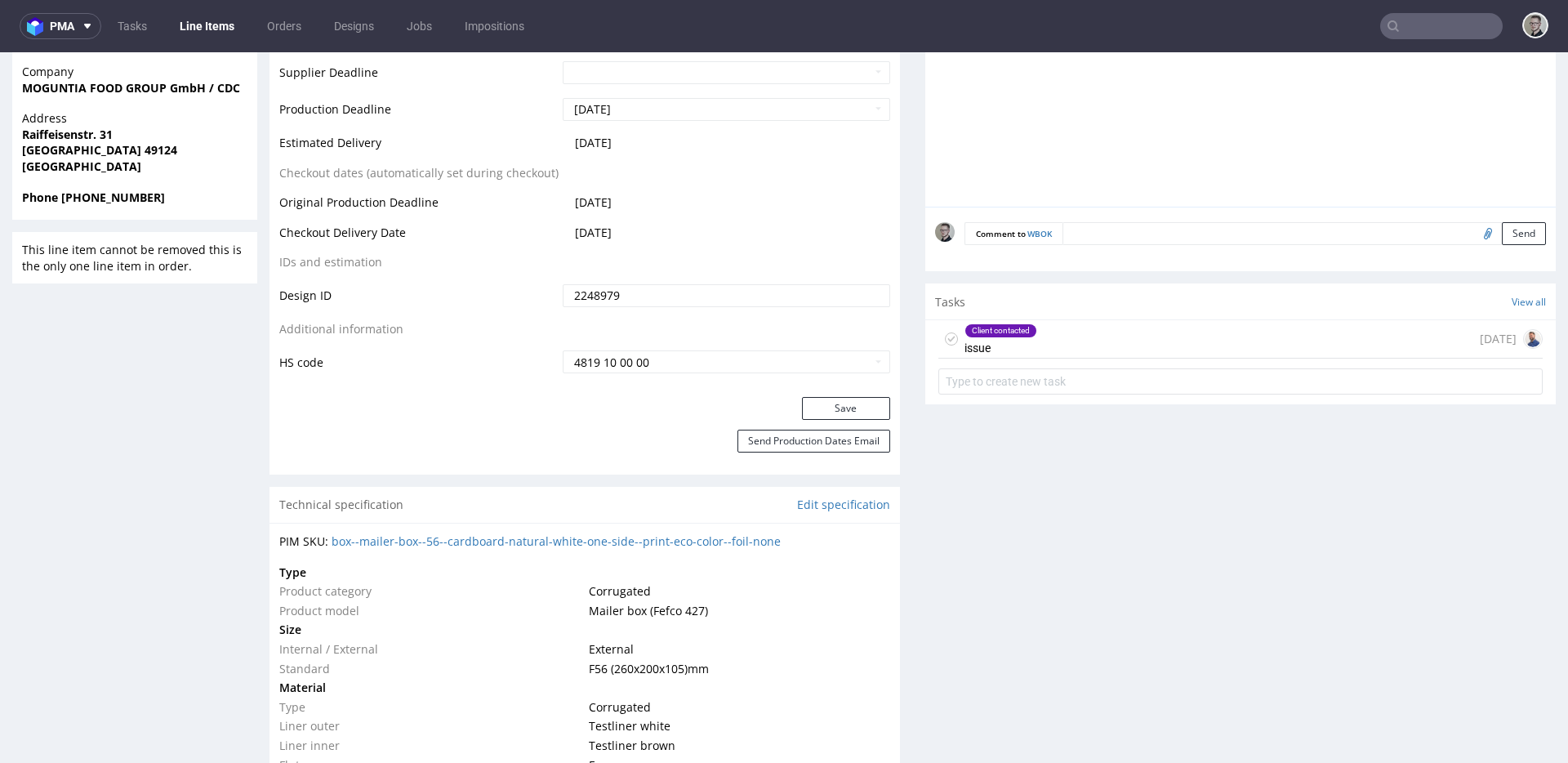
click at [1068, 348] on div "Client contacted issue 6 days ago" at bounding box center [1241, 339] width 604 height 38
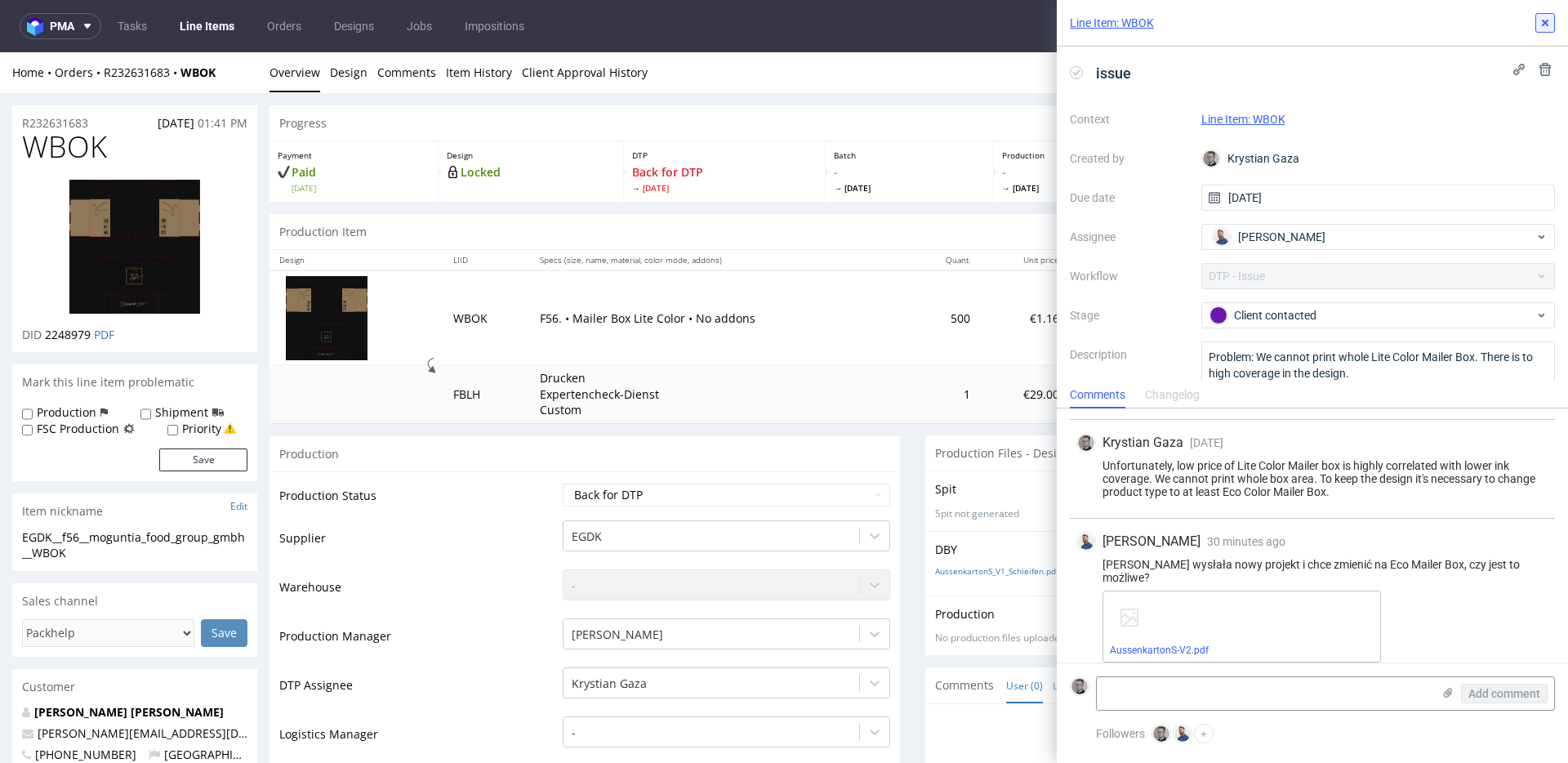
click at [1548, 29] on icon at bounding box center [1546, 23] width 13 height 13
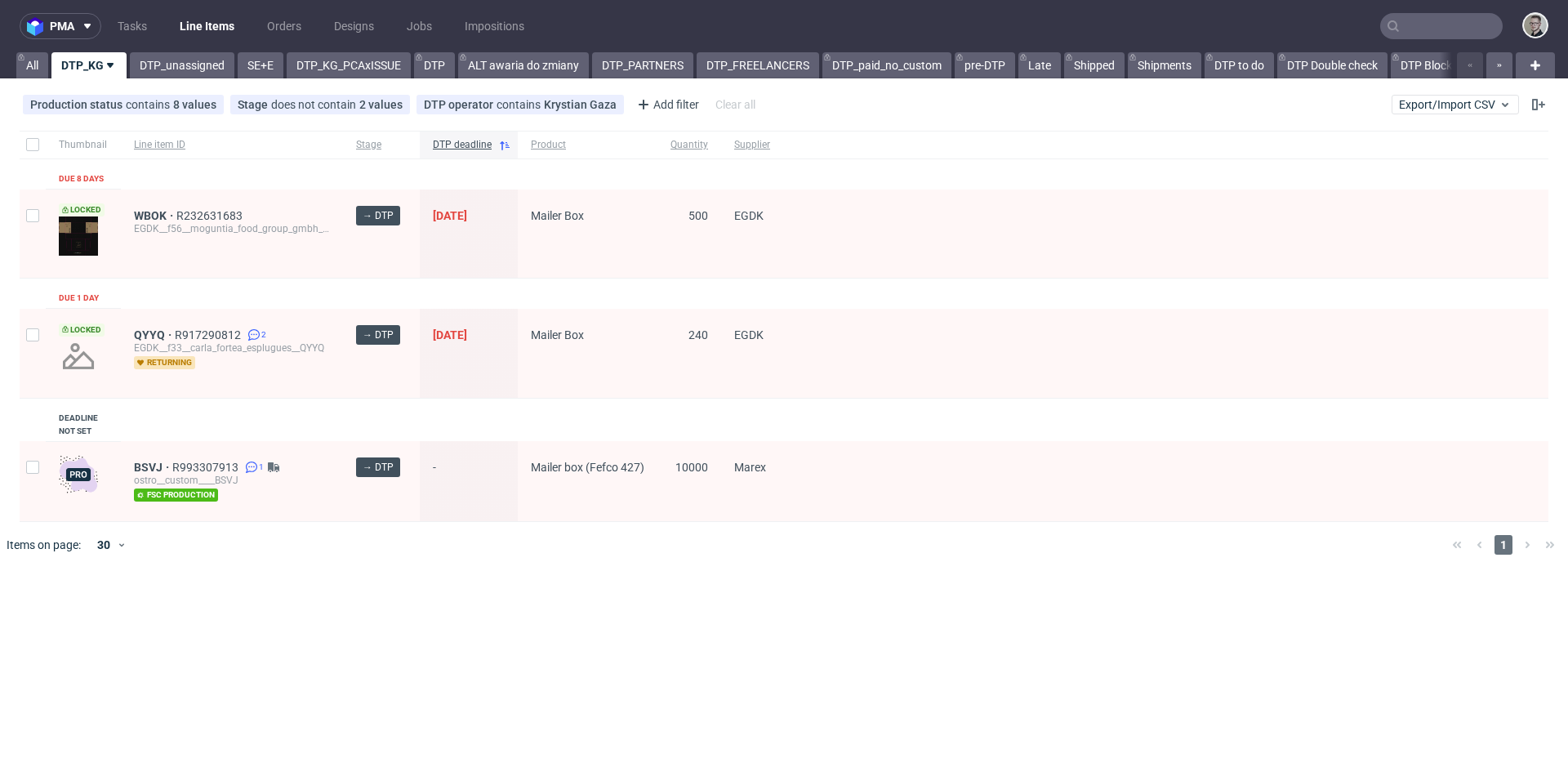
click at [191, 286] on div "Thumbnail Line item ID Stage DTP deadline Product Quantity Supplier Due 8 days …" at bounding box center [784, 326] width 1529 height 391
click at [184, 62] on link "DTP_unassigned" at bounding box center [182, 65] width 105 height 26
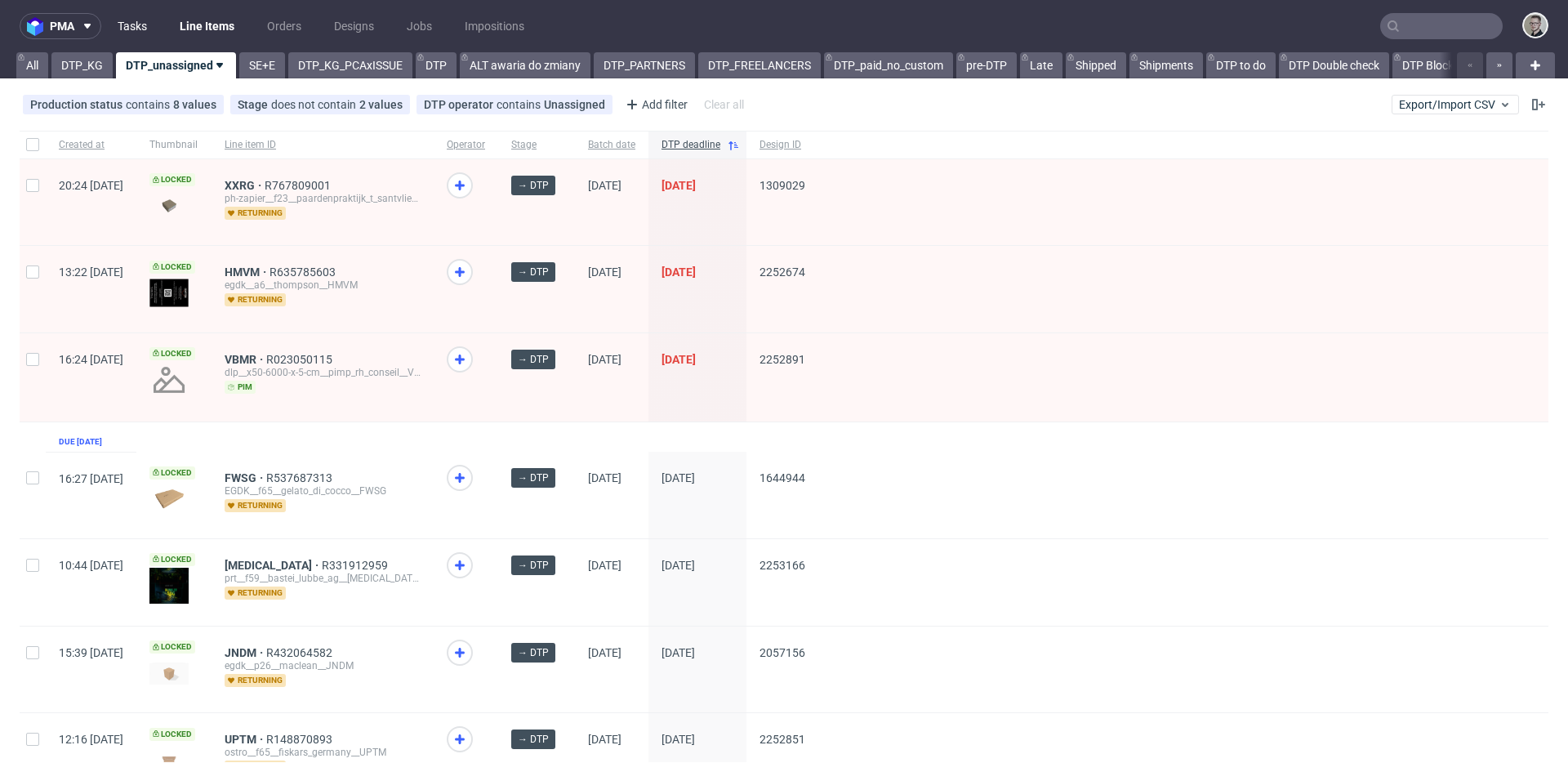
click at [133, 17] on link "Tasks" at bounding box center [132, 26] width 49 height 26
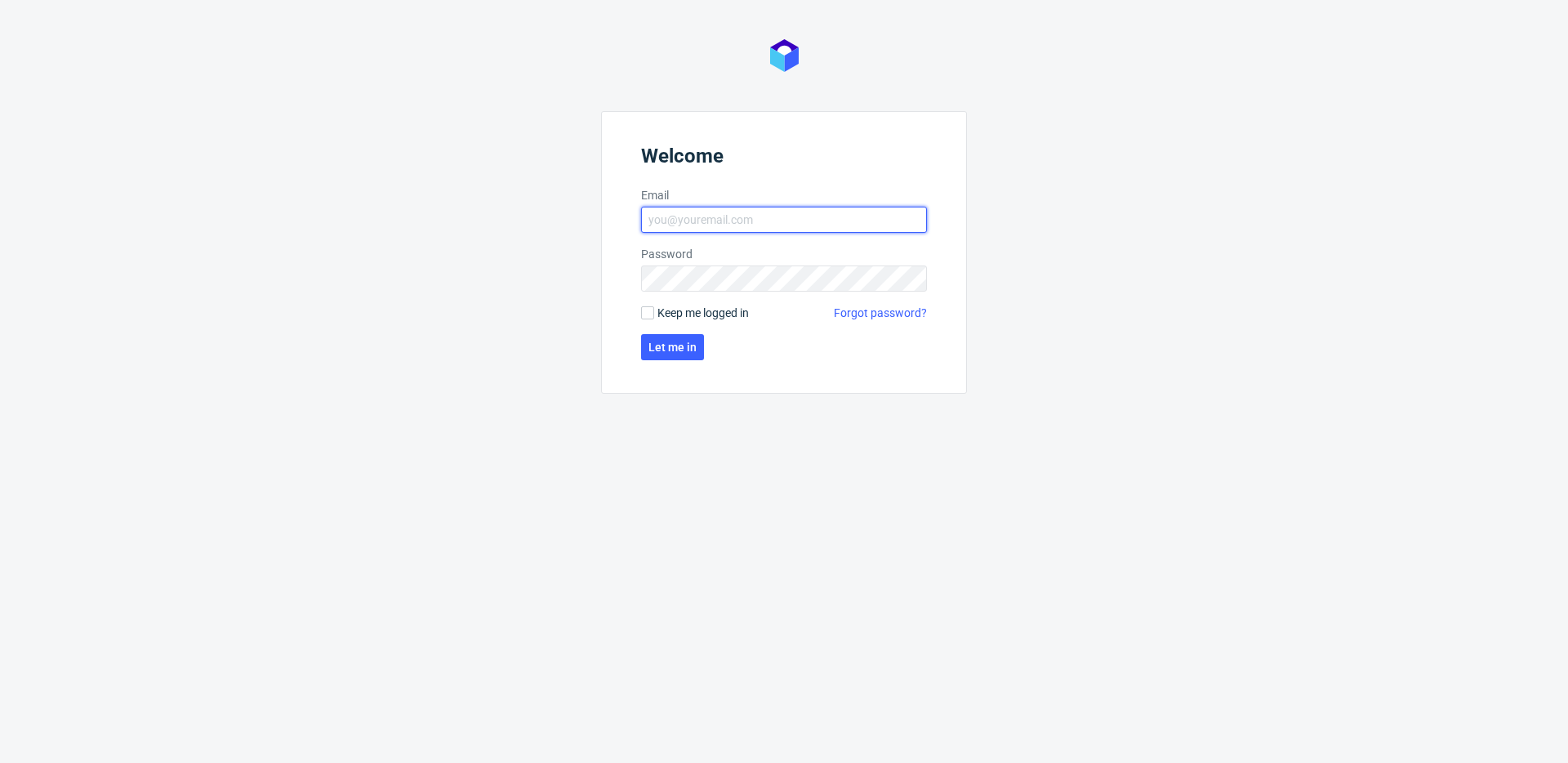
type input "[EMAIL_ADDRESS][DOMAIN_NAME]"
click at [728, 313] on span "Keep me logged in" at bounding box center [703, 313] width 92 height 17
click at [654, 313] on input "Keep me logged in" at bounding box center [648, 313] width 13 height 13
checkbox input "true"
click at [701, 339] on button "Let me in" at bounding box center [673, 348] width 63 height 26
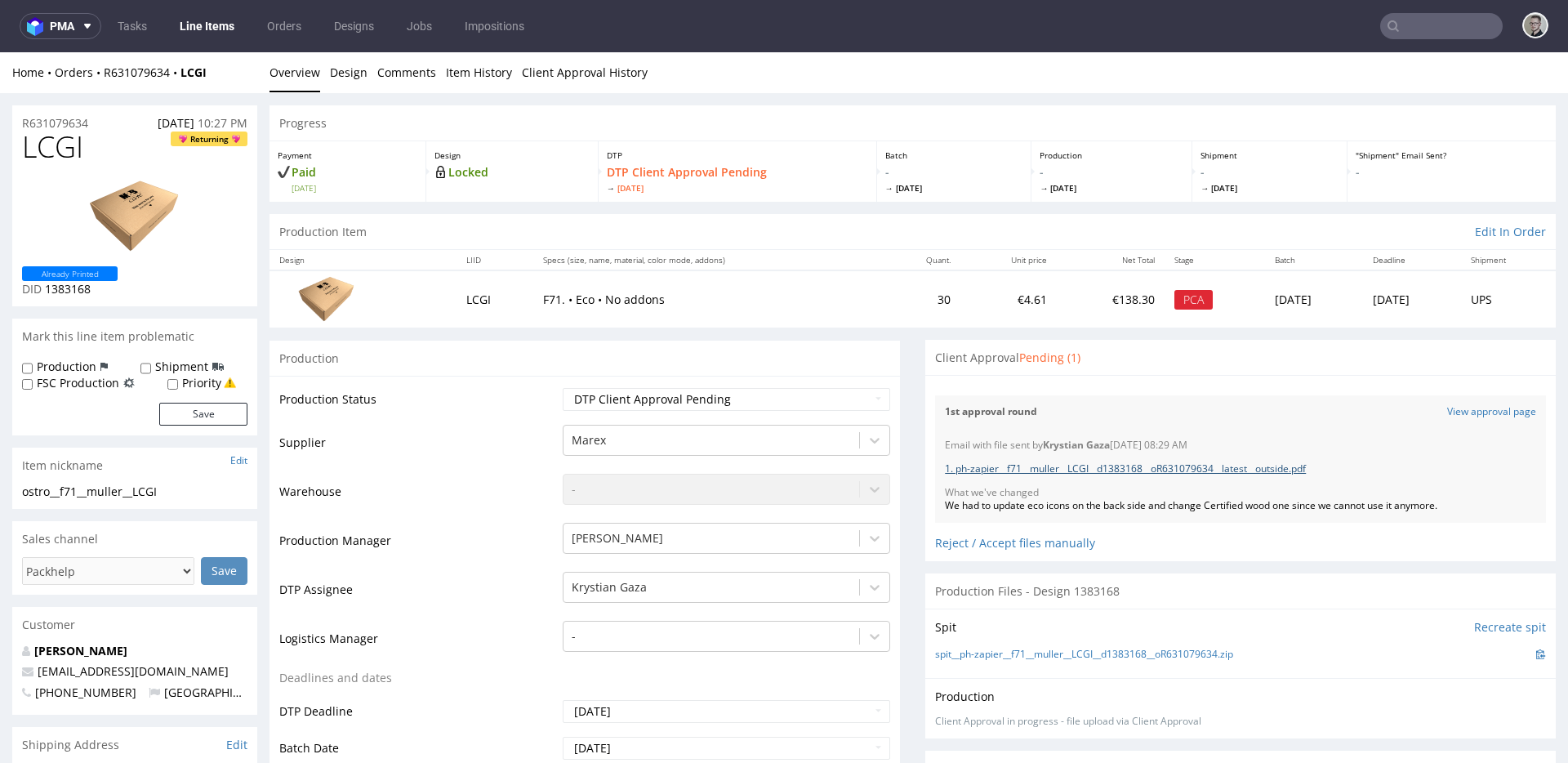
click at [1082, 473] on link "1. ph-zapier__f71__muller__LCGI__d1383168__oR631079634__latest__outside.pdf" at bounding box center [1125, 468] width 361 height 14
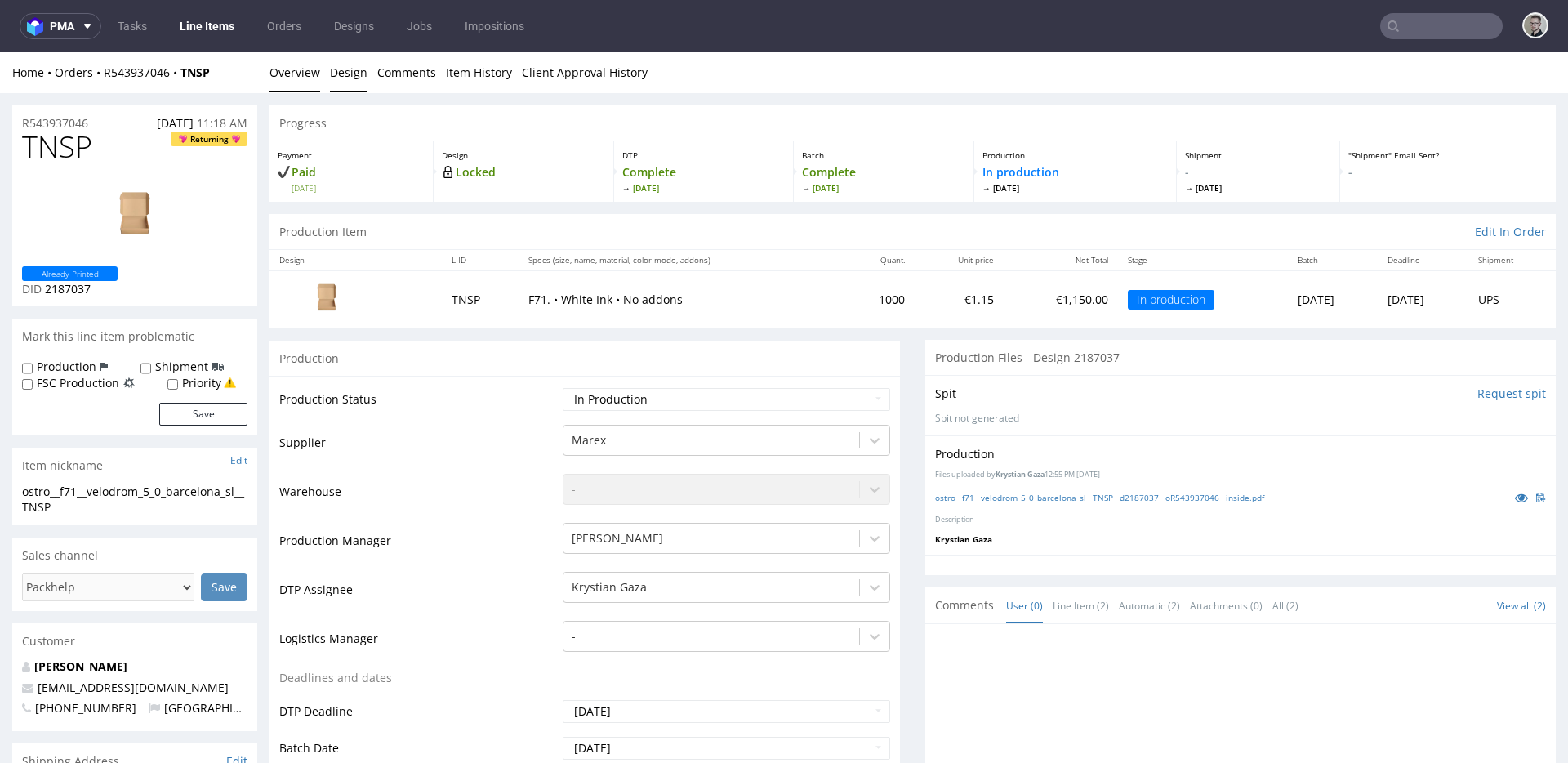
click at [360, 64] on link "Design" at bounding box center [349, 72] width 38 height 40
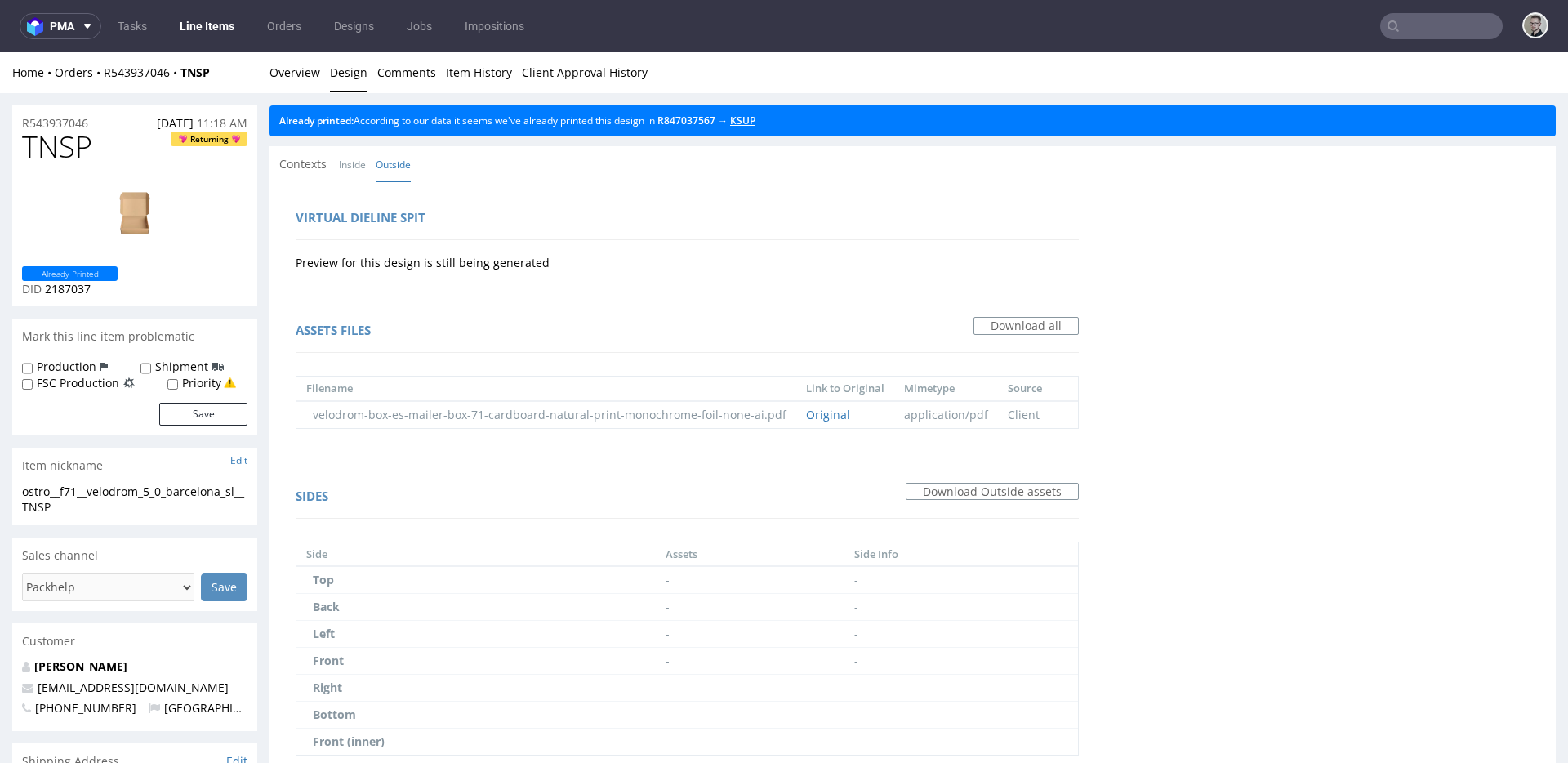
click at [775, 116] on div "Already printed: According to our data it seems we've already printed this desi…" at bounding box center [912, 121] width 1286 height 31
click at [756, 116] on link "KSUP" at bounding box center [742, 121] width 26 height 14
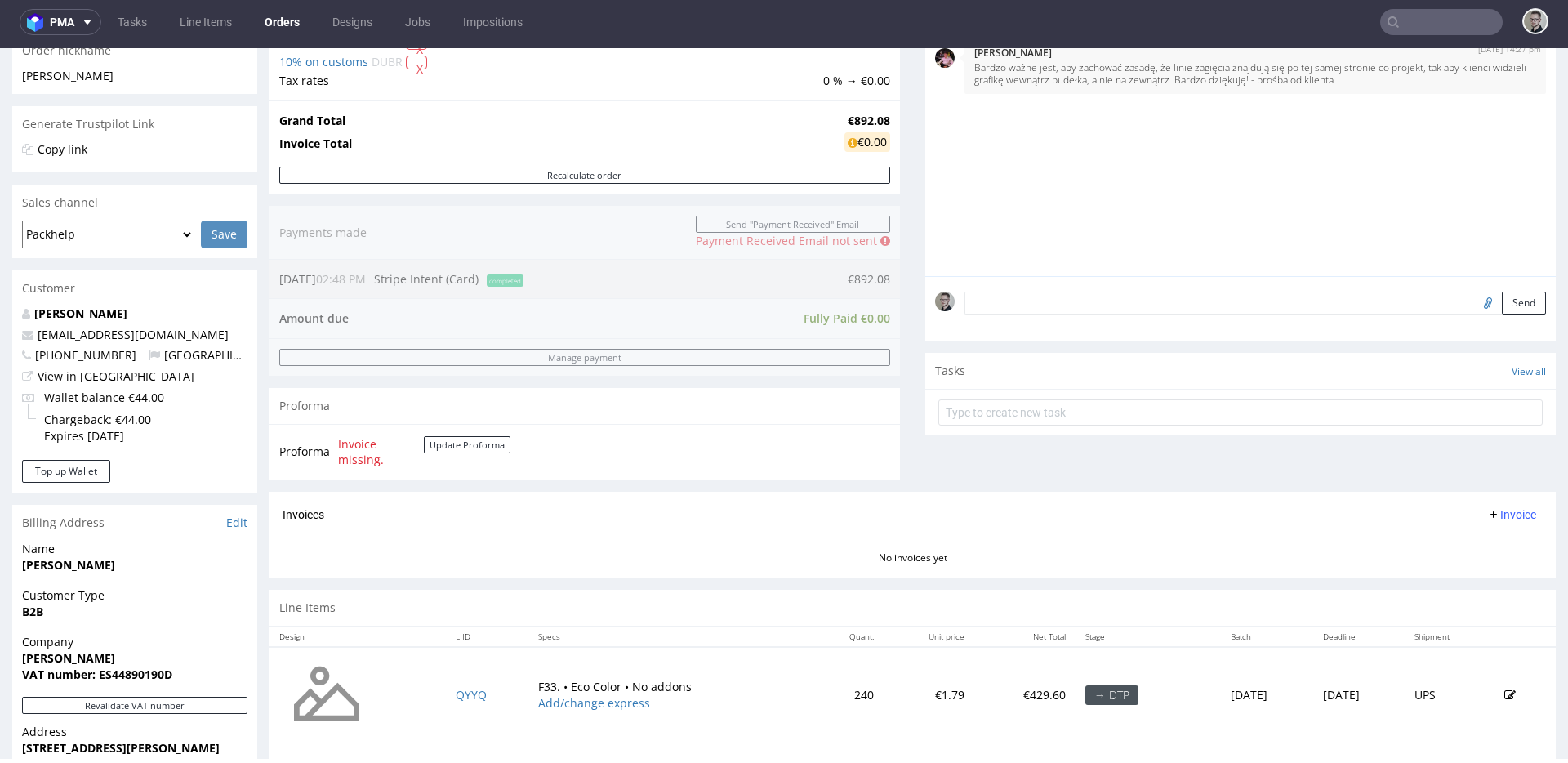
scroll to position [505, 0]
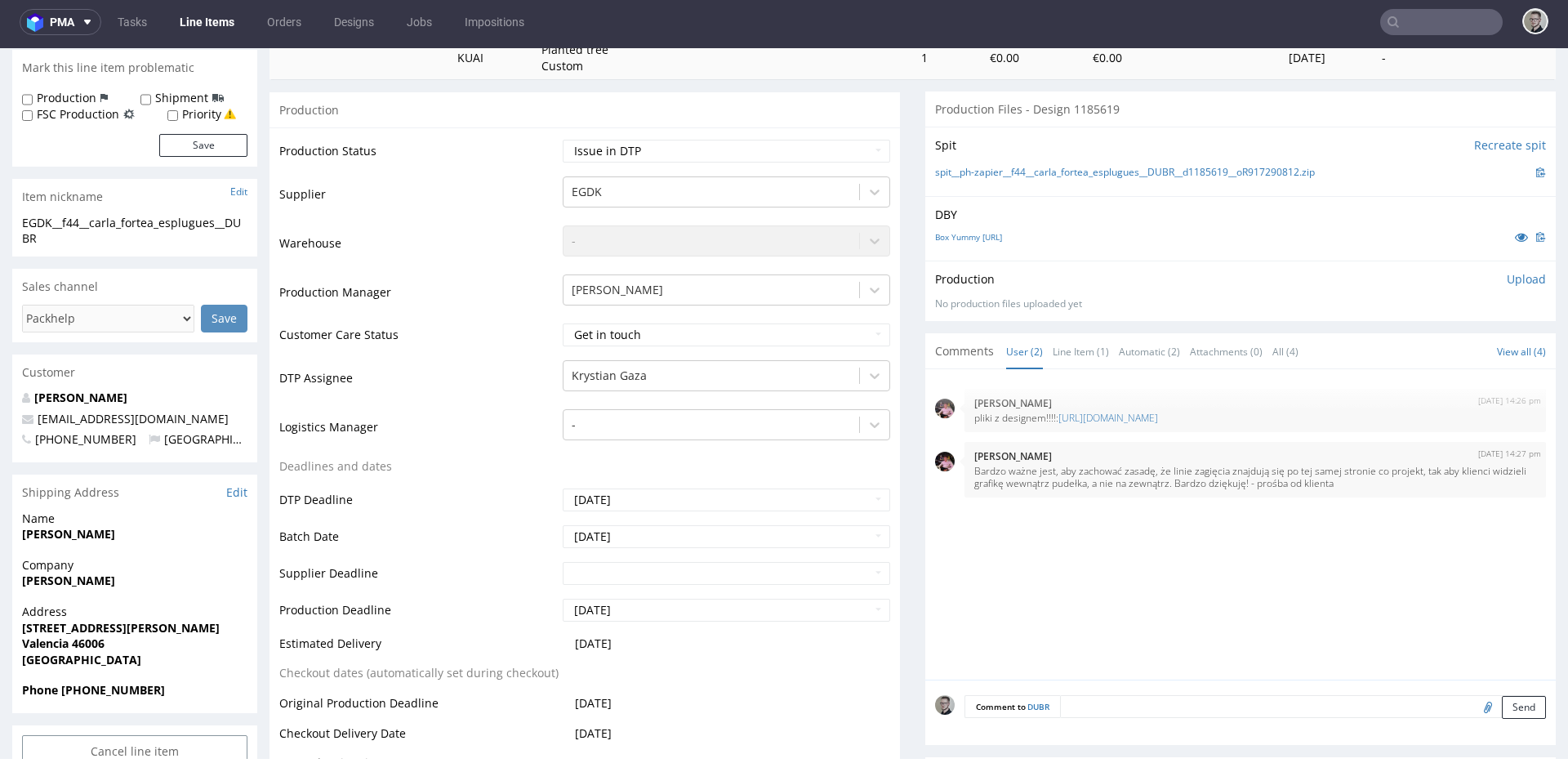
scroll to position [542, 0]
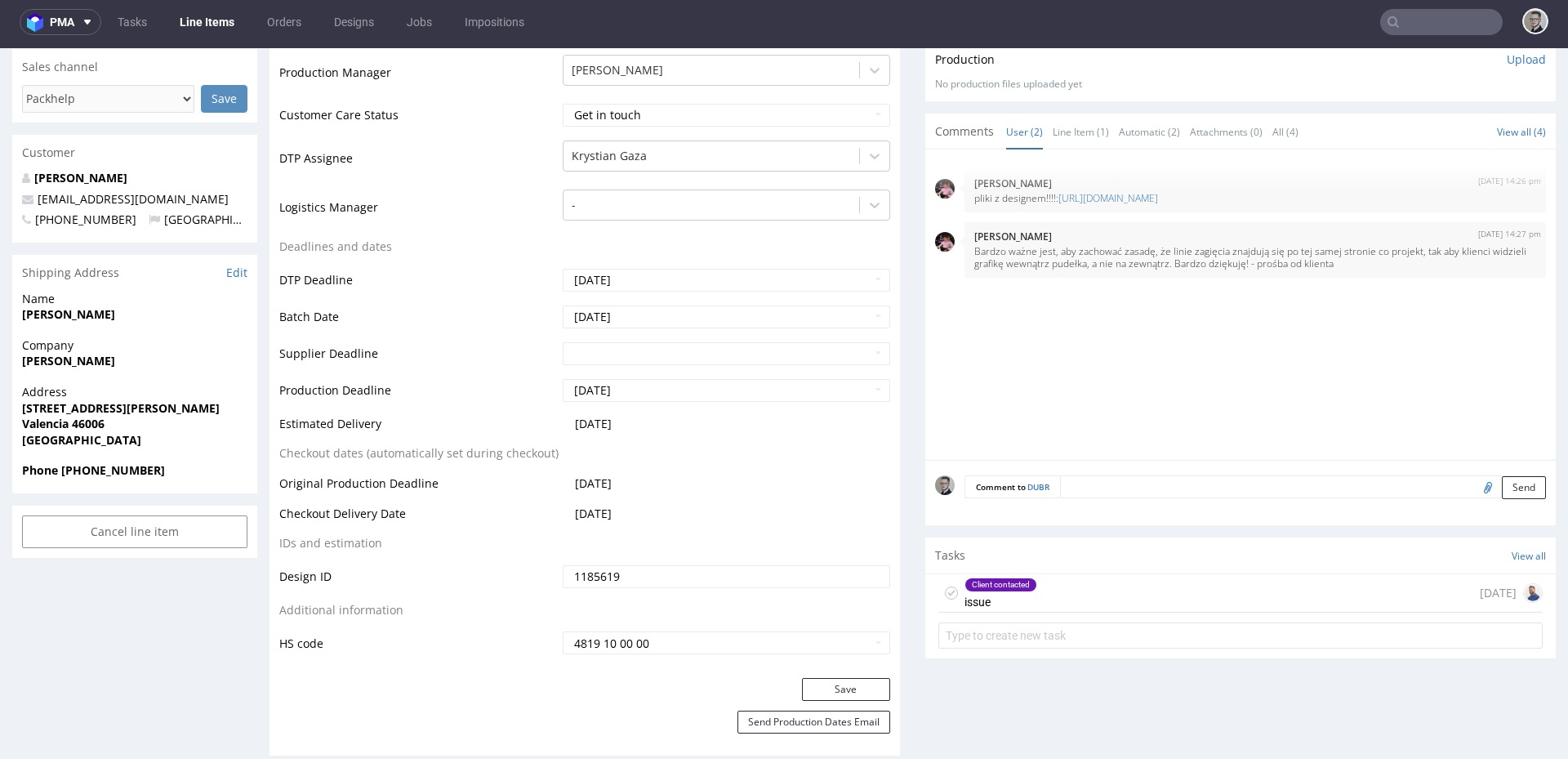
click at [1075, 587] on div "Client contacted issue [DATE]" at bounding box center [1241, 593] width 604 height 38
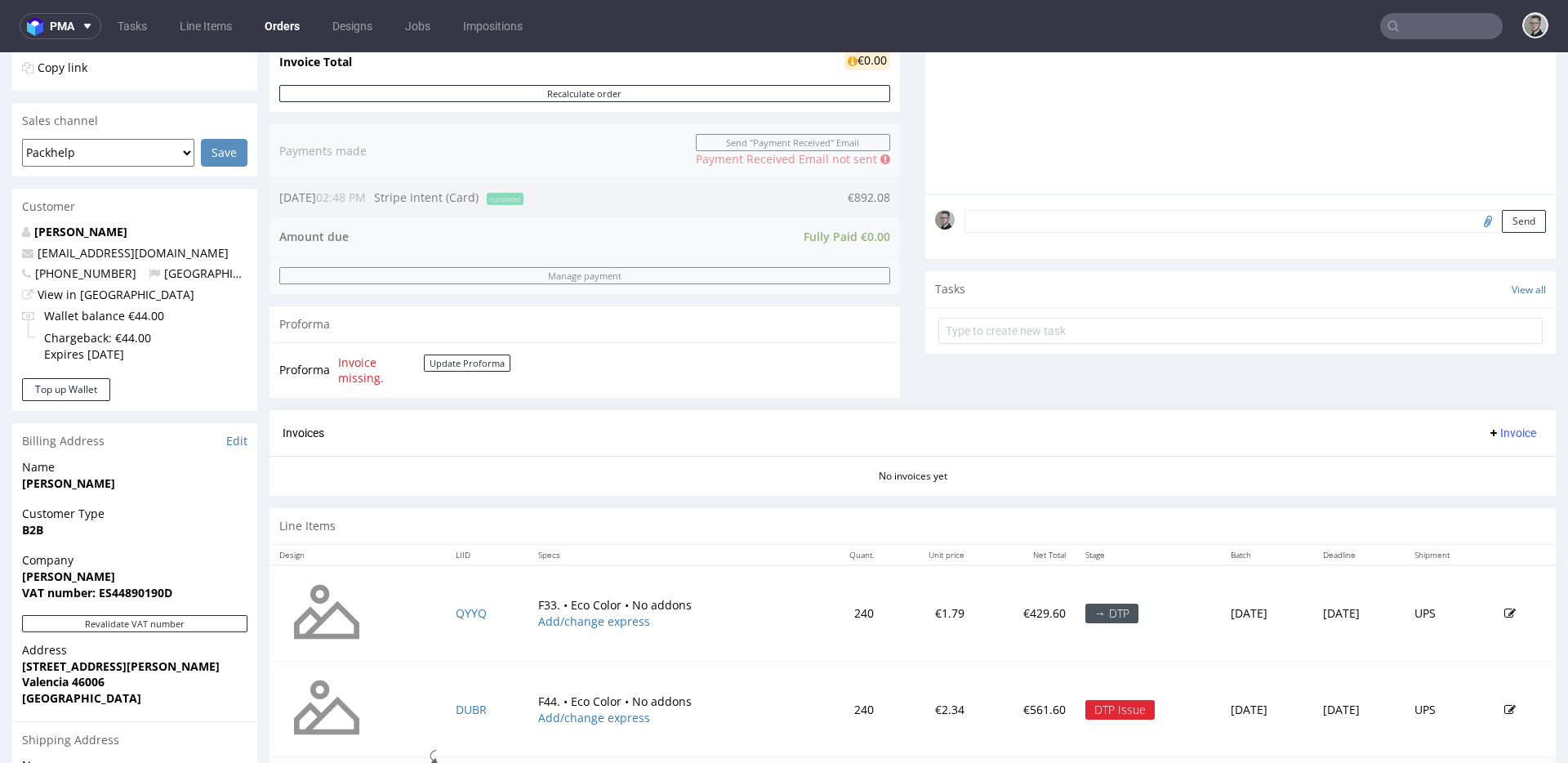
scroll to position [584, 0]
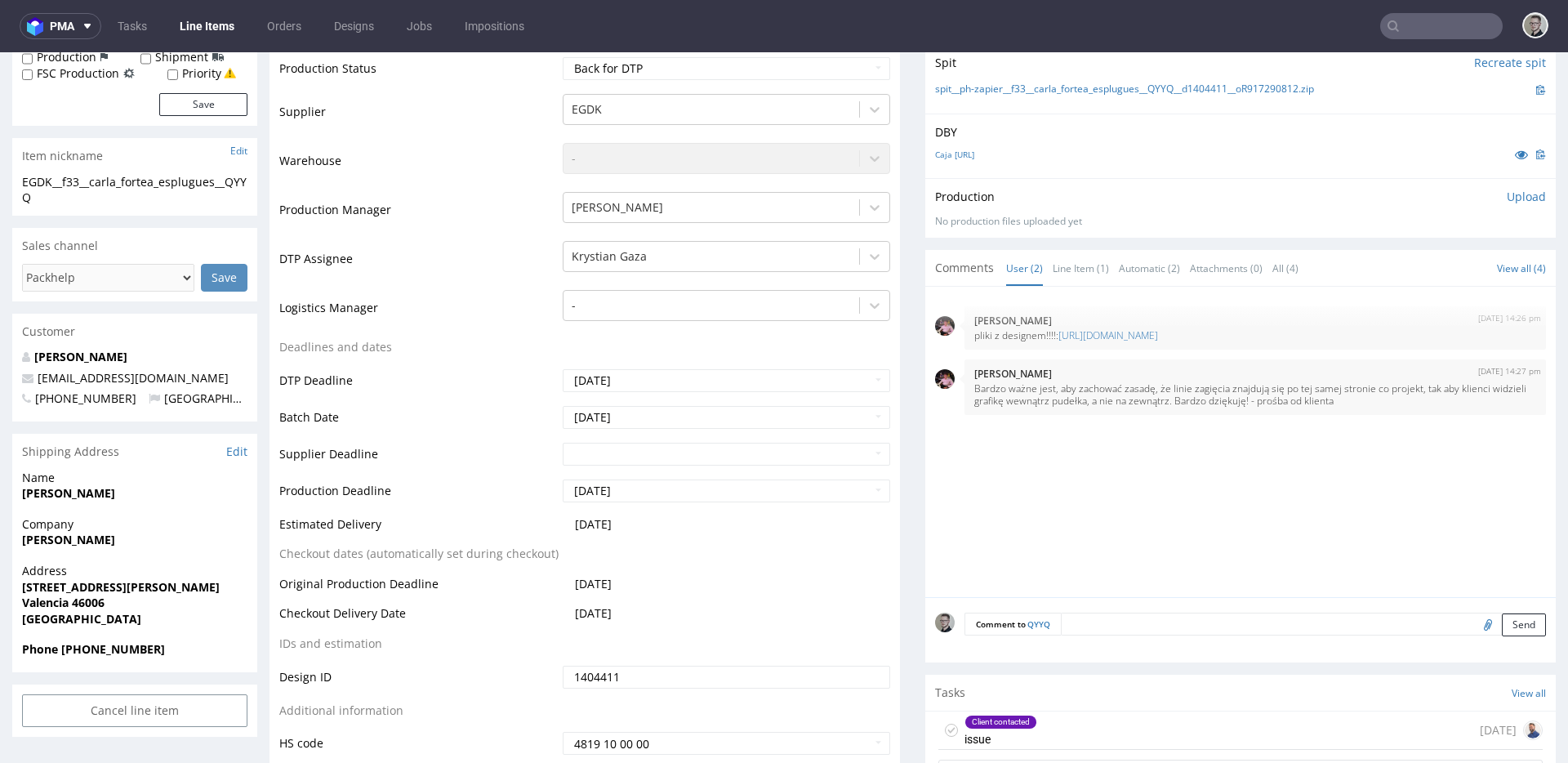
scroll to position [564, 0]
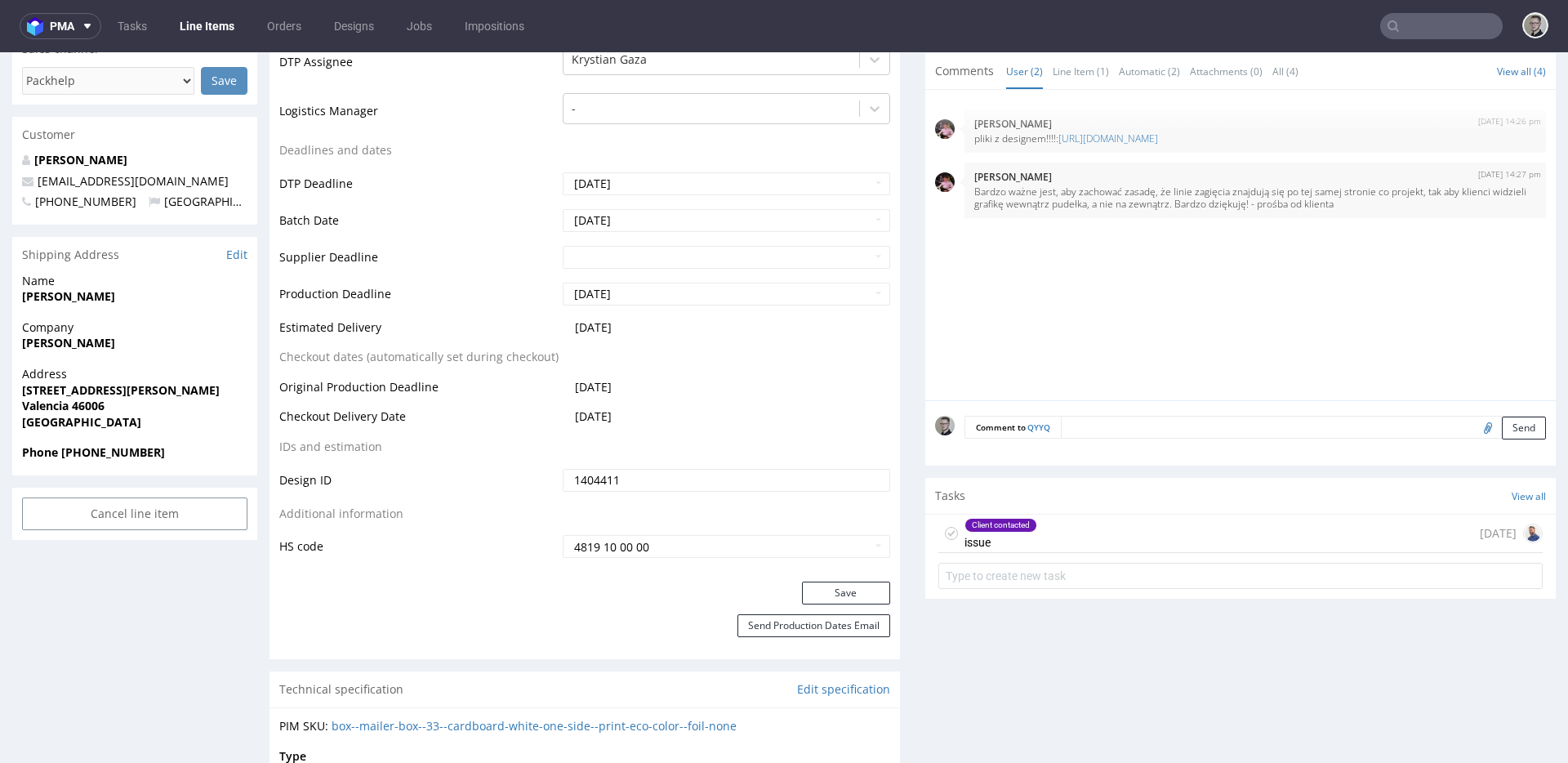
click at [1093, 543] on div "Client contacted issue 1 day ago" at bounding box center [1241, 533] width 604 height 38
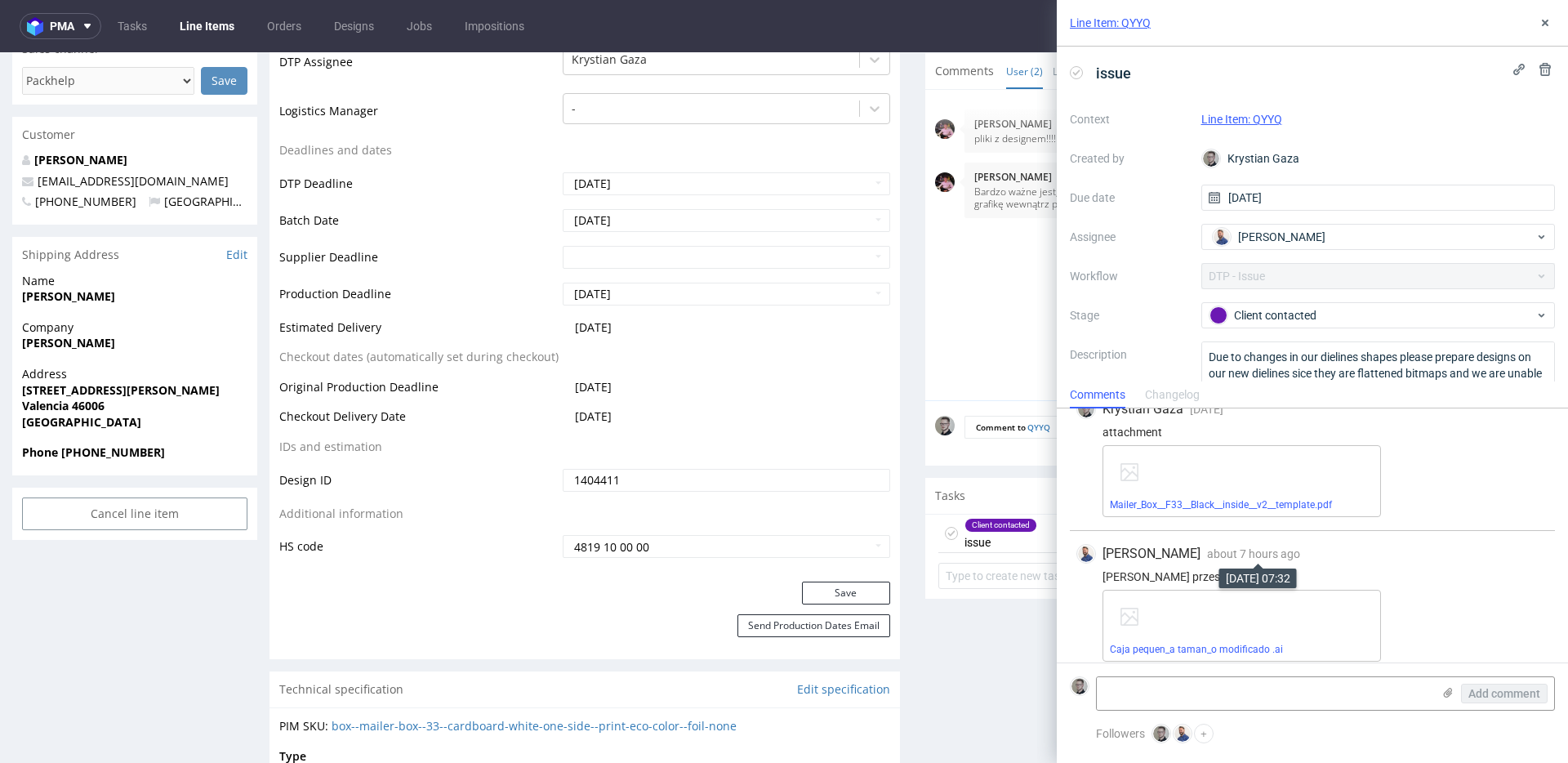
scroll to position [35, 0]
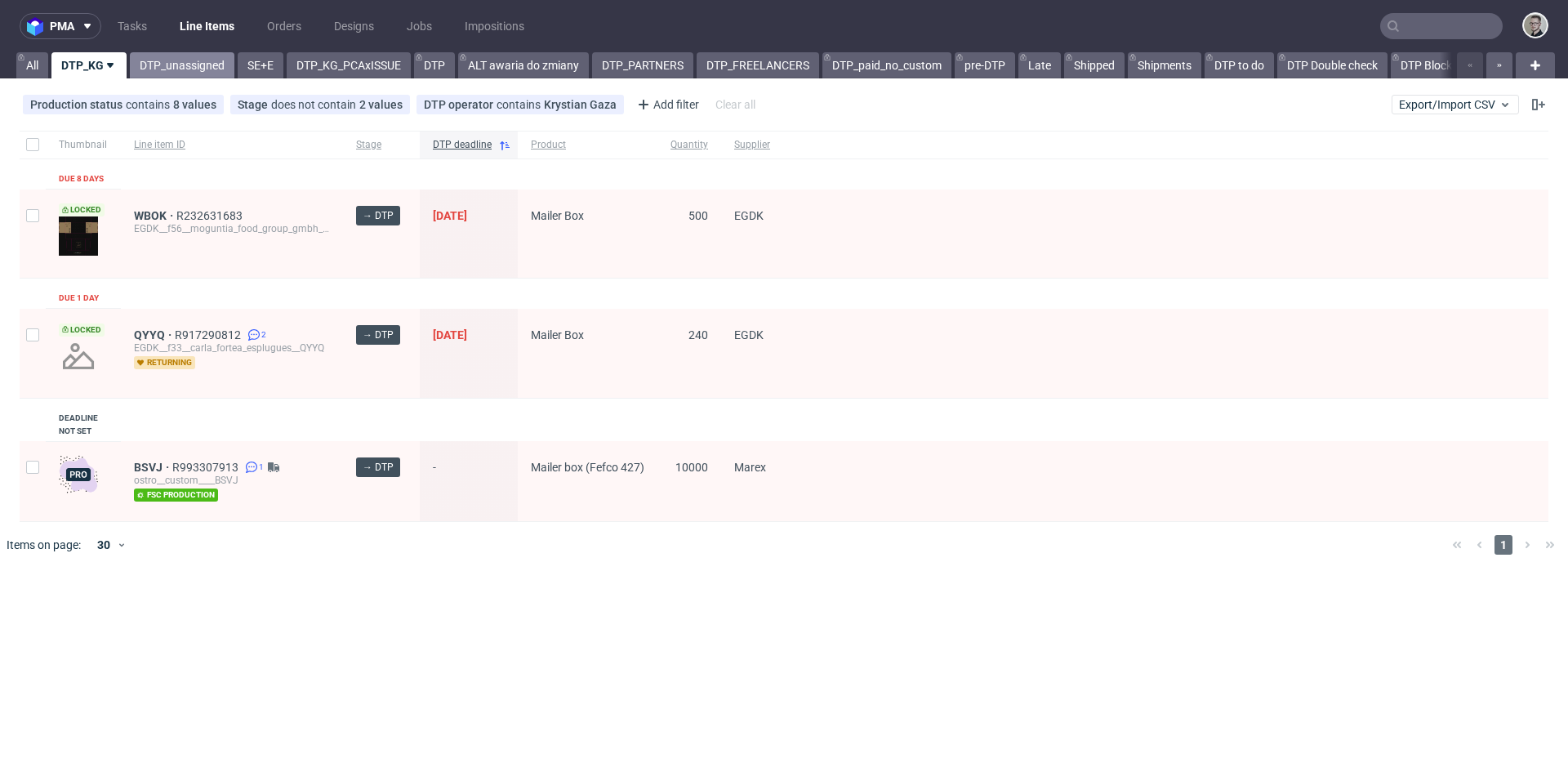
click at [160, 55] on link "DTP_unassigned" at bounding box center [182, 65] width 105 height 26
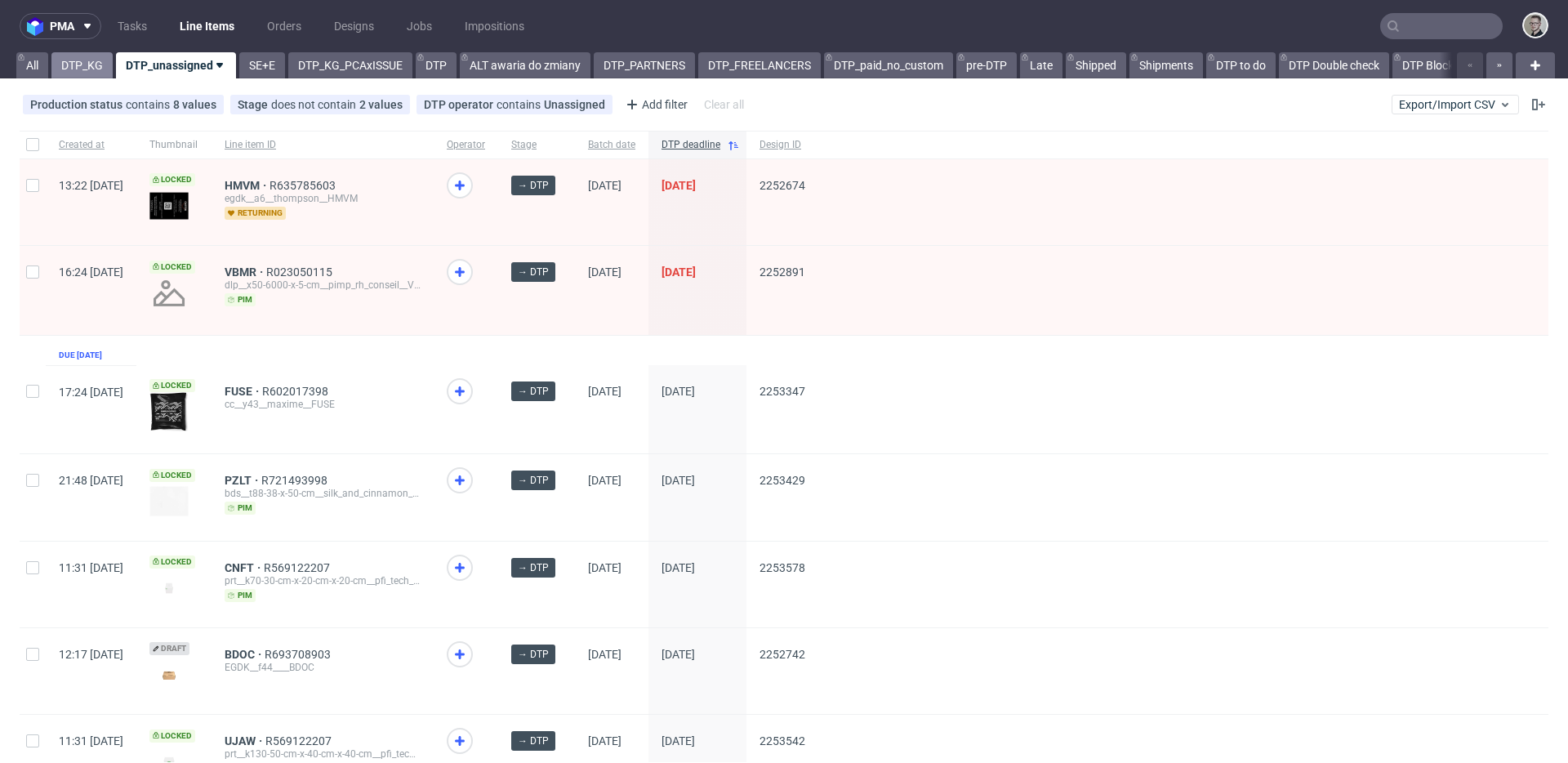
click at [90, 72] on link "DTP_KG" at bounding box center [82, 65] width 61 height 26
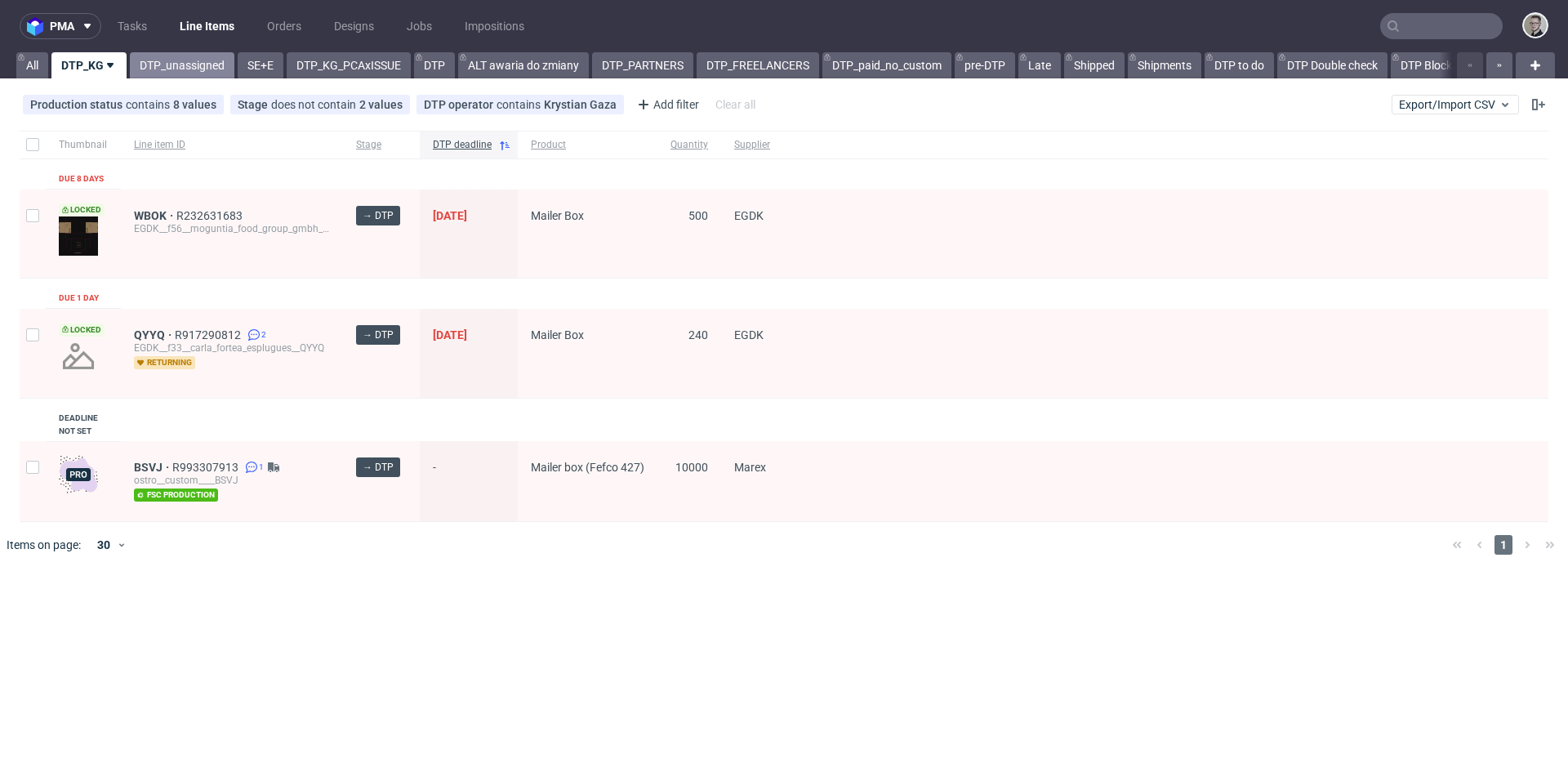
click at [179, 61] on link "DTP_unassigned" at bounding box center [182, 65] width 105 height 26
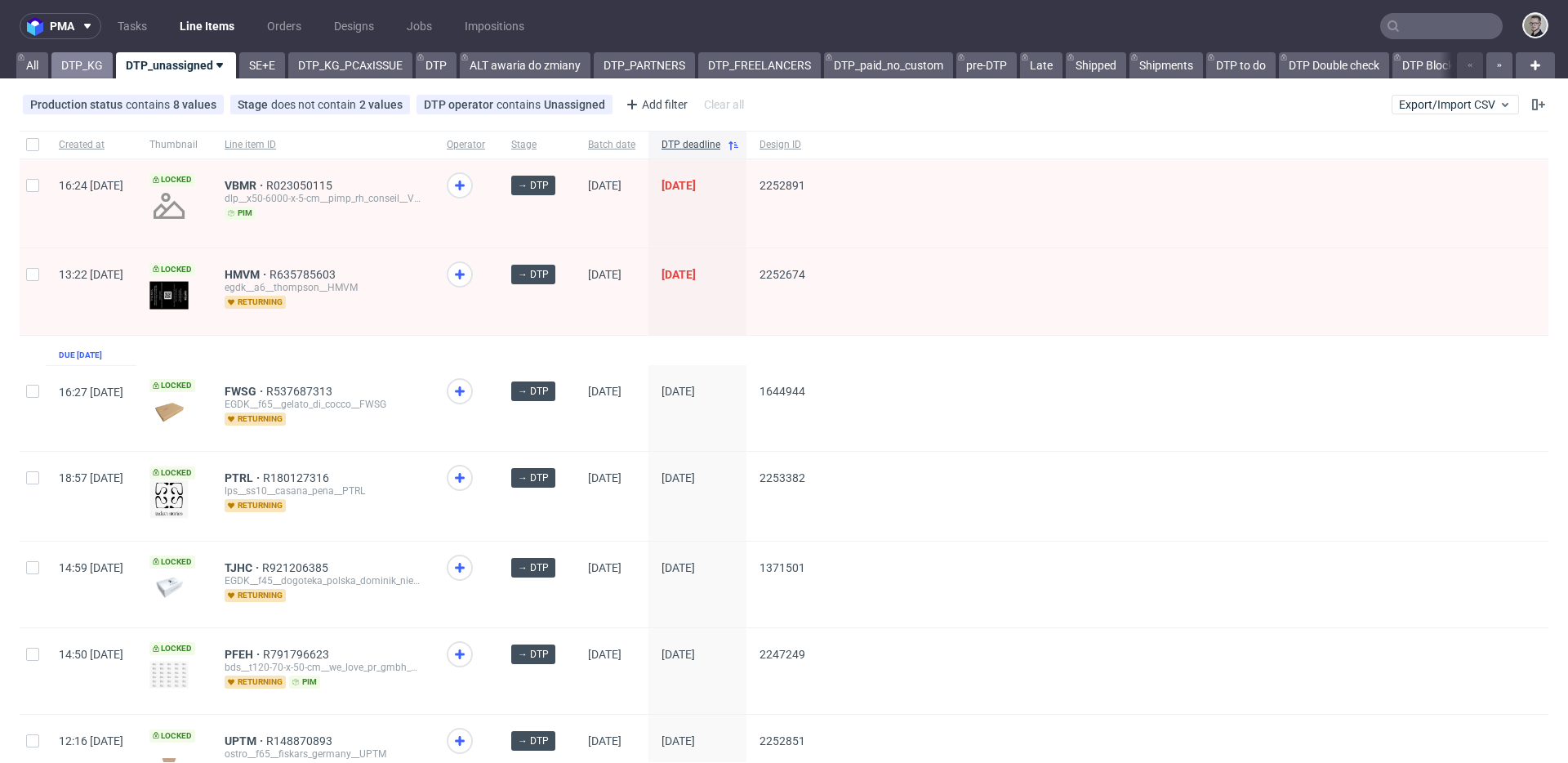
click at [88, 69] on link "DTP_KG" at bounding box center [82, 65] width 61 height 26
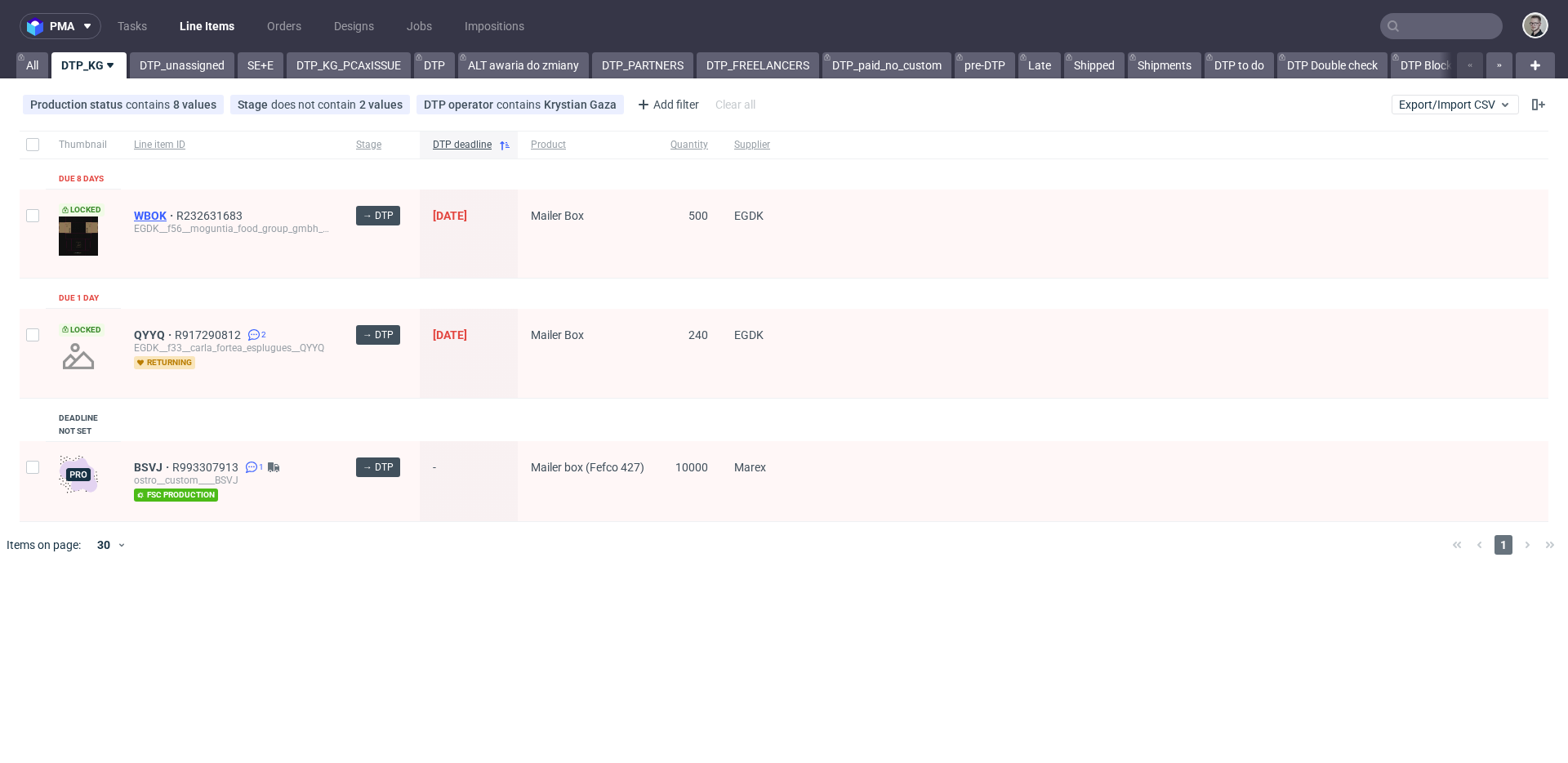
click at [150, 212] on span "WBOK" at bounding box center [154, 216] width 42 height 13
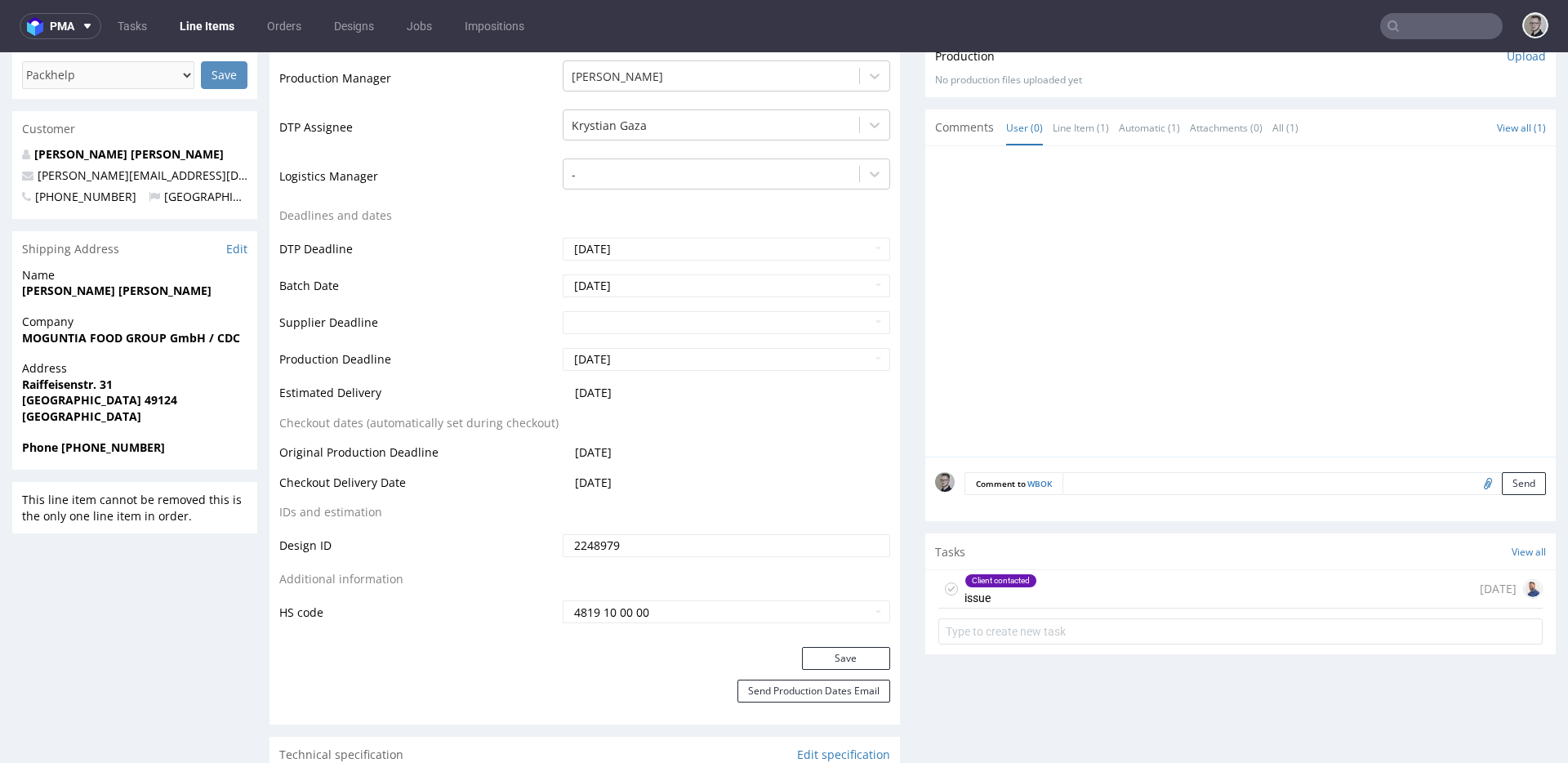
click at [1093, 583] on div "Client contacted issue 6 days ago" at bounding box center [1241, 590] width 604 height 38
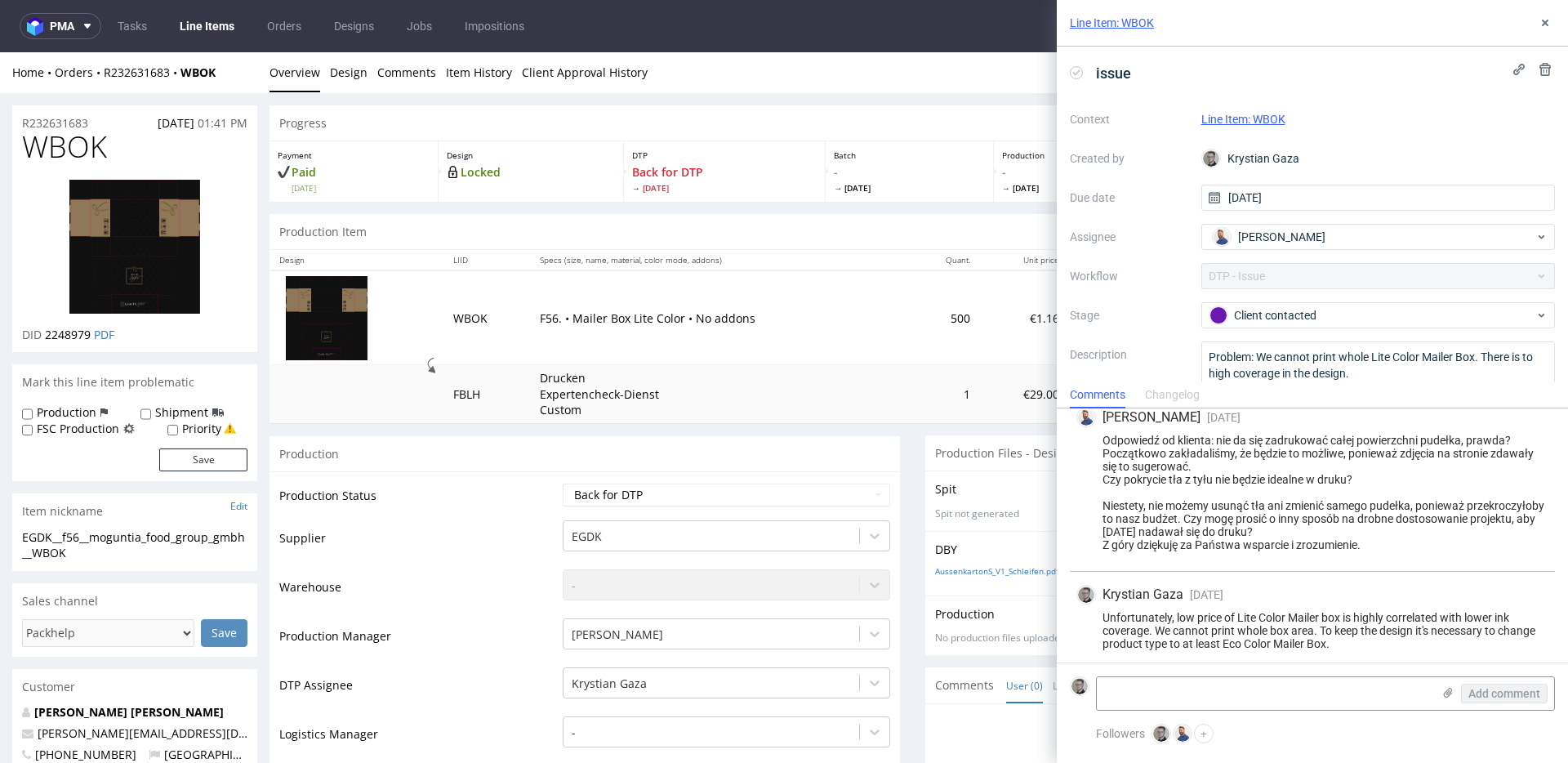
scroll to position [311, 0]
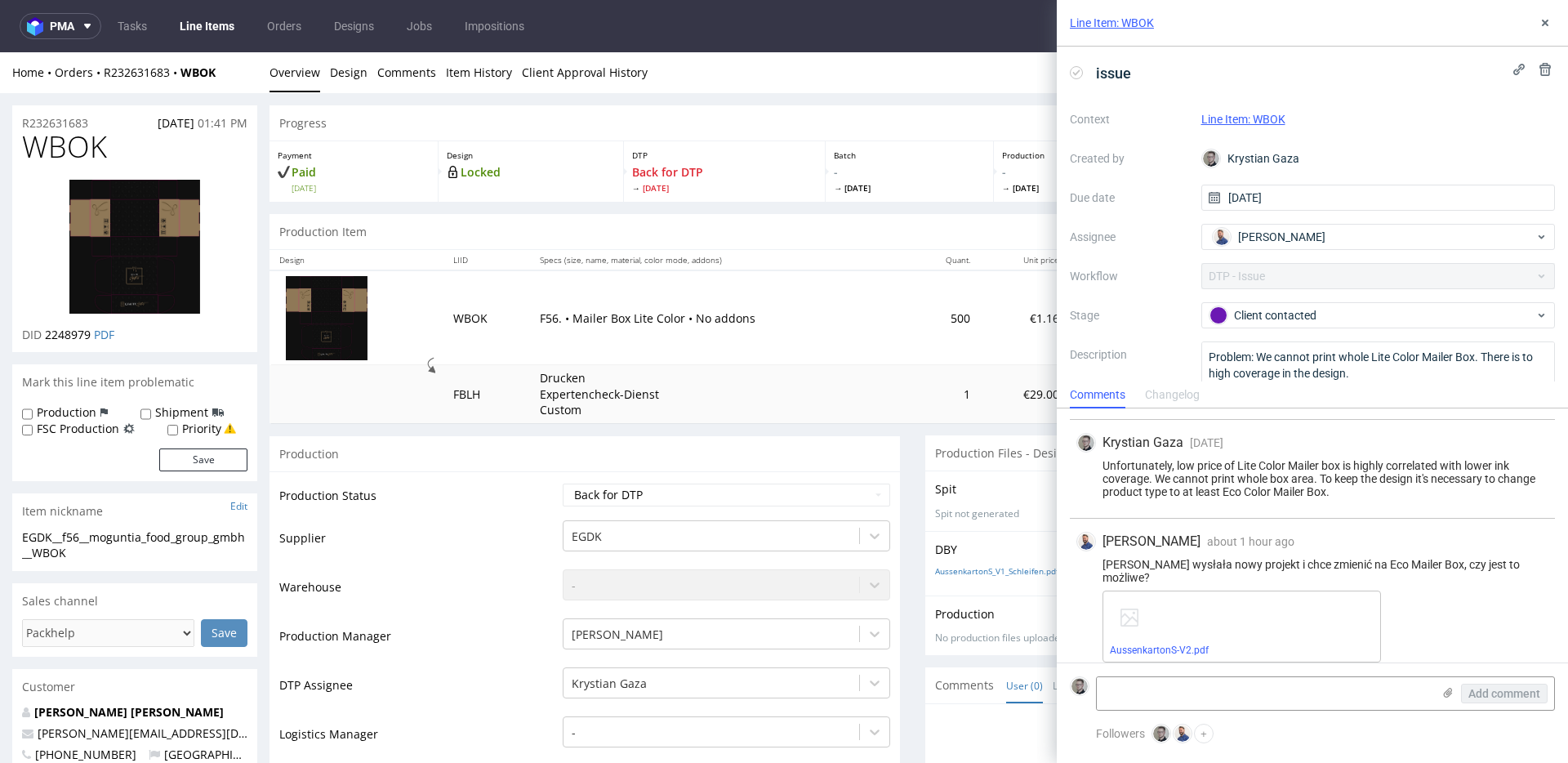
click at [1216, 563] on div "Klientka wysłała nowy projekt i chce zmienić na Eco Mailer Box, czy jest to moż…" at bounding box center [1313, 571] width 472 height 26
click at [1245, 698] on textarea at bounding box center [1265, 694] width 335 height 33
click at [1548, 25] on icon at bounding box center [1546, 23] width 13 height 13
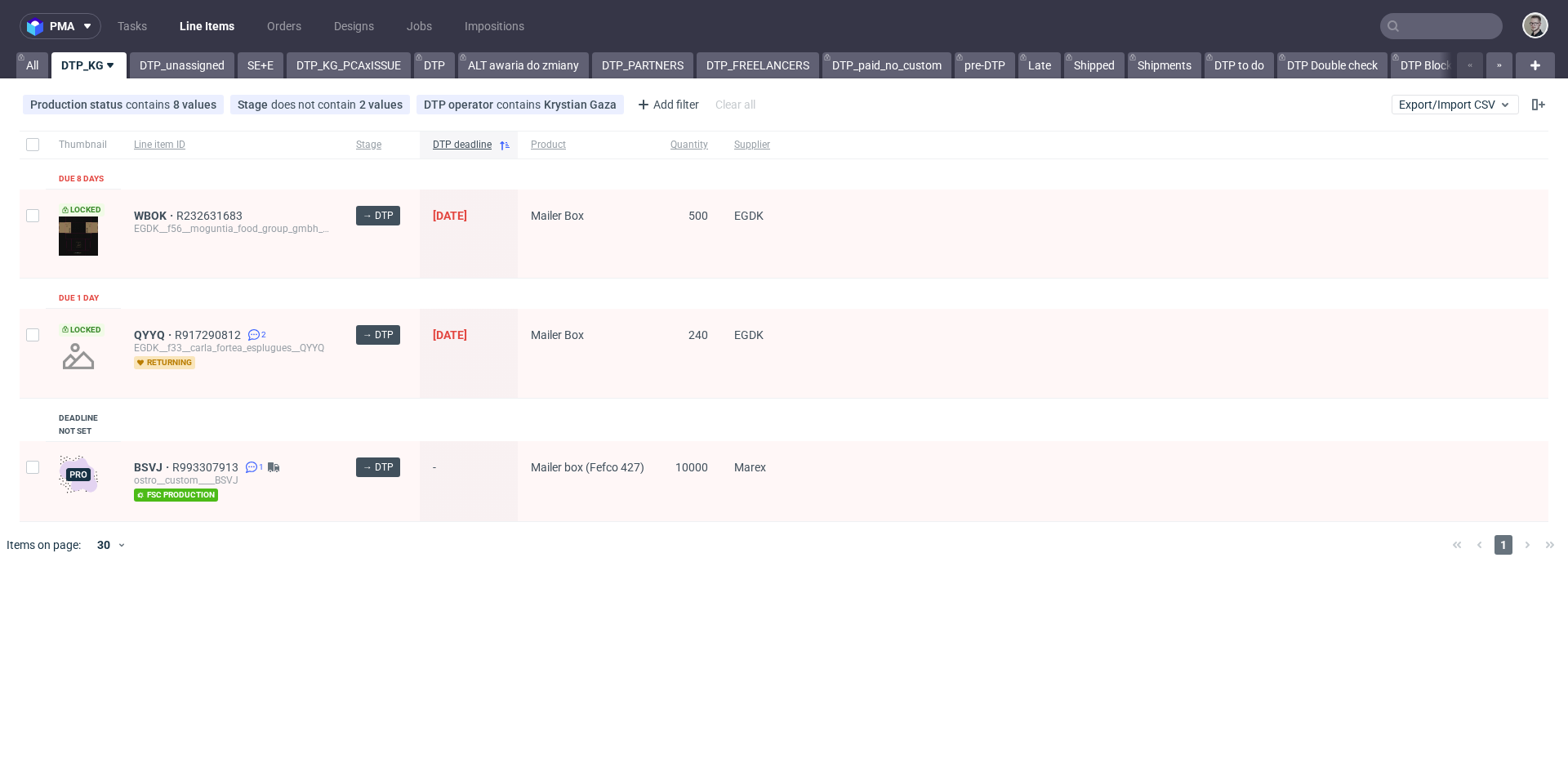
click at [187, 392] on div "QYYQ R917290812 2 EGDK__f33__carla_fortea_esplugues__QYYQ returning" at bounding box center [231, 353] width 222 height 89
click at [192, 69] on link "DTP_unassigned" at bounding box center [182, 65] width 105 height 26
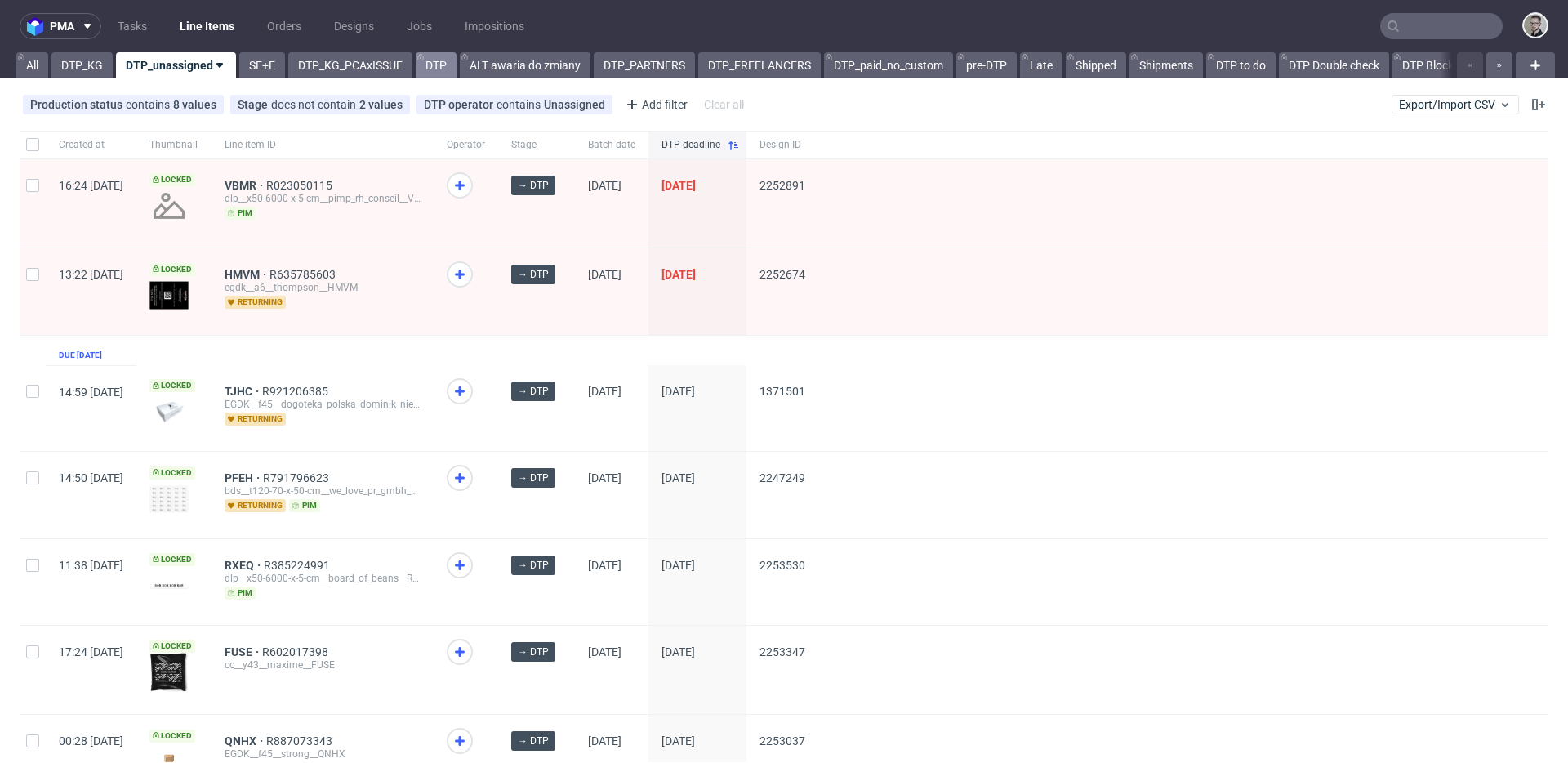
click at [433, 71] on link "DTP" at bounding box center [436, 65] width 40 height 26
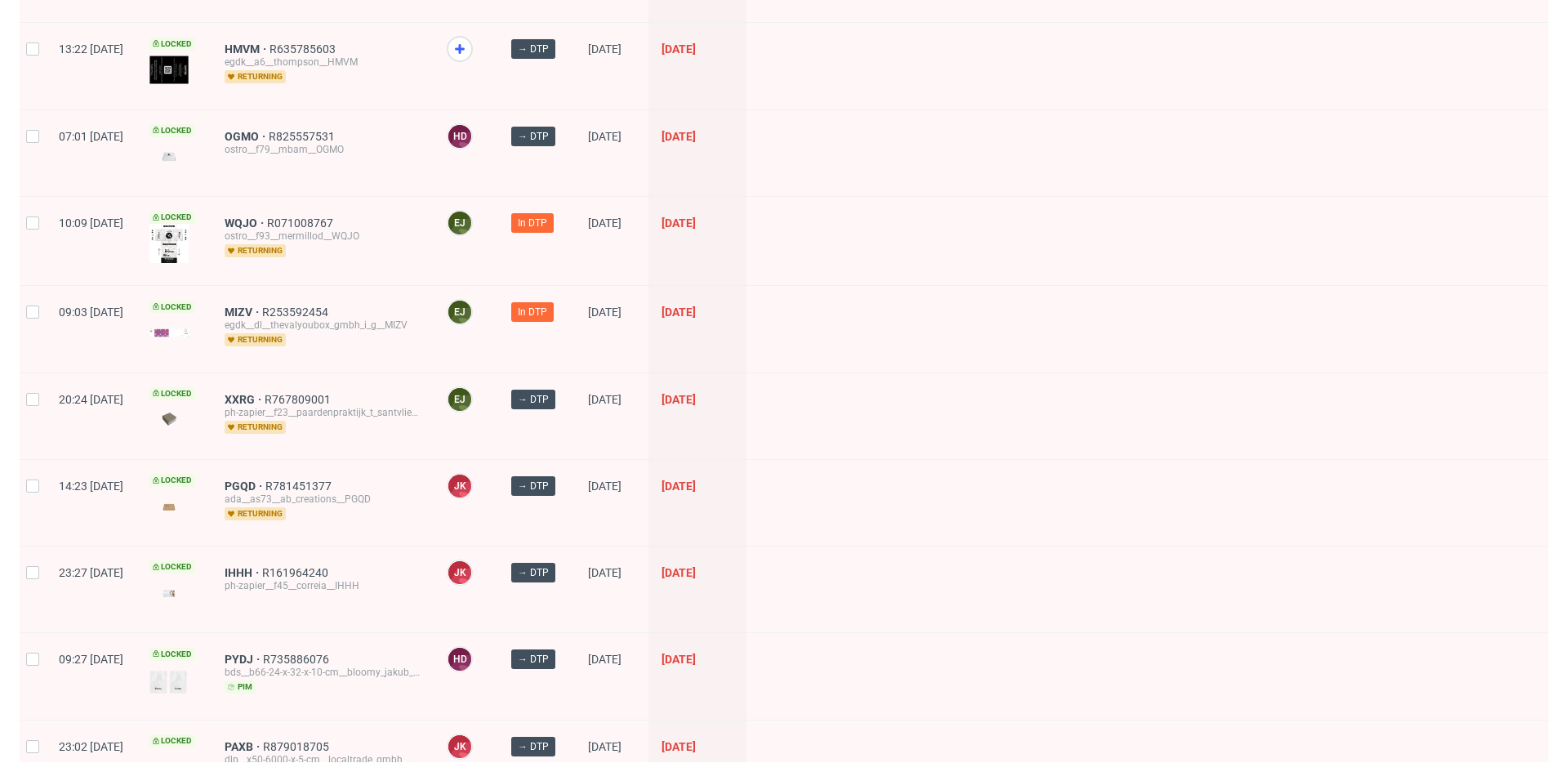
scroll to position [2233, 0]
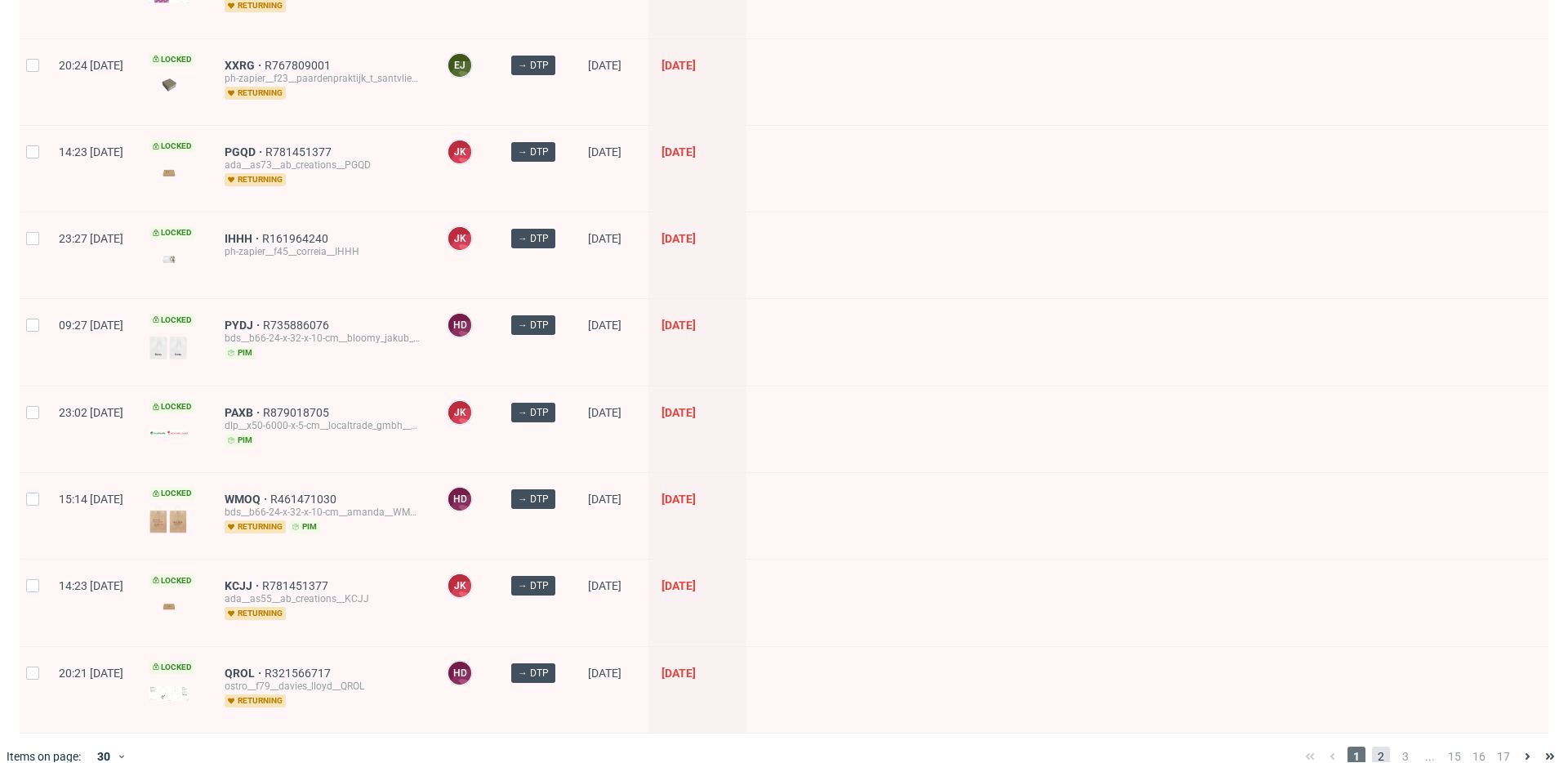
click at [1372, 746] on span "2" at bounding box center [1381, 756] width 18 height 20
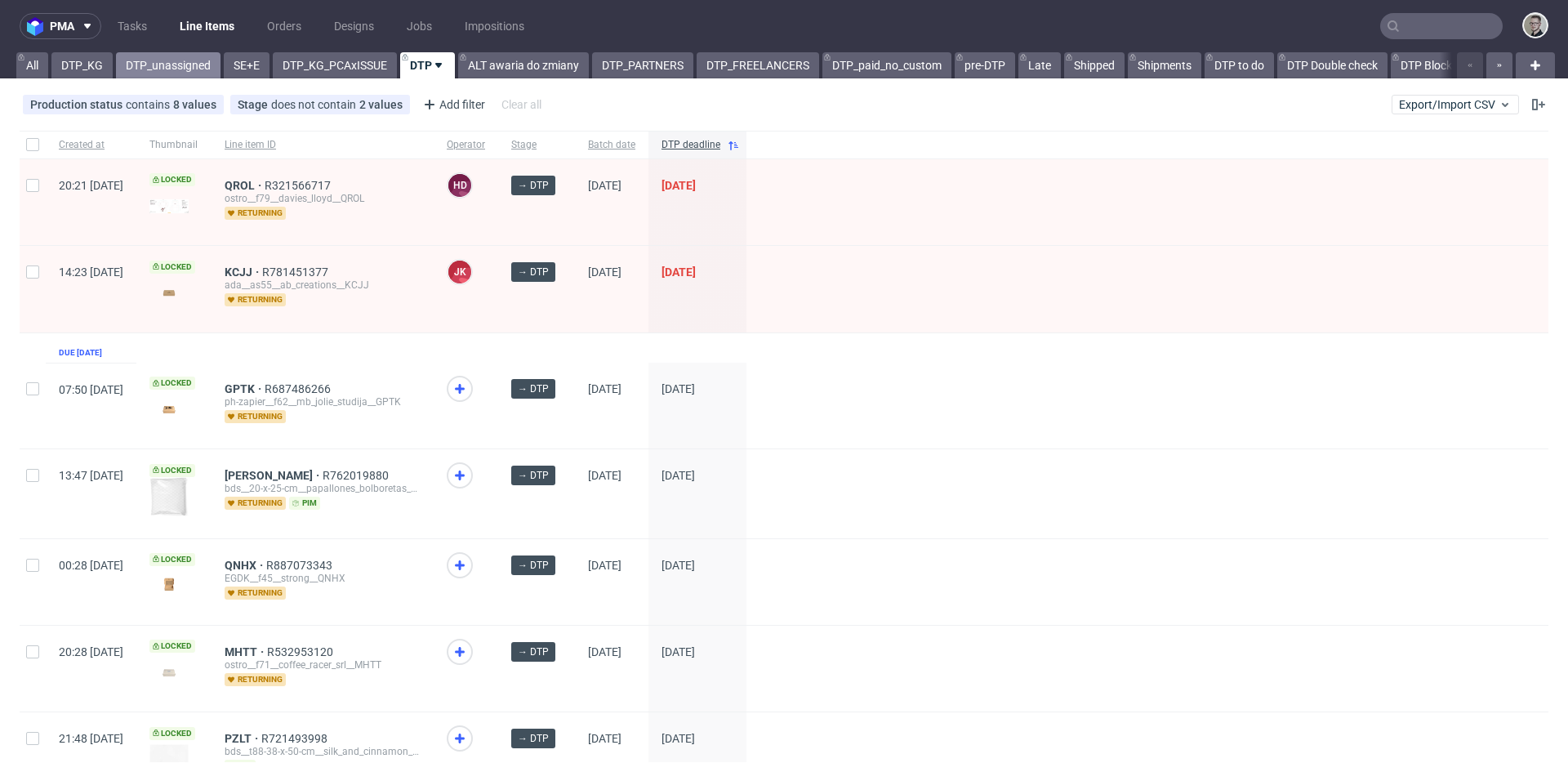
click at [151, 63] on link "DTP_unassigned" at bounding box center [168, 65] width 105 height 26
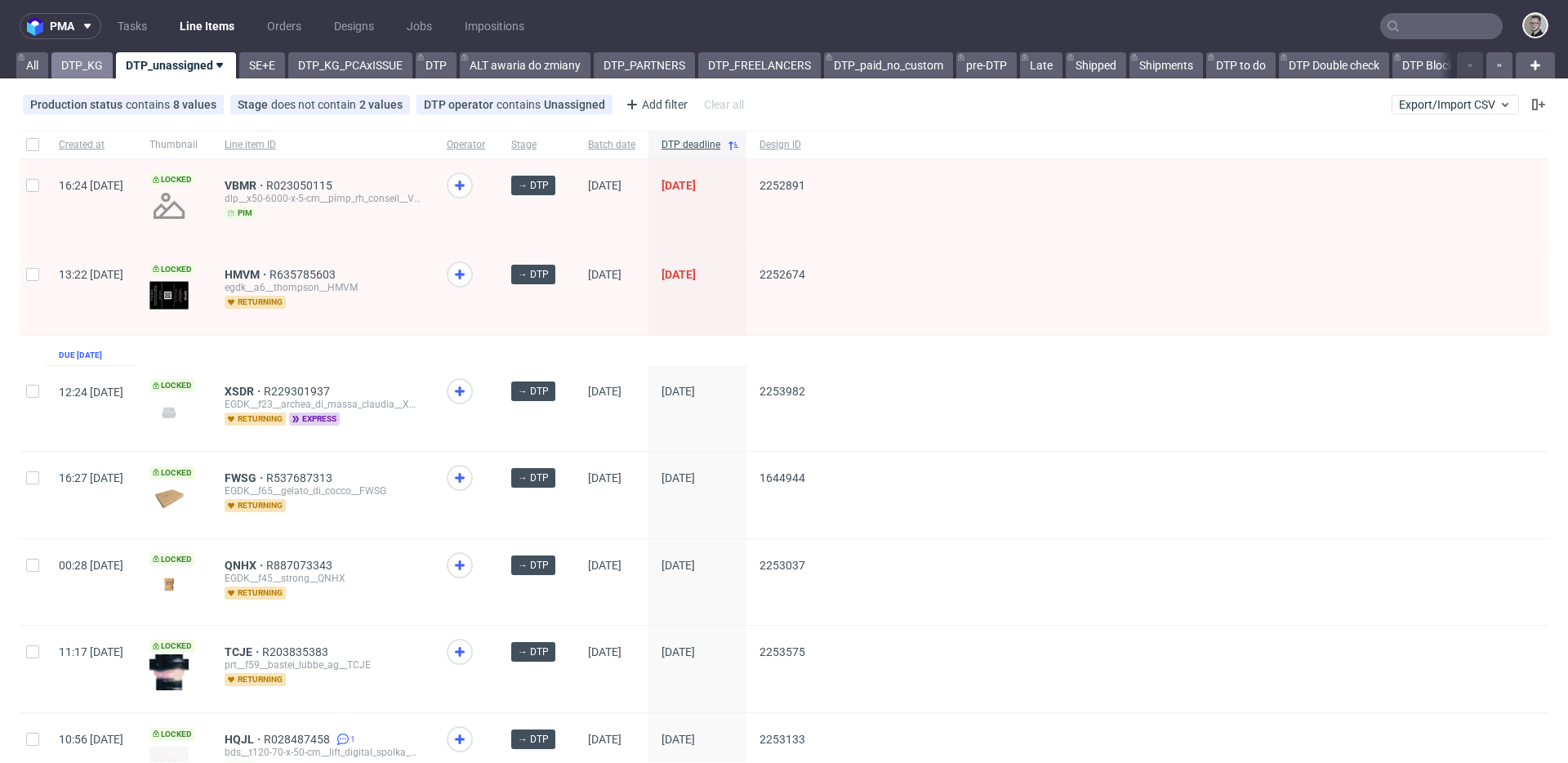
click at [92, 64] on link "DTP_KG" at bounding box center [82, 65] width 61 height 26
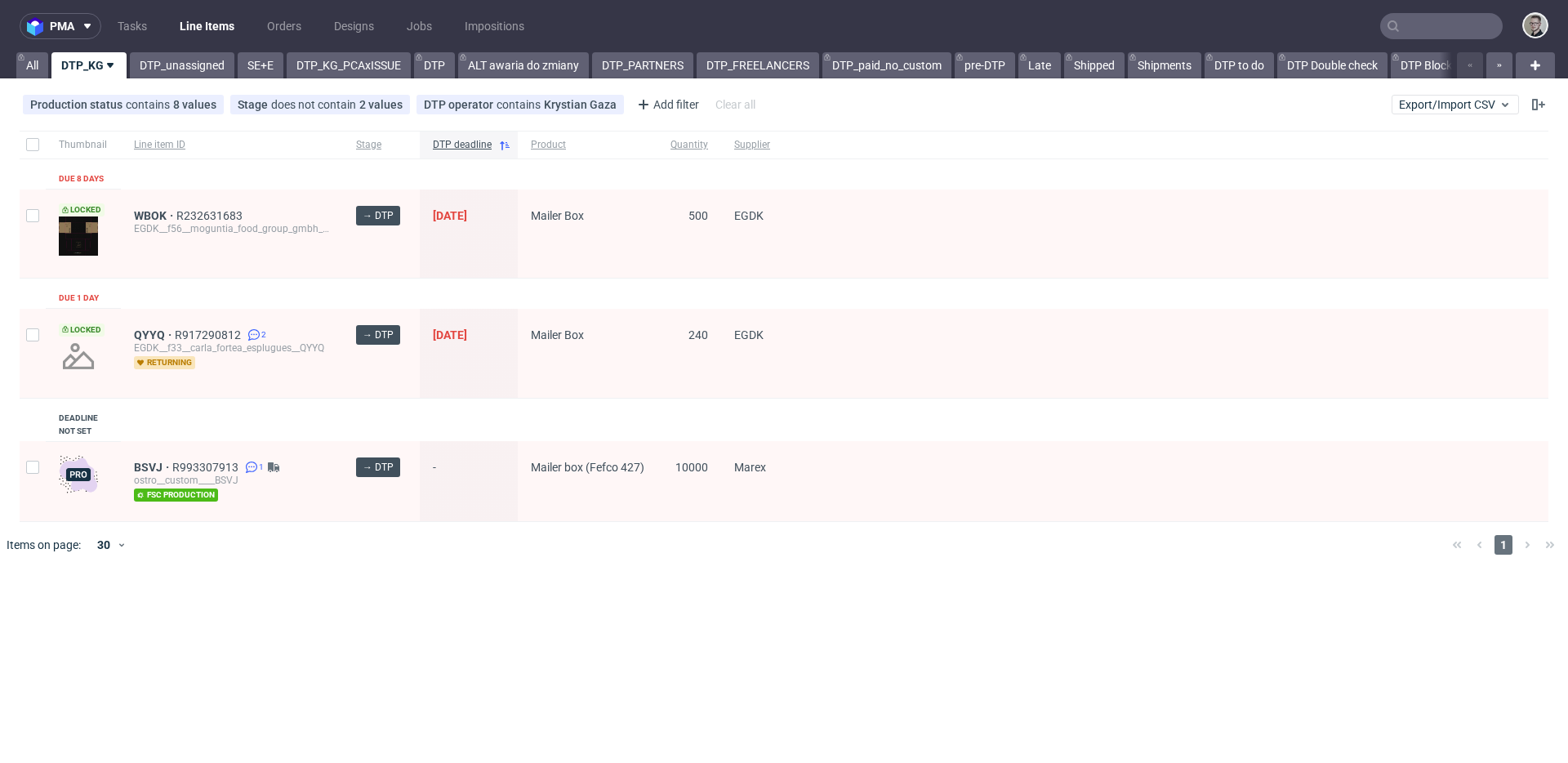
click at [272, 401] on div "Thumbnail Line item ID Stage DTP deadline Product Quantity Supplier Due 8 days …" at bounding box center [784, 326] width 1529 height 391
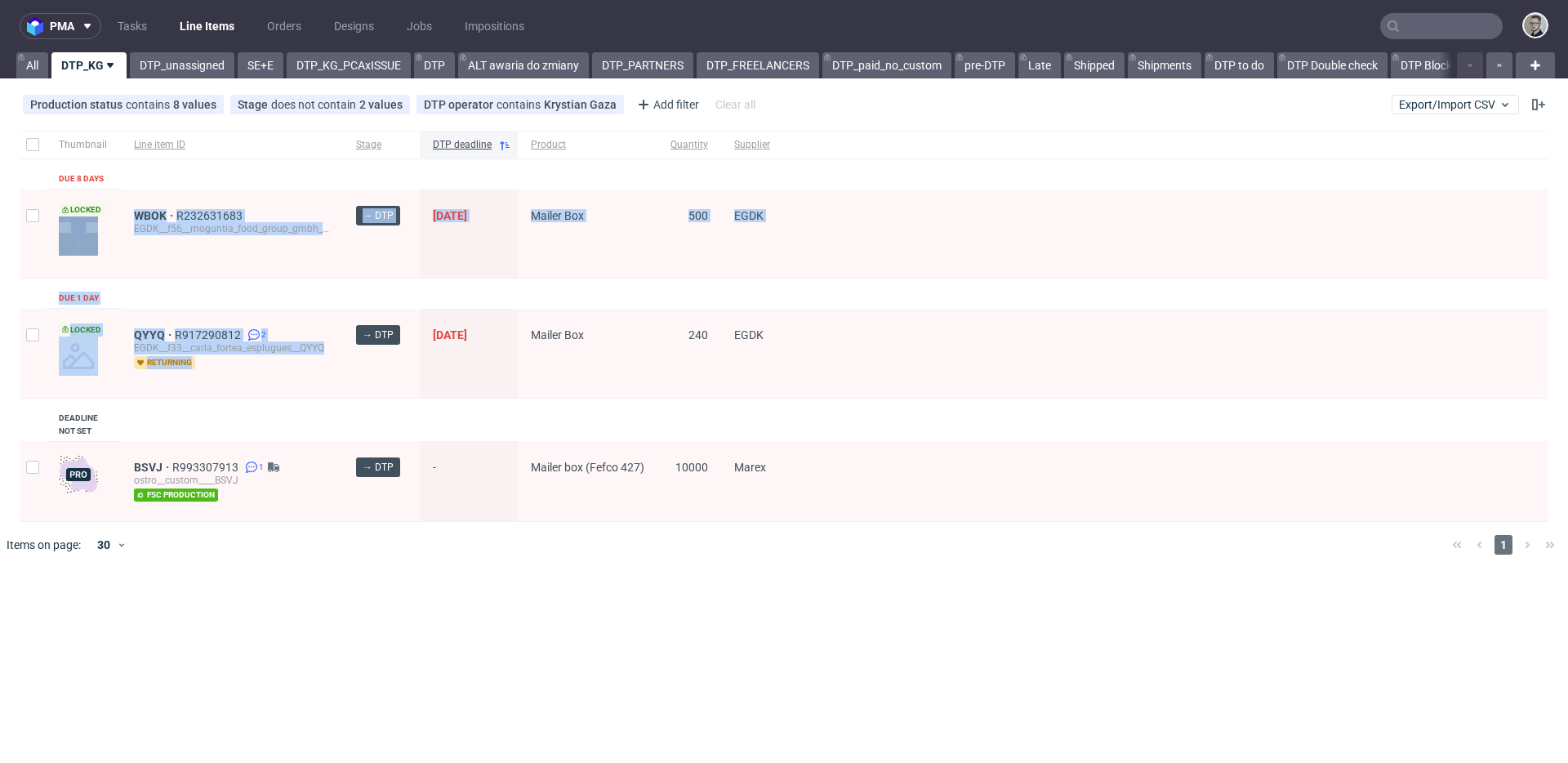
drag, startPoint x: 287, startPoint y: 387, endPoint x: 1, endPoint y: 87, distance: 414.5
click at [0, 107] on div "pma Tasks Line Items Orders Designs Jobs Impositions All DTP_KG DTP_unassigned …" at bounding box center [784, 382] width 1568 height 763
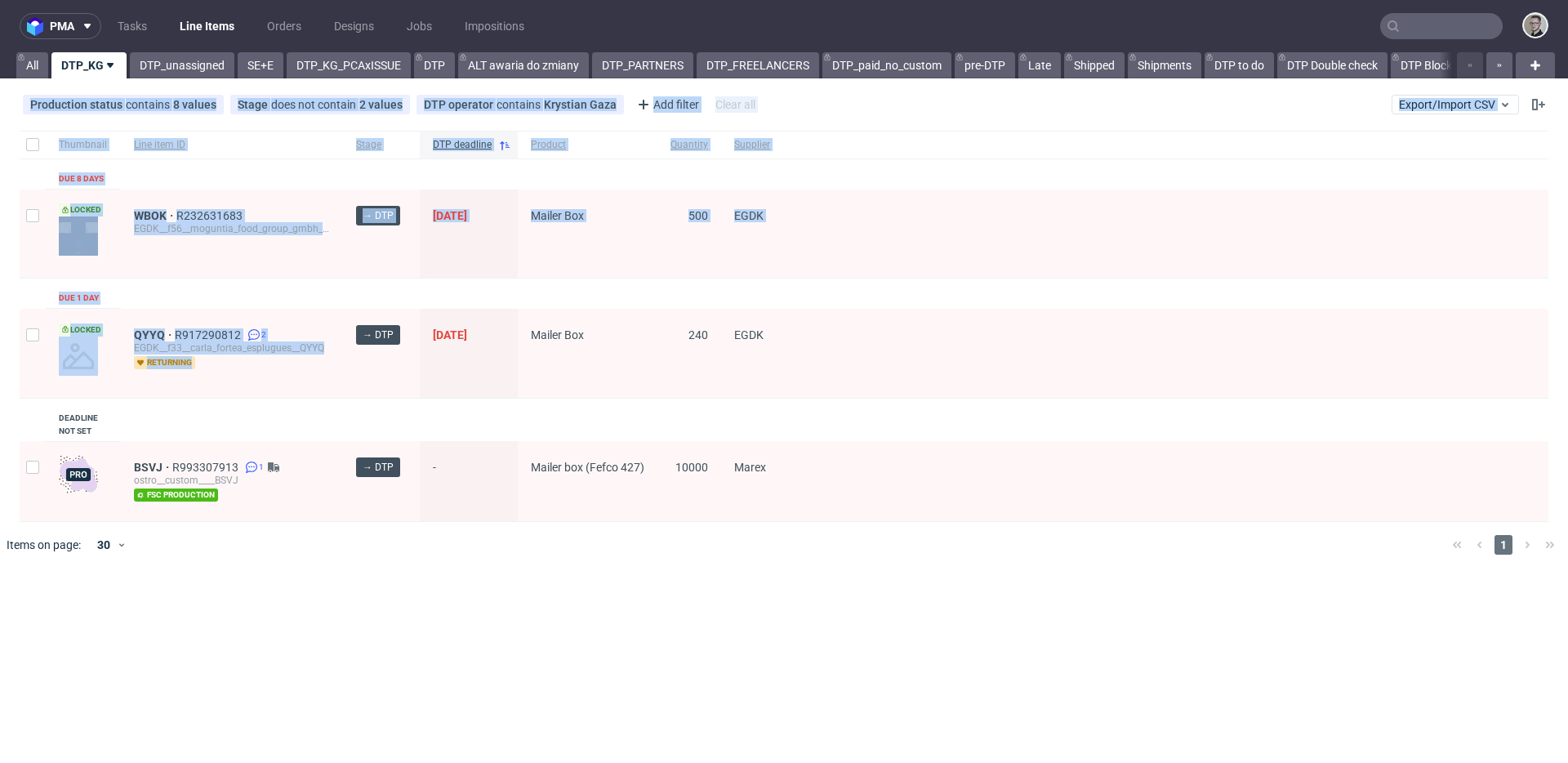
click at [337, 320] on div "QYYQ R917290812 2 EGDK__f33__carla_fortea_esplugues__QYYQ returning" at bounding box center [231, 353] width 222 height 89
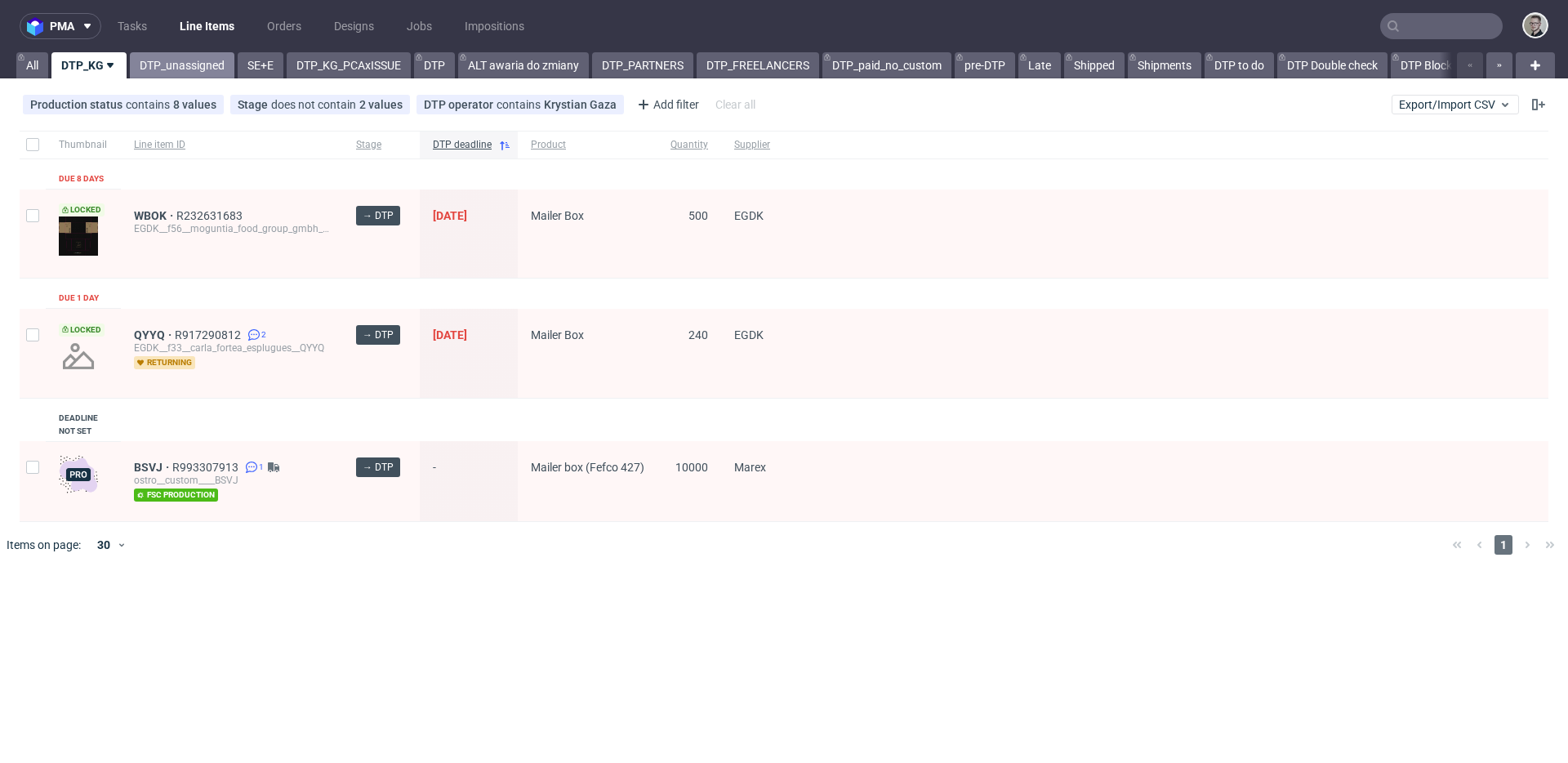
click at [175, 59] on link "DTP_unassigned" at bounding box center [182, 65] width 105 height 26
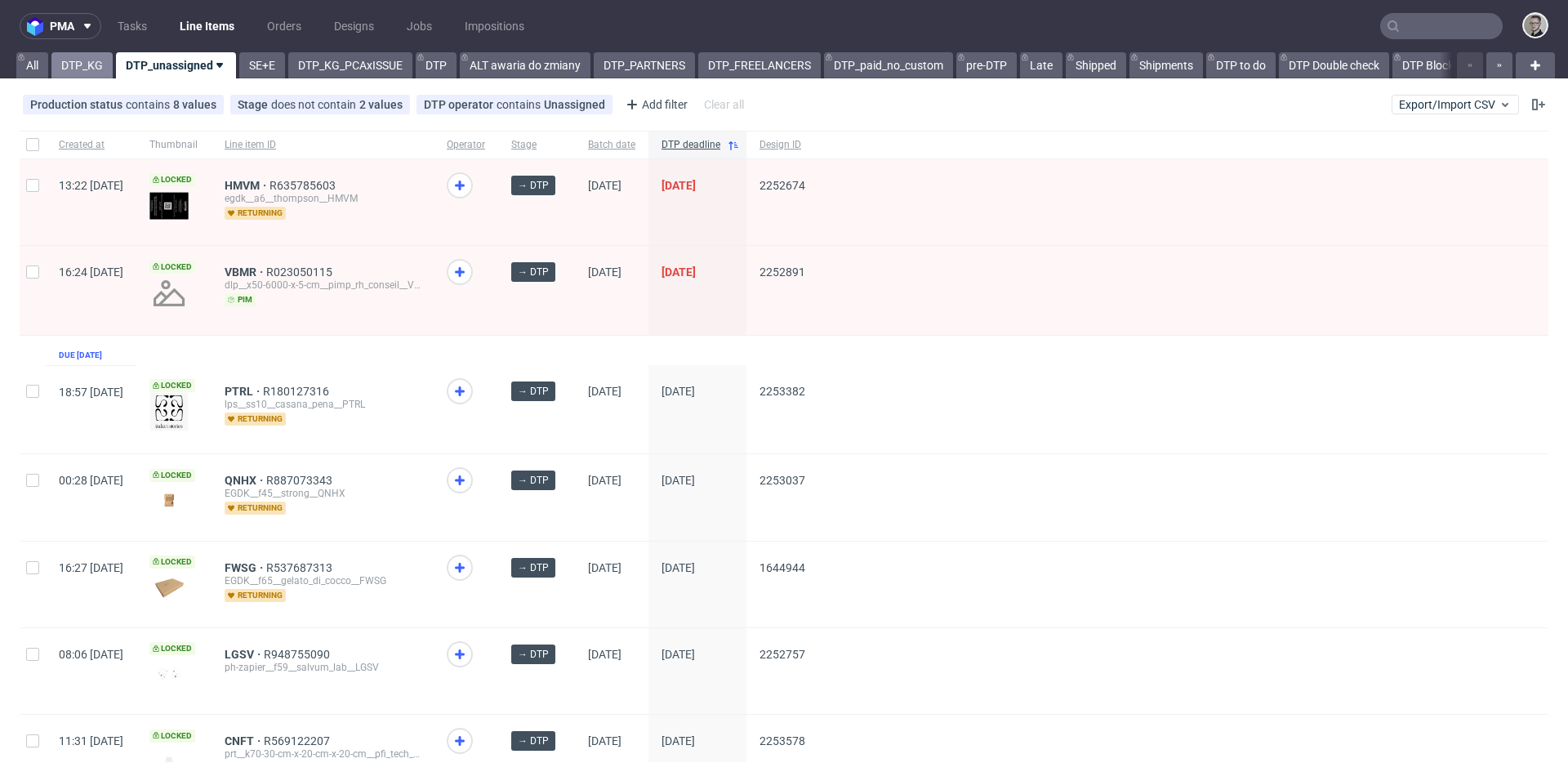
click at [69, 69] on link "DTP_KG" at bounding box center [82, 65] width 61 height 26
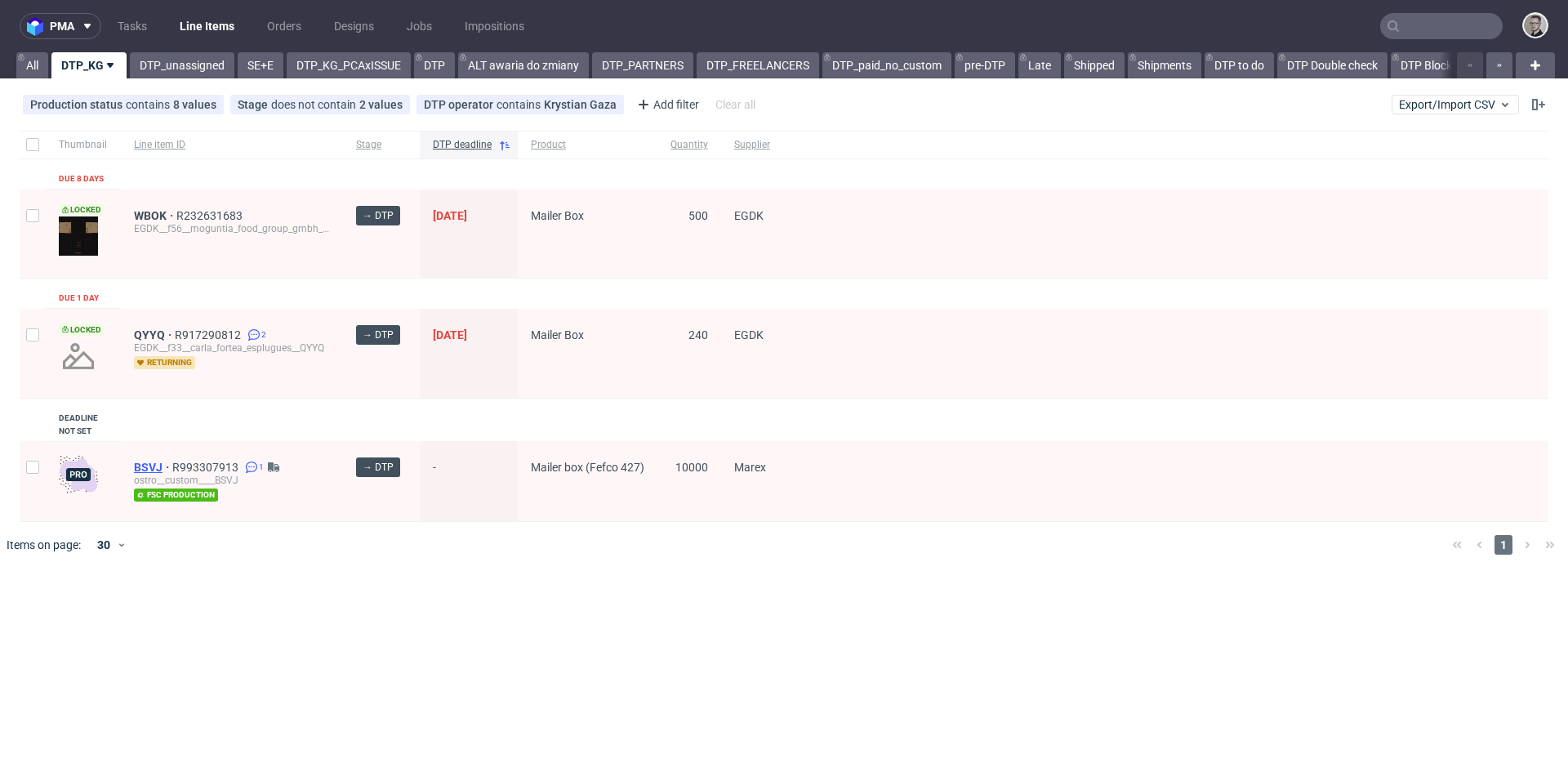
click at [148, 462] on span "BSVJ" at bounding box center [153, 467] width 38 height 13
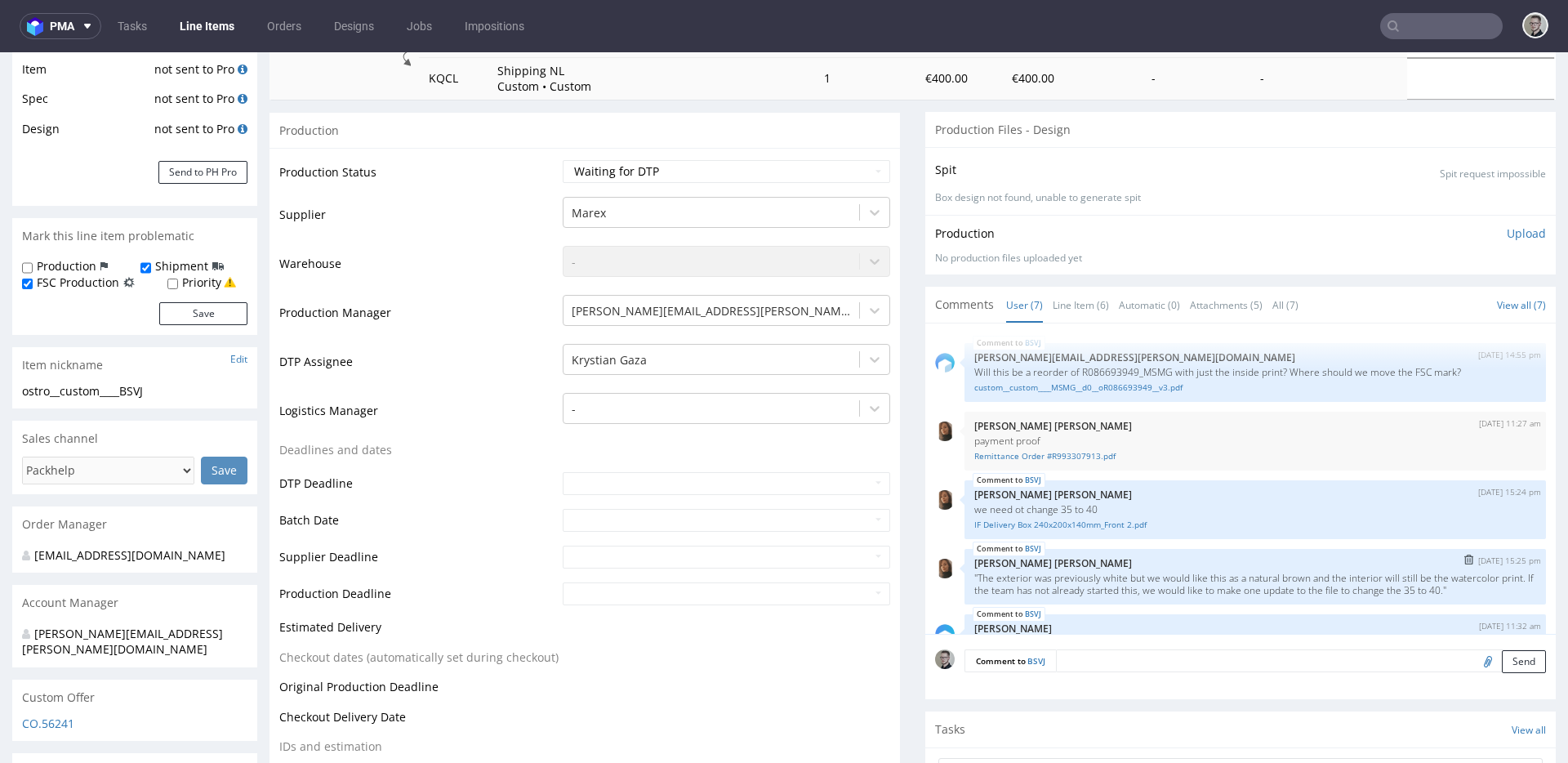
scroll to position [183, 0]
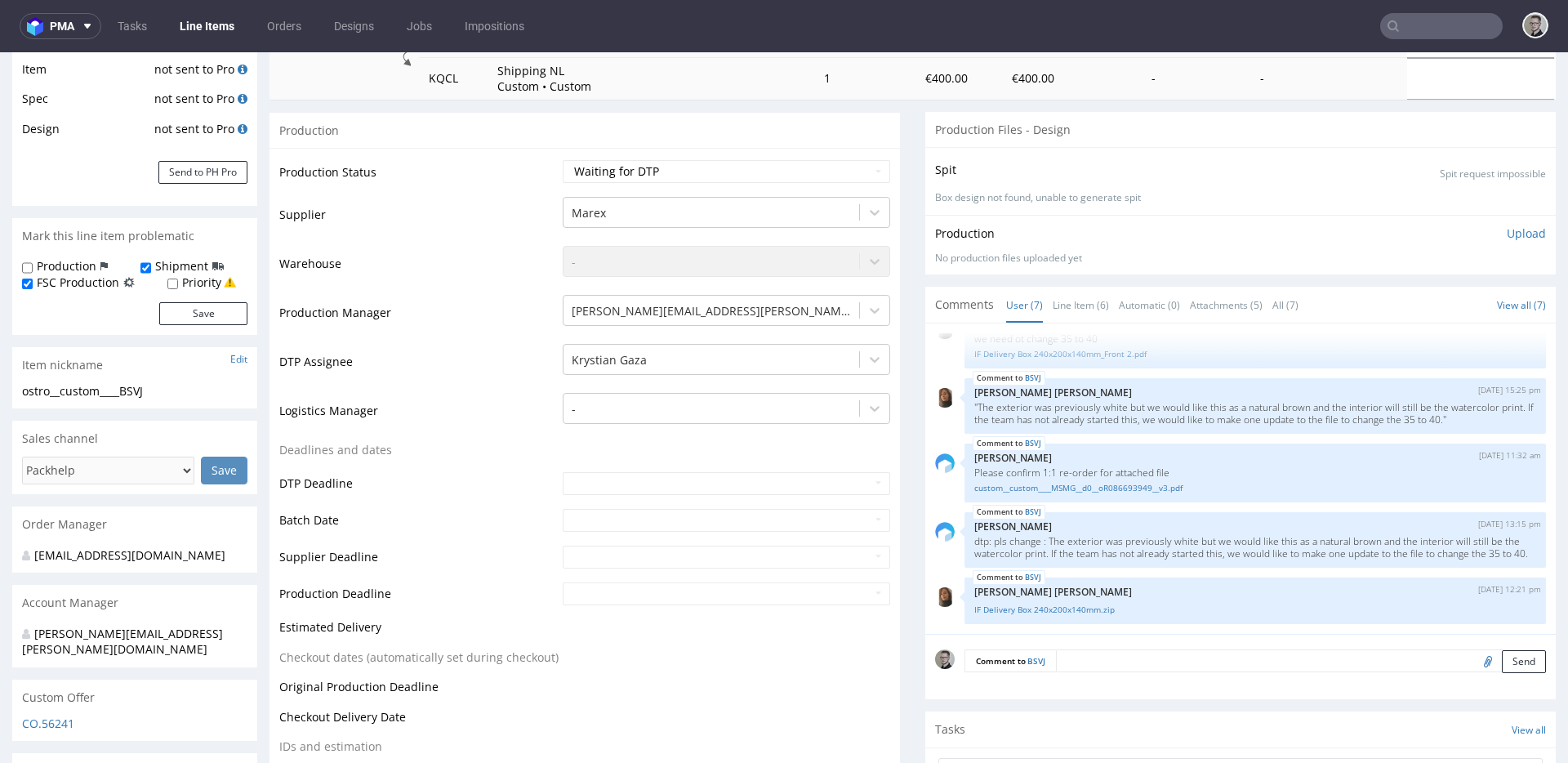
click at [1475, 663] on input "file" at bounding box center [1486, 661] width 23 height 21
type input "C:\fakepath\ostro__custom____BSVJ__d0__oR993307913__outside_inside.pdf"
click at [1502, 656] on button "Send" at bounding box center [1523, 661] width 44 height 23
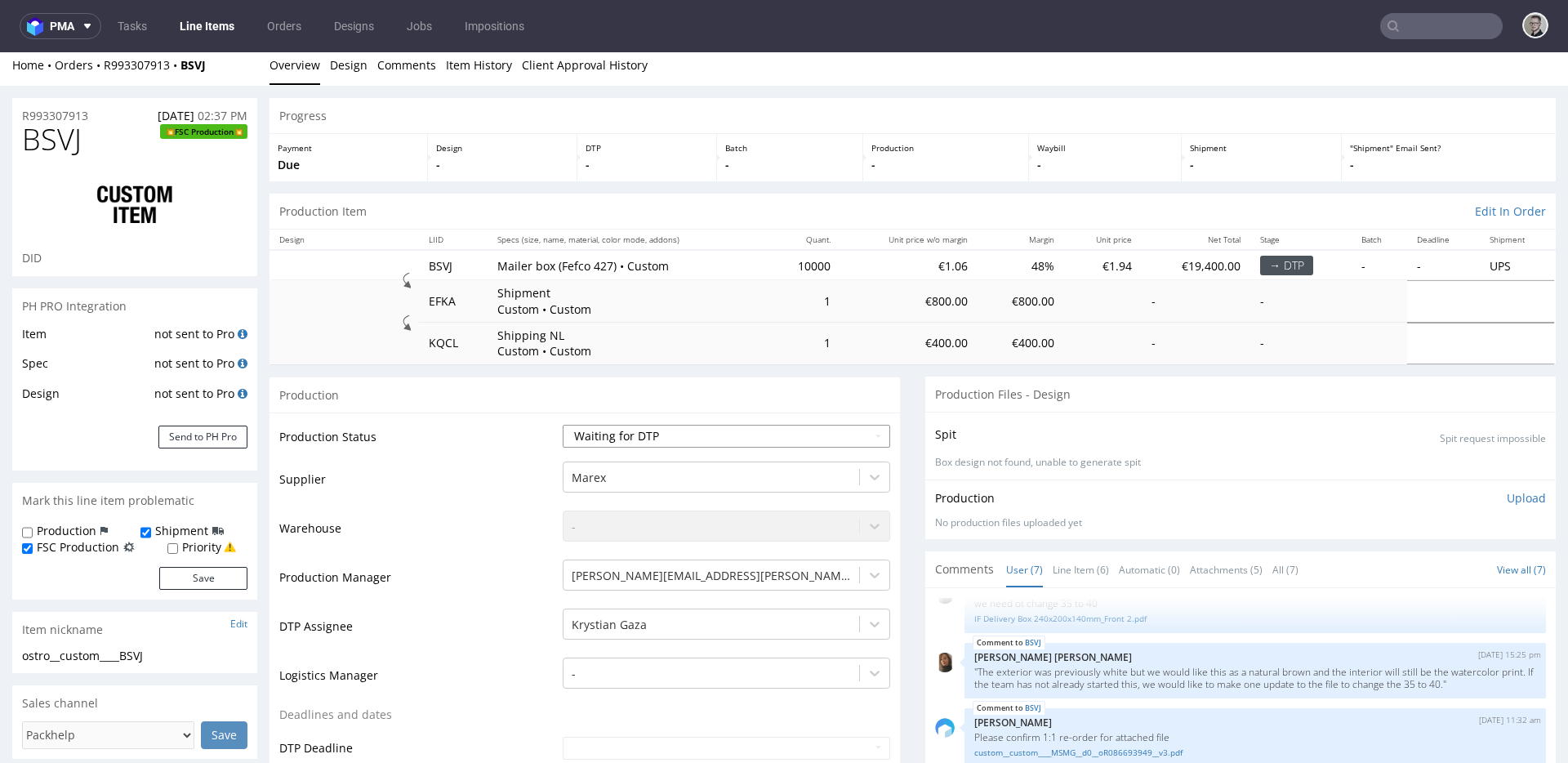
scroll to position [0, 0]
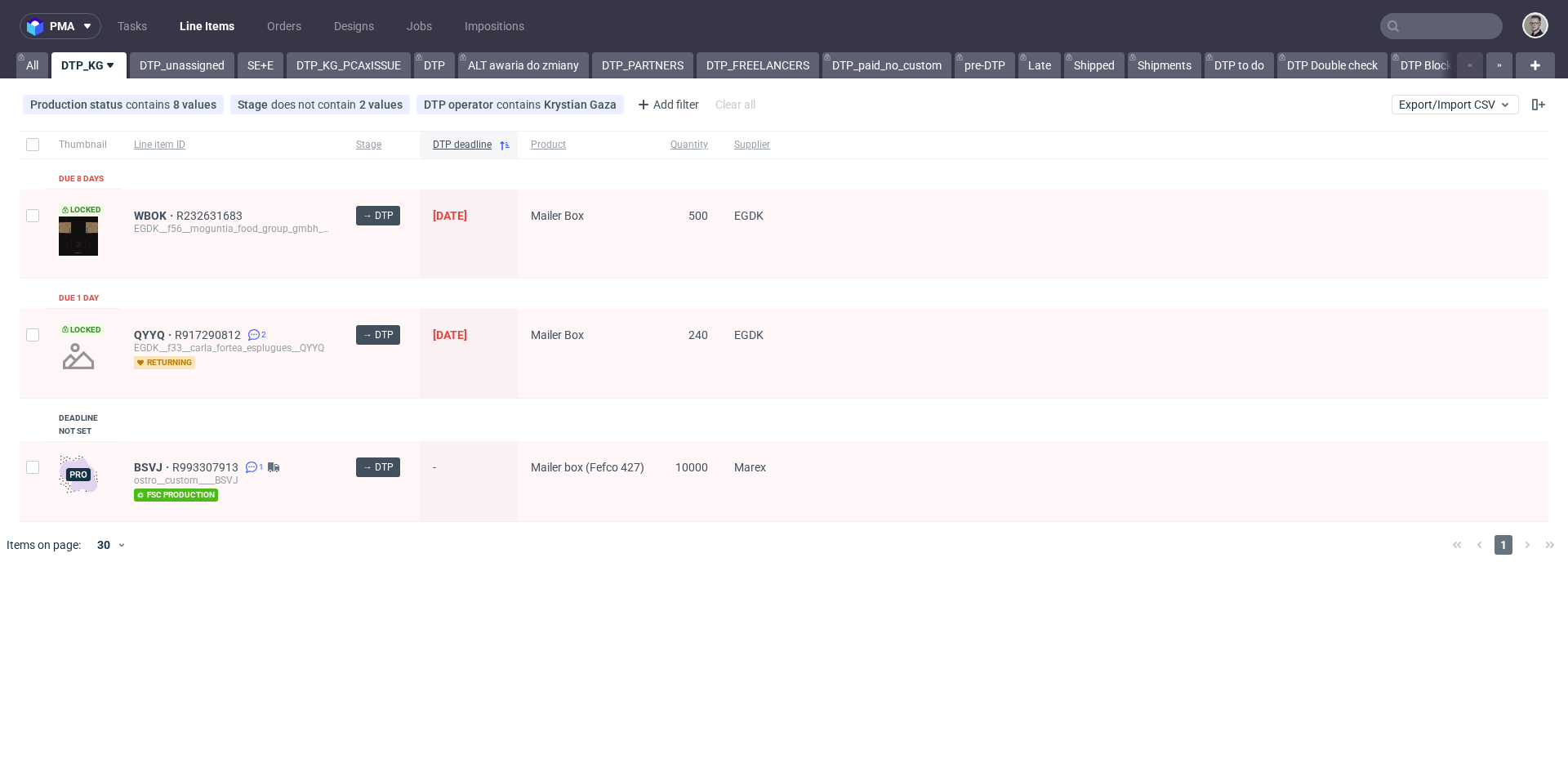
click at [168, 293] on div "Thumbnail Line item ID Stage DTP deadline Product Quantity Supplier Due 8 days …" at bounding box center [784, 326] width 1529 height 391
click at [155, 62] on link "DTP_unassigned" at bounding box center [182, 65] width 105 height 26
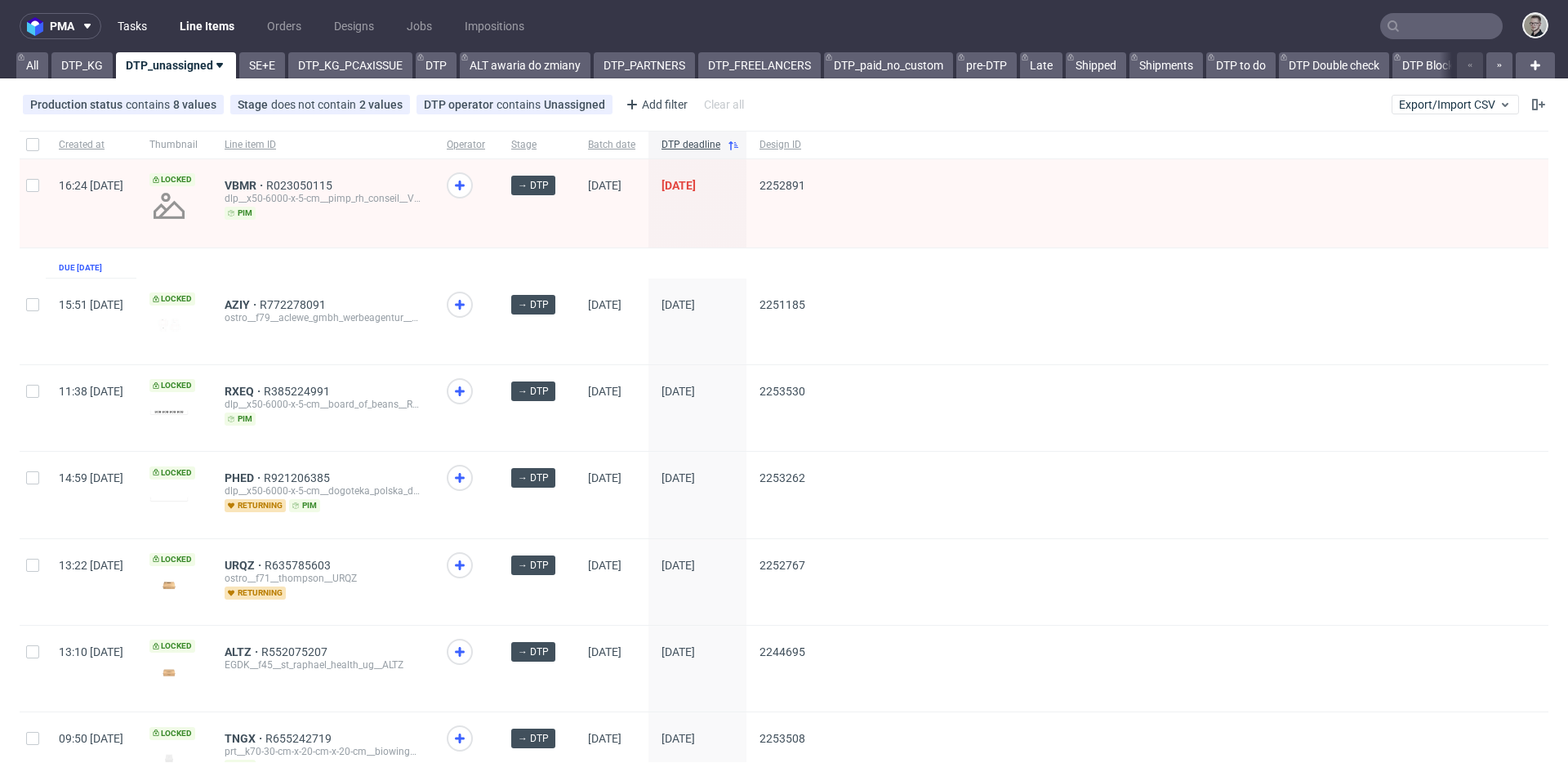
click at [141, 28] on link "Tasks" at bounding box center [132, 26] width 49 height 26
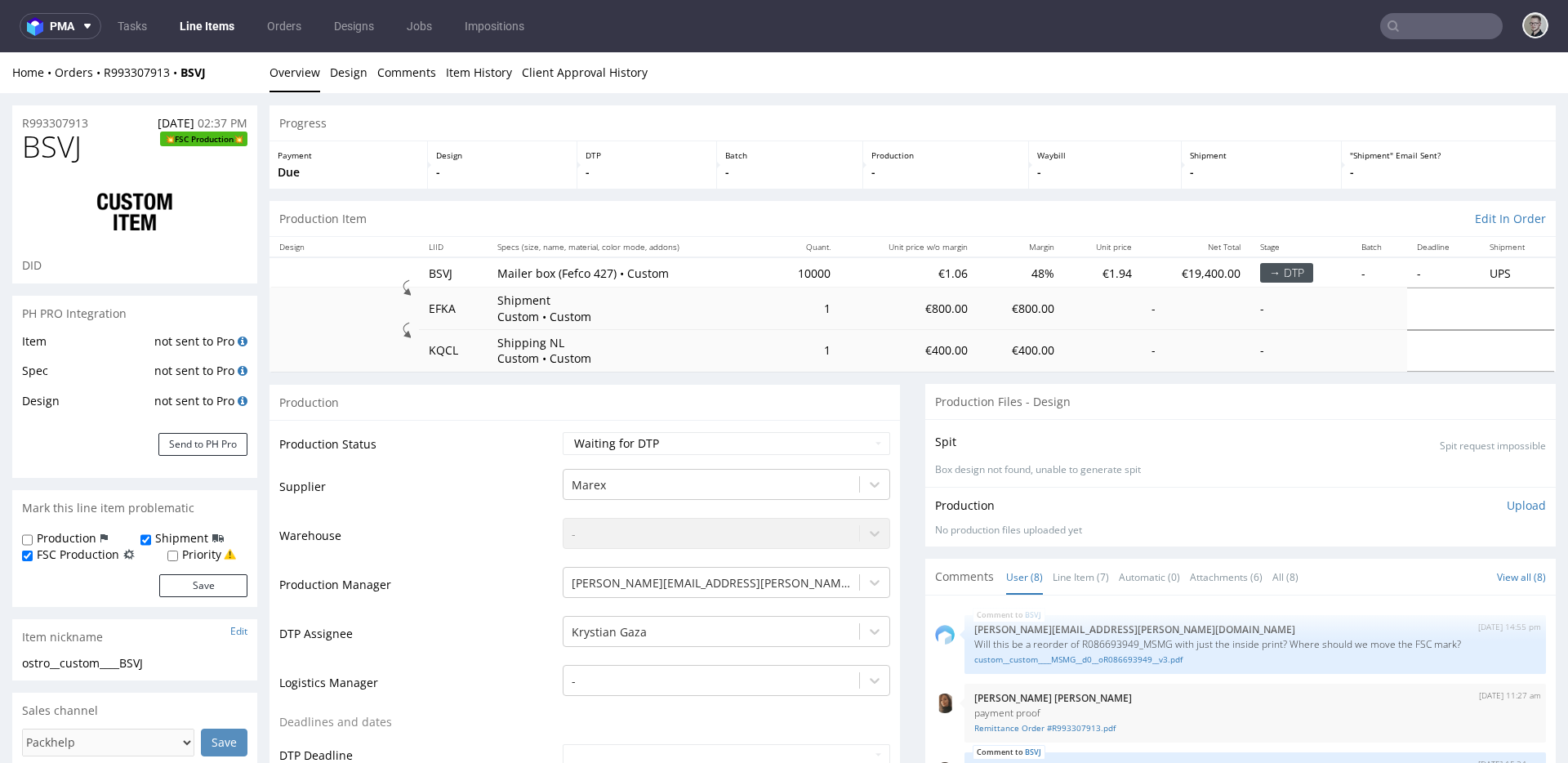
scroll to position [239, 0]
